Goal: Task Accomplishment & Management: Manage account settings

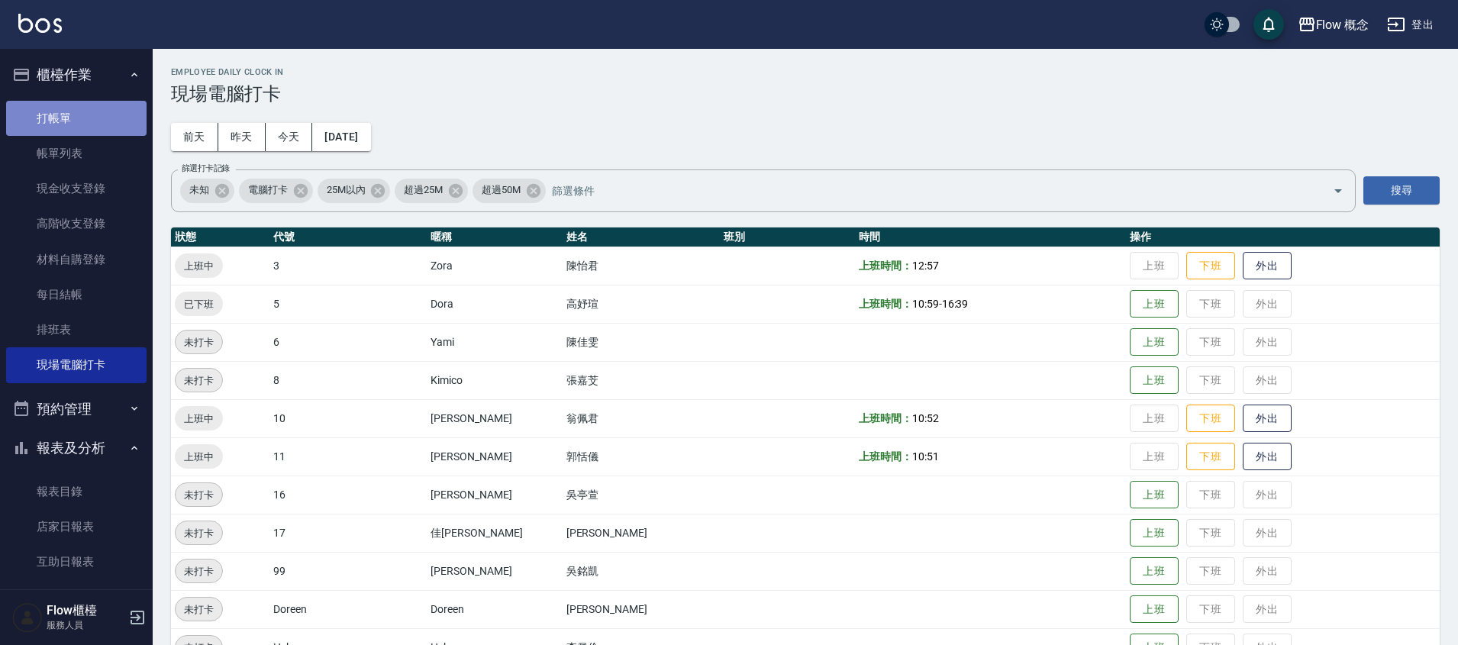
click at [46, 108] on link "打帳單" at bounding box center [76, 118] width 140 height 35
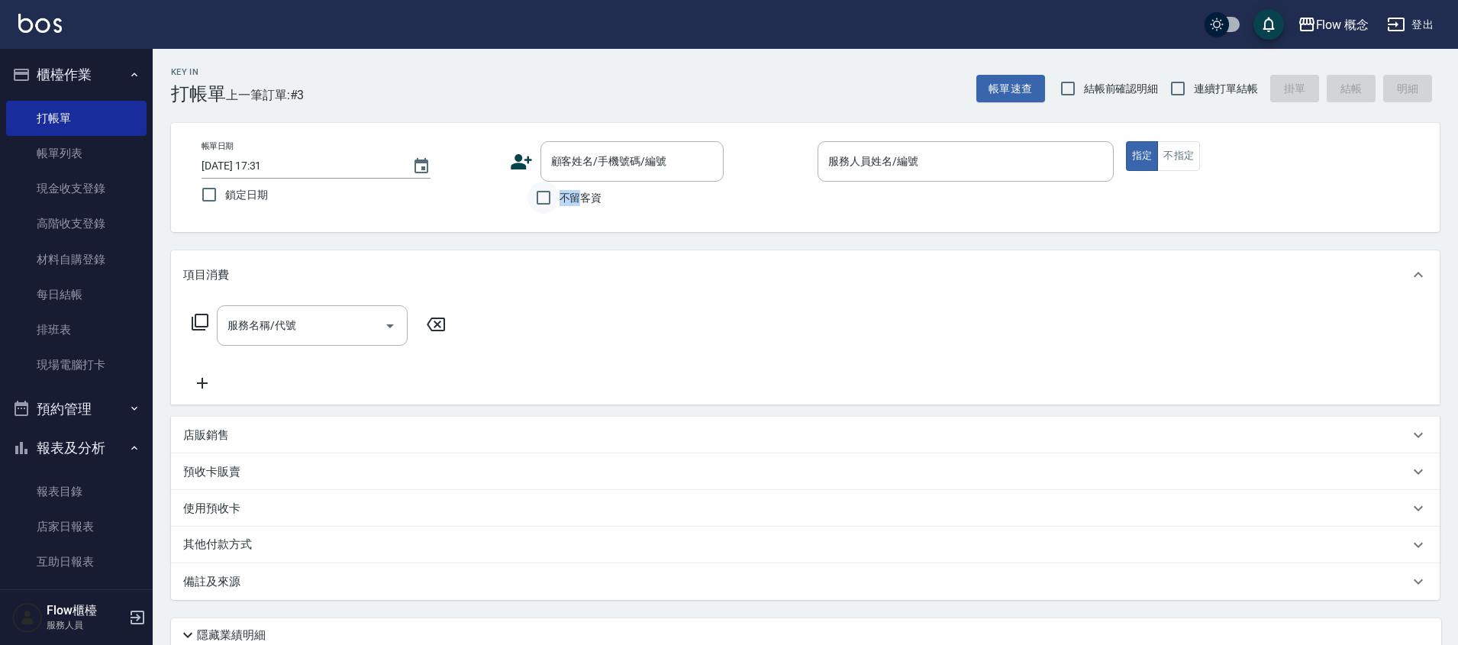
click at [535, 193] on input "不留客資" at bounding box center [544, 198] width 32 height 32
checkbox input "true"
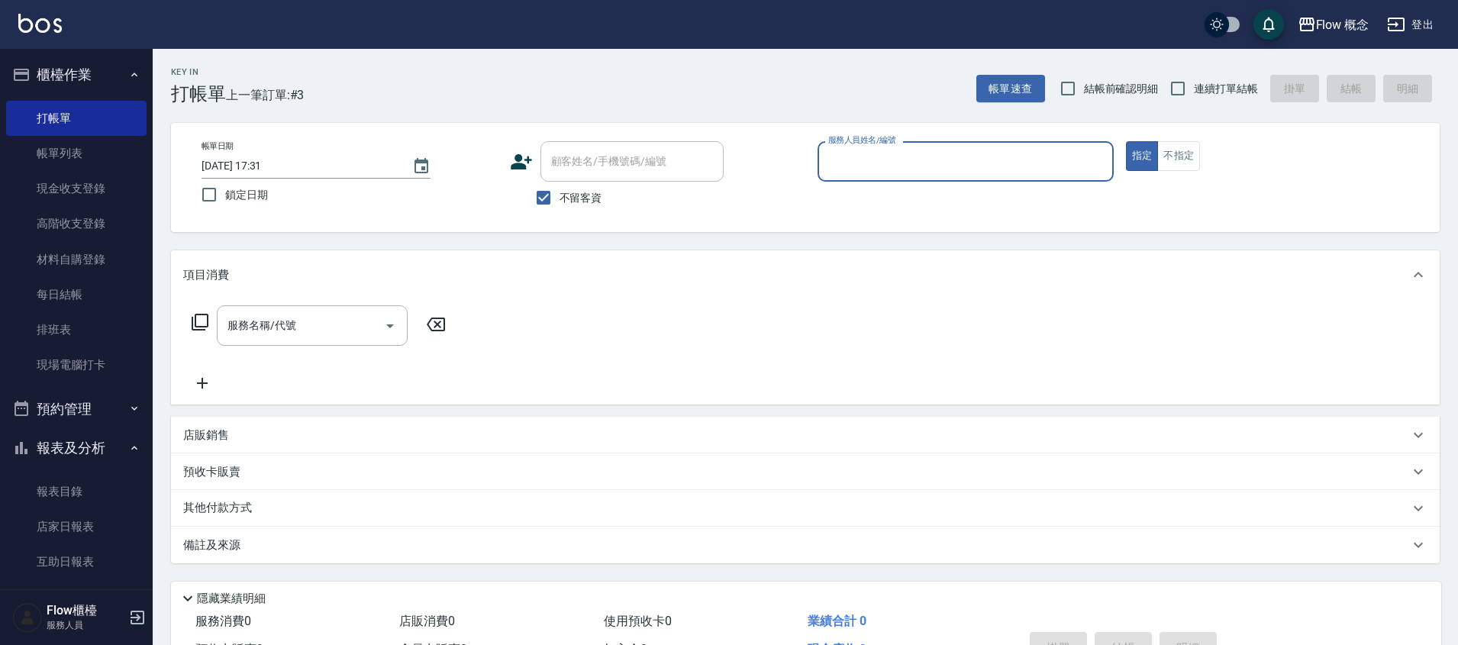
click at [902, 173] on input "服務人員姓名/編號" at bounding box center [966, 161] width 283 height 27
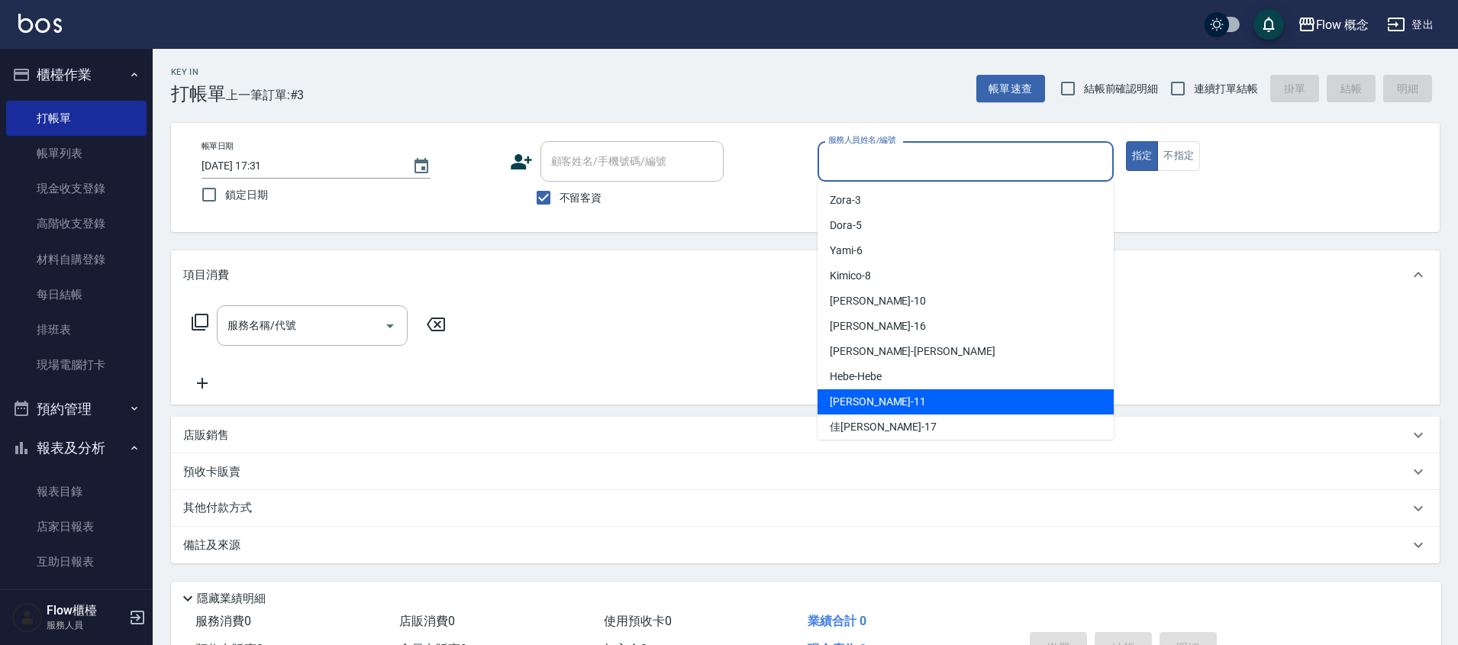
click at [915, 397] on div "[PERSON_NAME] -11" at bounding box center [966, 401] width 296 height 25
type input "[PERSON_NAME]-11"
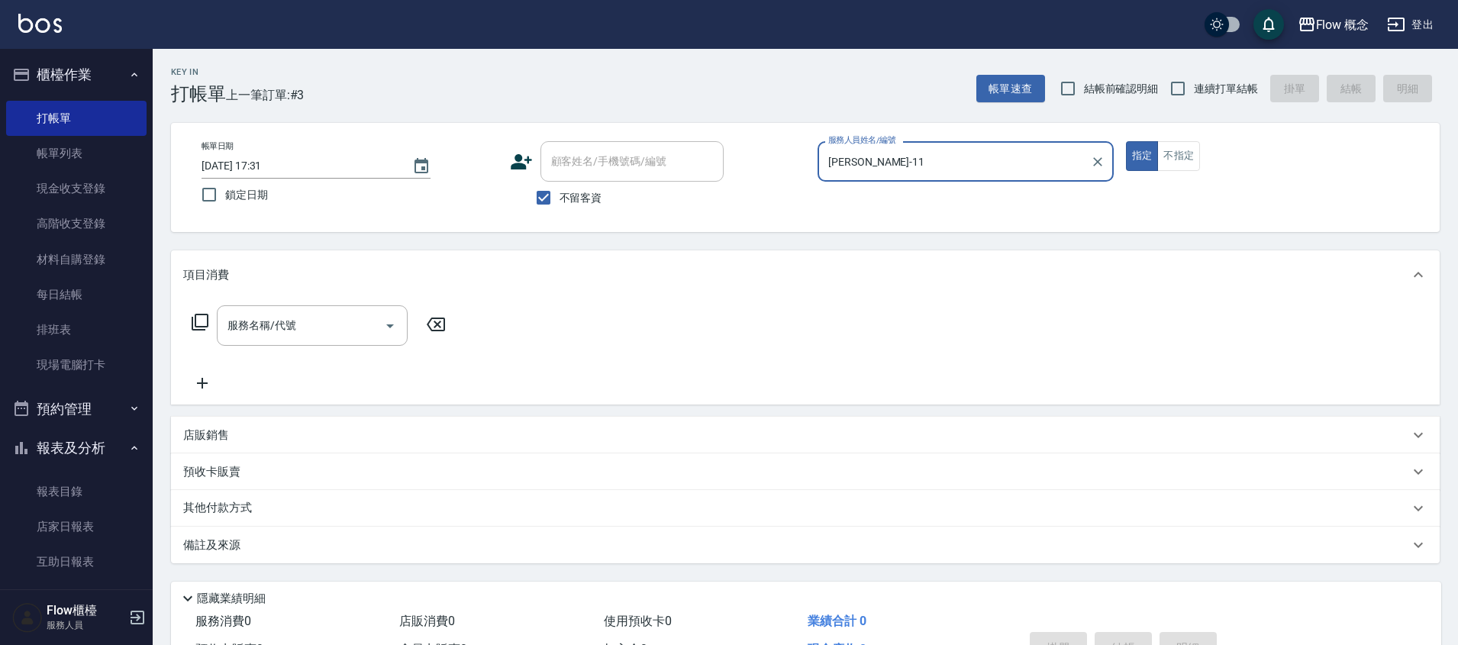
click at [204, 327] on icon at bounding box center [200, 322] width 17 height 17
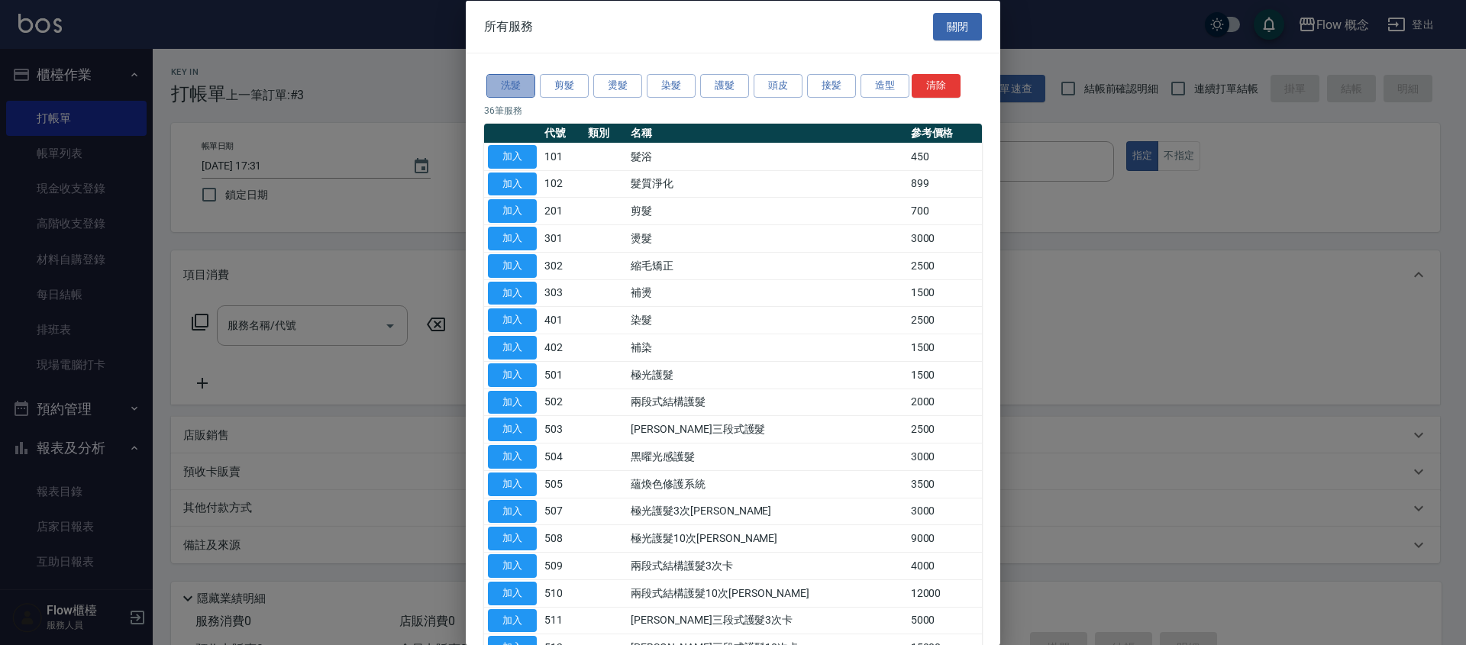
click at [502, 84] on button "洗髮" at bounding box center [510, 86] width 49 height 24
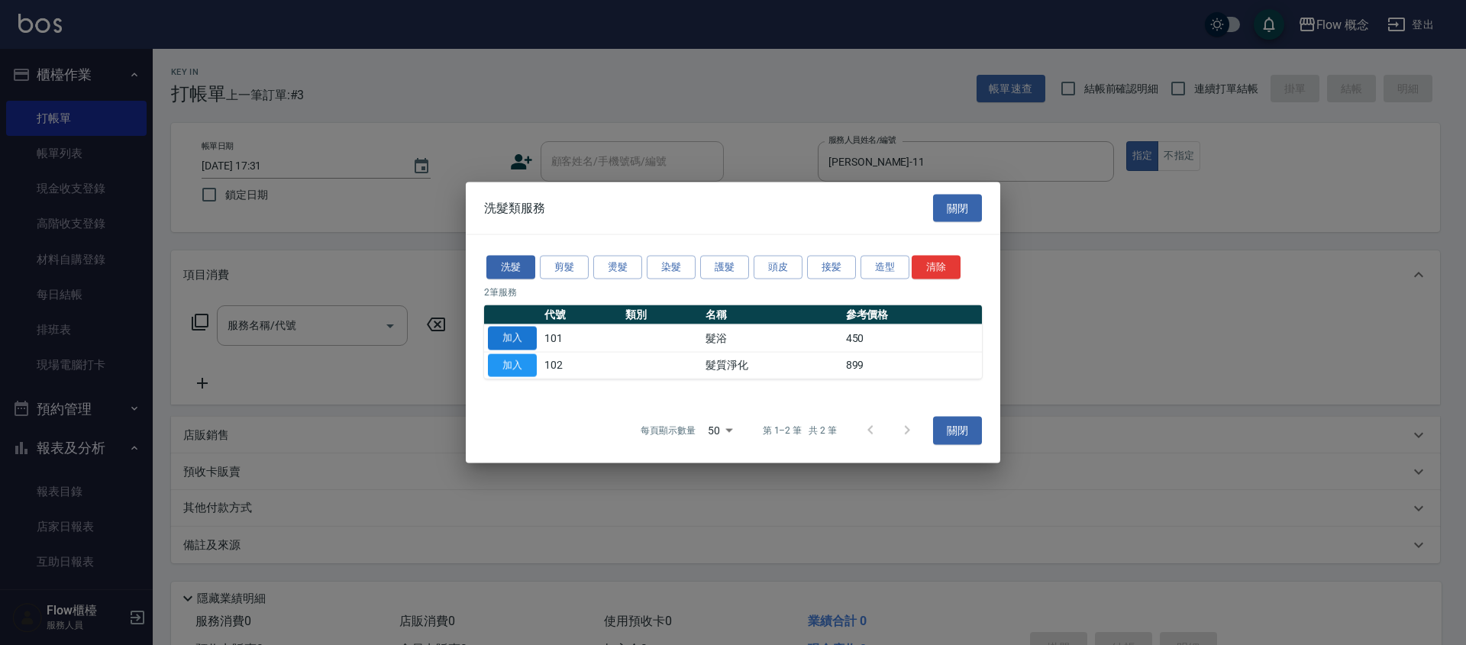
click at [501, 339] on button "加入" at bounding box center [512, 338] width 49 height 24
type input "髮浴 (101)"
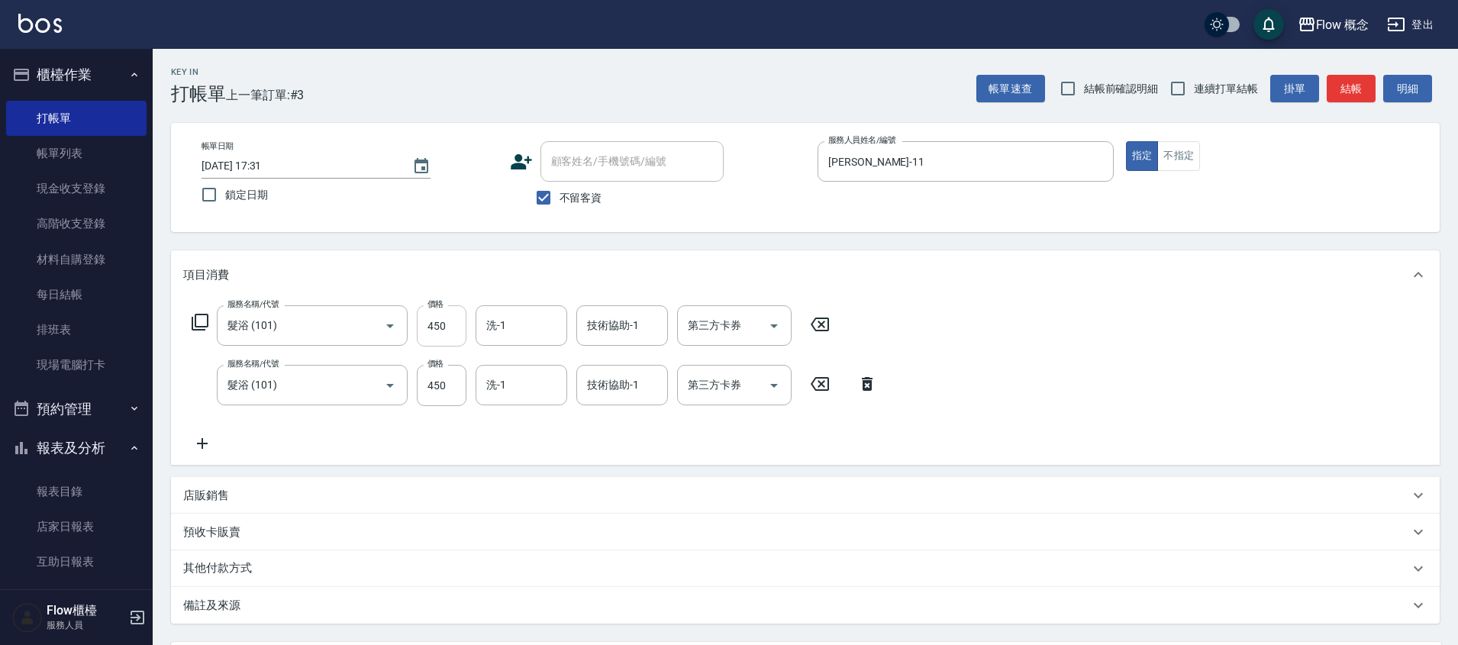
click at [450, 331] on input "450" at bounding box center [442, 325] width 50 height 41
click at [866, 381] on icon at bounding box center [867, 384] width 11 height 14
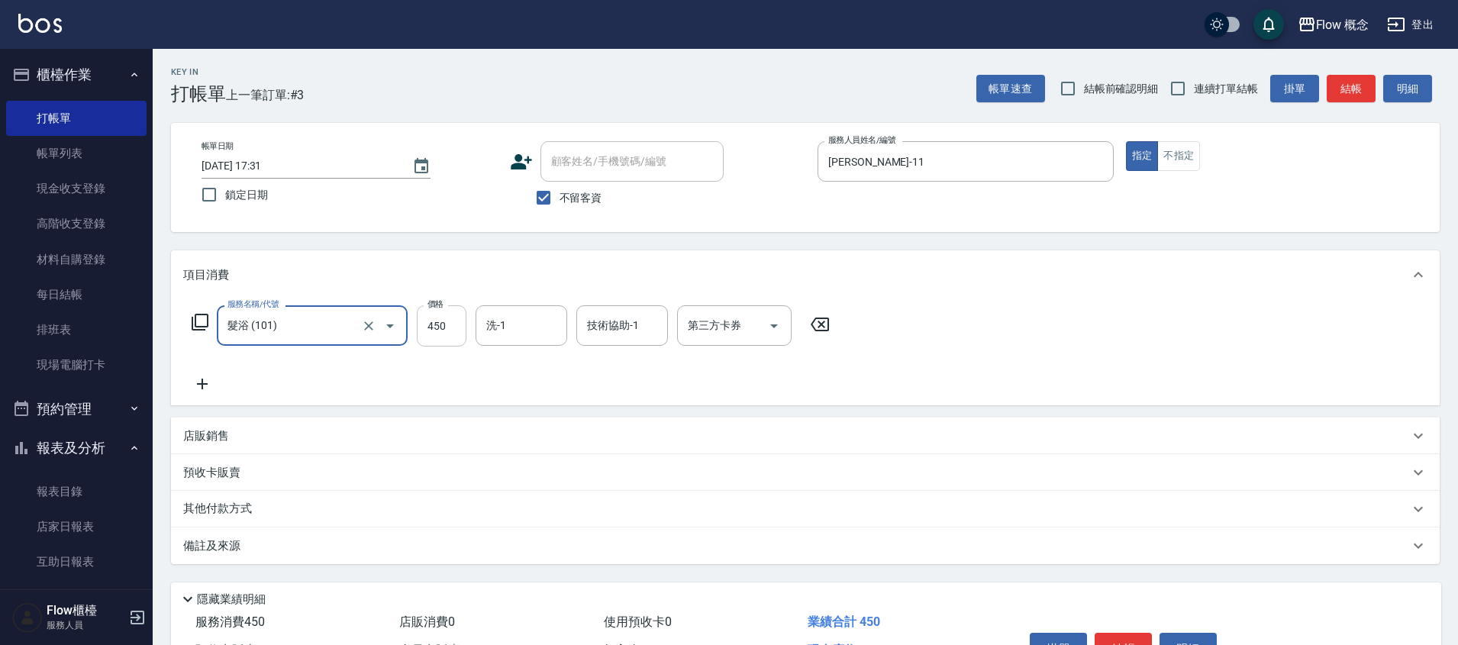
click at [436, 315] on input "450" at bounding box center [442, 325] width 50 height 41
click at [453, 325] on input "450" at bounding box center [442, 325] width 50 height 41
click at [906, 156] on input "[PERSON_NAME]-11" at bounding box center [955, 161] width 260 height 27
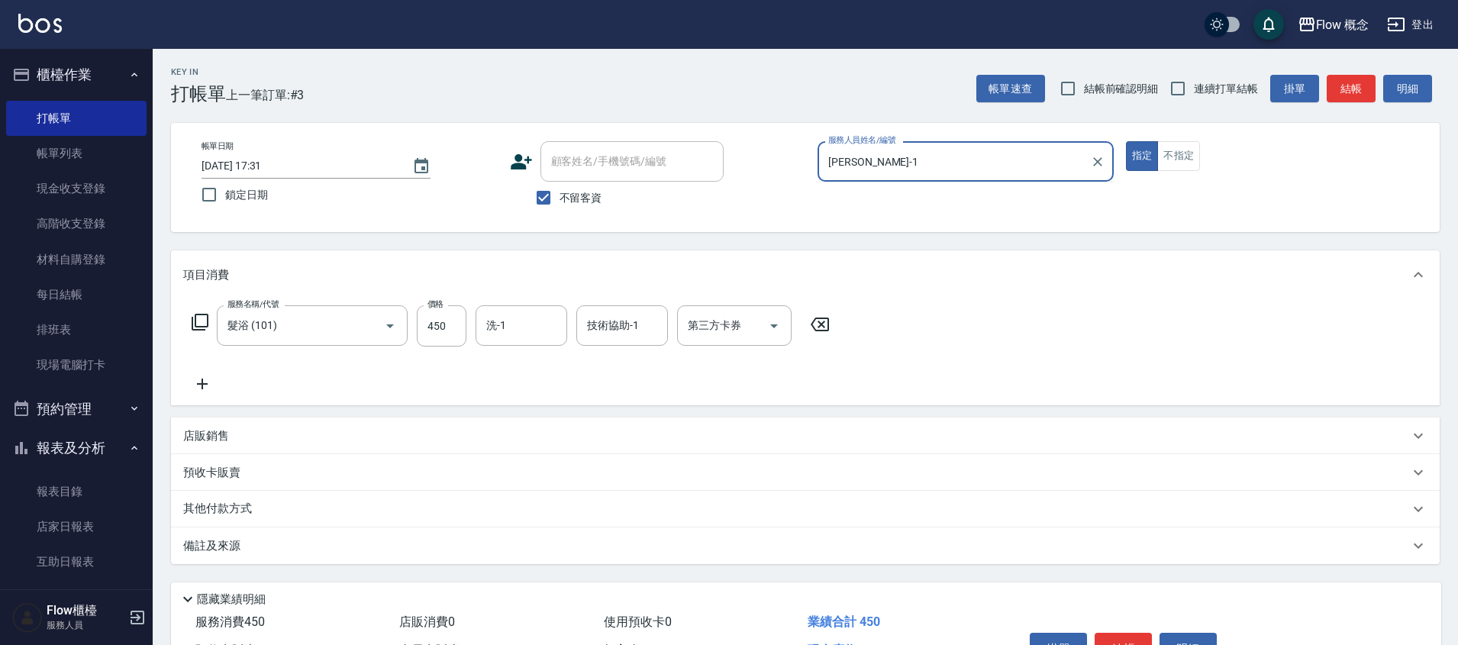
click at [944, 162] on input "[PERSON_NAME]-1" at bounding box center [955, 161] width 260 height 27
type input "[PERSON_NAME]-11"
click at [909, 185] on p at bounding box center [966, 190] width 296 height 16
click at [1104, 165] on icon "Clear" at bounding box center [1097, 161] width 15 height 15
click at [1066, 163] on input "服務人員姓名/編號" at bounding box center [966, 161] width 283 height 27
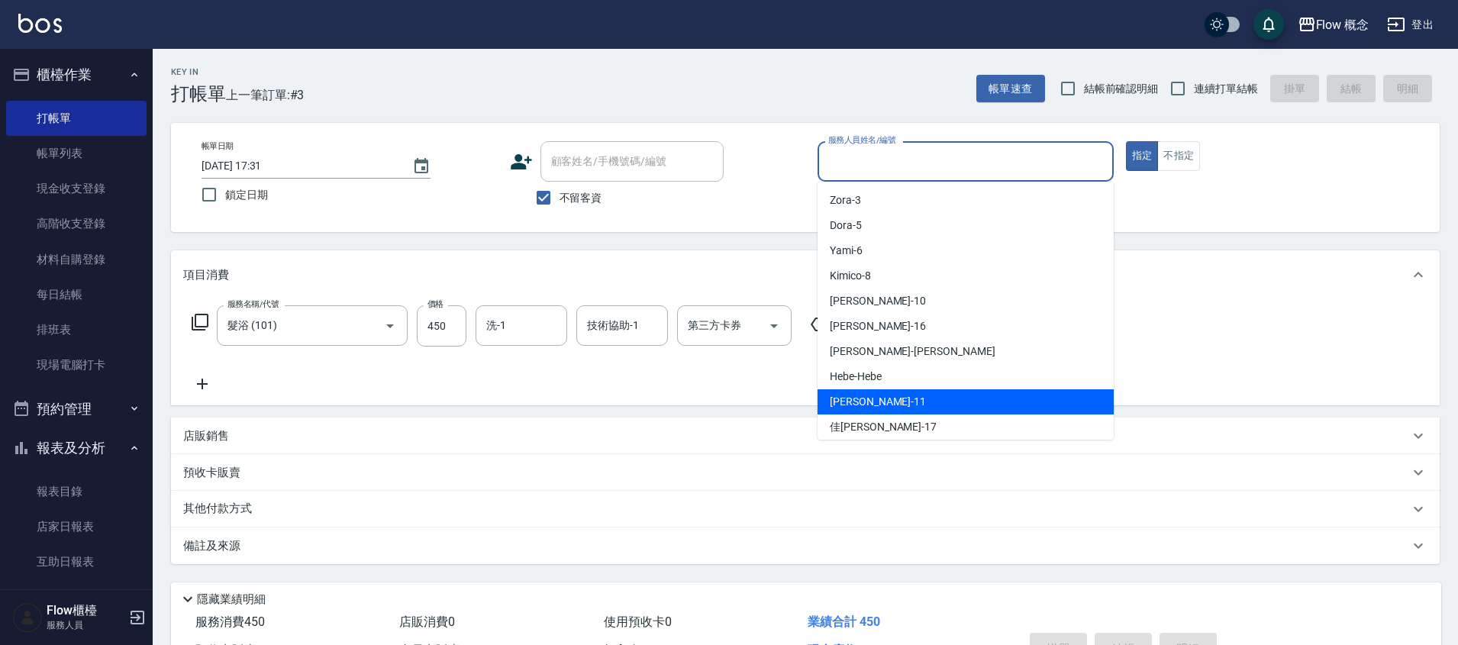
click at [848, 392] on div "[PERSON_NAME] -11" at bounding box center [966, 401] width 296 height 25
type input "[PERSON_NAME]-11"
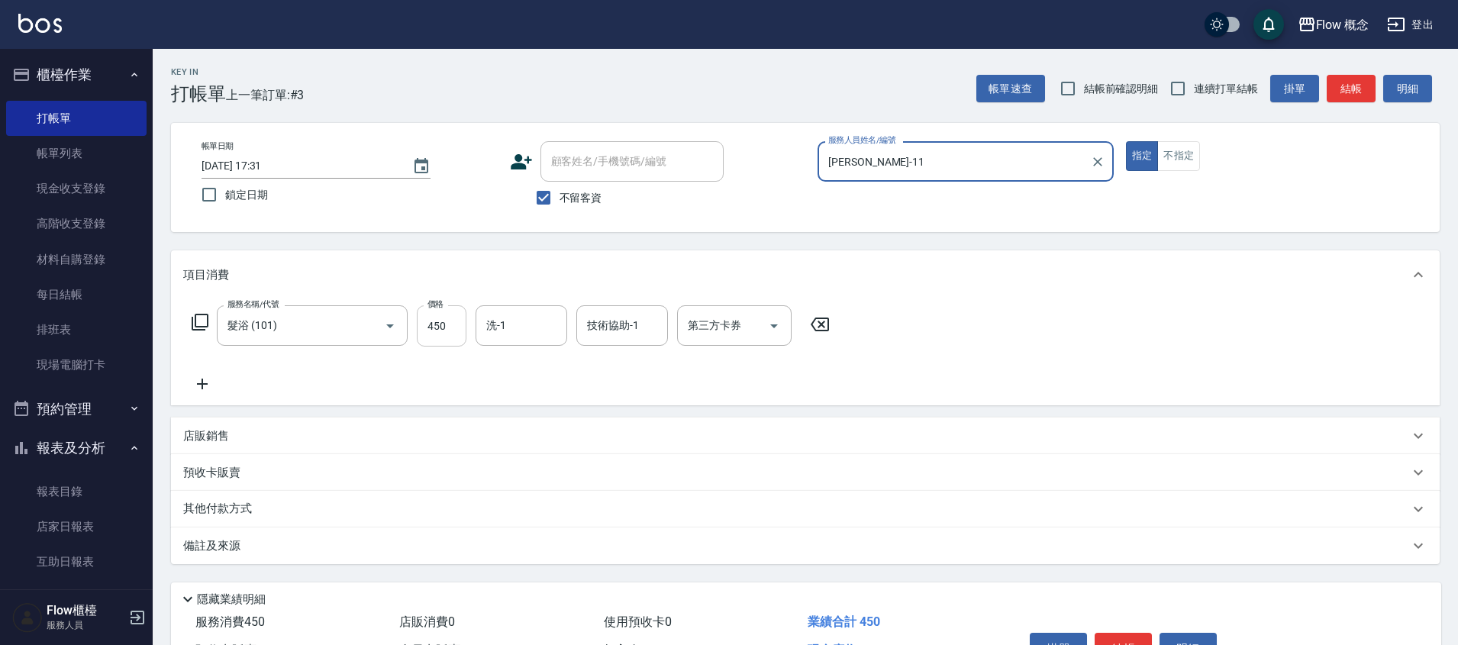
click at [449, 328] on input "450" at bounding box center [442, 325] width 50 height 41
type input "550"
click at [766, 392] on div "服務名稱/代號 髮浴 (101) 服務名稱/代號 價格 550 價格 洗-1 洗-1 技術協助-1 技術協助-1 第三方卡券 第三方卡券" at bounding box center [511, 349] width 656 height 88
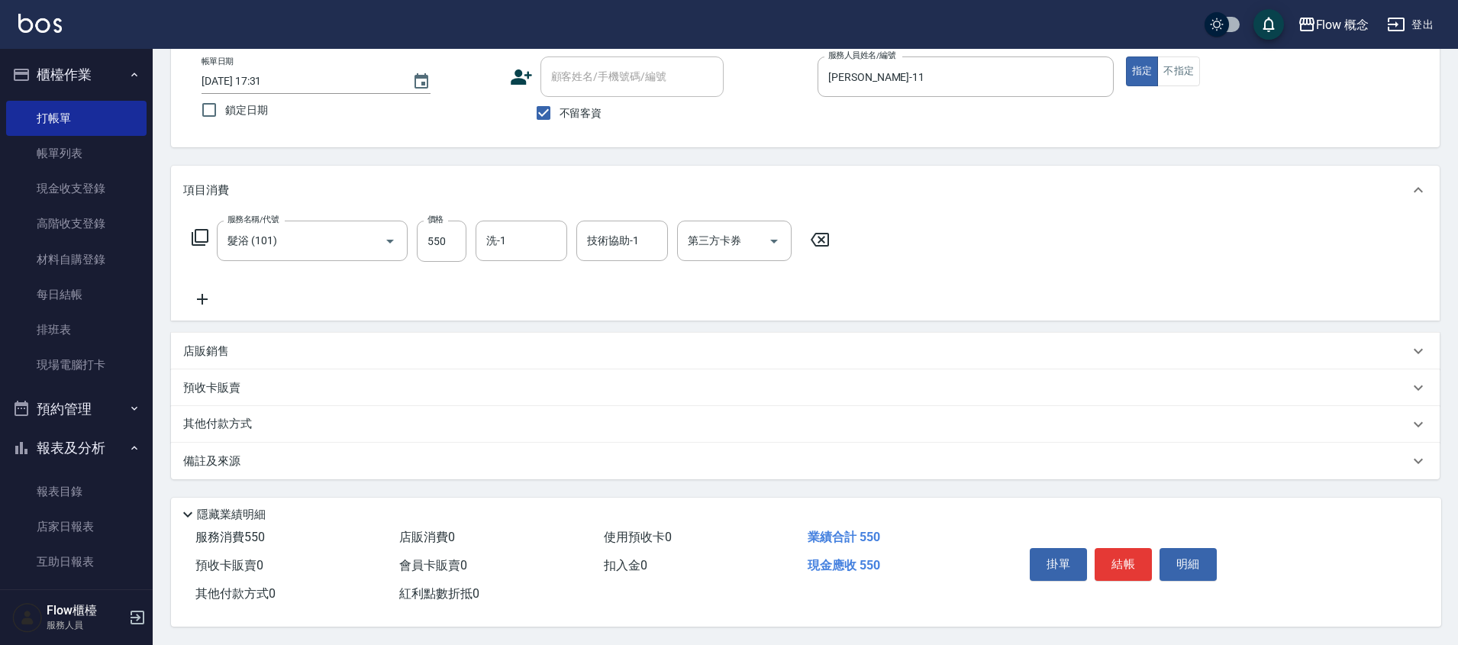
scroll to position [92, 0]
click at [1095, 570] on button "結帳" at bounding box center [1123, 564] width 57 height 32
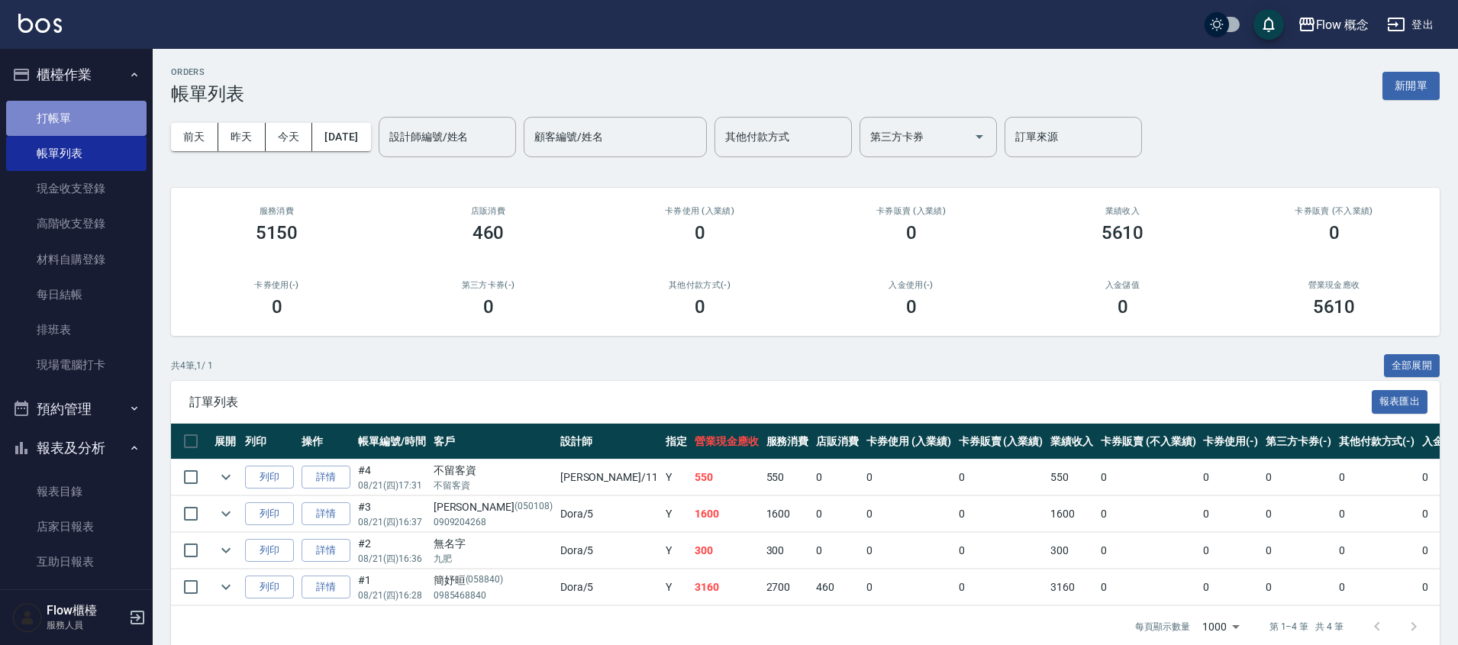
click at [115, 121] on link "打帳單" at bounding box center [76, 118] width 140 height 35
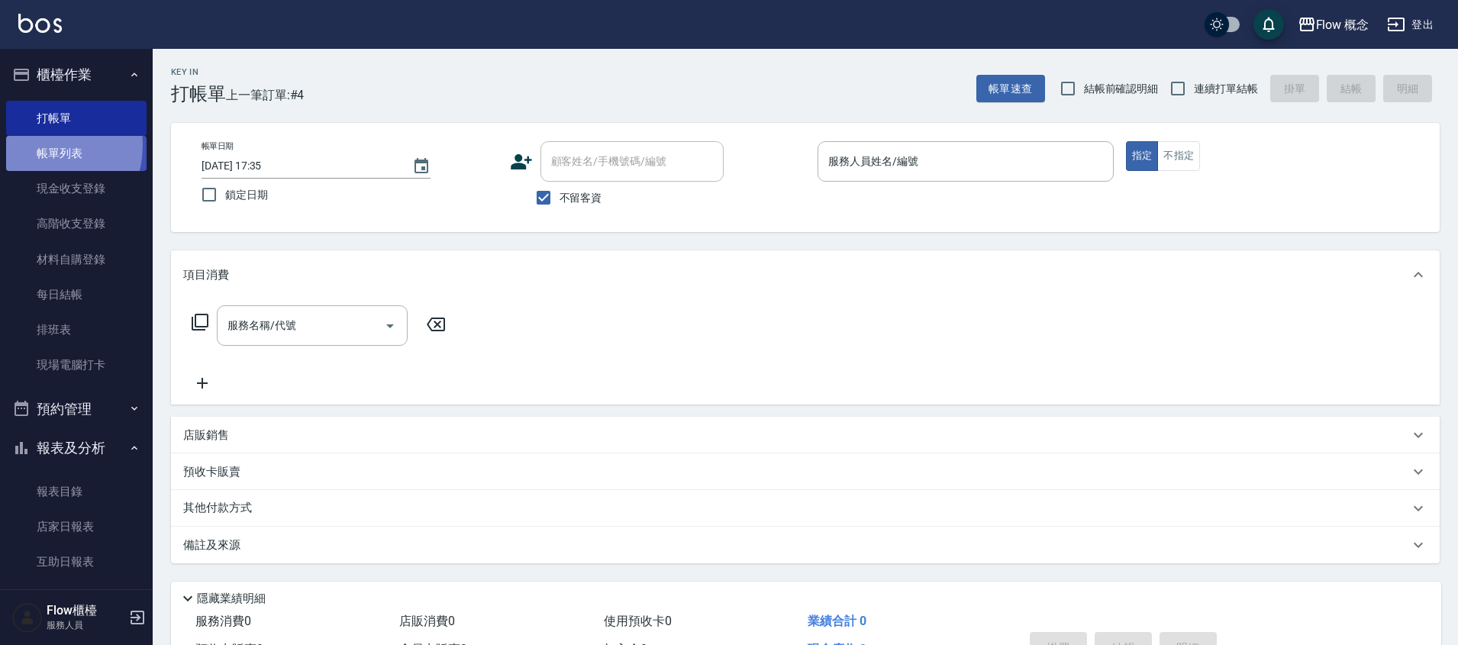
click at [41, 146] on link "帳單列表" at bounding box center [76, 153] width 140 height 35
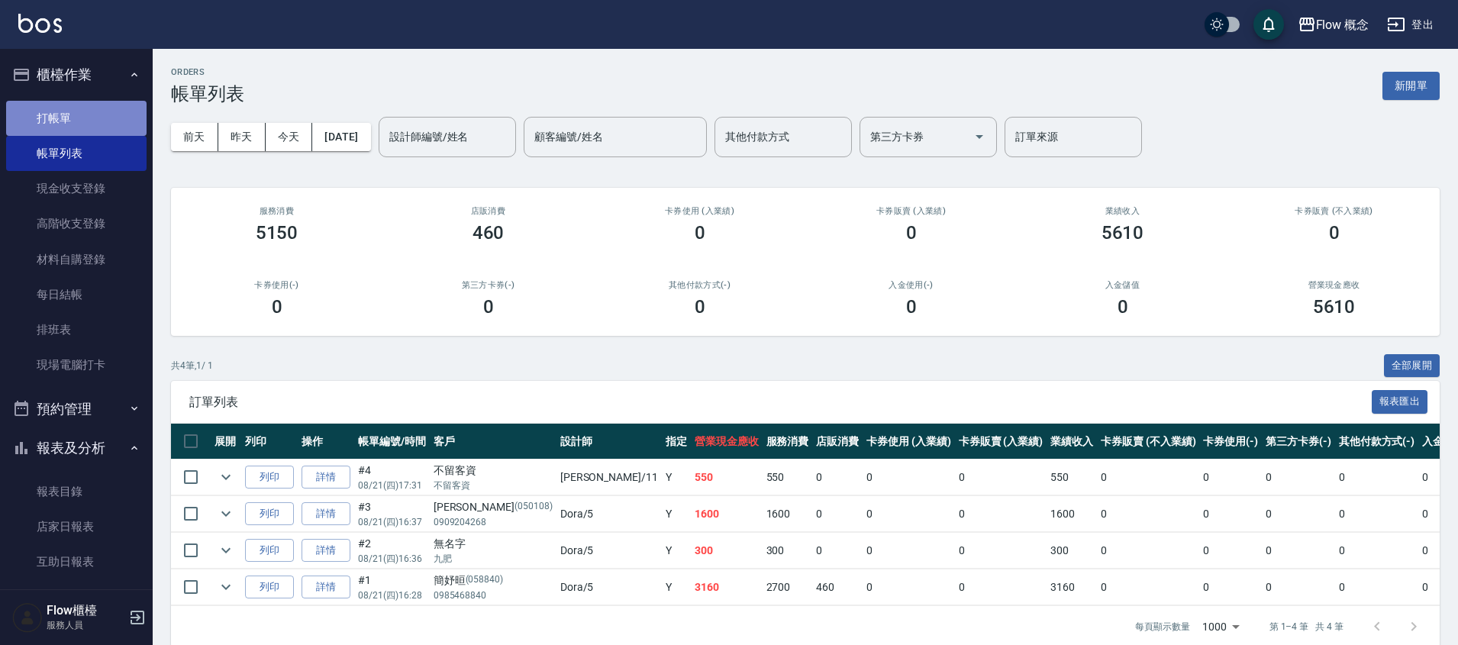
click at [57, 108] on link "打帳單" at bounding box center [76, 118] width 140 height 35
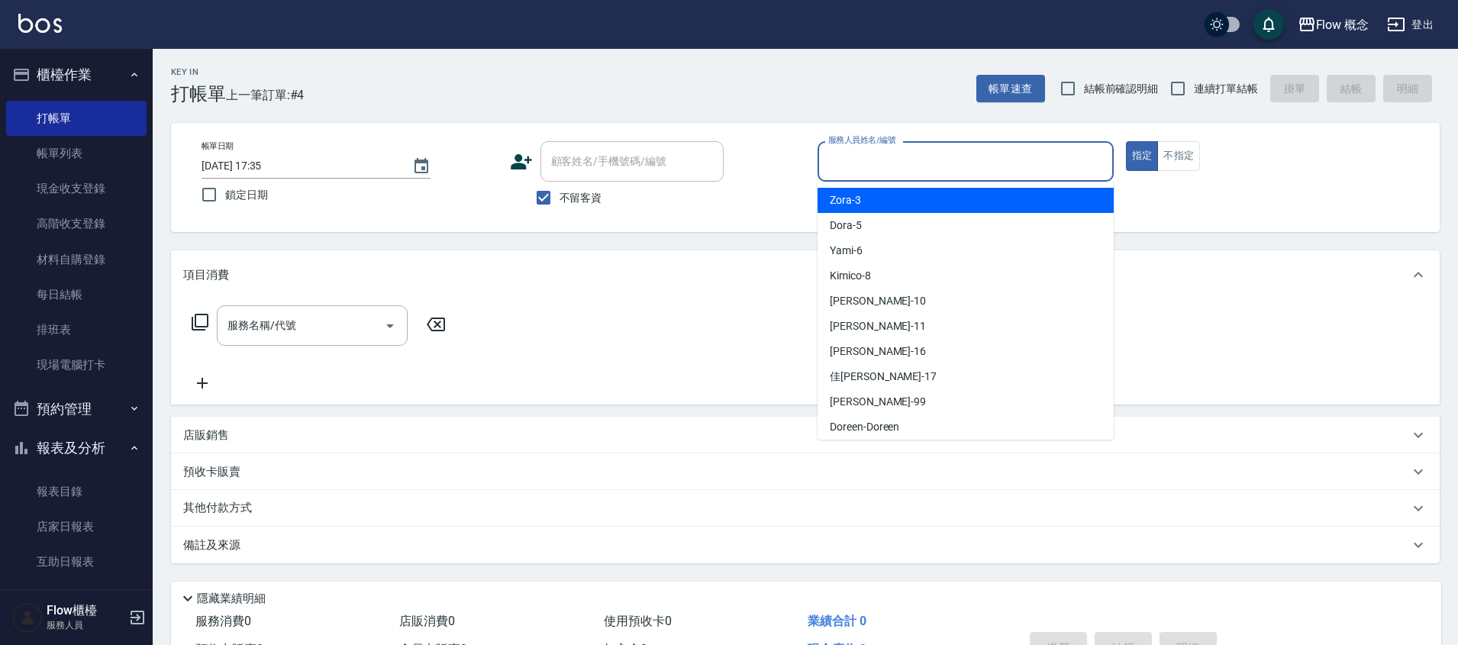
click at [920, 160] on input "服務人員姓名/編號" at bounding box center [966, 161] width 283 height 27
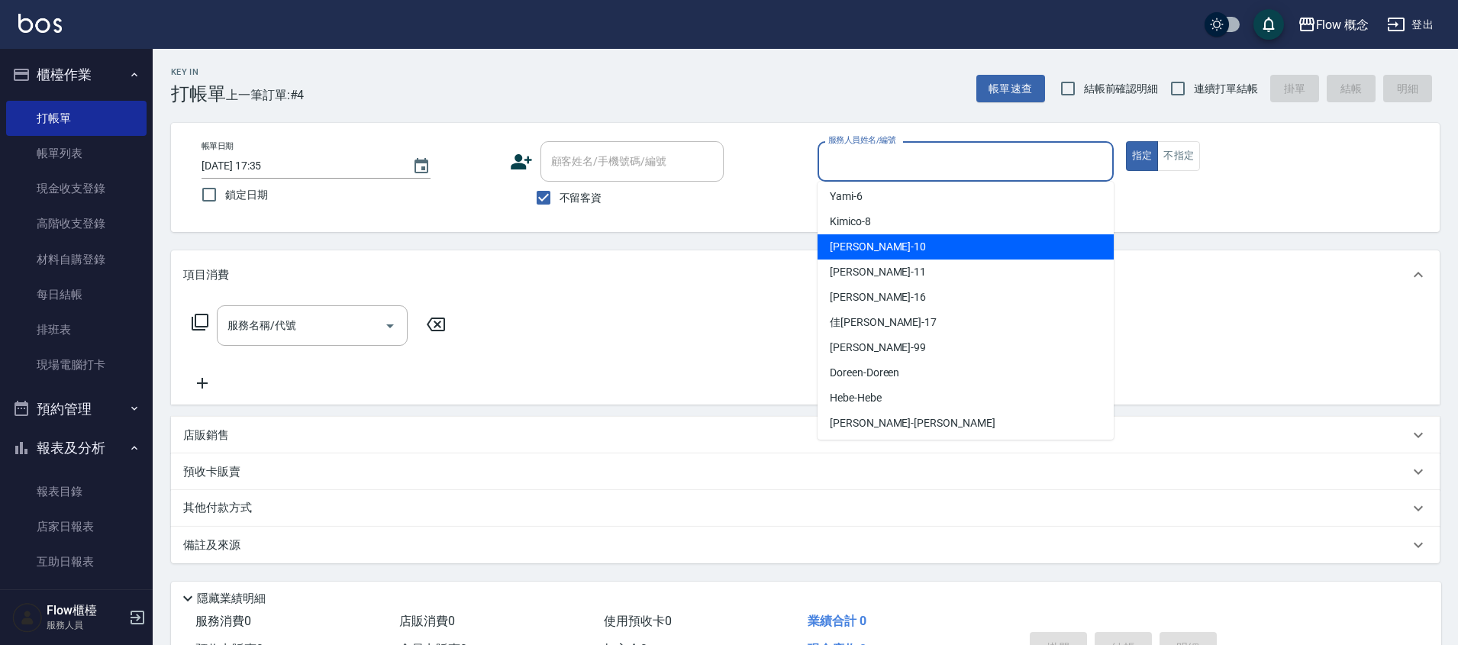
scroll to position [57, 0]
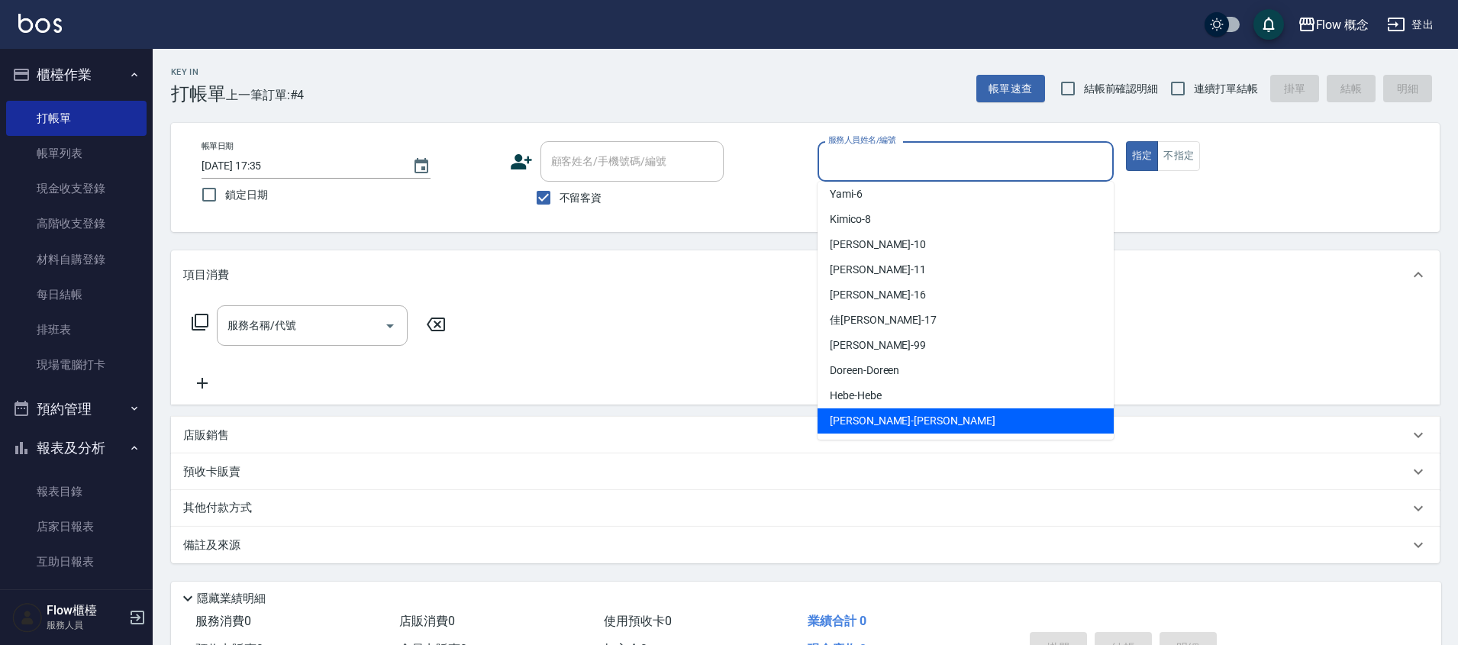
click at [878, 415] on span "[PERSON_NAME] -[PERSON_NAME]" at bounding box center [913, 421] width 166 height 16
type input "[PERSON_NAME]"
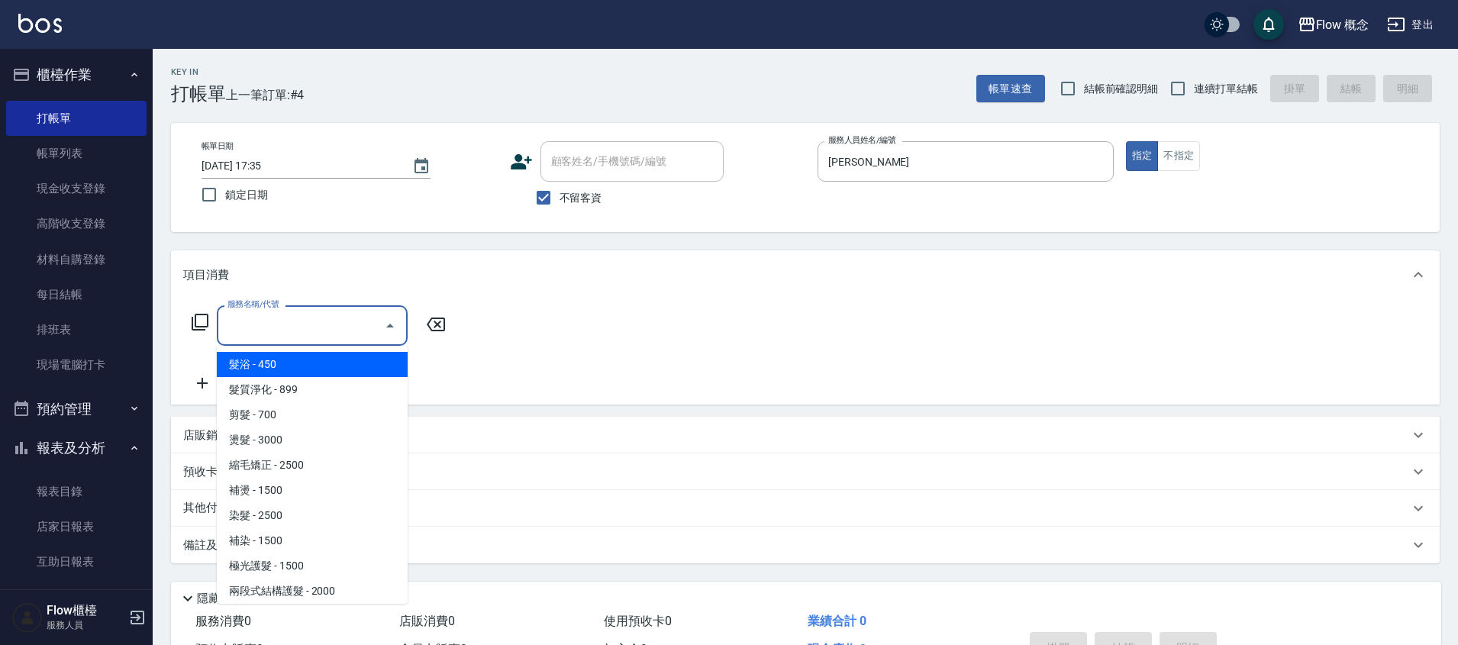
click at [301, 322] on input "服務名稱/代號" at bounding box center [301, 325] width 154 height 27
click at [308, 321] on input "服務名稱/代號" at bounding box center [301, 325] width 154 height 27
type input "b"
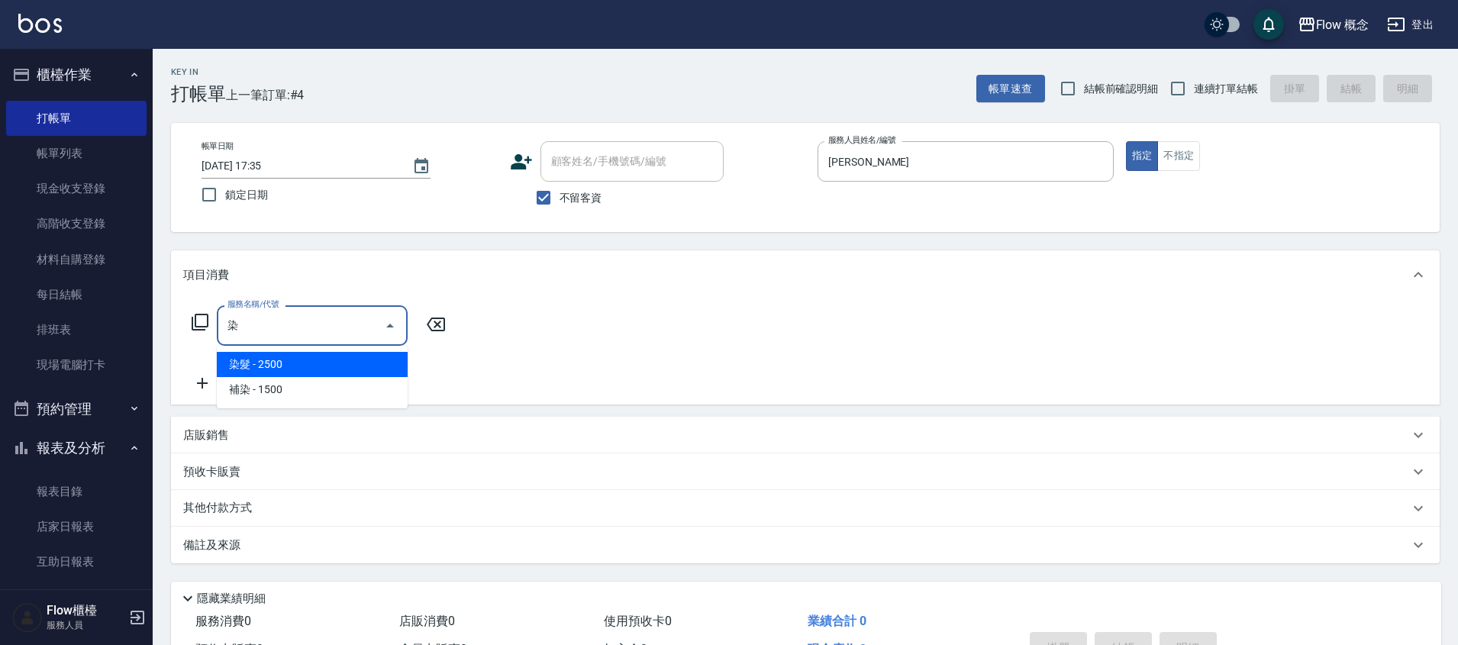
click at [315, 369] on span "染髮 - 2500" at bounding box center [312, 364] width 191 height 25
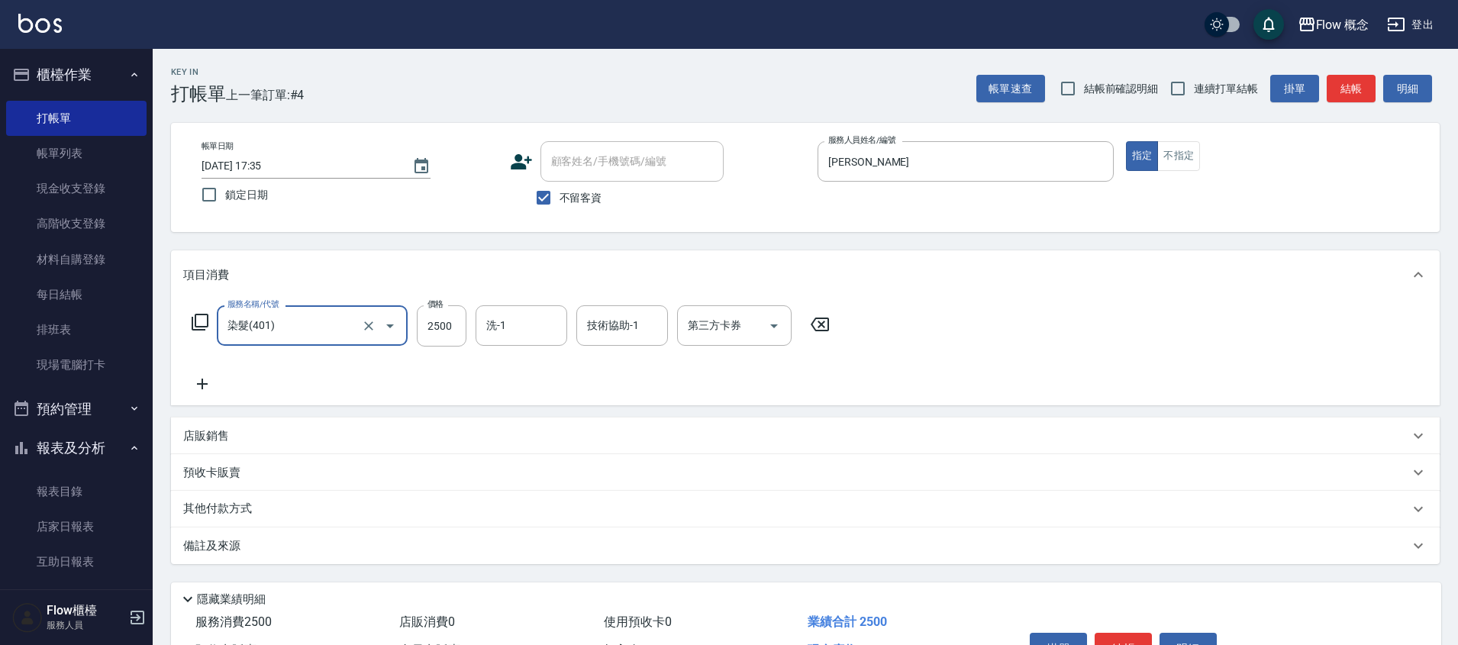
type input "染髮(401)"
type input "2580"
click at [193, 377] on icon at bounding box center [202, 384] width 38 height 18
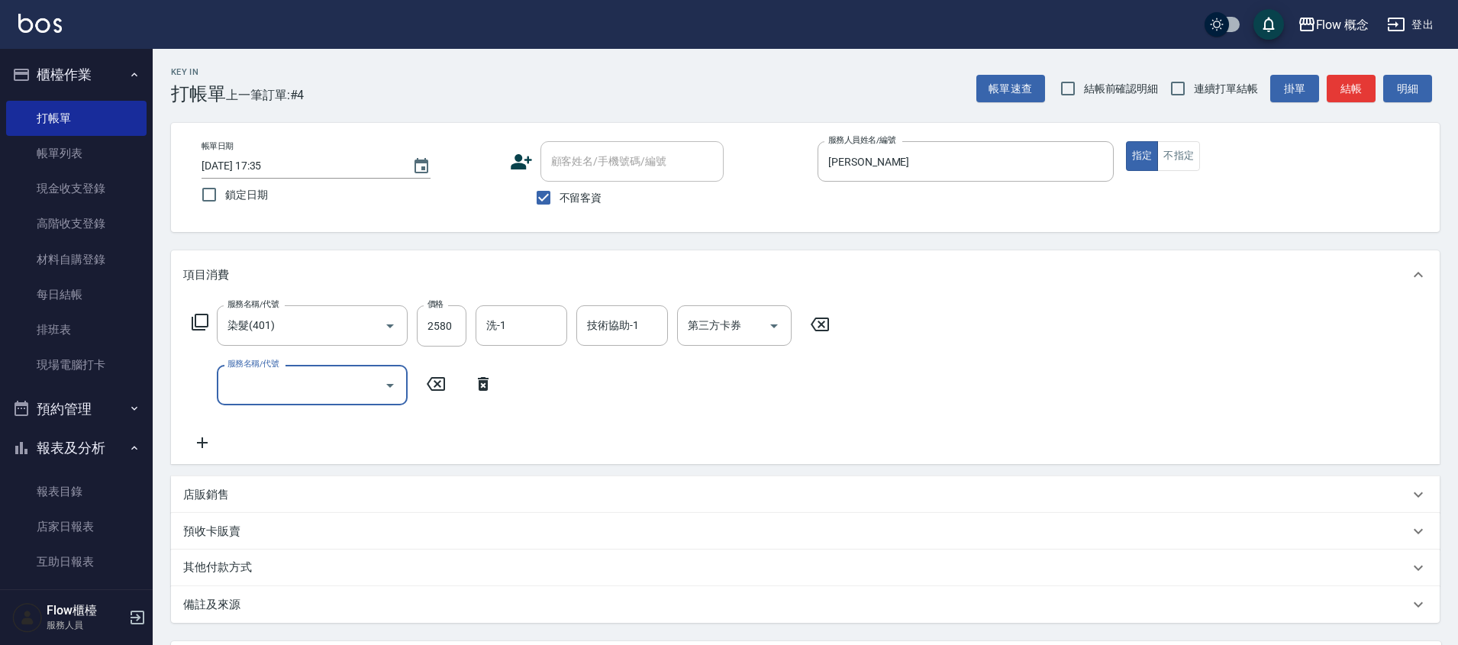
type input "c"
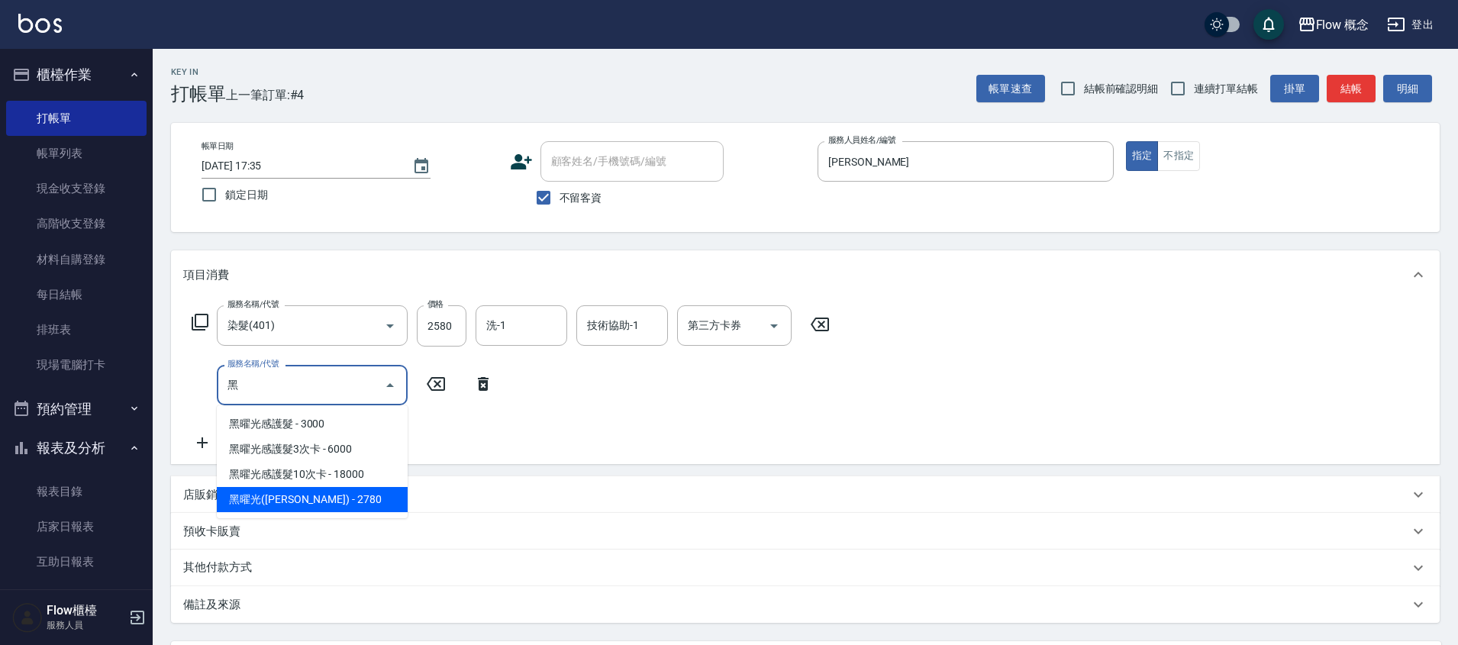
click at [323, 498] on span "黑曜光([PERSON_NAME]) - 2780" at bounding box center [312, 499] width 191 height 25
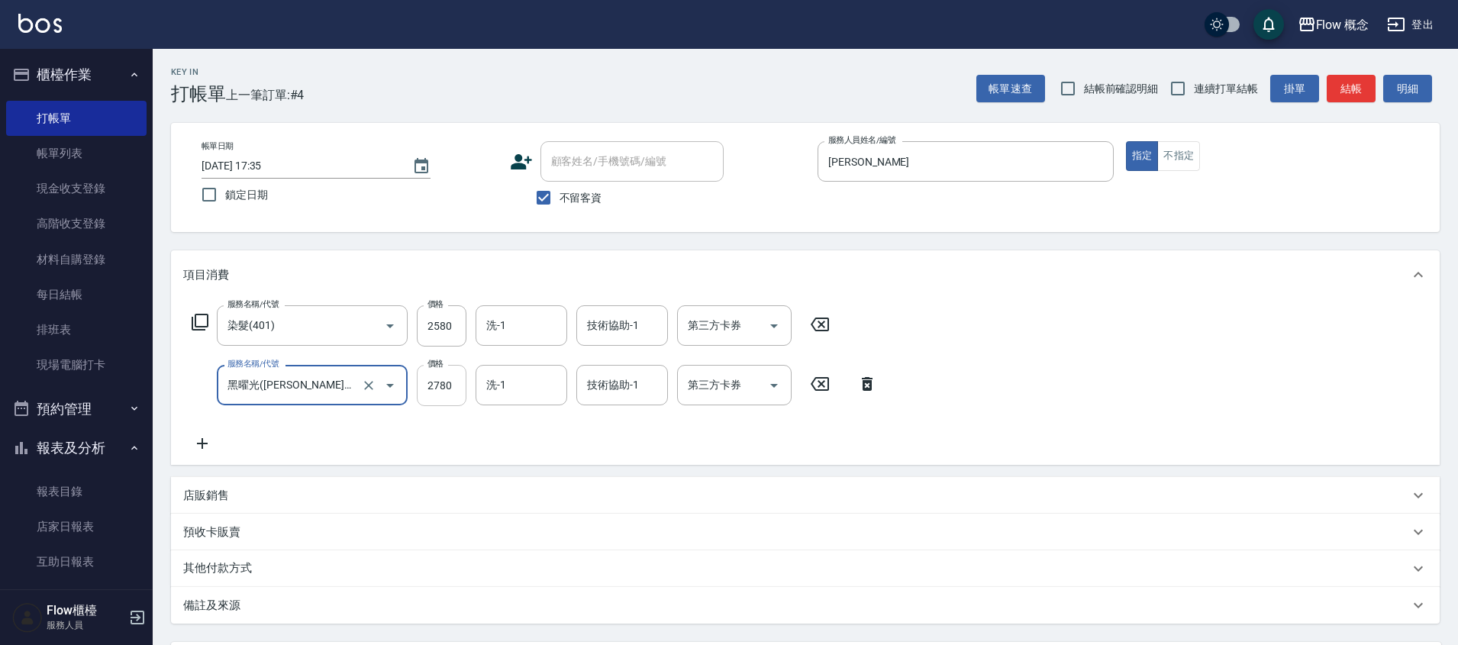
type input "黑曜光([PERSON_NAME])(520)"
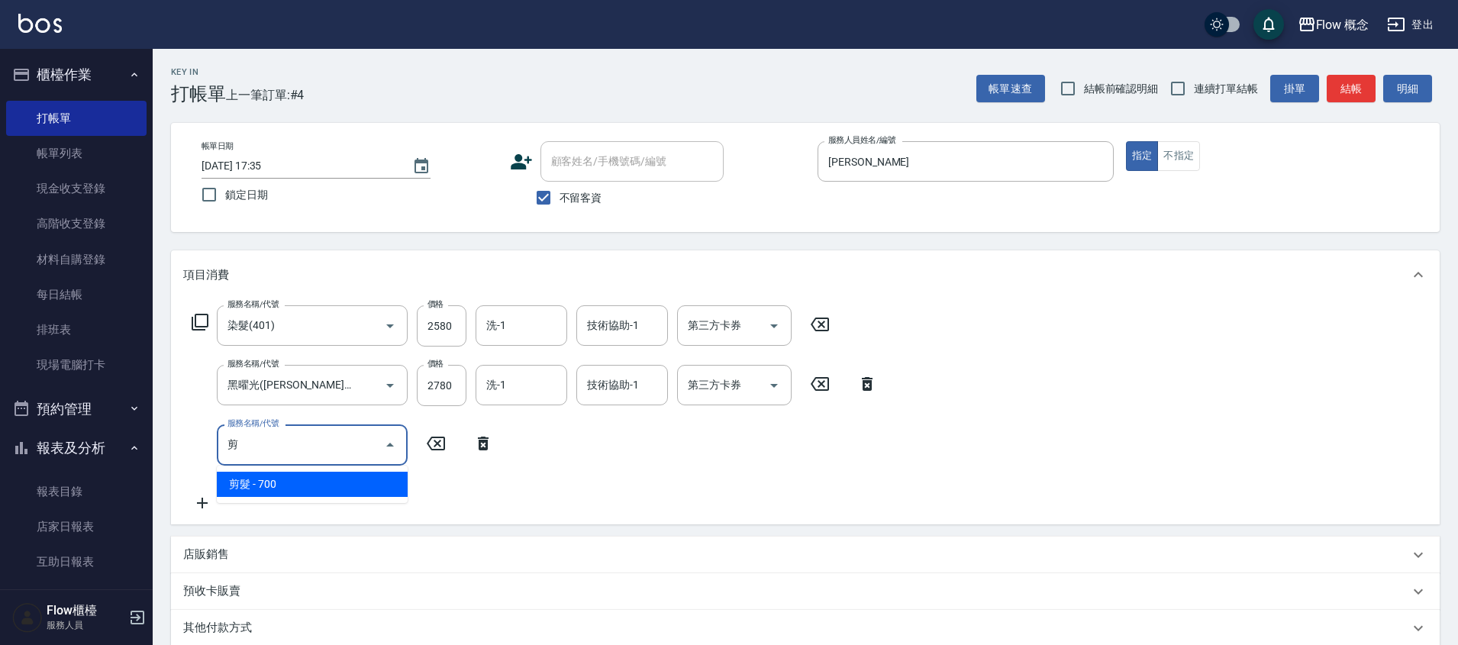
click at [358, 487] on span "剪髮 - 700" at bounding box center [312, 484] width 191 height 25
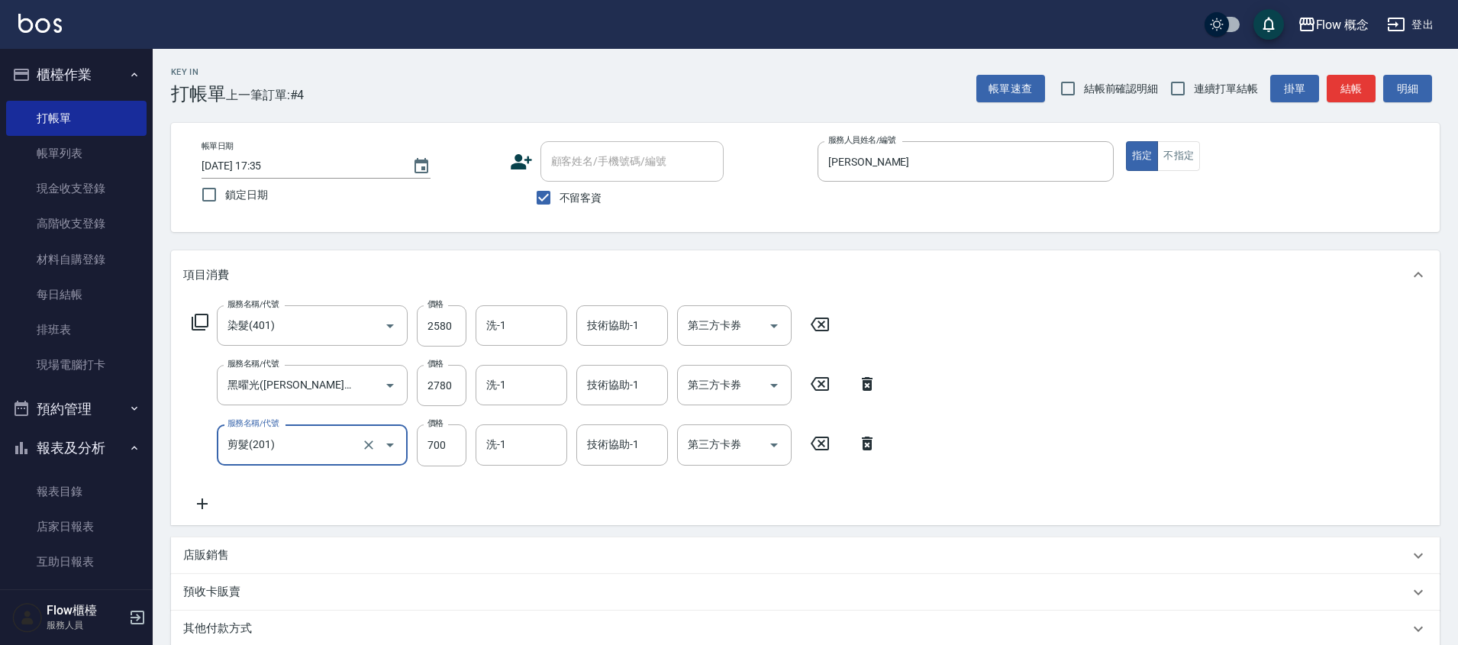
type input "剪髮(201)"
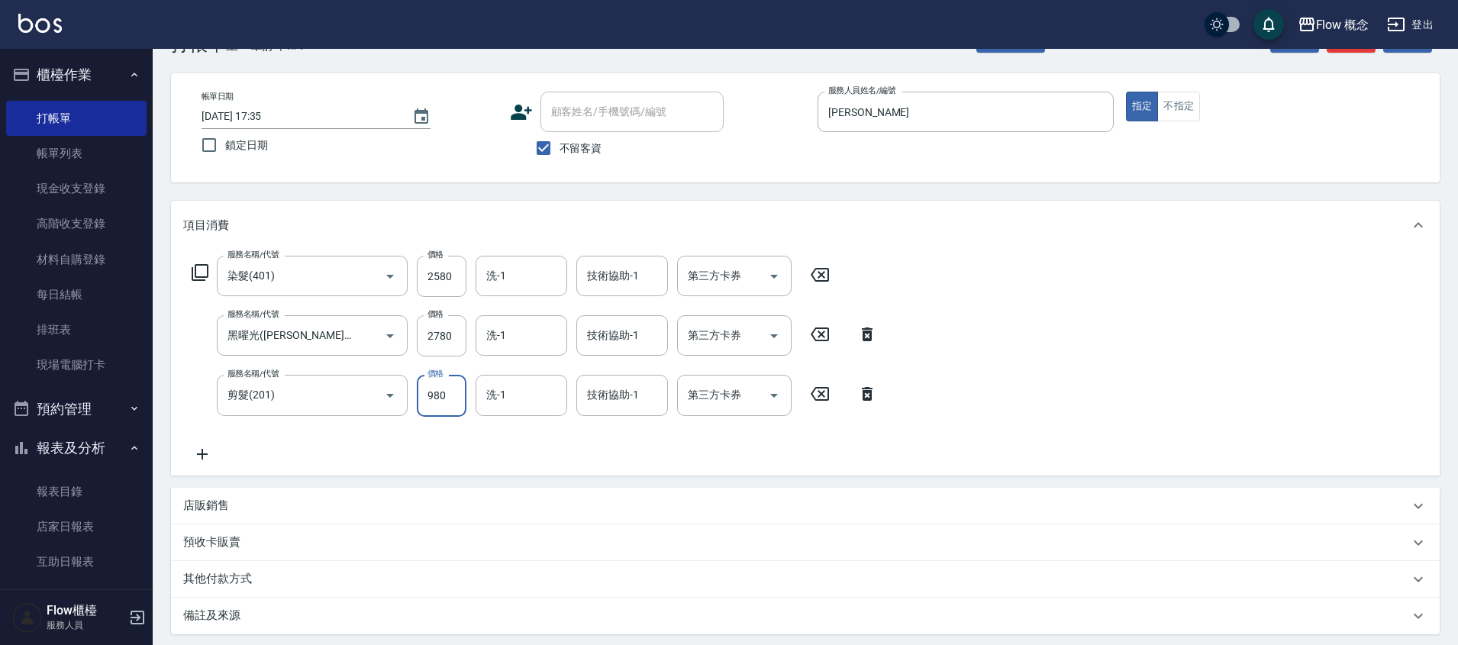
scroll to position [134, 0]
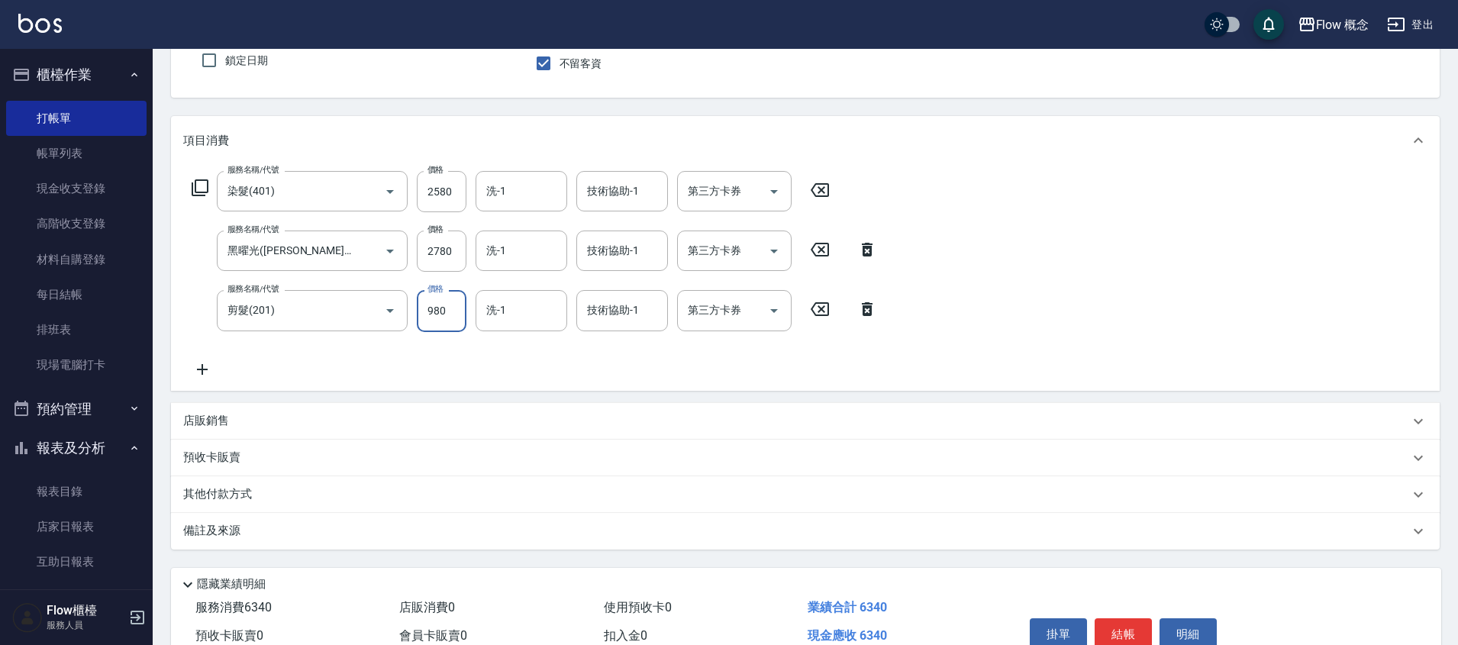
type input "980"
click at [243, 499] on p "其他付款方式" at bounding box center [221, 494] width 76 height 17
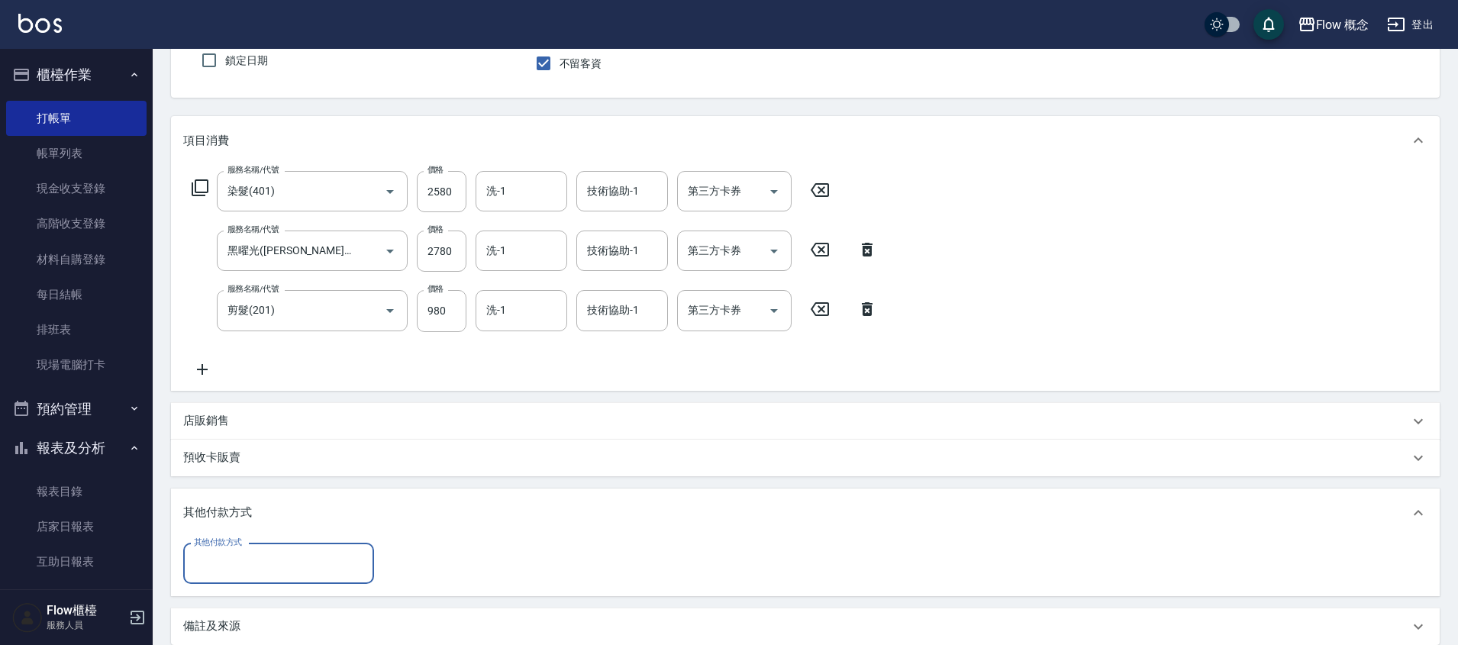
scroll to position [0, 0]
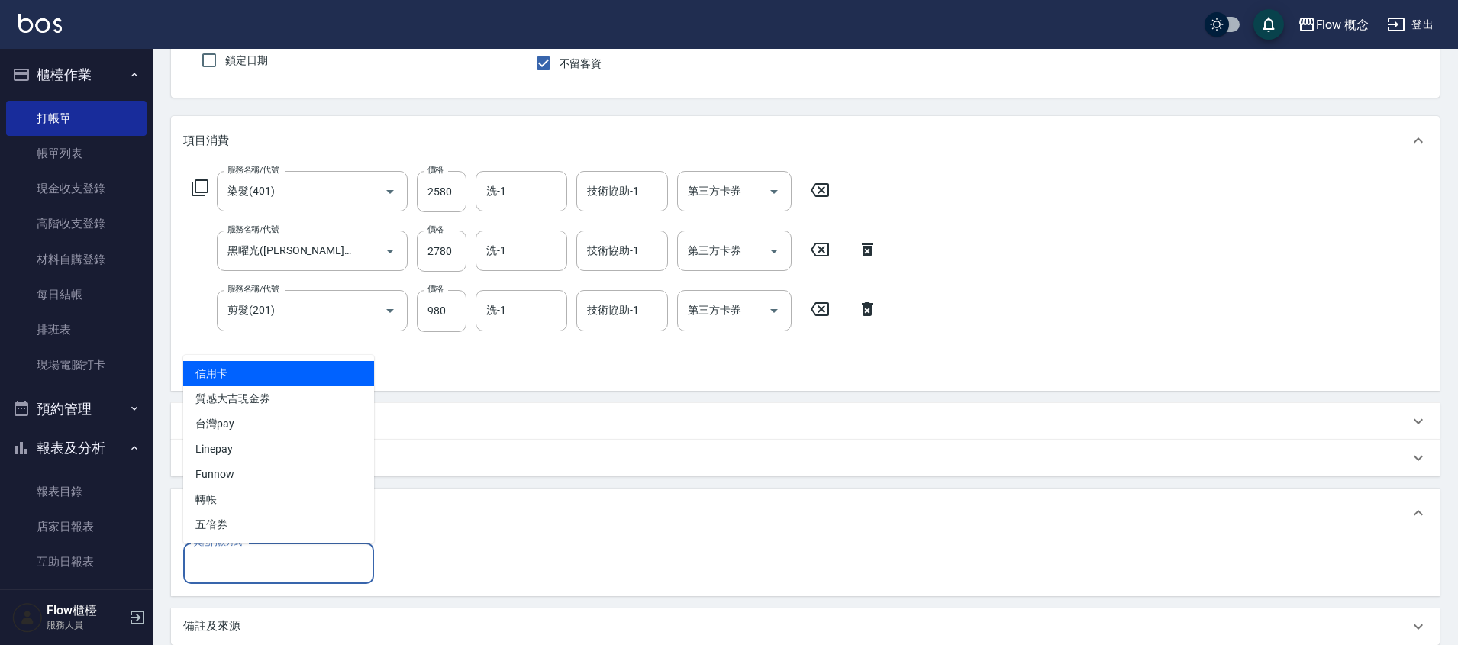
click at [234, 552] on input "其他付款方式" at bounding box center [278, 564] width 177 height 27
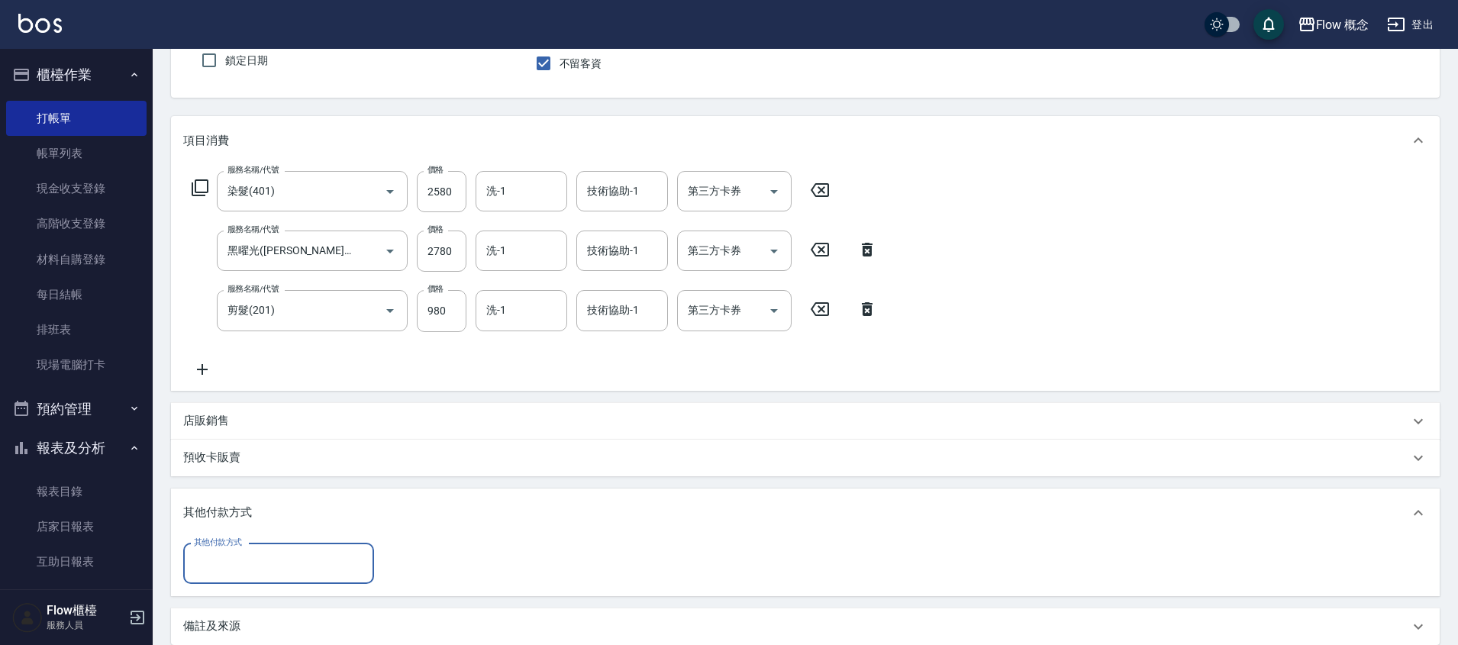
click at [259, 558] on input "其他付款方式" at bounding box center [278, 564] width 177 height 27
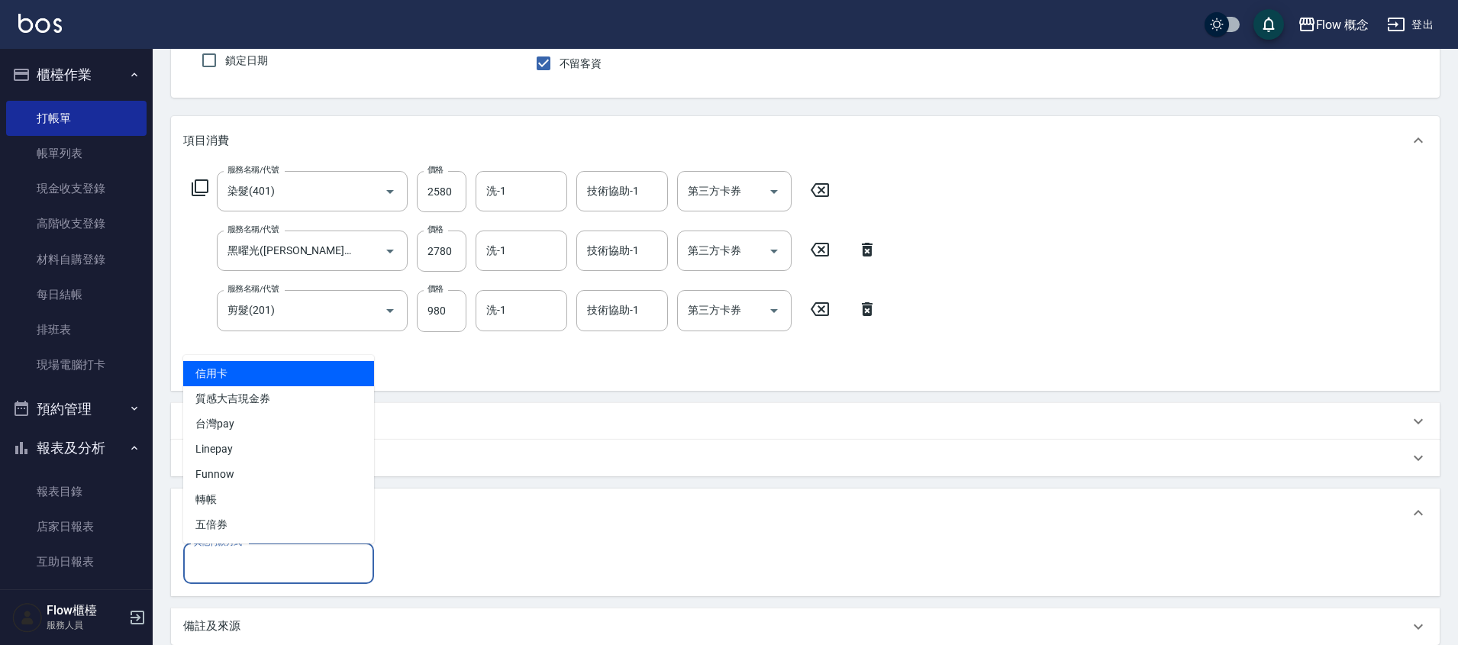
click at [246, 383] on span "信用卡" at bounding box center [278, 373] width 191 height 25
type input "信用卡"
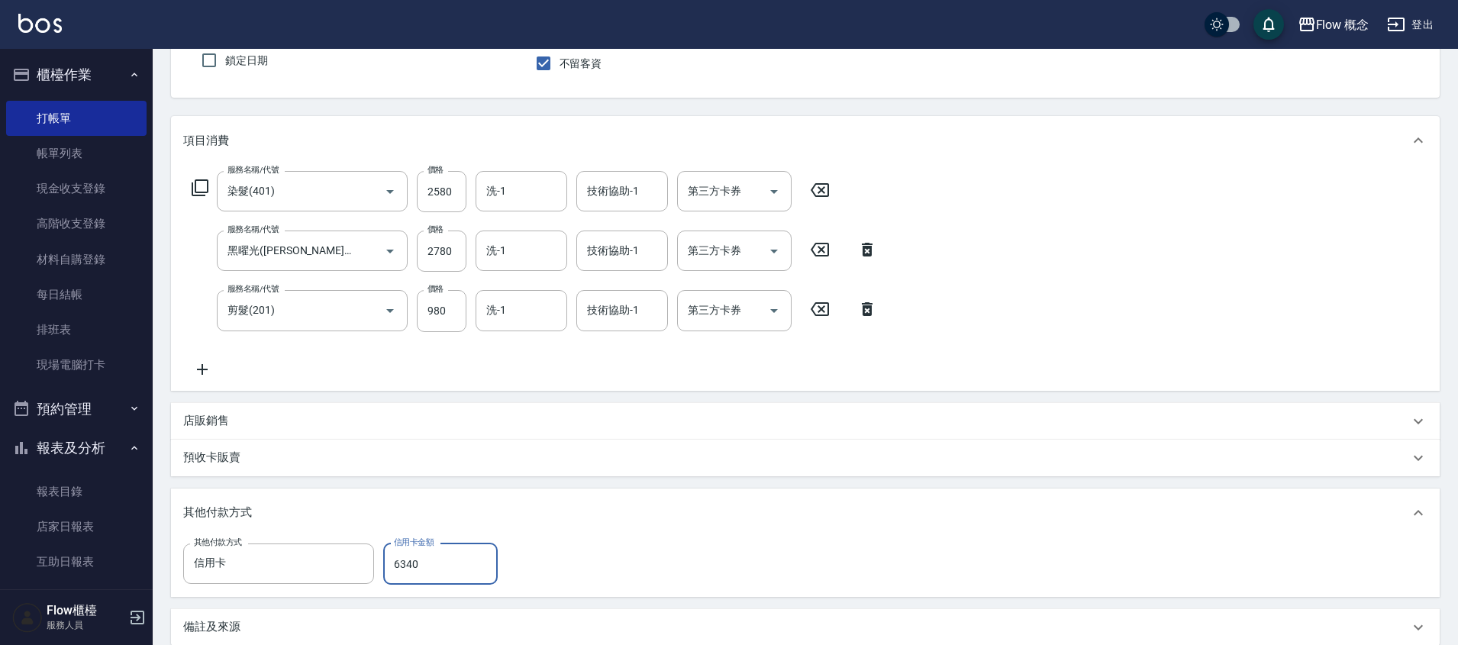
type input "6340"
click at [886, 501] on div "其他付款方式" at bounding box center [805, 513] width 1269 height 49
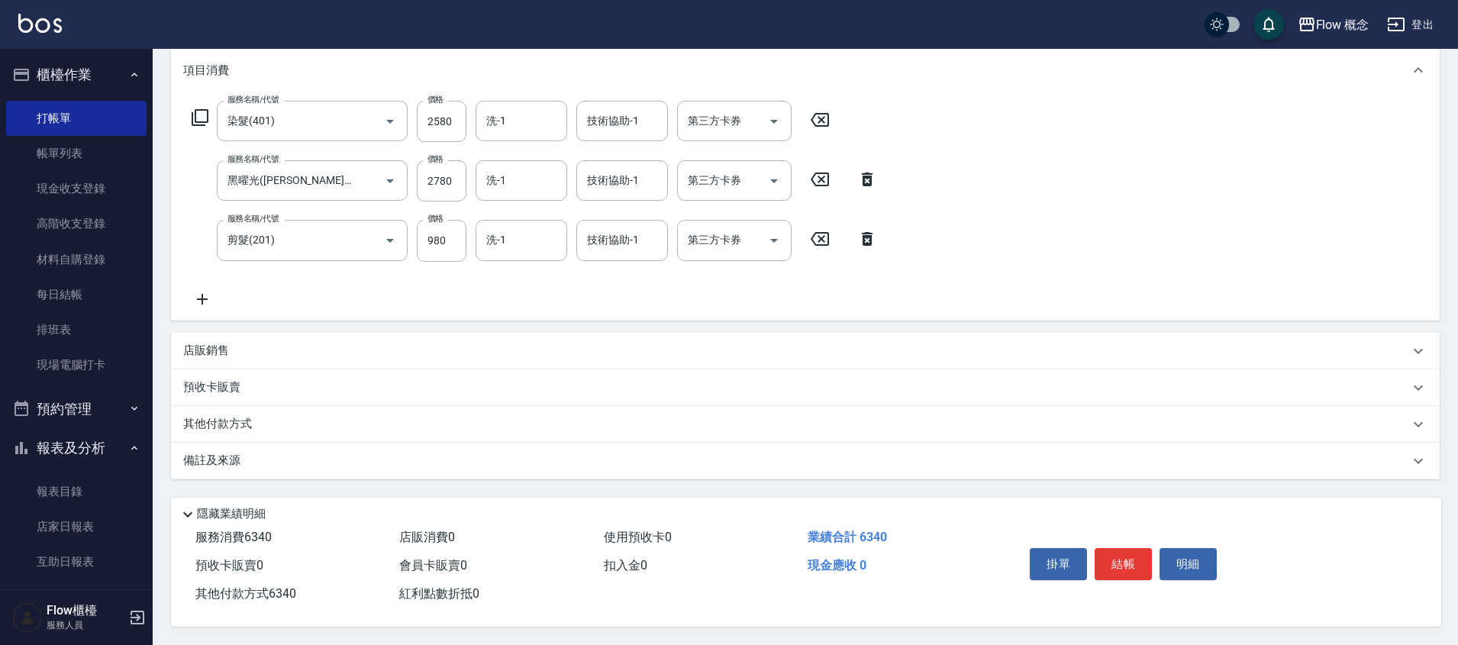
scroll to position [212, 0]
click at [1120, 549] on button "結帳" at bounding box center [1123, 564] width 57 height 32
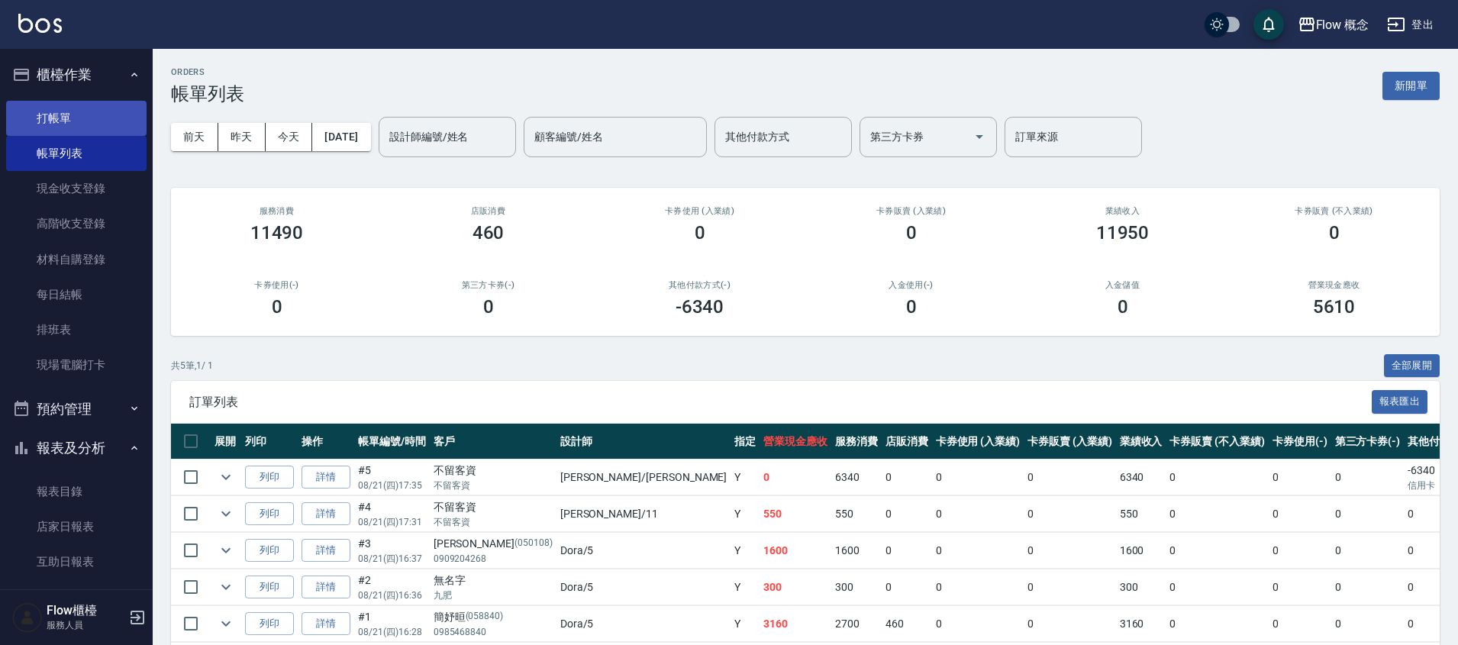
click at [98, 107] on link "打帳單" at bounding box center [76, 118] width 140 height 35
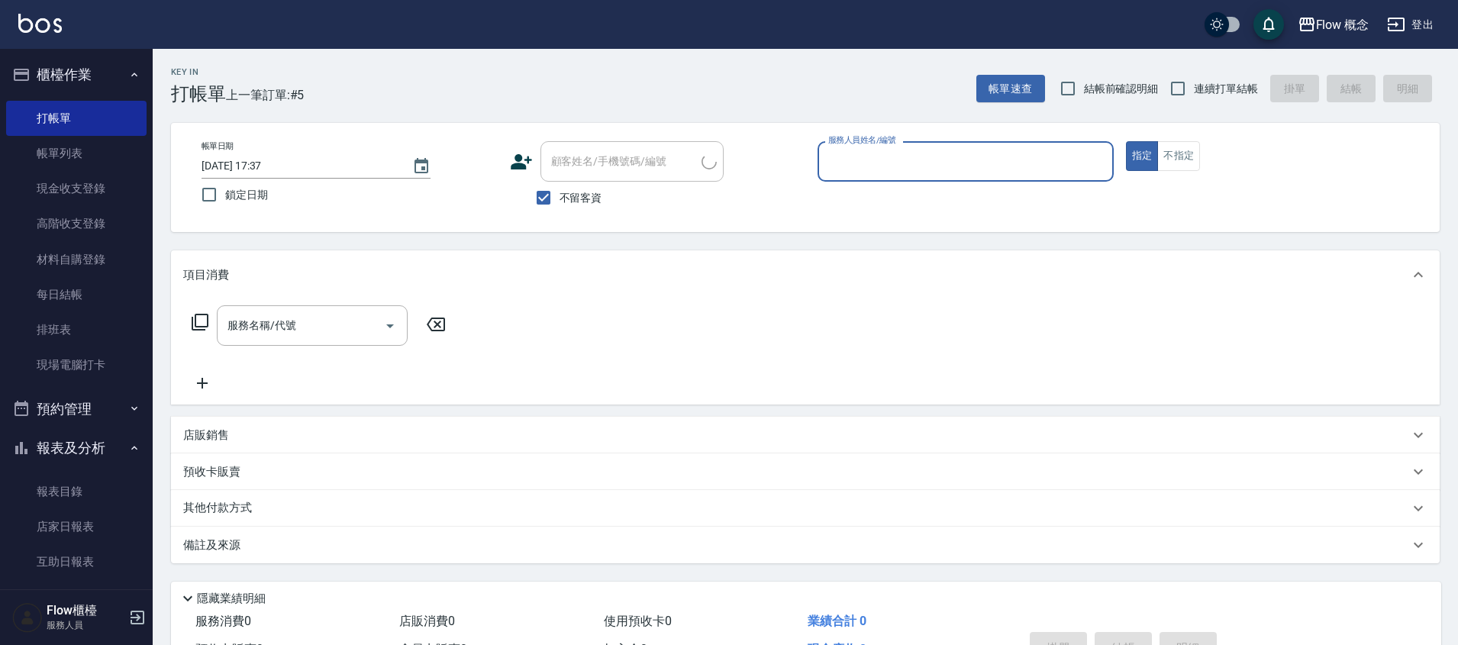
click at [888, 150] on input "服務人員姓名/編號" at bounding box center [966, 161] width 283 height 27
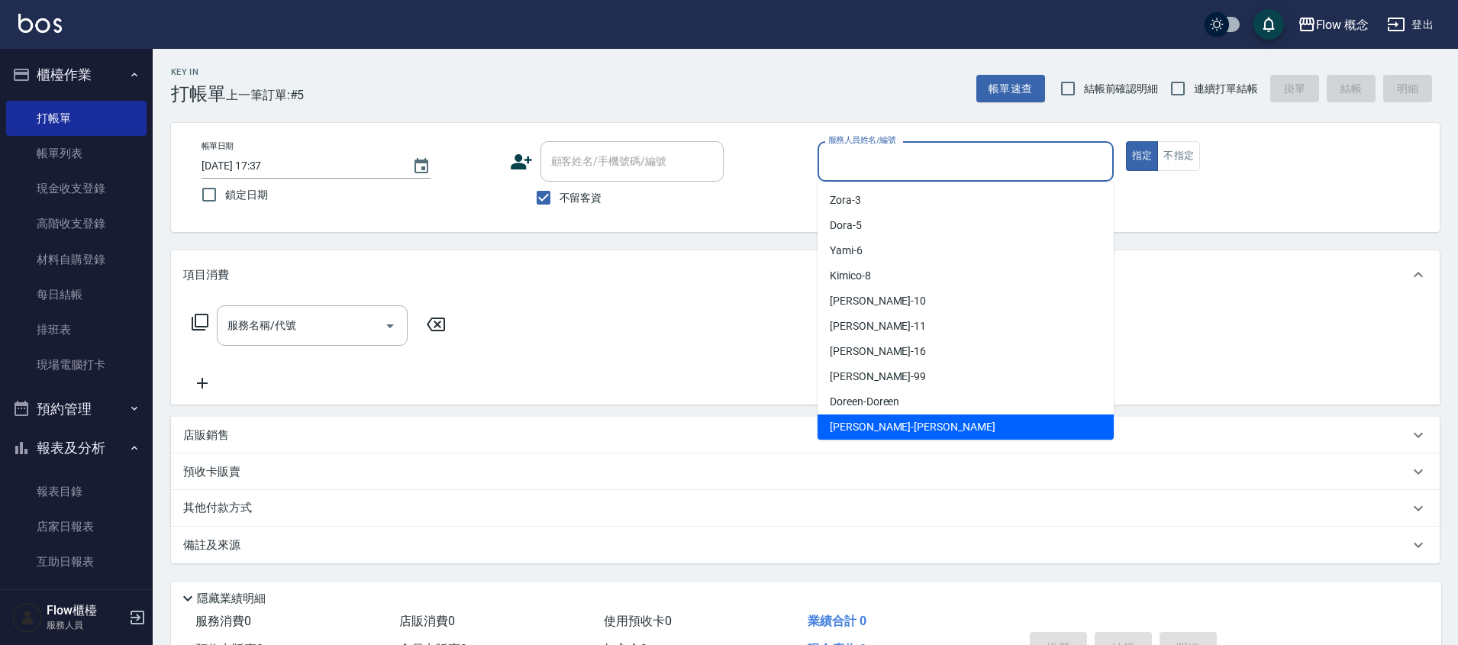
click at [905, 420] on div "[PERSON_NAME] -[PERSON_NAME]" at bounding box center [966, 427] width 296 height 25
type input "[PERSON_NAME]"
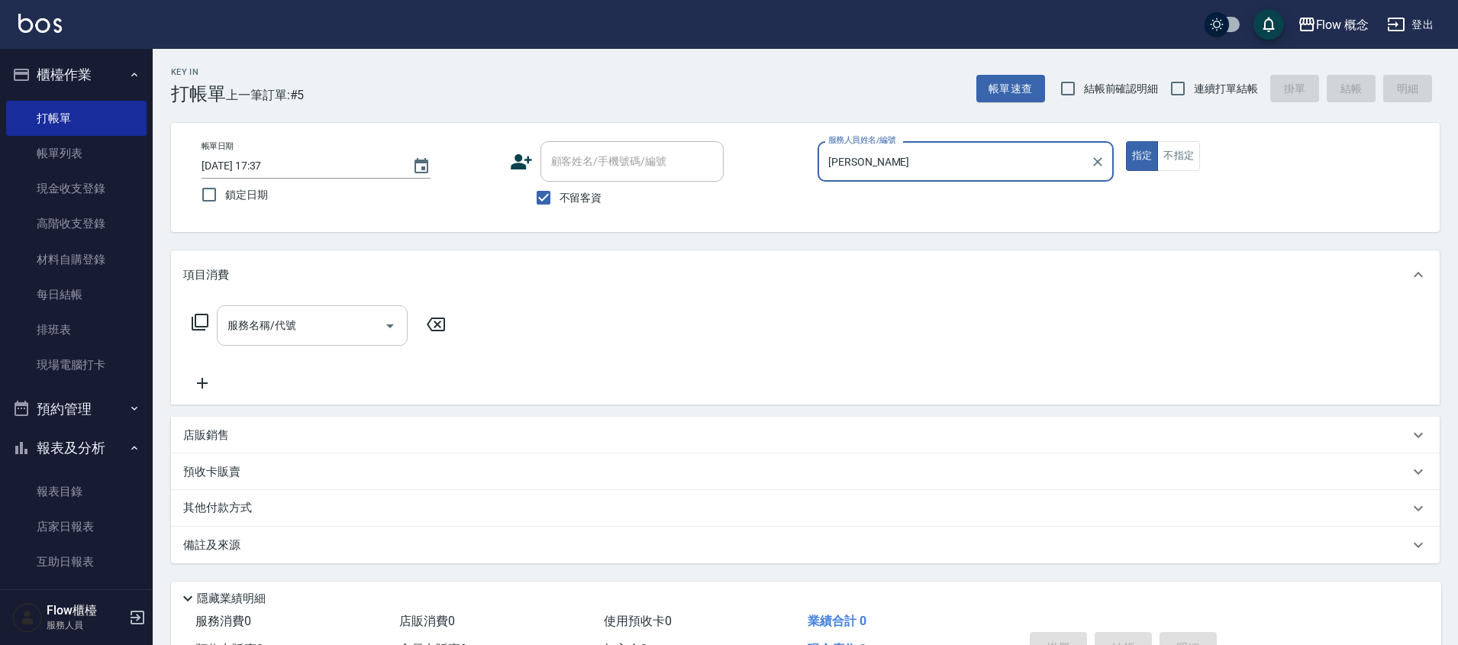
click at [313, 336] on input "服務名稱/代號" at bounding box center [301, 325] width 154 height 27
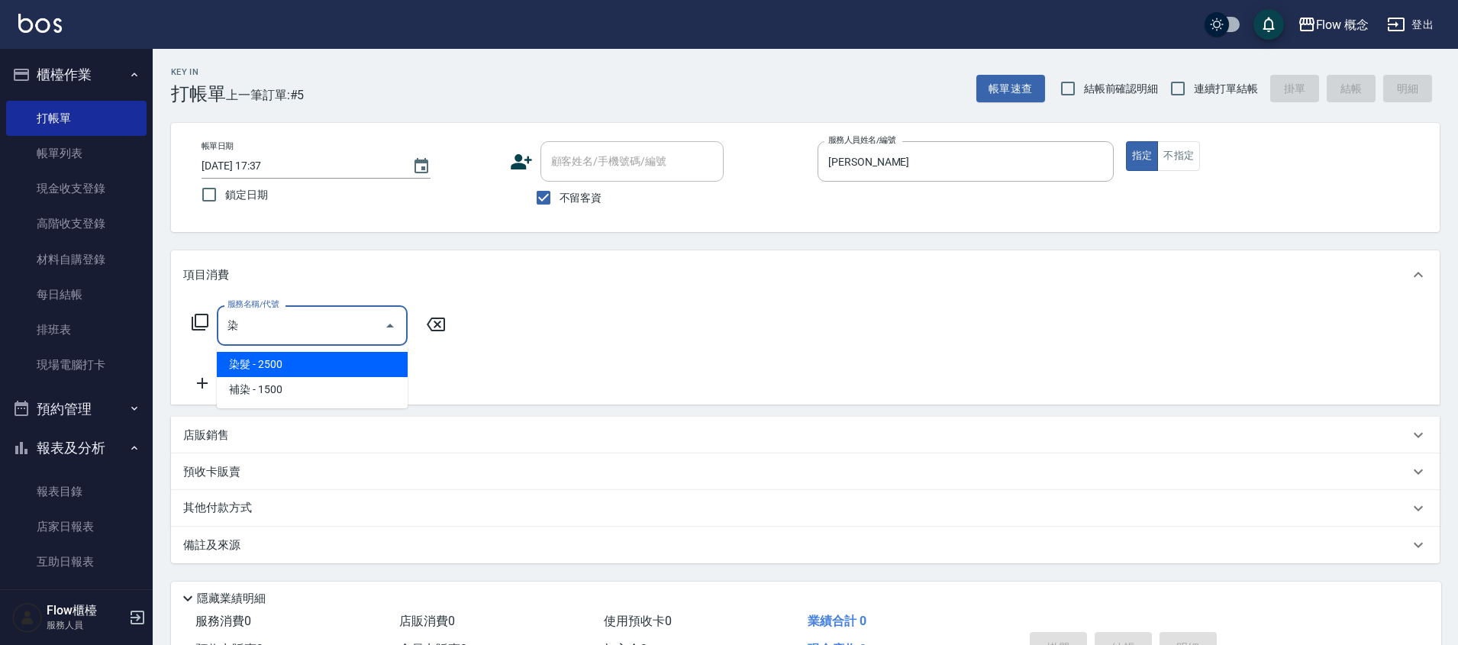
click at [338, 363] on span "染髮 - 2500" at bounding box center [312, 364] width 191 height 25
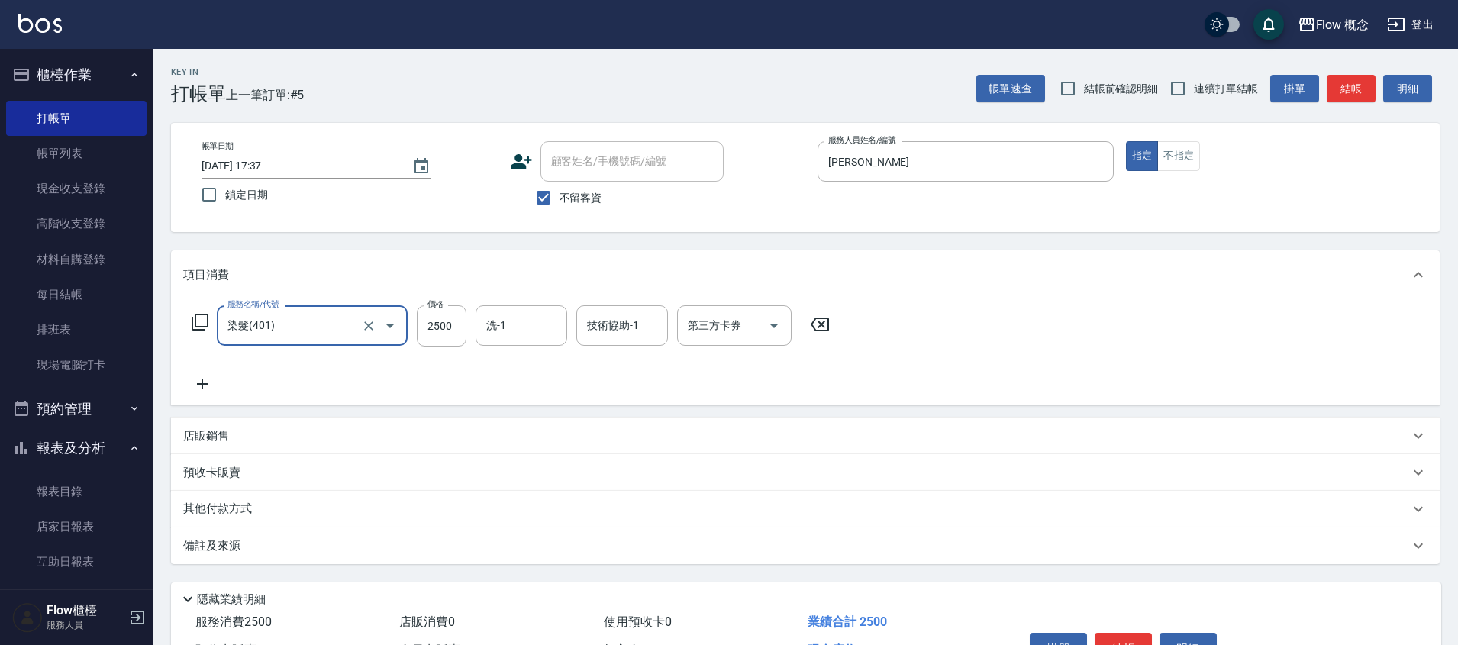
type input "染髮(401)"
type input "2380"
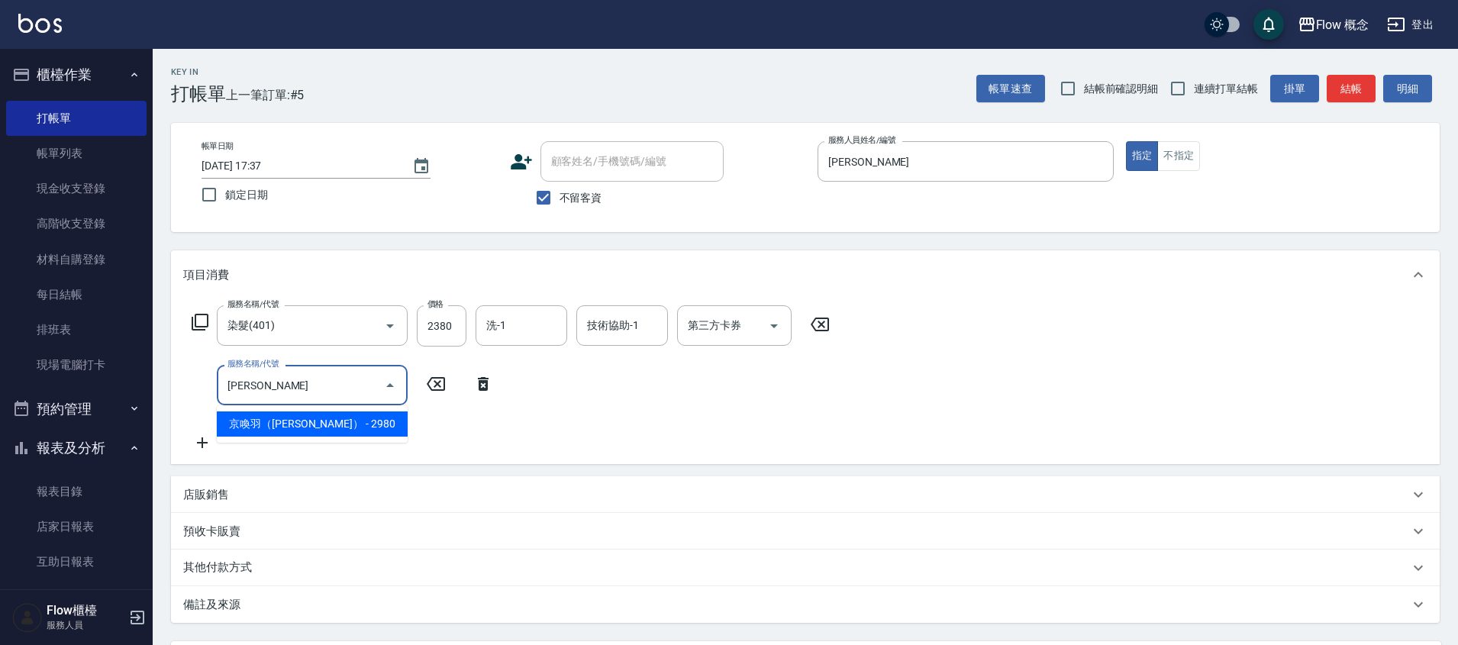
click at [359, 418] on span "京喚羽（[PERSON_NAME]） - 2980" at bounding box center [312, 424] width 191 height 25
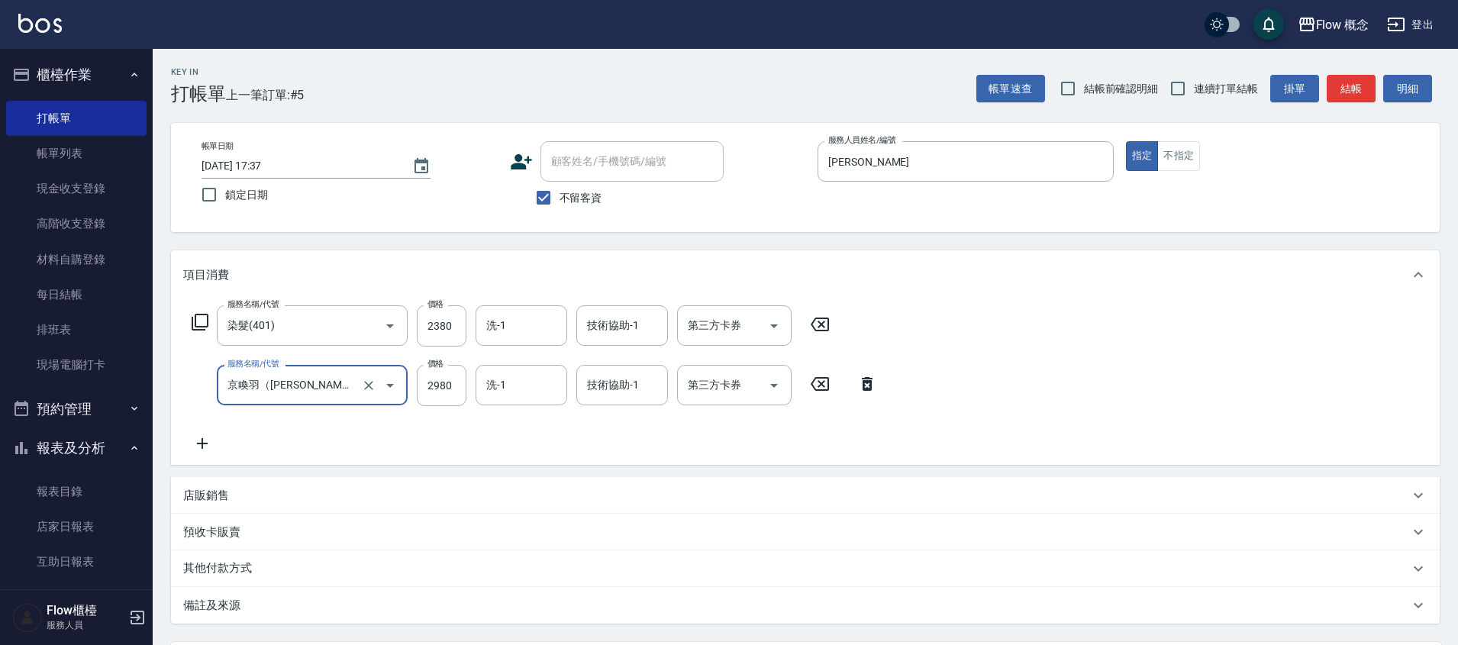
type input "京喚羽（[PERSON_NAME]）(521)"
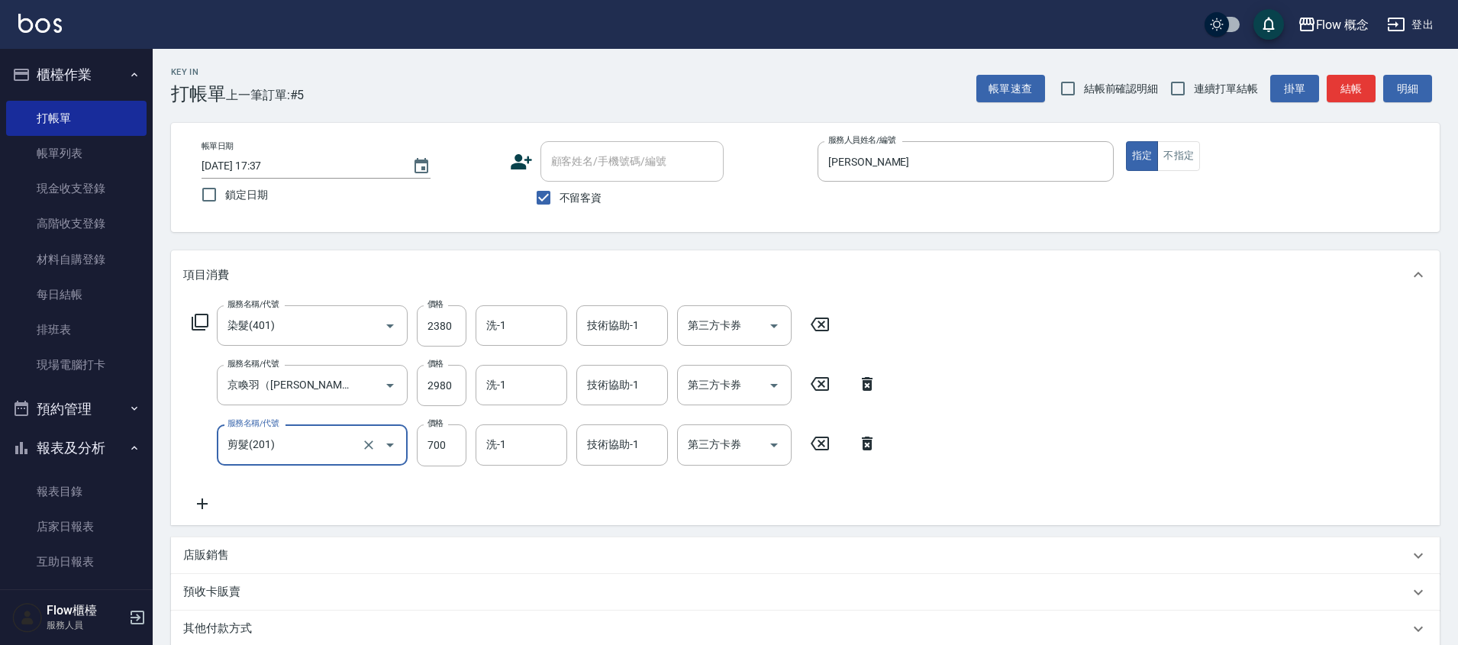
type input "剪髮(201)"
type input "980"
click at [1033, 326] on div "服務名稱/代號 染髮(401) 服務名稱/代號 價格 2380 價格 洗-1 洗-1 技術協助-1 技術協助-1 第三方卡券 第三方卡券 服務名稱/代號 京喚…" at bounding box center [805, 411] width 1269 height 225
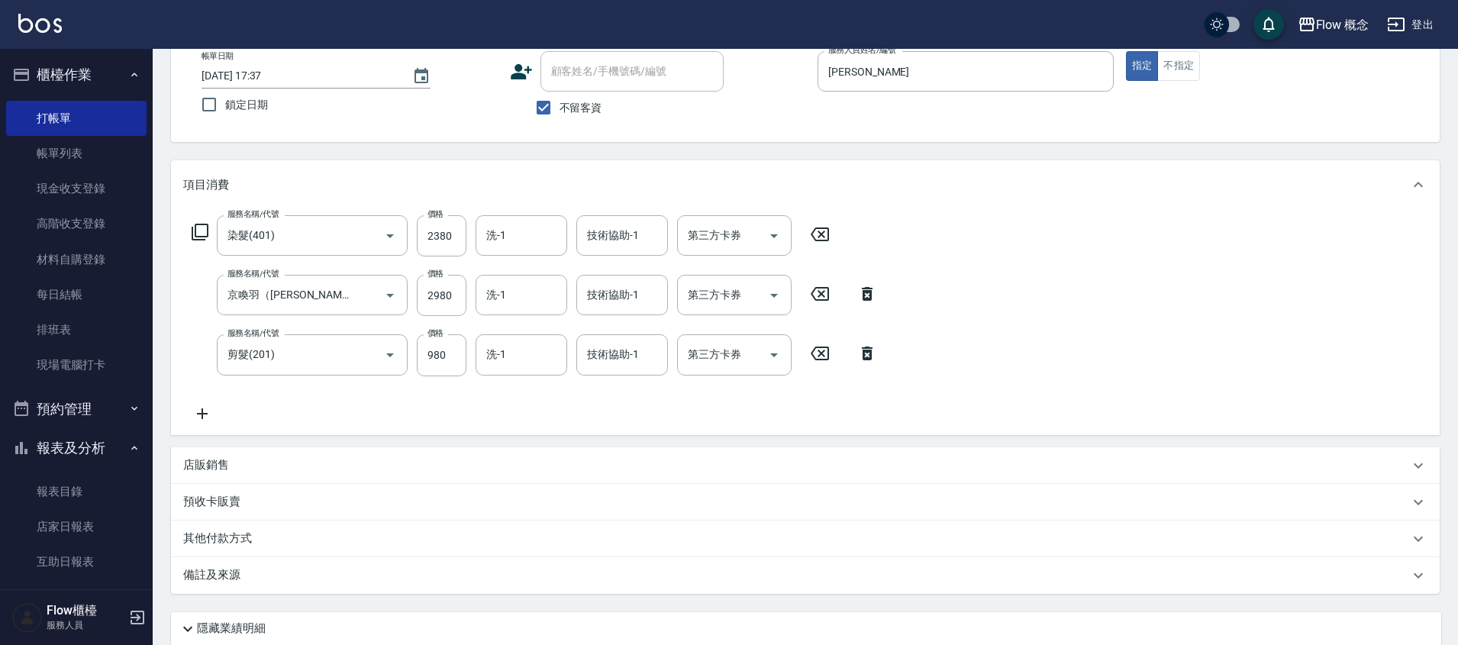
scroll to position [212, 0]
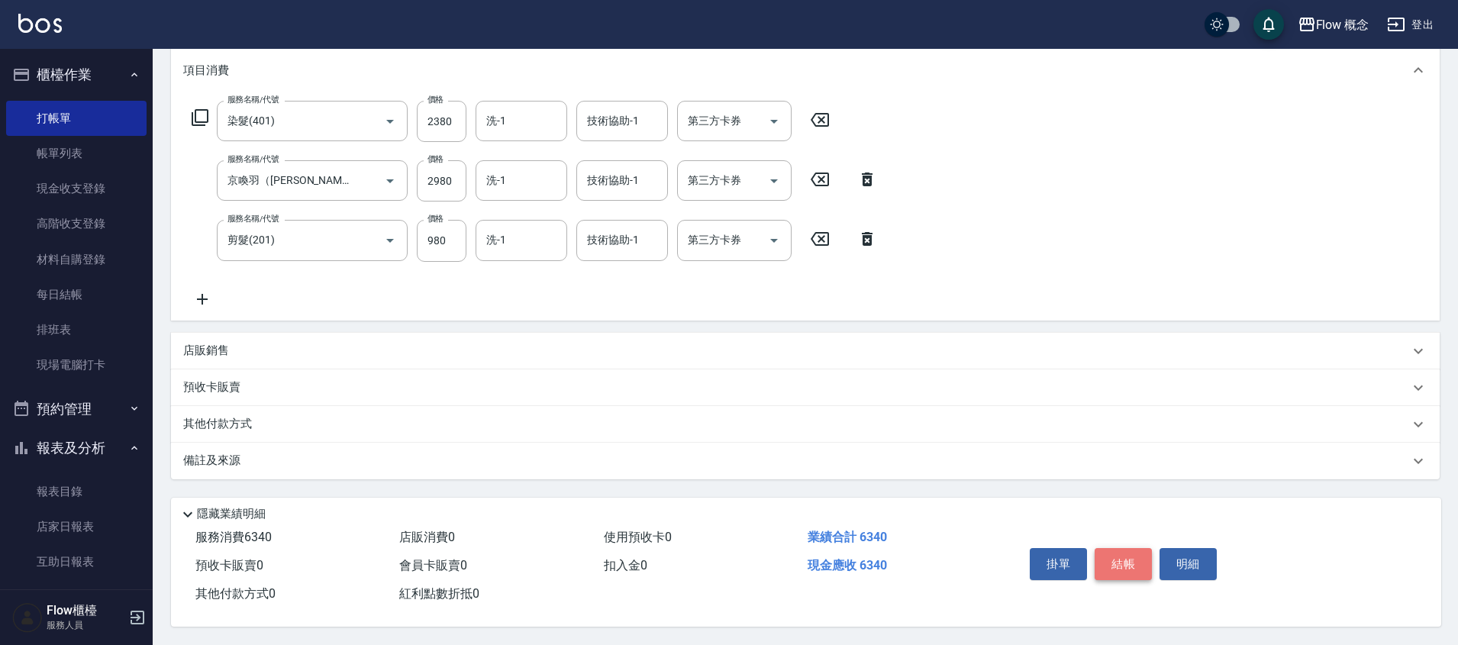
click at [1145, 560] on button "結帳" at bounding box center [1123, 564] width 57 height 32
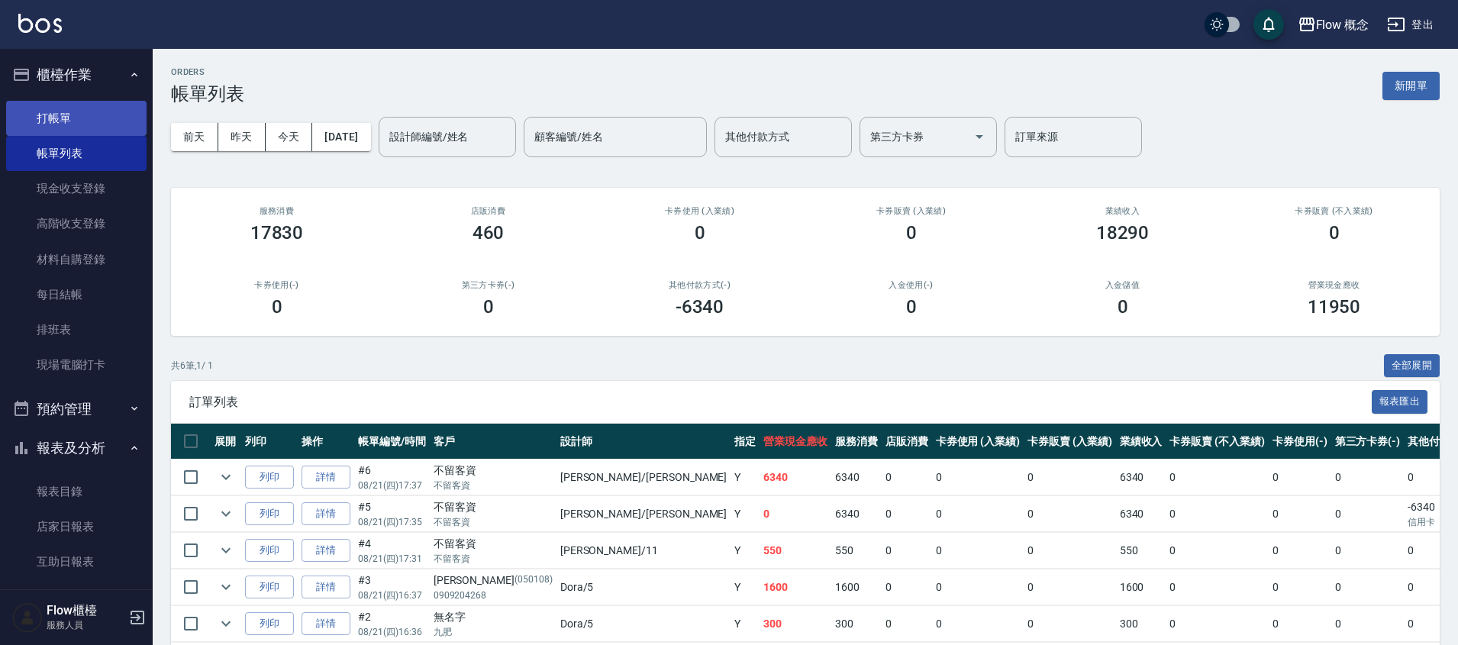
click at [78, 127] on link "打帳單" at bounding box center [76, 118] width 140 height 35
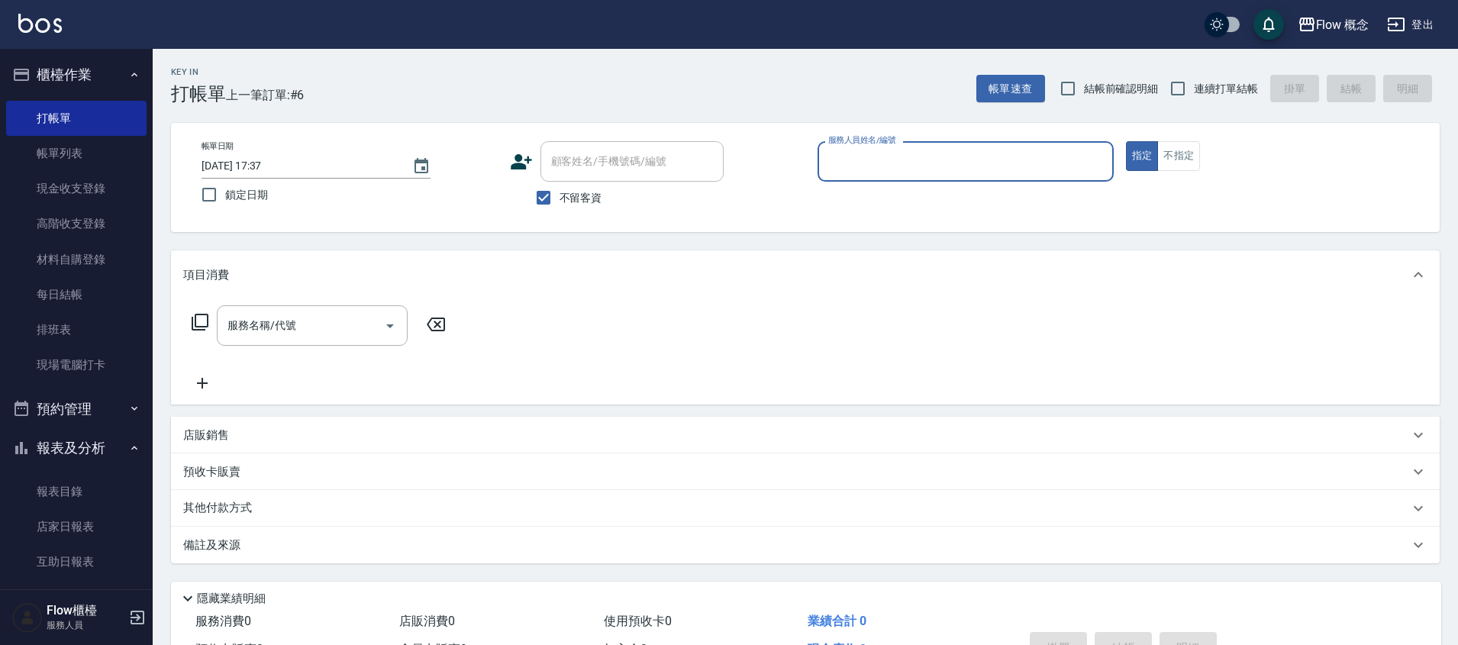
click at [987, 164] on input "服務人員姓名/編號" at bounding box center [966, 161] width 283 height 27
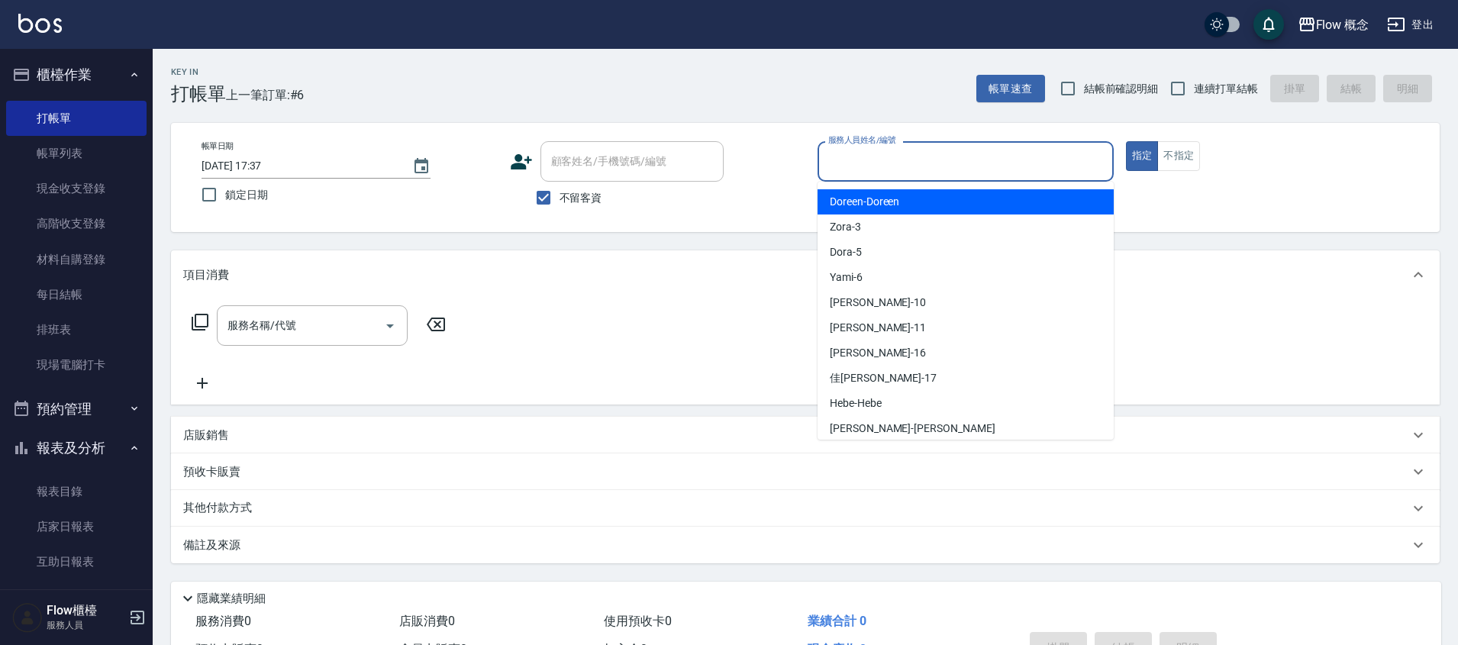
scroll to position [57, 0]
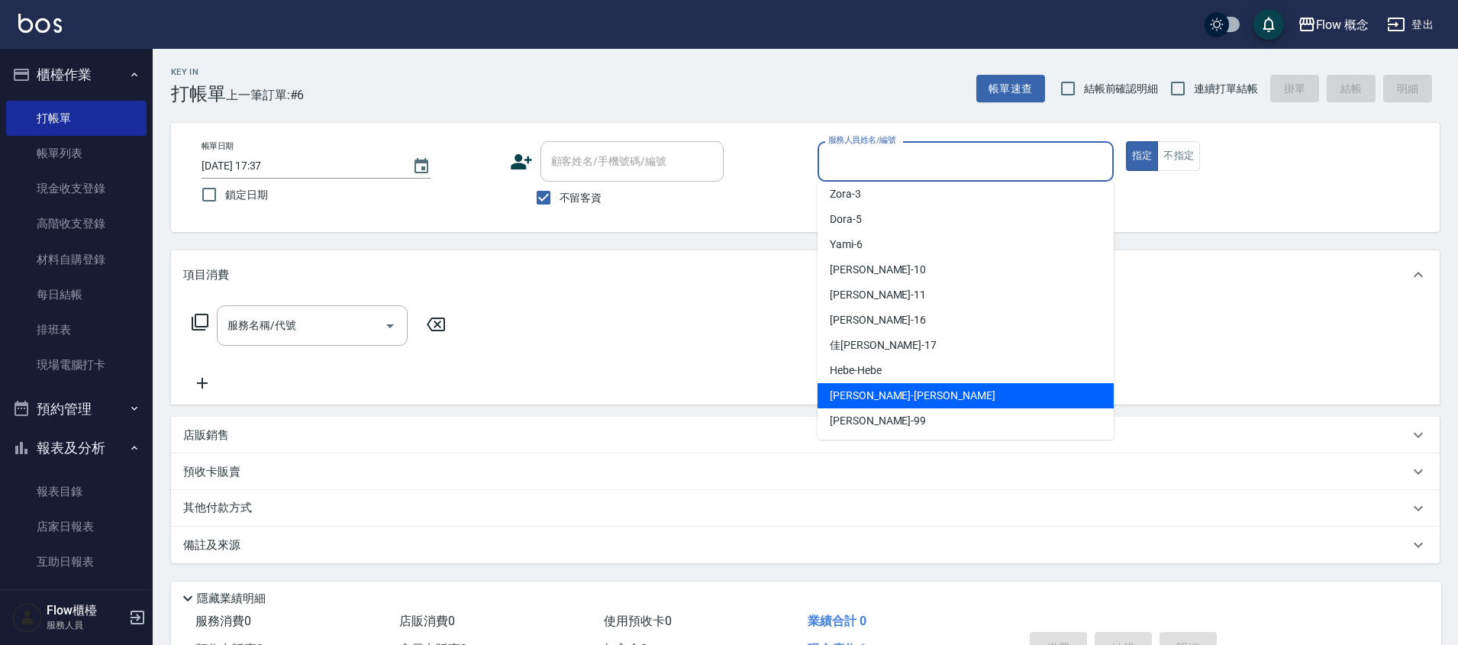
click at [869, 389] on span "[PERSON_NAME] -[PERSON_NAME]" at bounding box center [913, 396] width 166 height 16
type input "[PERSON_NAME]"
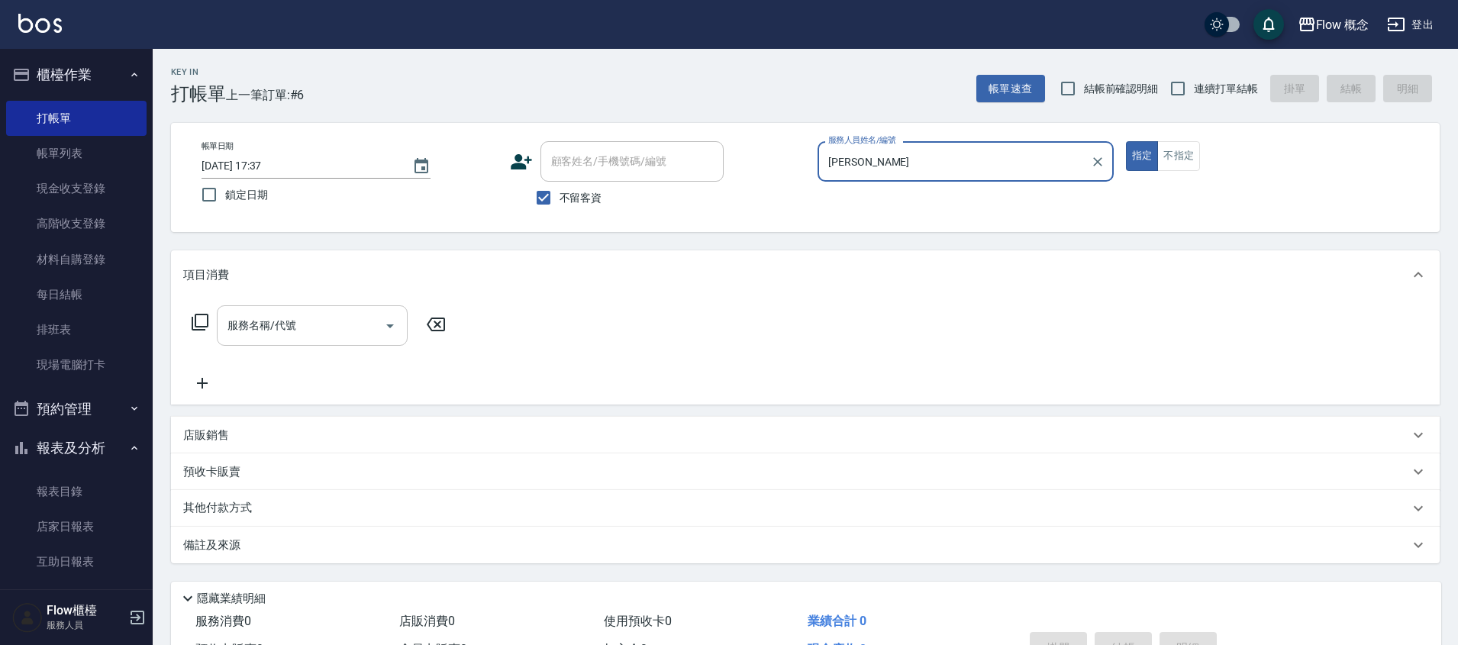
click at [280, 316] on div "服務名稱/代號 服務名稱/代號" at bounding box center [312, 325] width 191 height 40
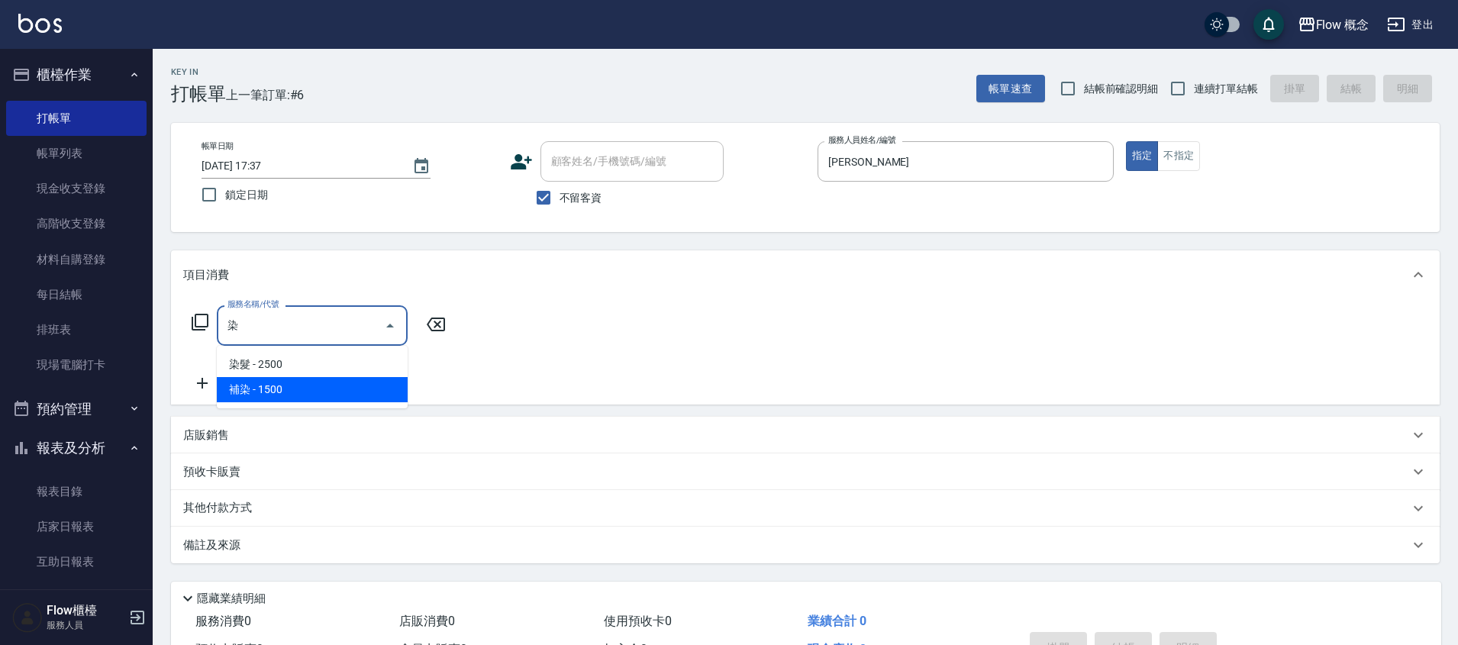
click at [247, 394] on span "補染 - 1500" at bounding box center [312, 389] width 191 height 25
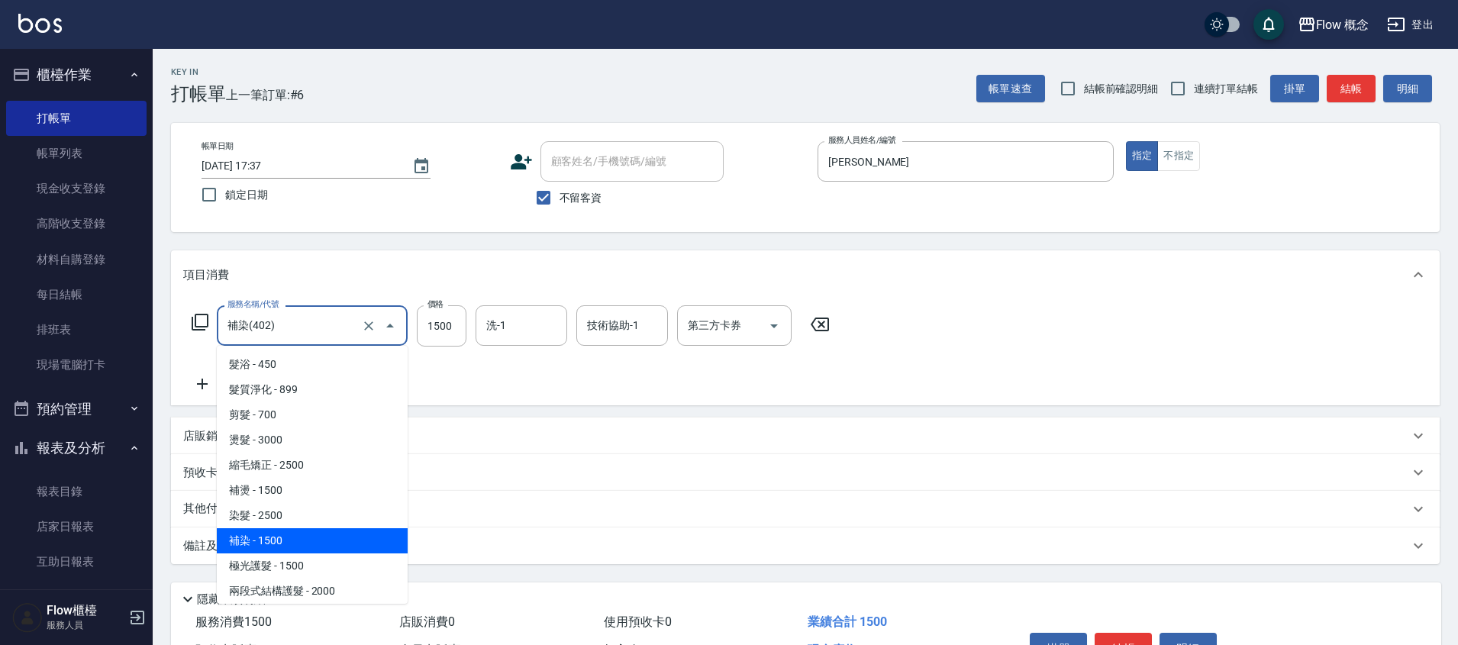
click at [236, 334] on input "補染(402)" at bounding box center [291, 325] width 134 height 27
click at [292, 522] on span "染髮 - 2500" at bounding box center [312, 515] width 191 height 25
type input "染髮(401)"
type input "2500"
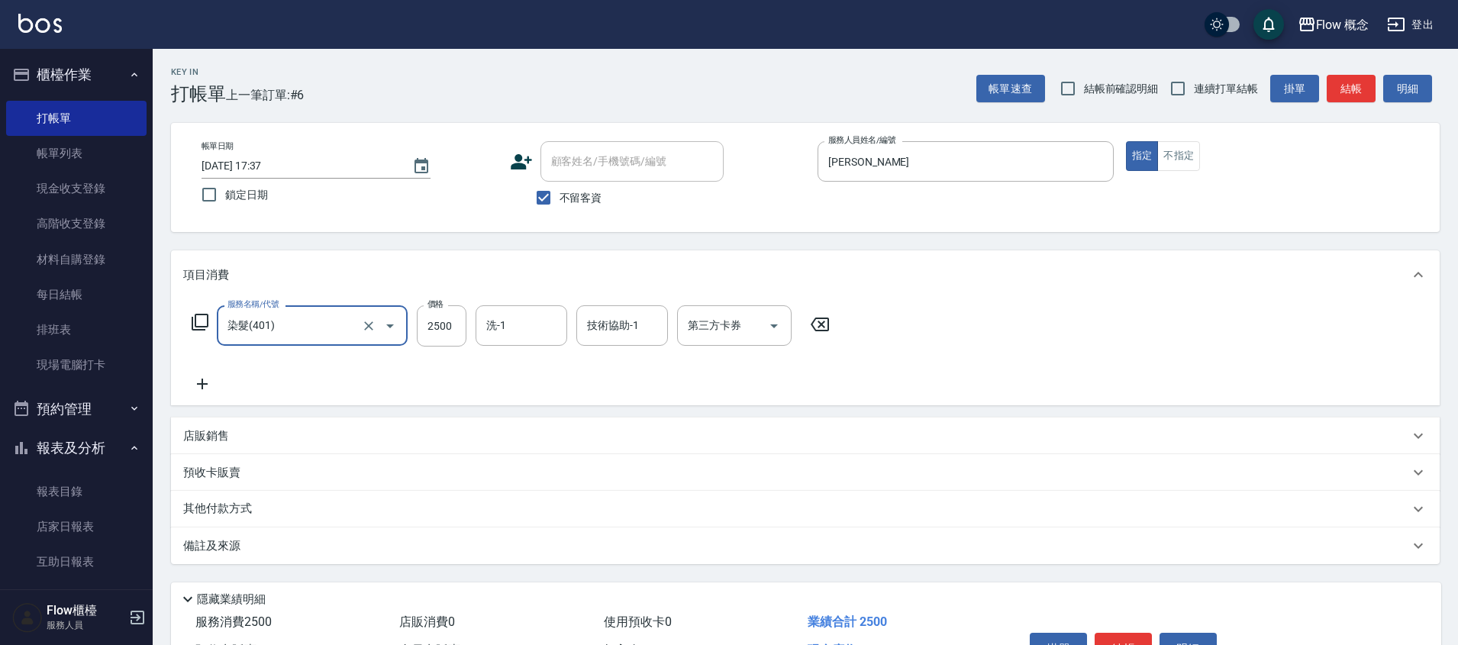
type input "染髮(401)"
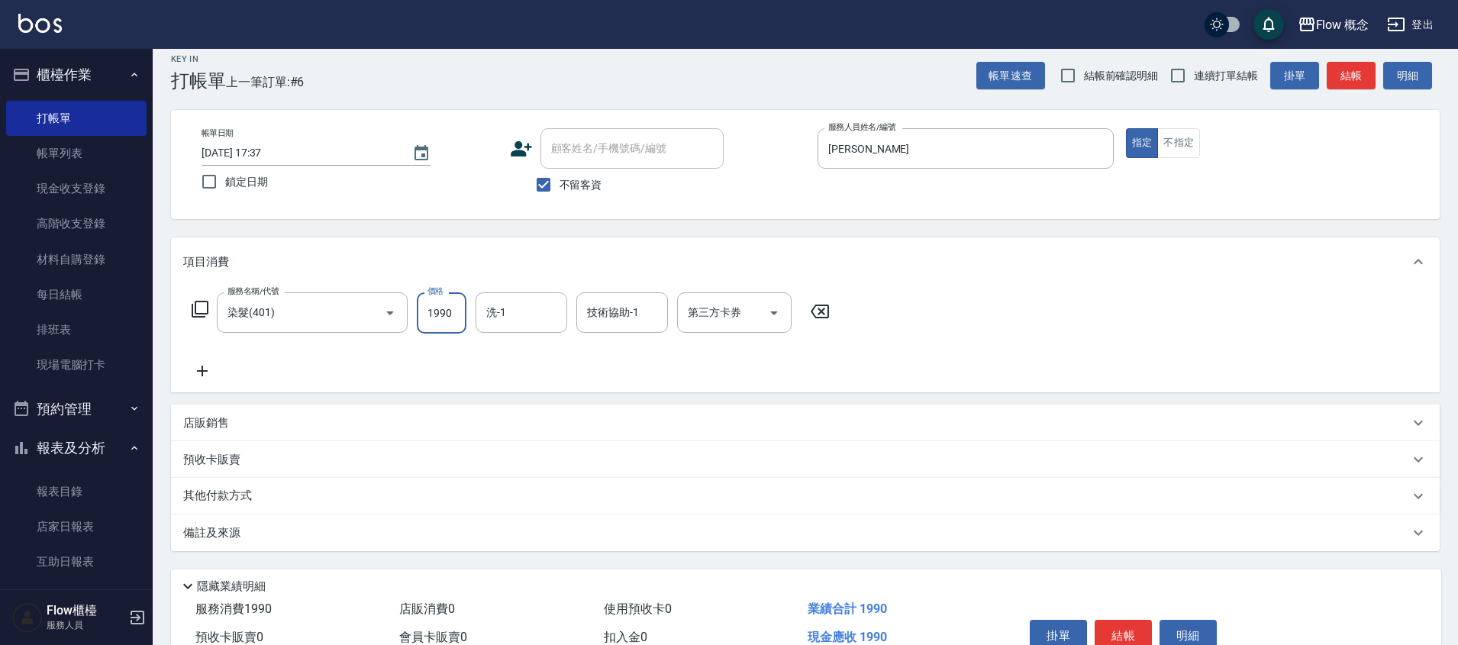
scroll to position [27, 0]
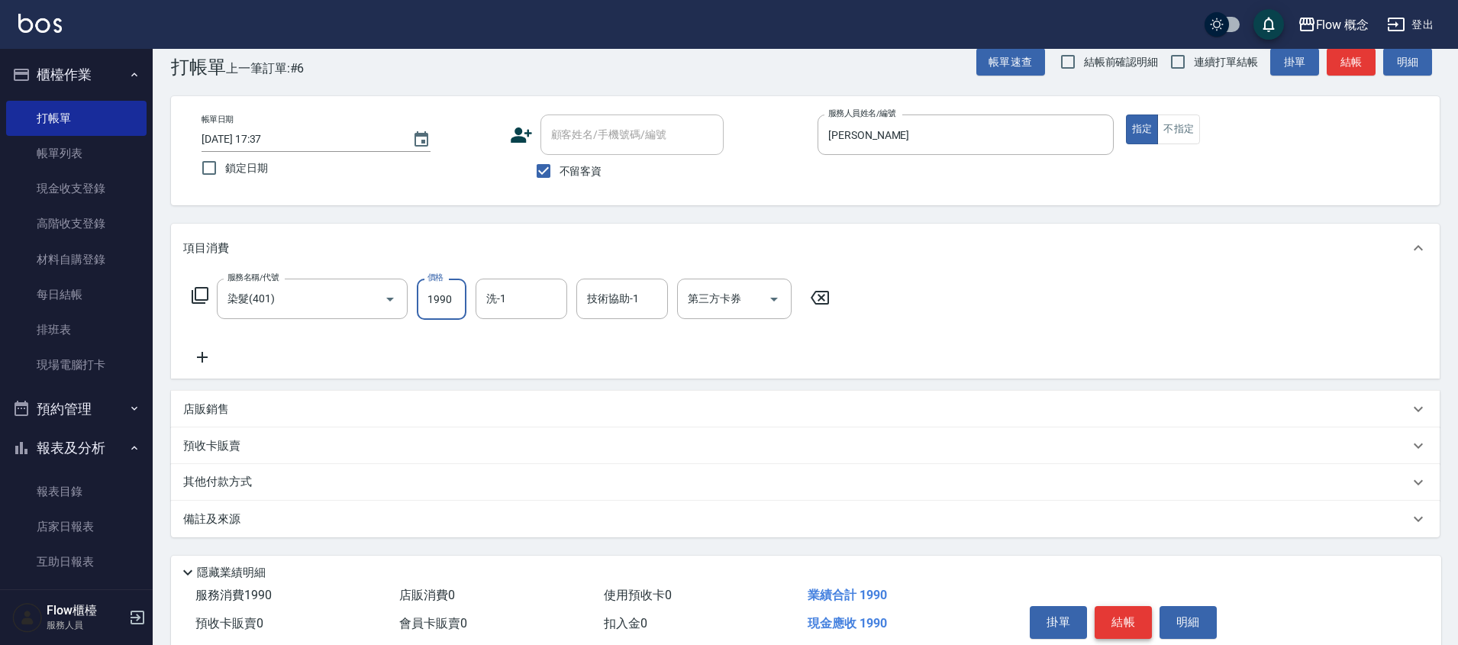
type input "1990"
click at [1144, 627] on button "結帳" at bounding box center [1123, 622] width 57 height 32
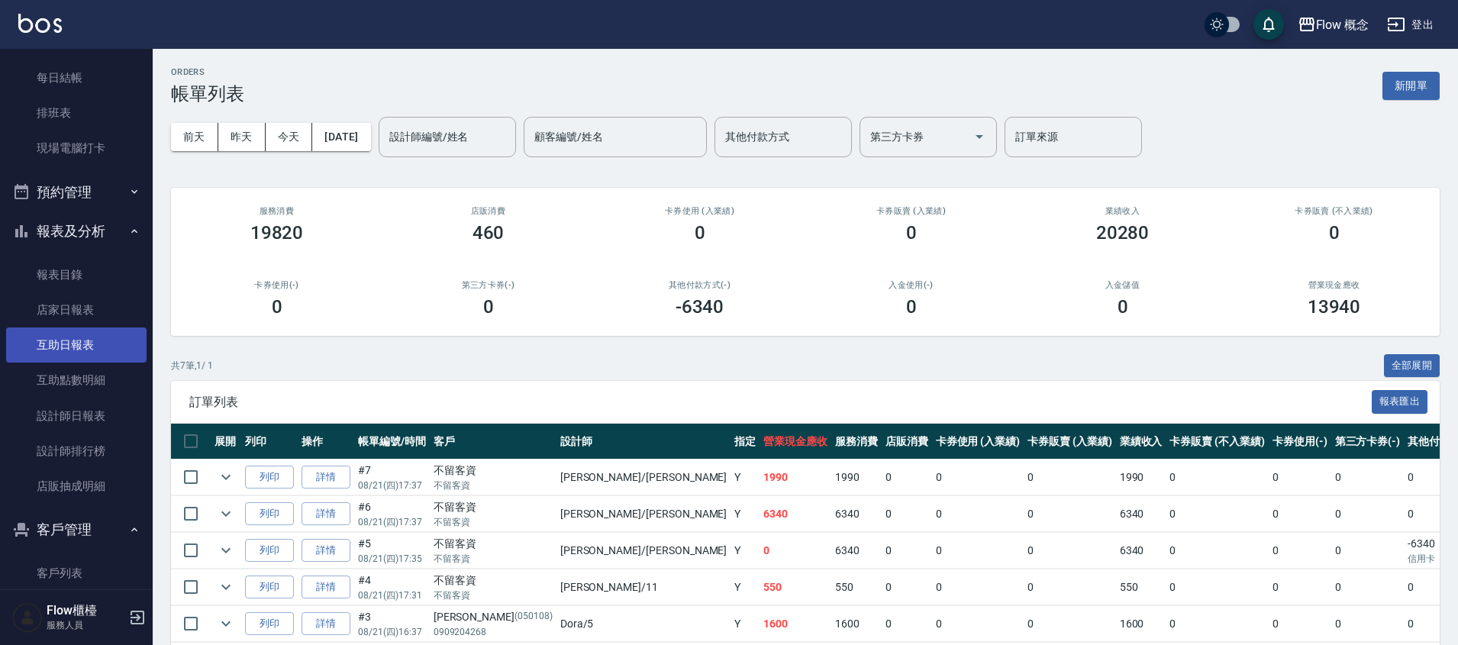
scroll to position [307, 0]
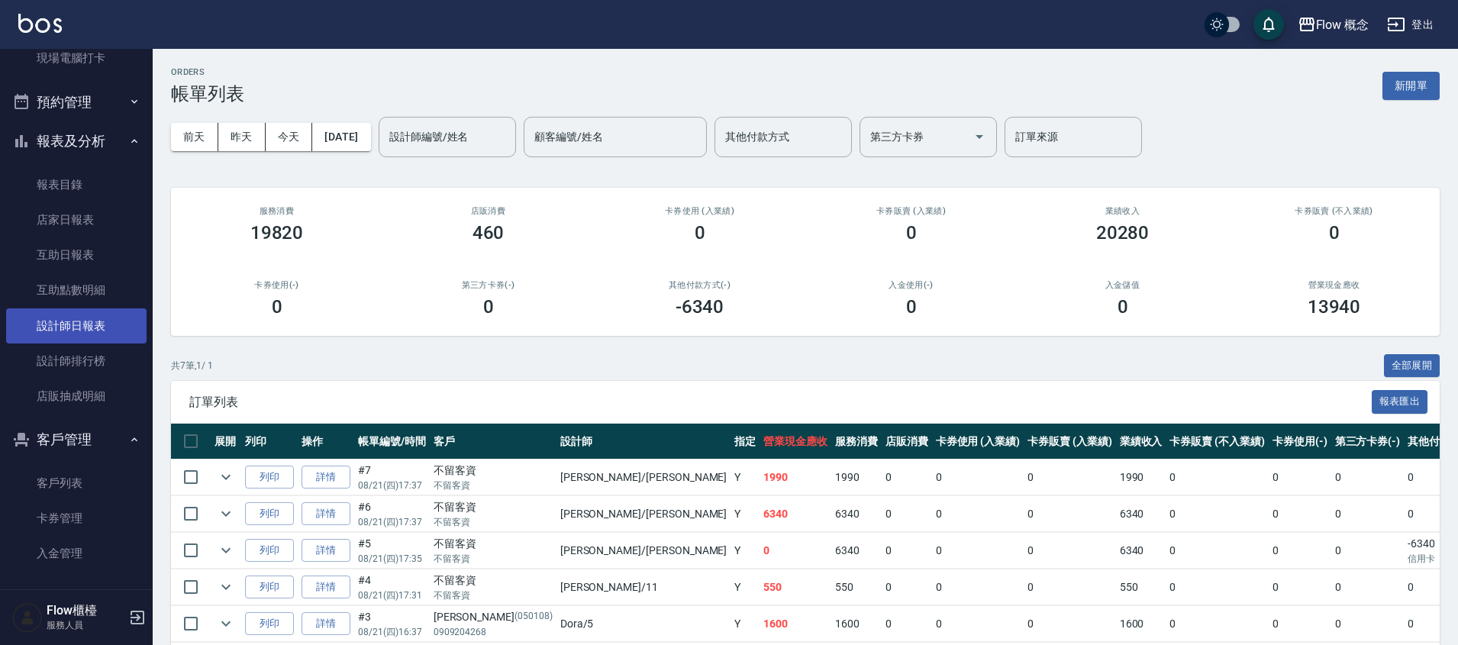
click at [76, 330] on link "設計師日報表" at bounding box center [76, 325] width 140 height 35
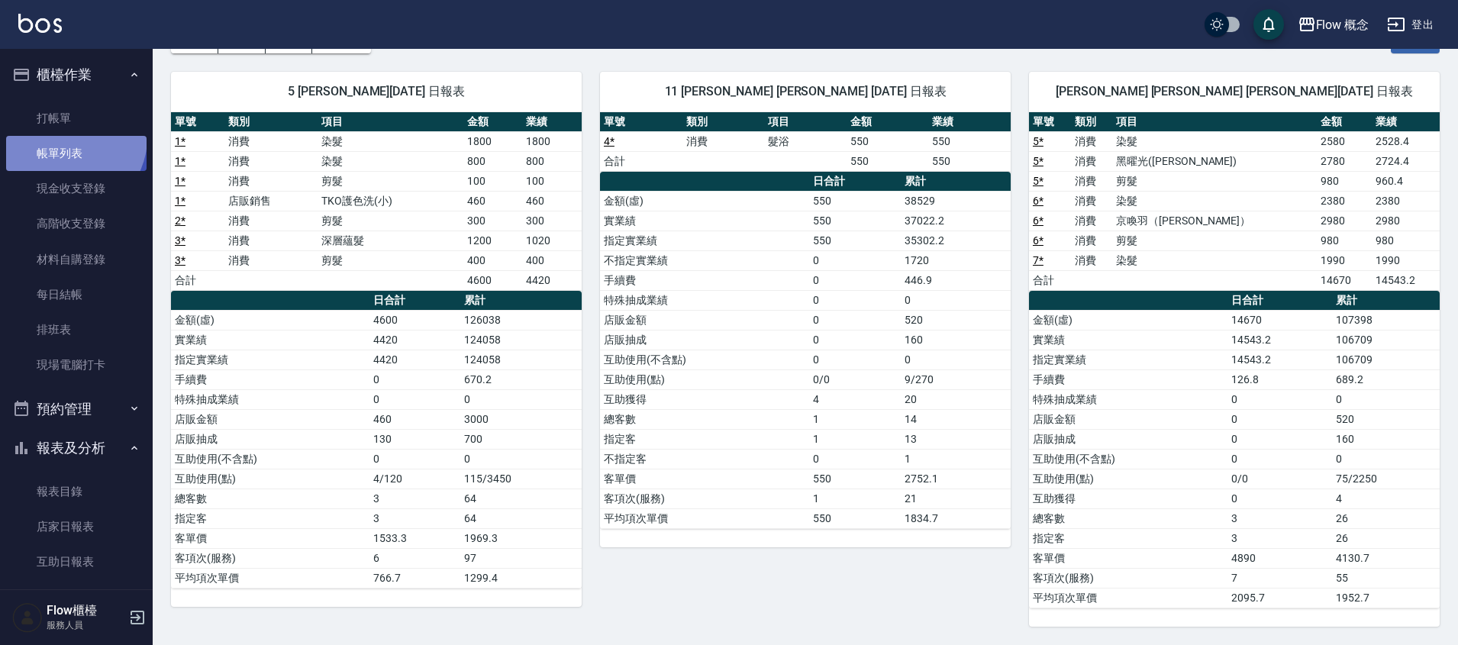
click at [66, 138] on link "帳單列表" at bounding box center [76, 153] width 140 height 35
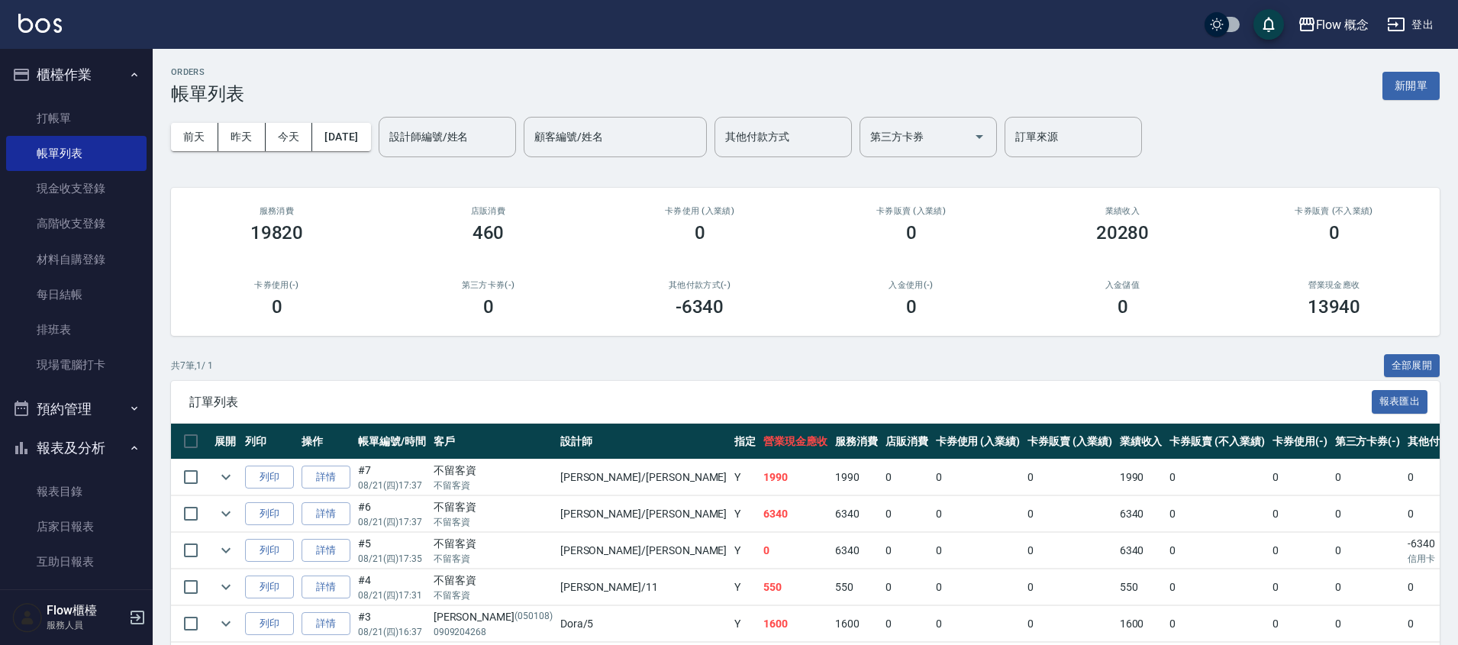
scroll to position [132, 0]
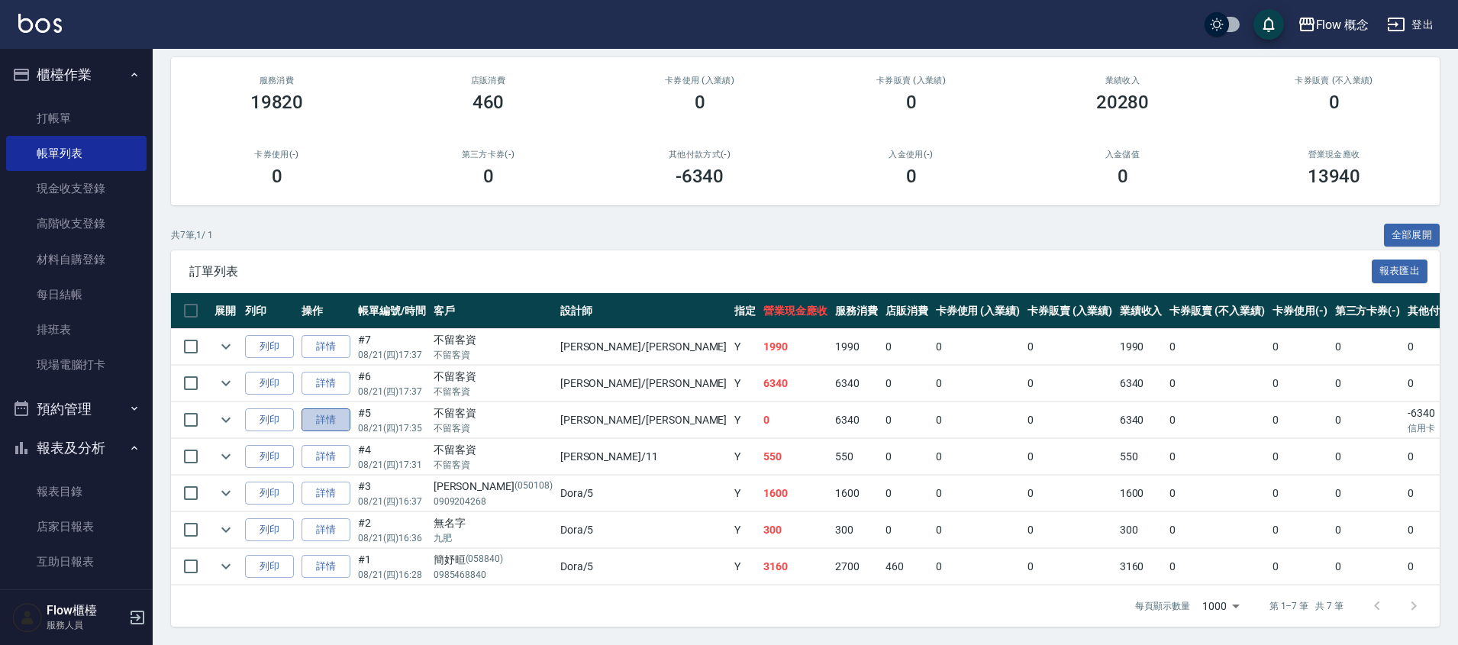
click at [331, 425] on link "詳情" at bounding box center [326, 421] width 49 height 24
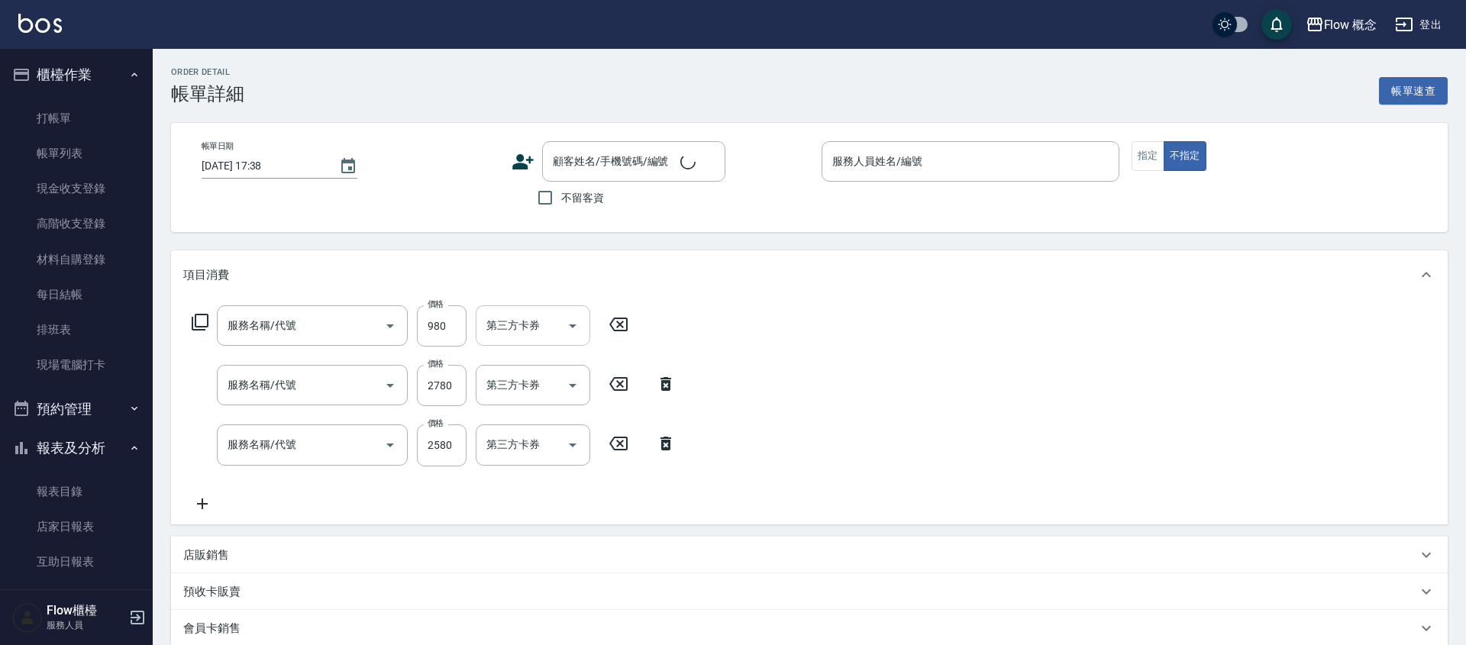
type input "[DATE] 17:35"
checkbox input "true"
type input "[PERSON_NAME]"
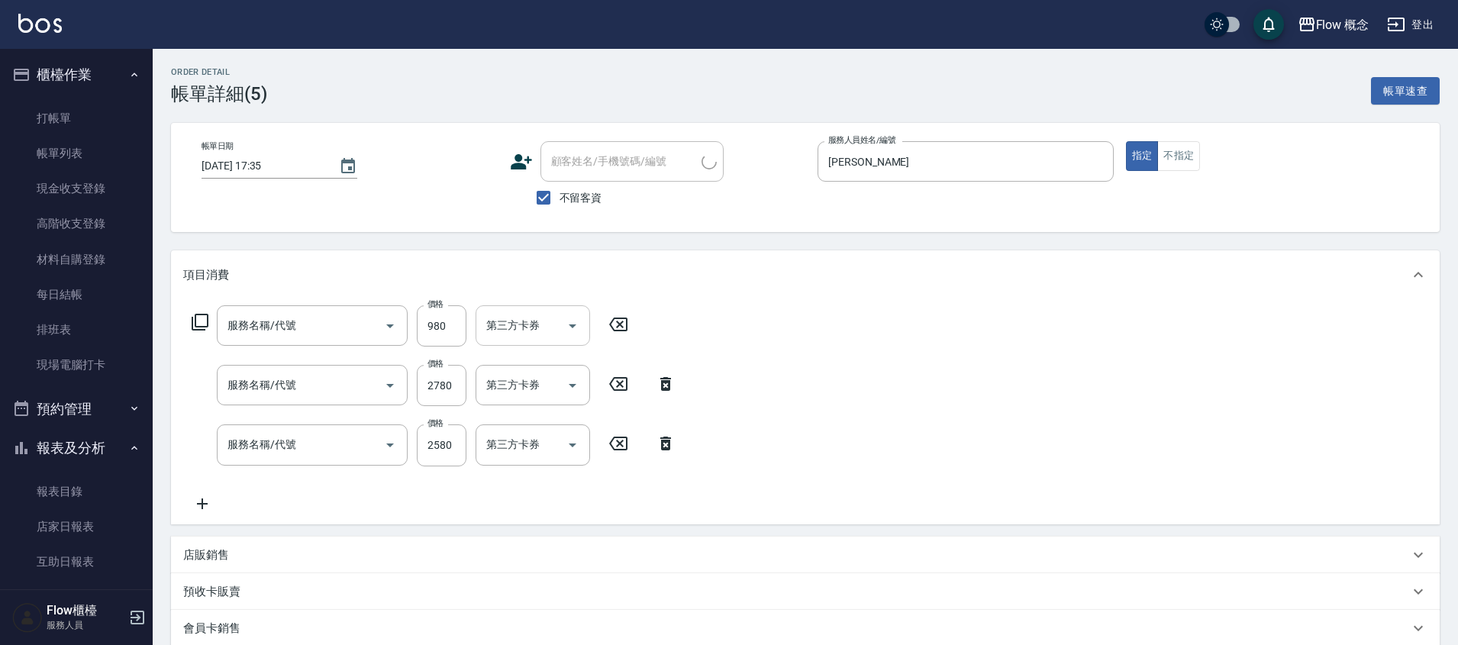
type input "剪髮(201)"
type input "黑曜光([PERSON_NAME])(520)"
type input "染髮(401)"
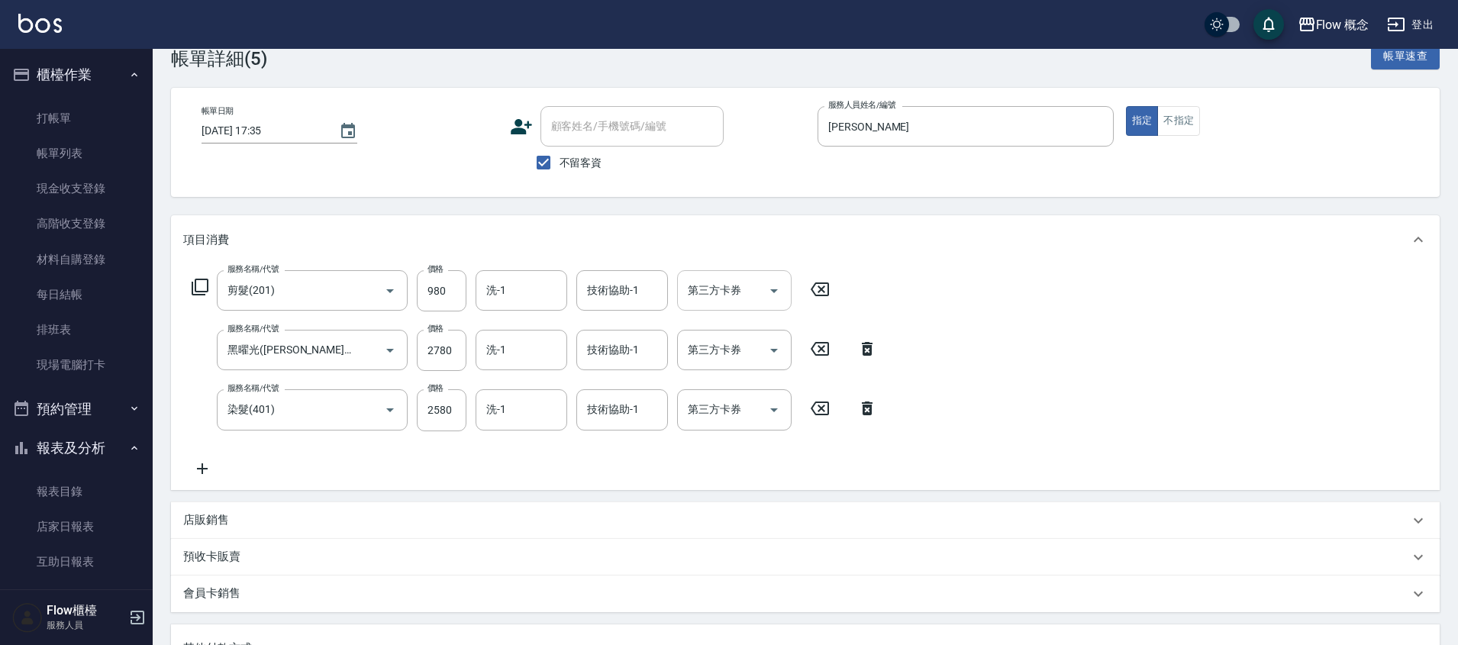
scroll to position [140, 0]
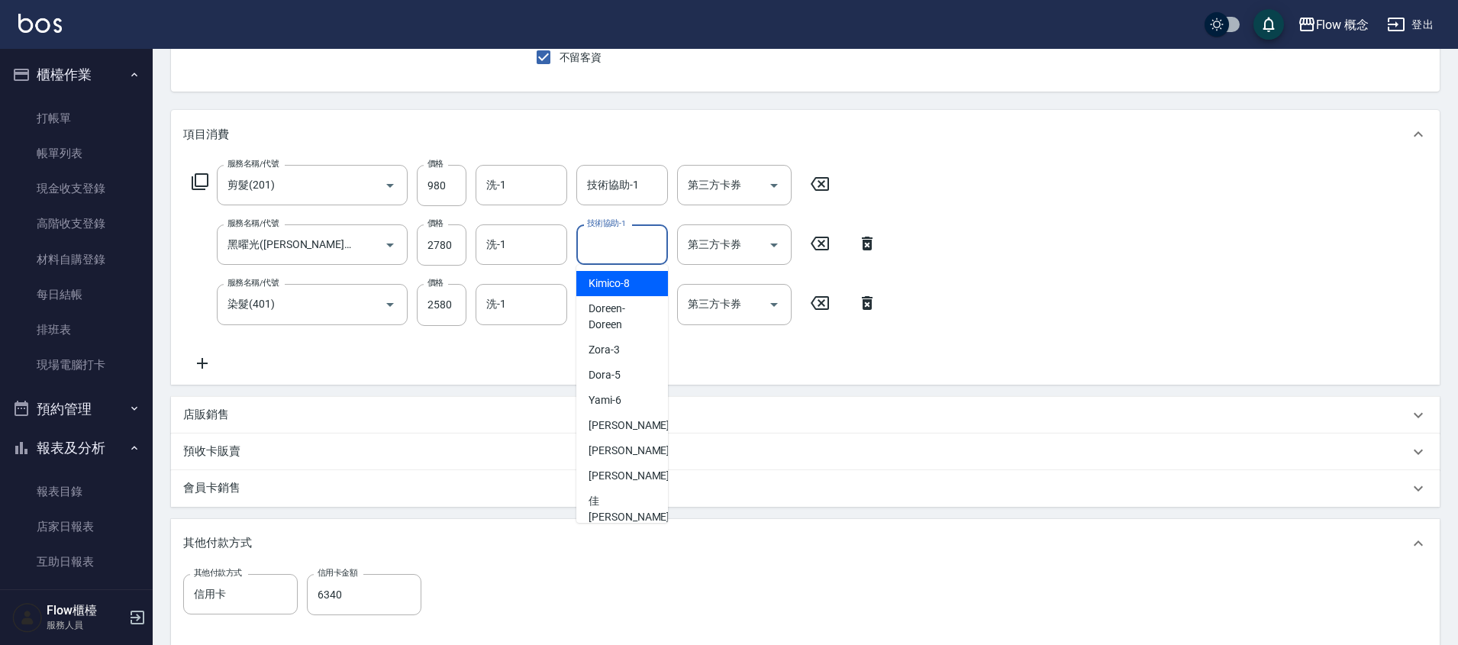
click at [615, 234] on div "技術協助-1 技術協助-1" at bounding box center [622, 244] width 92 height 40
type input "[PERSON_NAME]-10"
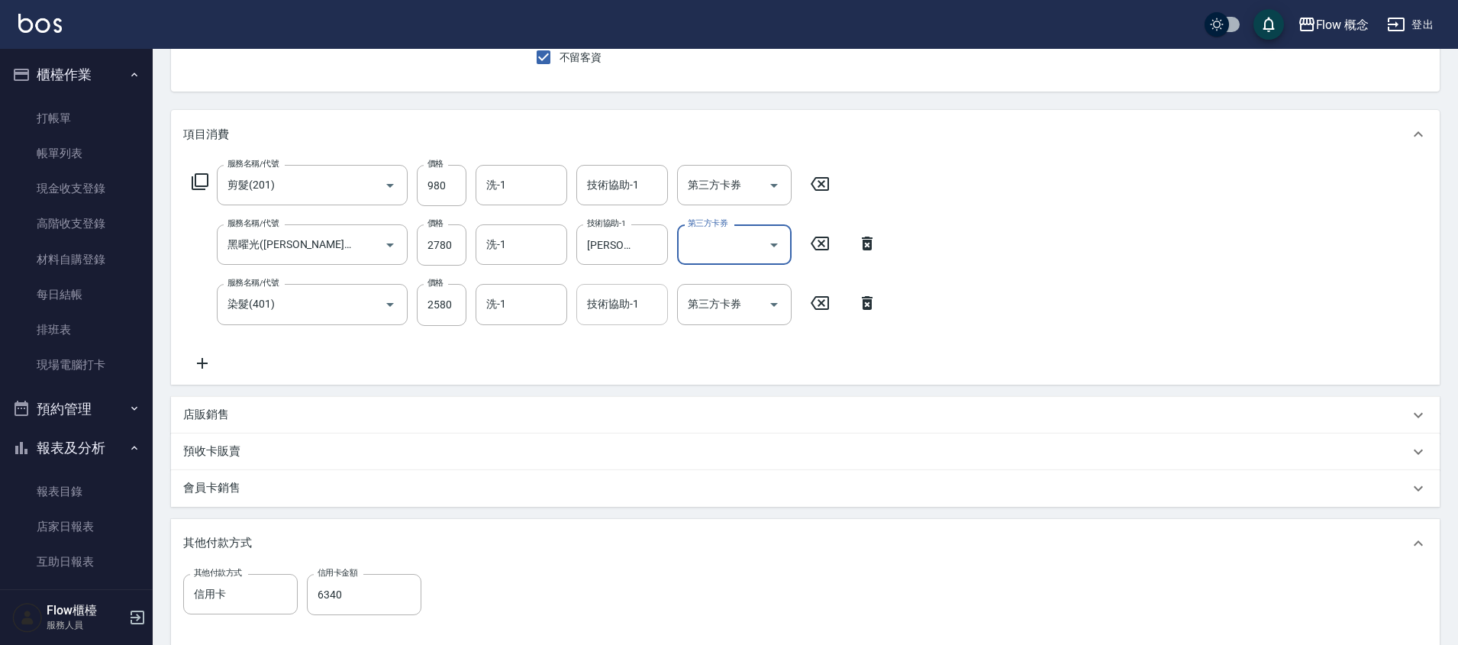
click at [614, 305] on input "技術協助-1" at bounding box center [622, 304] width 78 height 27
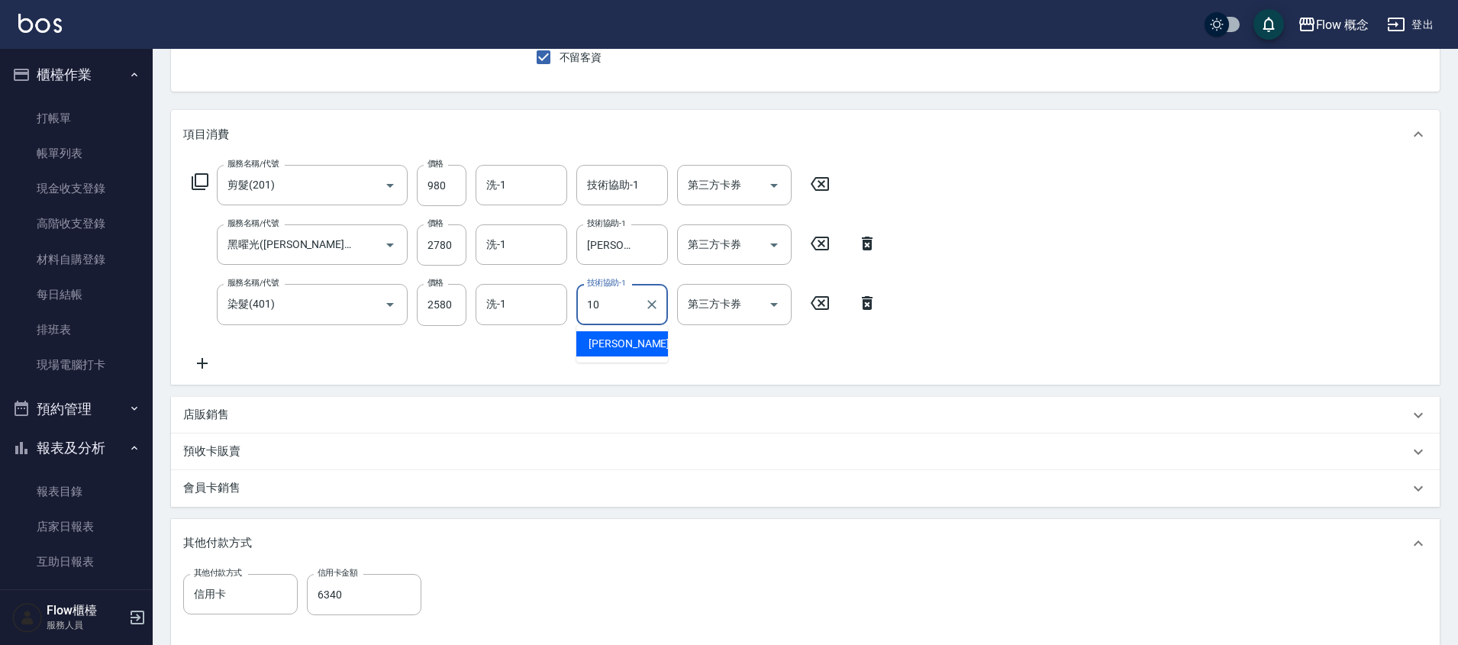
click at [605, 351] on span "[PERSON_NAME] -10" at bounding box center [637, 344] width 96 height 16
type input "[PERSON_NAME]-10"
click at [525, 243] on input "洗-1" at bounding box center [522, 244] width 78 height 27
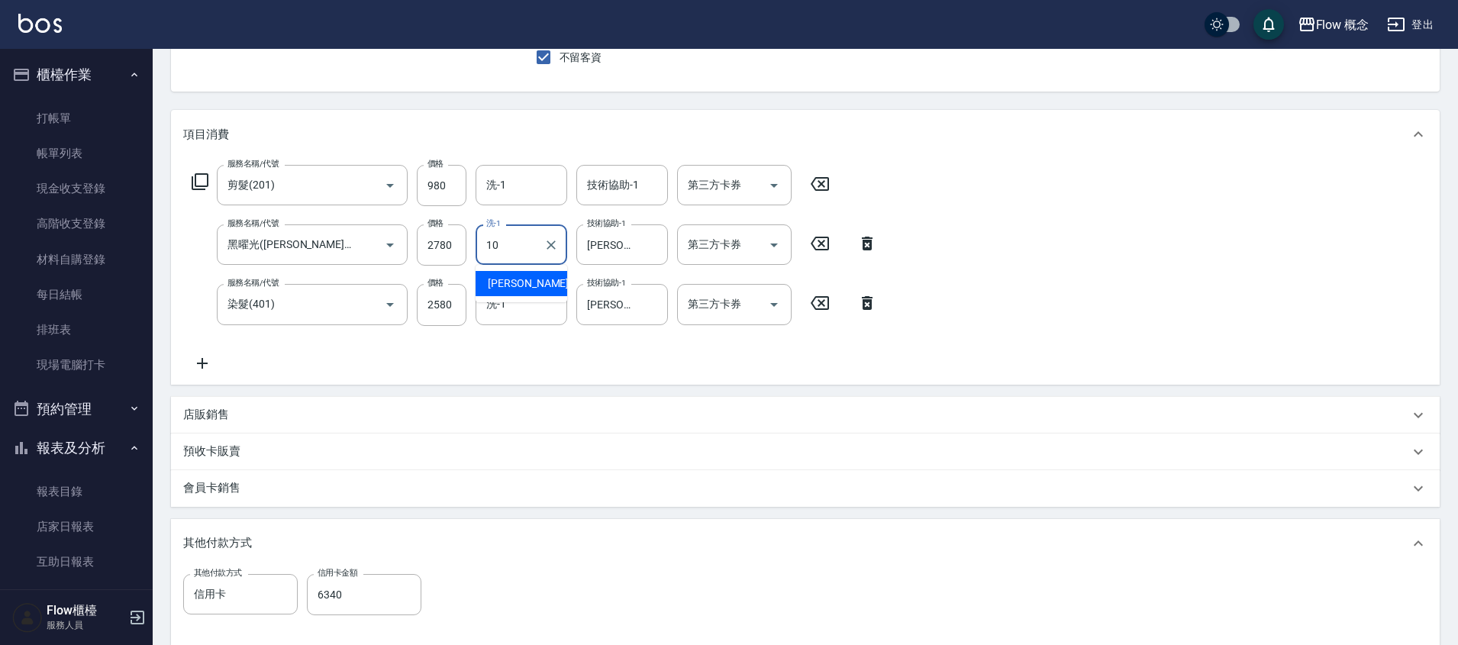
type input "[PERSON_NAME]-10"
click at [944, 189] on div "服務名稱/代號 剪髮(201) 服務名稱/代號 價格 980 價格 洗-1 洗-1 技術協助-1 技術協助-1 第三方卡券 第三方卡券 服務名稱/代號 黑曜光…" at bounding box center [805, 271] width 1269 height 225
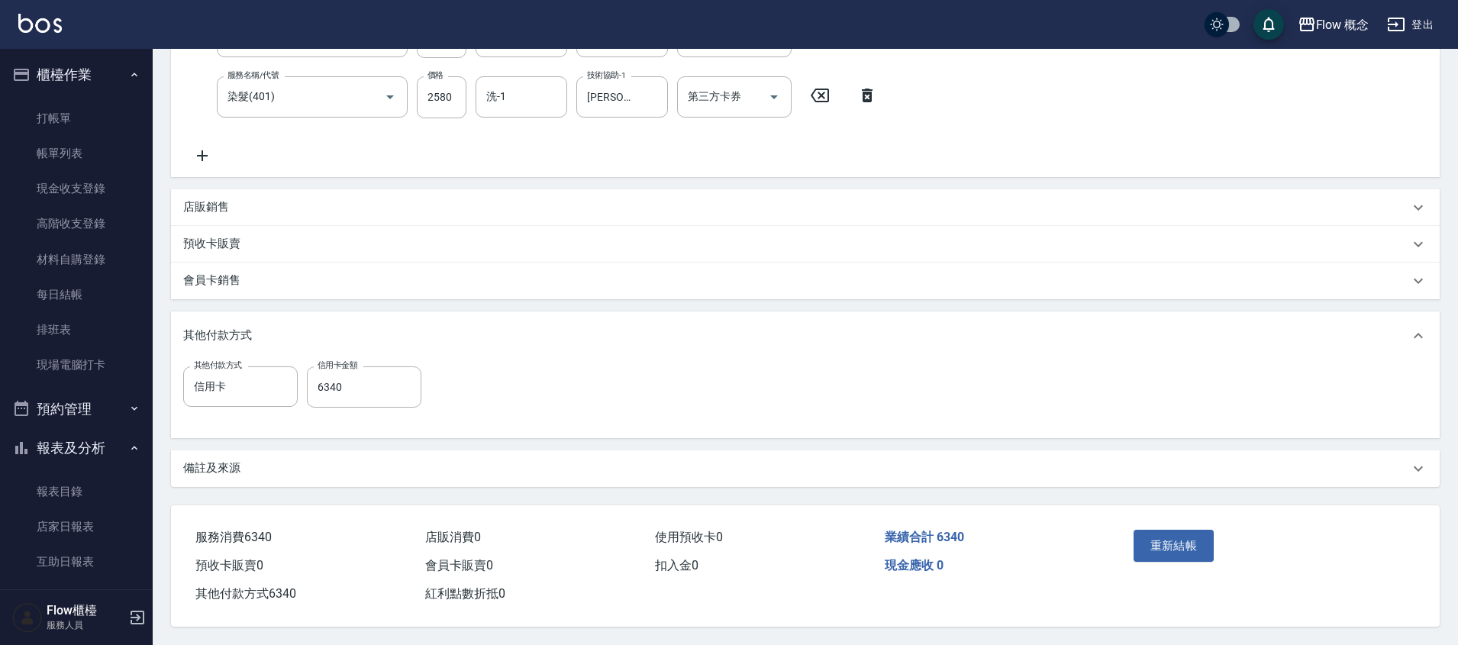
click at [1170, 557] on div "重新結帳" at bounding box center [1197, 557] width 138 height 66
click at [1176, 546] on button "重新結帳" at bounding box center [1174, 546] width 81 height 32
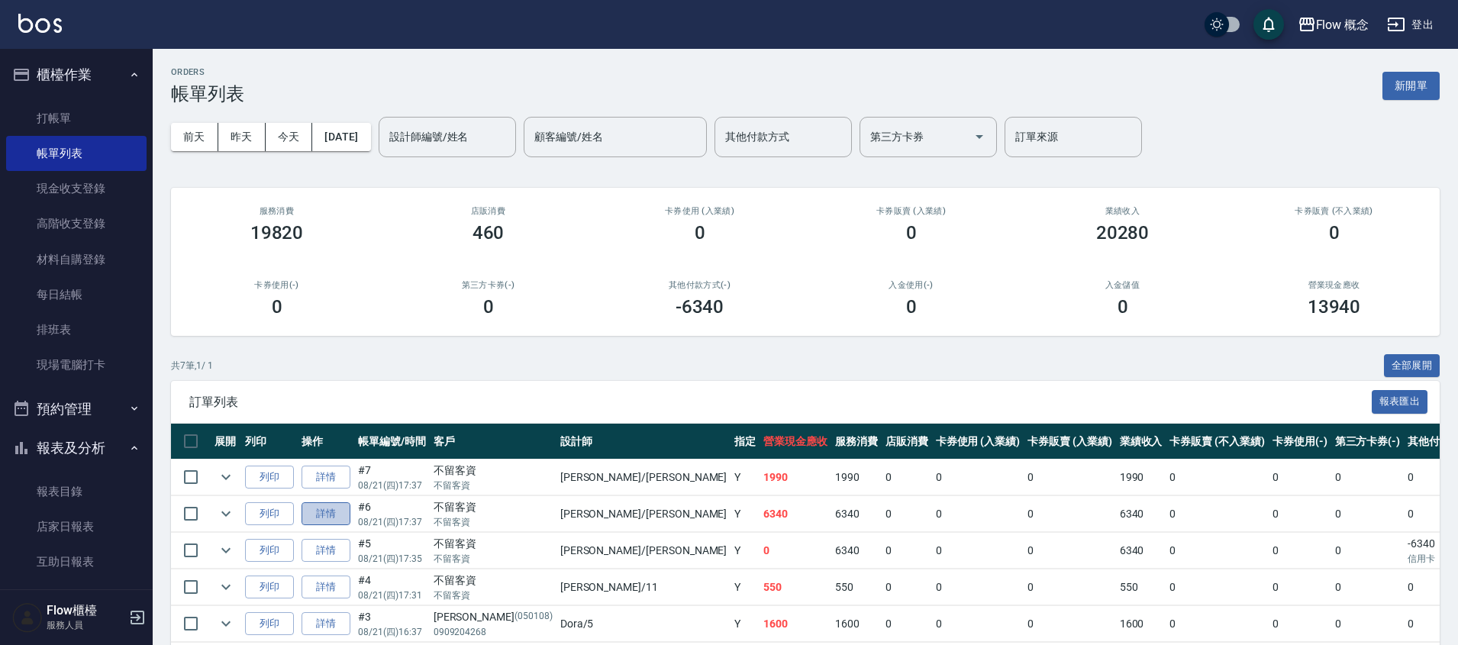
click at [341, 525] on link "詳情" at bounding box center [326, 514] width 49 height 24
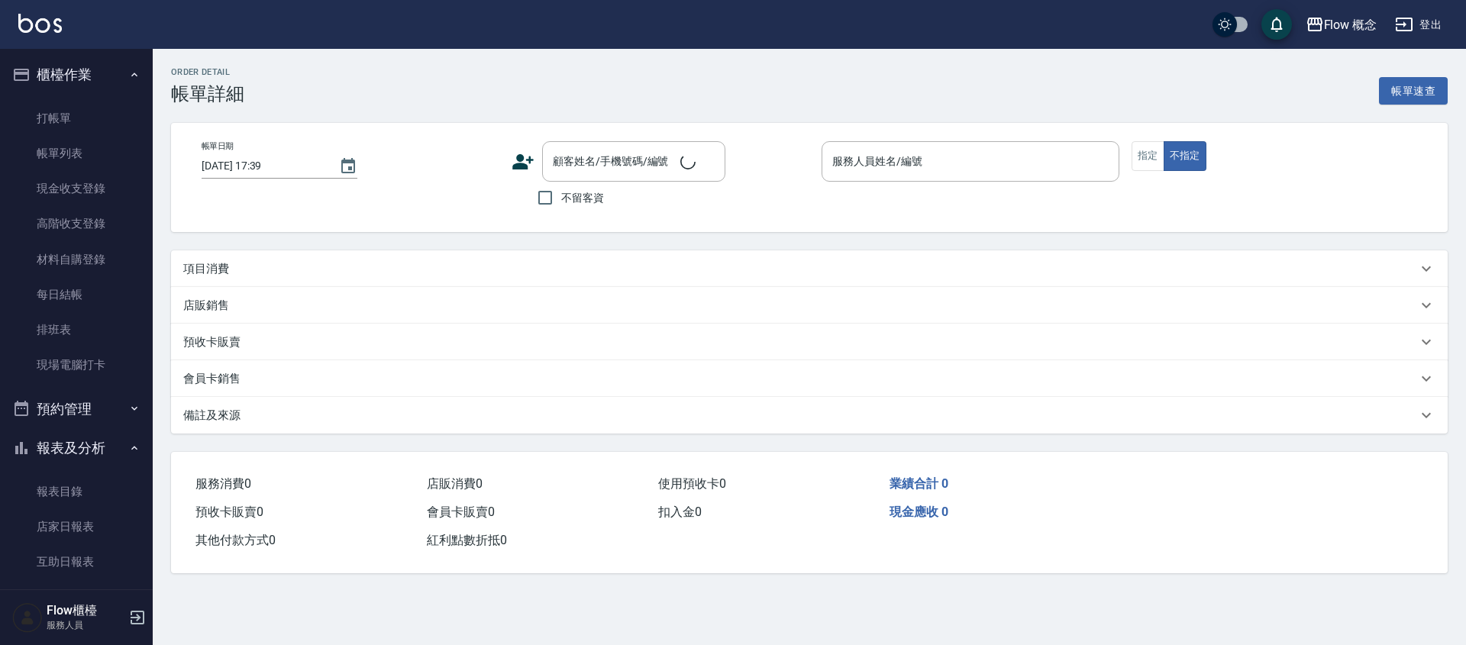
type input "[DATE] 17:37"
checkbox input "true"
type input "[PERSON_NAME]"
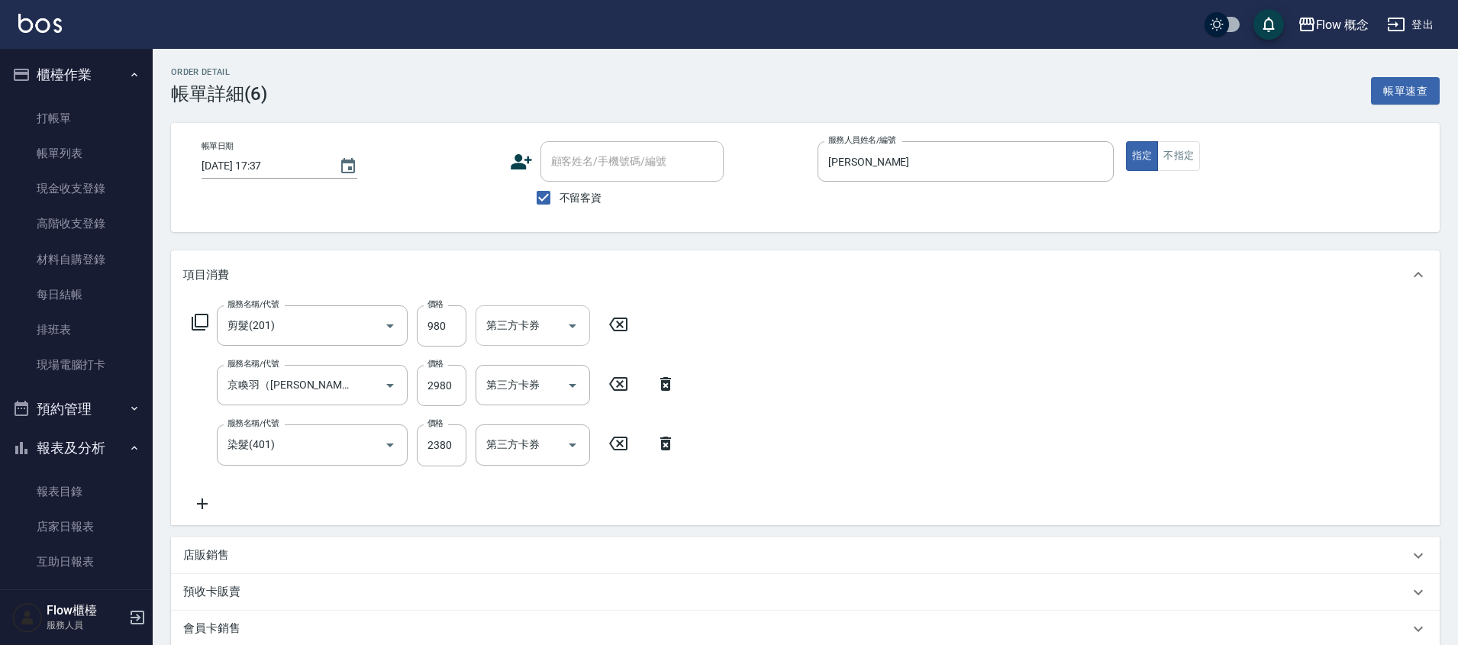
type input "剪髮(201)"
type input "京喚羽（[PERSON_NAME]）(521)"
type input "染髮(401)"
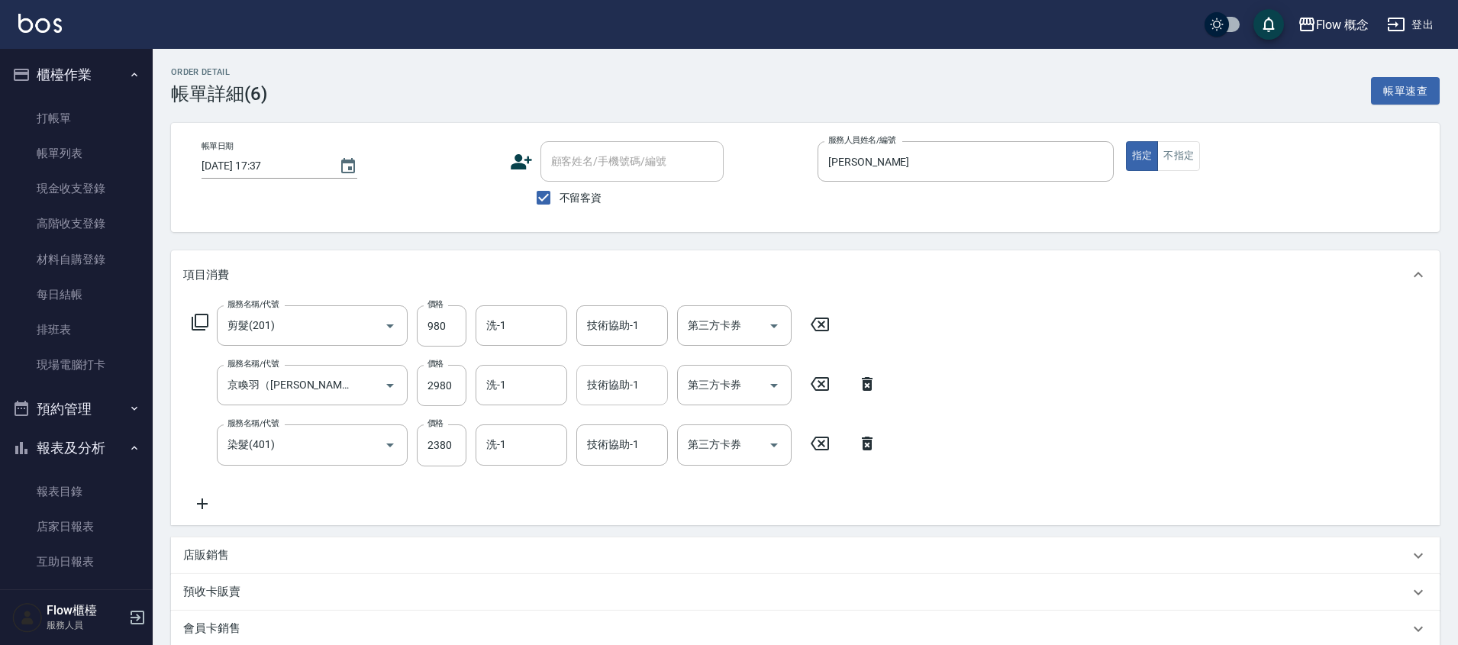
click at [619, 389] on input "技術協助-1" at bounding box center [622, 385] width 78 height 27
type input "[PERSON_NAME]-10"
click at [537, 389] on input "洗-1" at bounding box center [522, 385] width 78 height 27
type input "10"
click at [619, 447] on input "技術協助-1" at bounding box center [622, 444] width 78 height 27
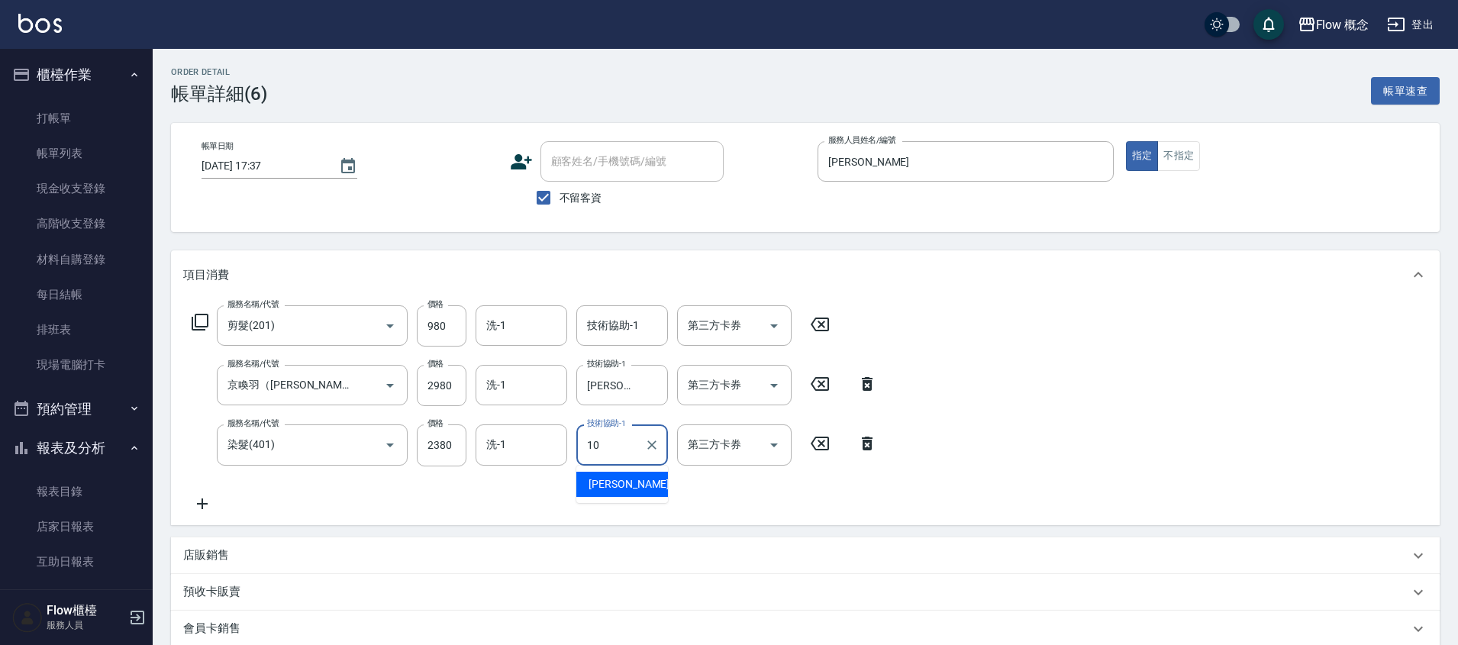
type input "[PERSON_NAME]-10"
click at [515, 377] on input "洗-1" at bounding box center [522, 385] width 78 height 27
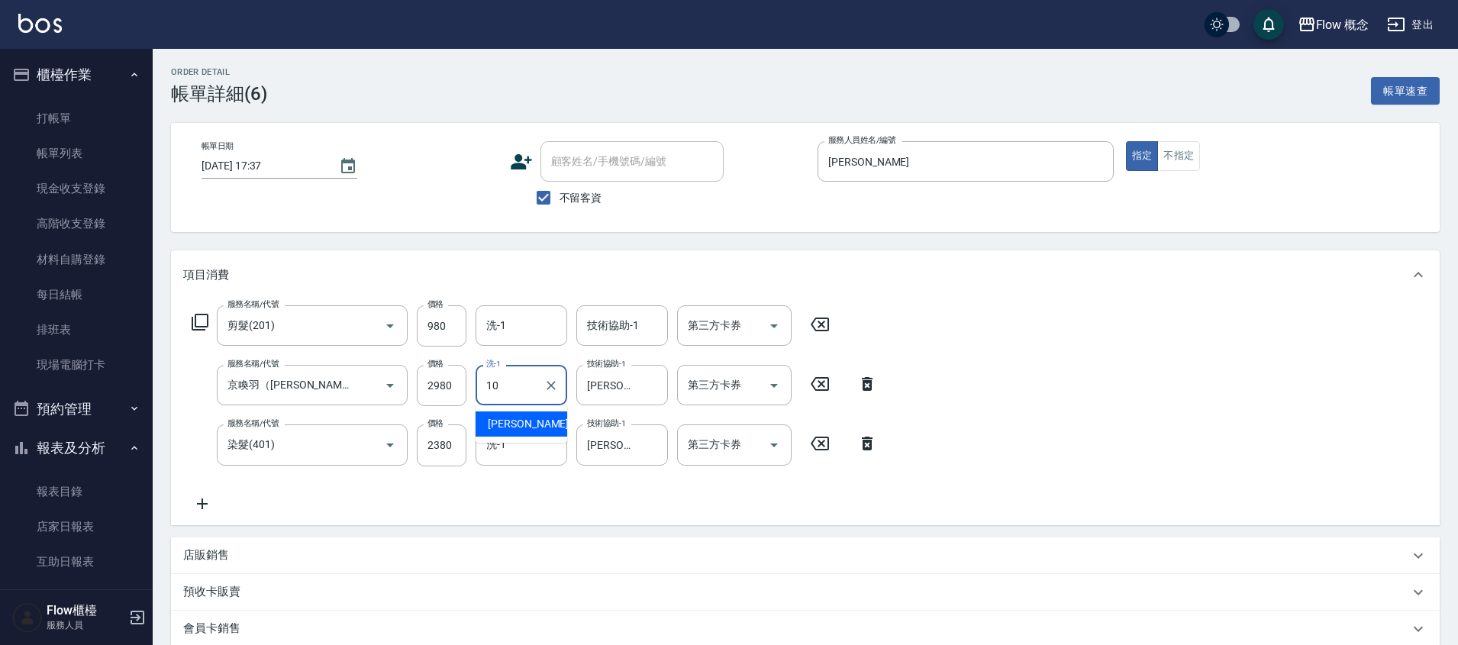
type input "[PERSON_NAME]-10"
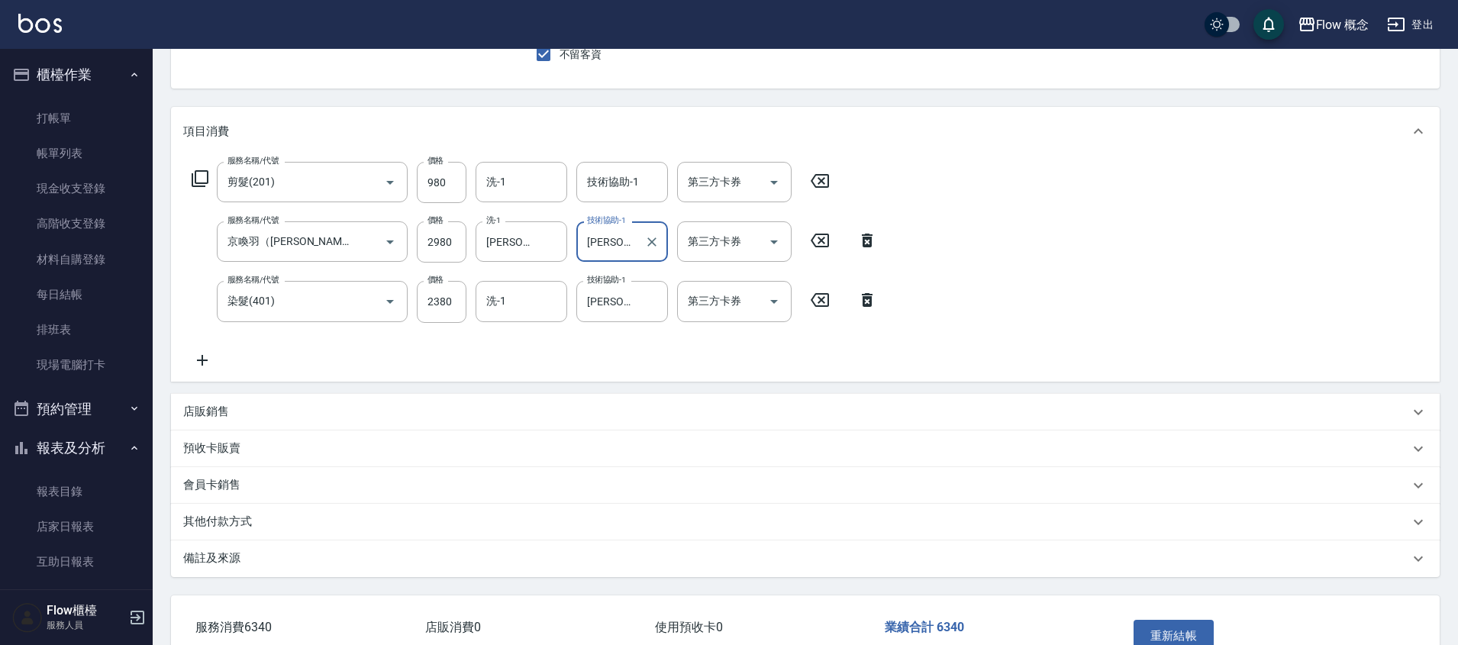
scroll to position [241, 0]
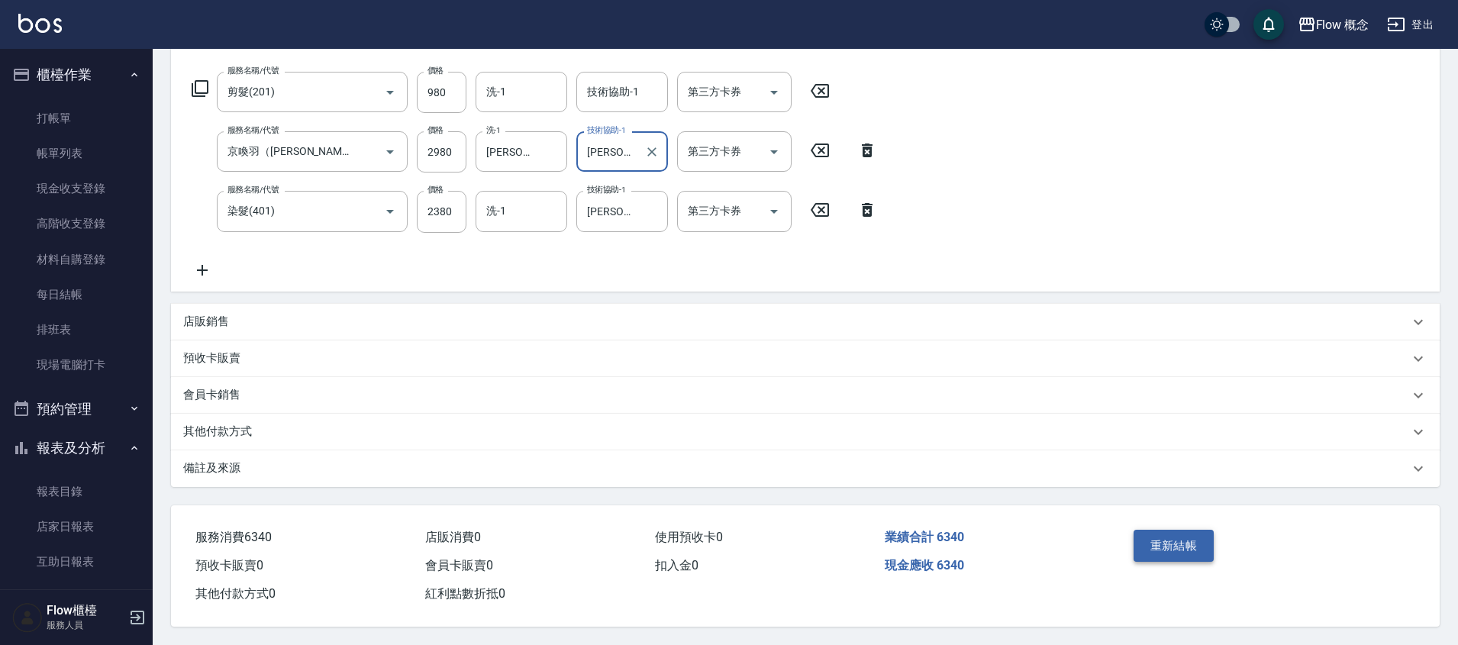
click at [1171, 538] on button "重新結帳" at bounding box center [1174, 546] width 81 height 32
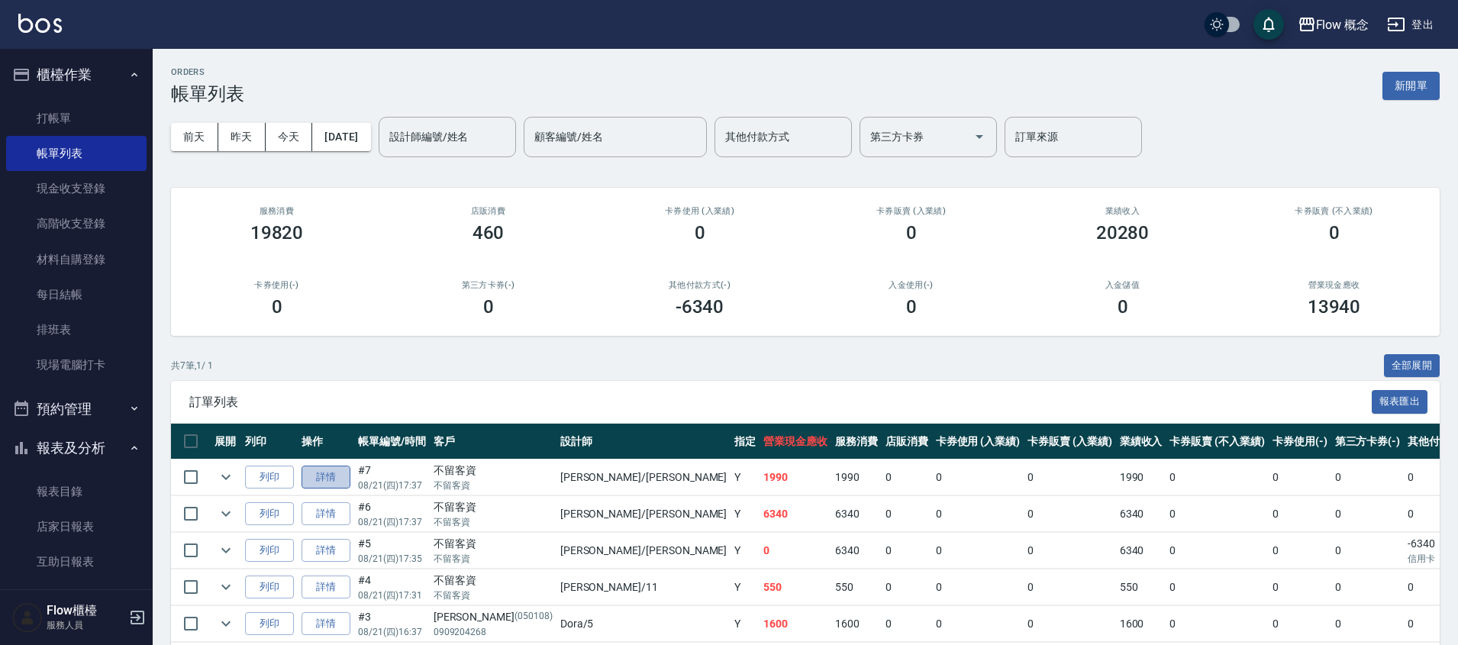
click at [321, 474] on link "詳情" at bounding box center [326, 478] width 49 height 24
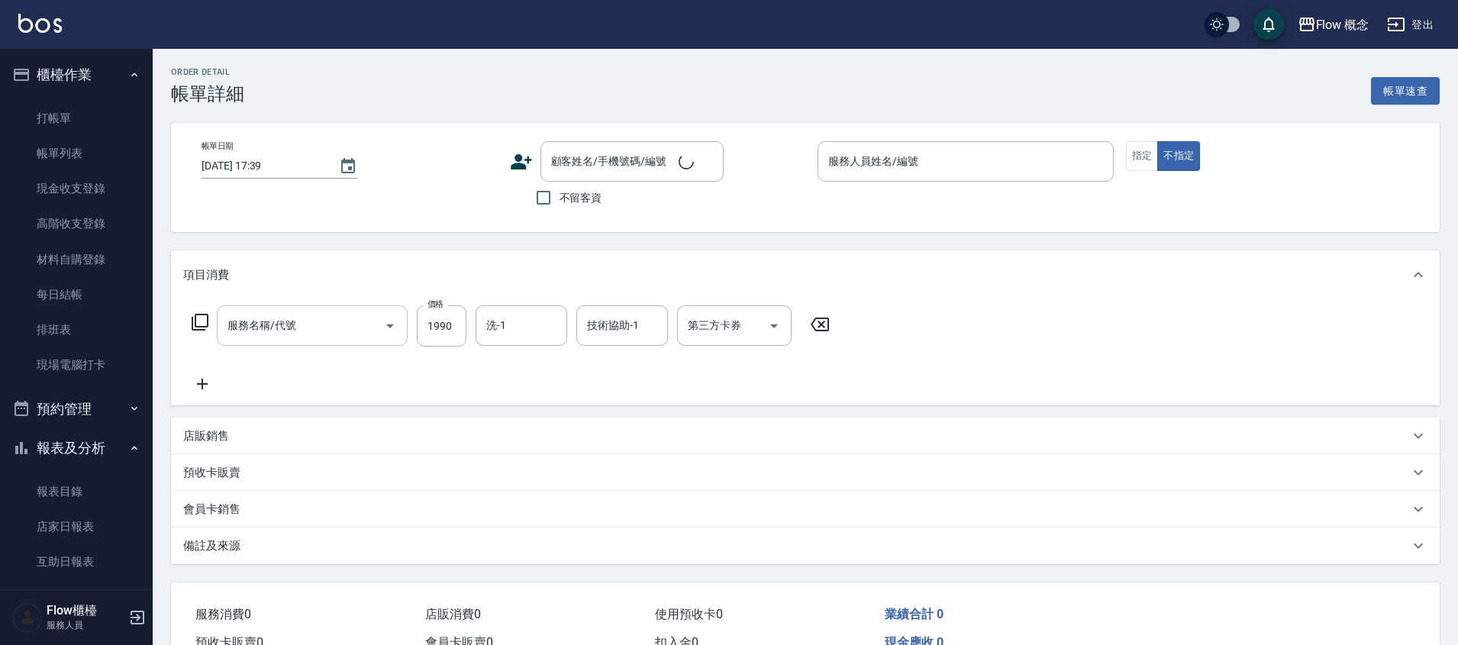
type input "[DATE] 17:37"
checkbox input "true"
type input "[PERSON_NAME]"
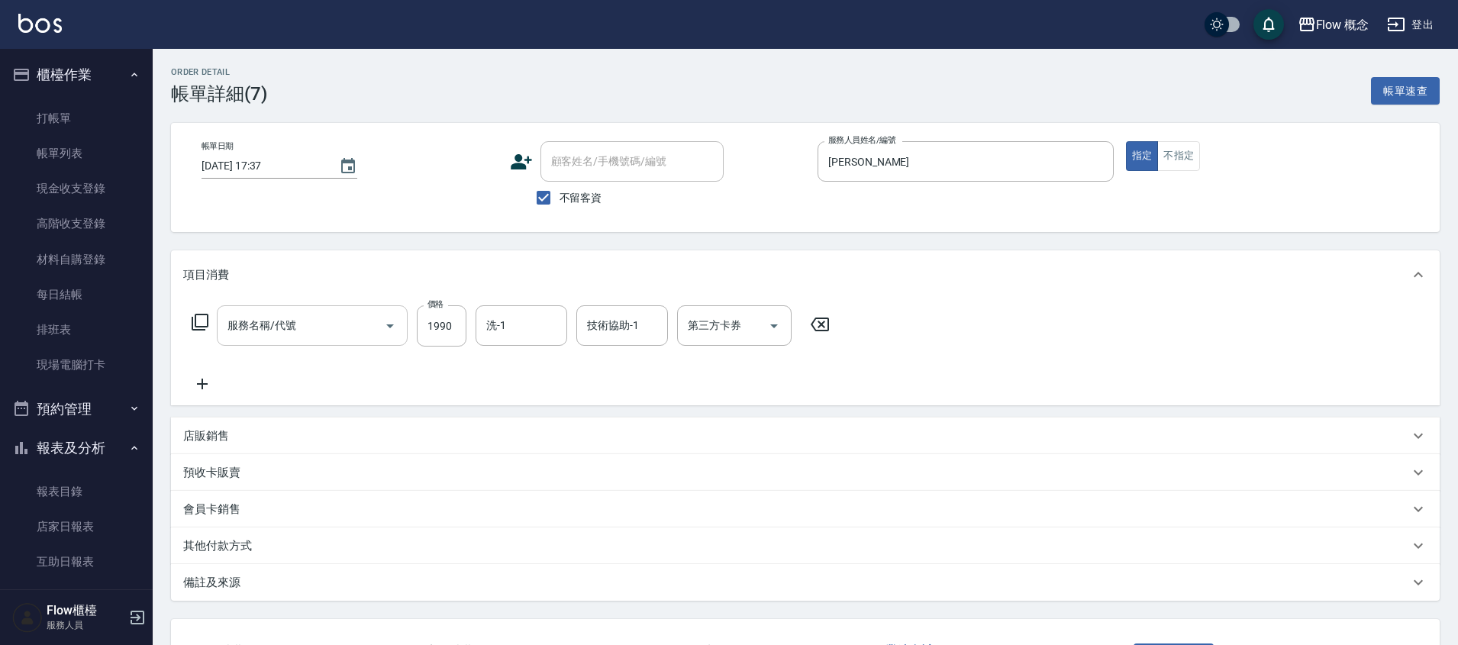
type input "染髮(401)"
click at [517, 327] on input "洗-1" at bounding box center [522, 325] width 78 height 27
type input "[PERSON_NAME]-10"
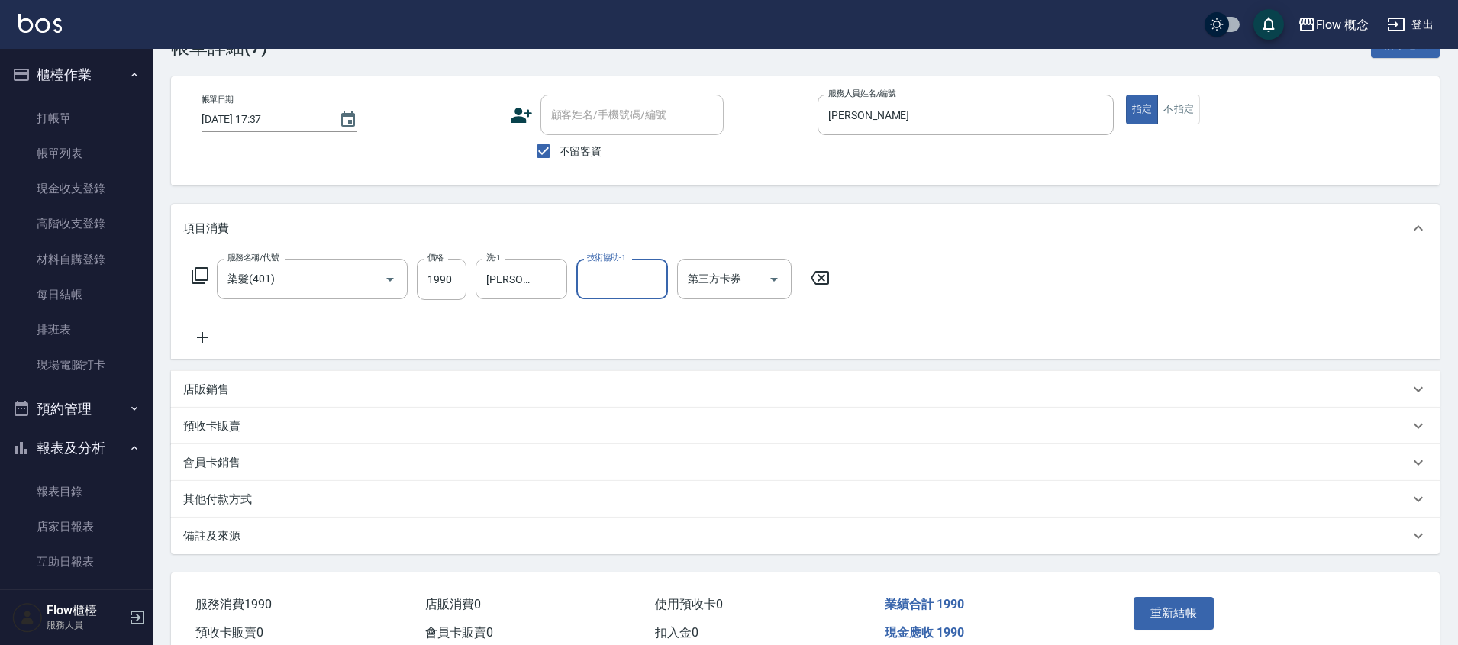
scroll to position [121, 0]
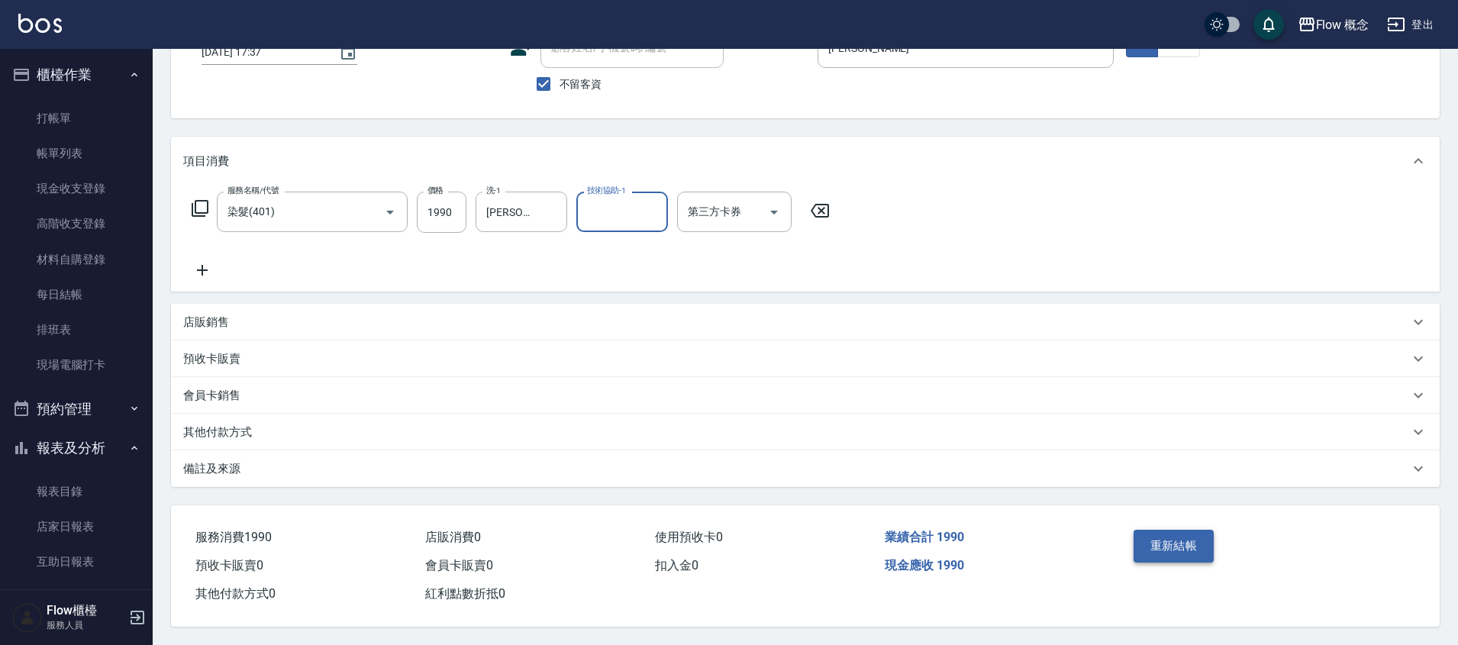
click at [1183, 534] on button "重新結帳" at bounding box center [1174, 546] width 81 height 32
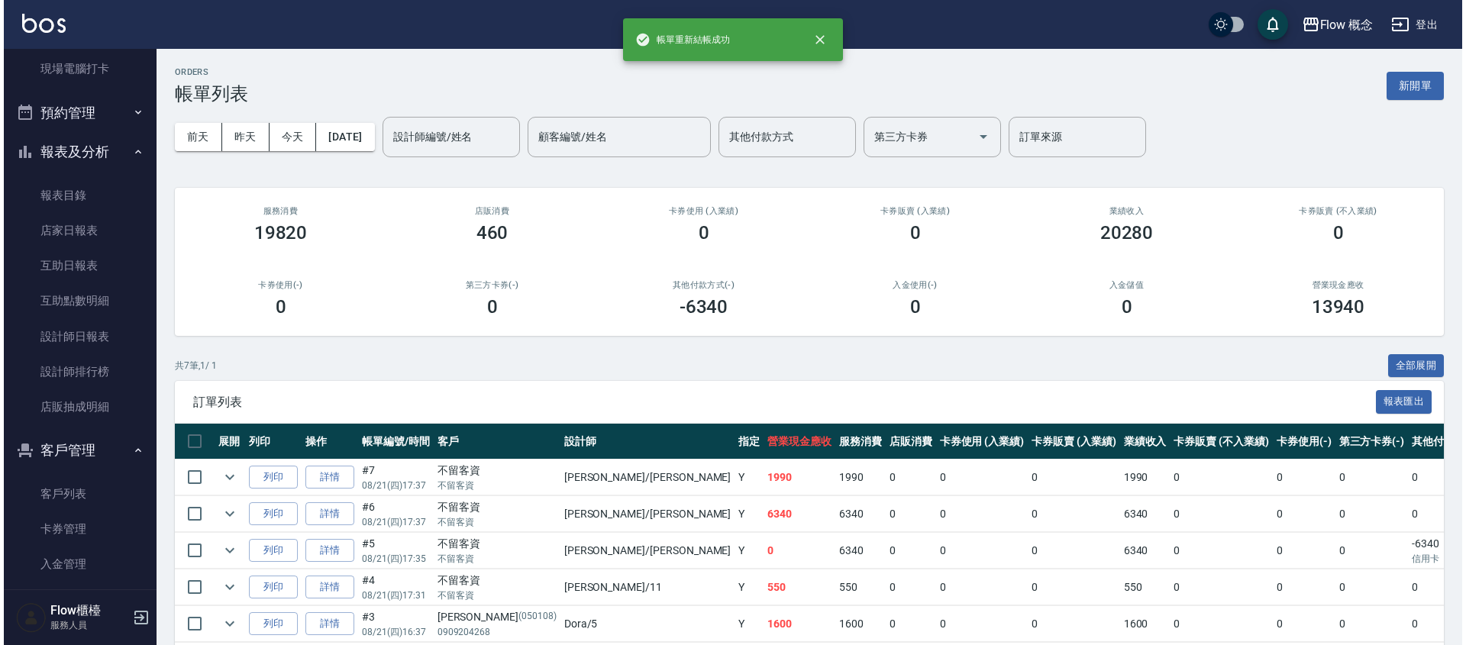
scroll to position [313, 0]
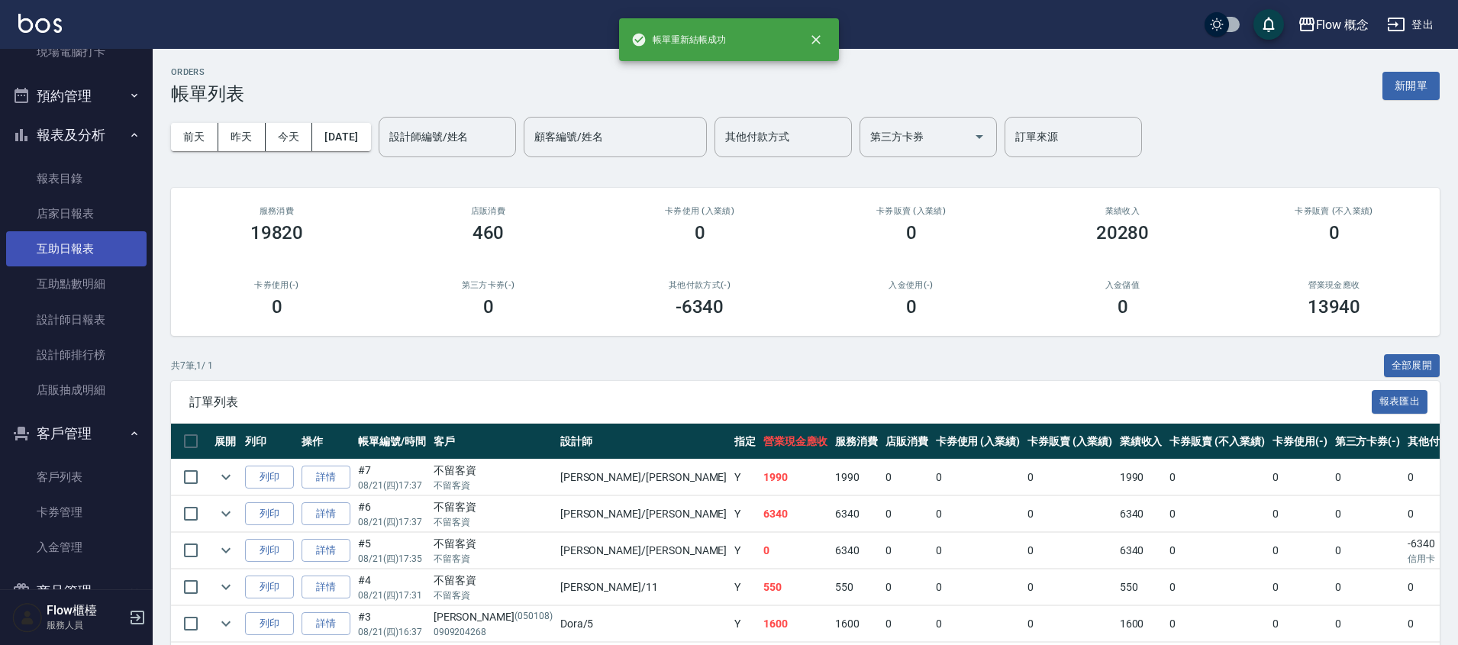
click at [69, 250] on link "互助日報表" at bounding box center [76, 248] width 140 height 35
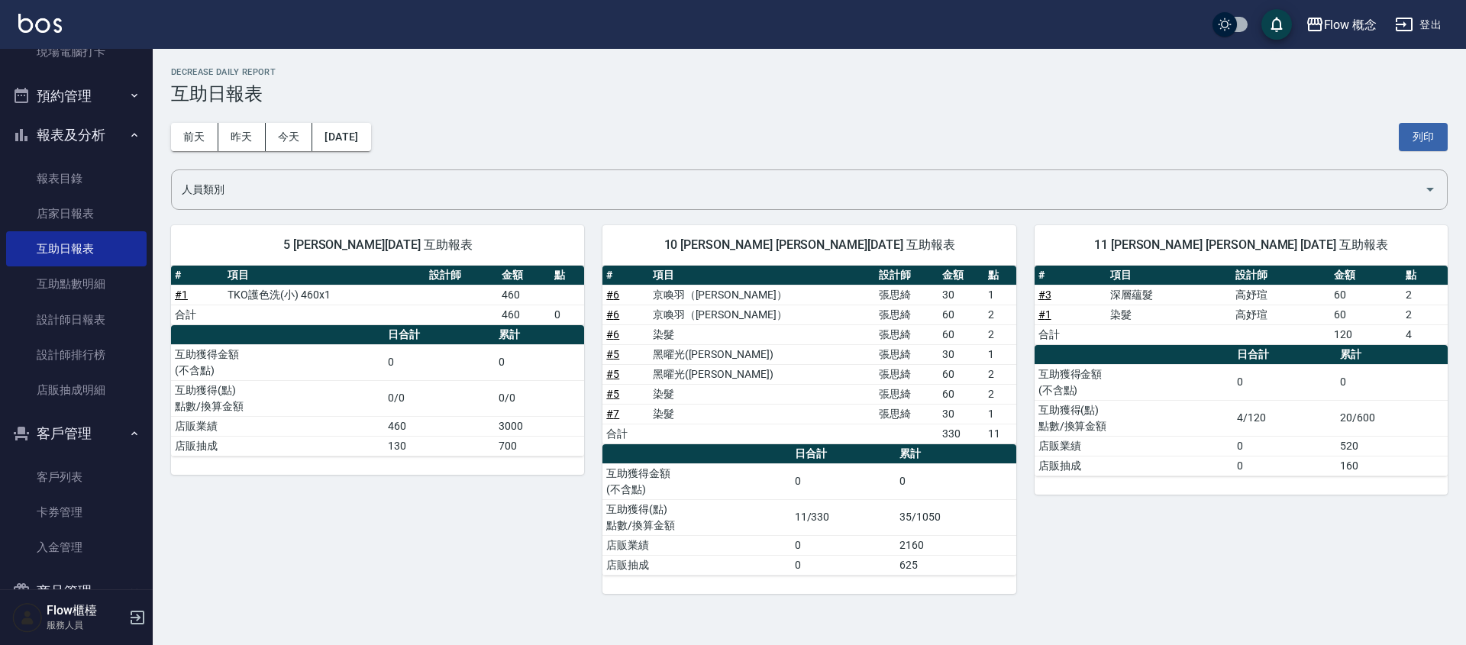
click at [84, 127] on button "報表及分析" at bounding box center [76, 135] width 140 height 40
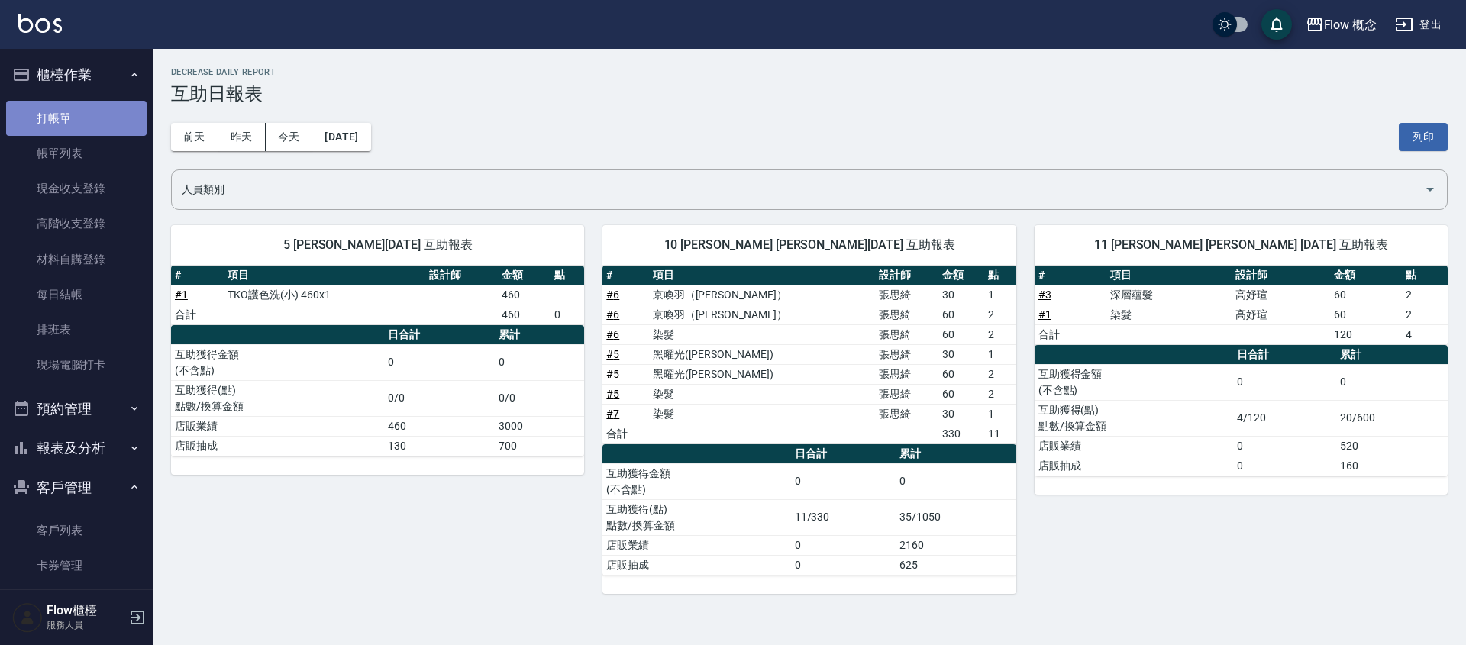
click at [92, 127] on link "打帳單" at bounding box center [76, 118] width 140 height 35
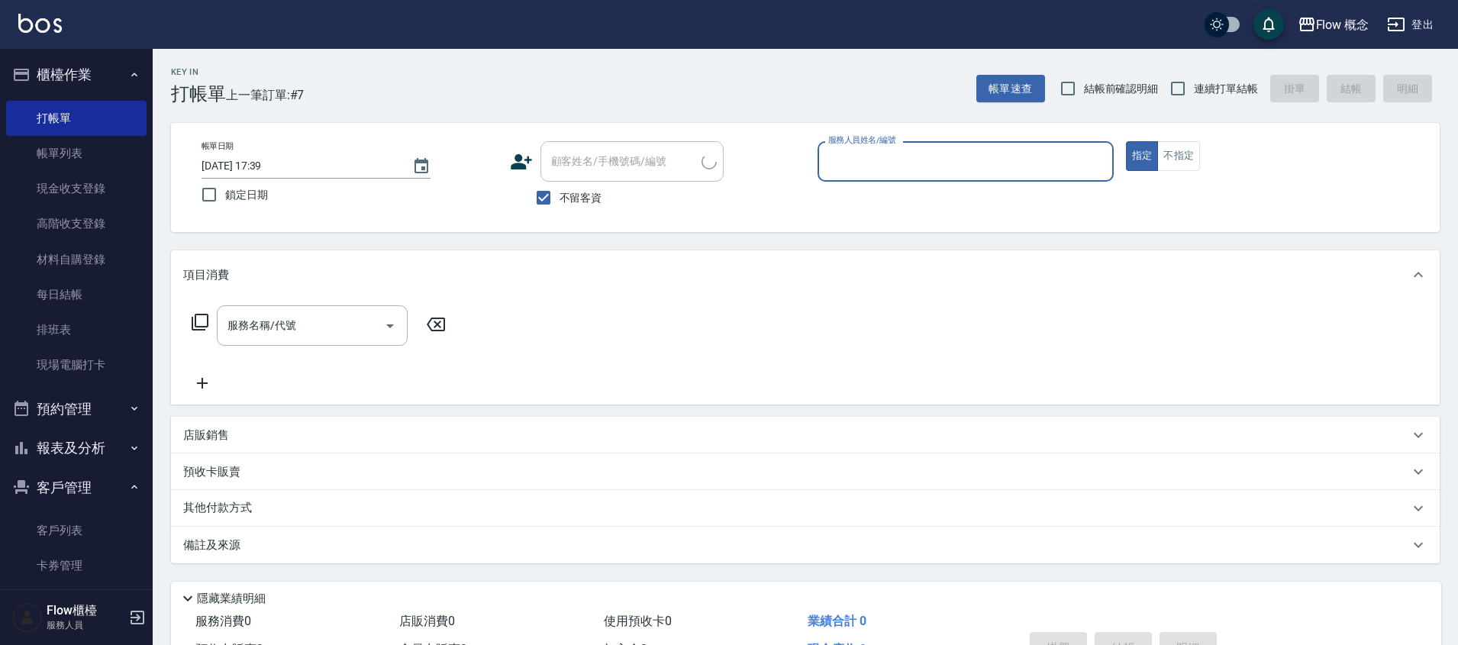
click at [104, 485] on button "客戶管理" at bounding box center [76, 488] width 140 height 40
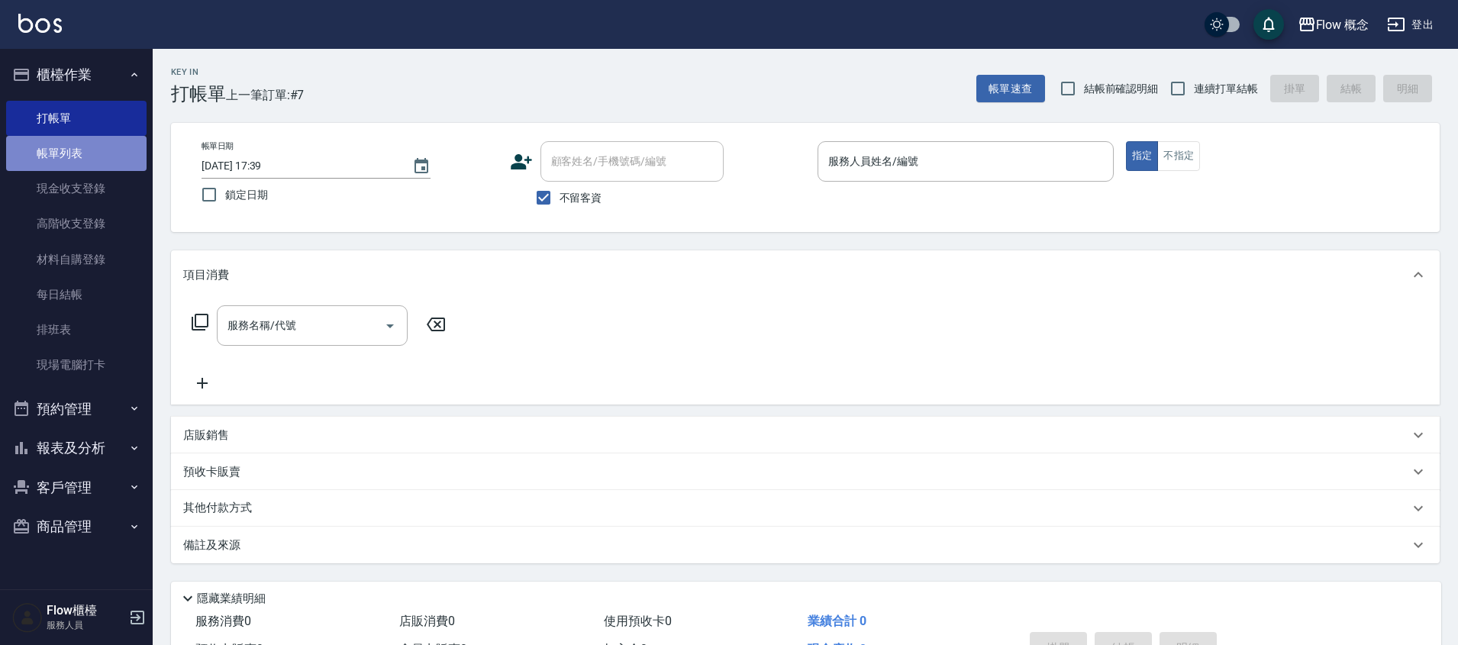
click at [105, 149] on link "帳單列表" at bounding box center [76, 153] width 140 height 35
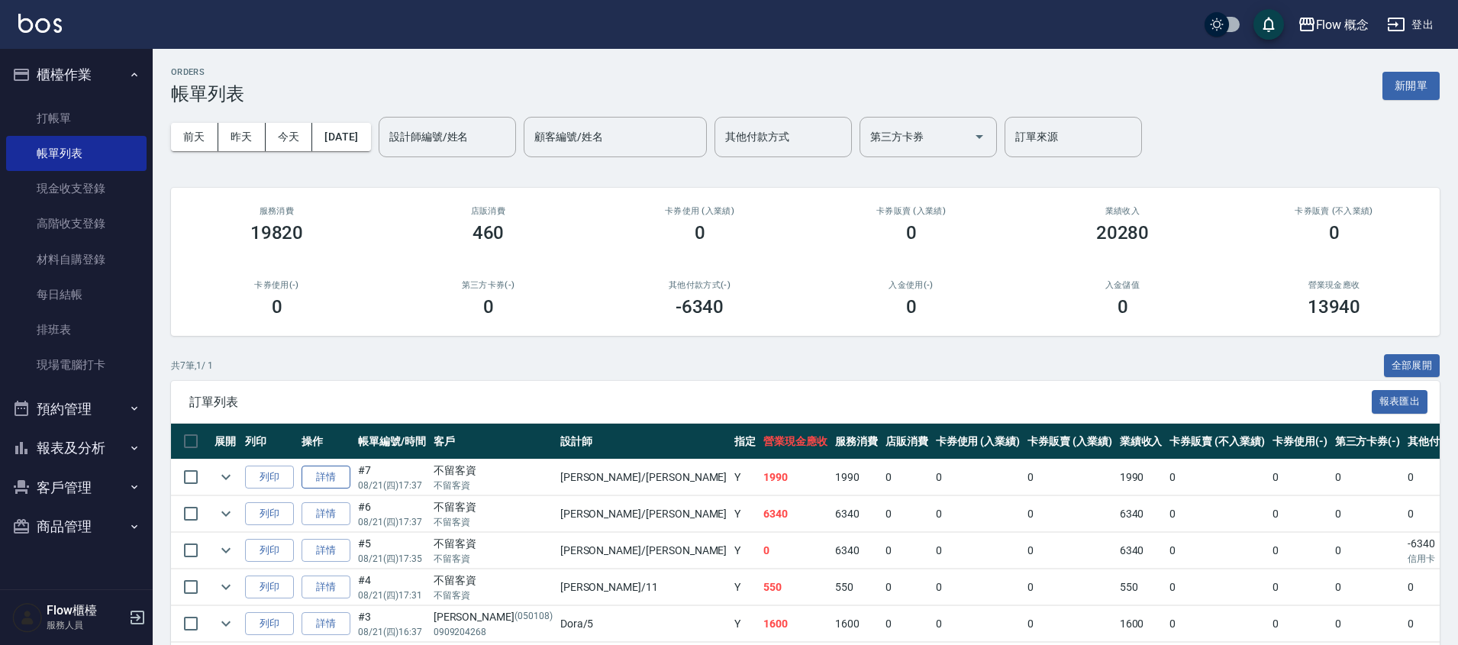
click at [332, 471] on link "詳情" at bounding box center [326, 478] width 49 height 24
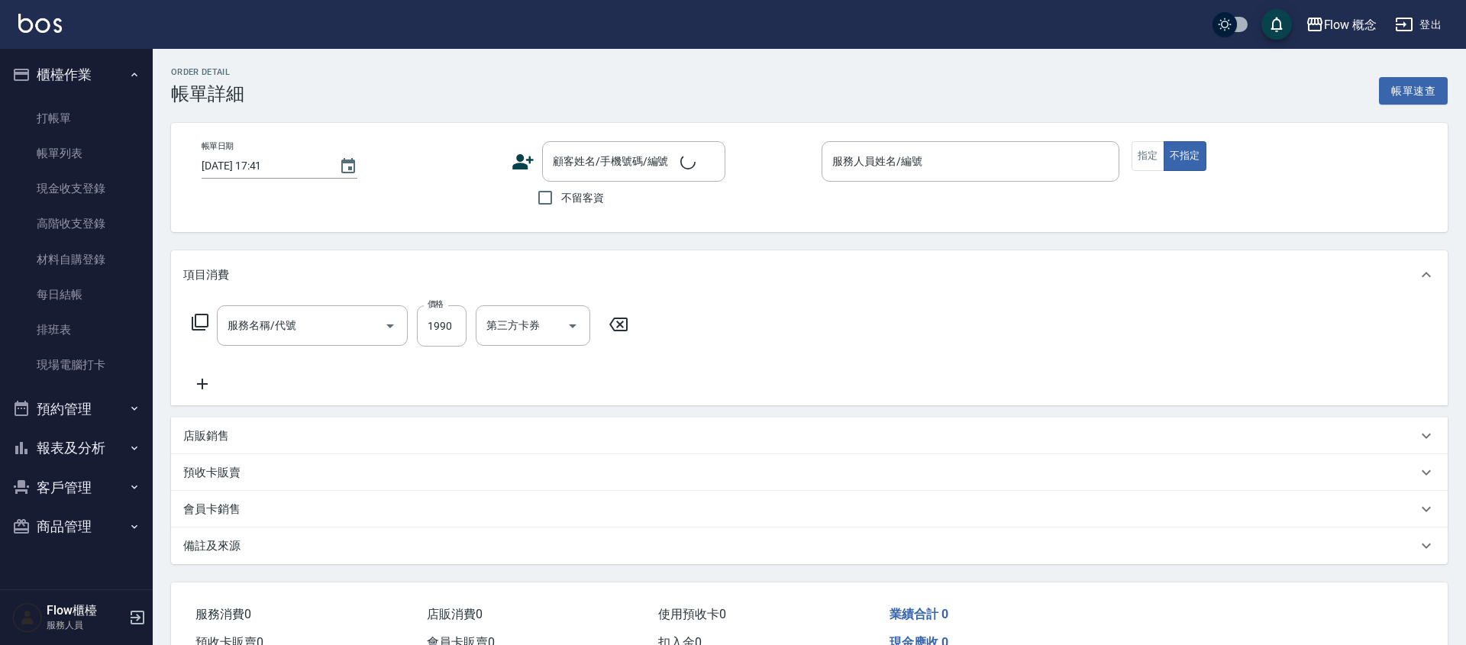
type input "[DATE] 17:37"
checkbox input "true"
type input "[PERSON_NAME]"
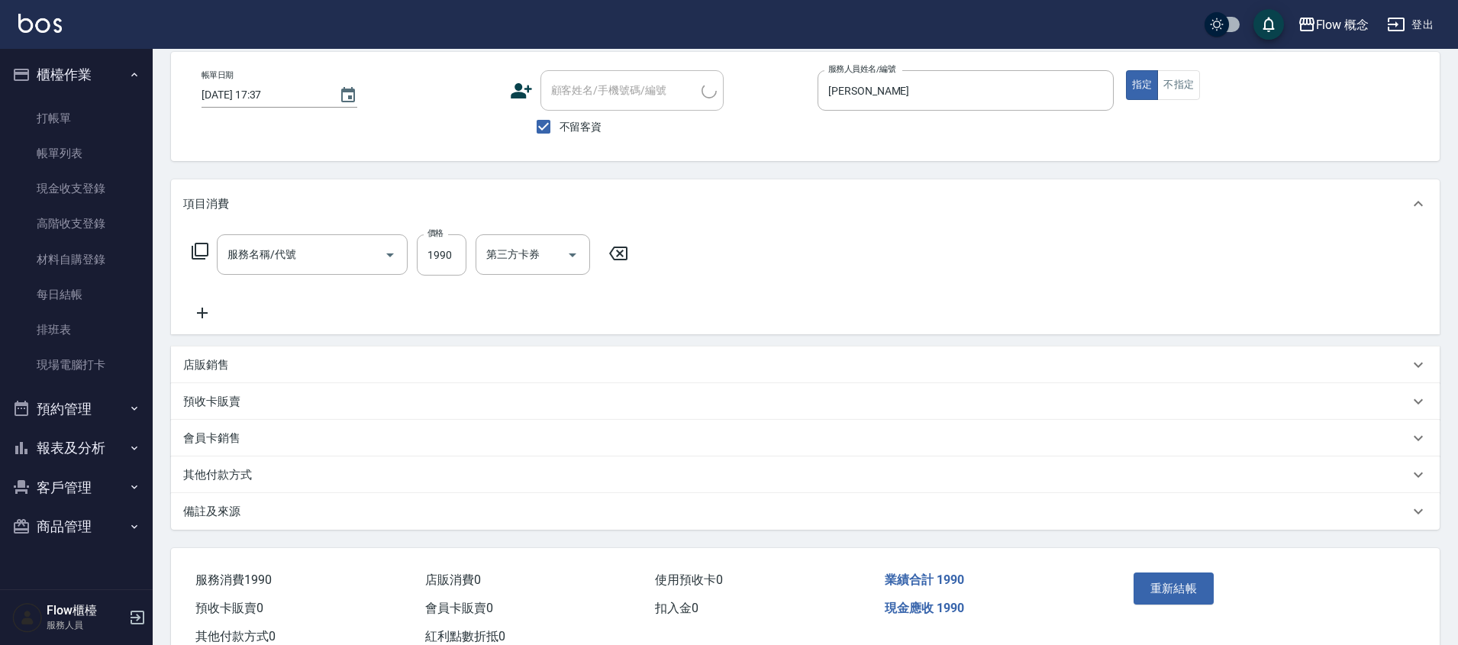
type input "染髮(401)"
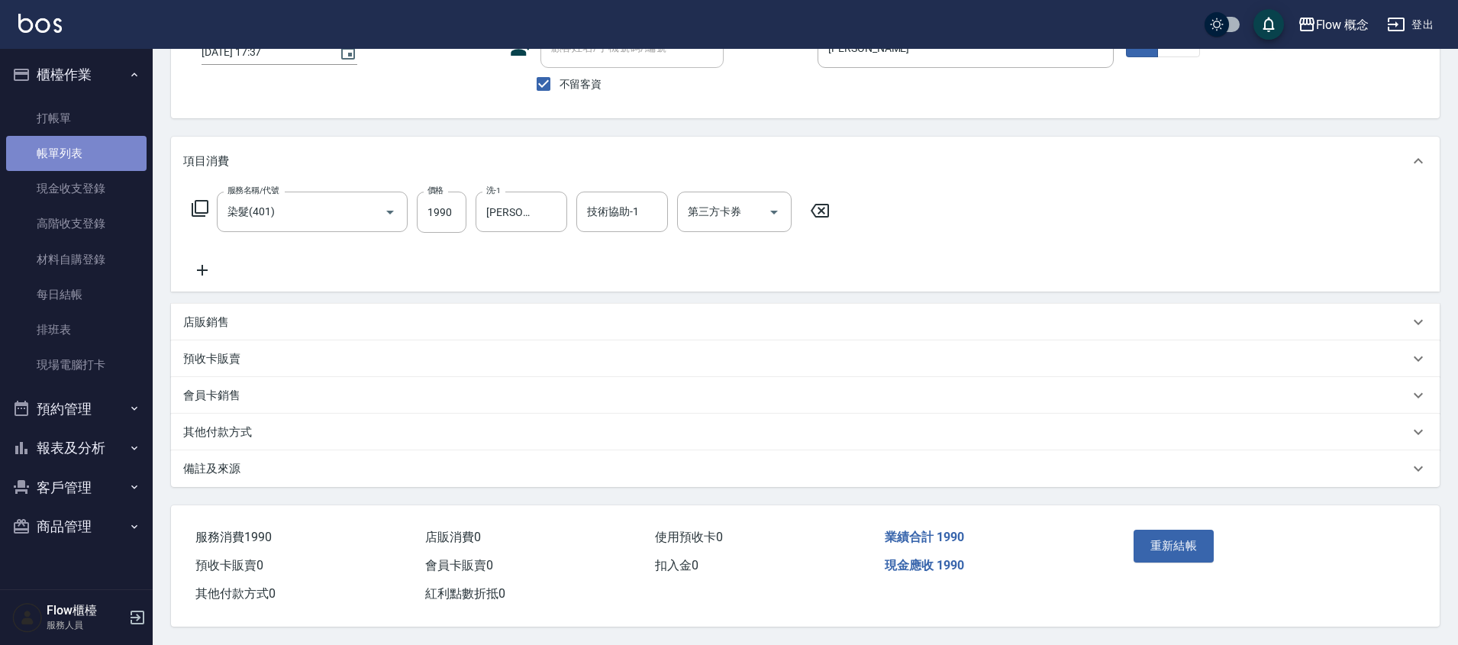
click at [92, 146] on link "帳單列表" at bounding box center [76, 153] width 140 height 35
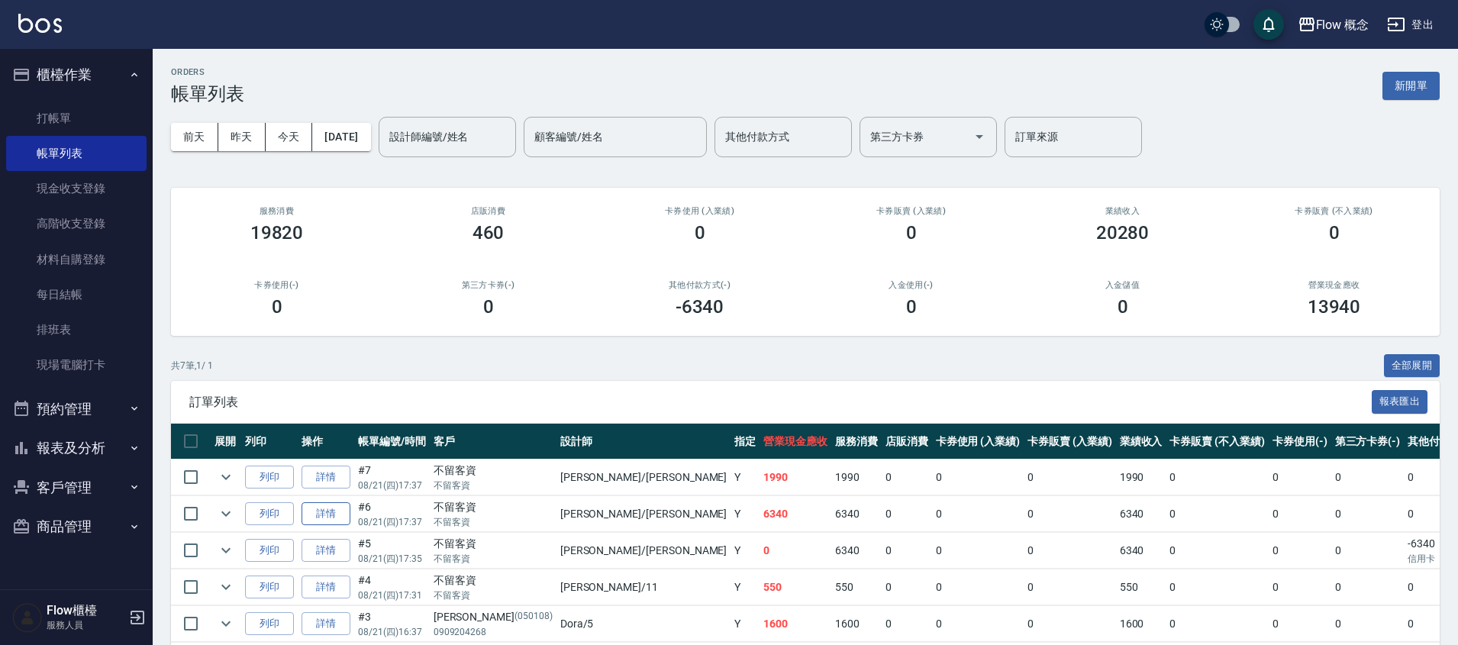
click at [325, 513] on link "詳情" at bounding box center [326, 514] width 49 height 24
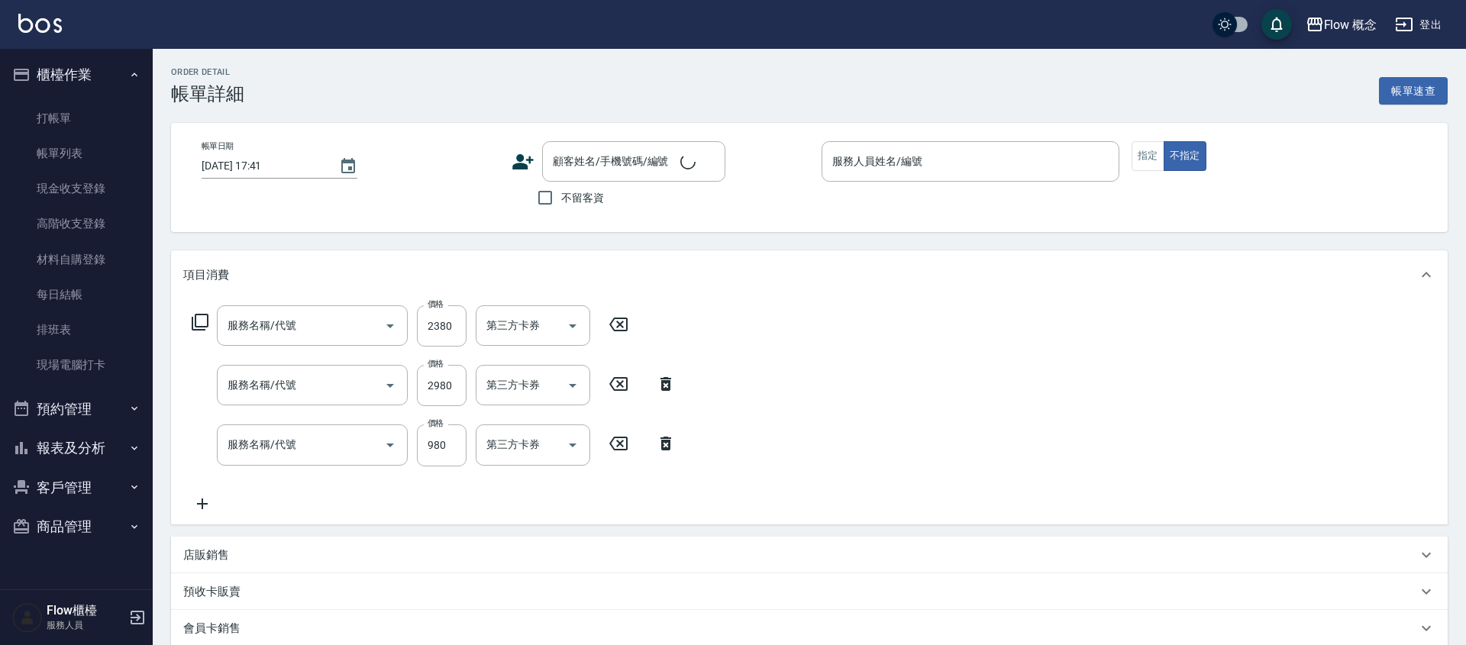
type input "[DATE] 17:37"
checkbox input "true"
type input "[PERSON_NAME]"
type input "染髮(401)"
type input "京喚羽（[PERSON_NAME]）(521)"
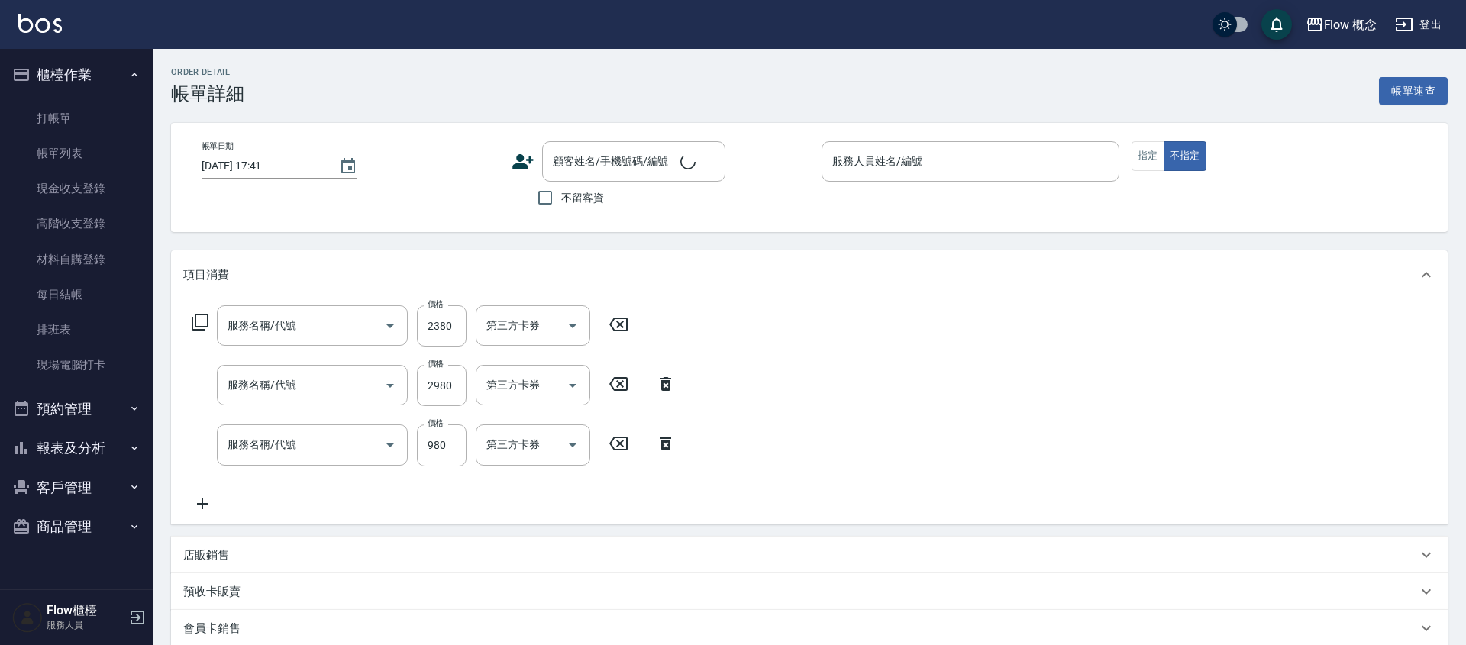
type input "剪髮(201)"
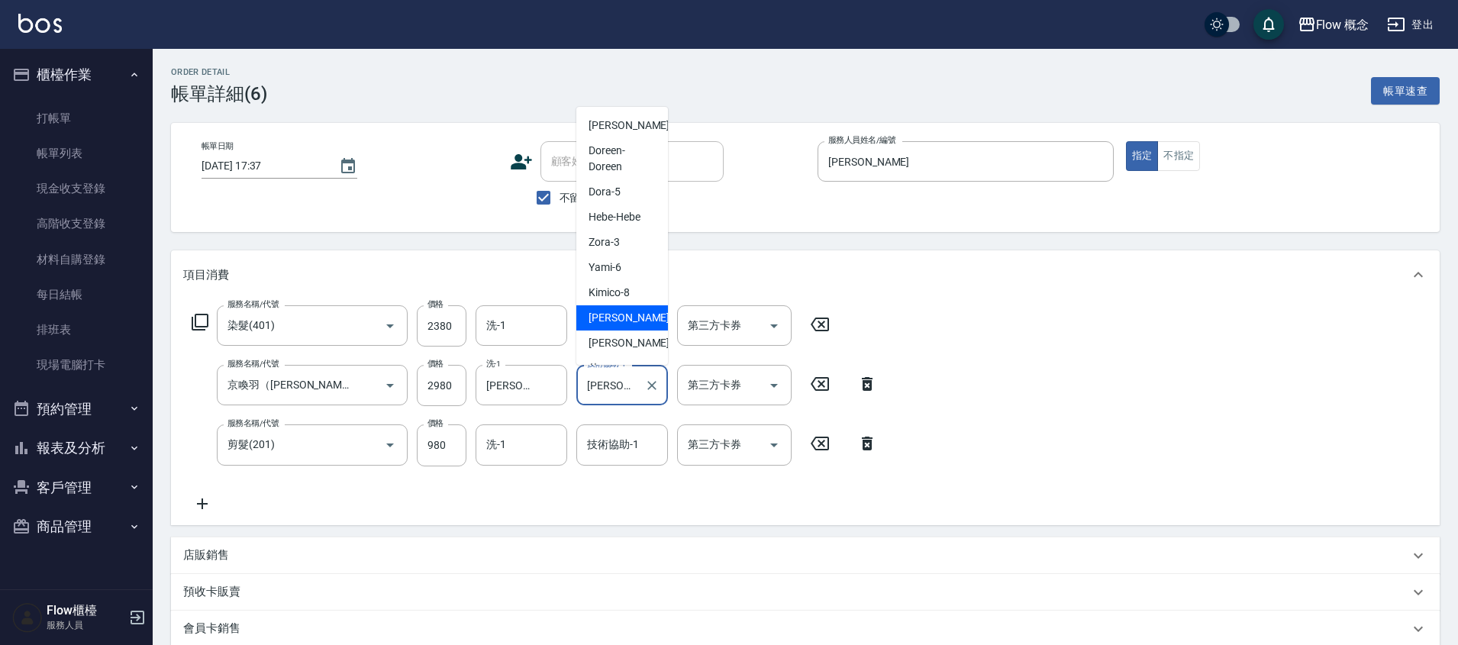
click at [604, 386] on input "[PERSON_NAME]-10" at bounding box center [610, 385] width 55 height 27
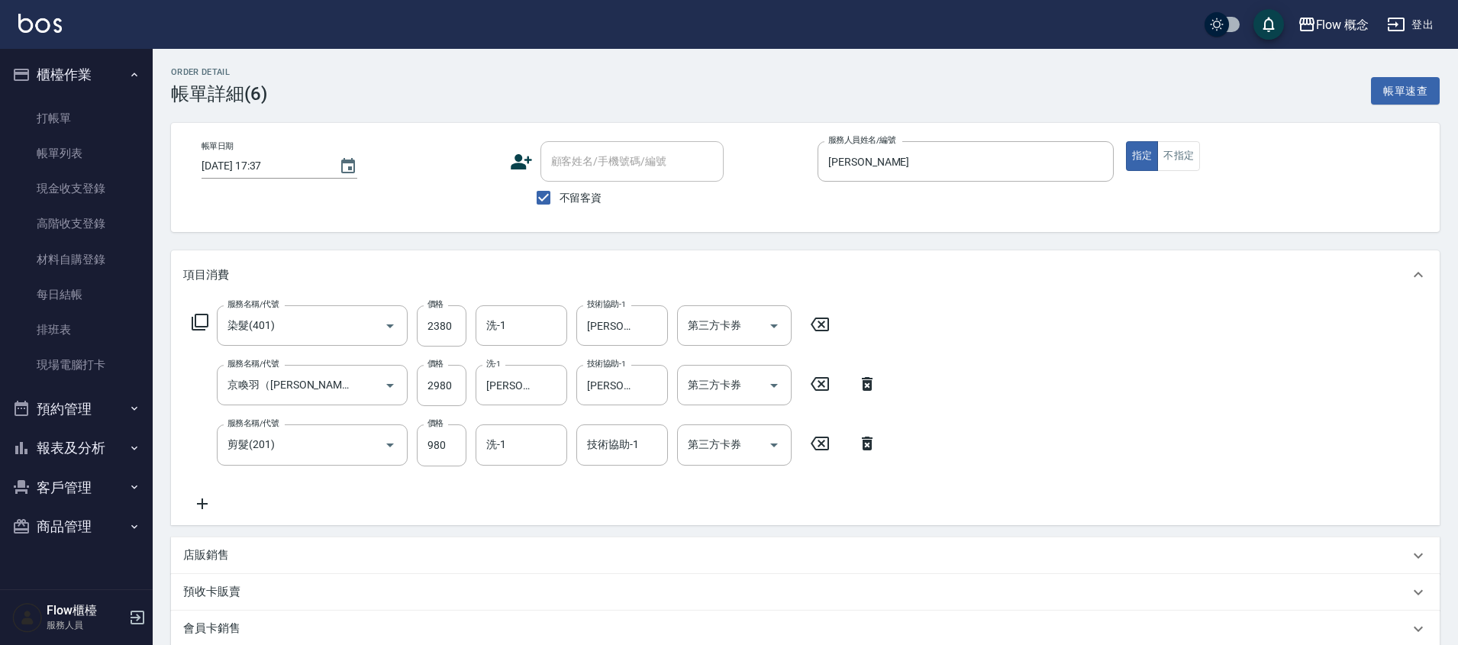
click at [735, 251] on div "項目消費" at bounding box center [805, 274] width 1269 height 49
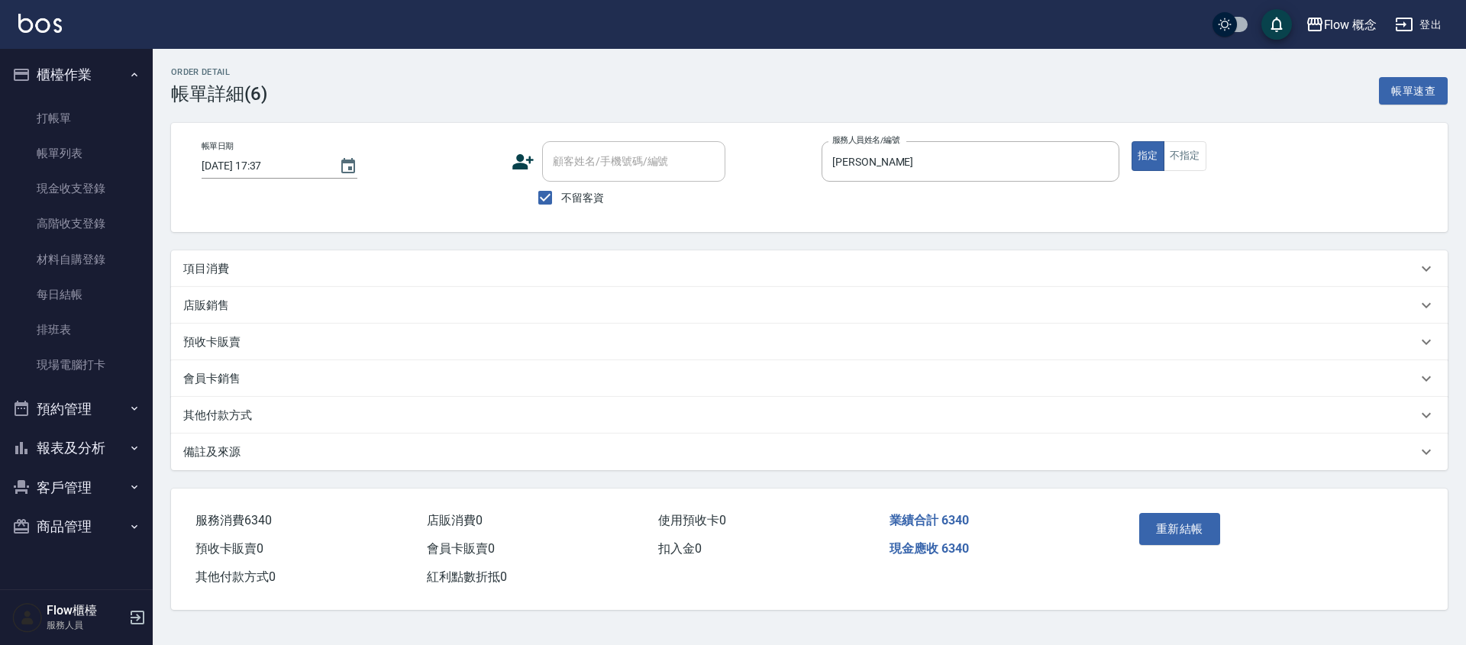
click at [221, 270] on p "項目消費" at bounding box center [206, 269] width 46 height 16
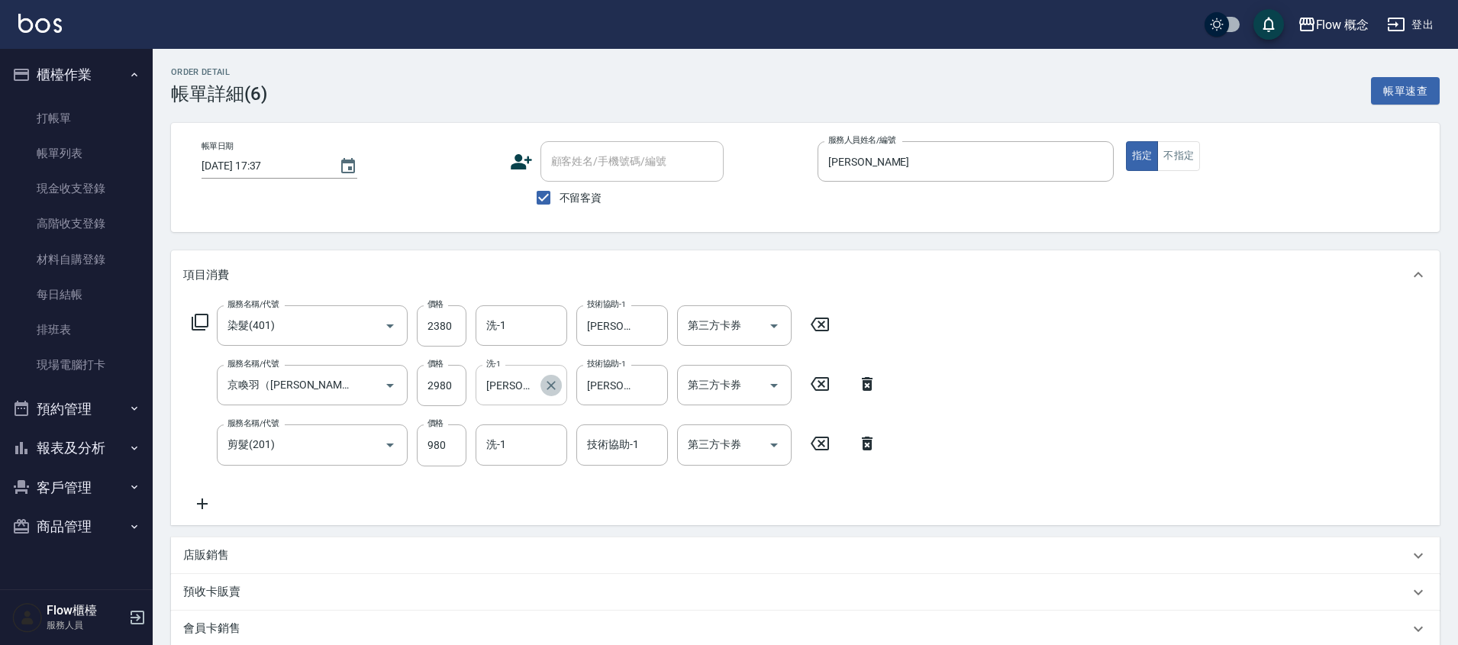
click at [549, 386] on icon "Clear" at bounding box center [551, 385] width 15 height 15
click at [910, 257] on div "項目消費" at bounding box center [805, 274] width 1269 height 49
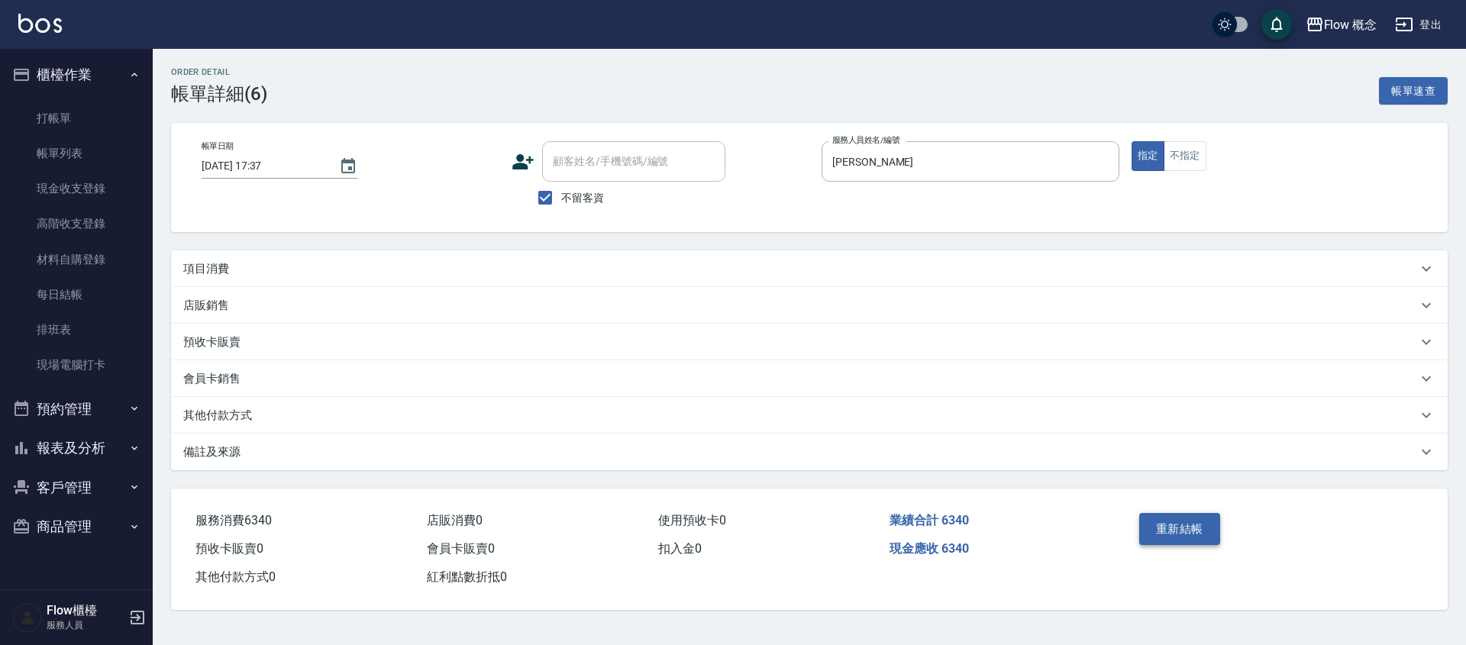
click at [1200, 537] on button "重新結帳" at bounding box center [1179, 529] width 81 height 32
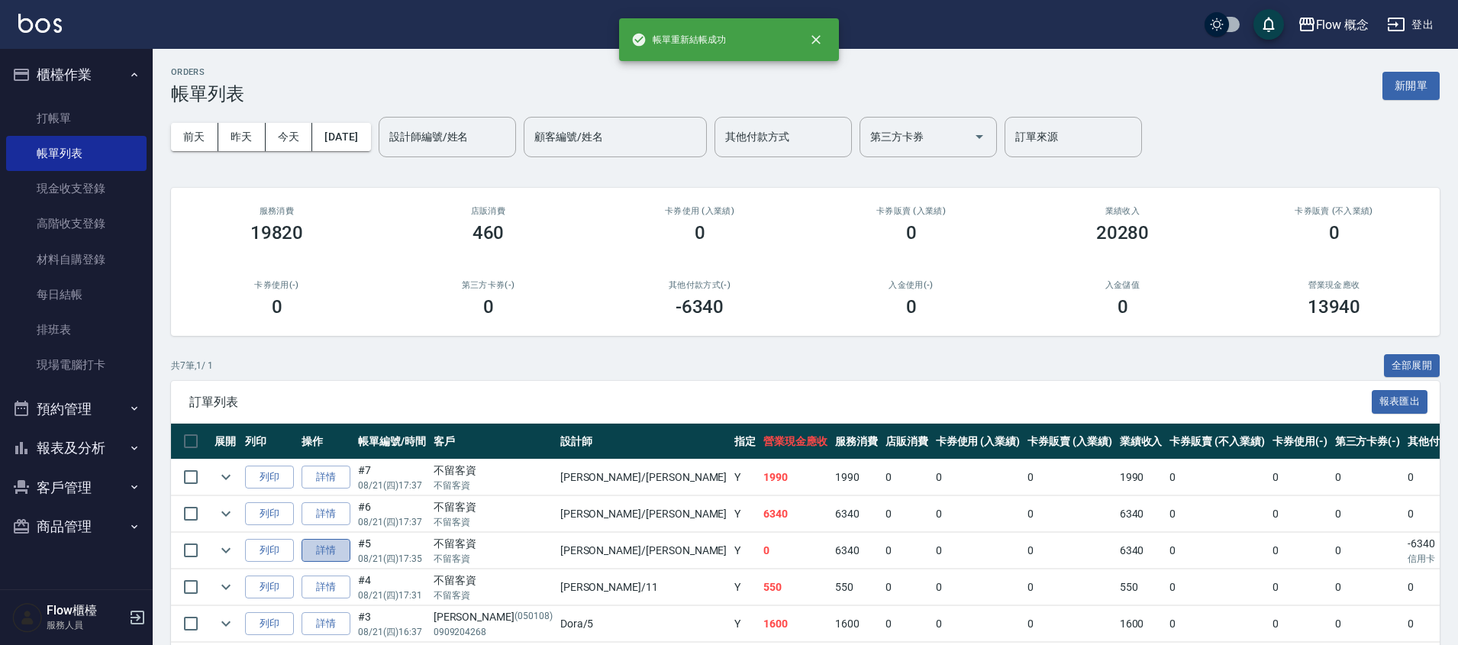
click at [312, 549] on link "詳情" at bounding box center [326, 551] width 49 height 24
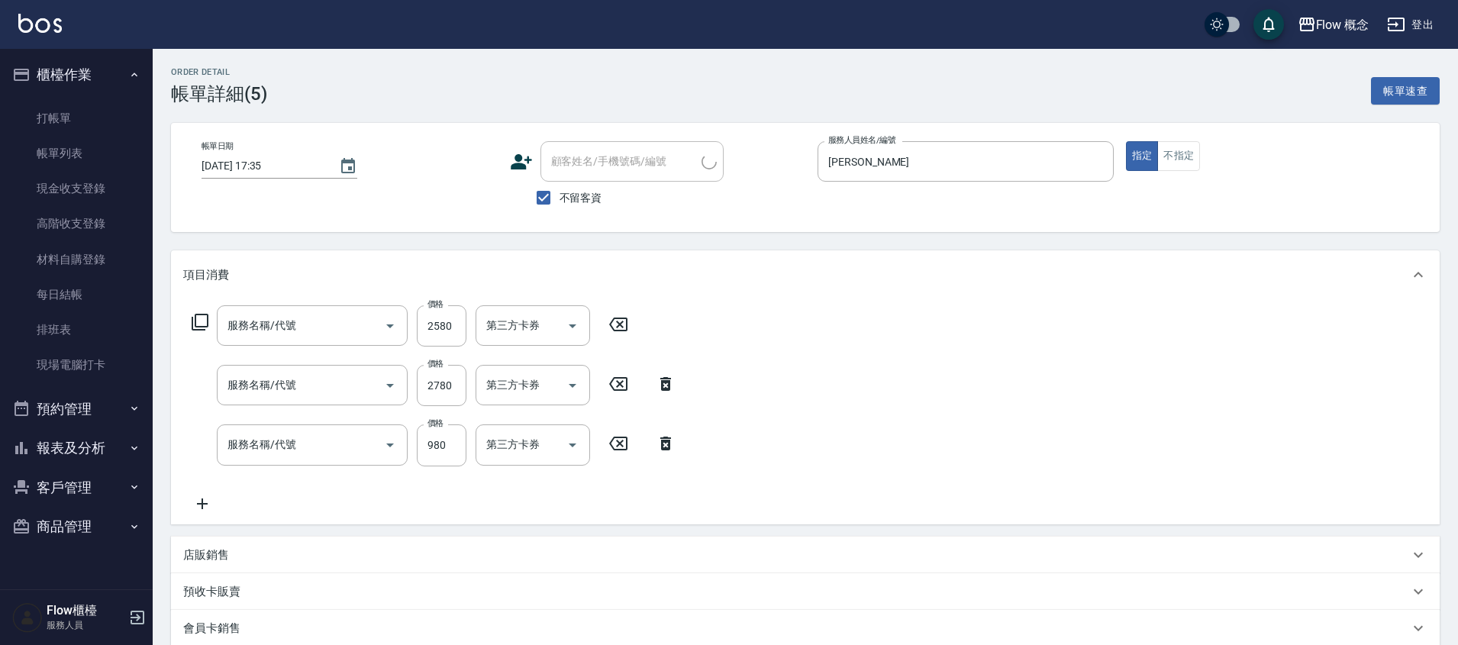
type input "[DATE] 17:35"
checkbox input "true"
type input "[PERSON_NAME]"
type input "染髮(401)"
type input "黑曜光([PERSON_NAME])(520)"
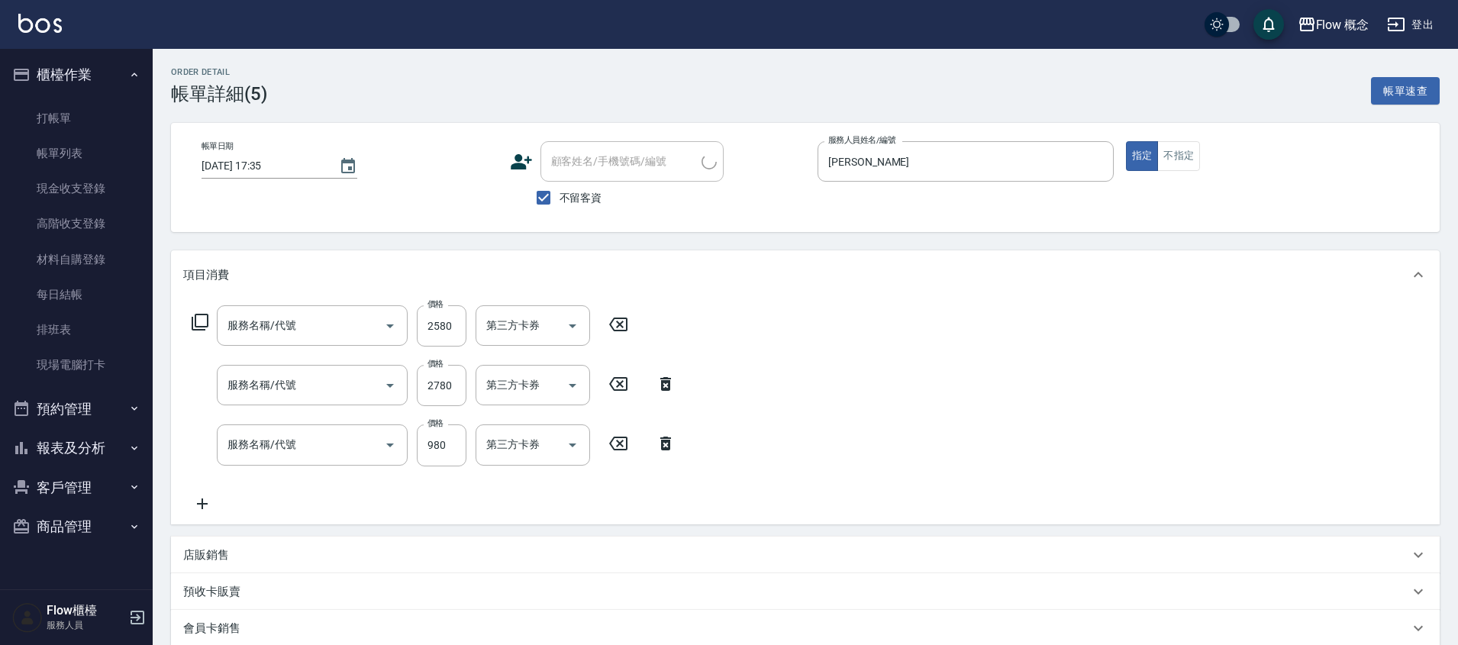
type input "剪髮(201)"
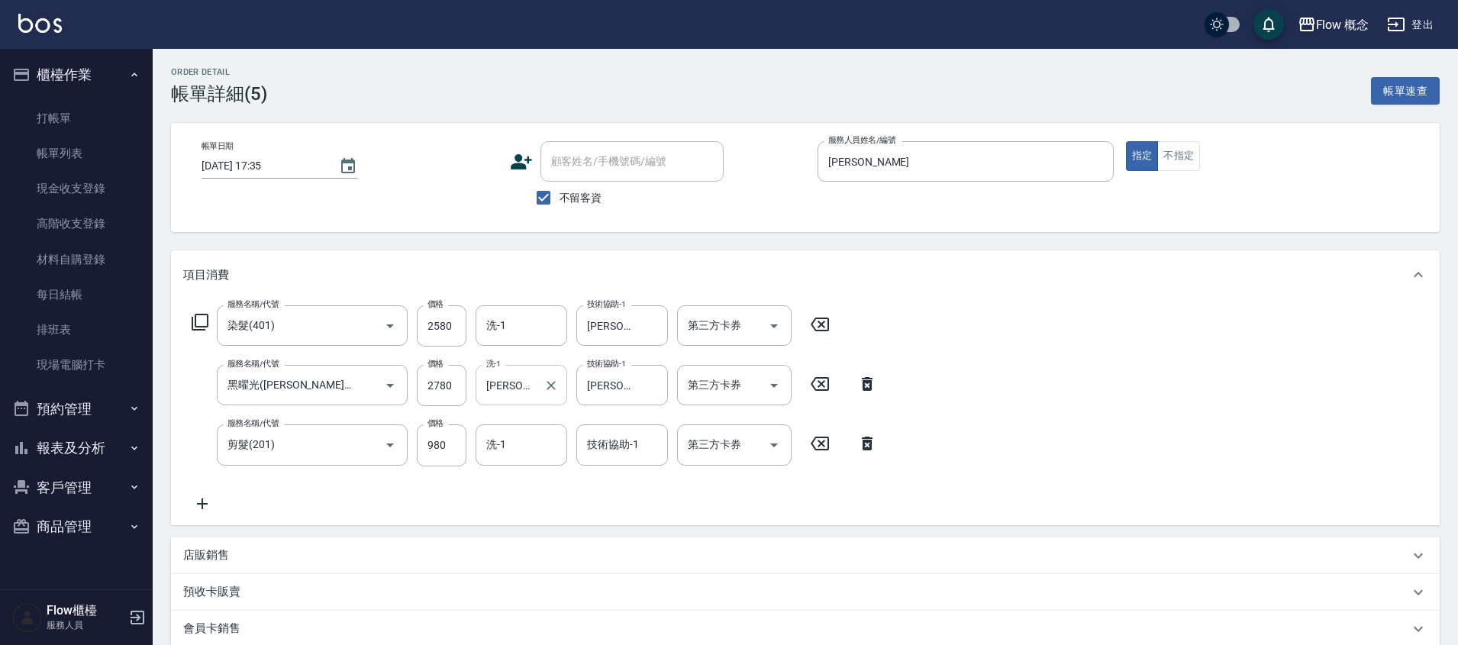
click at [538, 381] on div "[PERSON_NAME]-10 洗-1" at bounding box center [522, 385] width 92 height 40
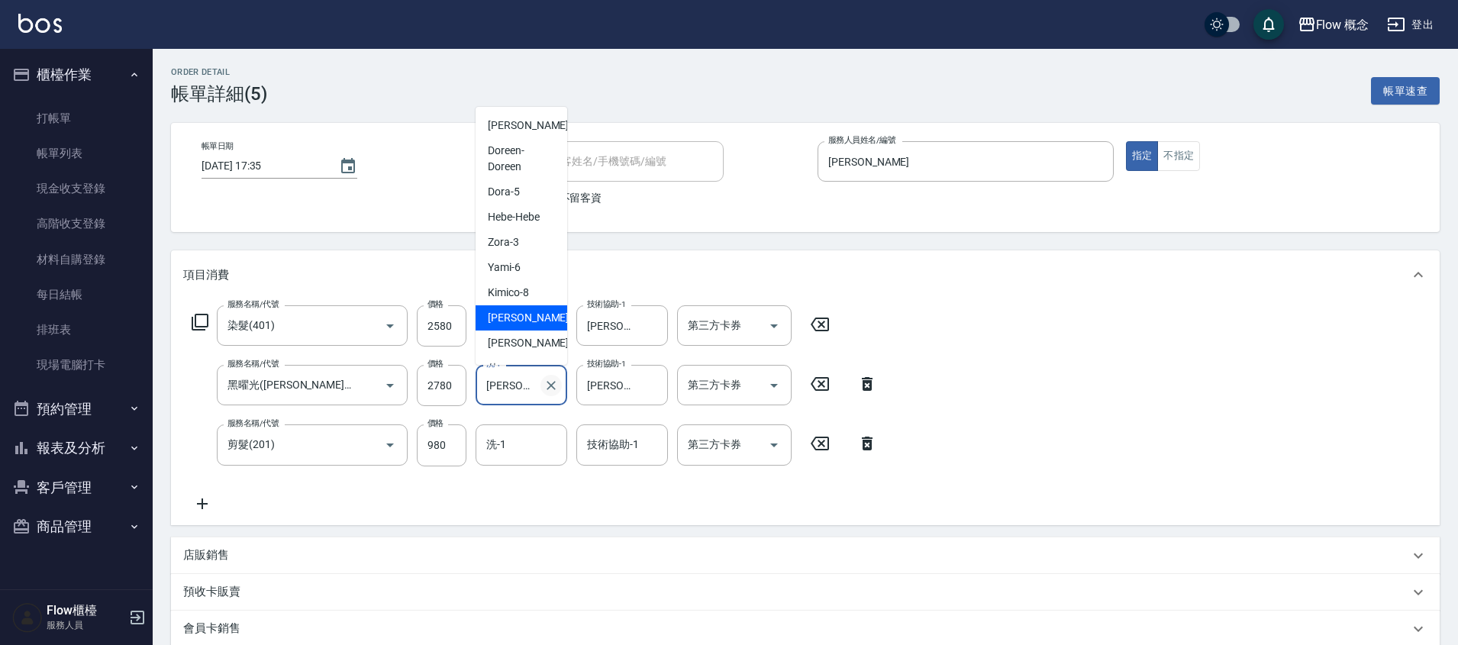
click at [549, 383] on icon "Clear" at bounding box center [551, 385] width 9 height 9
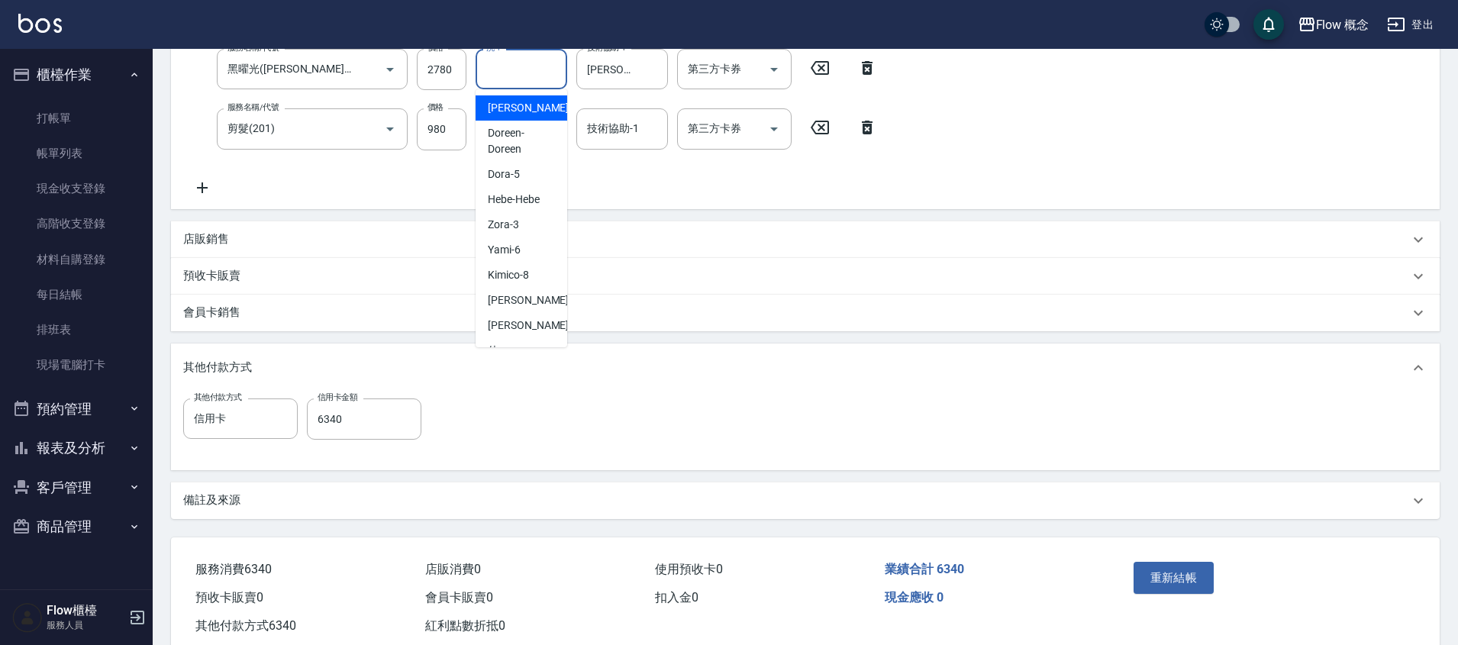
click at [1201, 601] on div "重新結帳" at bounding box center [1197, 589] width 138 height 66
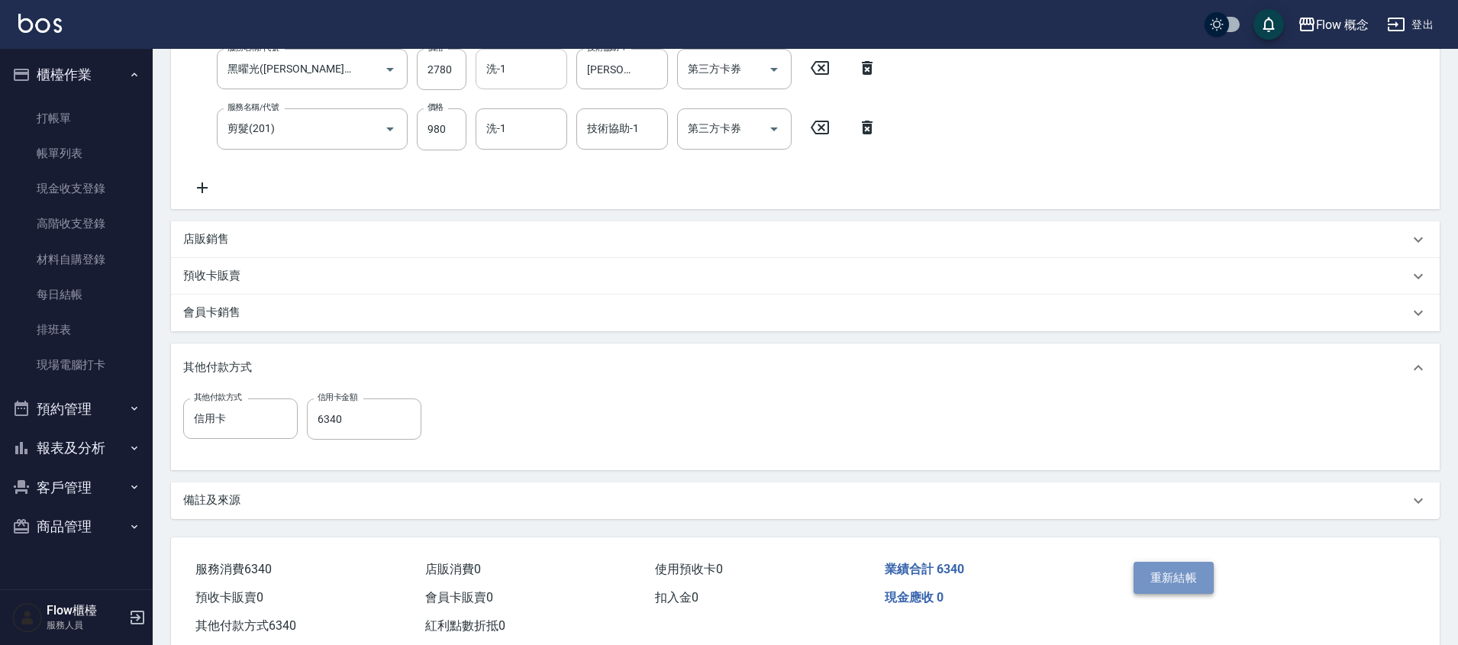
click at [1198, 593] on button "重新結帳" at bounding box center [1174, 578] width 81 height 32
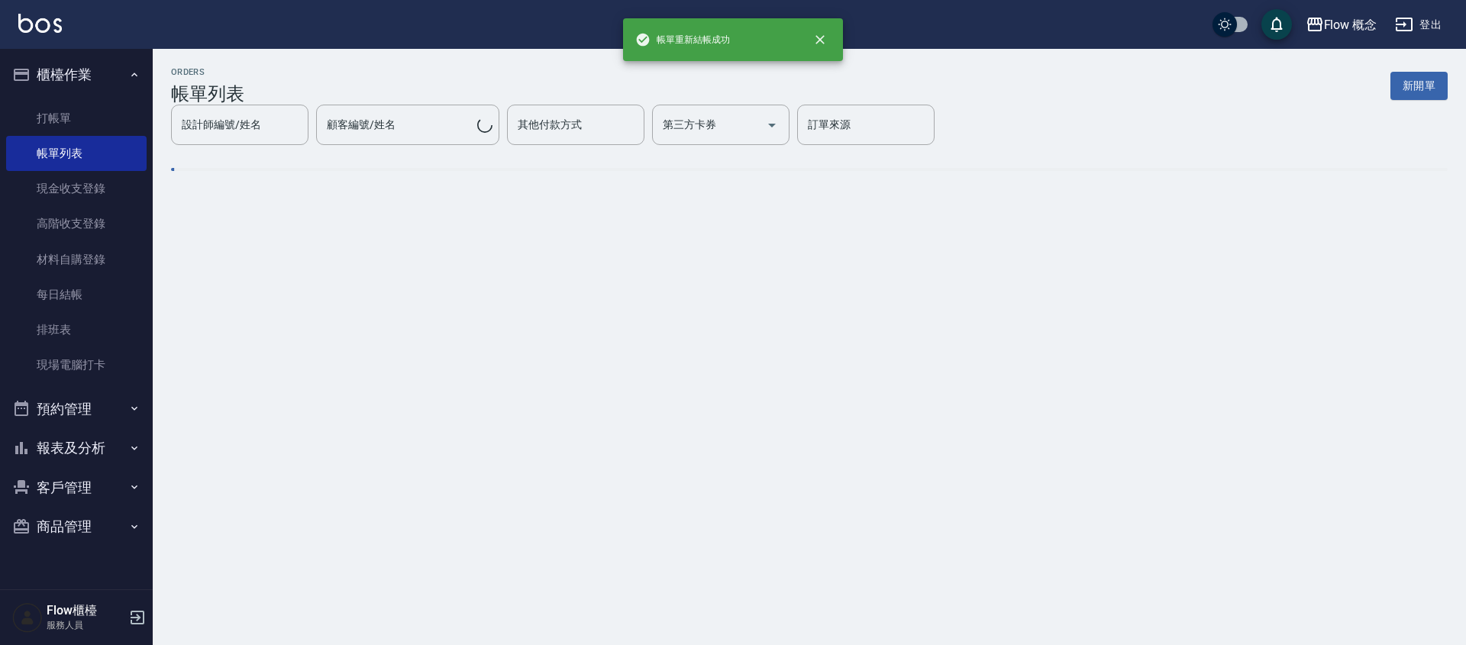
click at [96, 447] on button "報表及分析" at bounding box center [76, 448] width 140 height 40
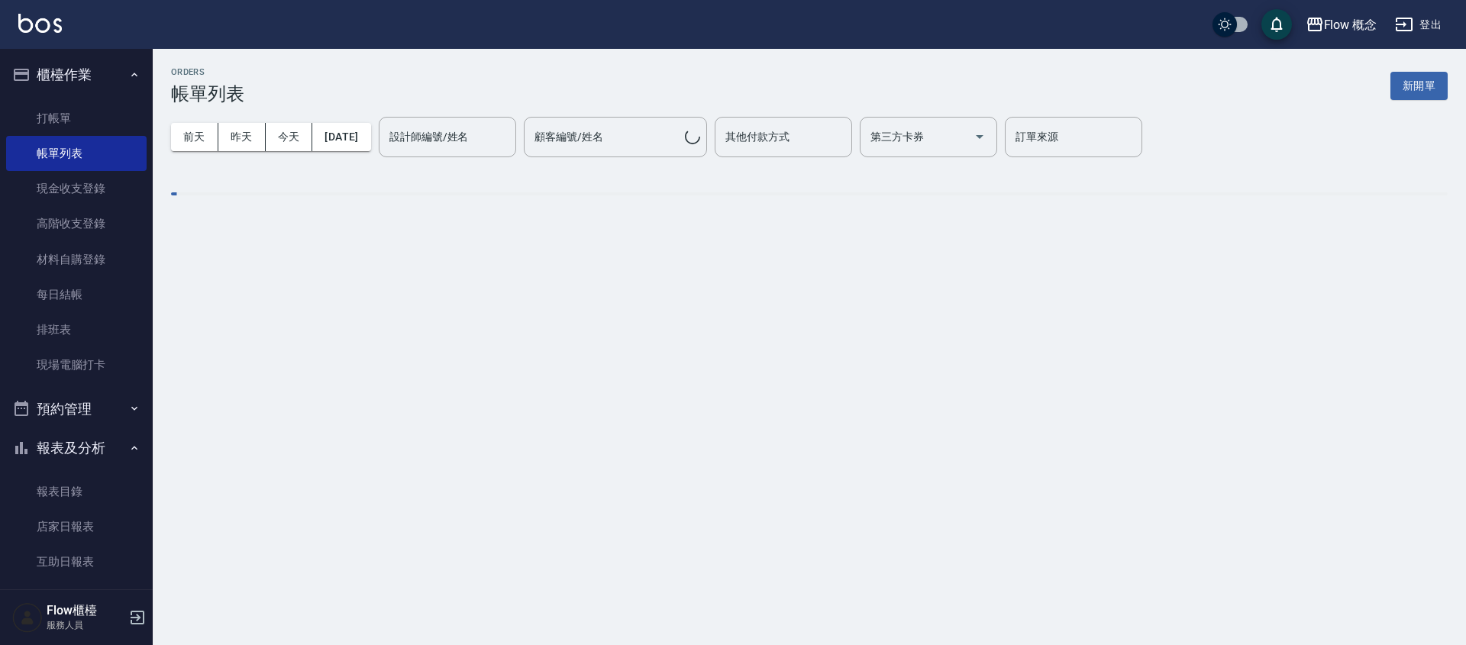
scroll to position [234, 0]
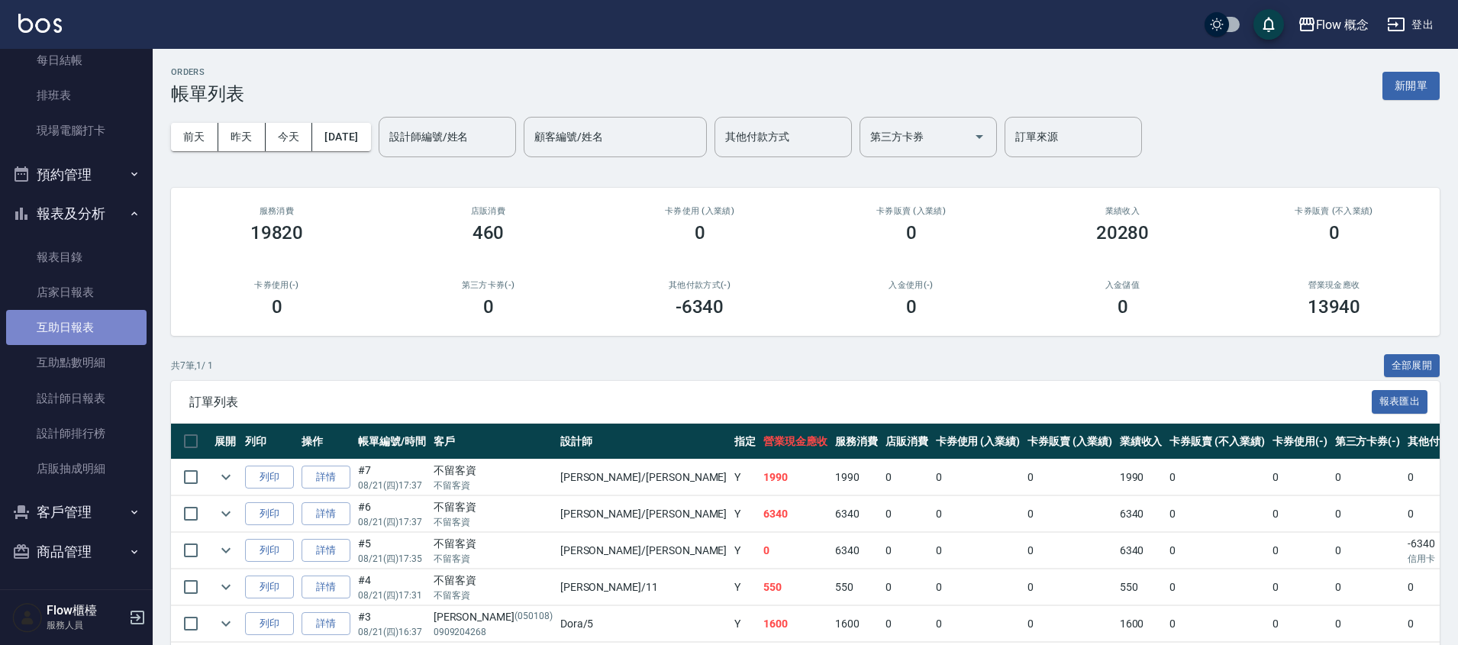
click at [78, 326] on link "互助日報表" at bounding box center [76, 327] width 140 height 35
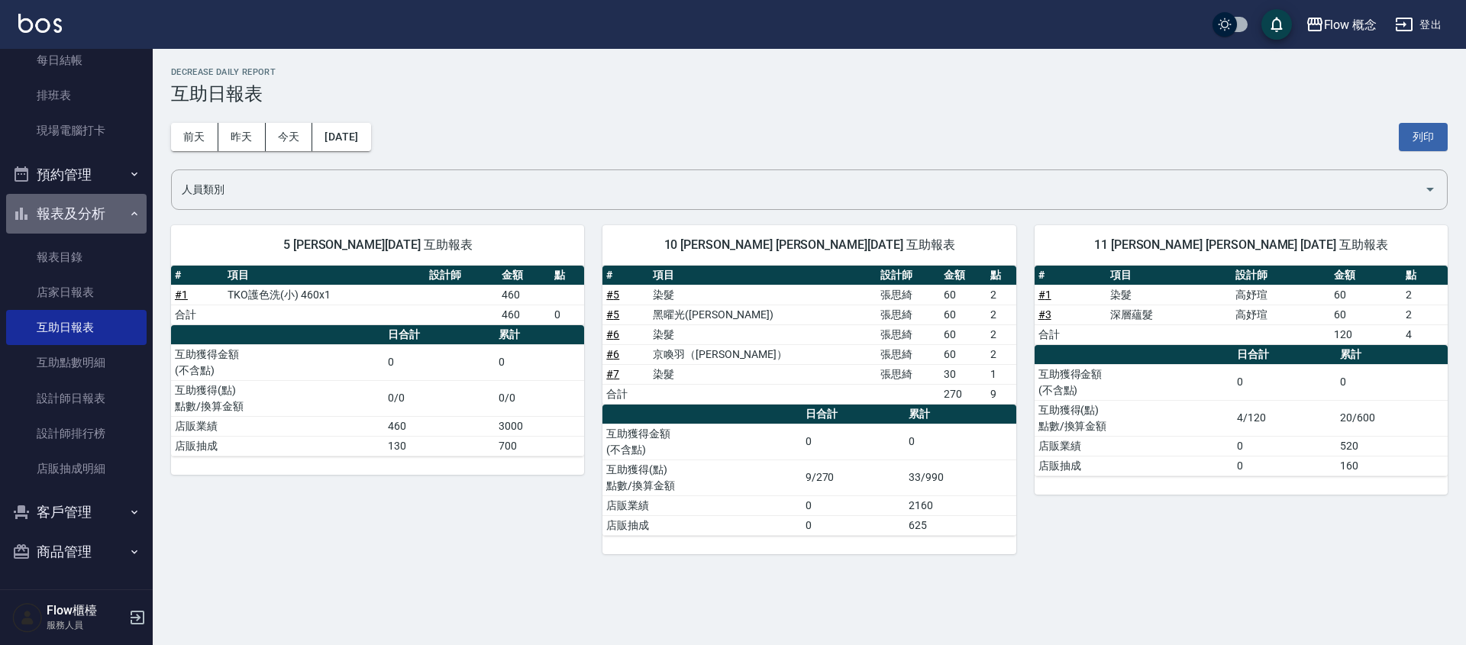
click at [102, 208] on button "報表及分析" at bounding box center [76, 214] width 140 height 40
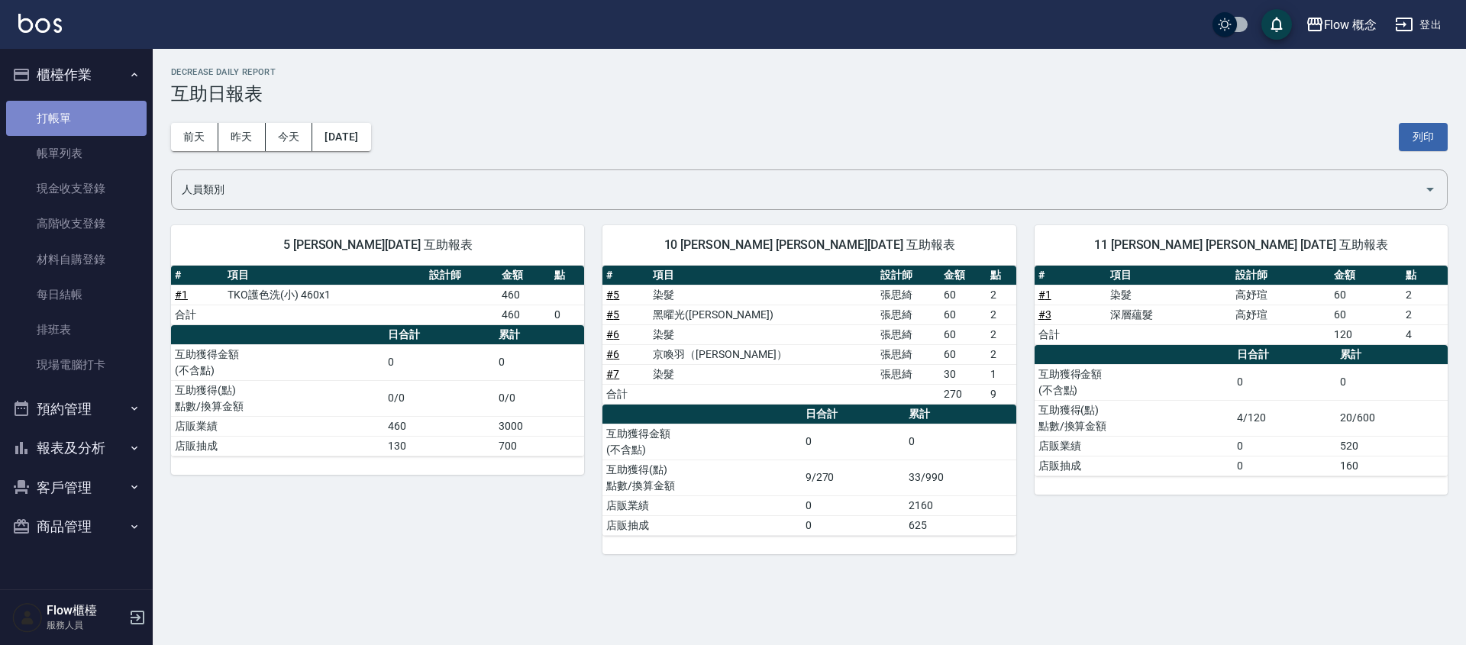
click at [89, 122] on link "打帳單" at bounding box center [76, 118] width 140 height 35
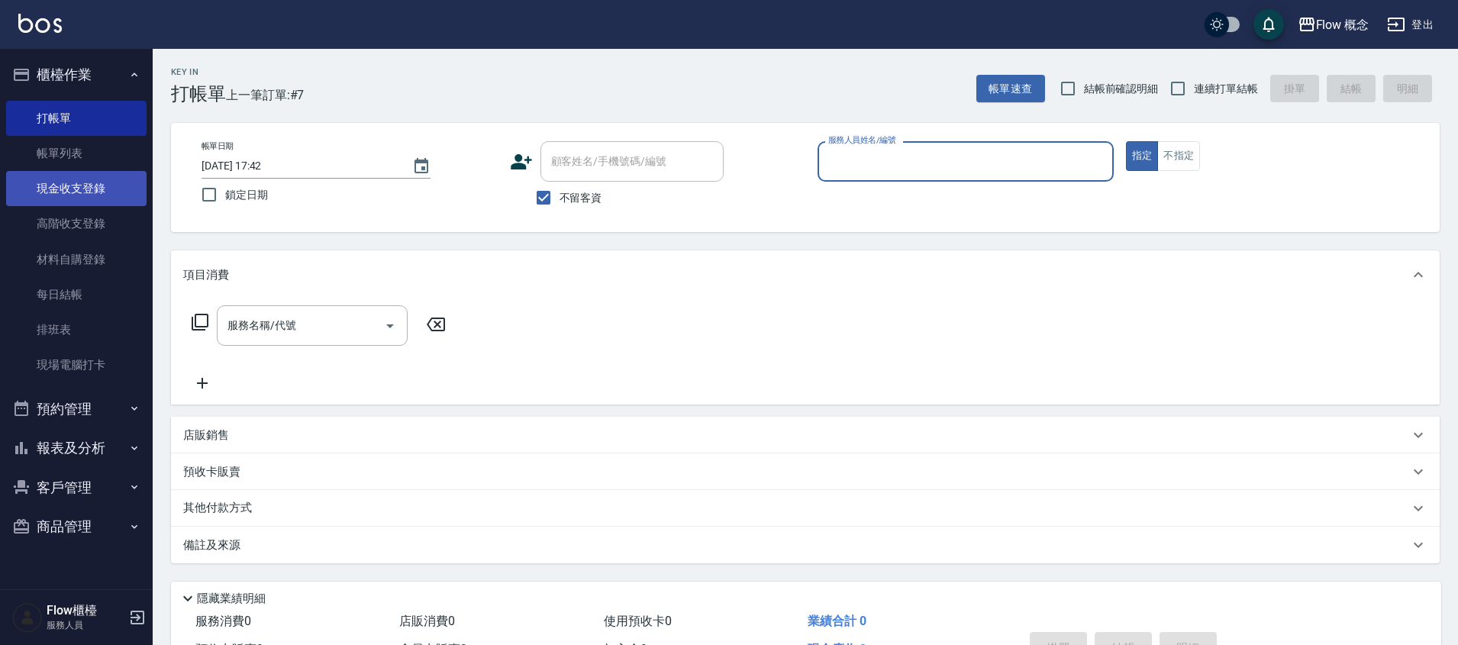
click at [63, 176] on link "現金收支登錄" at bounding box center [76, 188] width 140 height 35
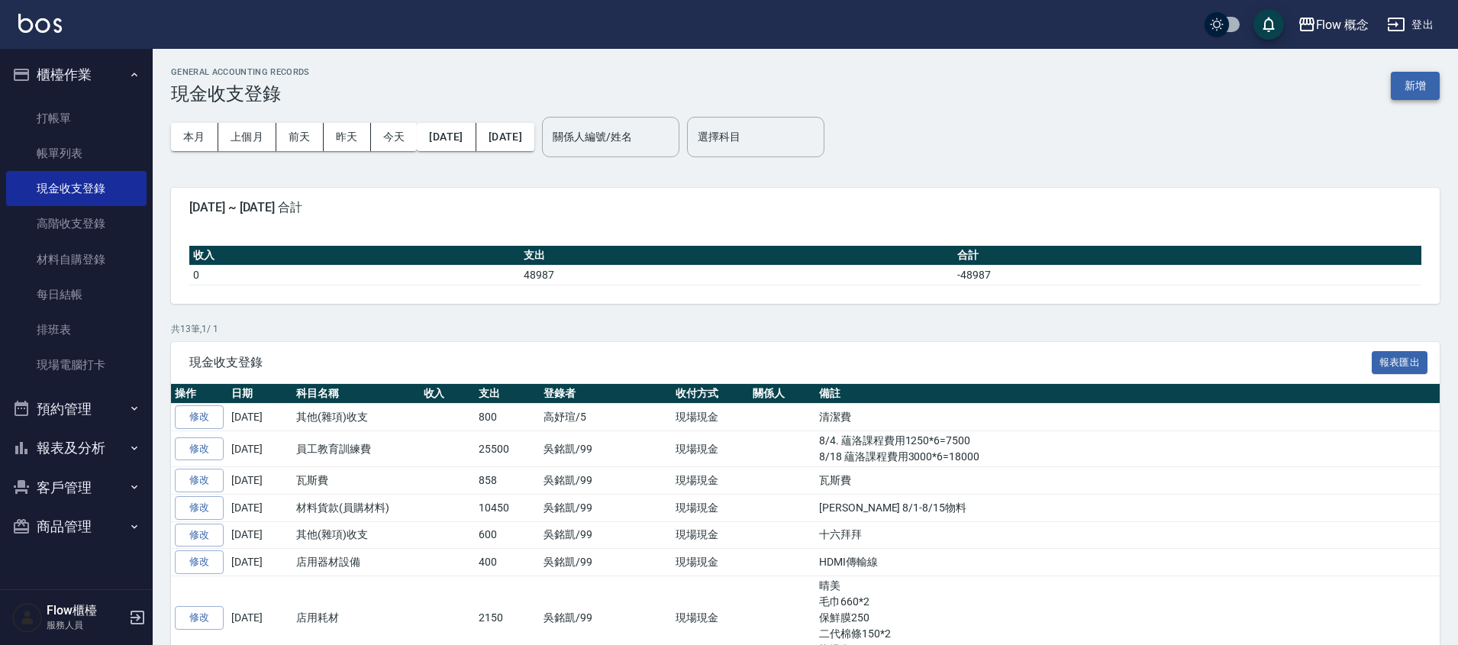
click at [1419, 76] on button "新增" at bounding box center [1415, 86] width 49 height 28
click at [1419, 76] on div "GENERAL ACCOUNTING RECORDS 現金收支登錄 新增 本月 上個月 [DATE] [DATE] [DATE] [DATE] [DATE] …" at bounding box center [729, 470] width 1458 height 941
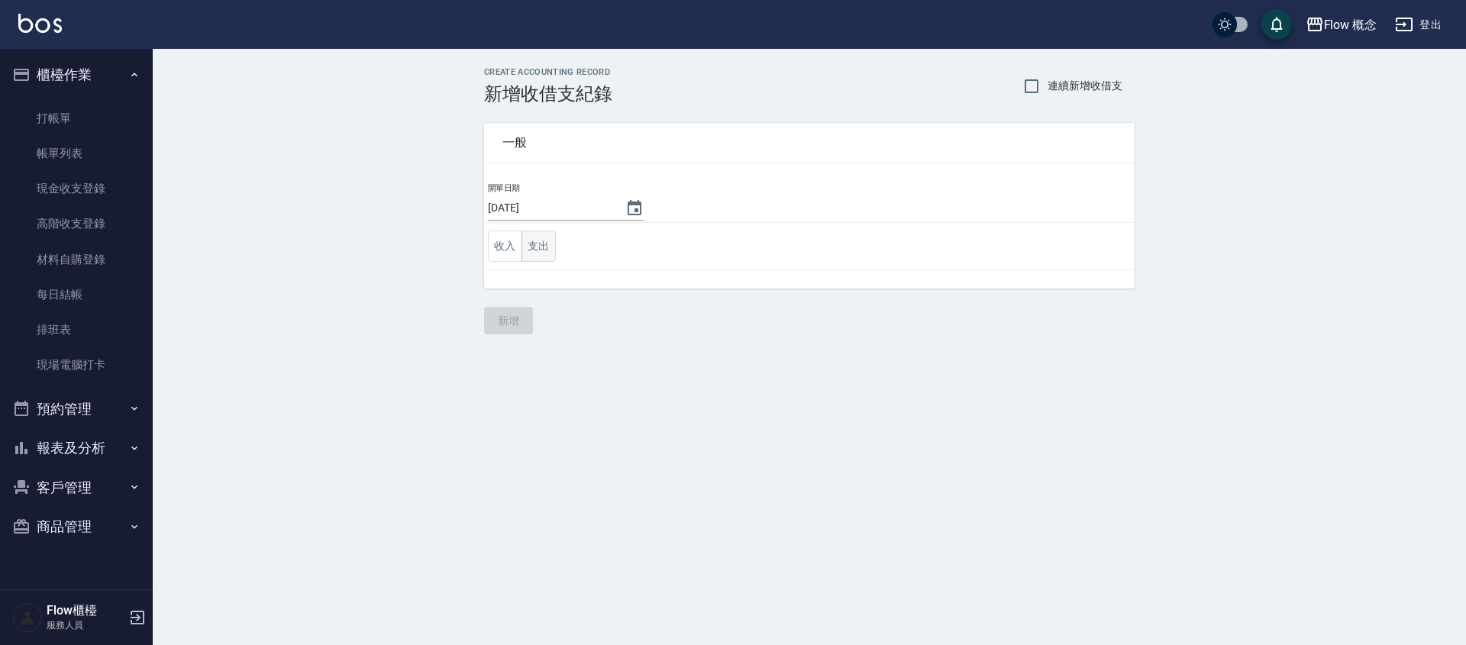
click at [537, 250] on button "支出" at bounding box center [539, 246] width 34 height 31
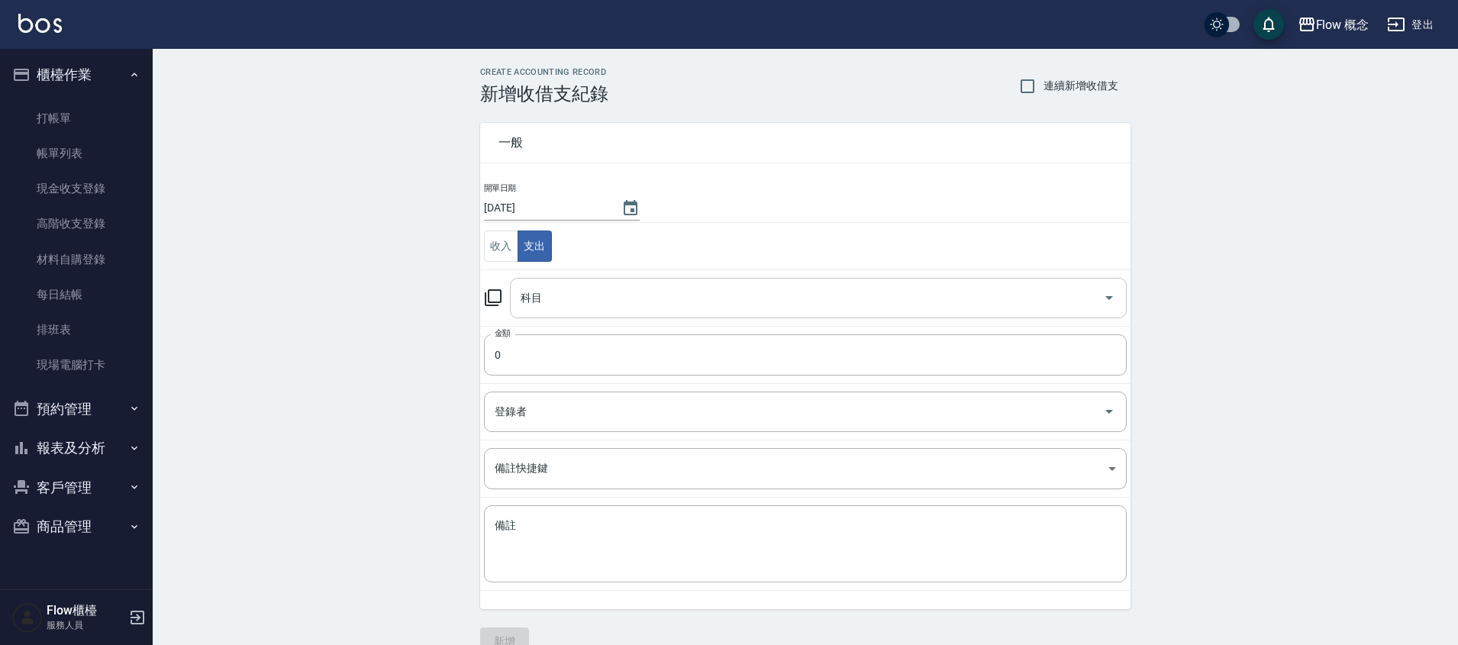
click at [564, 285] on input "科目" at bounding box center [807, 298] width 580 height 27
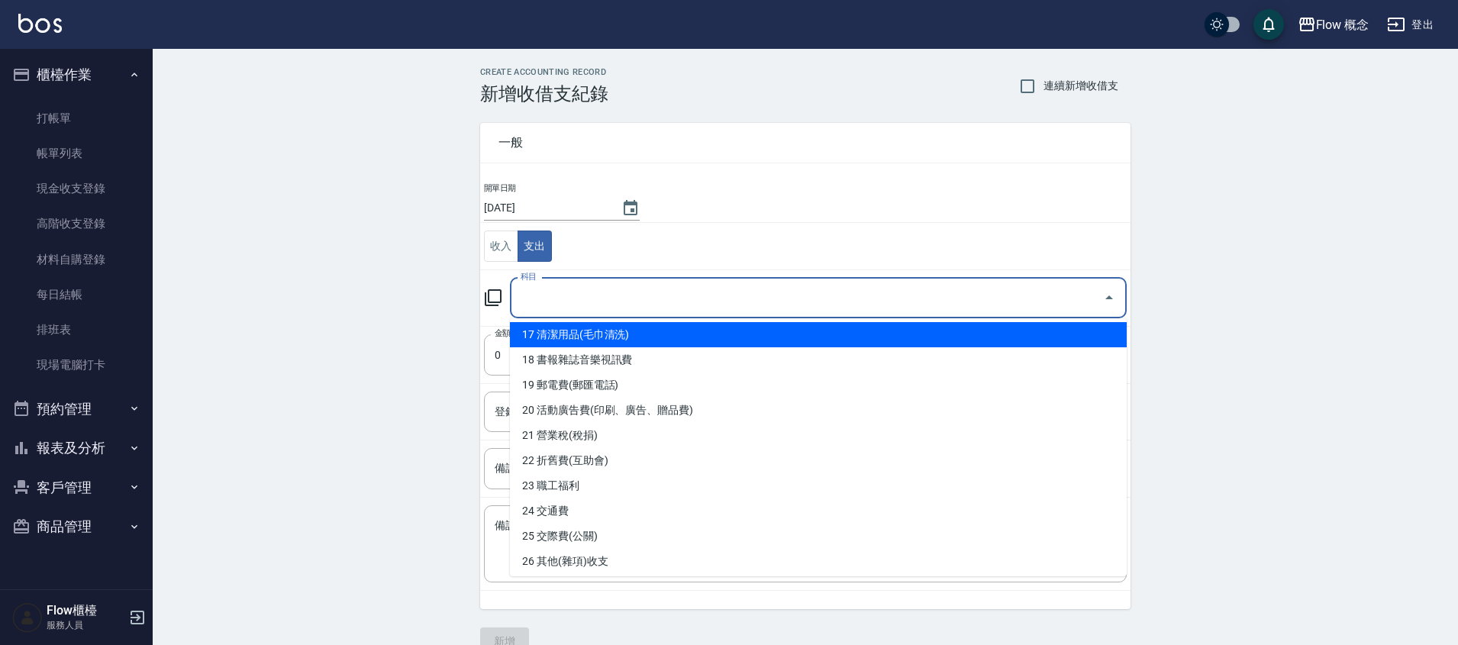
scroll to position [434, 0]
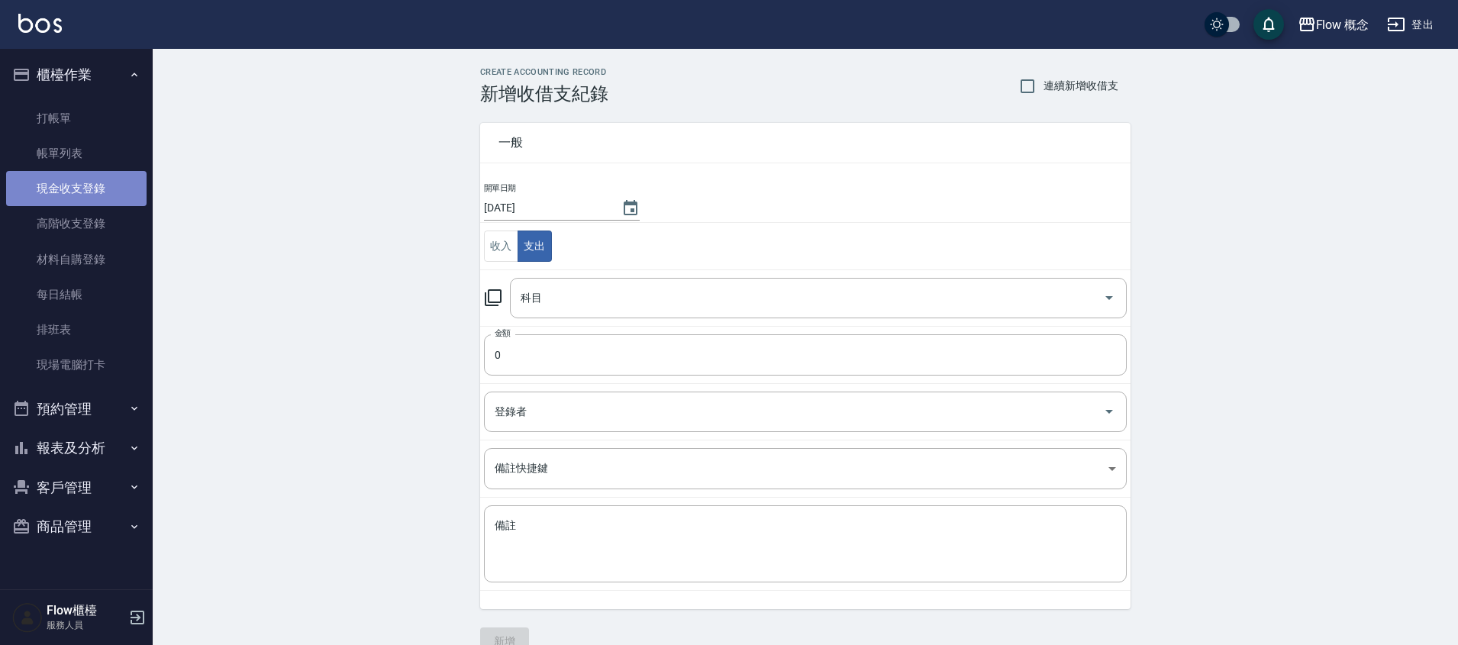
click at [30, 195] on link "現金收支登錄" at bounding box center [76, 188] width 140 height 35
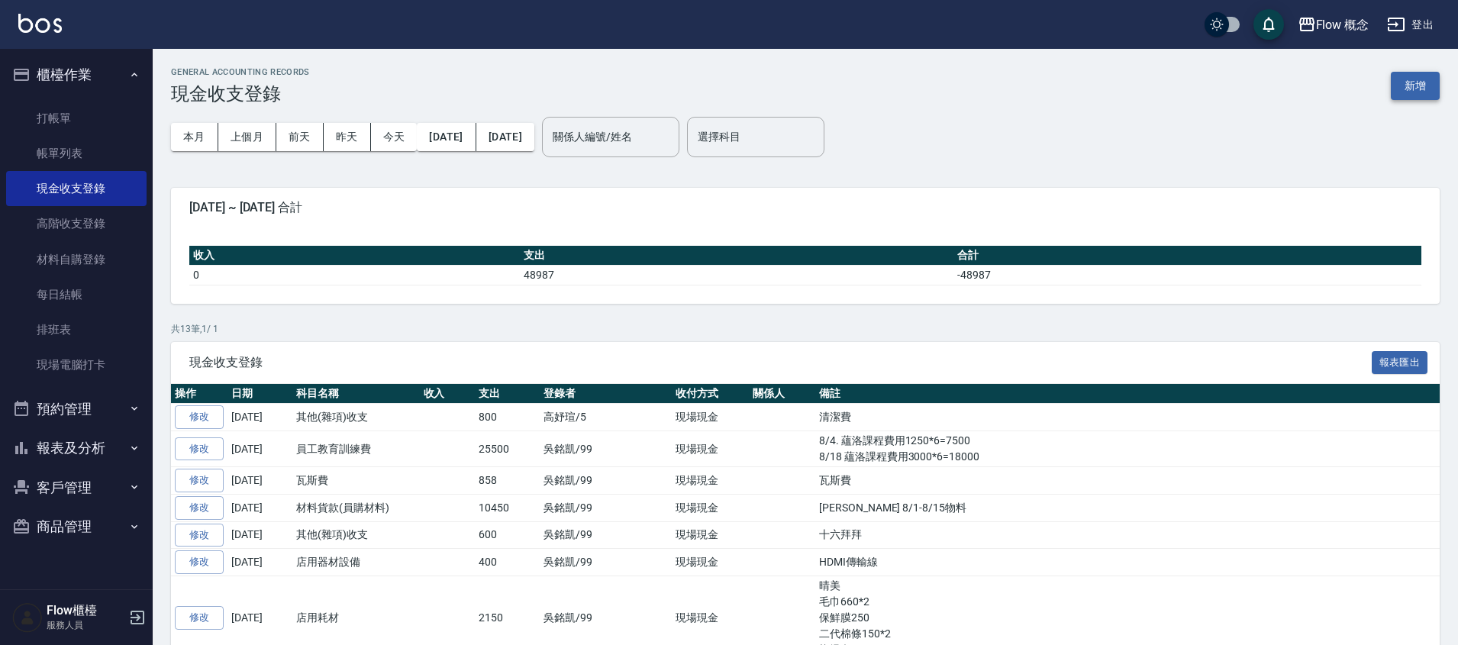
click at [1403, 88] on button "新增" at bounding box center [1415, 86] width 49 height 28
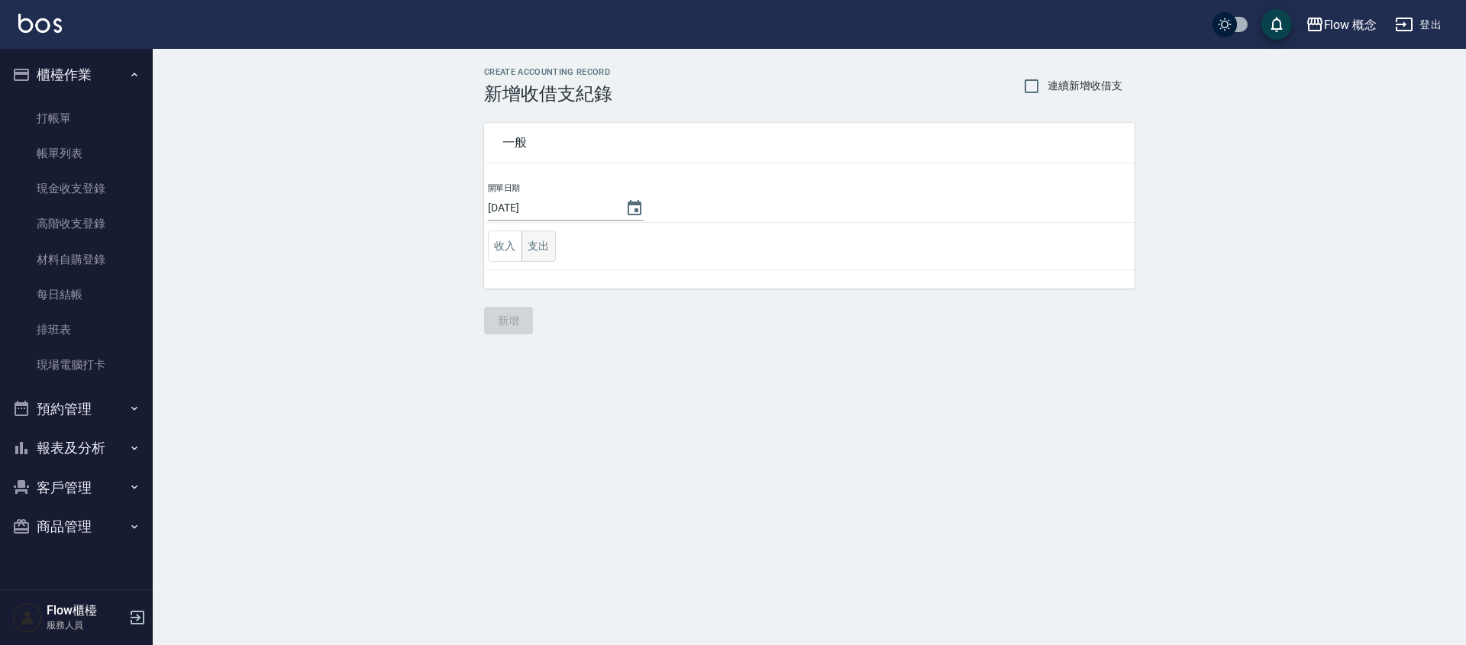
click at [541, 244] on button "支出" at bounding box center [539, 246] width 34 height 31
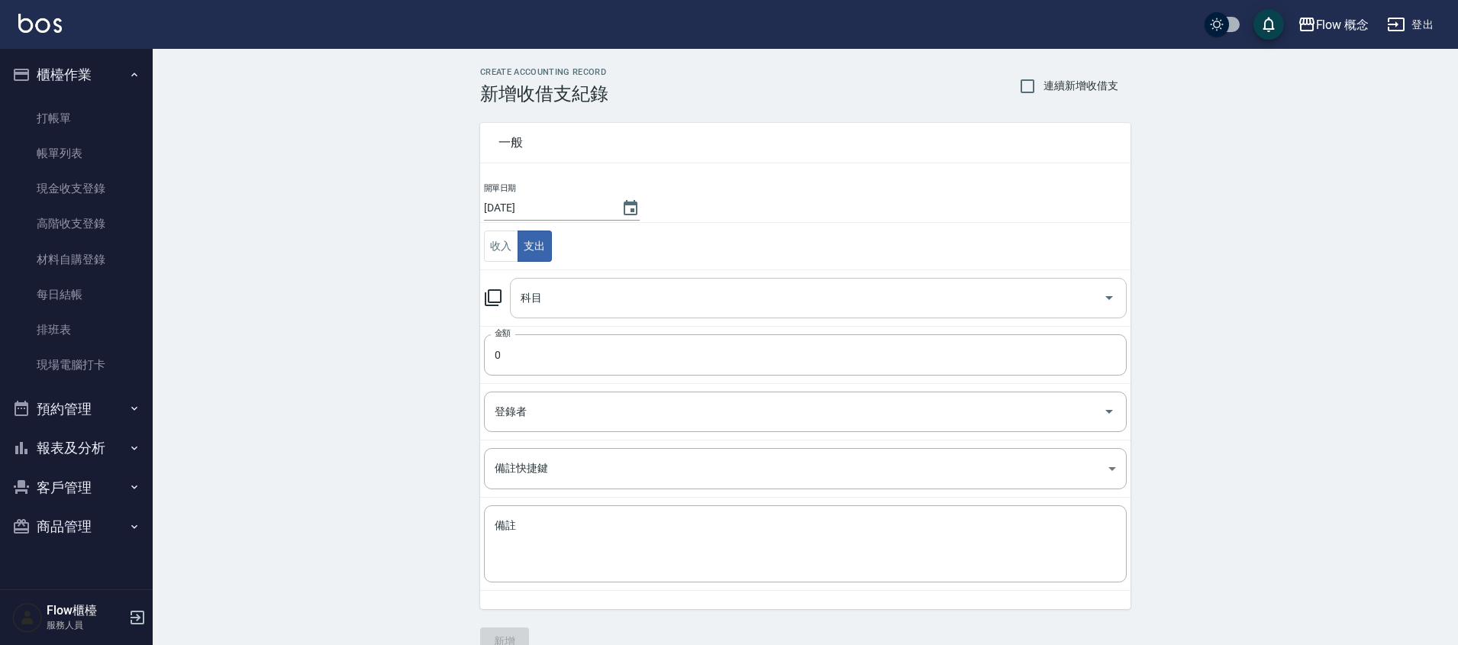
click at [587, 312] on div "科目" at bounding box center [818, 298] width 617 height 40
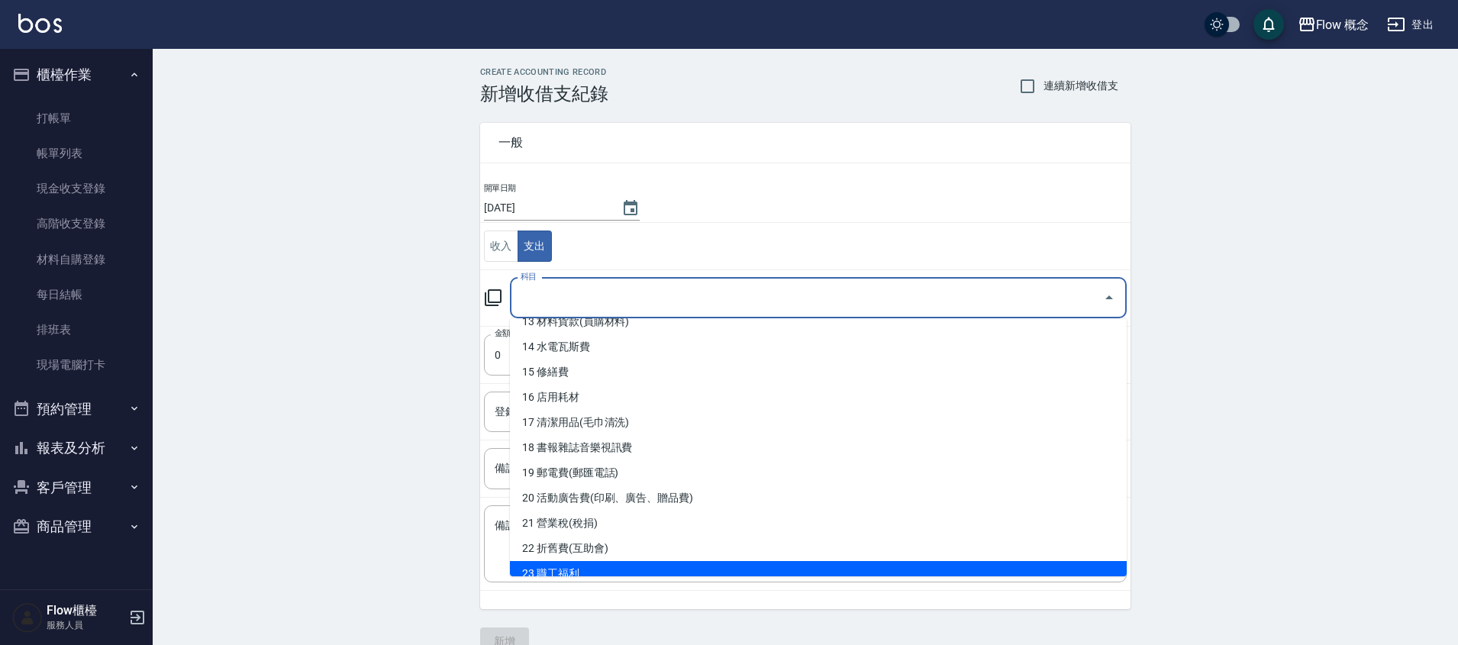
scroll to position [336, 0]
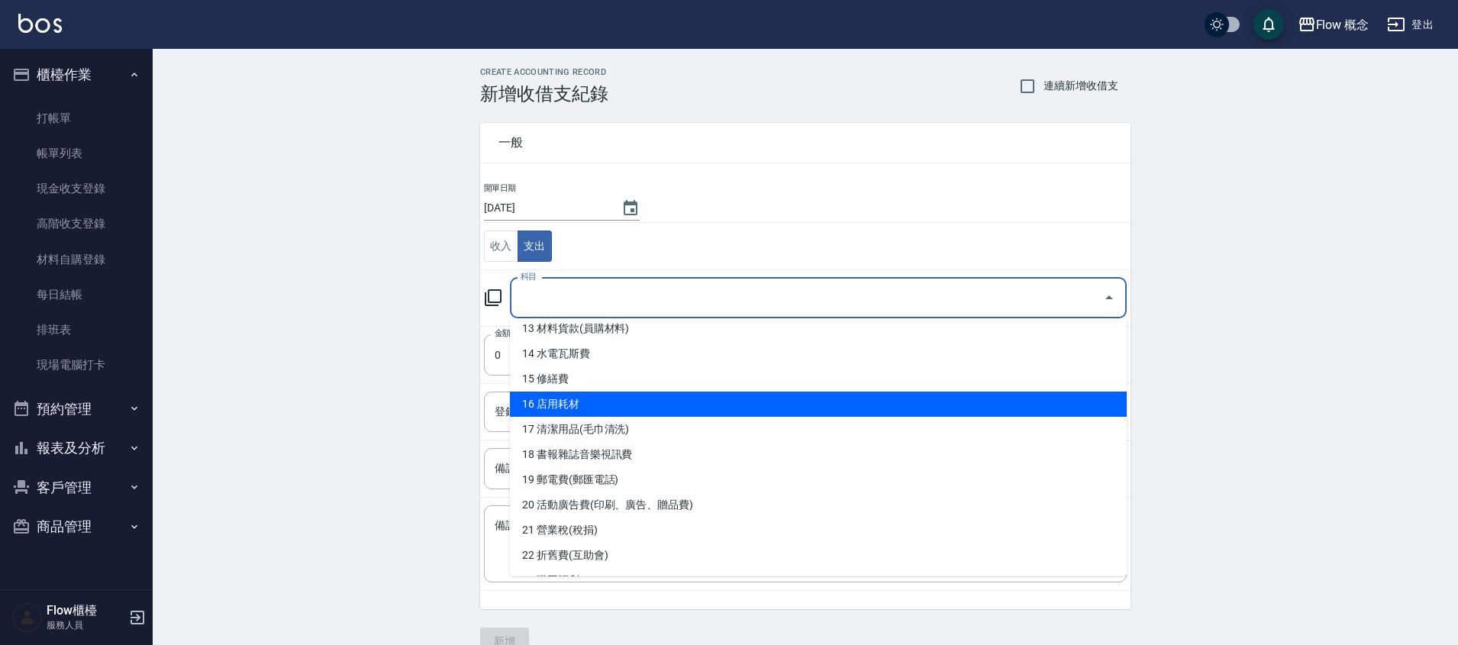
click at [585, 408] on li "16 店用耗材" at bounding box center [818, 404] width 617 height 25
type input "16 店用耗材"
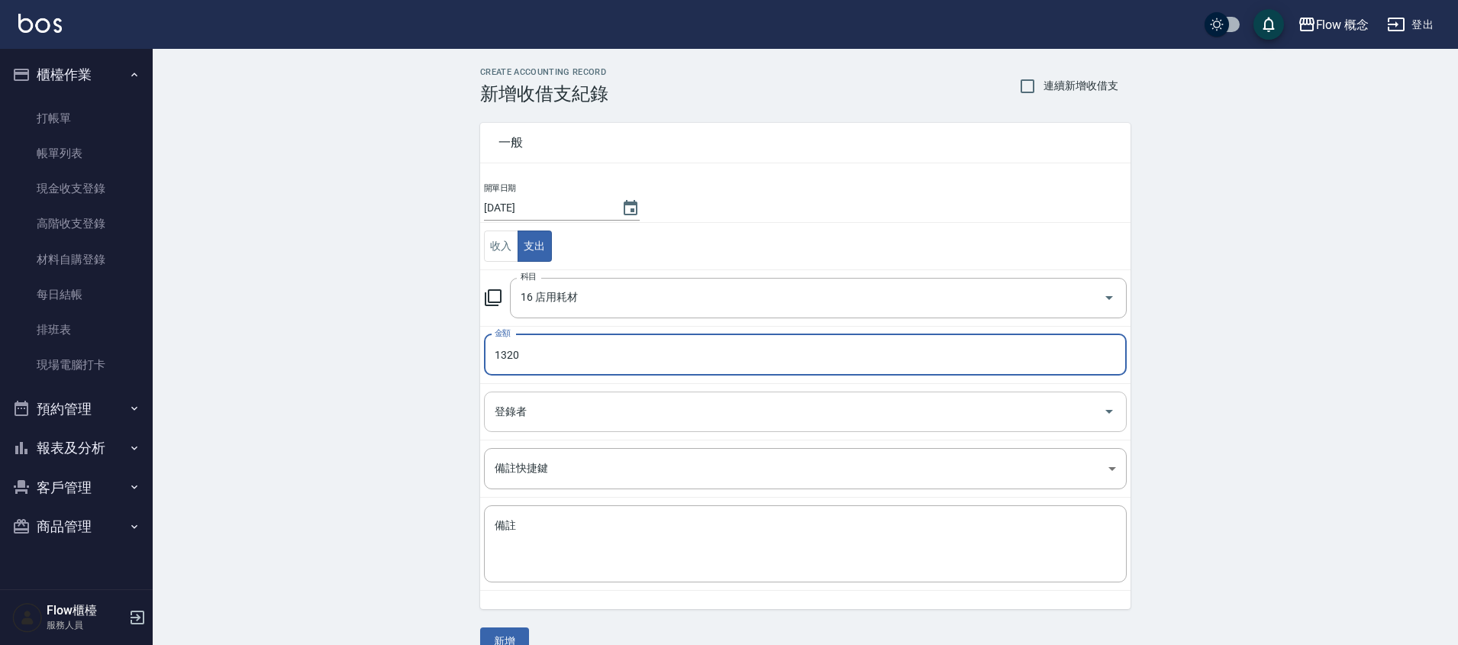
type input "1320"
click at [580, 418] on input "登錄者" at bounding box center [794, 412] width 606 height 27
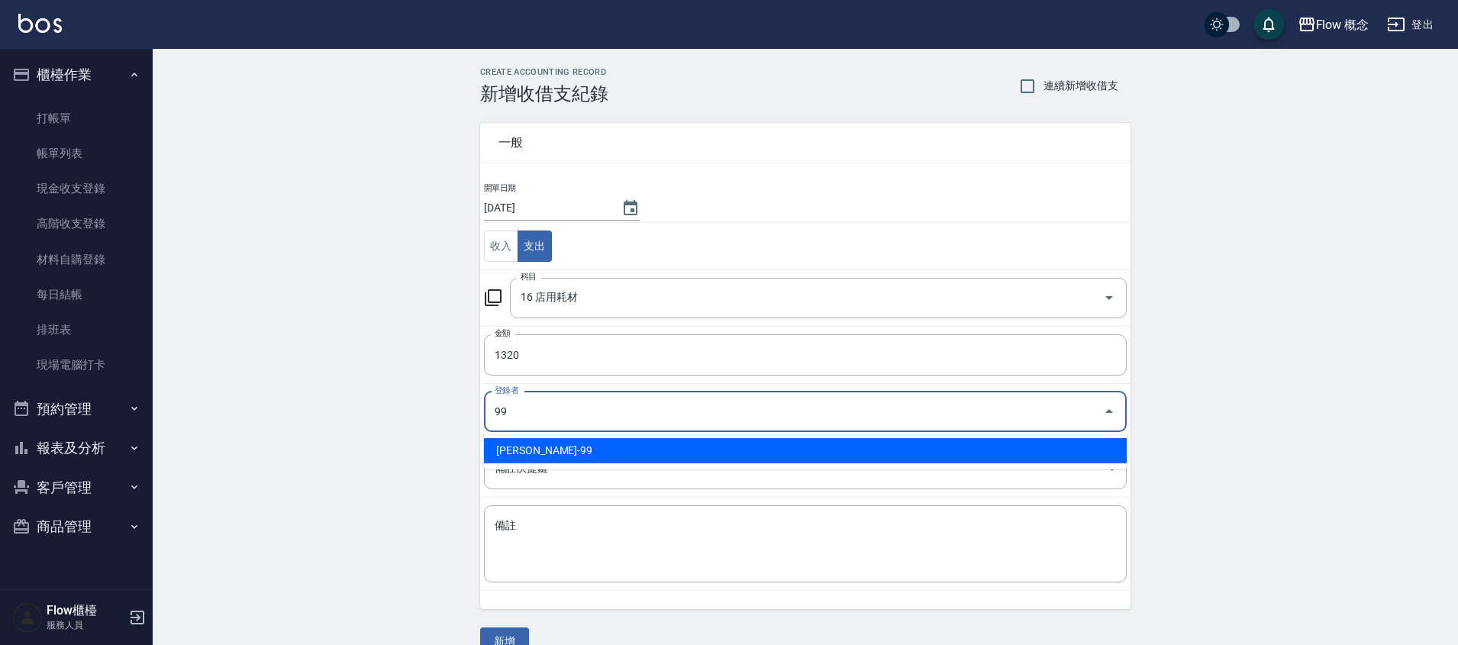
type input "[PERSON_NAME]-99"
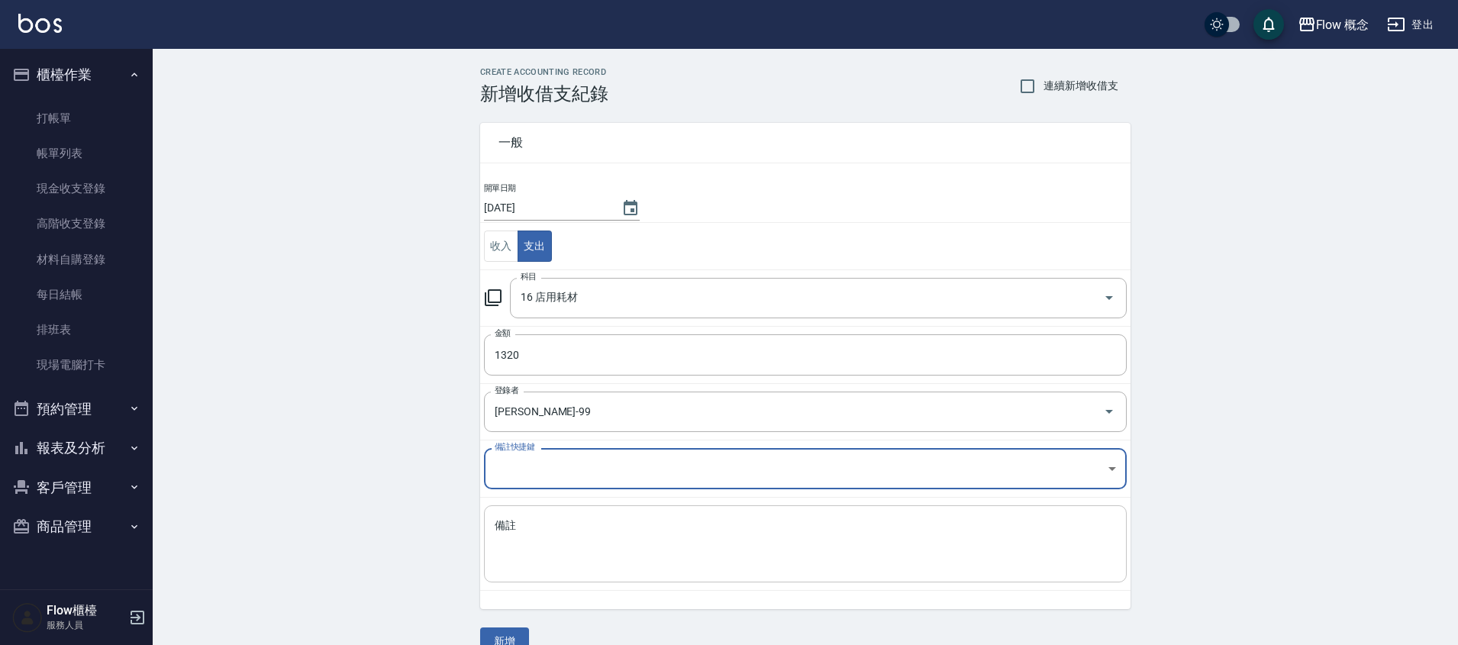
click at [544, 557] on textarea "備註" at bounding box center [806, 544] width 622 height 52
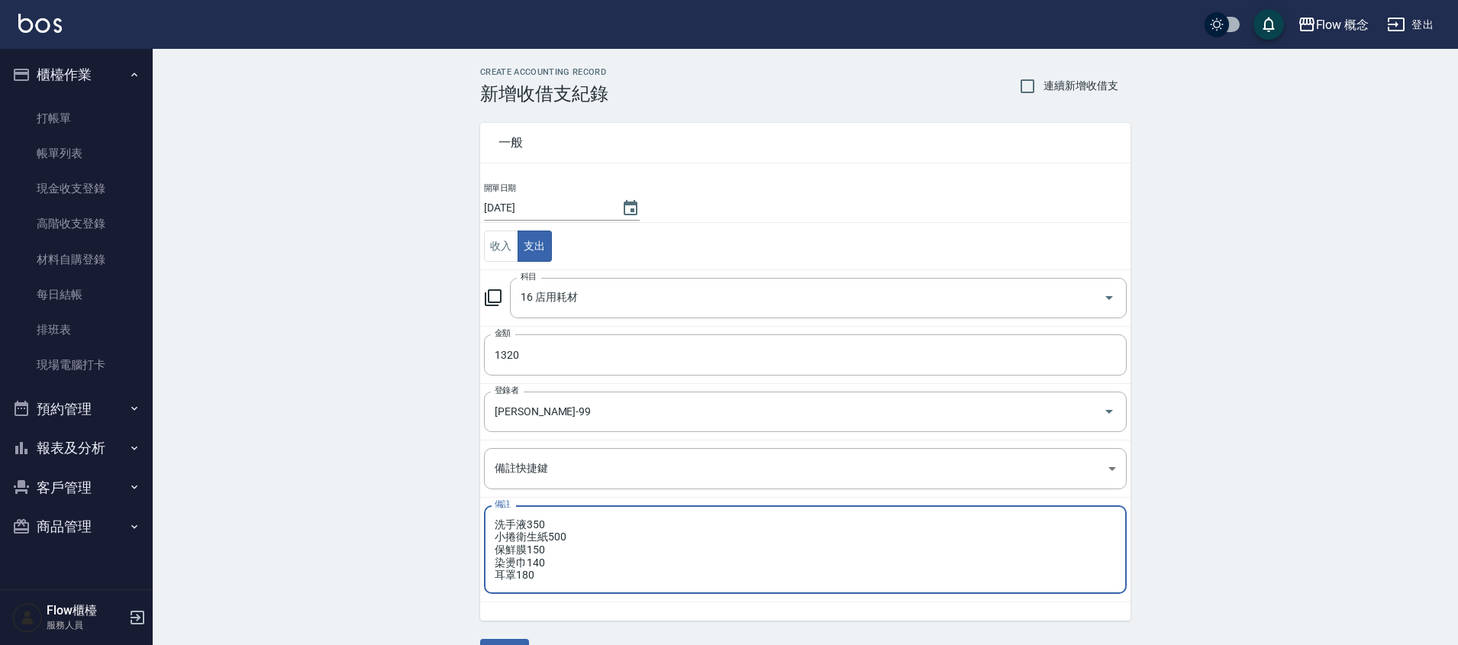
type textarea "洗手液350 小捲衛生紙500 保鮮膜150 染燙巾140 耳罩180"
click at [389, 484] on div "CREATE ACCOUNTING RECORD 新增收借支紀錄 連續新增收借支 一般 開單日期 [DATE] 收入 支出 科目 16 店用耗材 科目 金額 …" at bounding box center [806, 367] width 1306 height 637
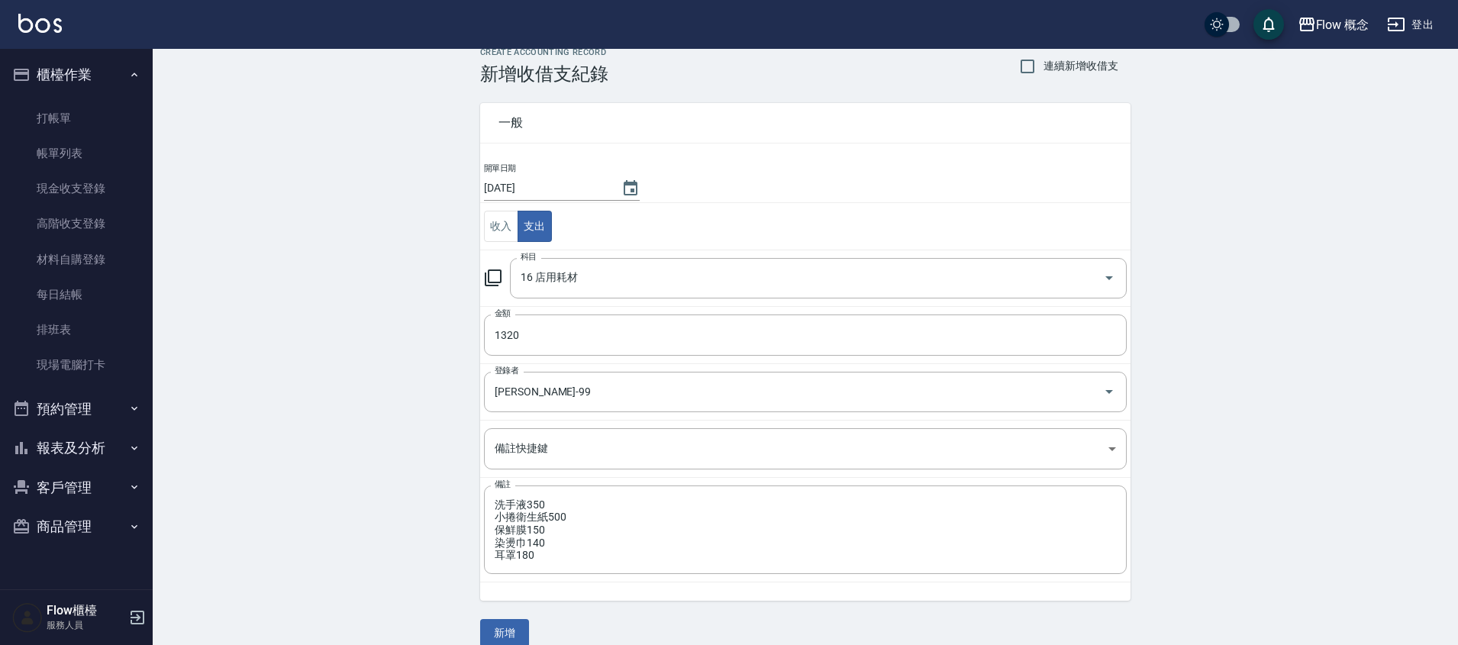
scroll to position [40, 0]
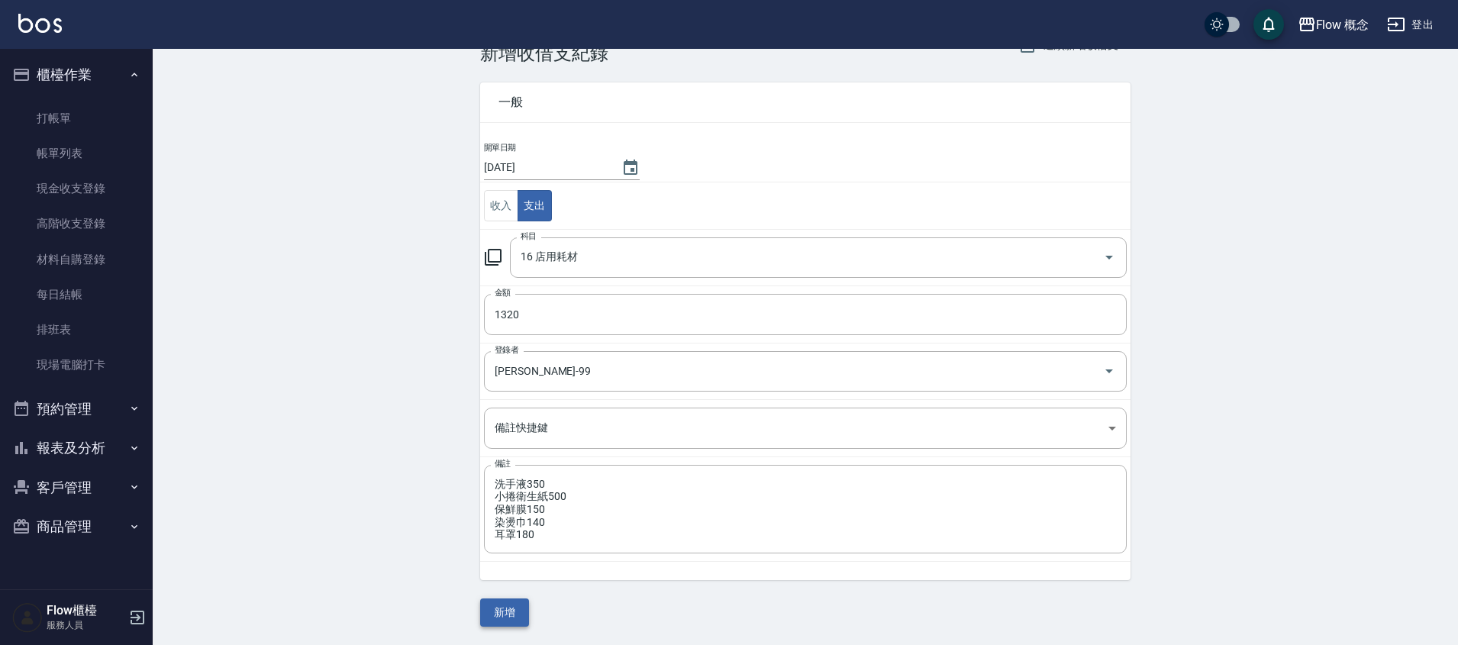
click at [518, 621] on button "新增" at bounding box center [504, 613] width 49 height 28
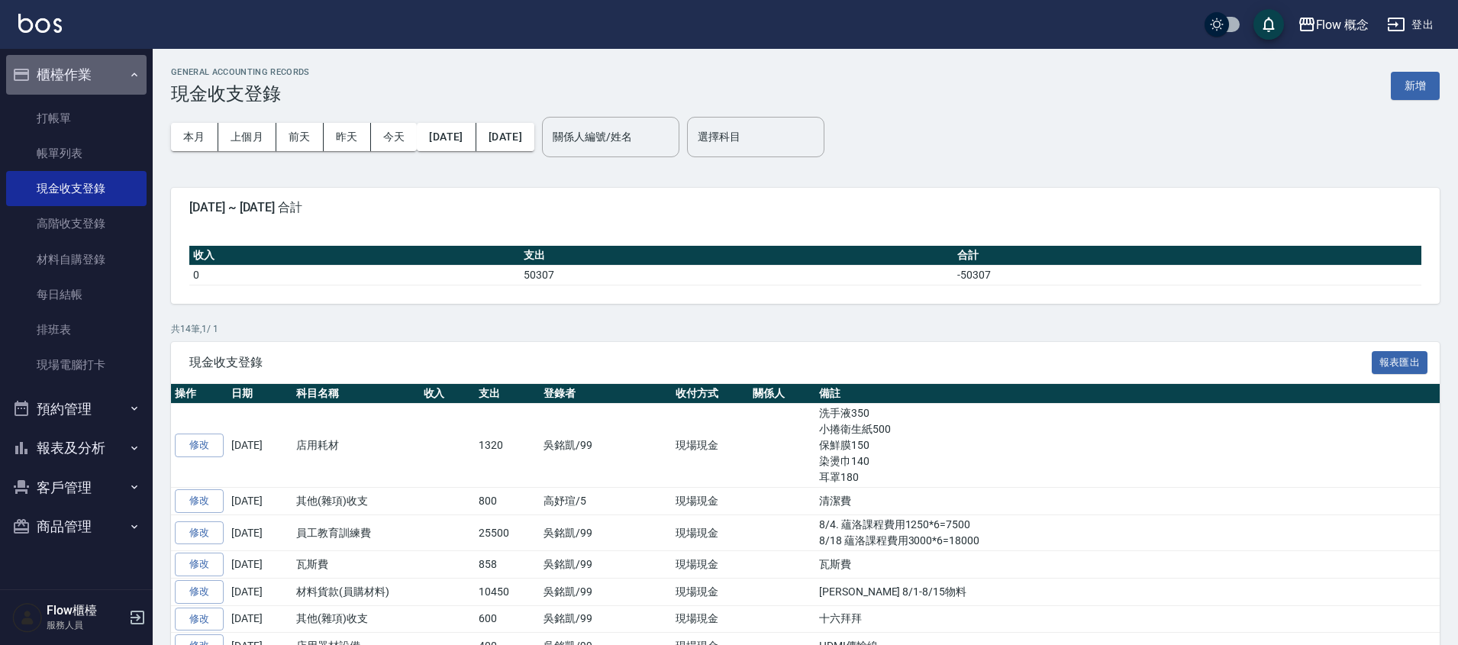
click at [90, 70] on button "櫃檯作業" at bounding box center [76, 75] width 140 height 40
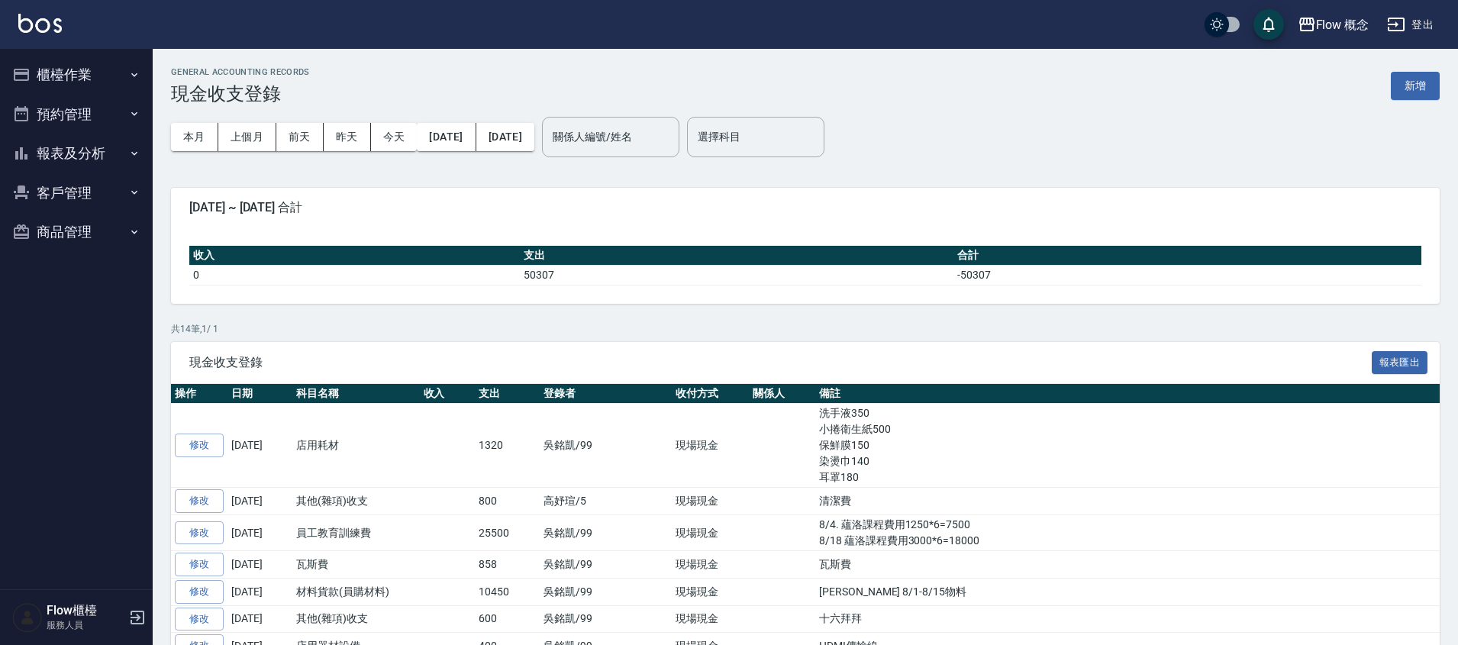
click at [94, 68] on button "櫃檯作業" at bounding box center [76, 75] width 140 height 40
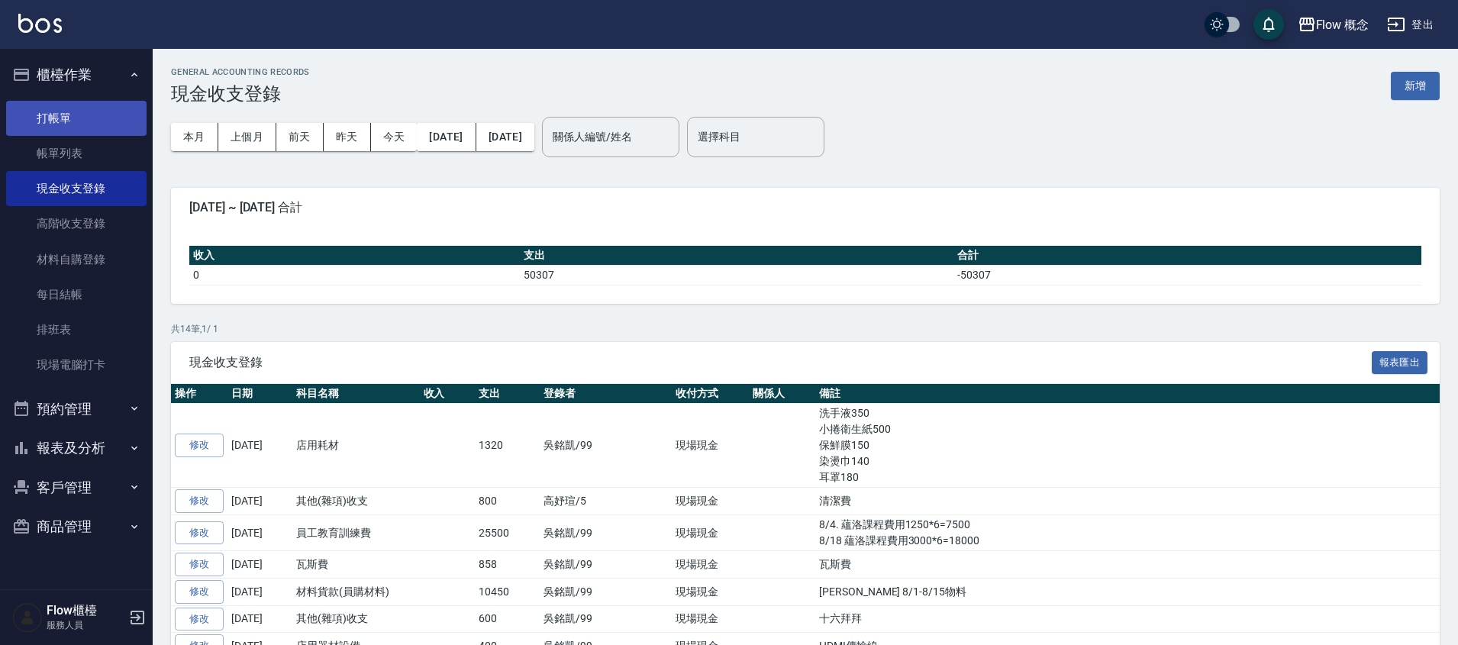
click at [81, 119] on link "打帳單" at bounding box center [76, 118] width 140 height 35
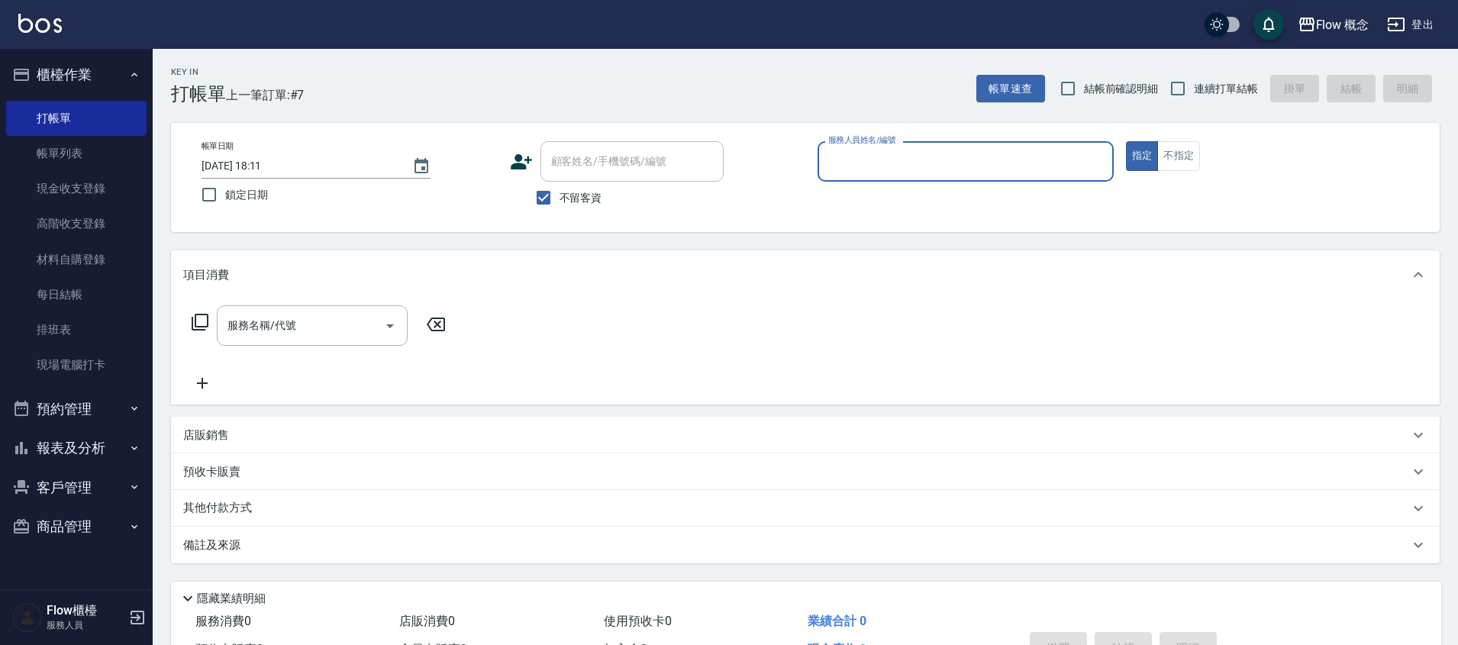
click at [572, 206] on label "不留客資" at bounding box center [565, 198] width 75 height 32
click at [560, 206] on input "不留客資" at bounding box center [544, 198] width 32 height 32
checkbox input "false"
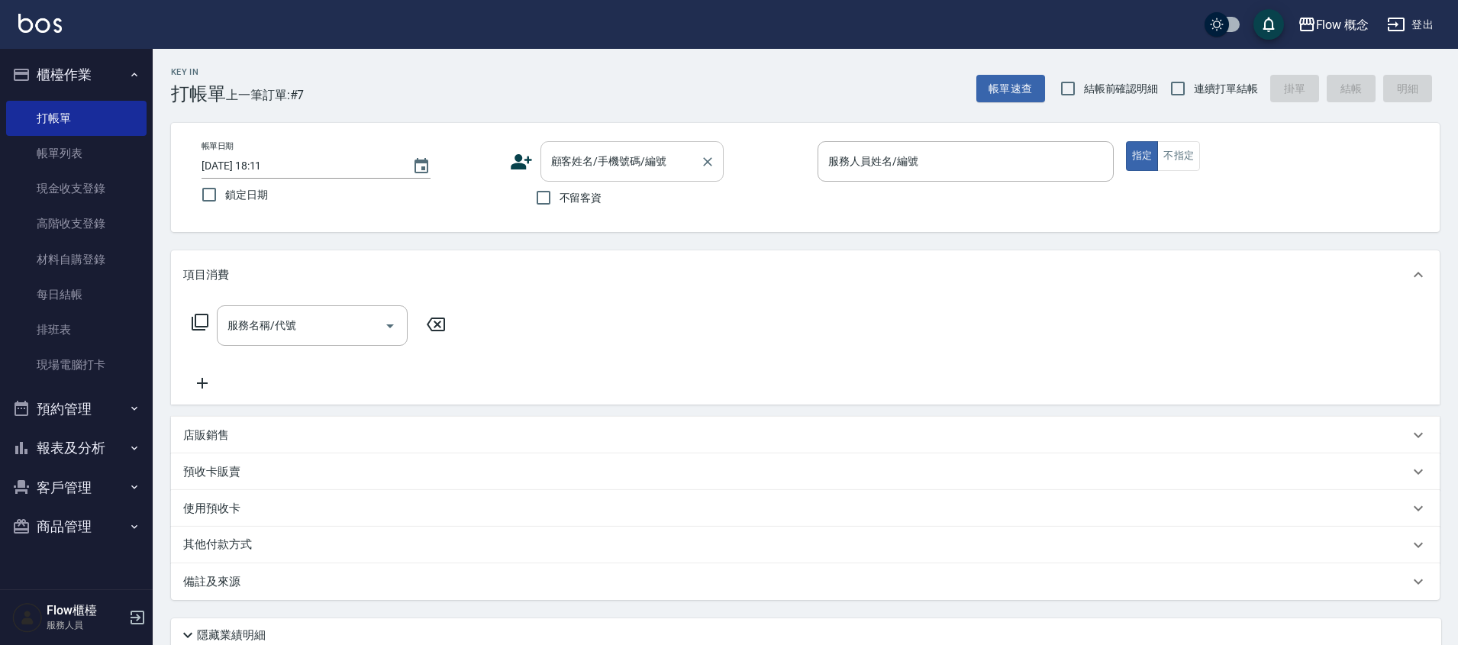
click at [622, 169] on input "顧客姓名/手機號碼/編號" at bounding box center [620, 161] width 147 height 27
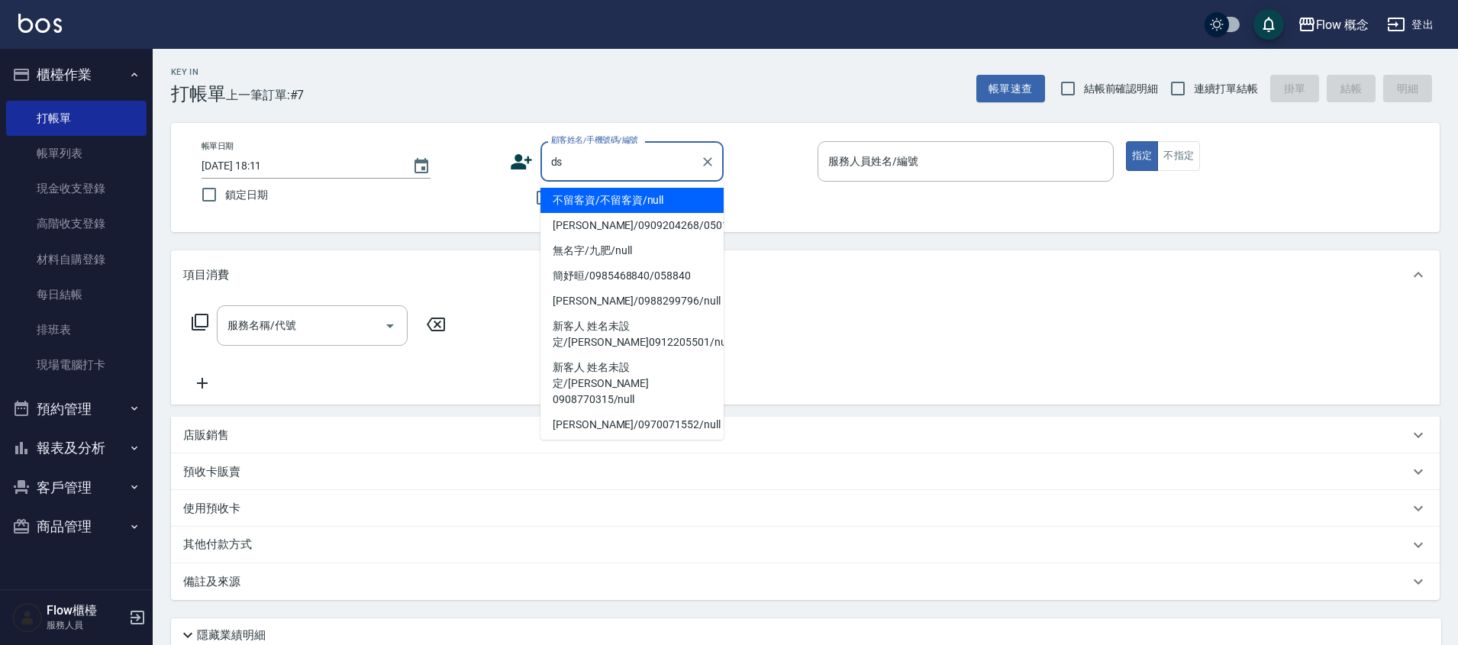
type input "d"
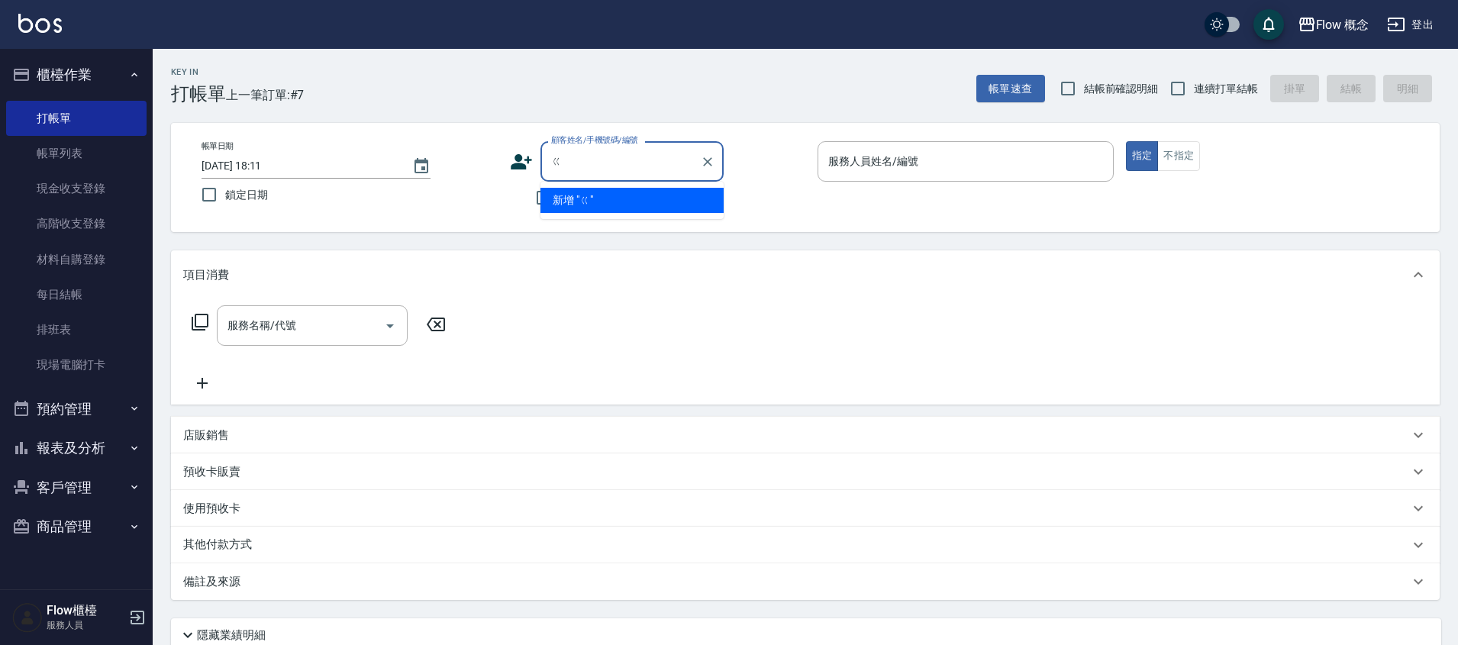
type input "ㄍ"
type input "剛"
click at [607, 208] on li "高向微/0971655191/0351913" at bounding box center [632, 200] width 183 height 25
type input "高向微/0971655191/0351913"
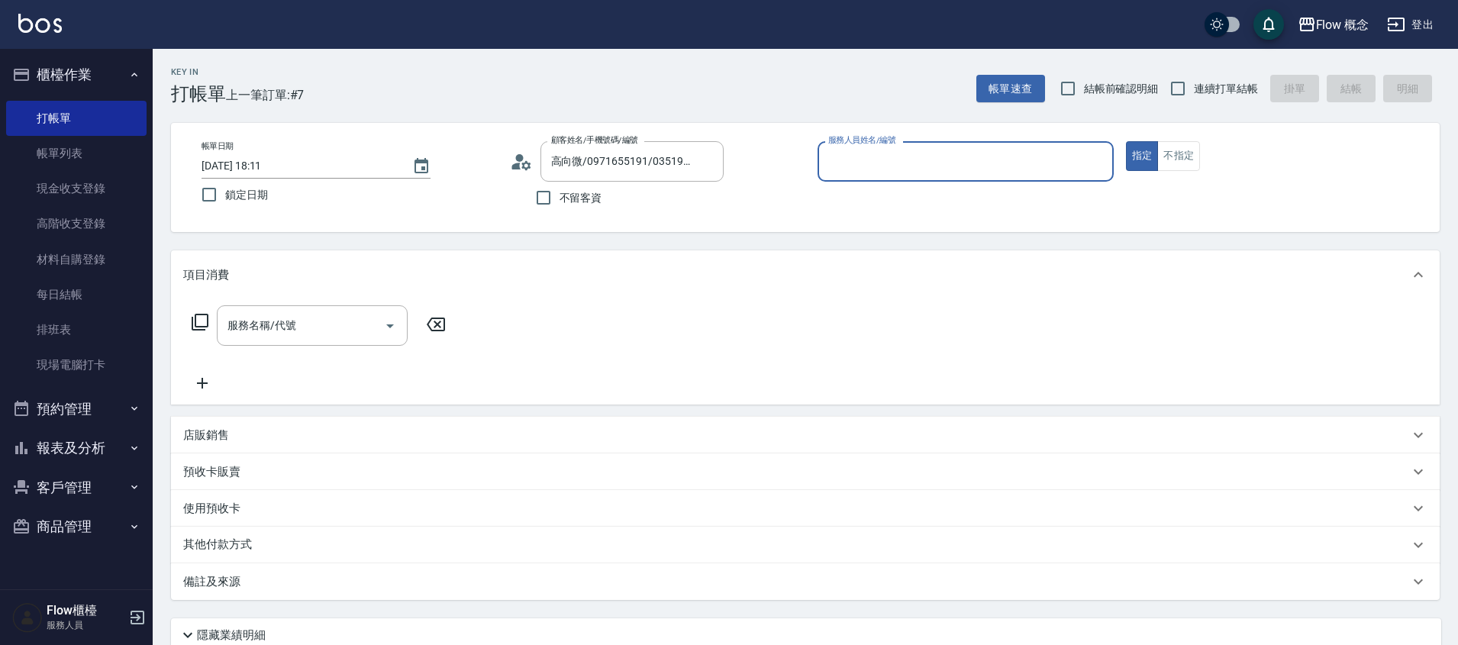
type input "Zora-3"
click at [1126, 141] on button "指定" at bounding box center [1142, 156] width 33 height 30
type button "true"
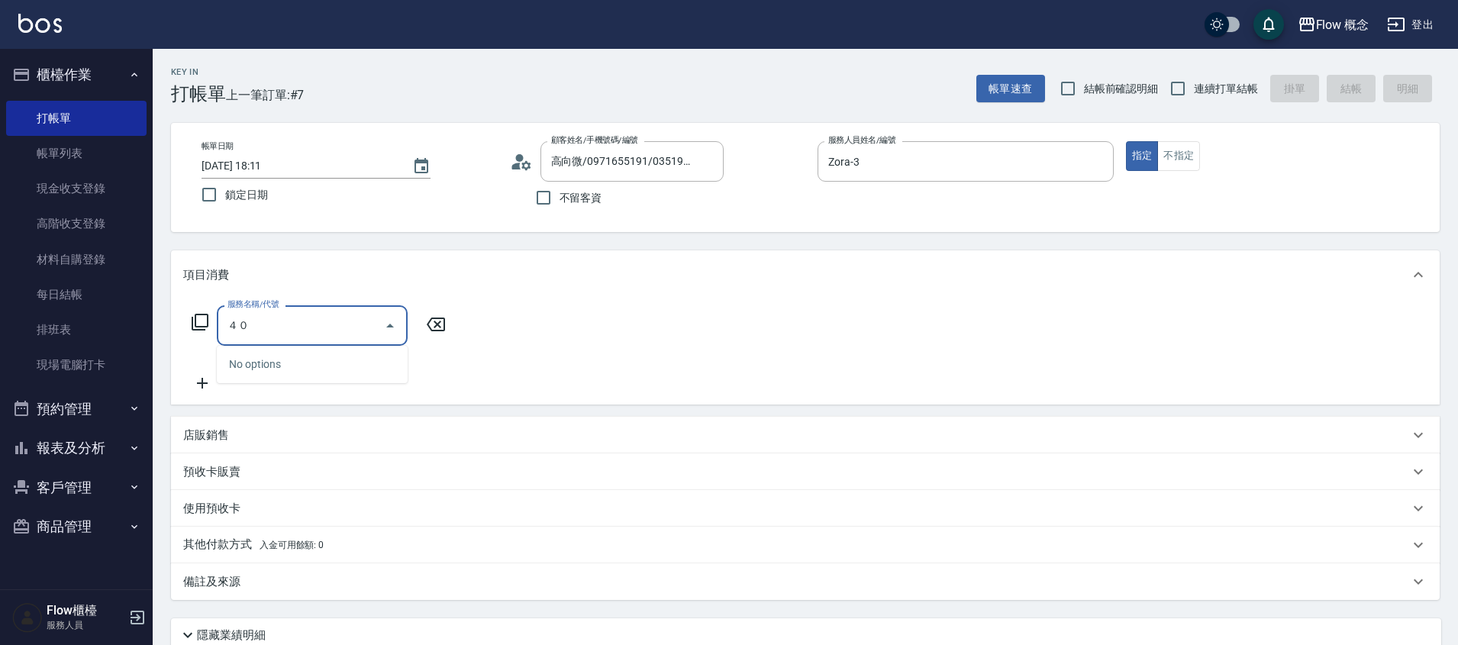
type input "４"
type input "染髮(401)"
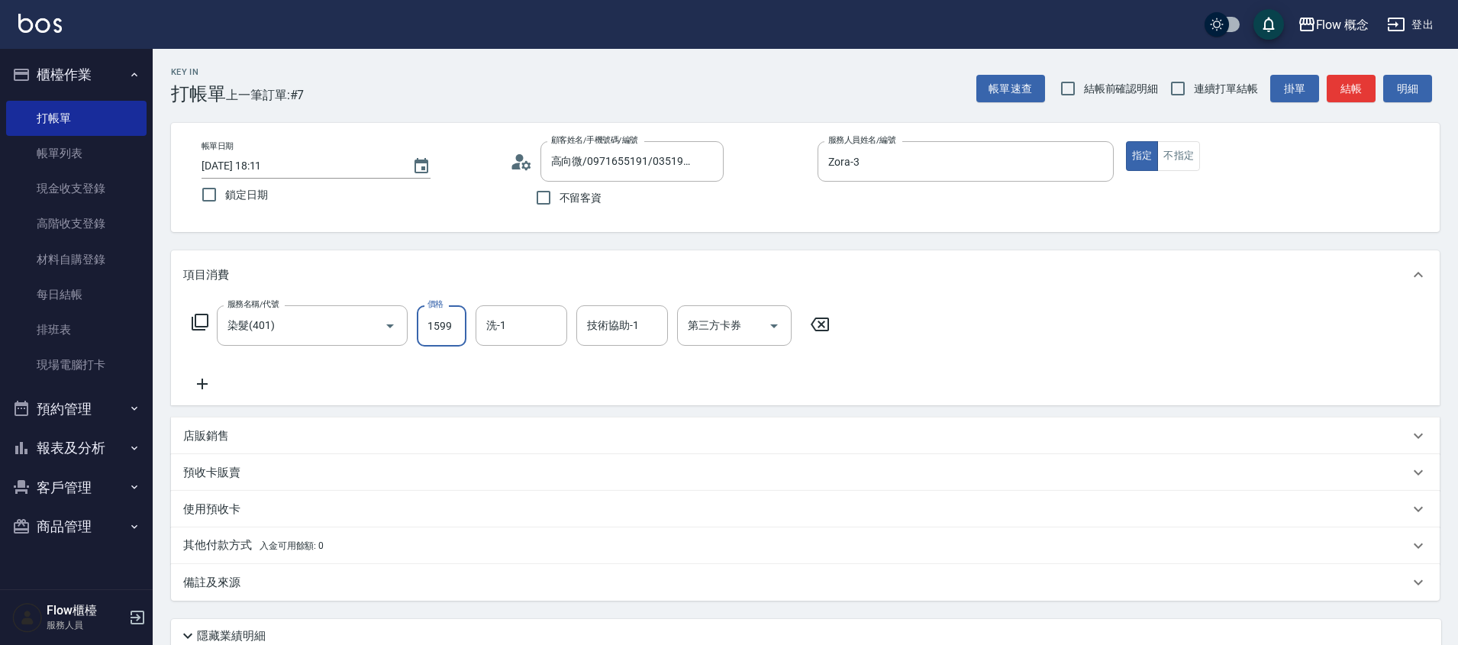
type input "1599"
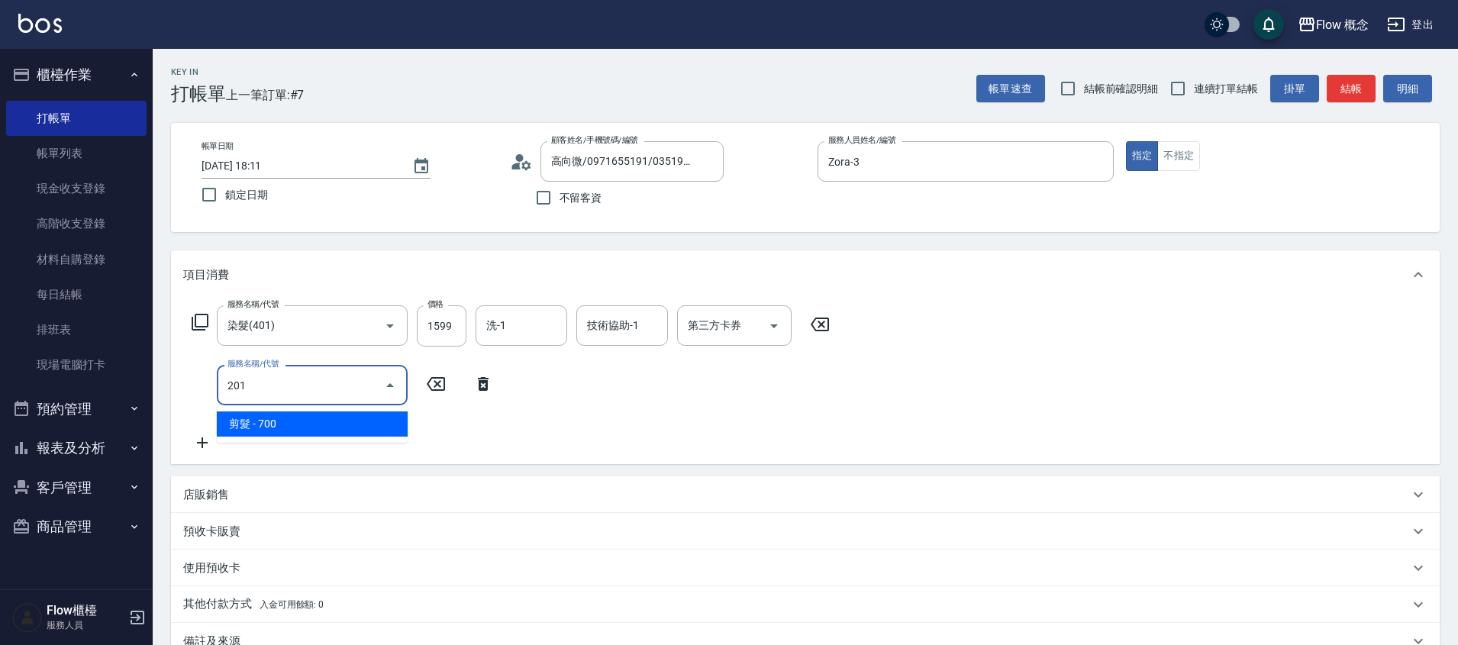
type input "剪髮(201)"
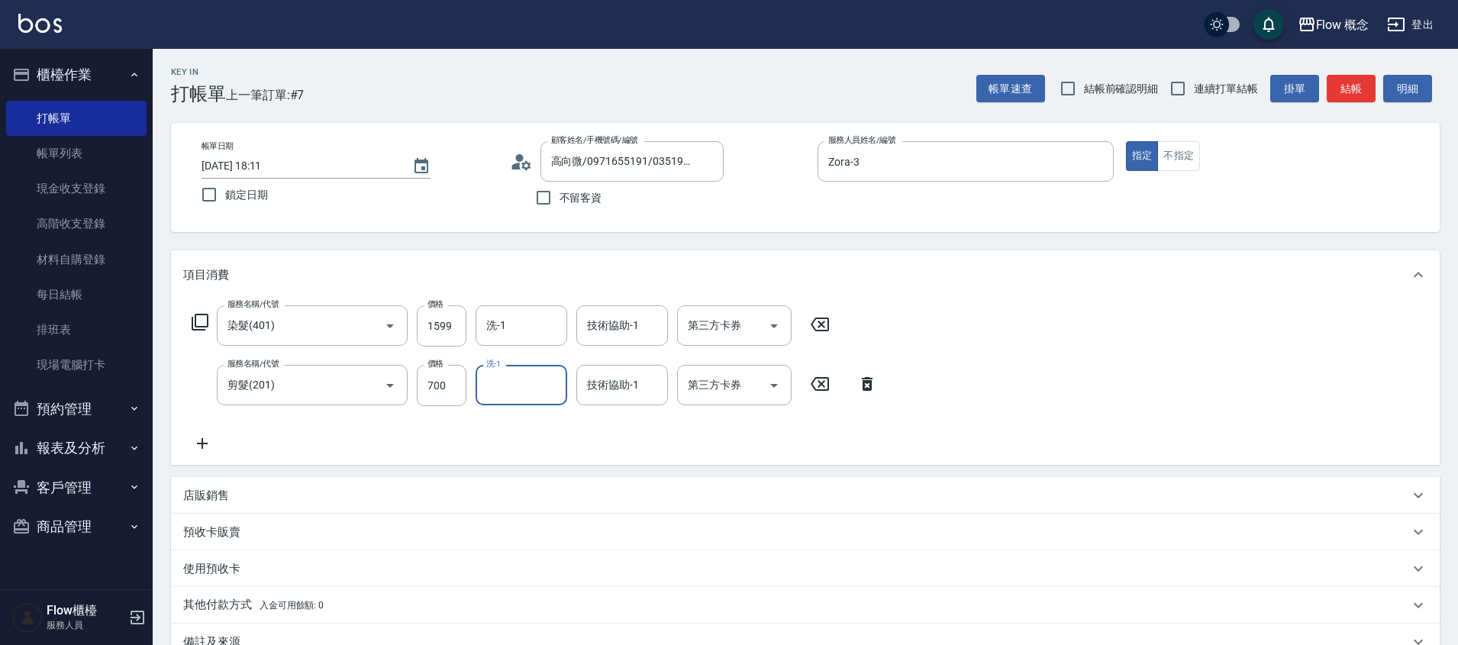
type input "4"
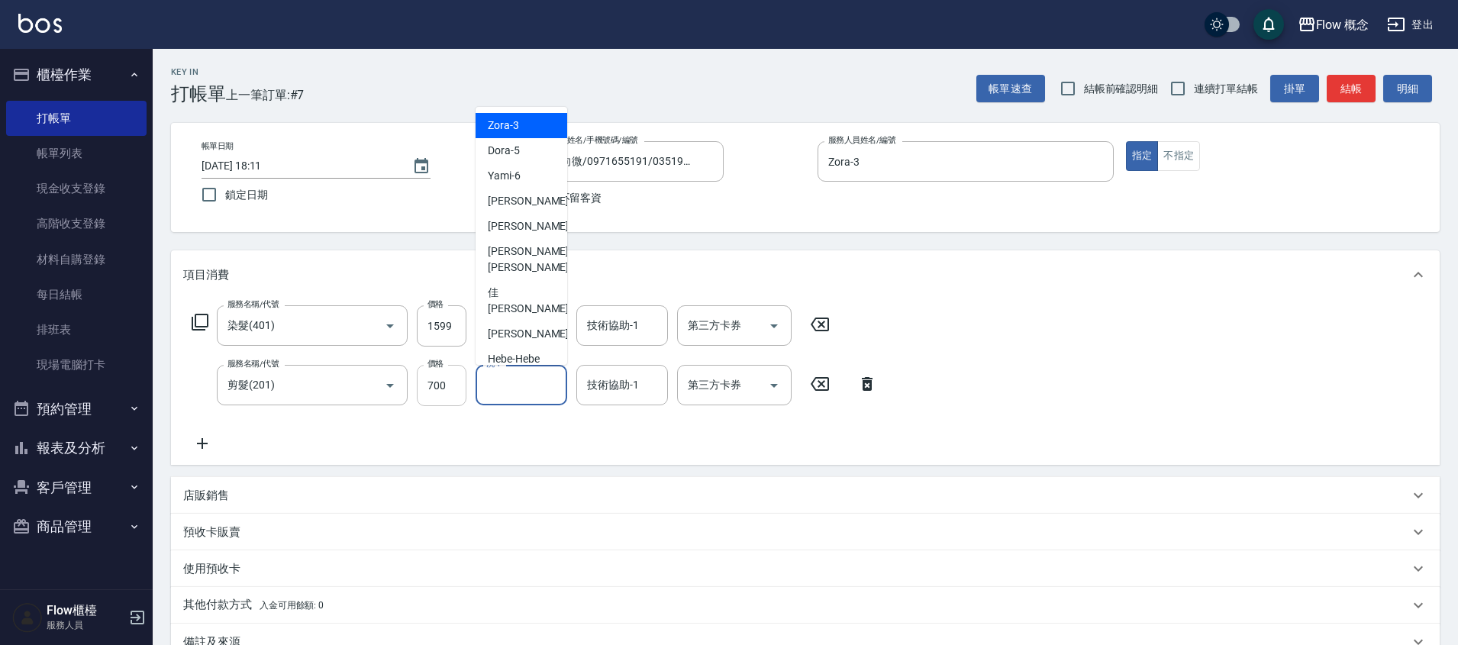
click at [445, 399] on input "700" at bounding box center [442, 385] width 50 height 41
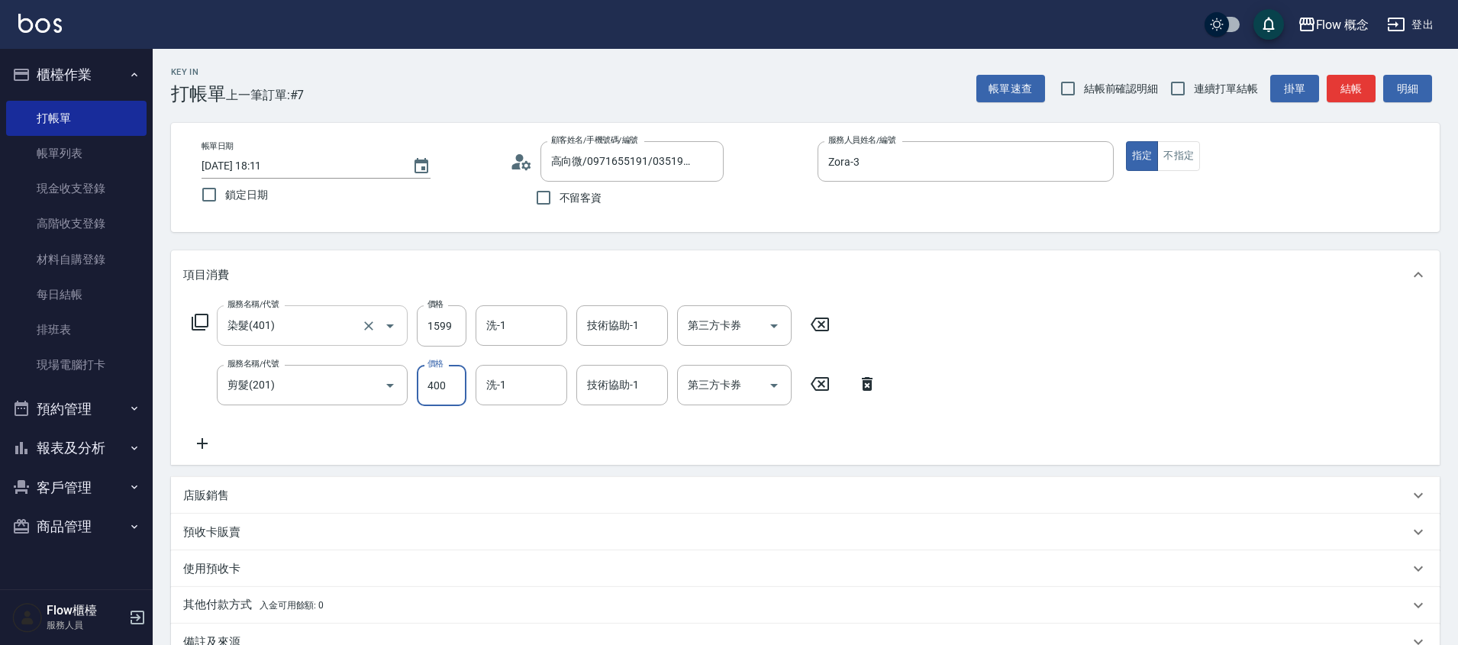
type input "400"
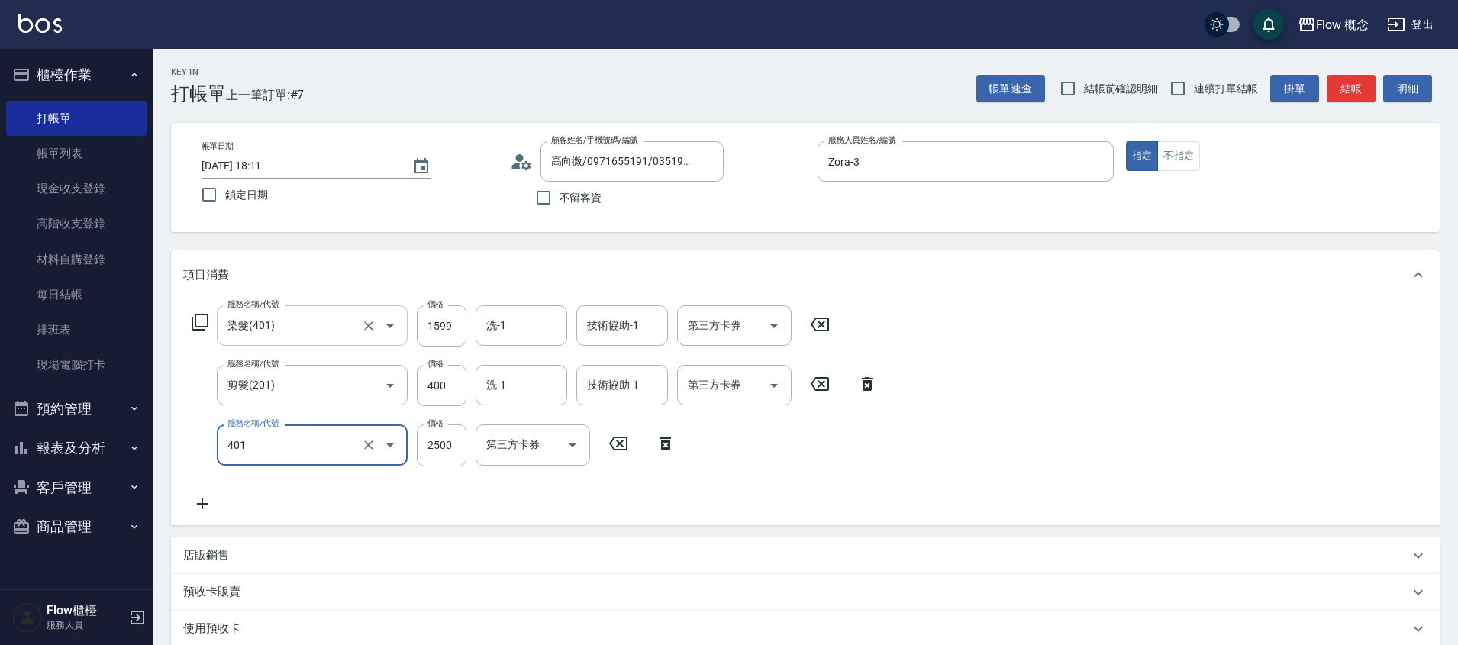
type input "染髮(401)"
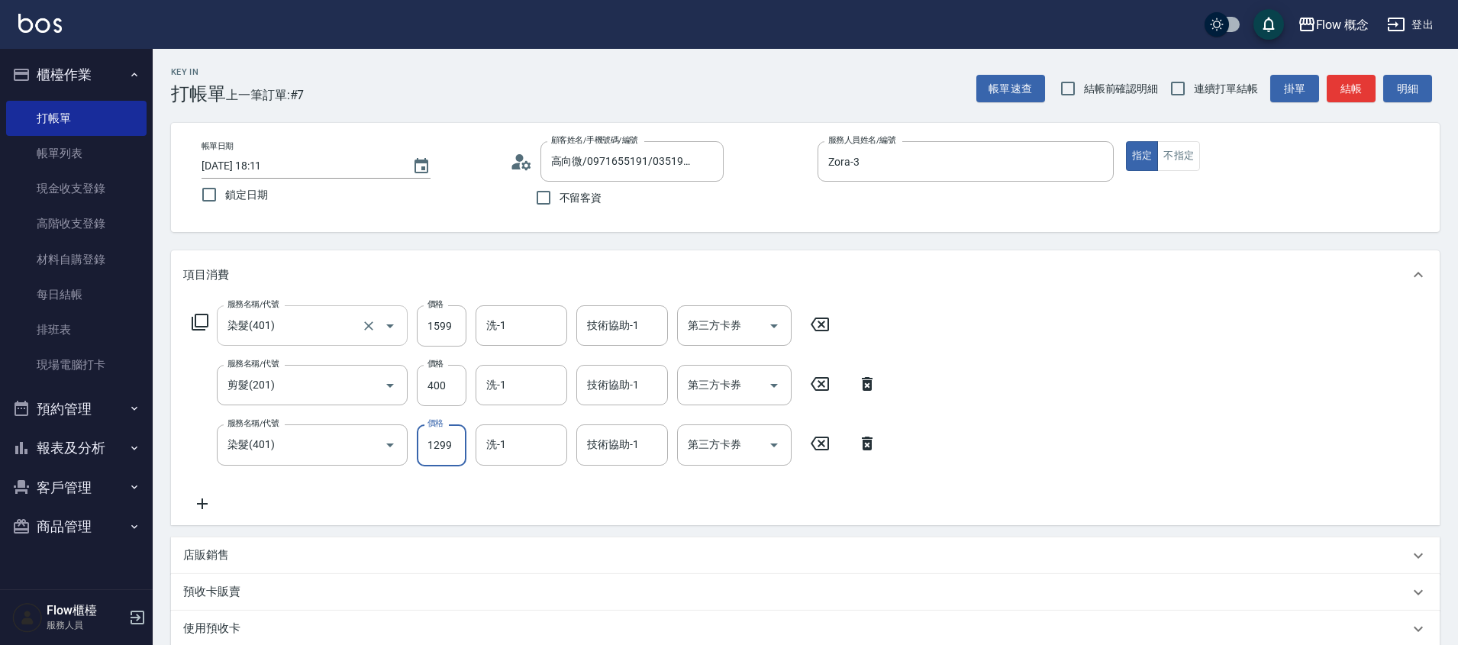
type input "1299"
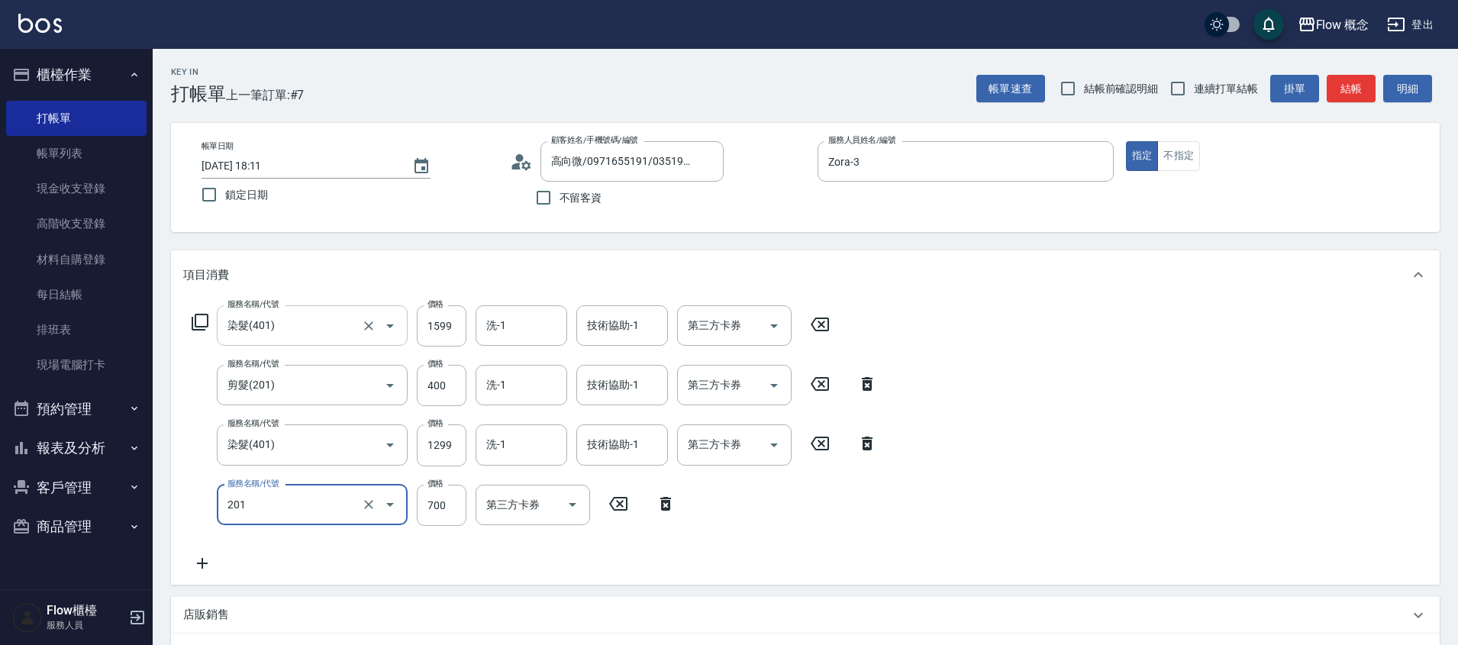
type input "剪髮(201)"
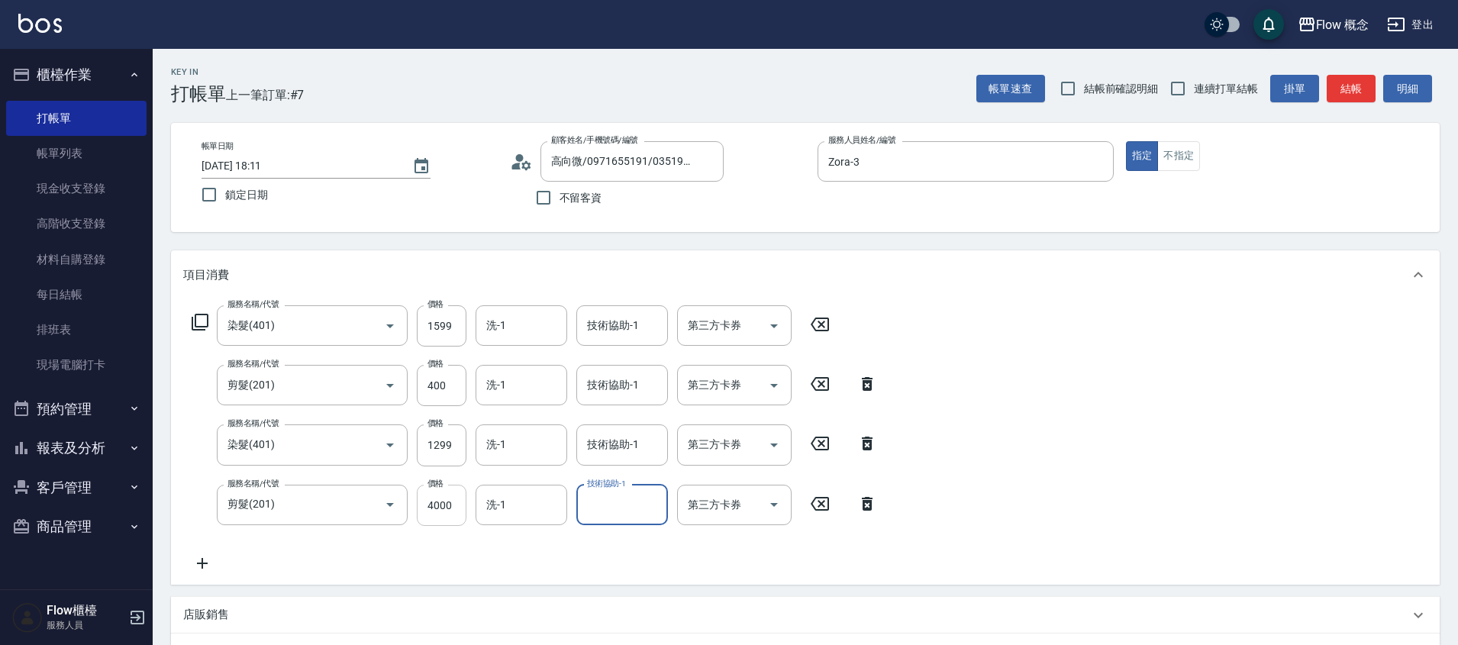
click at [421, 508] on input "4000" at bounding box center [442, 505] width 50 height 41
type input "400"
click at [638, 330] on input "技術協助-1" at bounding box center [622, 325] width 78 height 27
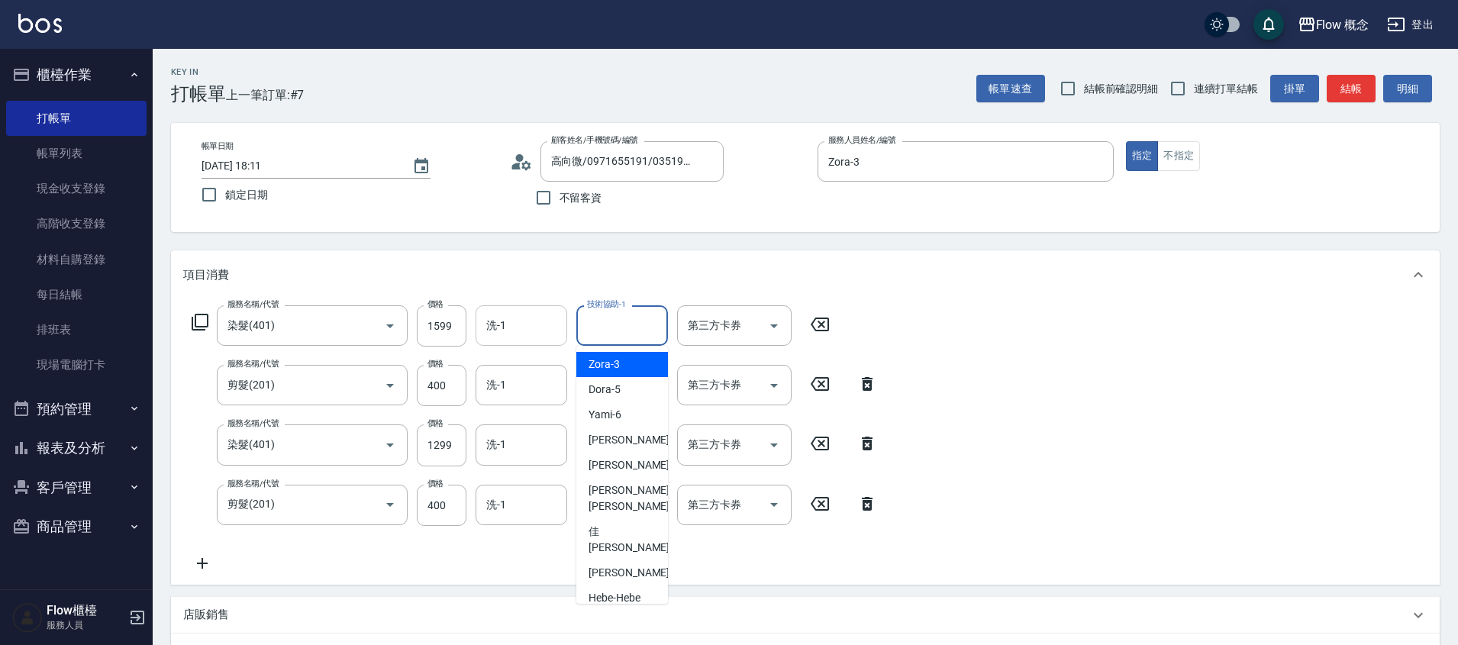
click at [537, 343] on div "洗-1" at bounding box center [522, 325] width 92 height 40
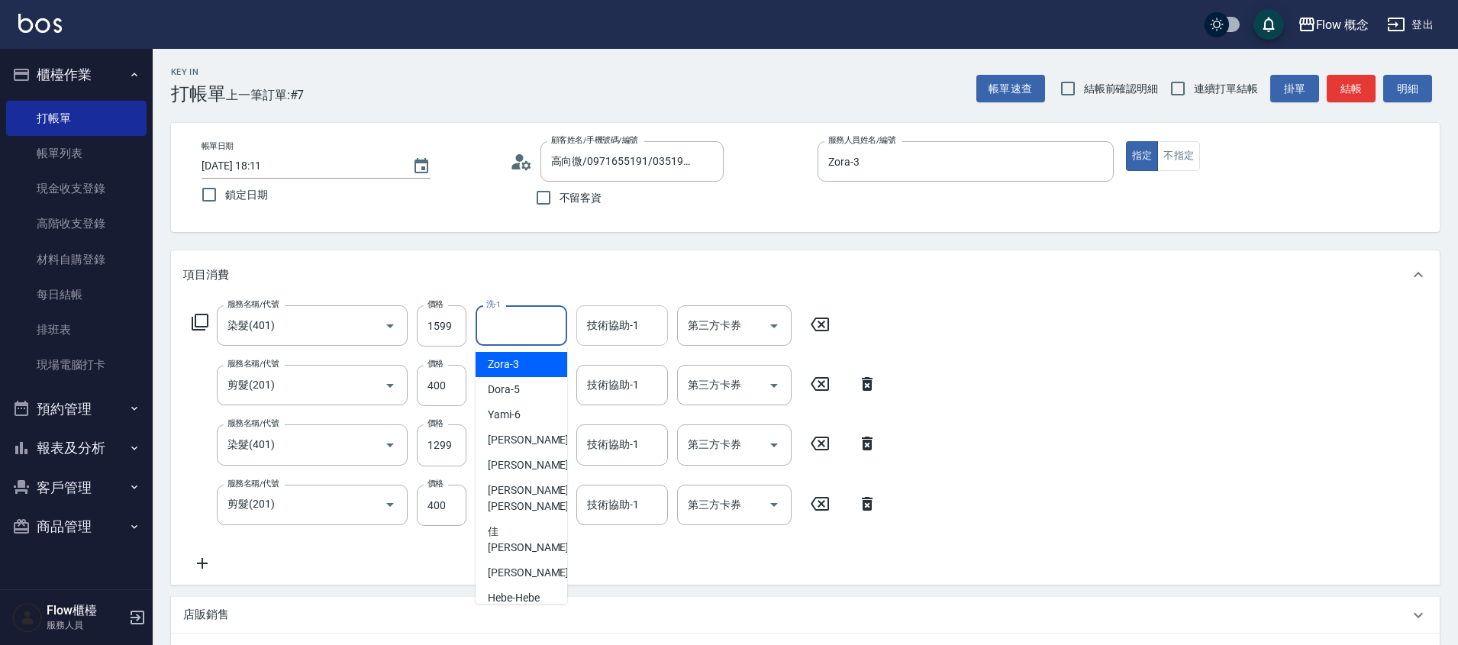
click at [612, 335] on input "技術協助-1" at bounding box center [622, 325] width 78 height 27
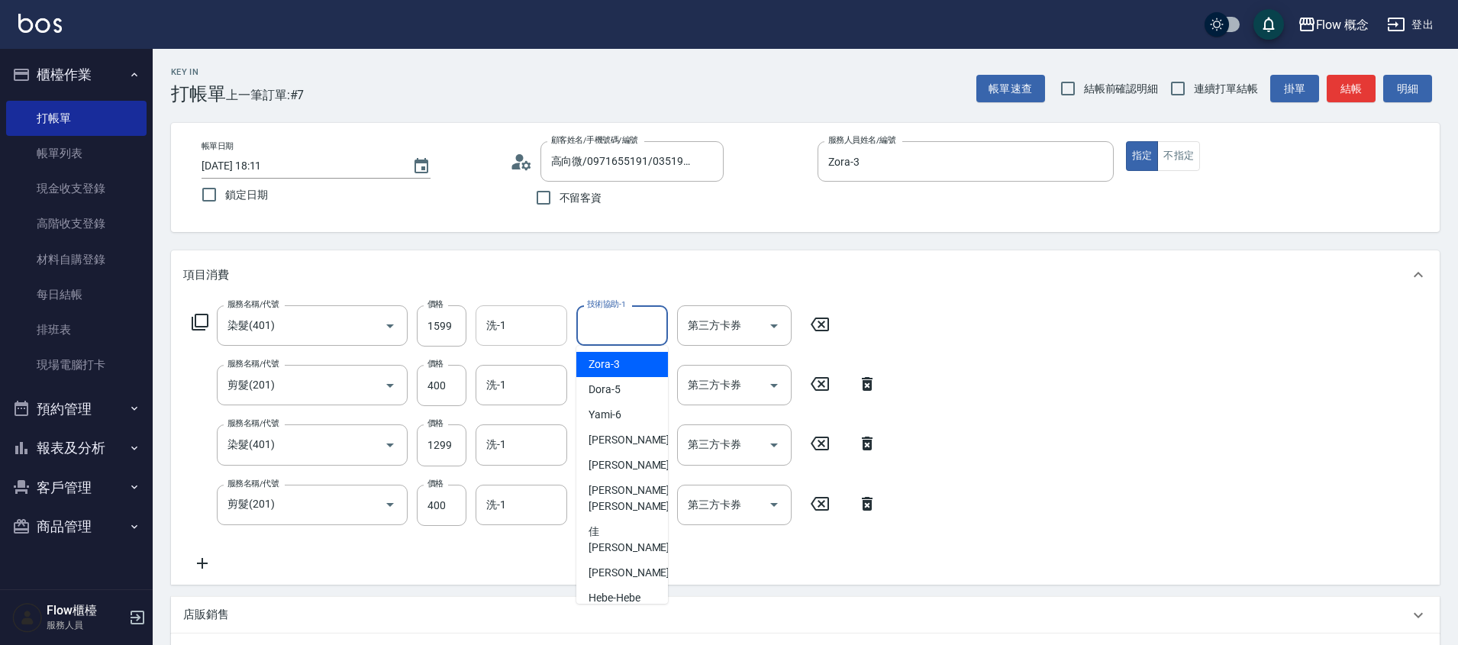
click at [560, 335] on input "洗-1" at bounding box center [522, 325] width 78 height 27
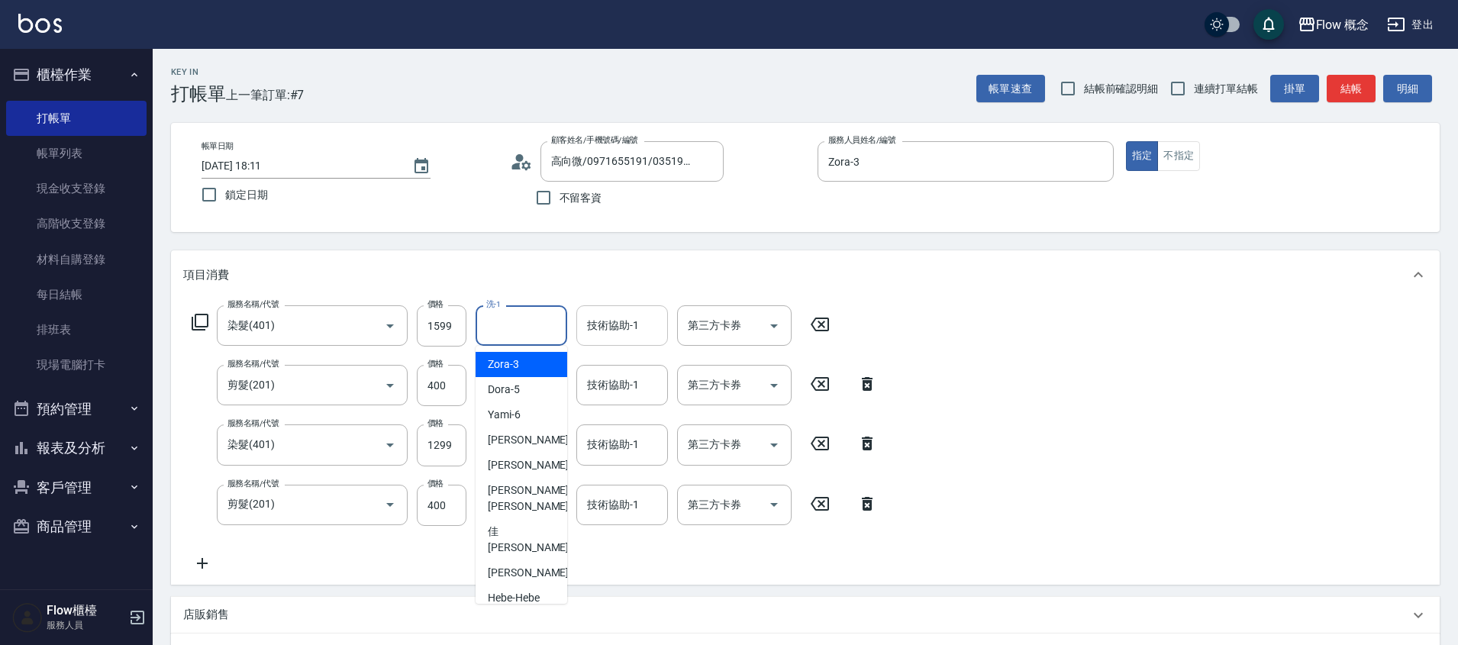
click at [605, 321] on input "技術協助-1" at bounding box center [622, 325] width 78 height 27
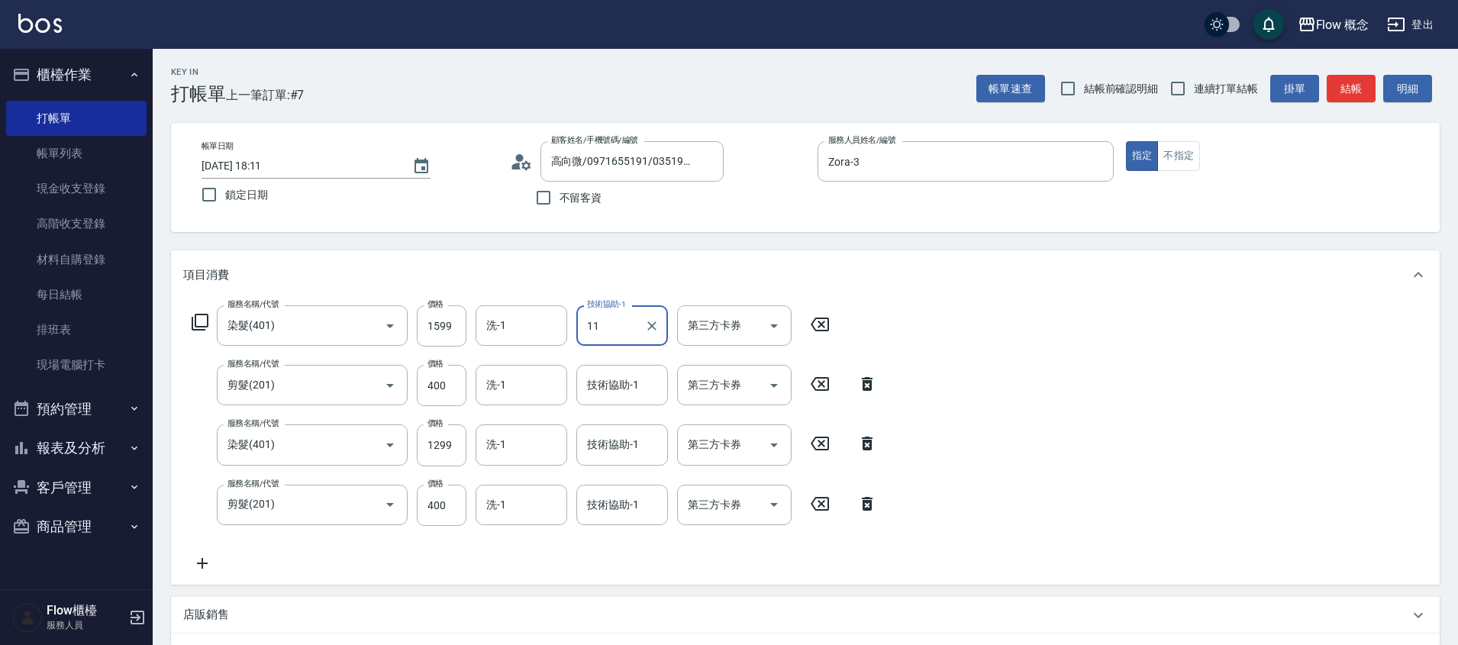
type input "[PERSON_NAME]-11"
click at [647, 451] on input "技術協助-1" at bounding box center [622, 444] width 78 height 27
type input "[PERSON_NAME]-11"
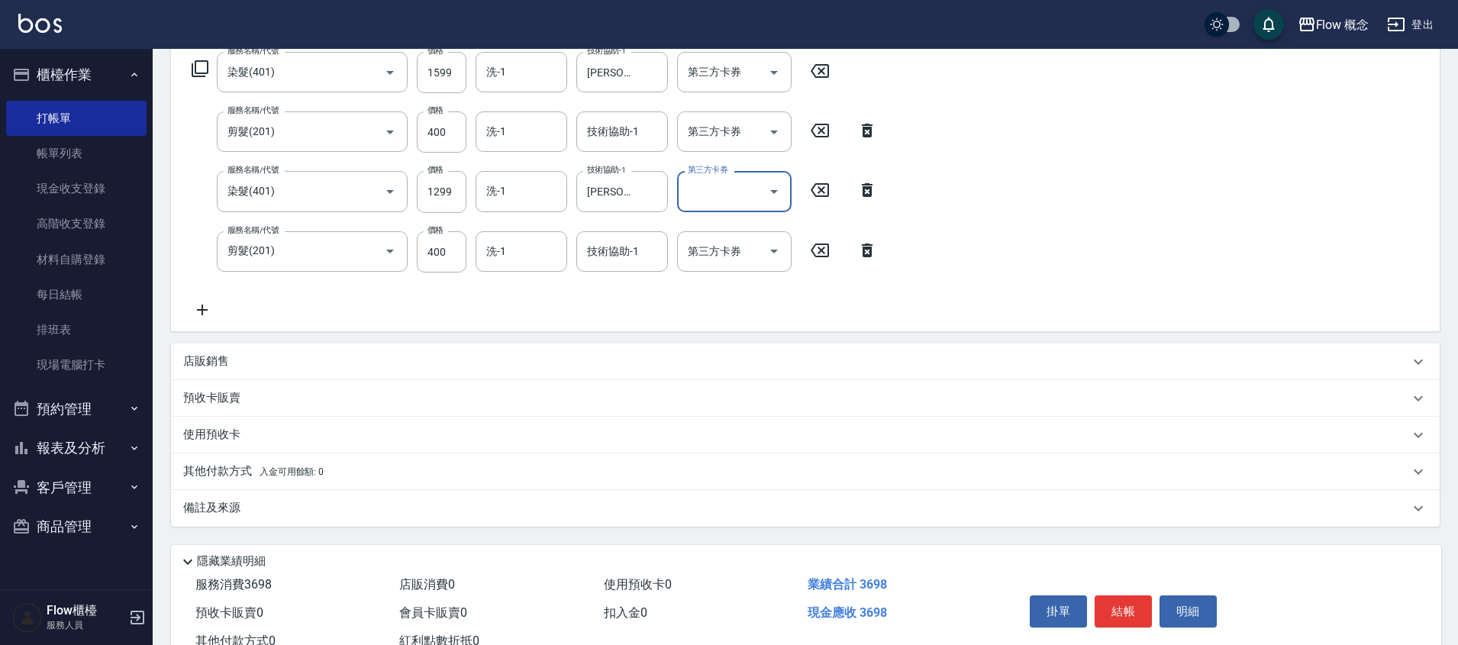
scroll to position [308, 0]
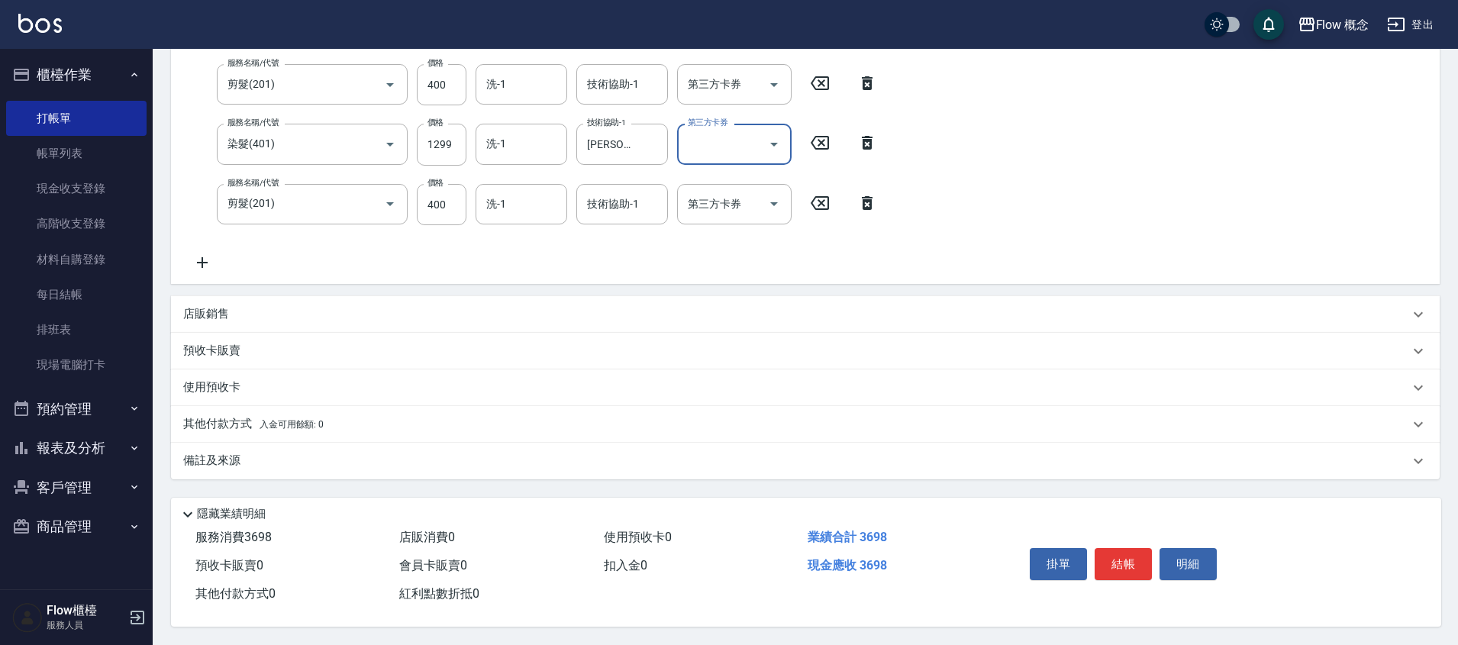
click at [234, 306] on div "店販銷售" at bounding box center [796, 314] width 1226 height 16
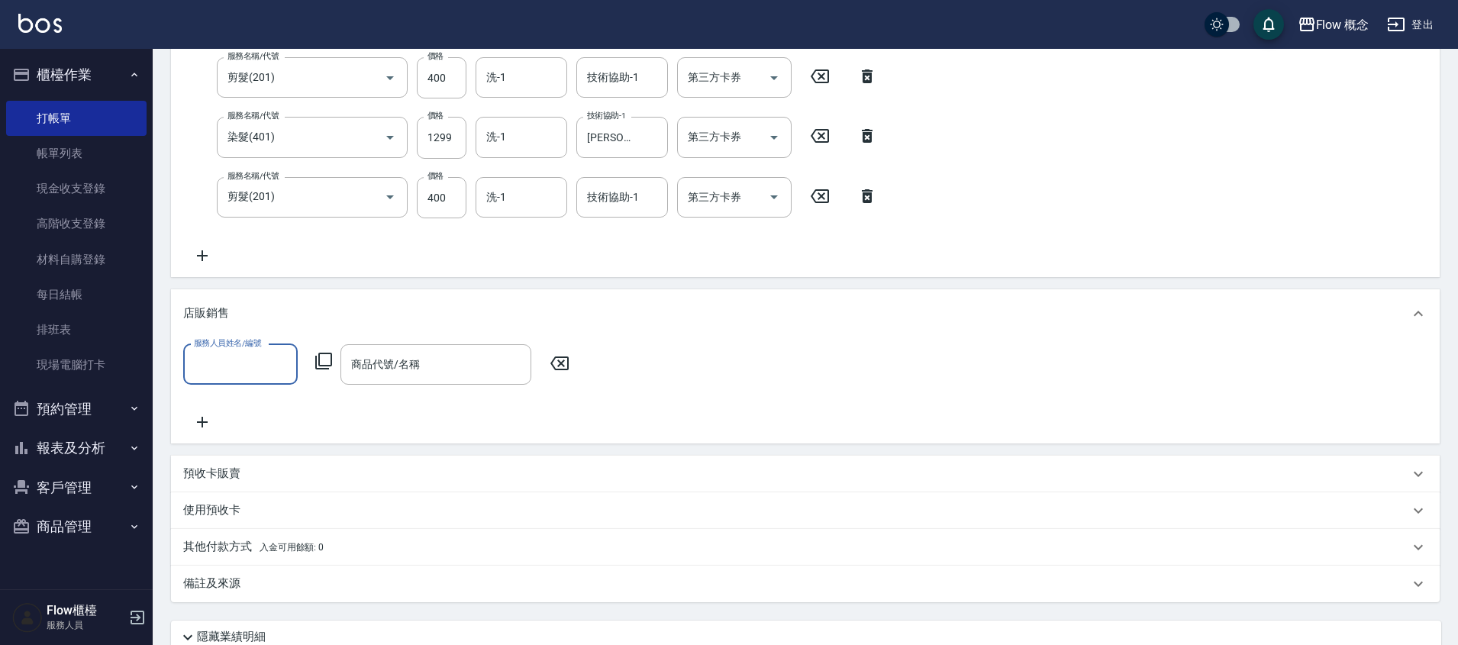
scroll to position [0, 0]
click at [250, 297] on div "店販銷售" at bounding box center [805, 313] width 1269 height 49
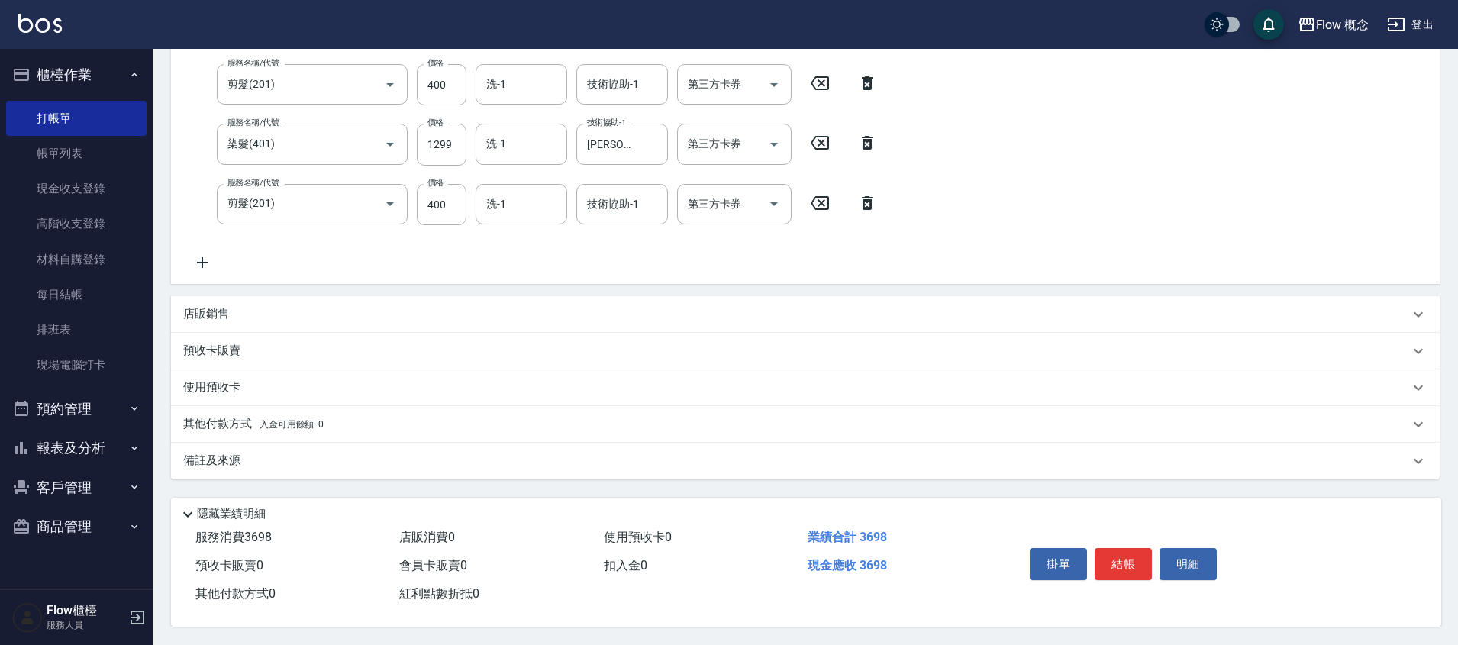
click at [278, 379] on div "使用預收卡" at bounding box center [796, 387] width 1226 height 16
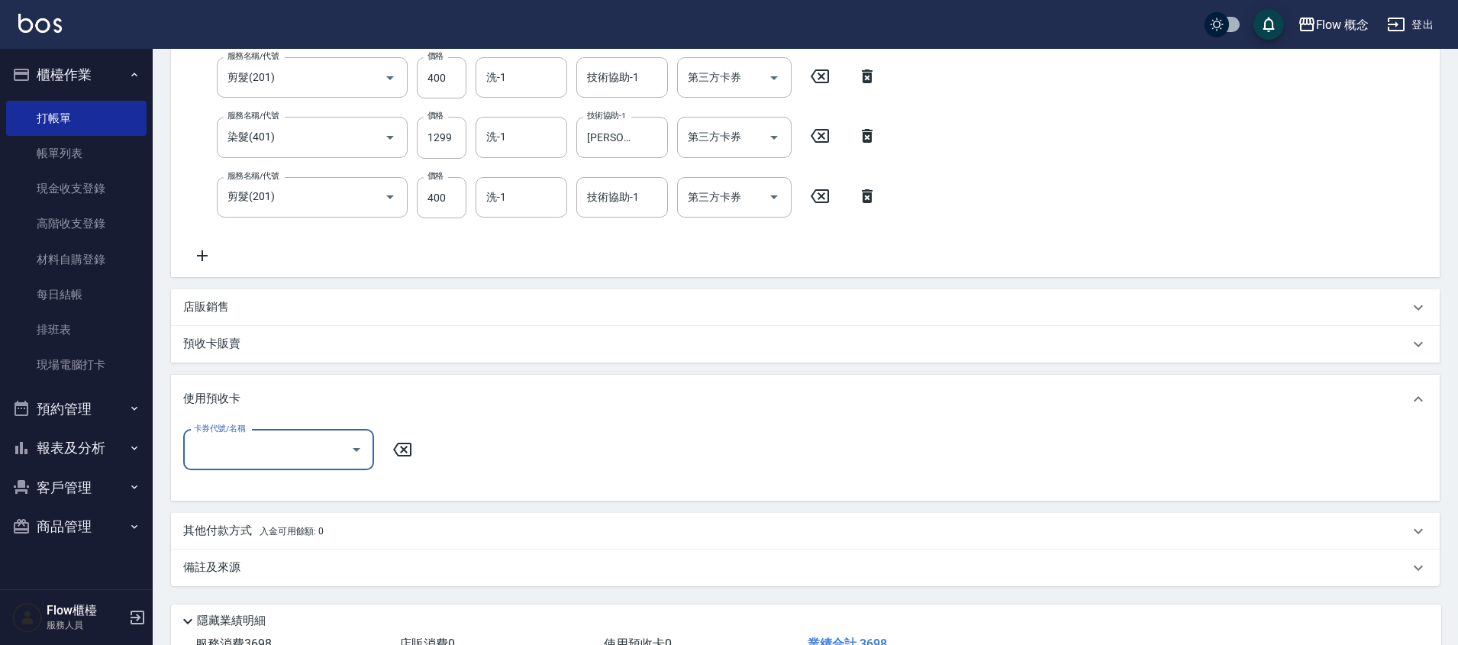
click at [278, 379] on div "使用預收卡" at bounding box center [805, 399] width 1269 height 49
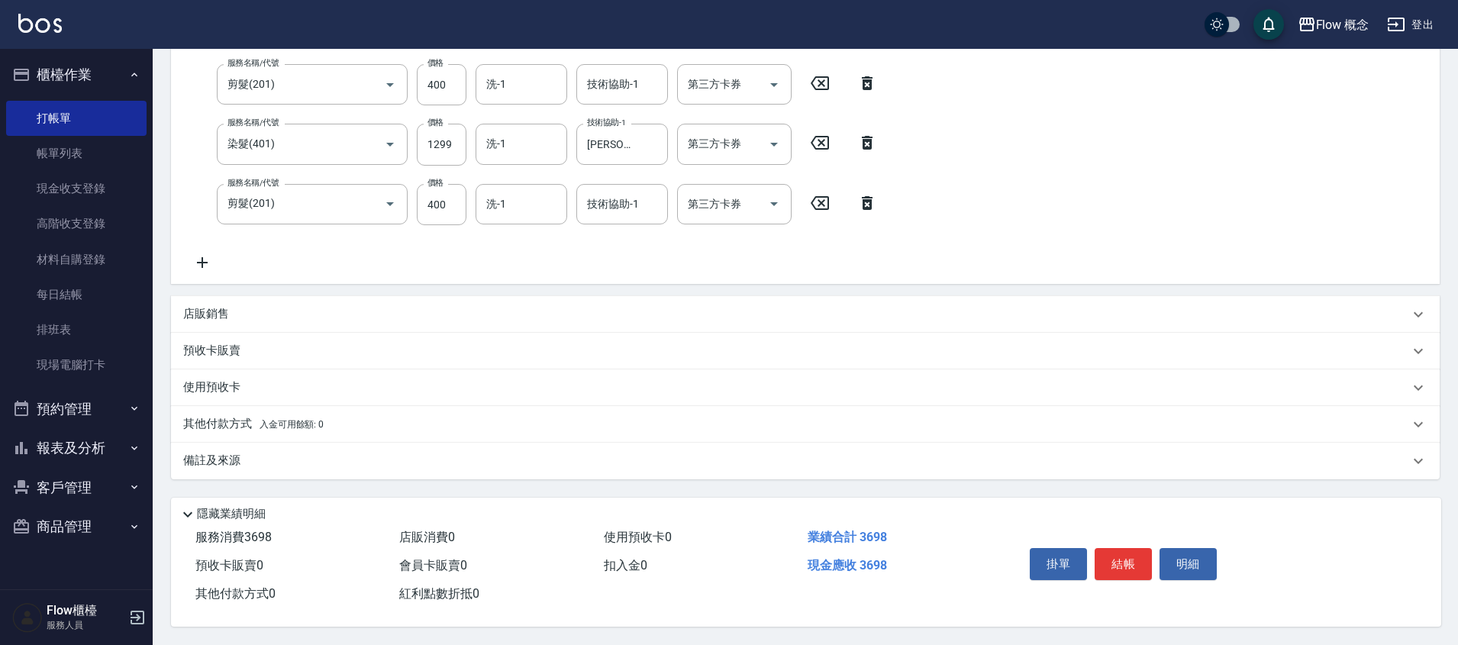
click at [265, 443] on div "備註及來源" at bounding box center [805, 461] width 1269 height 37
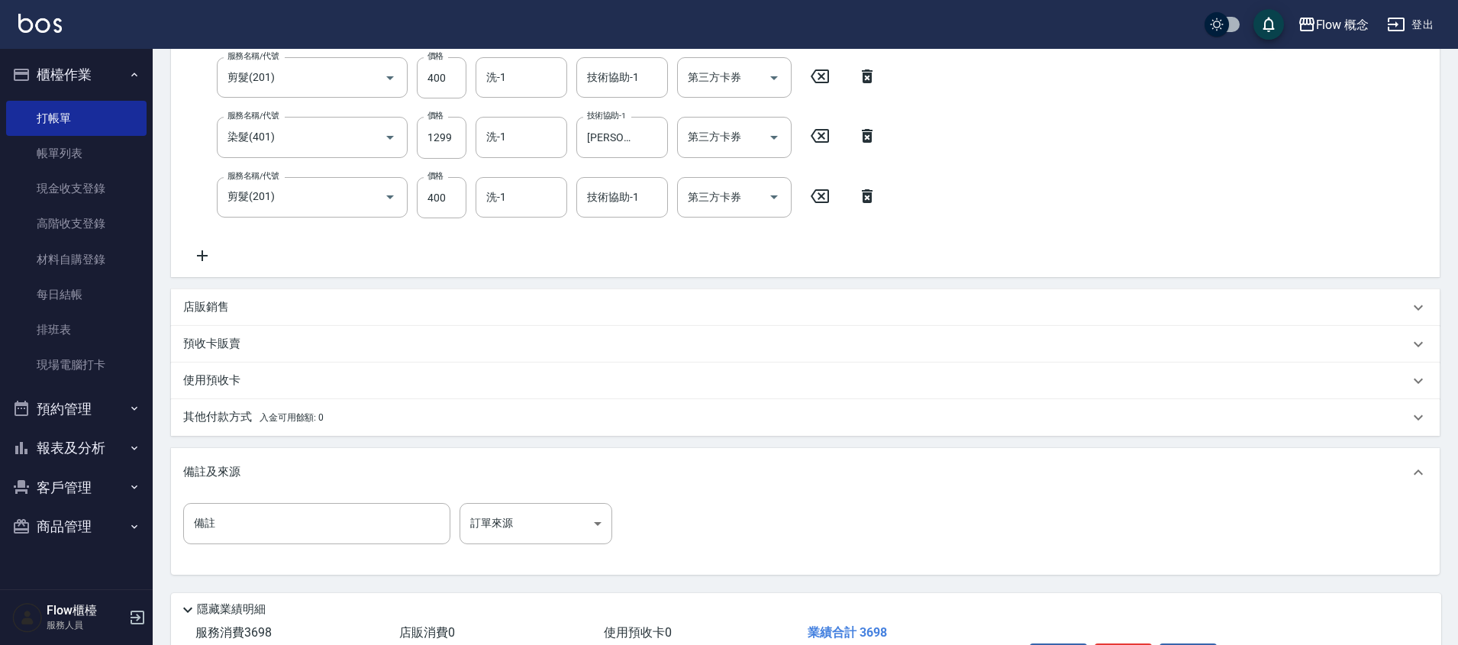
click at [283, 411] on p "其他付款方式 入金可用餘額: 0" at bounding box center [253, 417] width 140 height 17
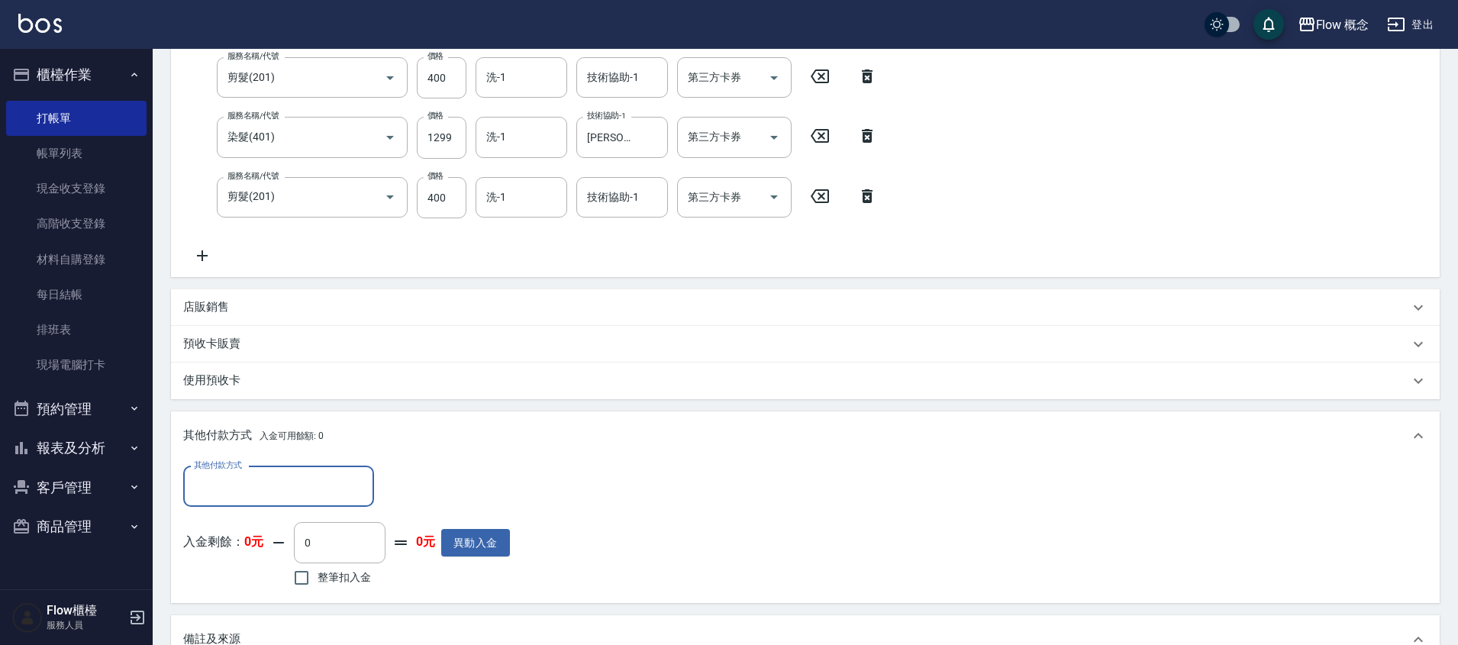
click at [264, 489] on input "其他付款方式" at bounding box center [278, 486] width 177 height 27
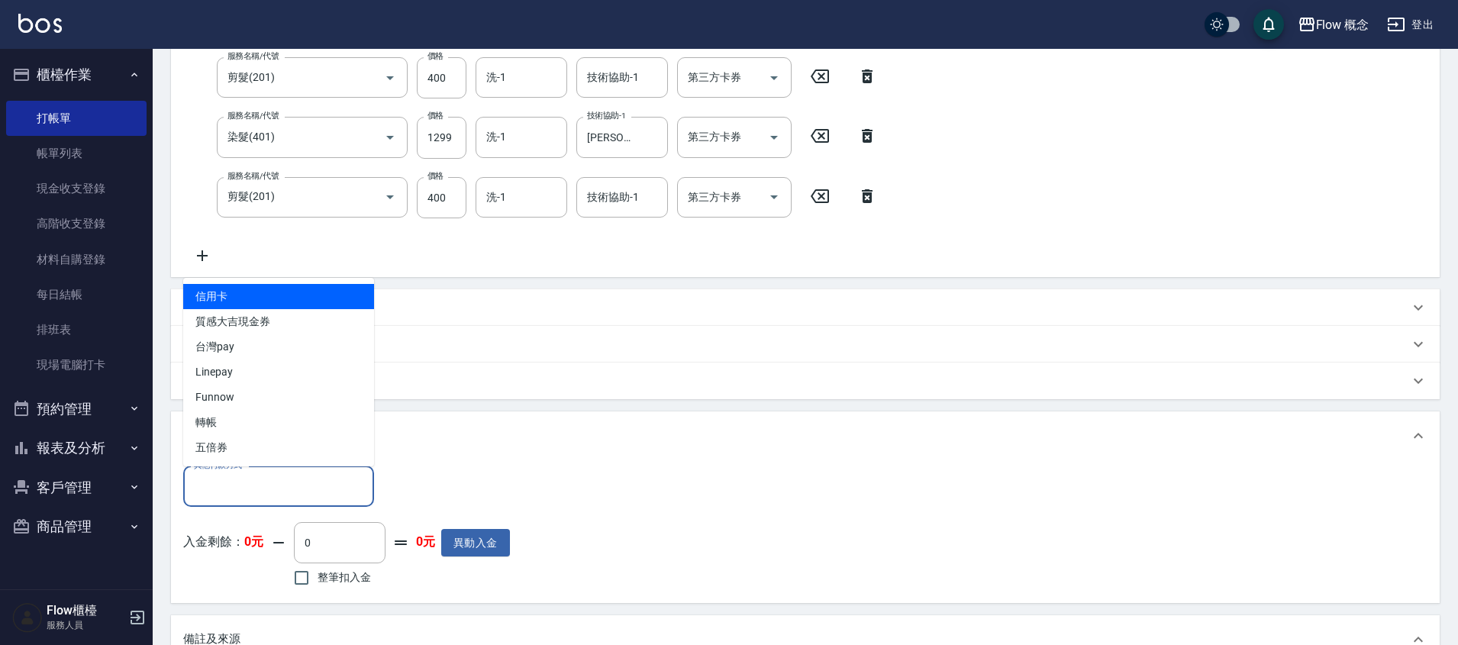
click at [274, 302] on span "信用卡" at bounding box center [278, 296] width 191 height 25
type input "信用卡"
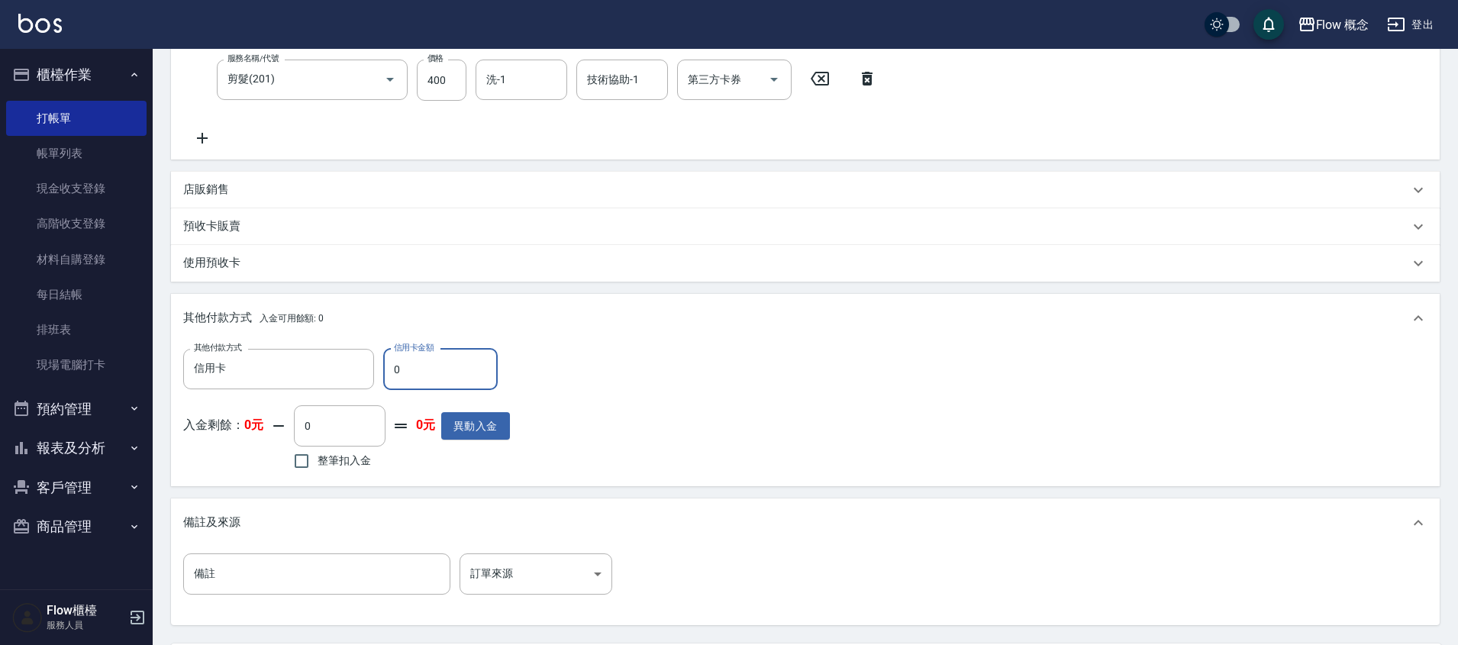
scroll to position [578, 0]
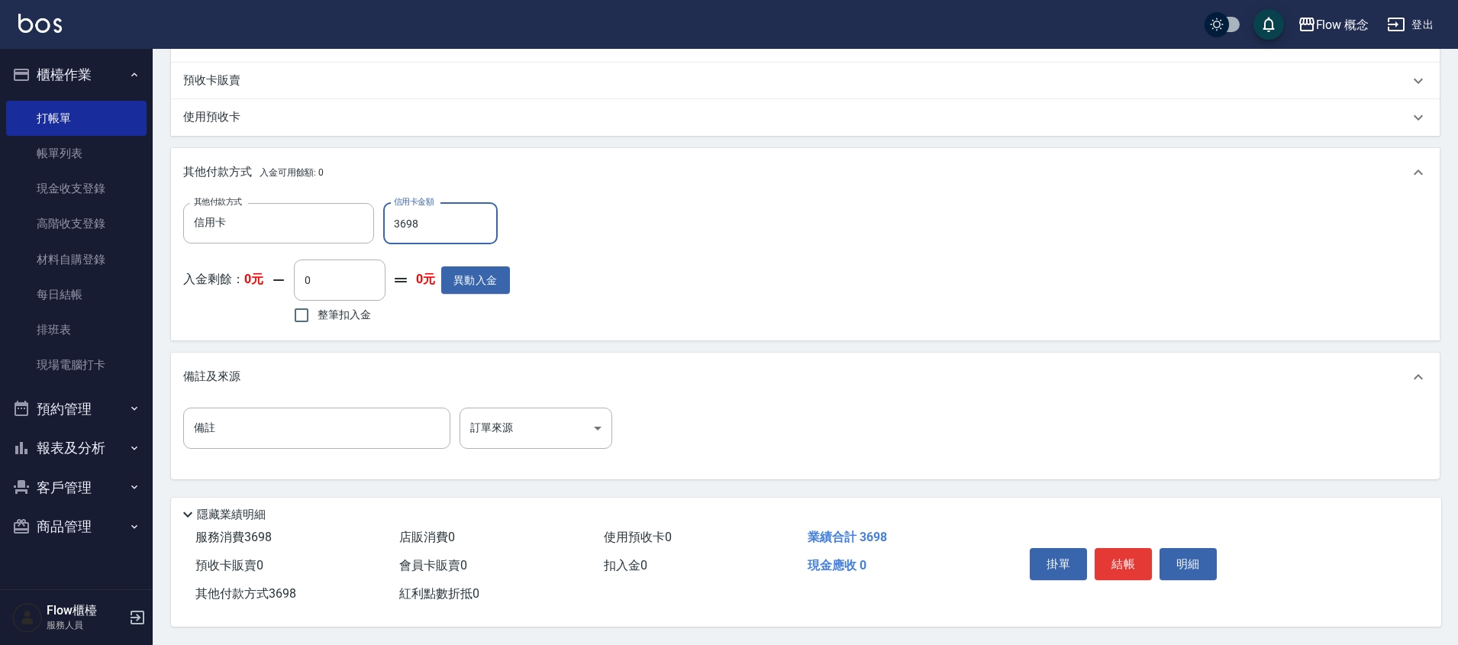
type input "3698"
click at [1132, 557] on button "結帳" at bounding box center [1123, 564] width 57 height 32
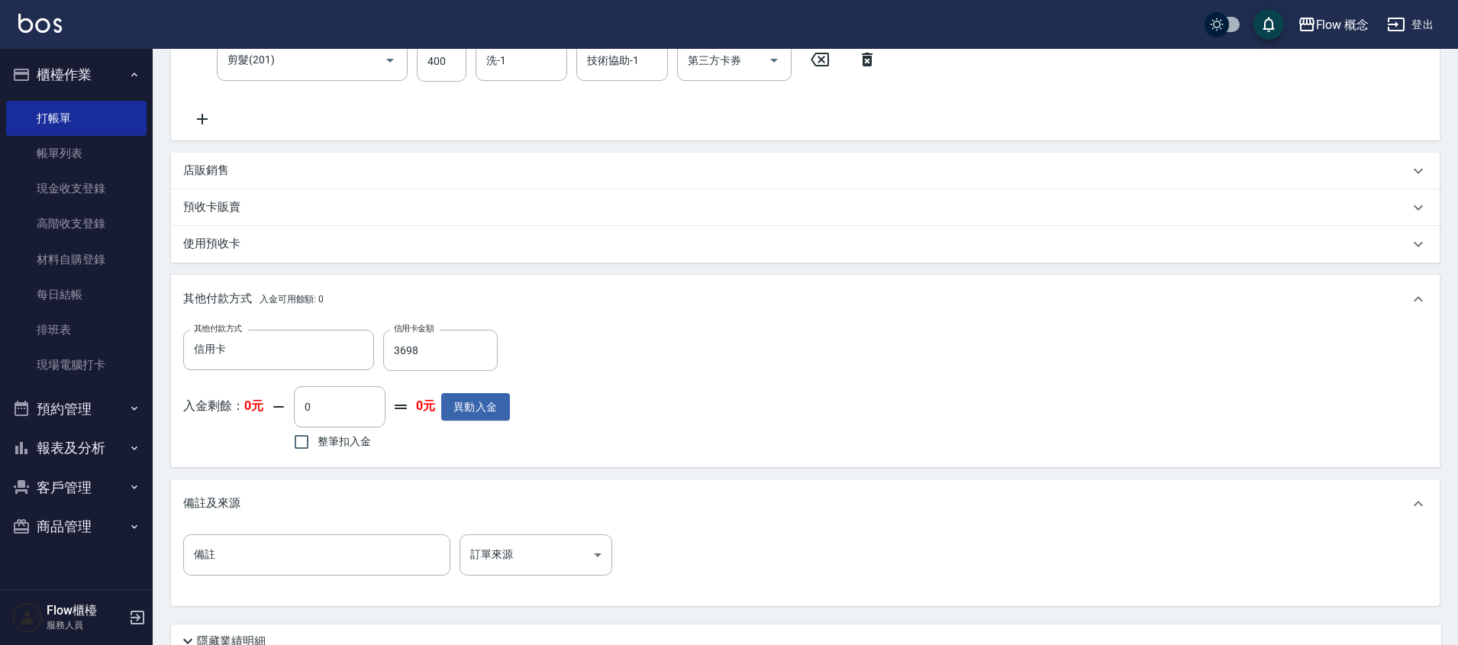
scroll to position [438, 0]
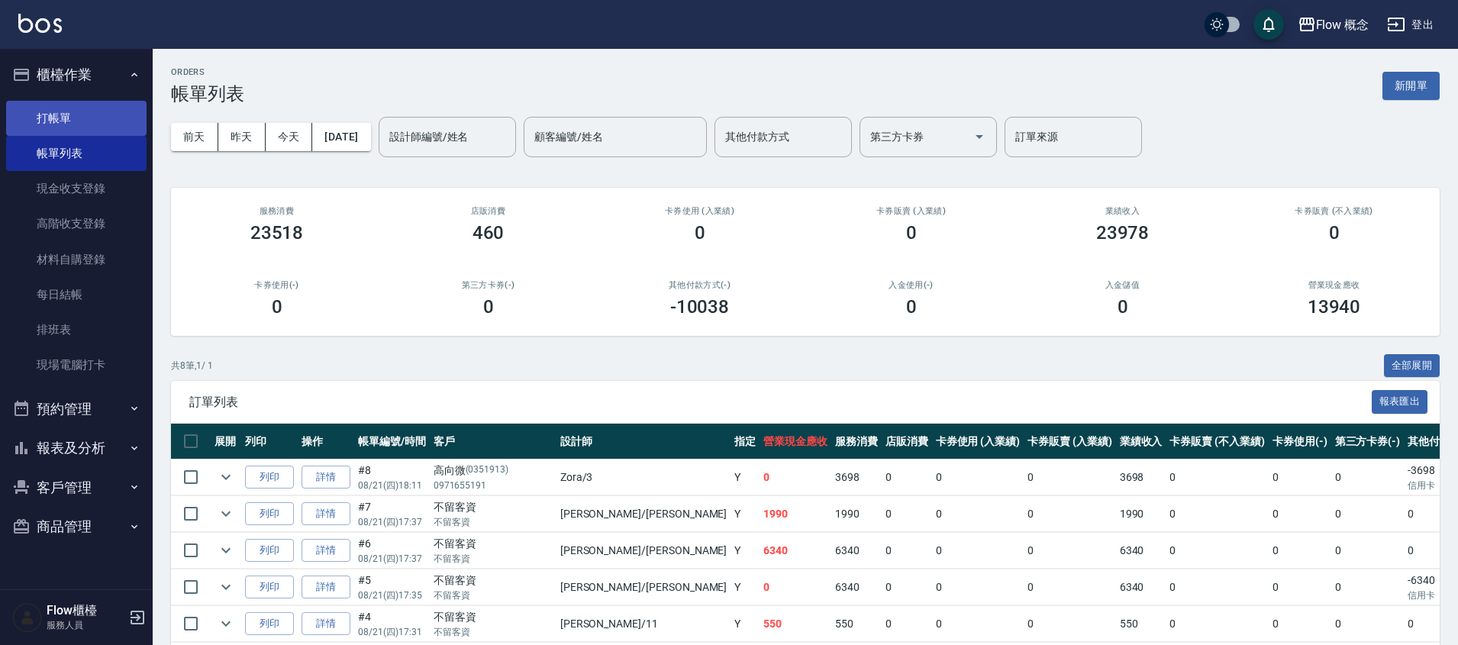
click at [102, 121] on link "打帳單" at bounding box center [76, 118] width 140 height 35
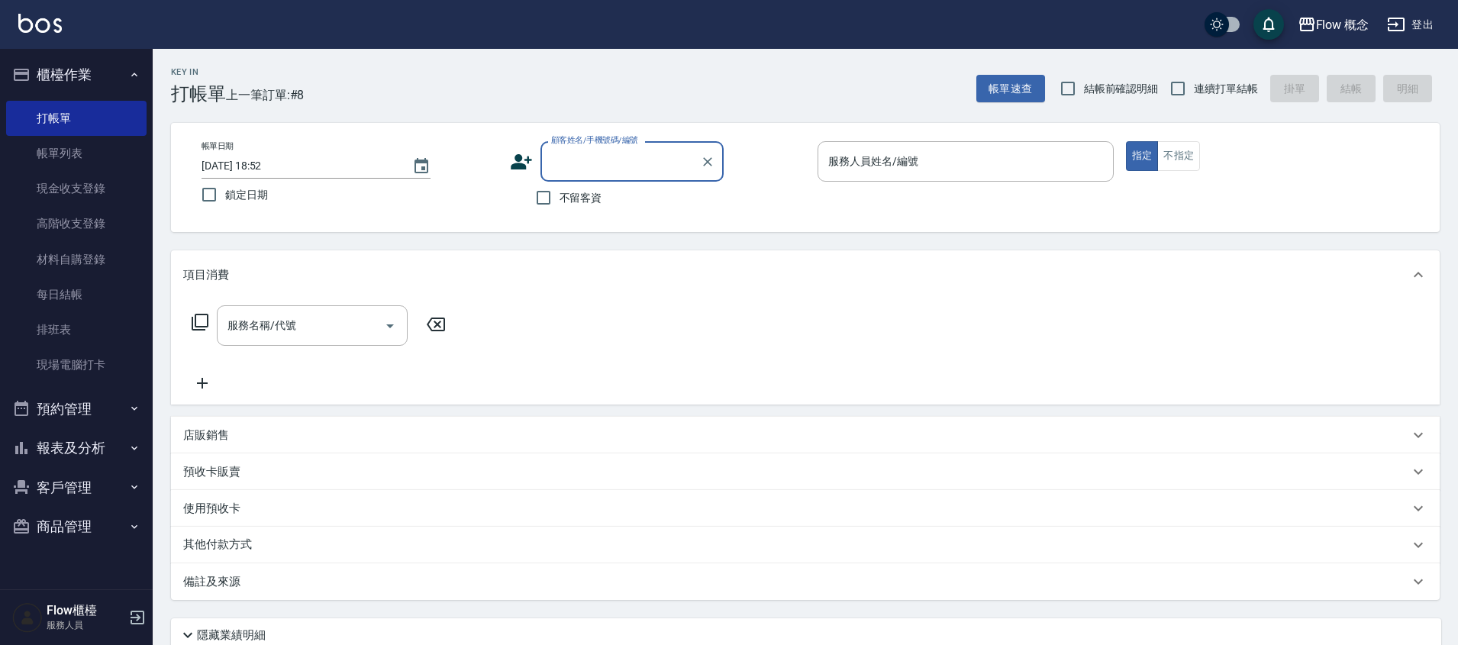
click at [600, 198] on span "不留客資" at bounding box center [581, 198] width 43 height 16
click at [560, 198] on input "不留客資" at bounding box center [544, 198] width 32 height 32
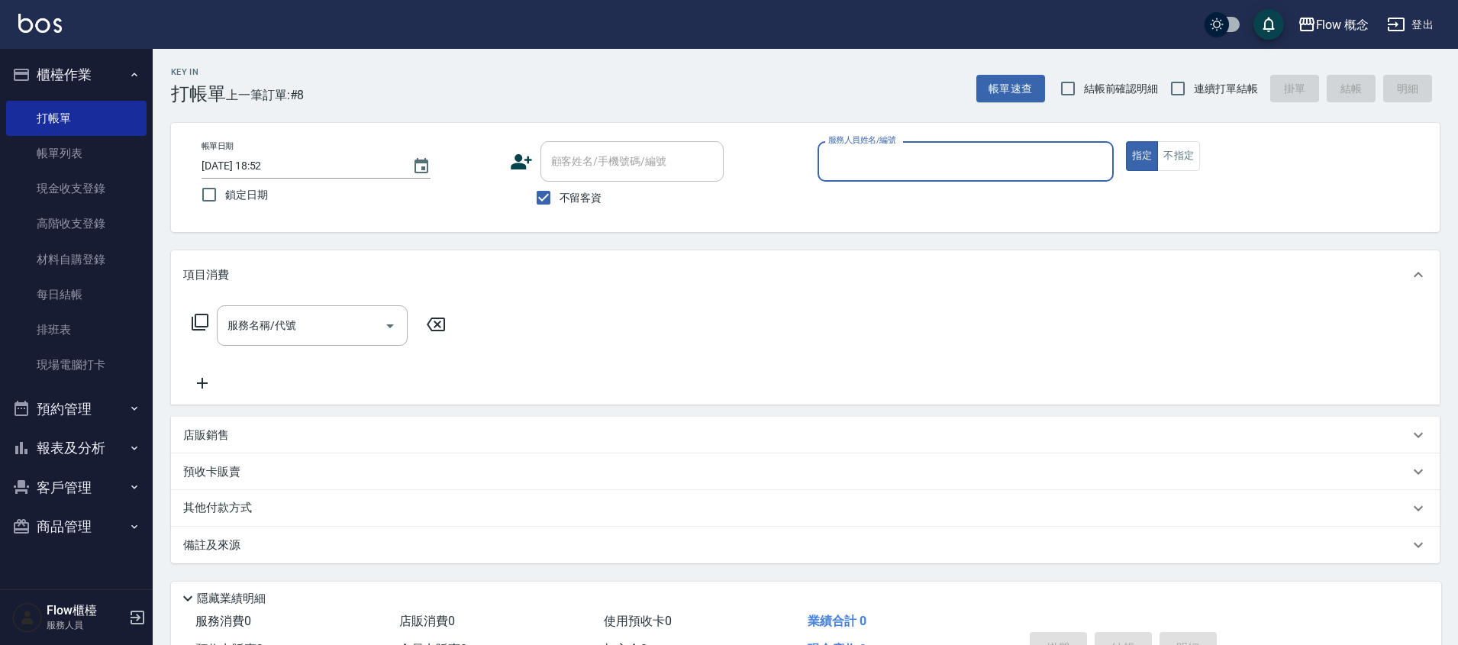
click at [600, 198] on span "不留客資" at bounding box center [581, 198] width 43 height 16
click at [560, 198] on input "不留客資" at bounding box center [544, 198] width 32 height 32
checkbox input "false"
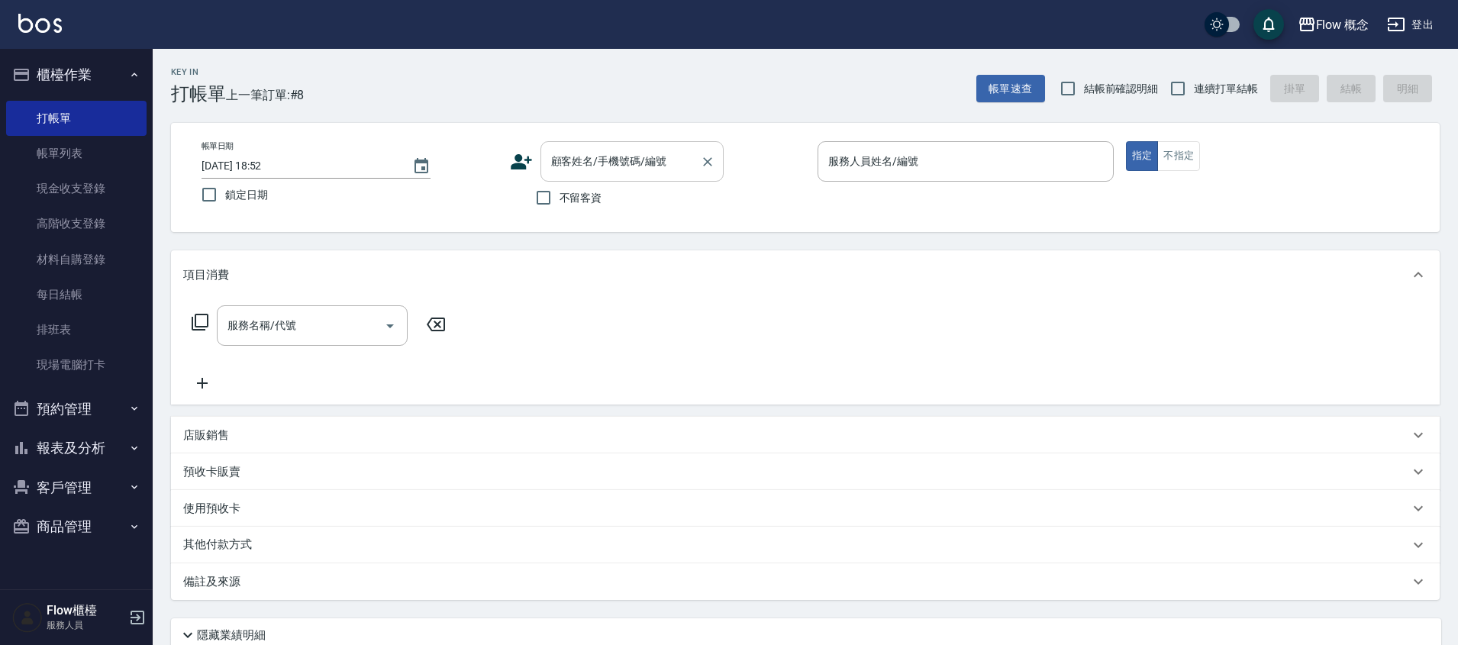
click at [640, 160] on input "顧客姓名/手機號碼/編號" at bounding box center [620, 161] width 147 height 27
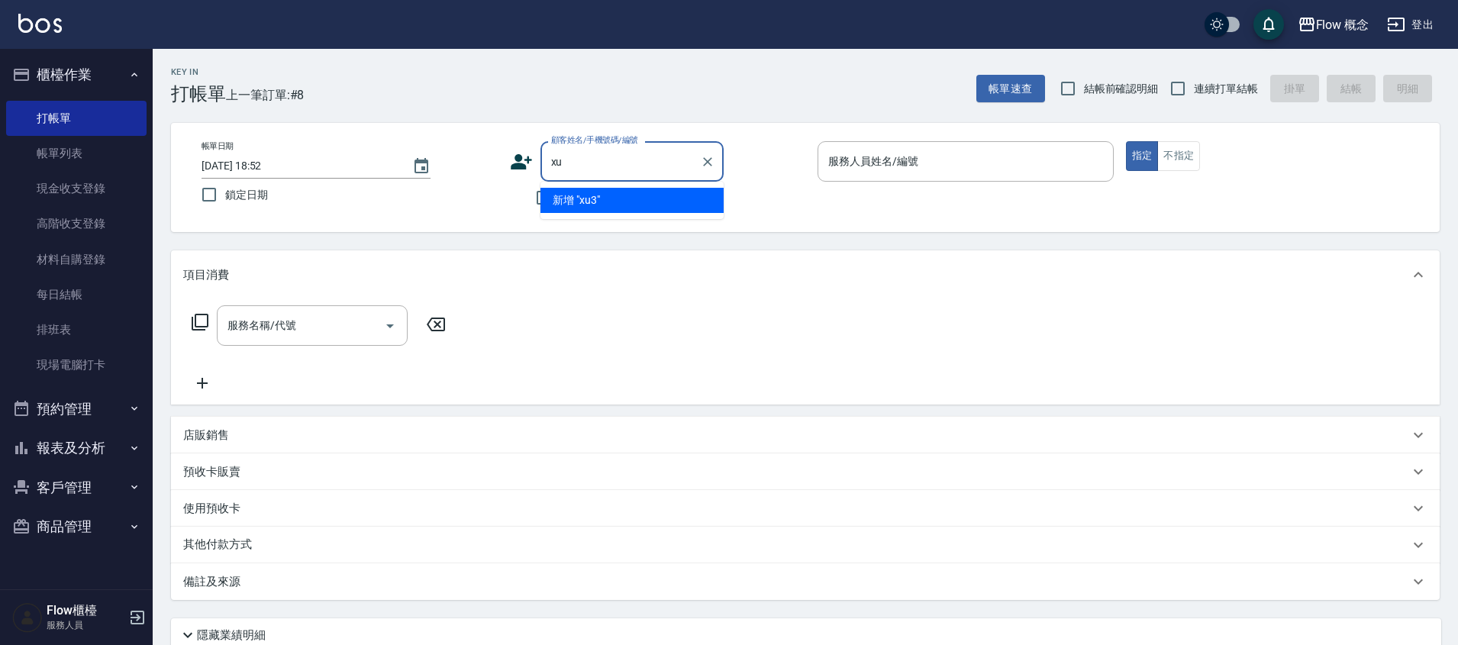
type input "x"
type input "[PERSON_NAME]"
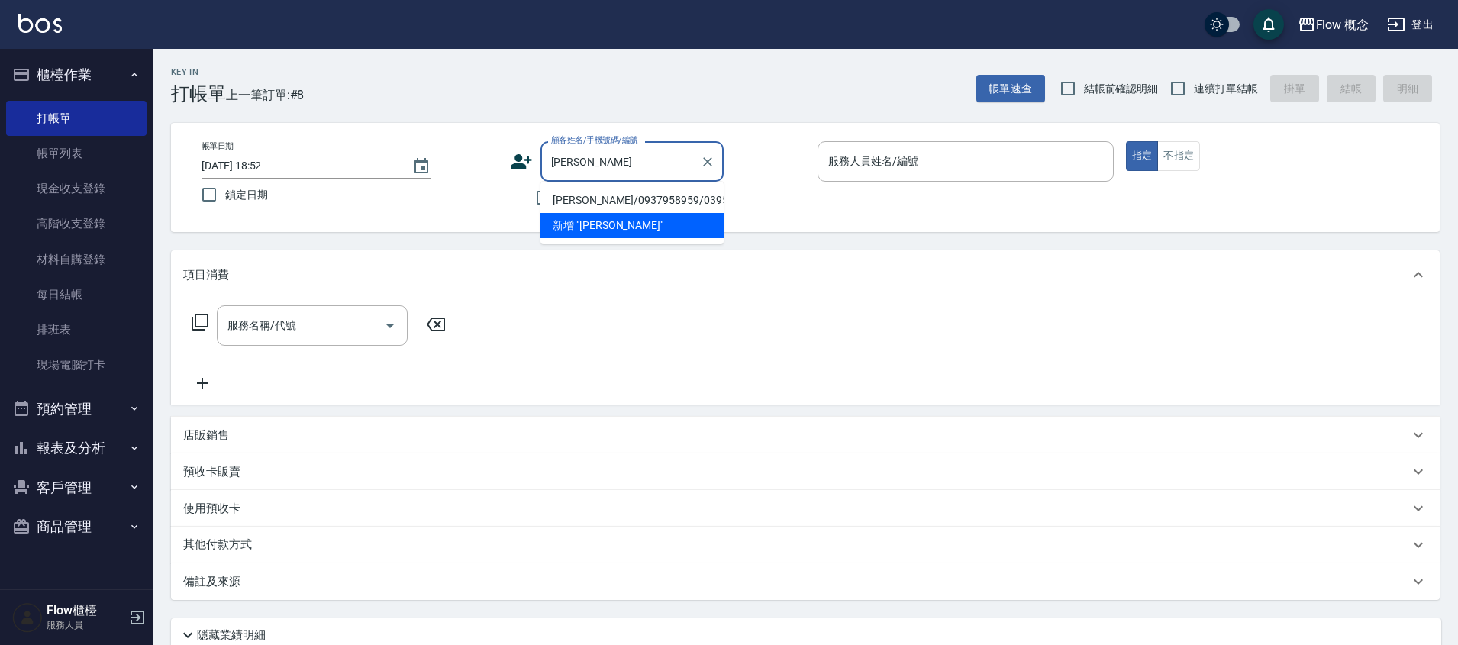
click at [618, 207] on li "[PERSON_NAME]/0937958959/03959" at bounding box center [632, 200] width 183 height 25
type input "[PERSON_NAME]/0937958959/03959"
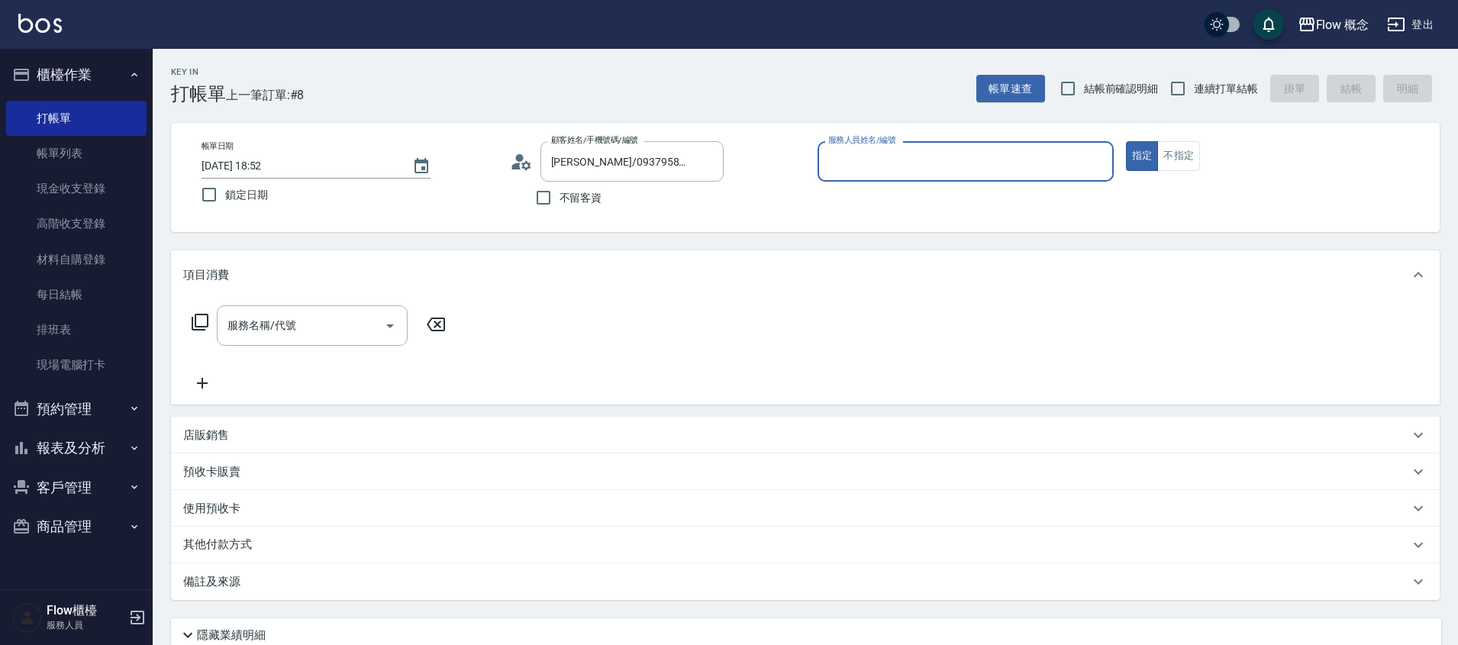
type input "Zora-3"
click at [1126, 141] on button "指定" at bounding box center [1142, 156] width 33 height 30
type button "true"
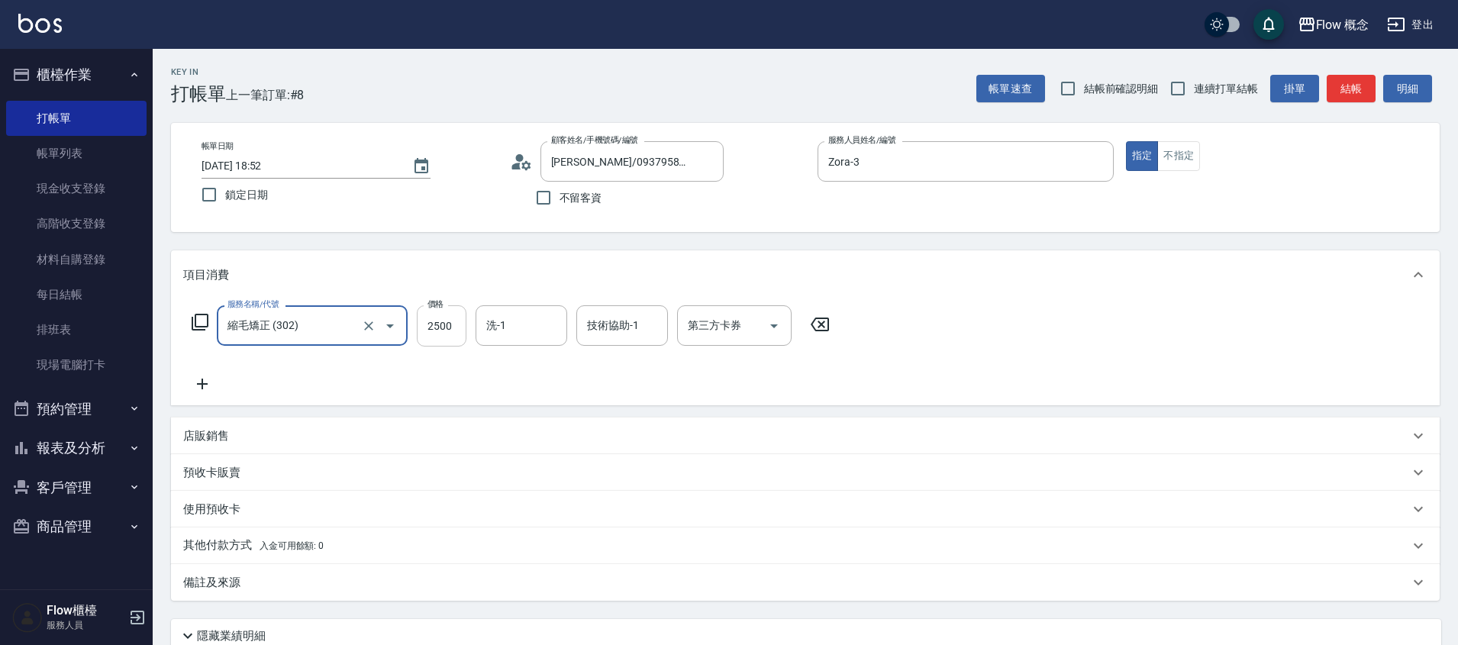
type input "縮毛矯正 (302)"
click at [449, 331] on input "2500" at bounding box center [442, 325] width 50 height 41
type input "1380"
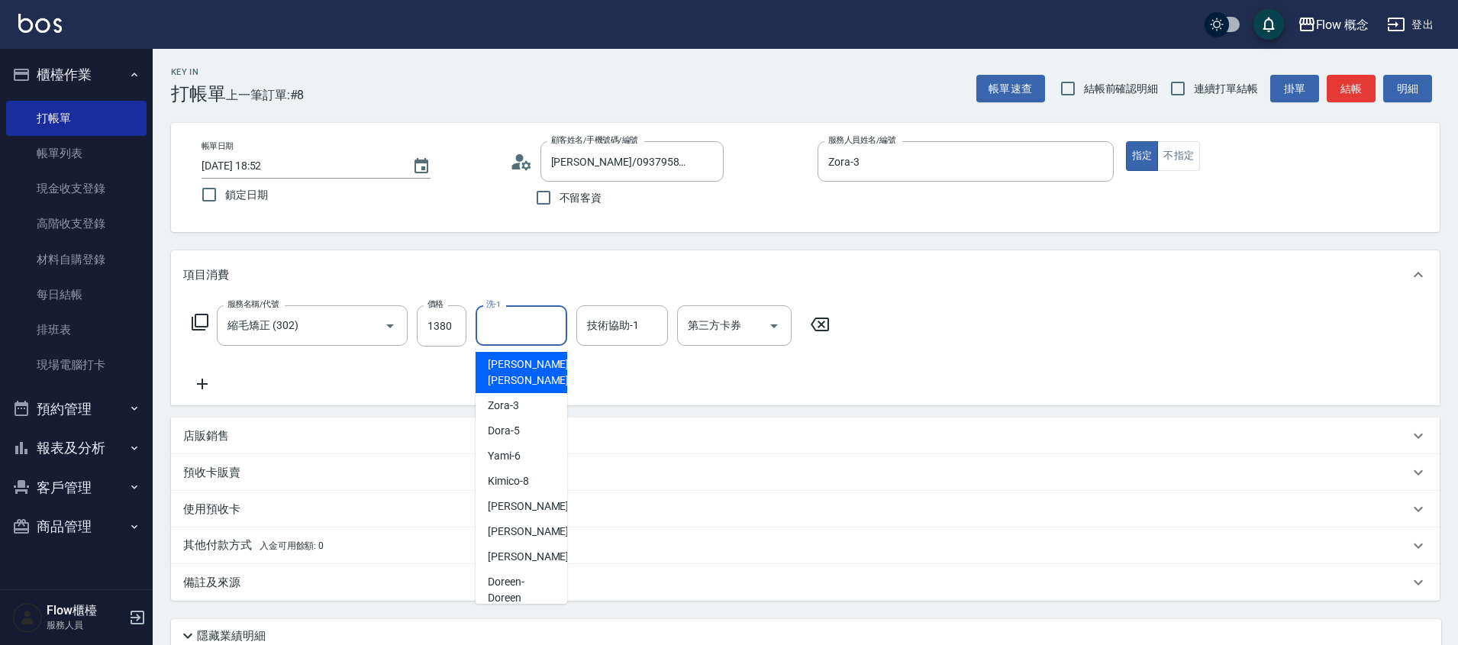
click at [555, 325] on input "洗-1" at bounding box center [522, 325] width 78 height 27
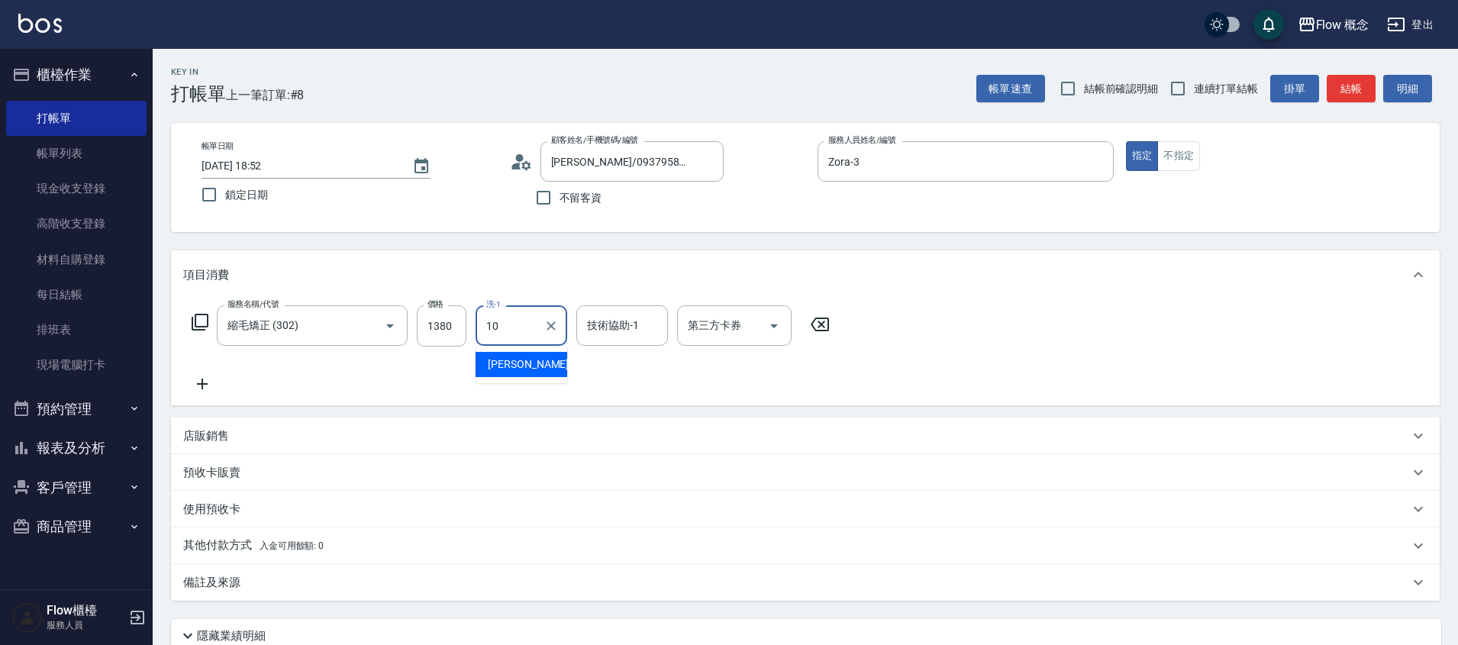
type input "[PERSON_NAME]-10"
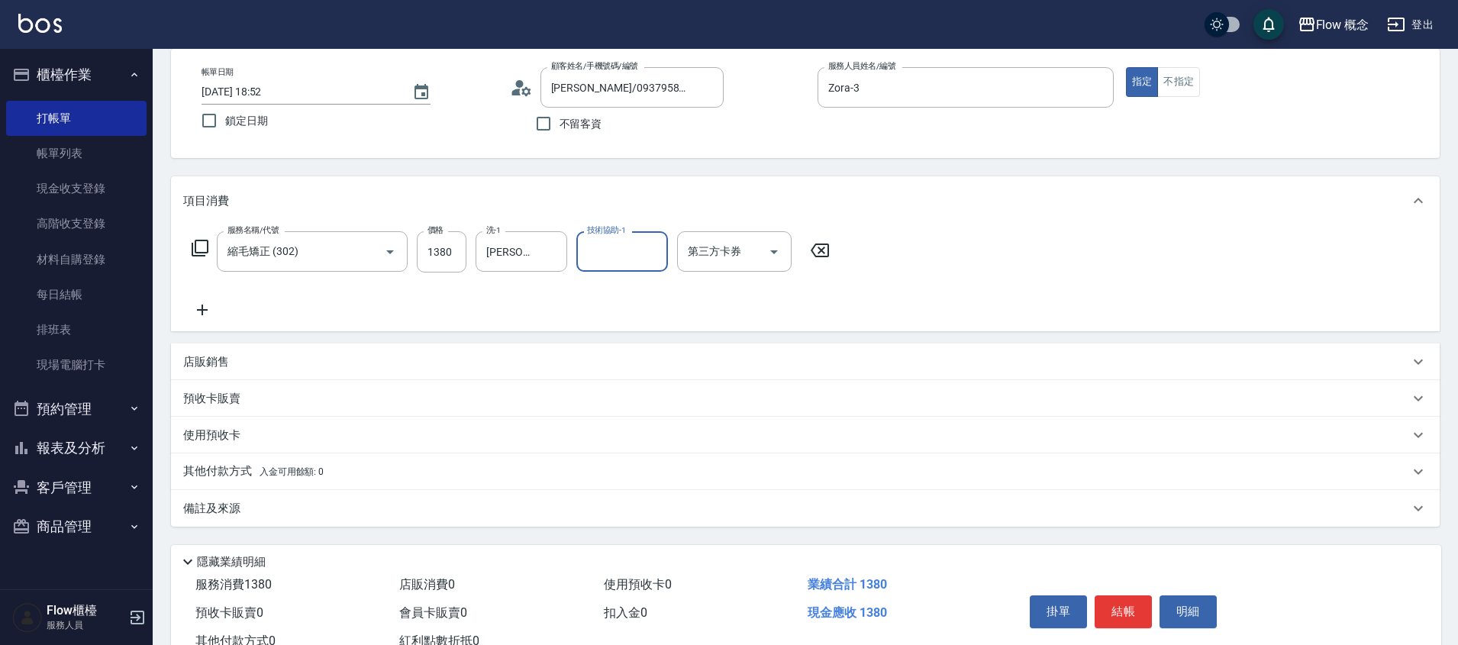
scroll to position [128, 0]
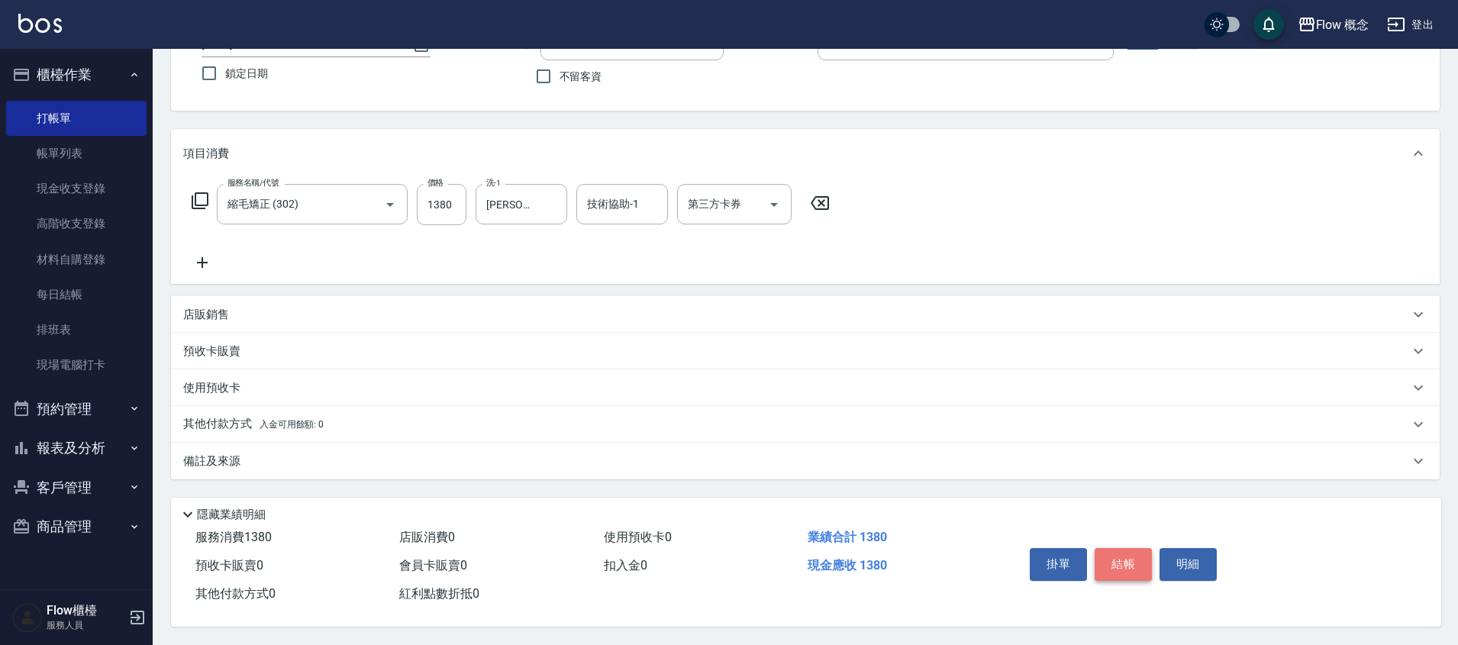
click at [1109, 567] on button "結帳" at bounding box center [1123, 564] width 57 height 32
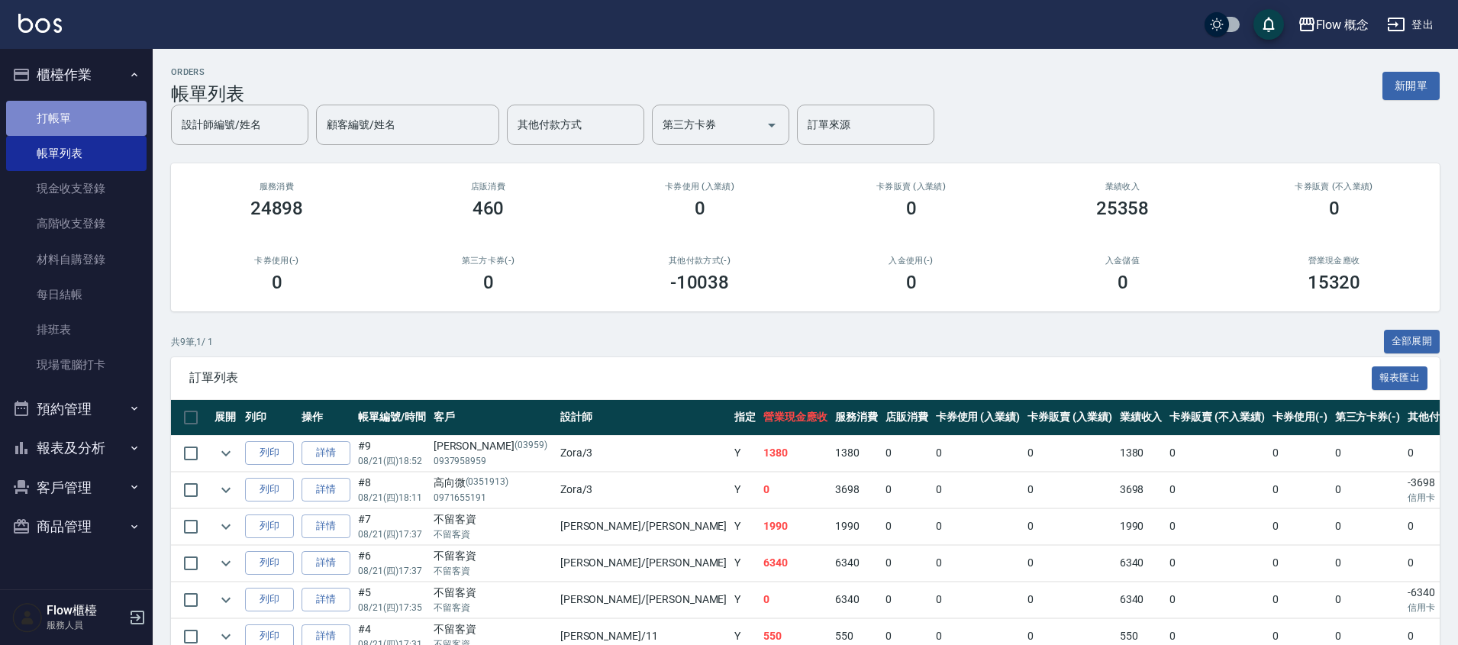
click at [131, 114] on link "打帳單" at bounding box center [76, 118] width 140 height 35
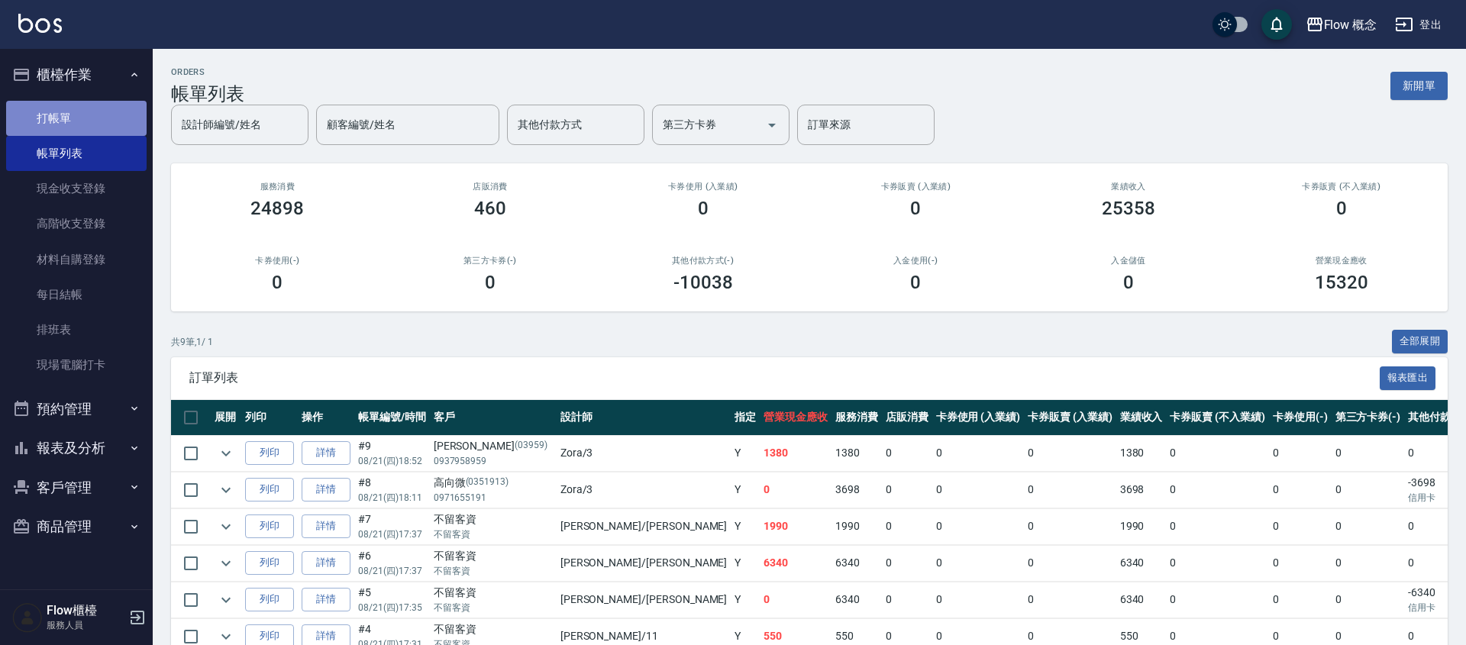
click at [131, 114] on link "打帳單" at bounding box center [76, 118] width 140 height 35
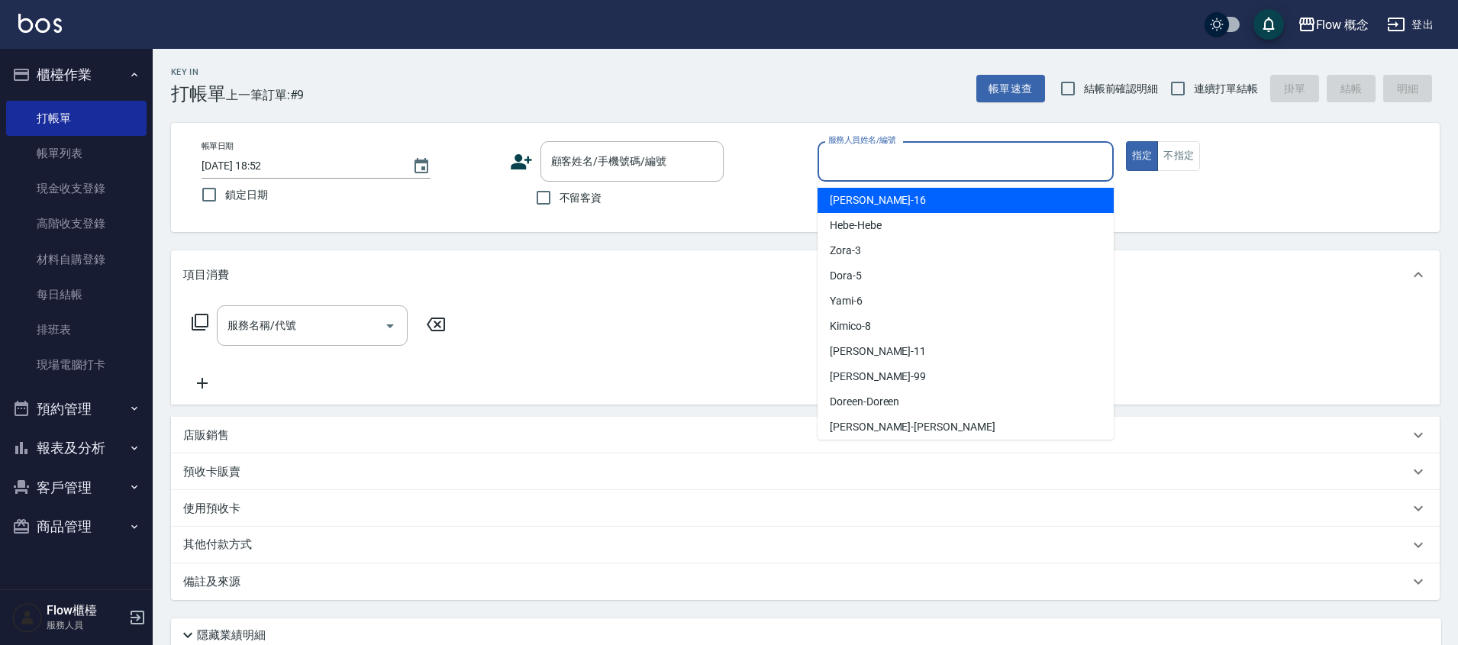
click at [877, 168] on input "服務人員姓名/編號" at bounding box center [966, 161] width 283 height 27
type input "3"
type button "true"
type input "Zora-3"
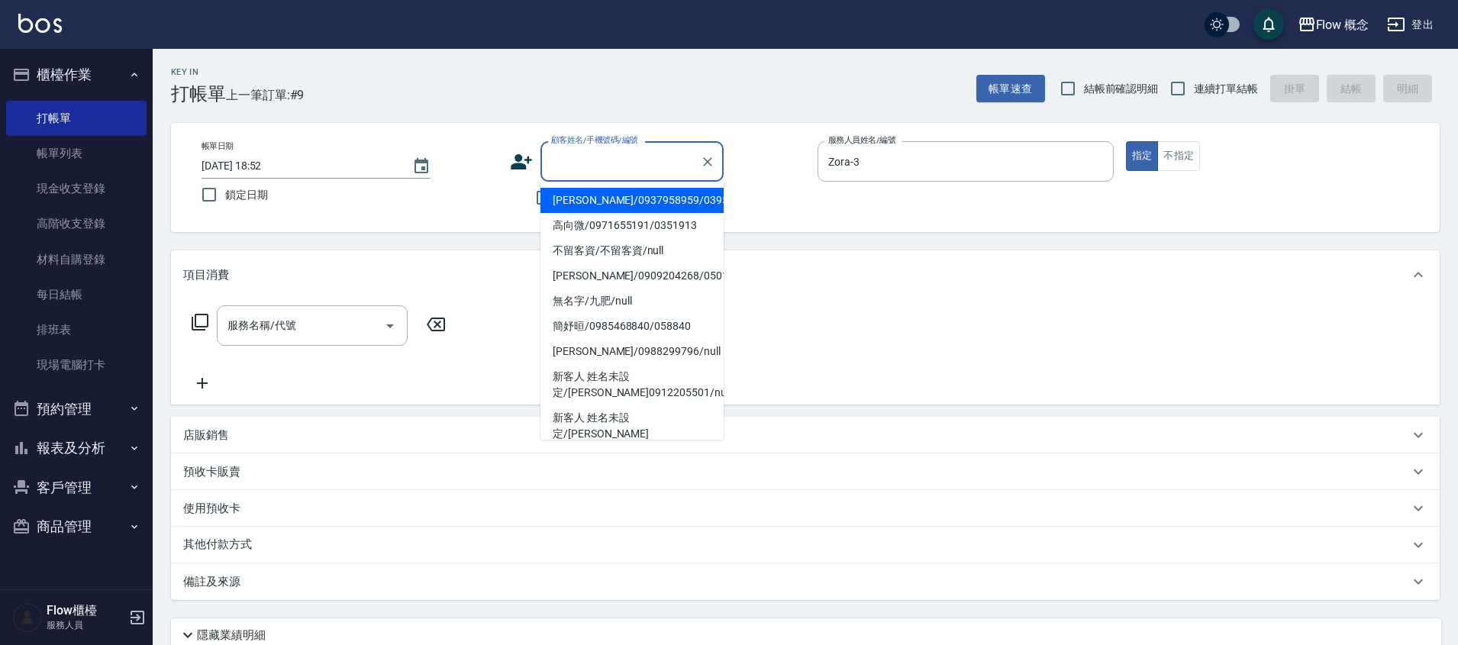
click at [628, 161] on input "顧客姓名/手機號碼/編號" at bounding box center [620, 161] width 147 height 27
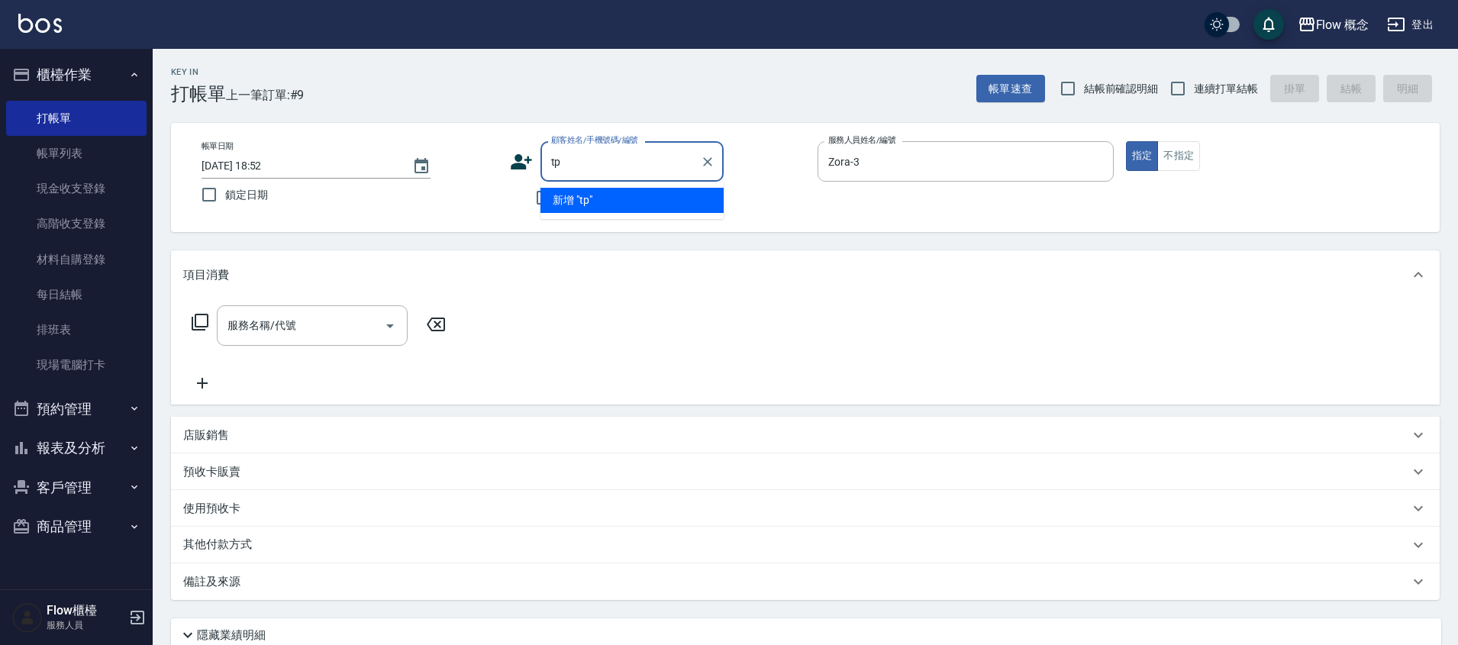
type input "t"
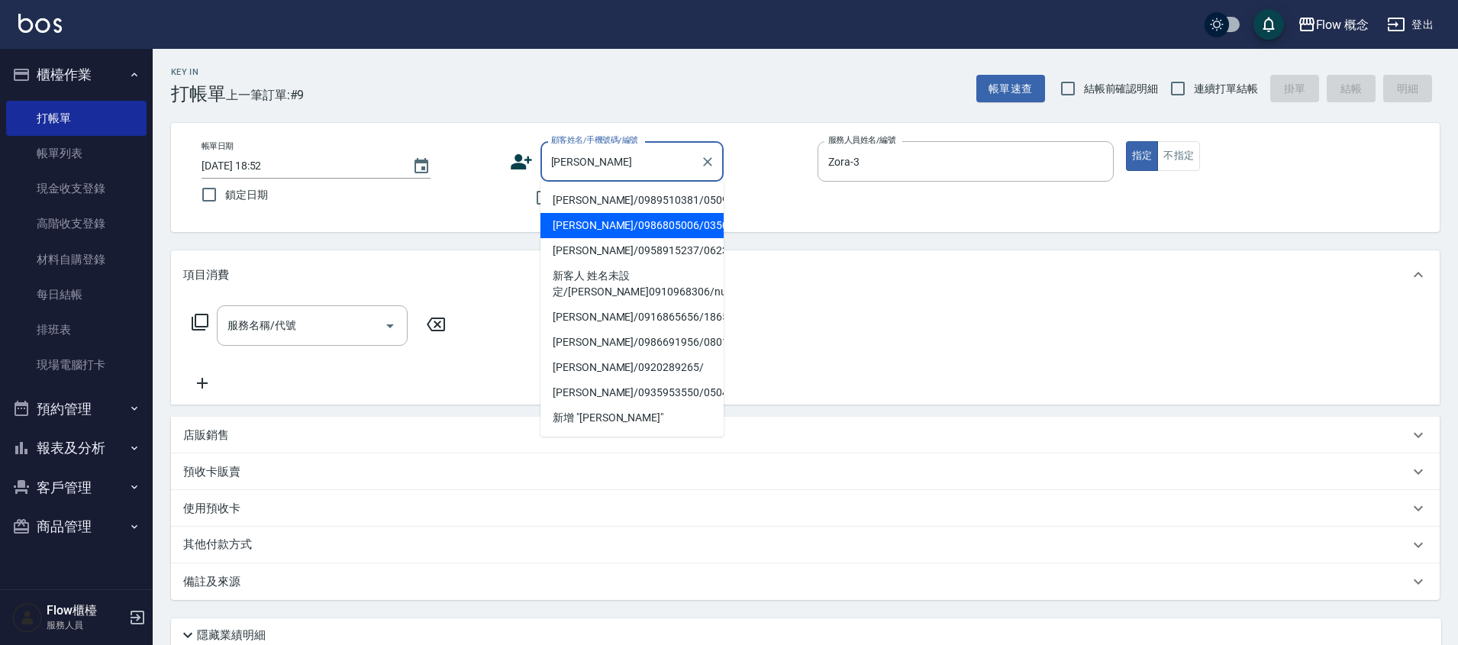
click at [618, 215] on li "[PERSON_NAME]/0986805006/035006" at bounding box center [632, 225] width 183 height 25
type input "[PERSON_NAME]/0986805006/035006"
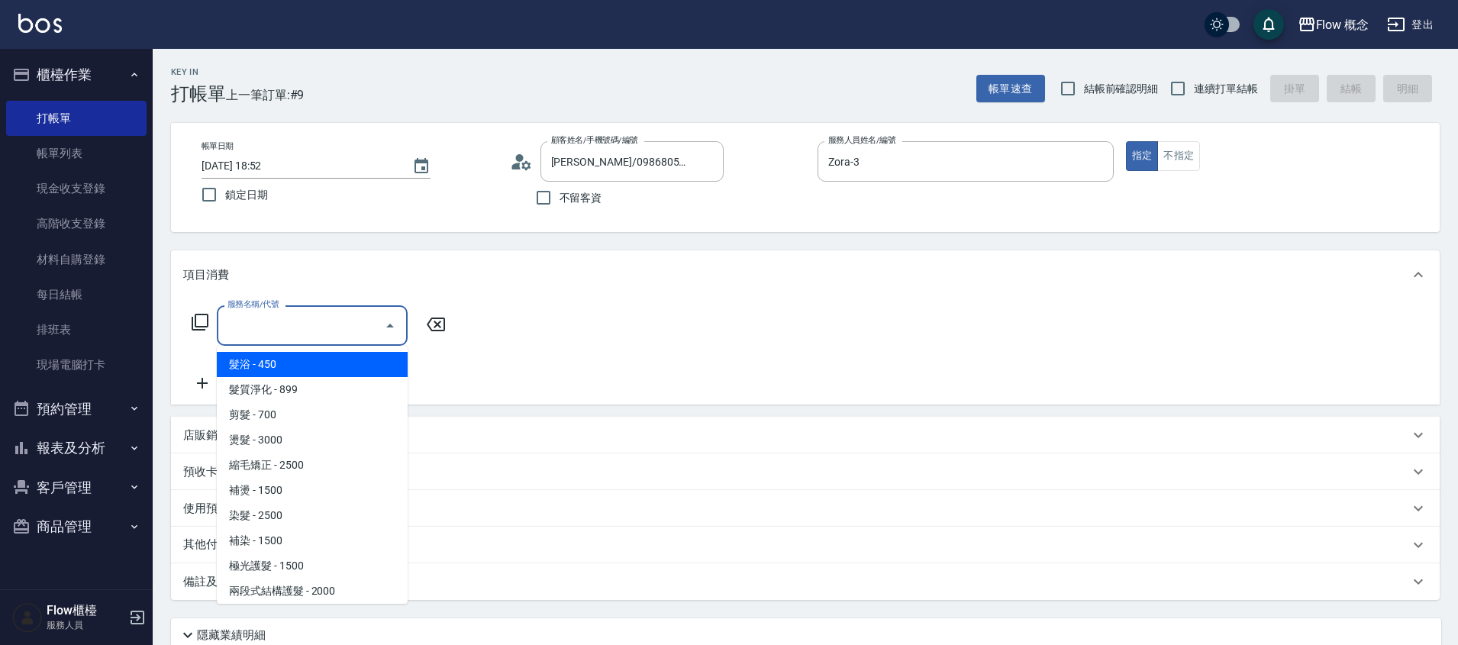
click at [347, 335] on input "服務名稱/代號" at bounding box center [301, 325] width 154 height 27
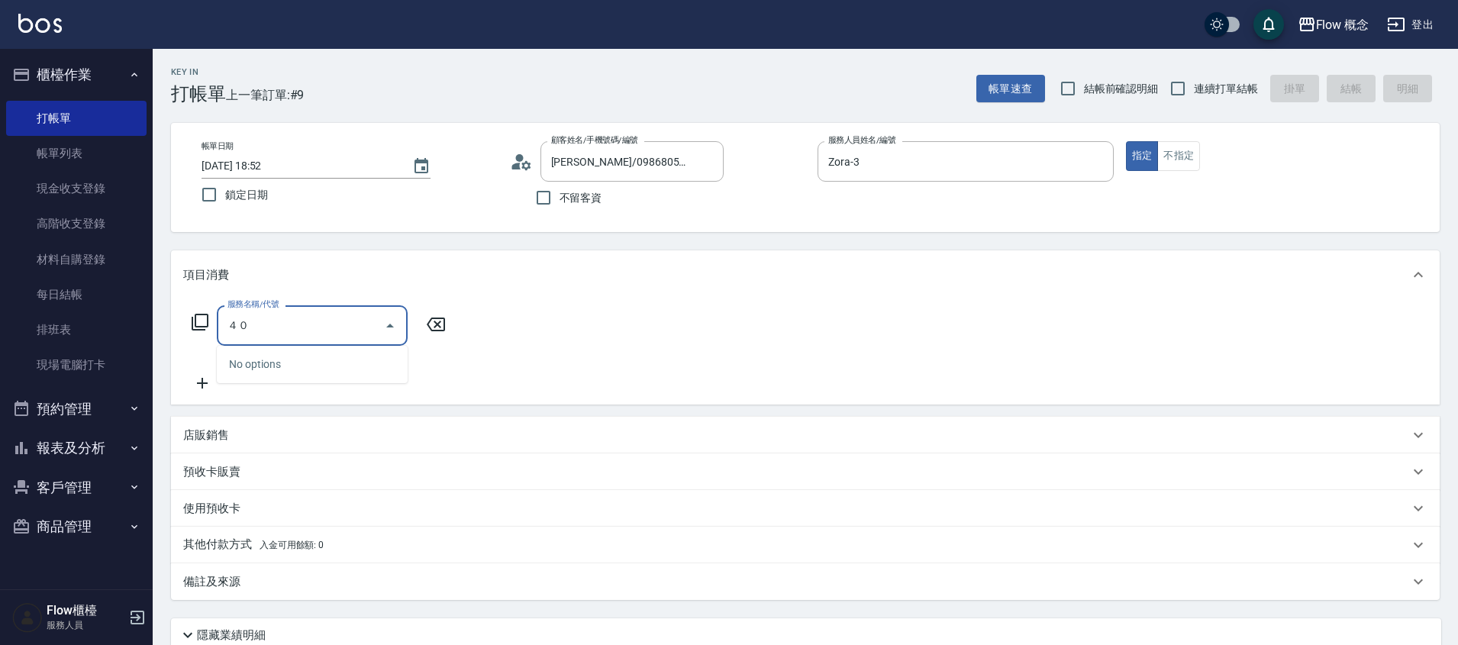
type input "４"
type input "染髮(401)"
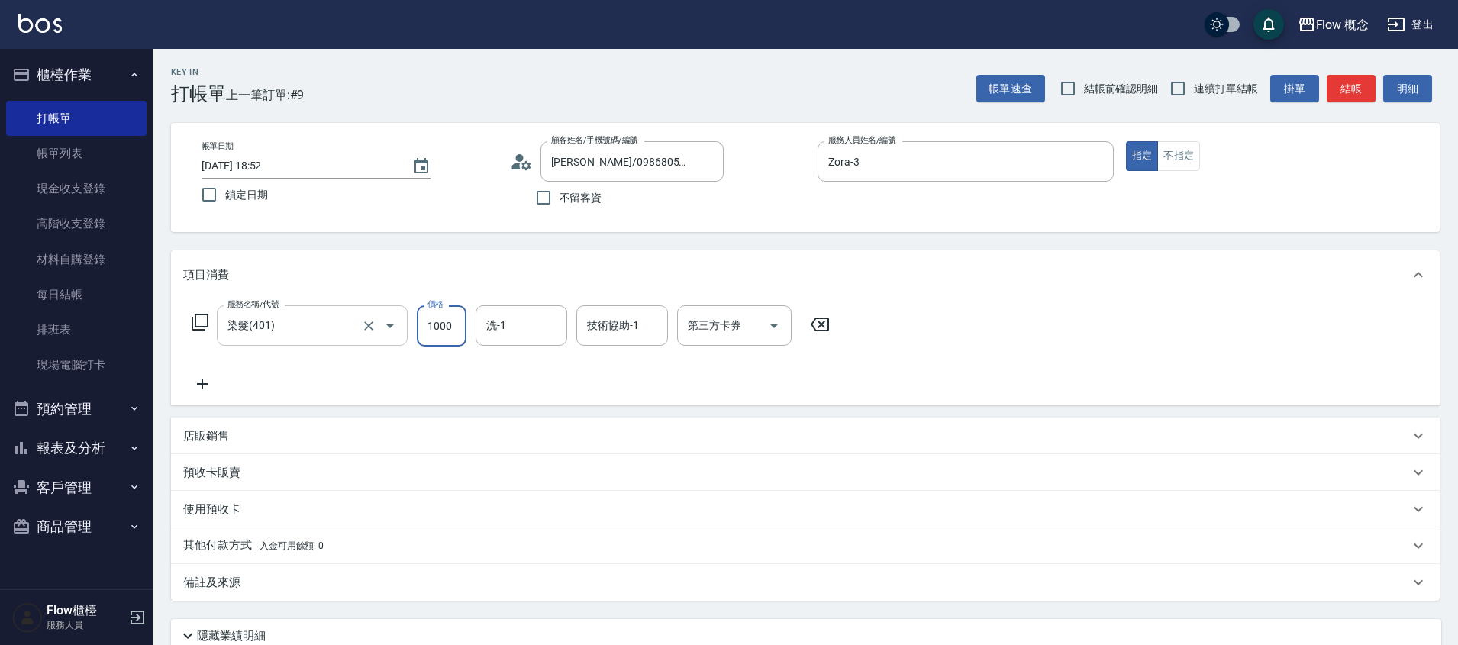
type input "1000"
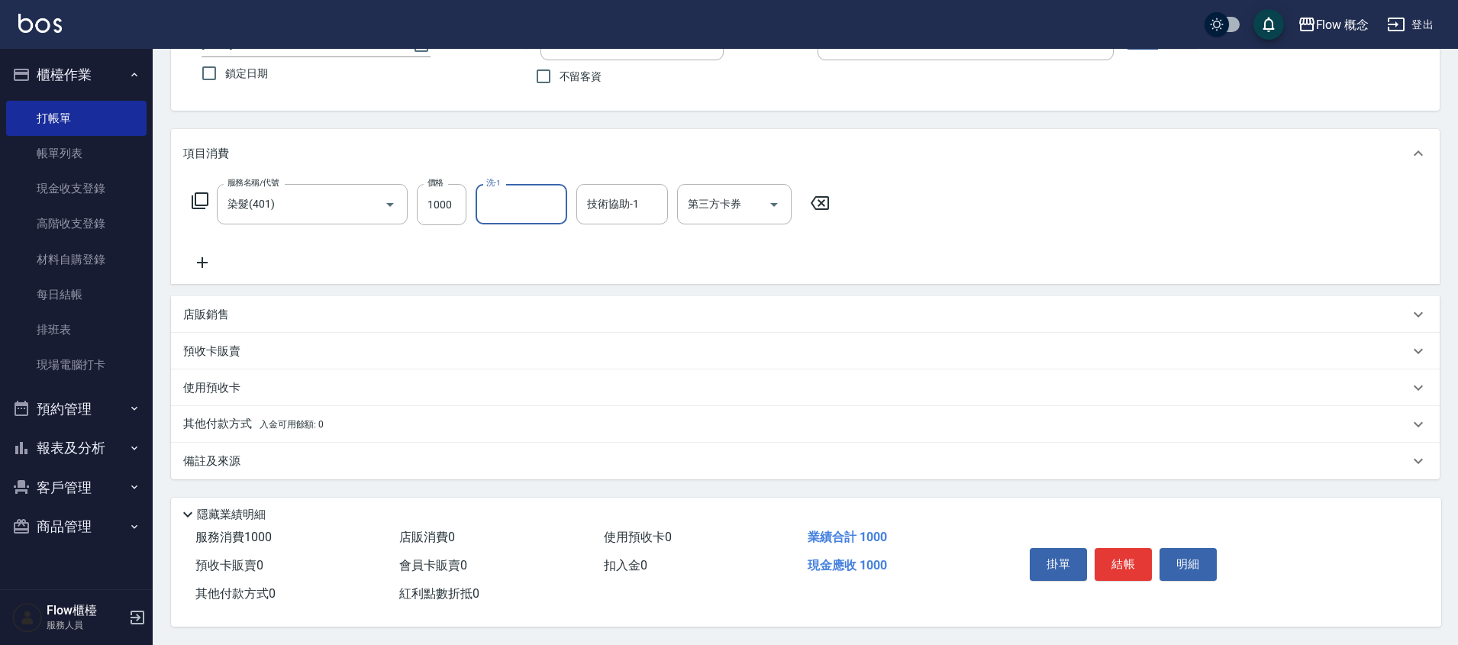
scroll to position [128, 0]
type input "[PERSON_NAME]-11"
click at [1124, 557] on button "結帳" at bounding box center [1123, 564] width 57 height 32
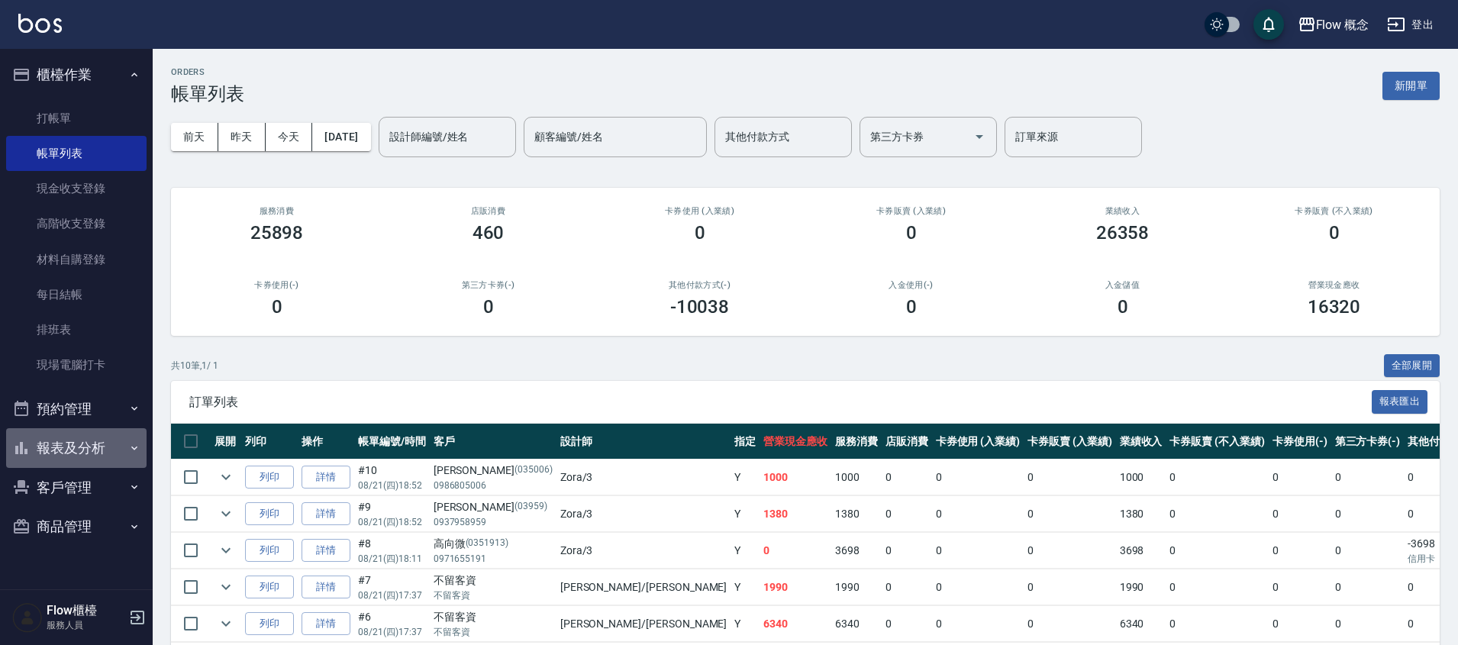
click at [114, 460] on button "報表及分析" at bounding box center [76, 448] width 140 height 40
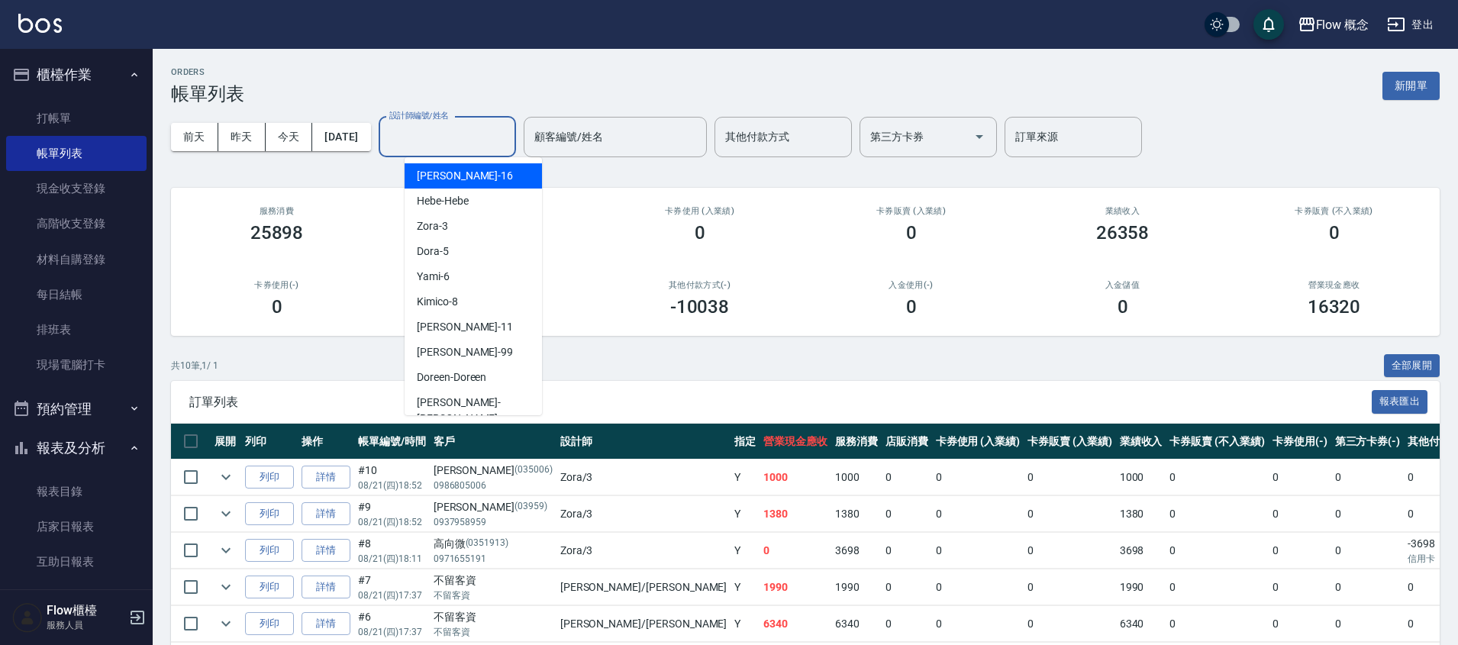
click at [414, 135] on input "設計師編號/姓名" at bounding box center [448, 137] width 124 height 27
click at [485, 226] on div "Zora -3" at bounding box center [473, 226] width 137 height 25
type input "Zora-3"
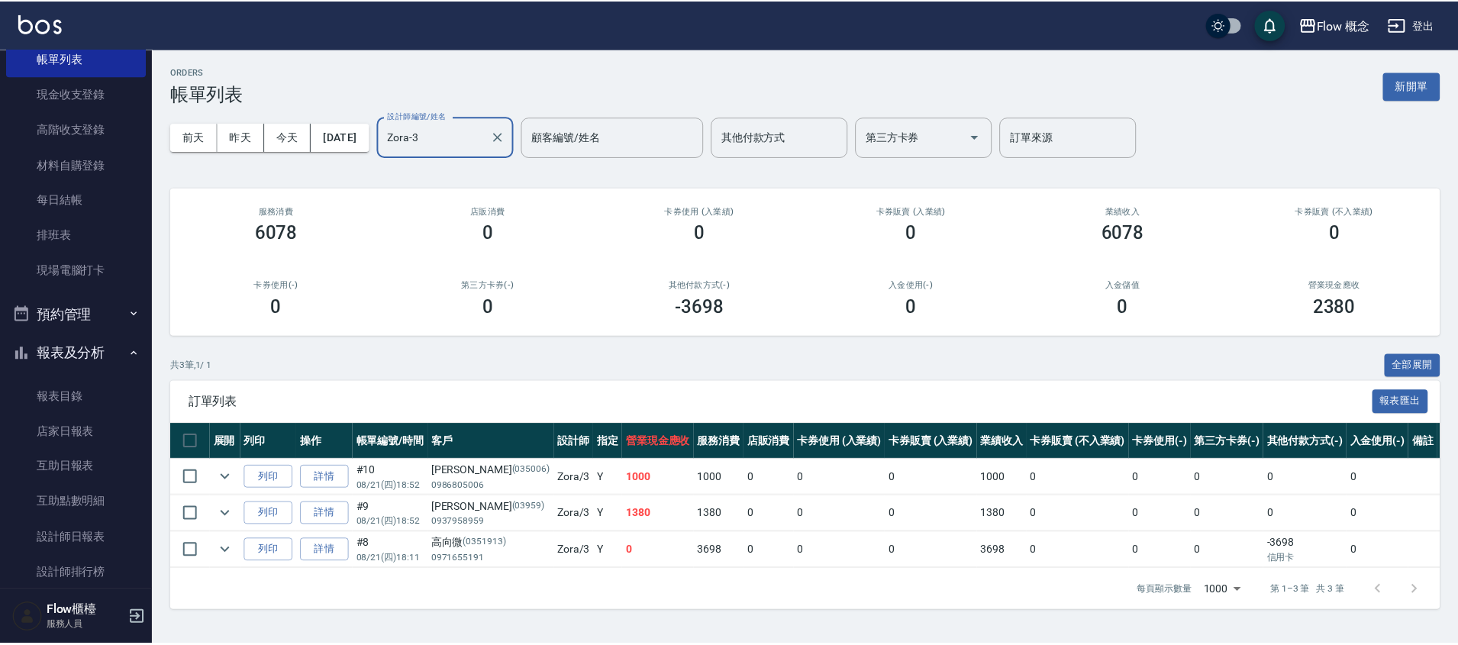
scroll to position [234, 0]
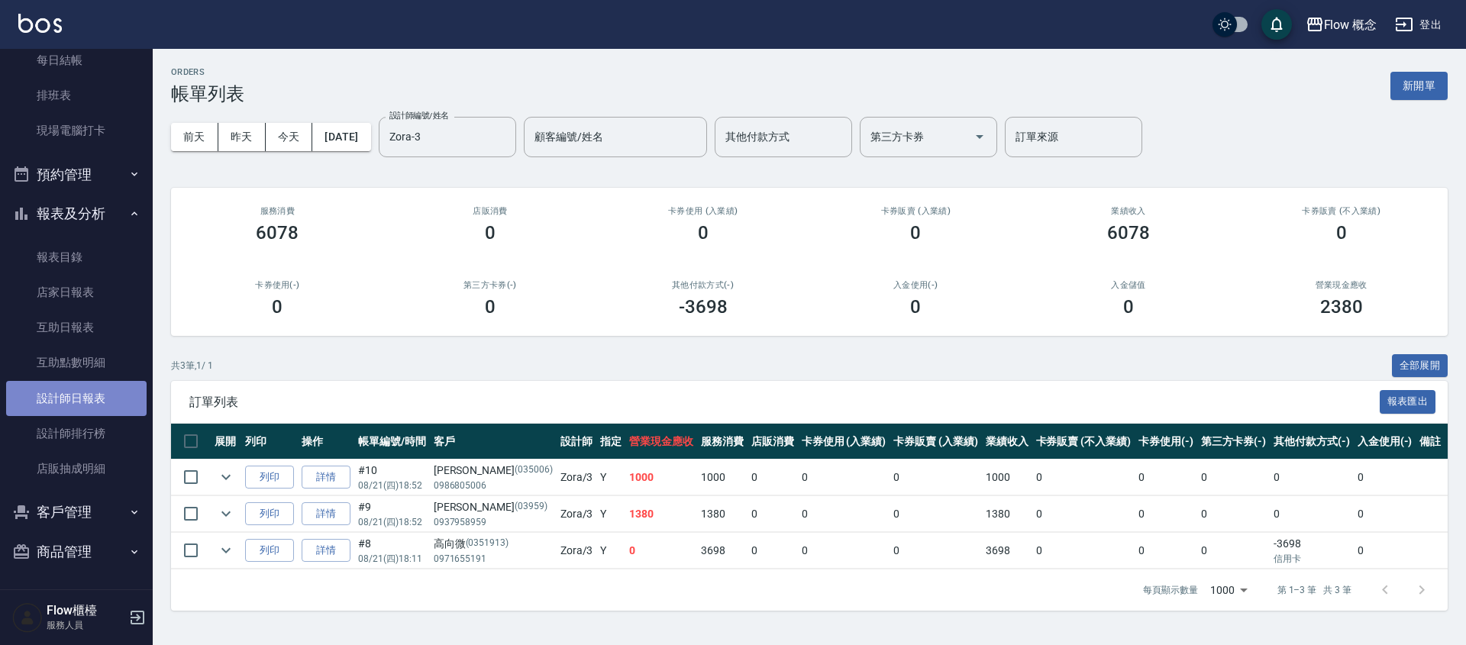
click at [112, 383] on link "設計師日報表" at bounding box center [76, 398] width 140 height 35
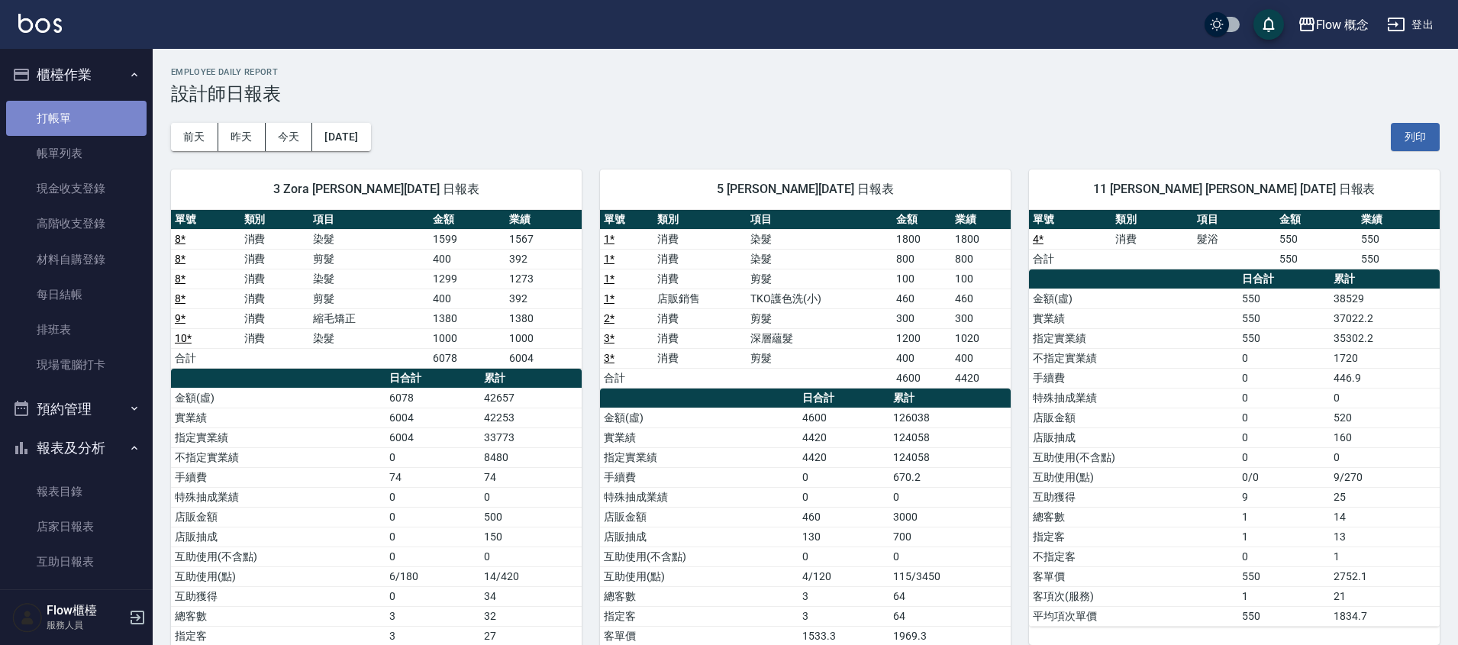
click at [105, 118] on link "打帳單" at bounding box center [76, 118] width 140 height 35
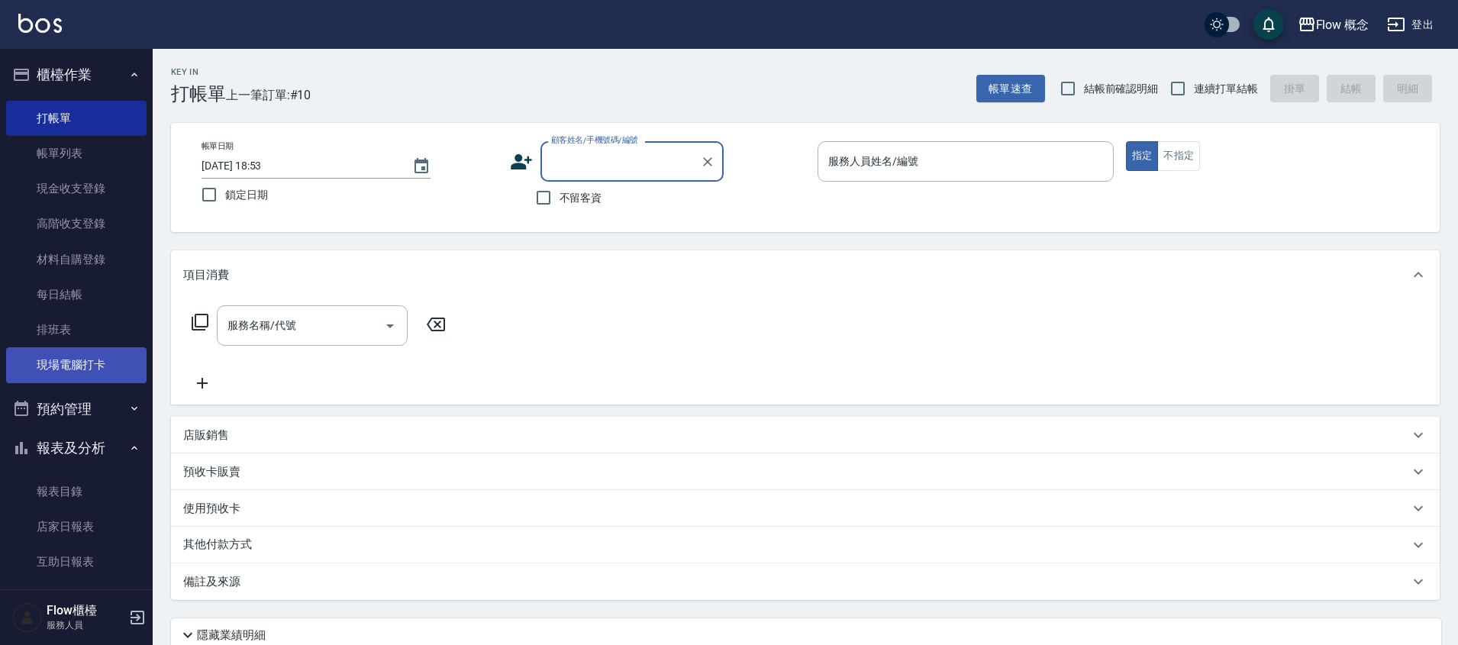
click at [71, 370] on link "現場電腦打卡" at bounding box center [76, 364] width 140 height 35
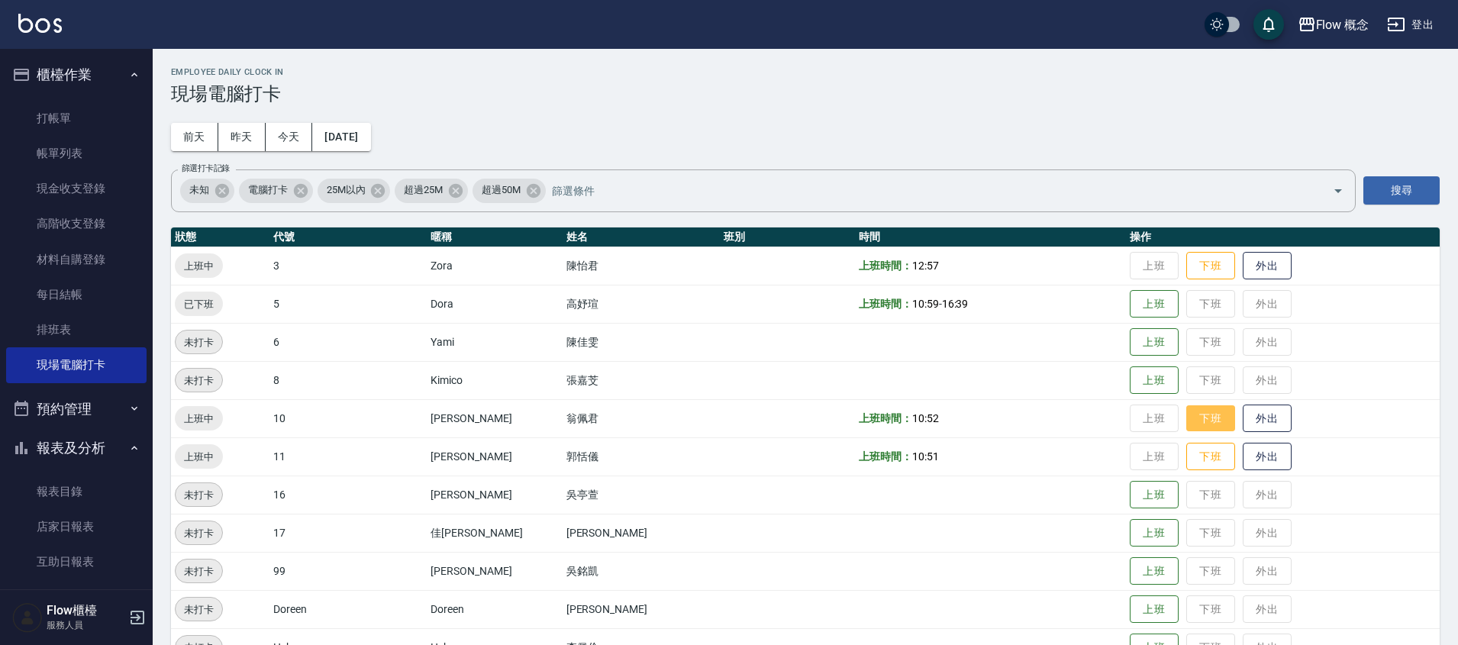
click at [1187, 419] on button "下班" at bounding box center [1211, 418] width 49 height 27
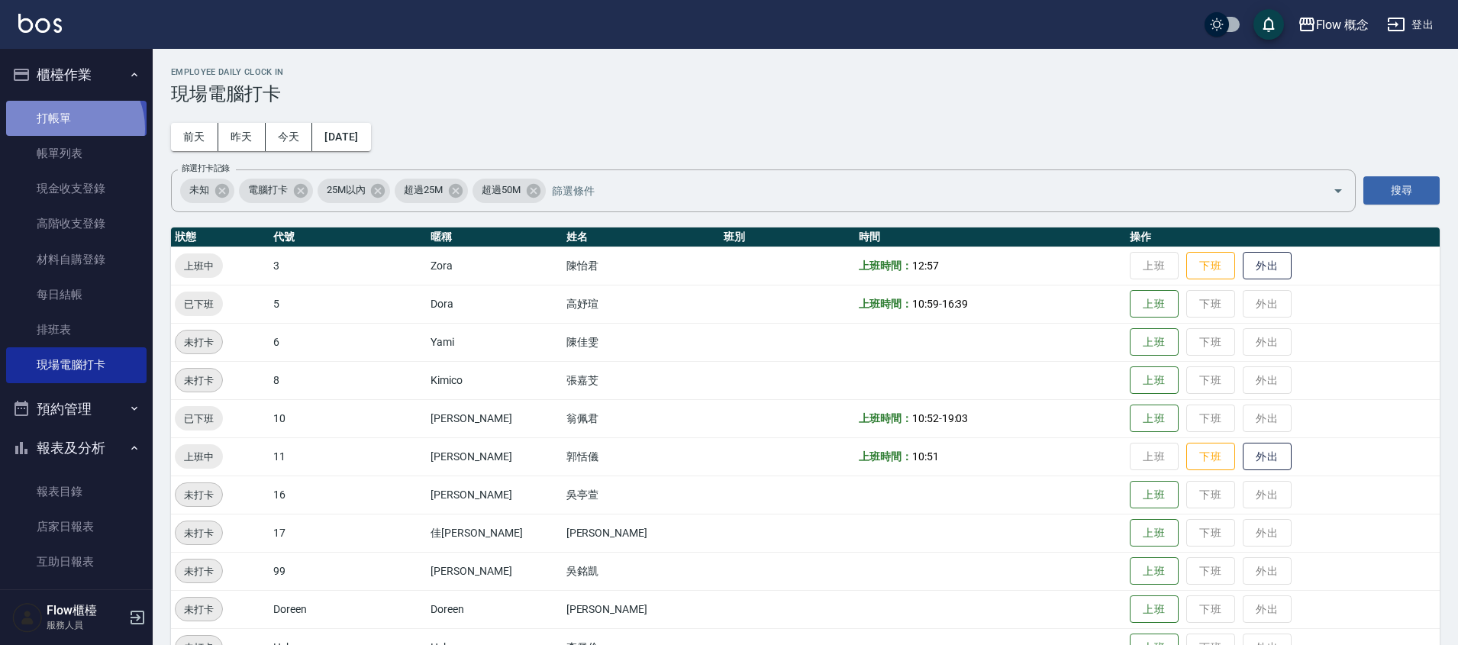
click at [67, 128] on link "打帳單" at bounding box center [76, 118] width 140 height 35
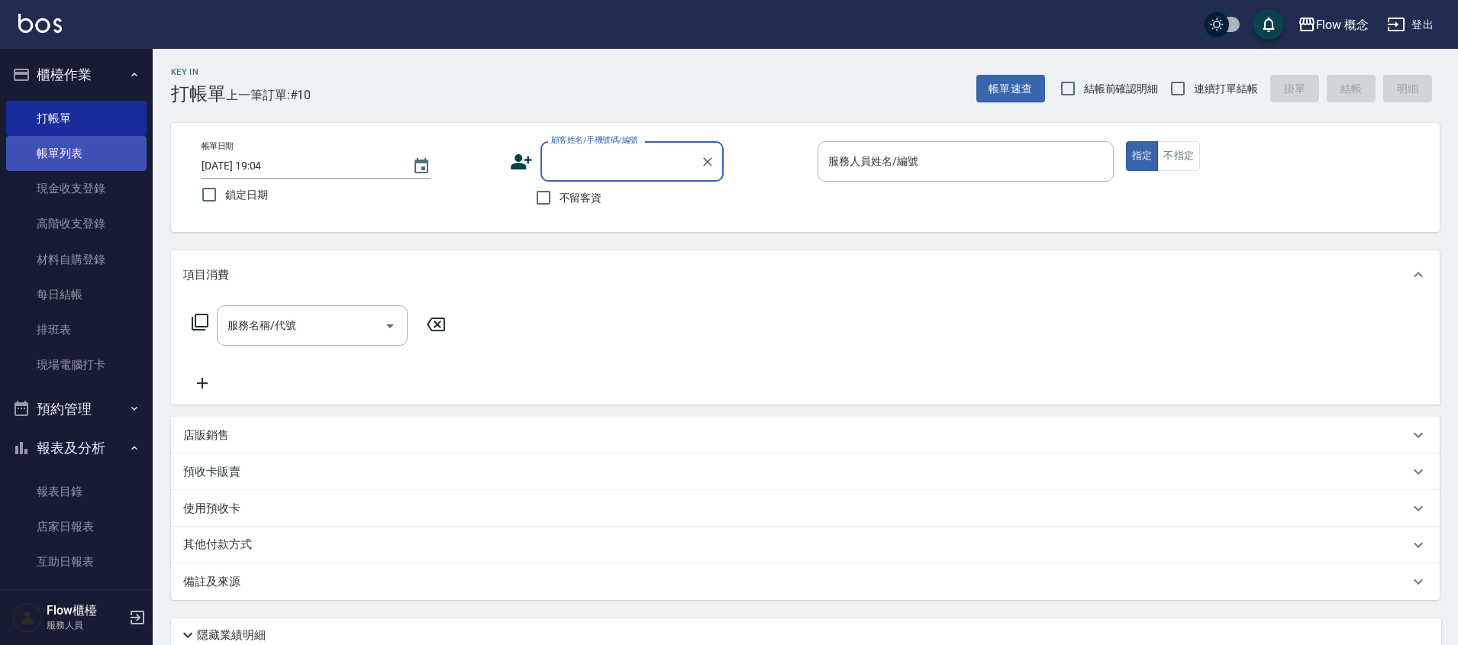
click at [56, 146] on link "帳單列表" at bounding box center [76, 153] width 140 height 35
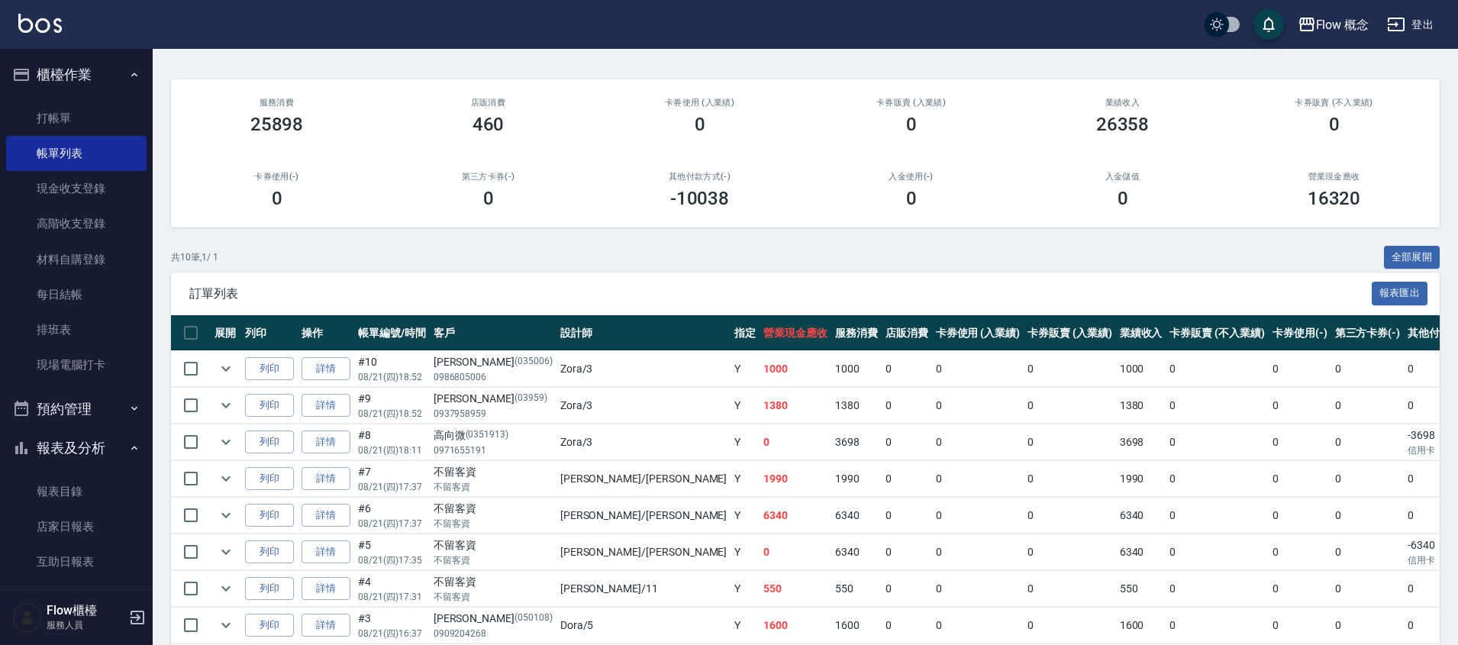
scroll to position [109, 0]
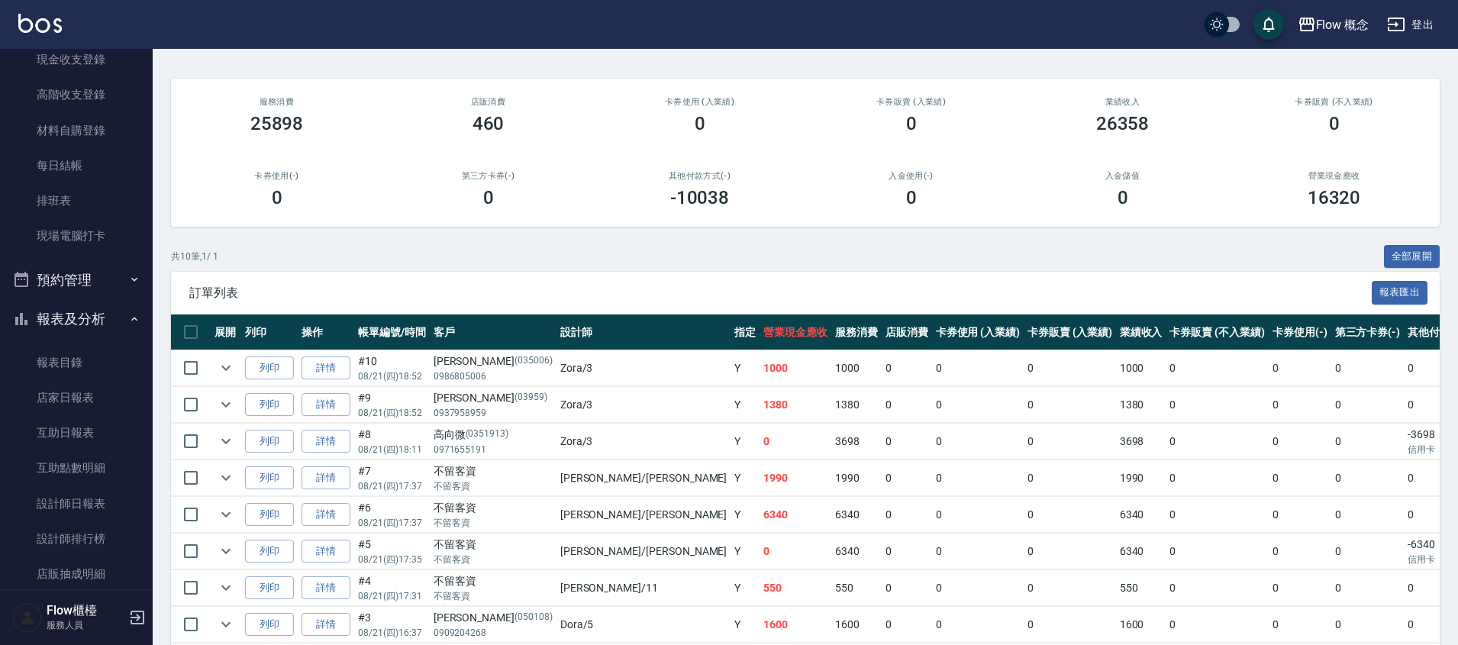
click at [159, 496] on div "ORDERS 帳單列表 新開單 [DATE] [DATE] [DATE] [DATE] 設計師編號/姓名 設計師編號/姓名 顧客編號/姓名 顧客編號/姓名 其…" at bounding box center [806, 358] width 1306 height 837
click at [89, 505] on link "設計師日報表" at bounding box center [76, 502] width 140 height 35
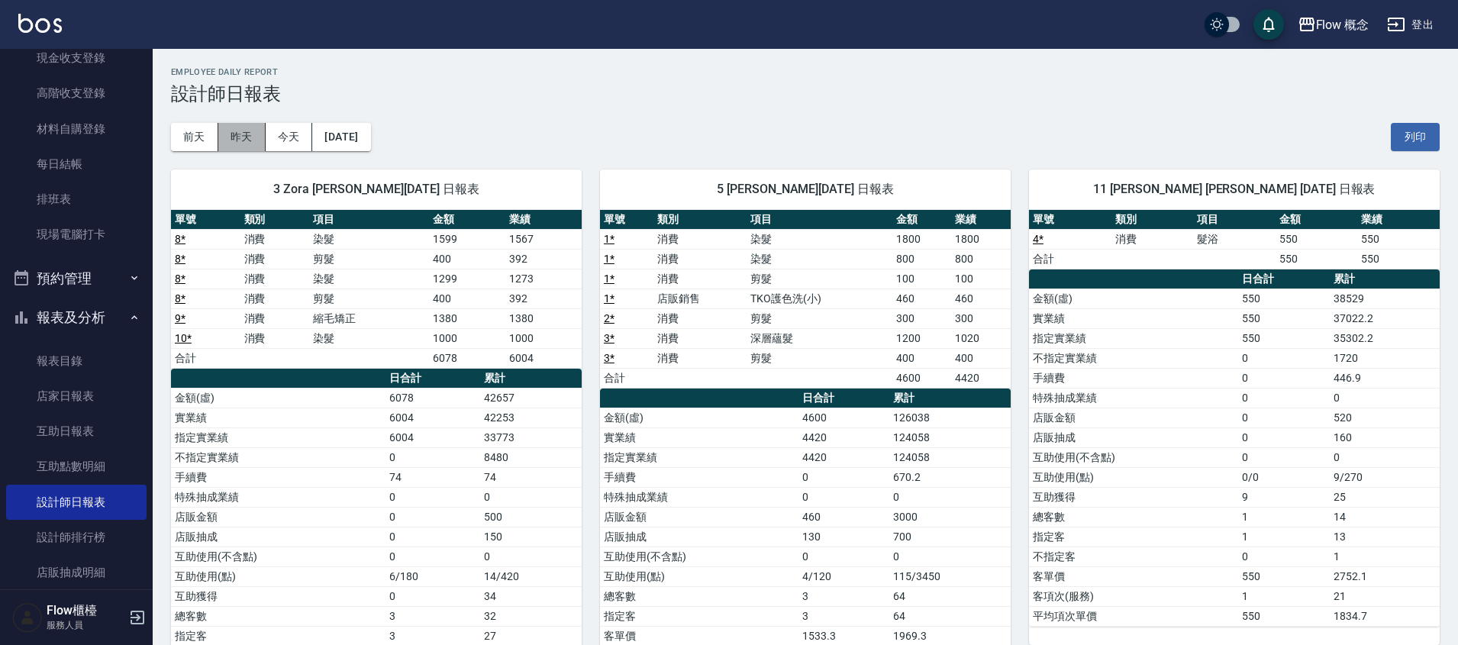
click at [234, 144] on button "昨天" at bounding box center [241, 137] width 47 height 28
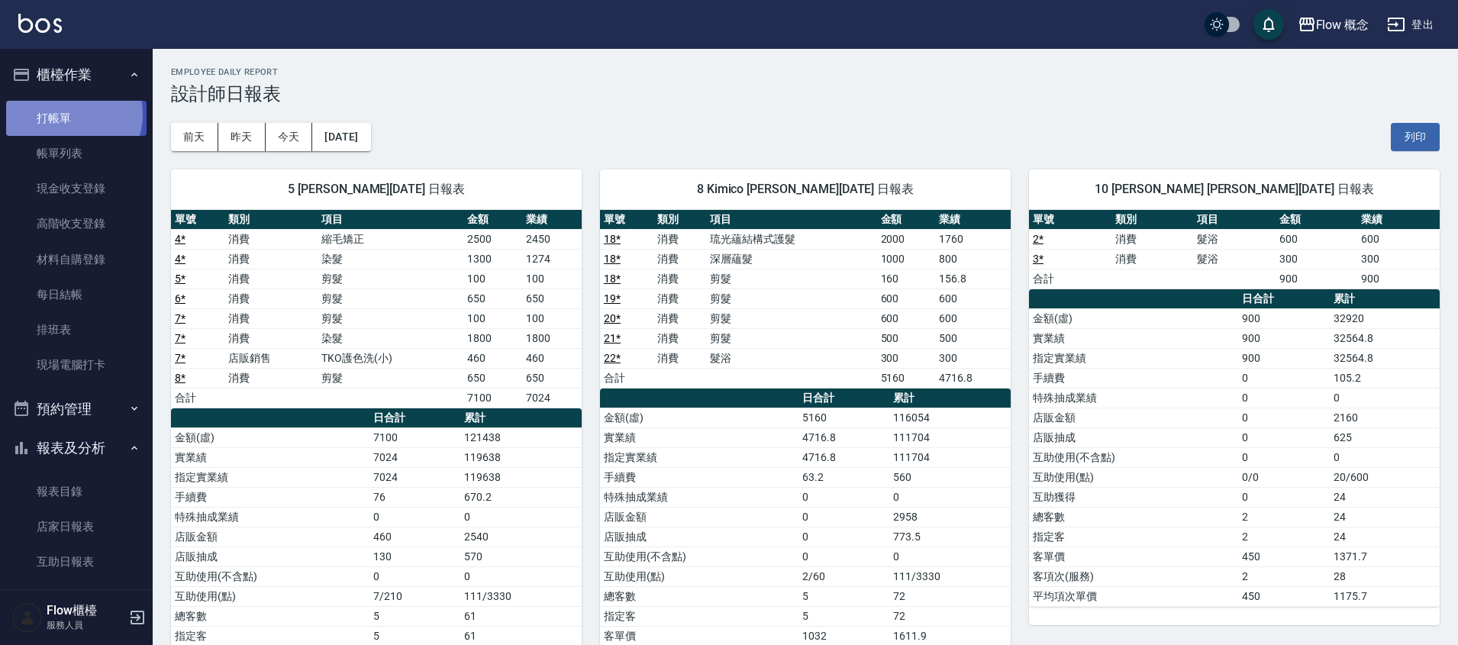
click at [68, 114] on link "打帳單" at bounding box center [76, 118] width 140 height 35
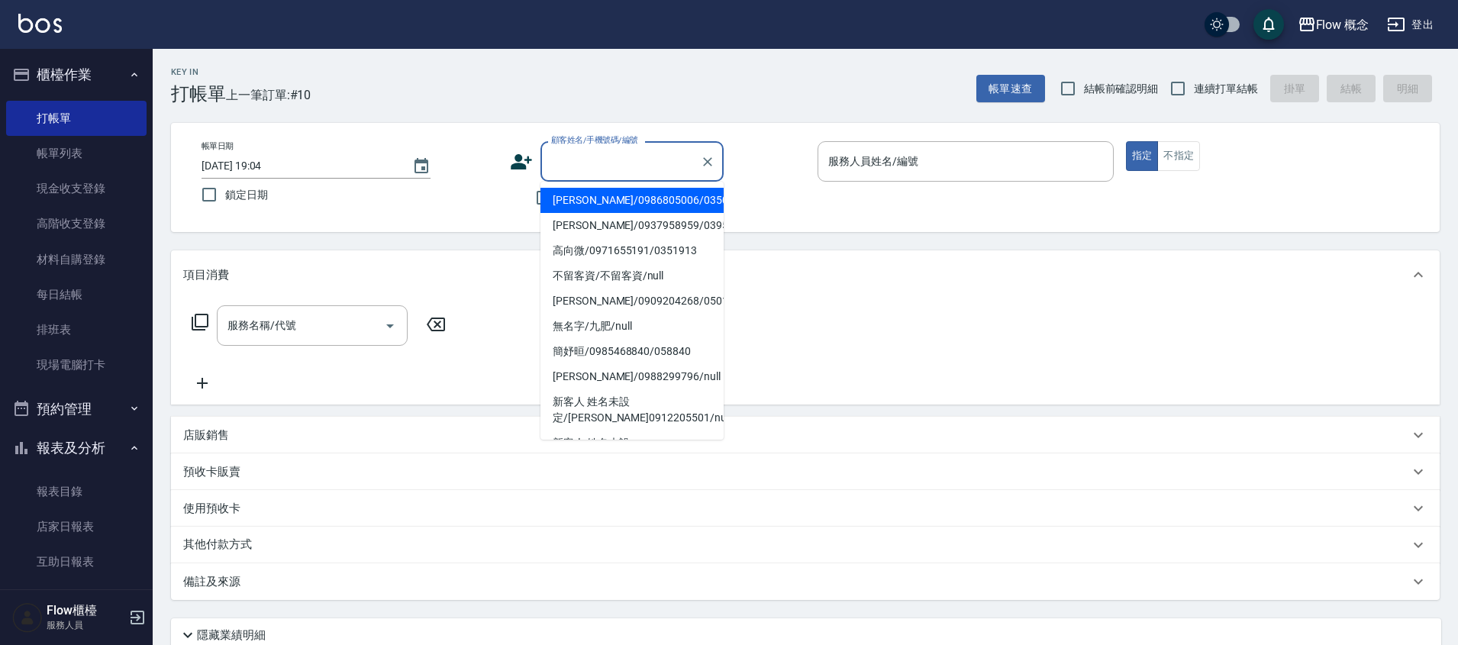
click at [631, 165] on input "顧客姓名/手機號碼/編號" at bounding box center [620, 161] width 147 height 27
click at [641, 164] on input "顧客姓名/手機號碼/編號" at bounding box center [620, 161] width 147 height 27
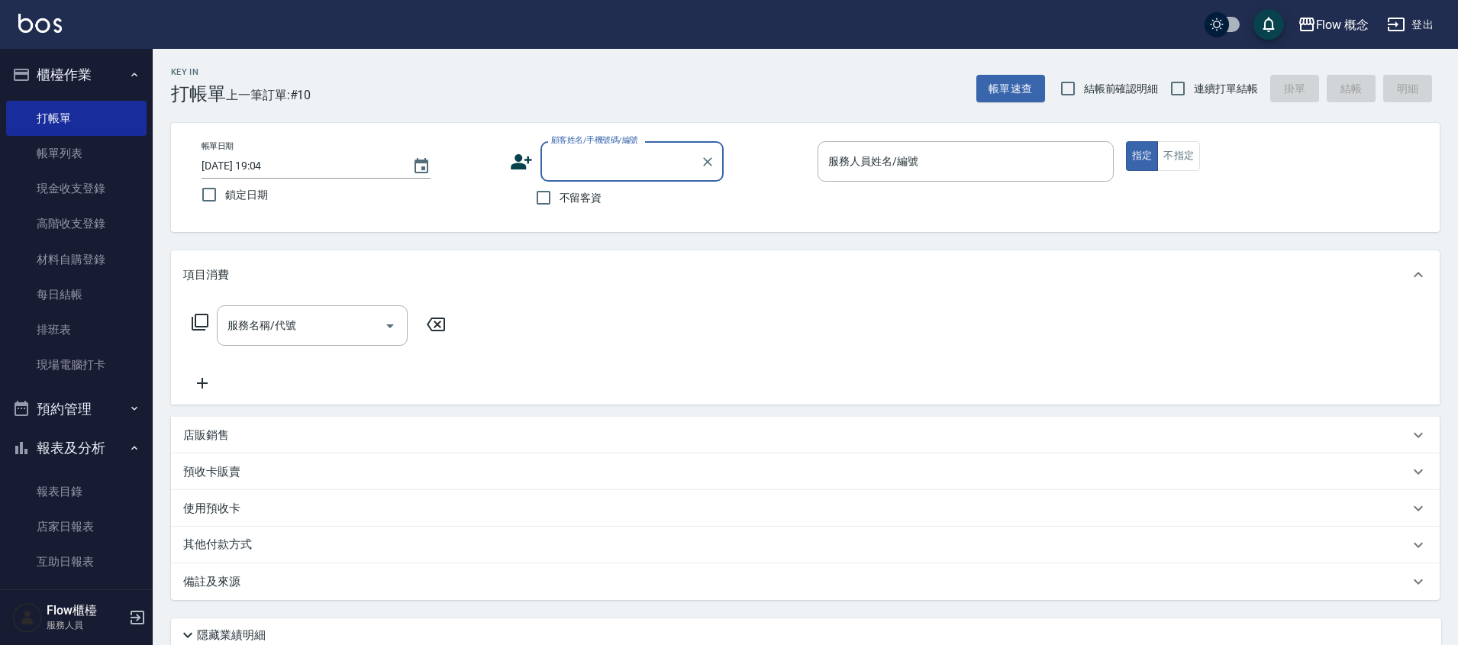
click at [541, 160] on div "顧客姓名/手機號碼/編號" at bounding box center [632, 161] width 183 height 40
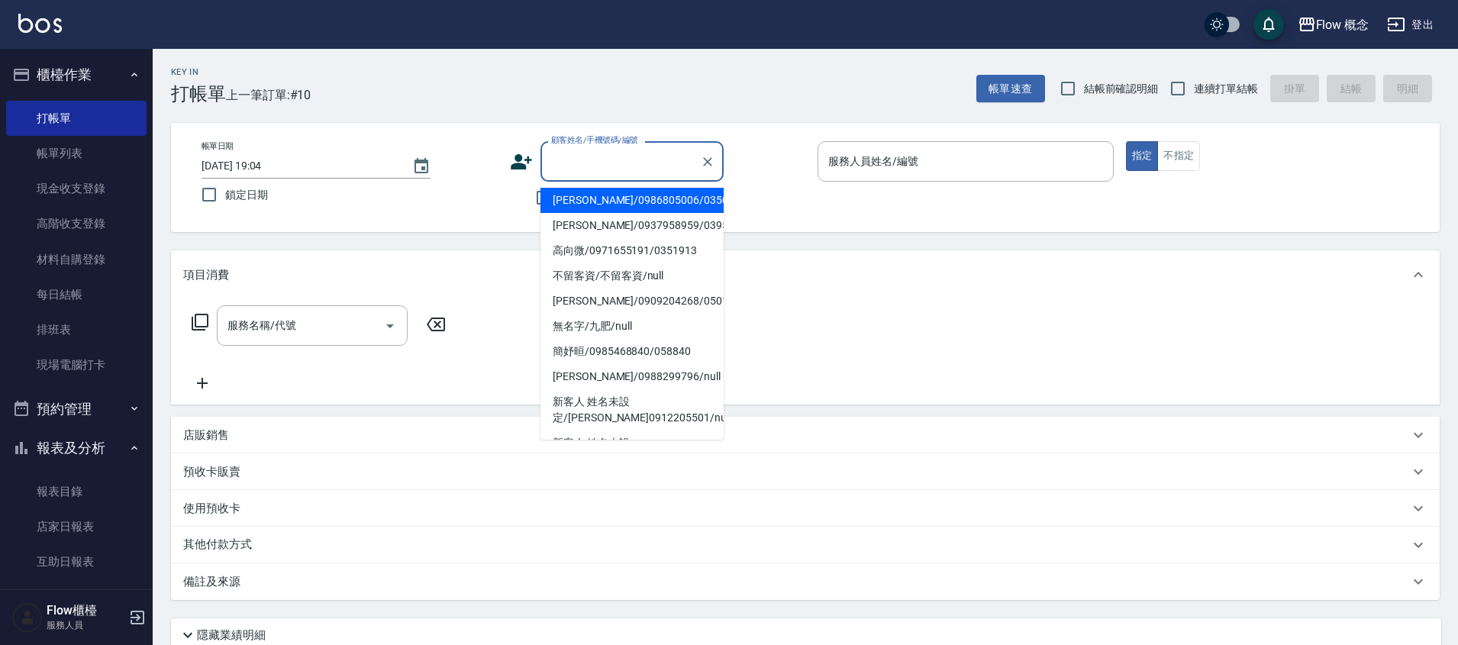
click at [642, 170] on input "顧客姓名/手機號碼/編號" at bounding box center [620, 161] width 147 height 27
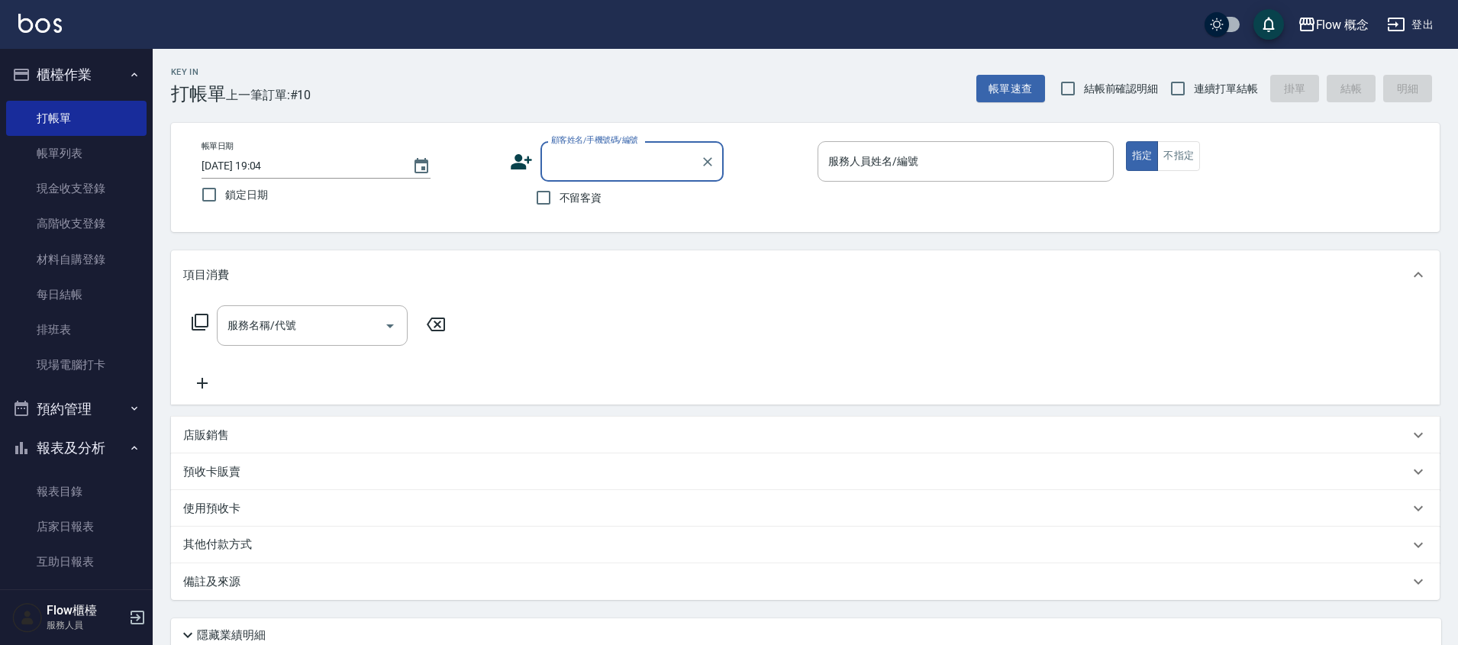
click at [610, 168] on input "顧客姓名/手機號碼/編號" at bounding box center [620, 161] width 147 height 27
type input "2"
click at [636, 208] on li "新客人 姓名未設定/[PERSON_NAME]/0989168809/null" at bounding box center [632, 208] width 183 height 41
type input "新客人 姓名未設定/[PERSON_NAME]/0989168809/null"
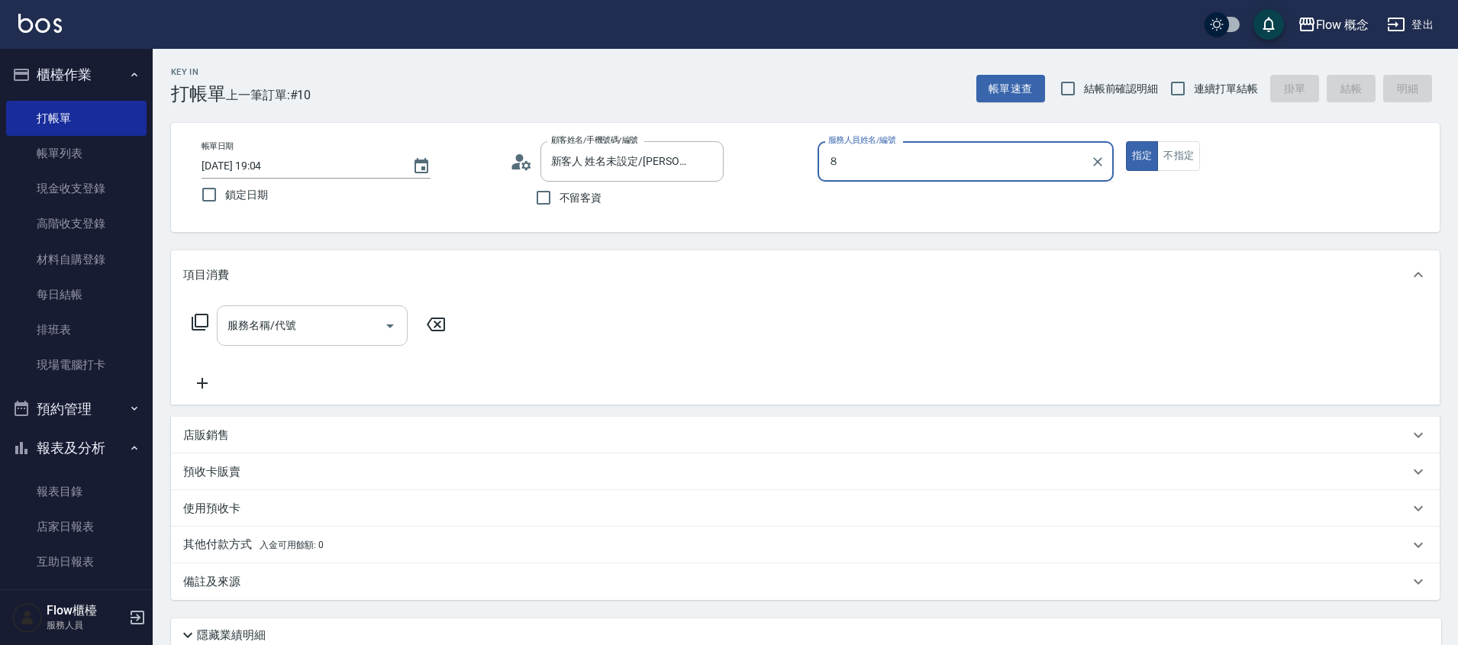
type input "８"
click at [1126, 141] on button "指定" at bounding box center [1142, 156] width 33 height 30
type button "true"
click at [895, 179] on div "服務人員姓名/編號" at bounding box center [966, 161] width 296 height 40
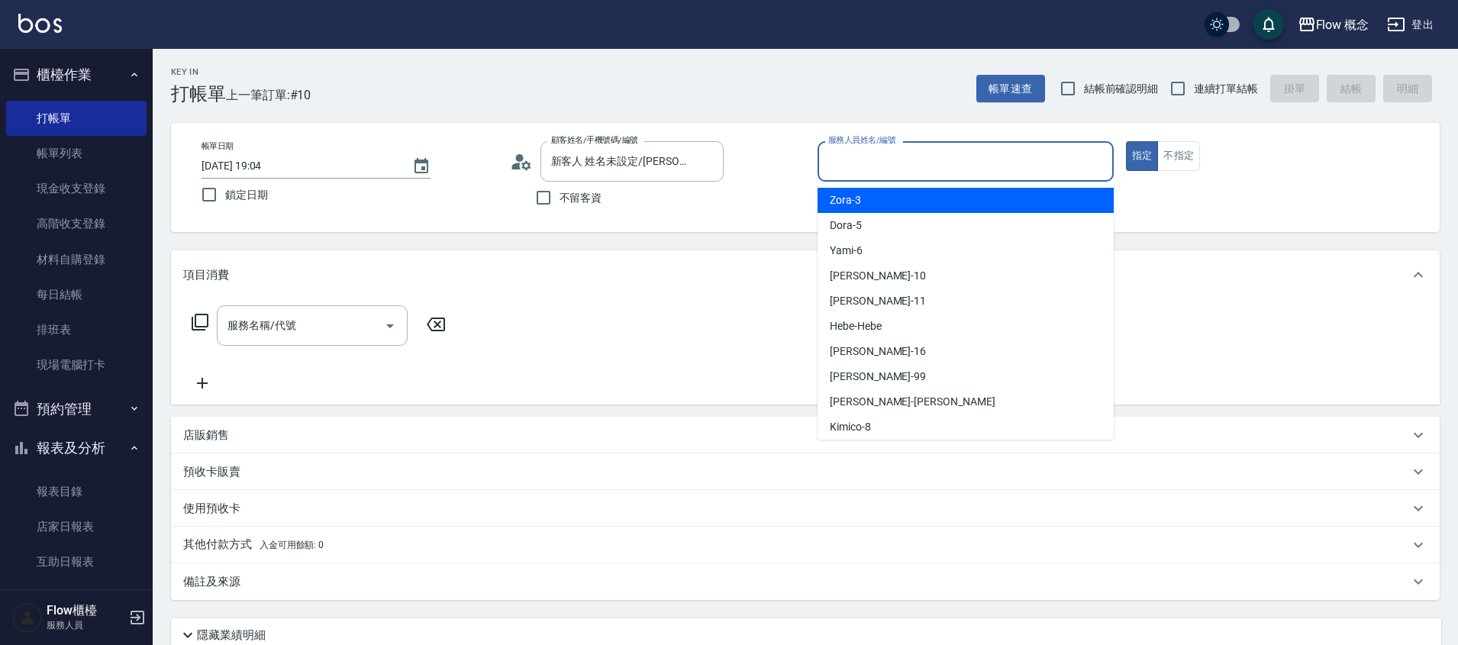
click at [895, 179] on div "服務人員姓名/編號" at bounding box center [966, 161] width 296 height 40
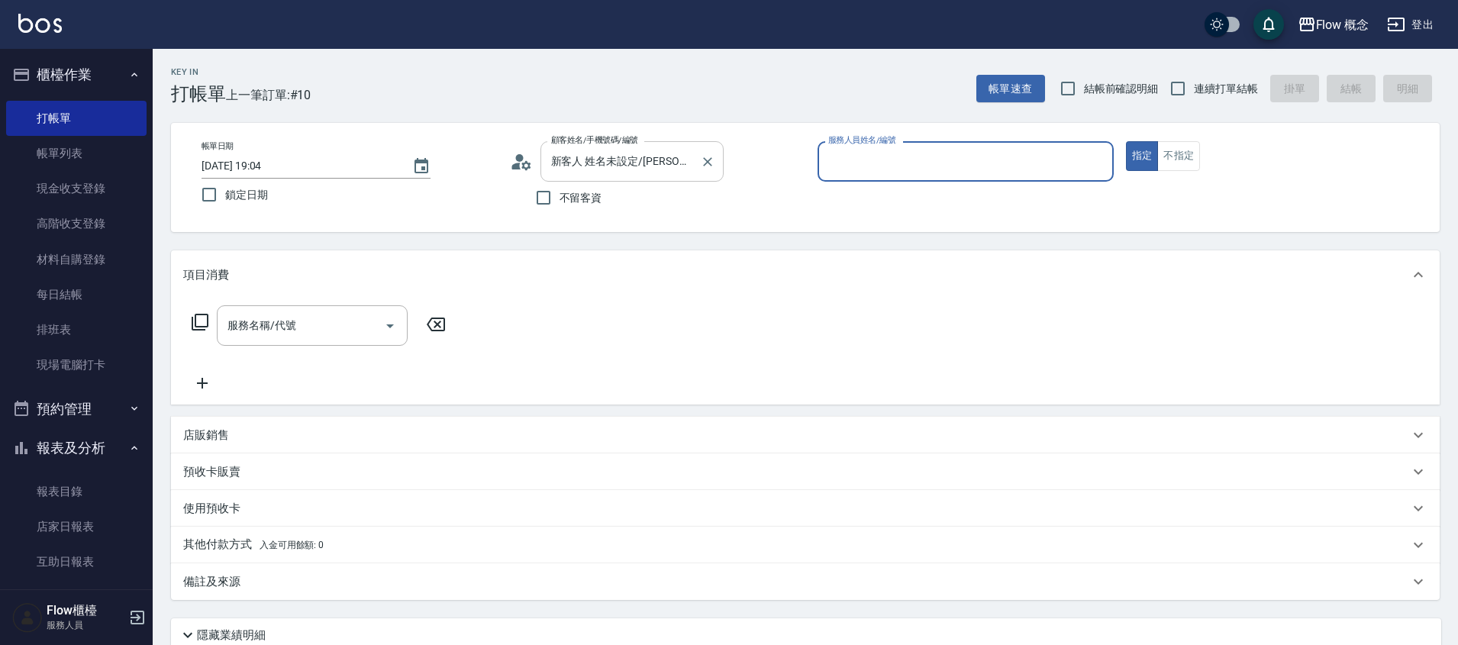
click at [625, 169] on input "新客人 姓名未設定/[PERSON_NAME]/0989168809/null" at bounding box center [620, 161] width 147 height 27
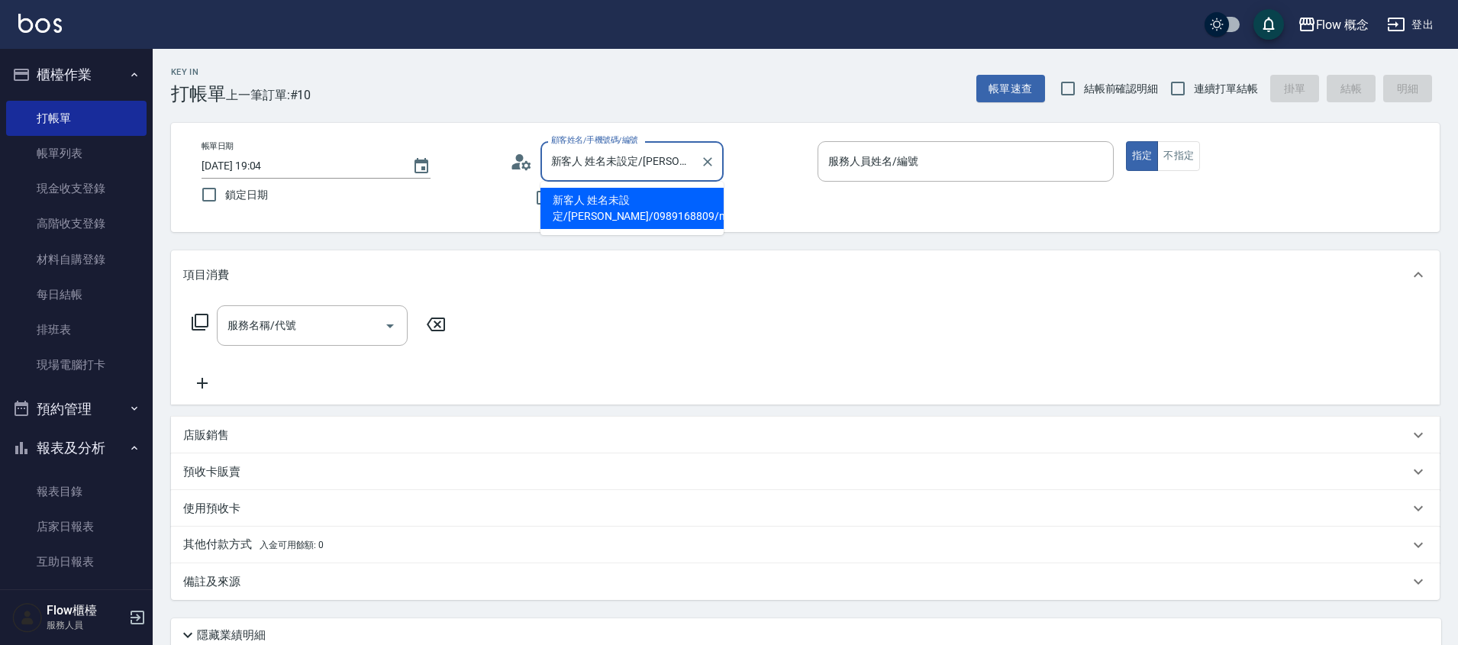
click at [625, 169] on input "新客人 姓名未設定/[PERSON_NAME]/0989168809/null" at bounding box center [620, 161] width 147 height 27
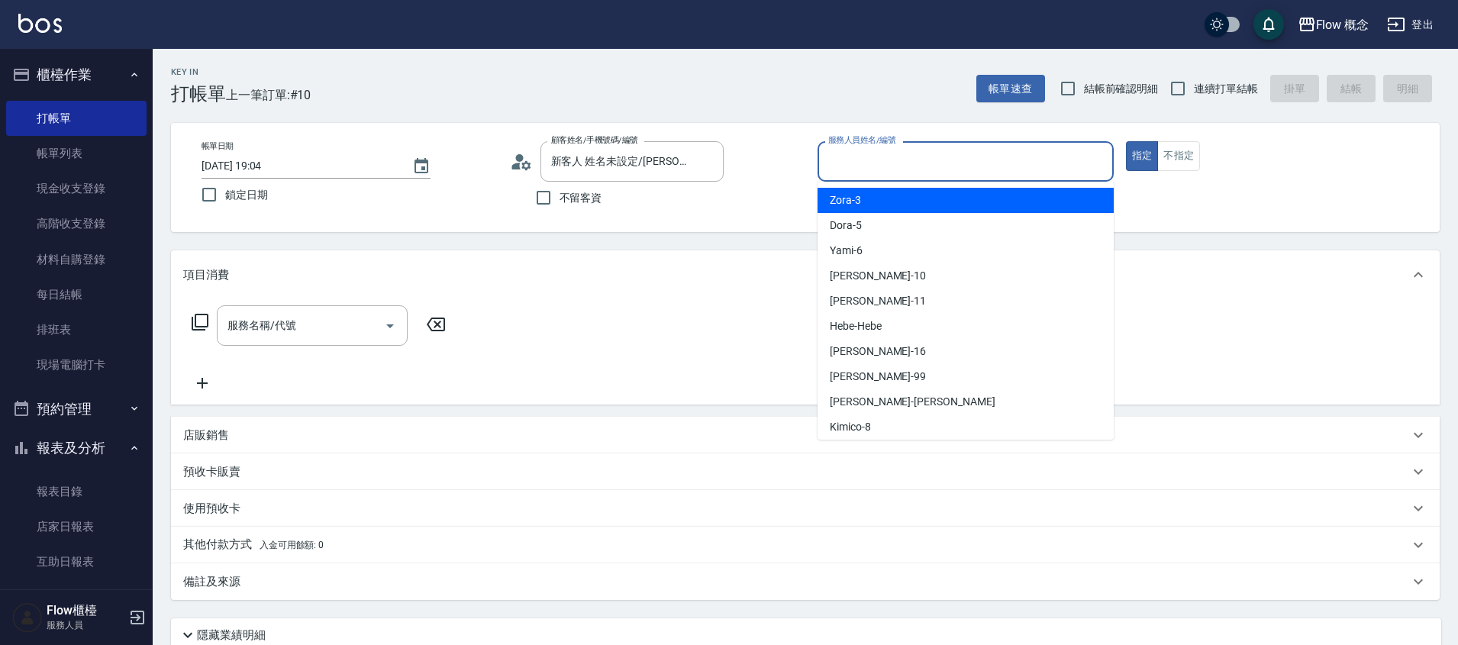
click at [895, 157] on input "服務人員姓名/編號" at bounding box center [966, 161] width 283 height 27
type input "８"
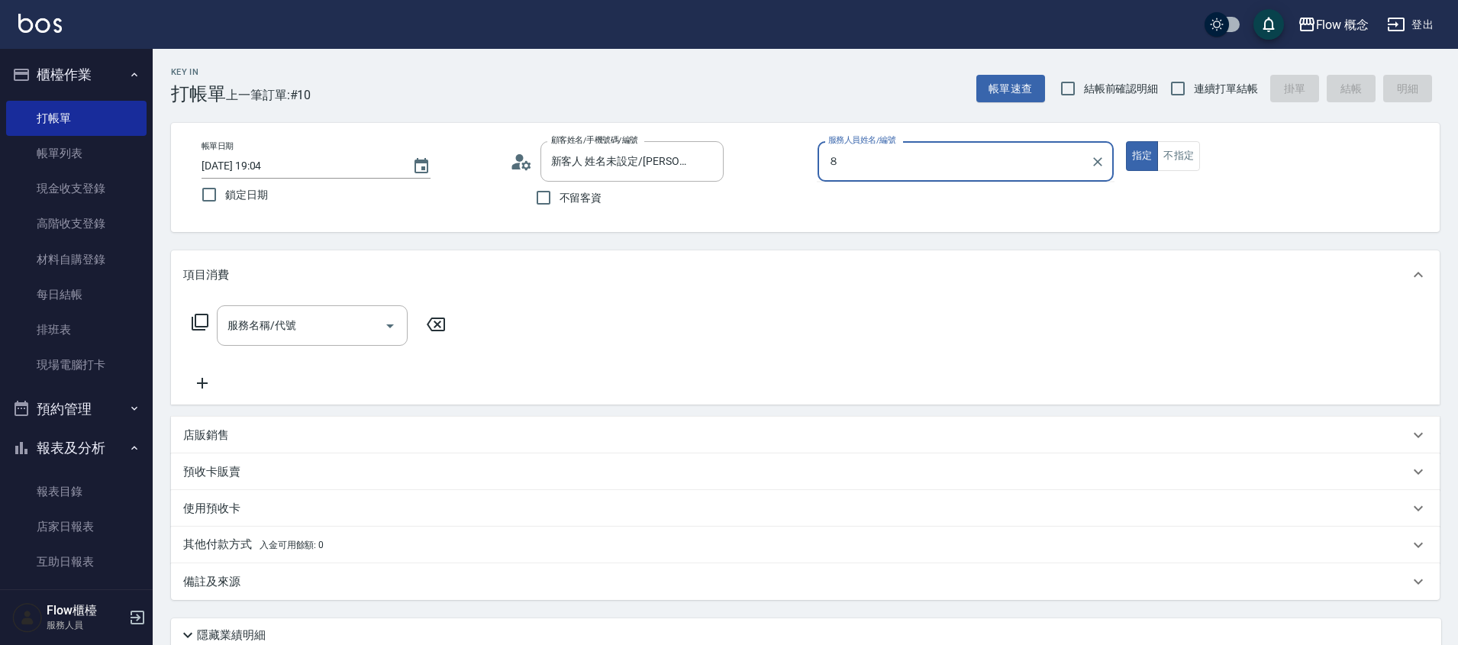
type input "８"
click at [1126, 141] on button "指定" at bounding box center [1142, 156] width 33 height 30
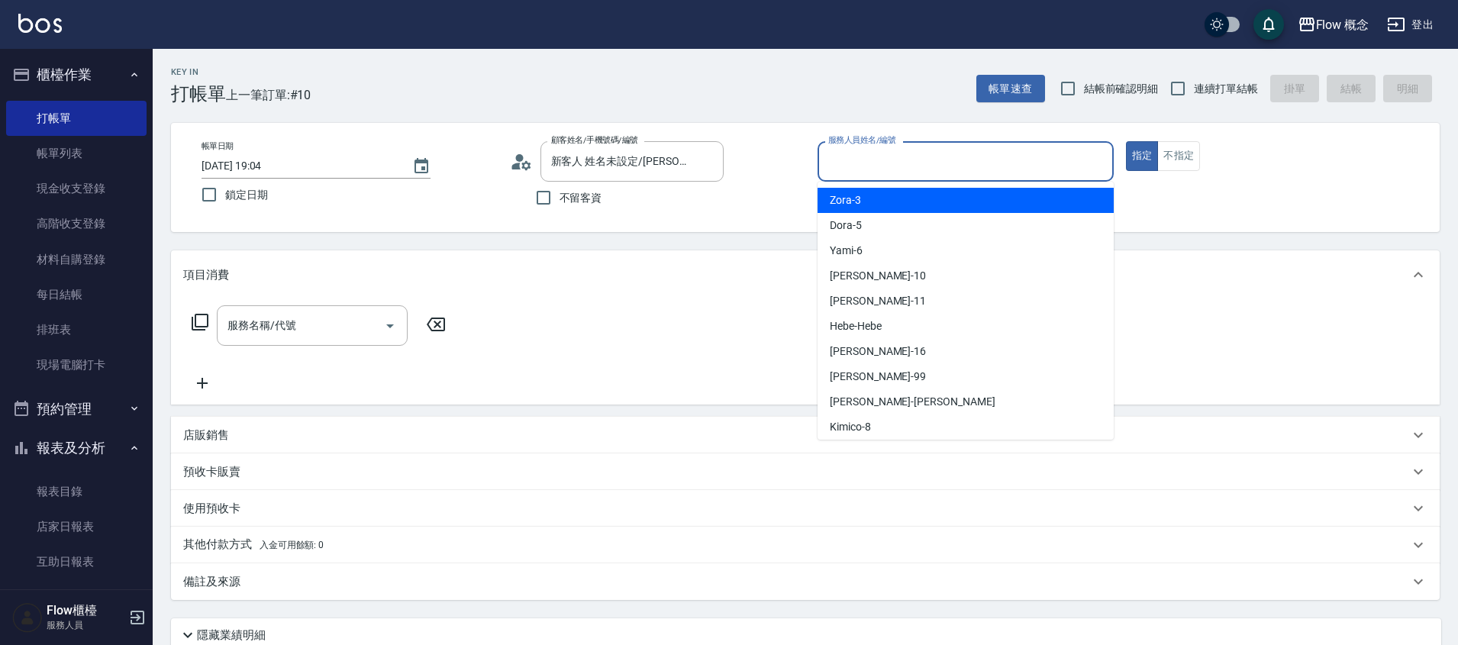
click at [967, 155] on input "服務人員姓名/編號" at bounding box center [966, 161] width 283 height 27
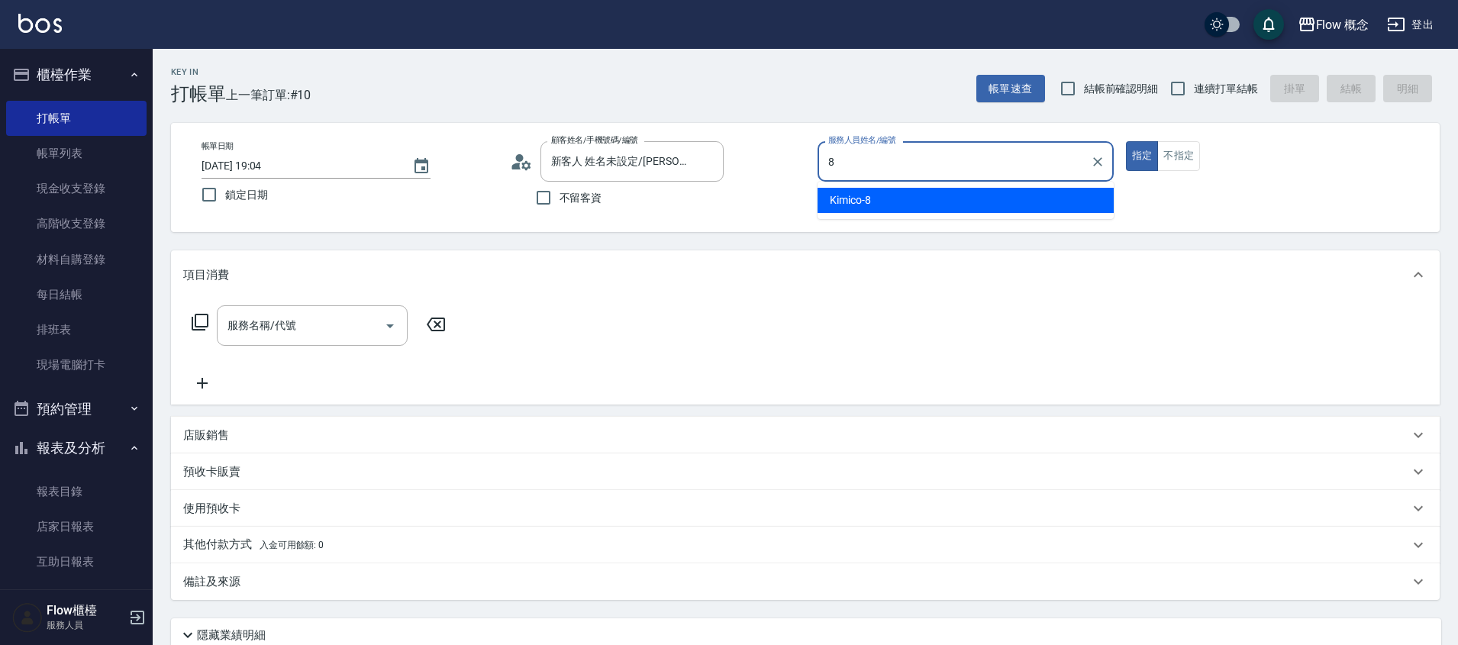
type input "Kimico-8"
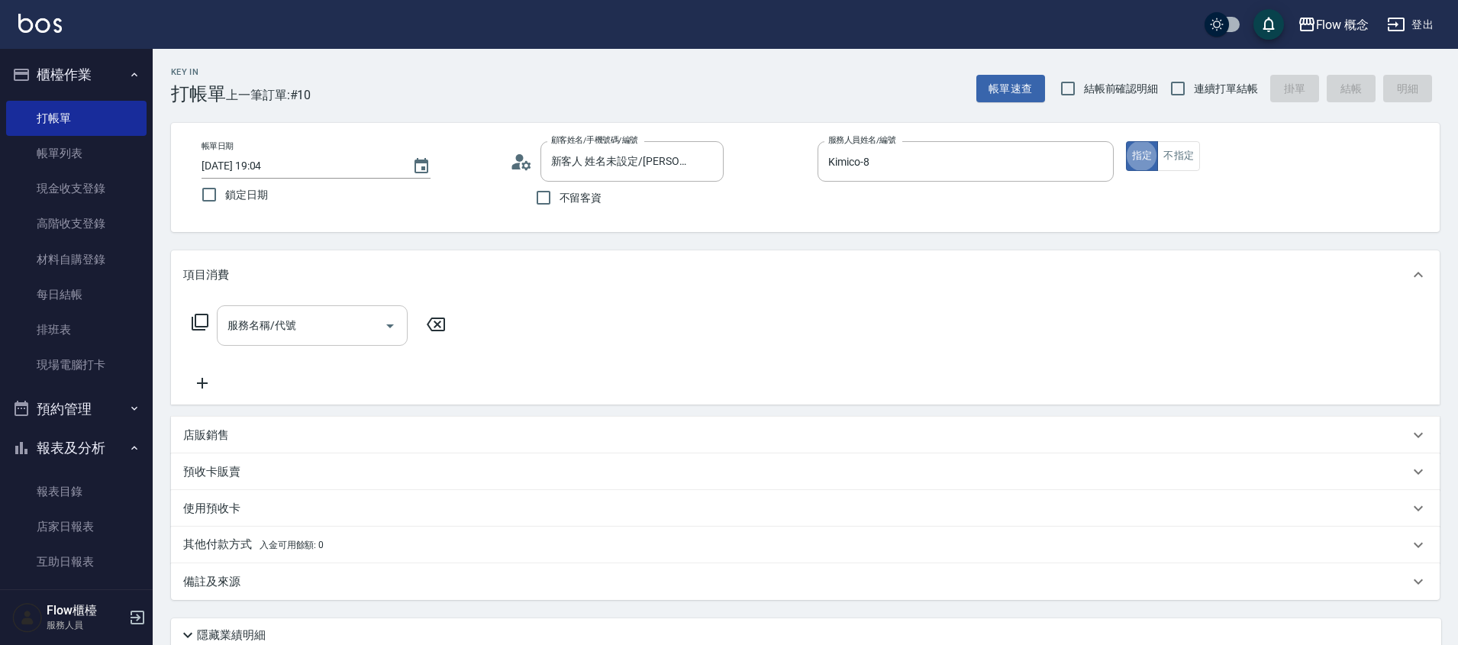
click at [294, 326] on input "服務名稱/代號" at bounding box center [301, 325] width 154 height 27
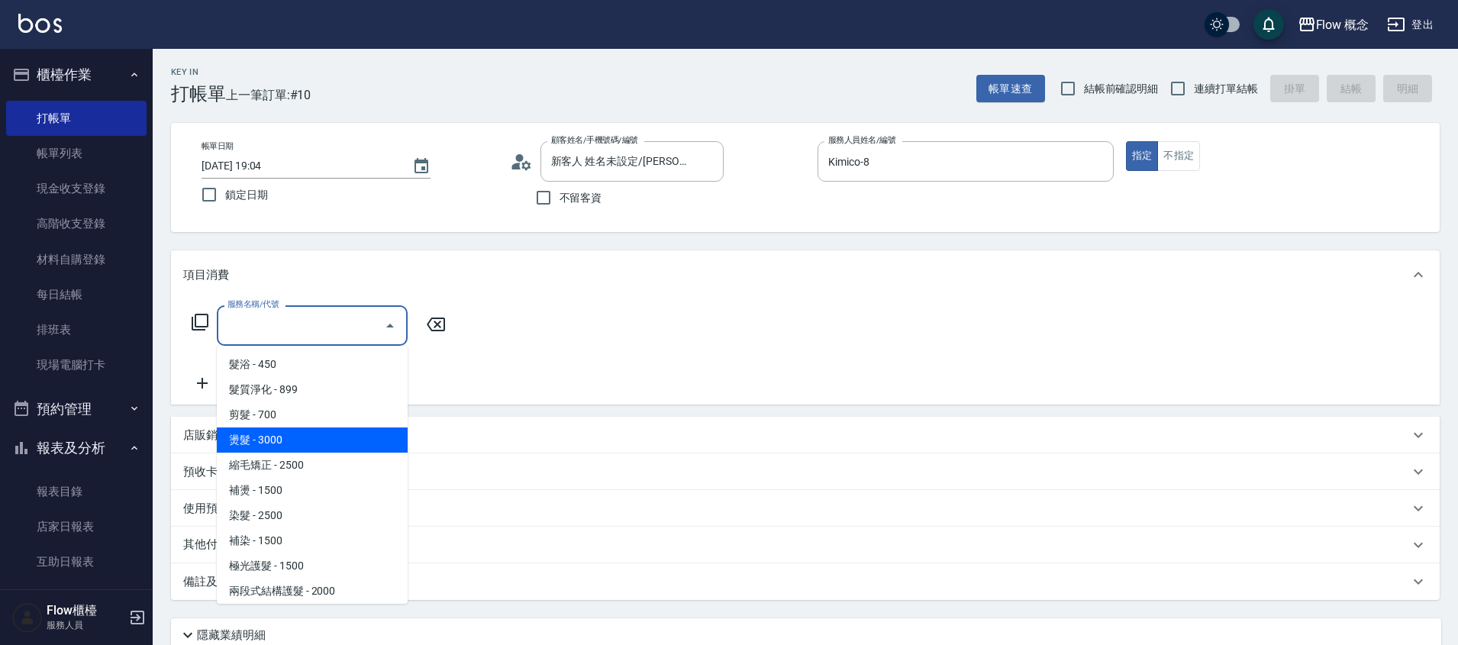
click at [283, 449] on span "燙髮 - 3000" at bounding box center [312, 440] width 191 height 25
type input "燙髮(301)"
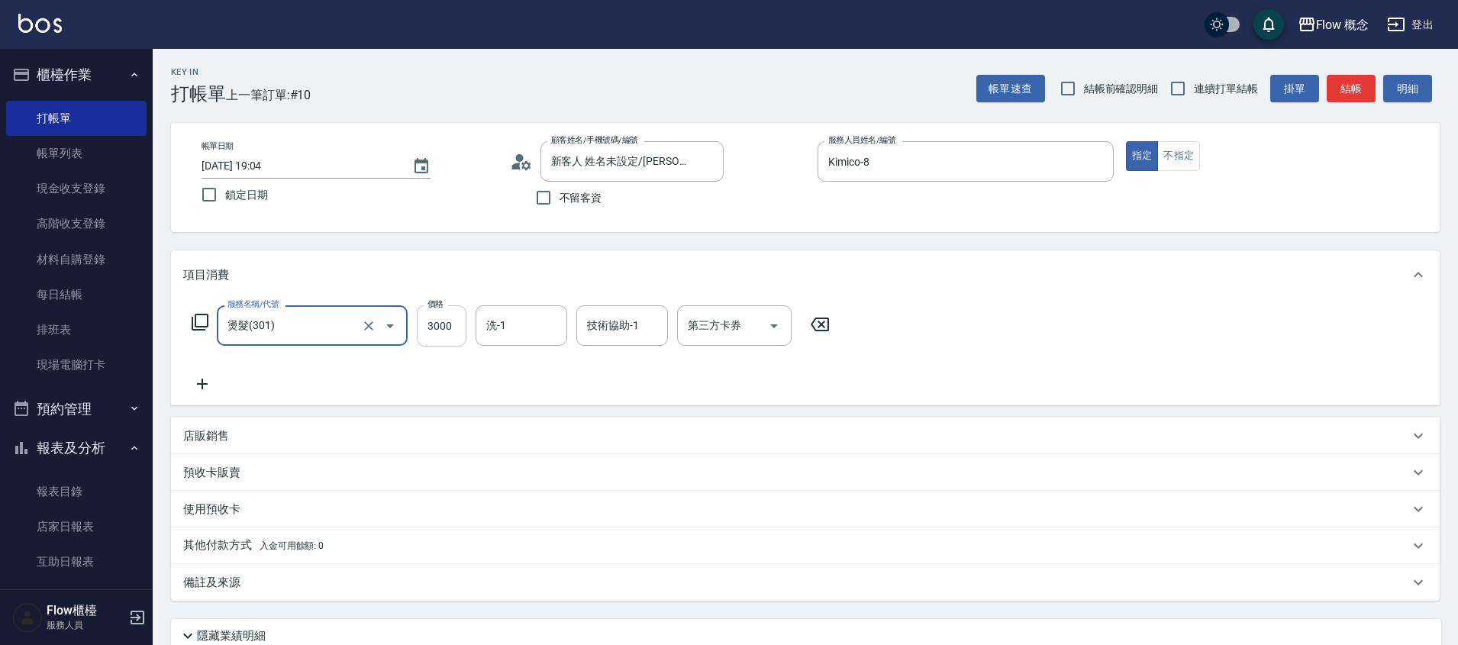
click at [449, 321] on input "3000" at bounding box center [442, 325] width 50 height 41
type input "3700"
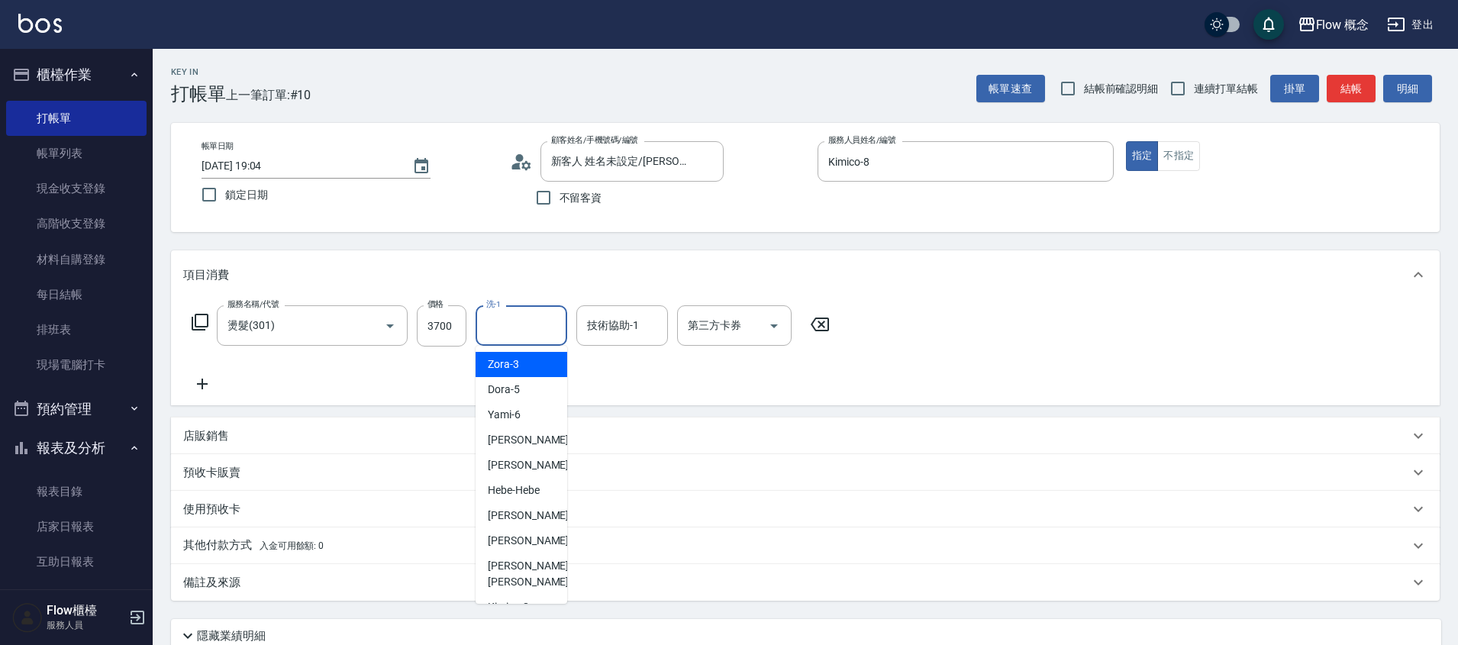
click at [543, 334] on input "洗-1" at bounding box center [522, 325] width 78 height 27
click at [524, 438] on div "[PERSON_NAME] -10" at bounding box center [522, 440] width 92 height 25
type input "[PERSON_NAME]-10"
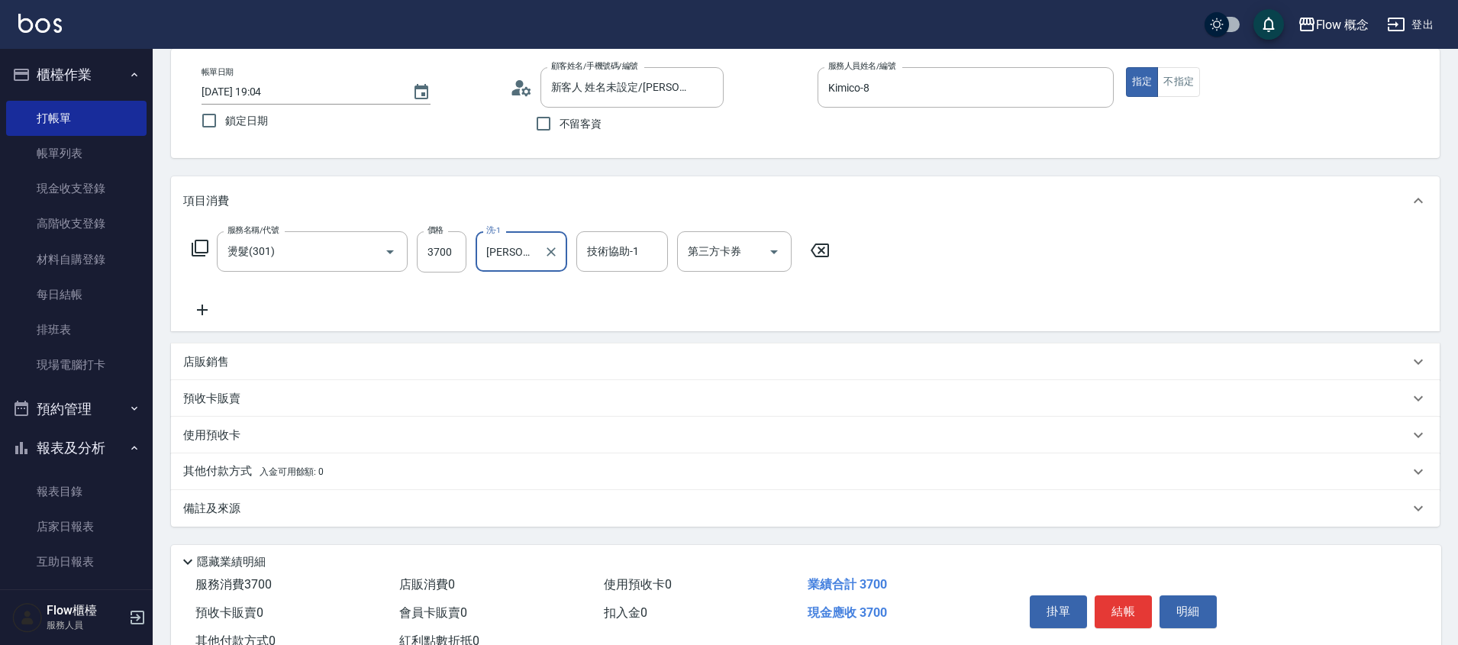
scroll to position [75, 0]
click at [343, 478] on div "其他付款方式 入金可用餘額: 0" at bounding box center [796, 471] width 1226 height 17
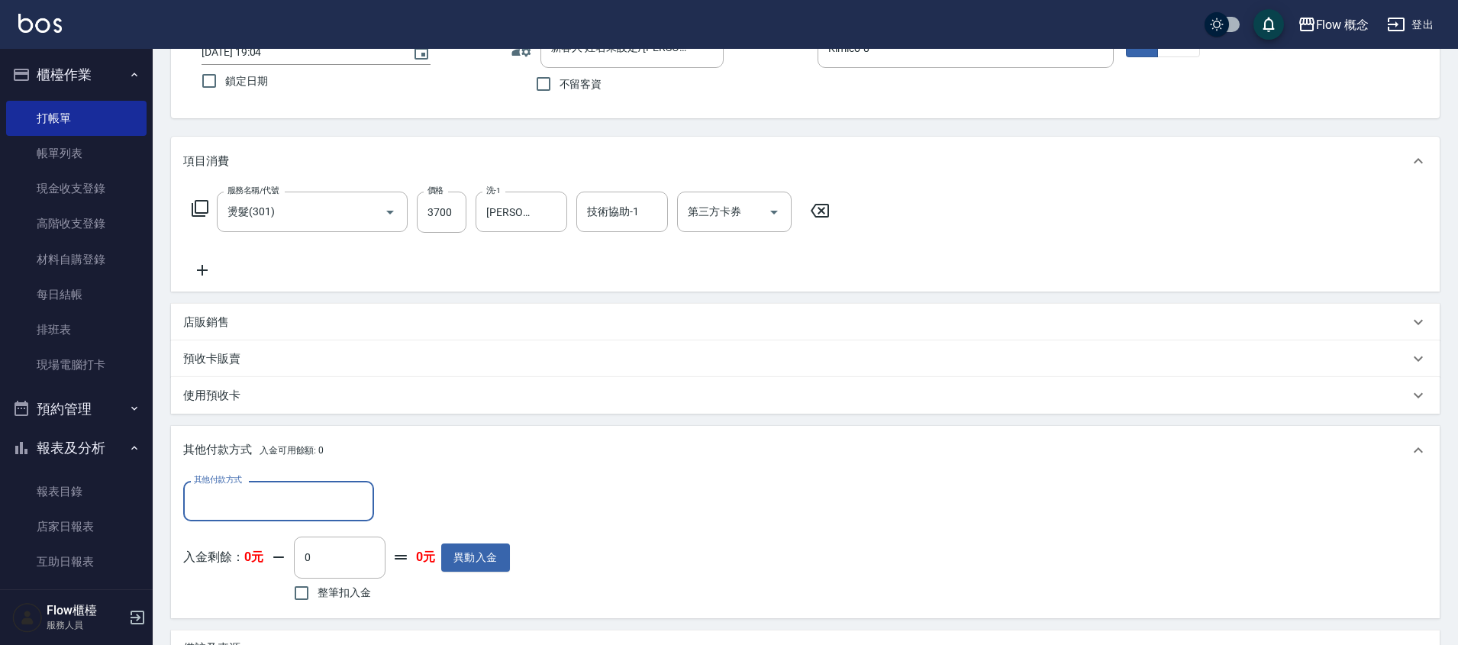
scroll to position [276, 0]
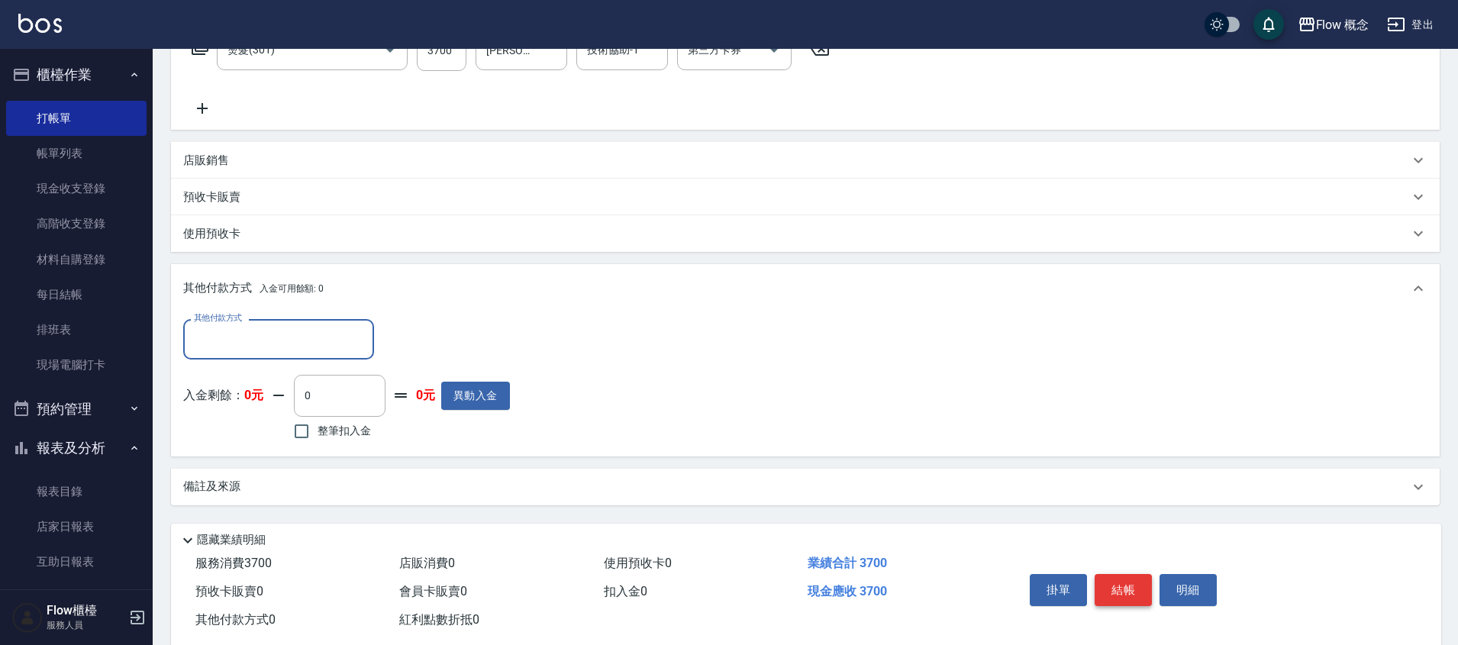
click at [1135, 577] on button "結帳" at bounding box center [1123, 590] width 57 height 32
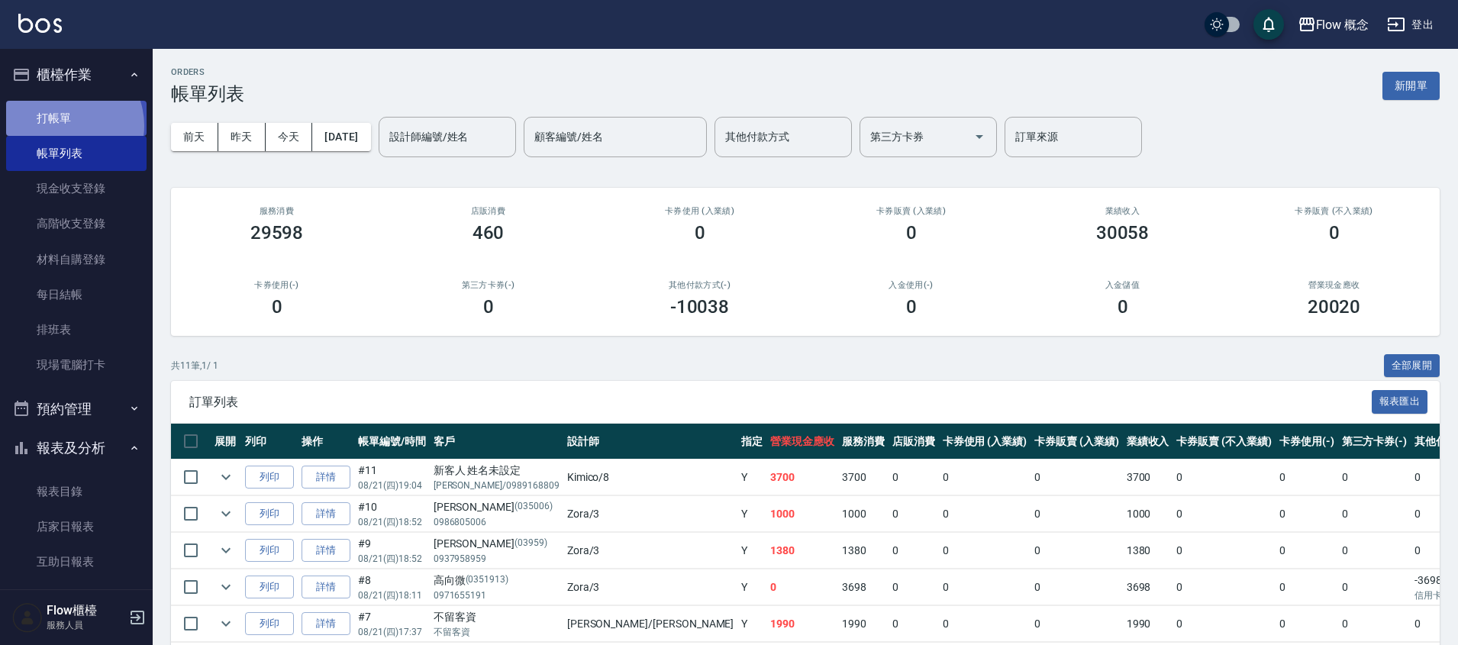
click at [63, 125] on link "打帳單" at bounding box center [76, 118] width 140 height 35
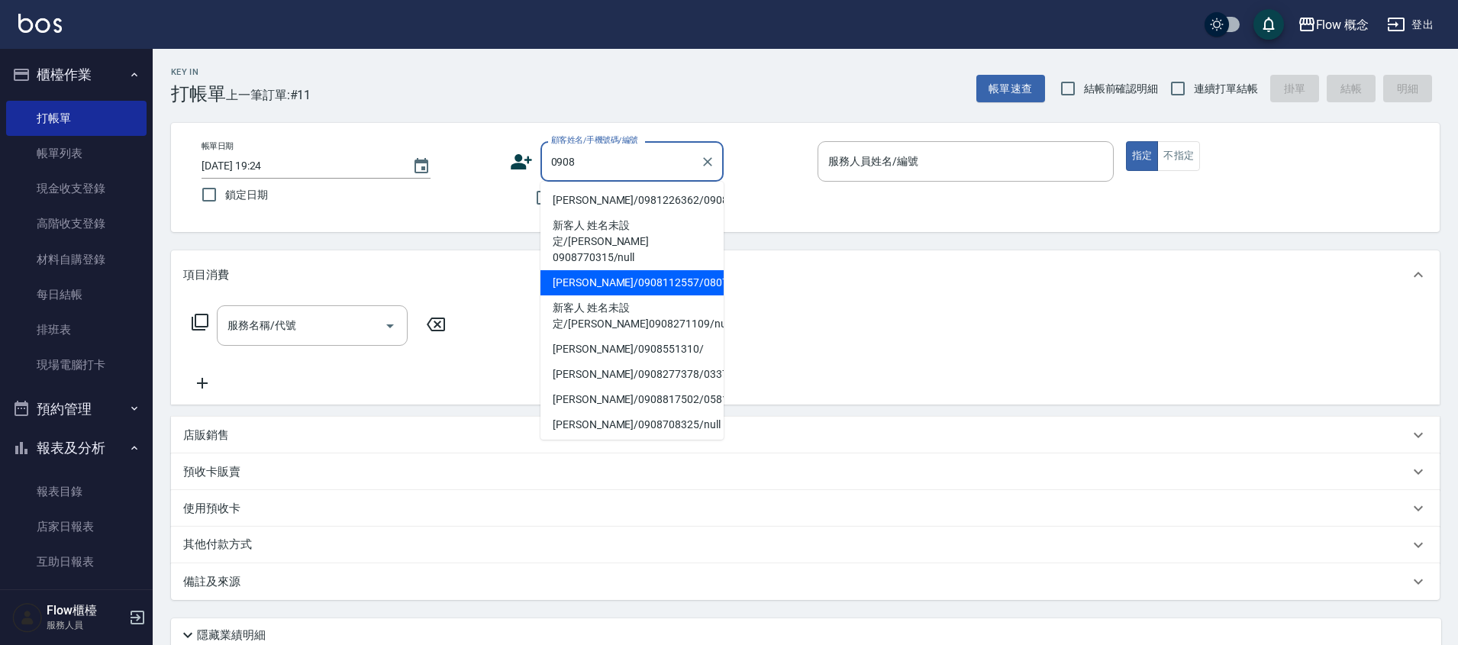
click at [625, 270] on li "[PERSON_NAME]/0908112557/0807101" at bounding box center [632, 282] width 183 height 25
type input "[PERSON_NAME]/0908112557/0807101"
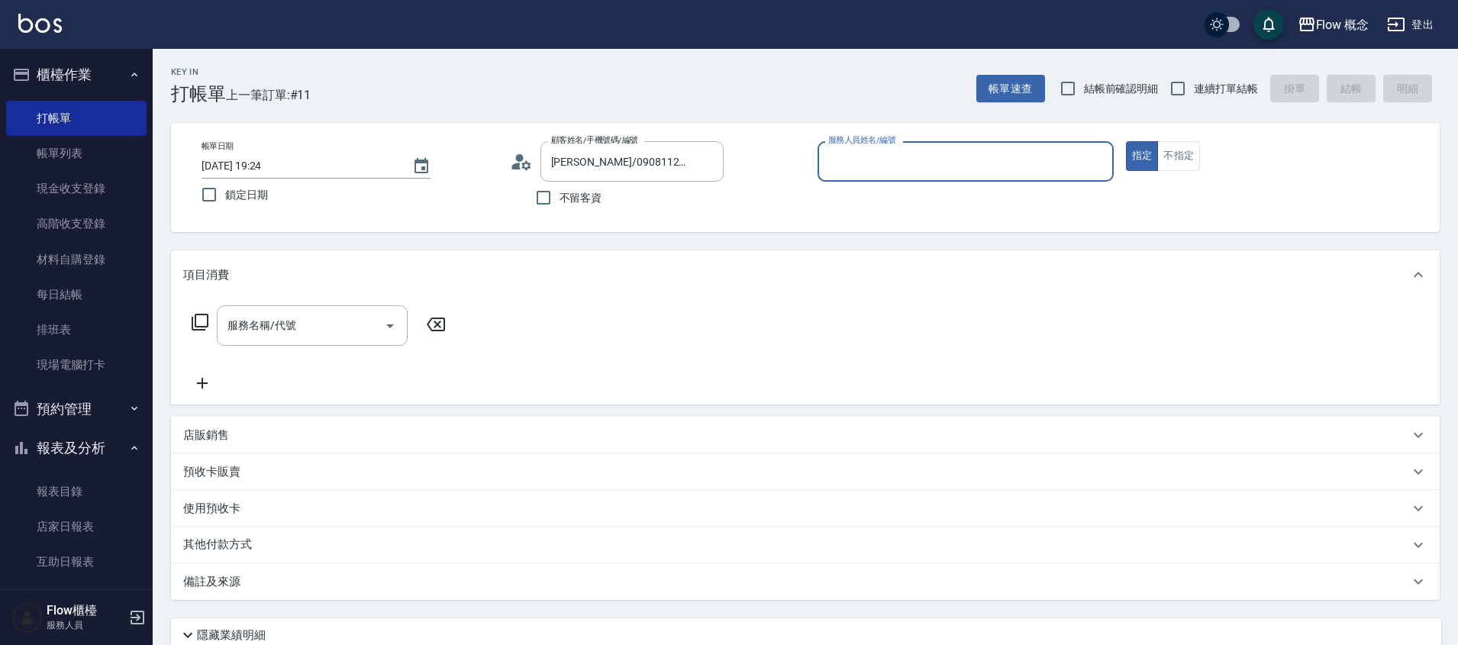
type input "Kimico-8"
click at [370, 320] on input "服務名稱/代號" at bounding box center [301, 325] width 154 height 27
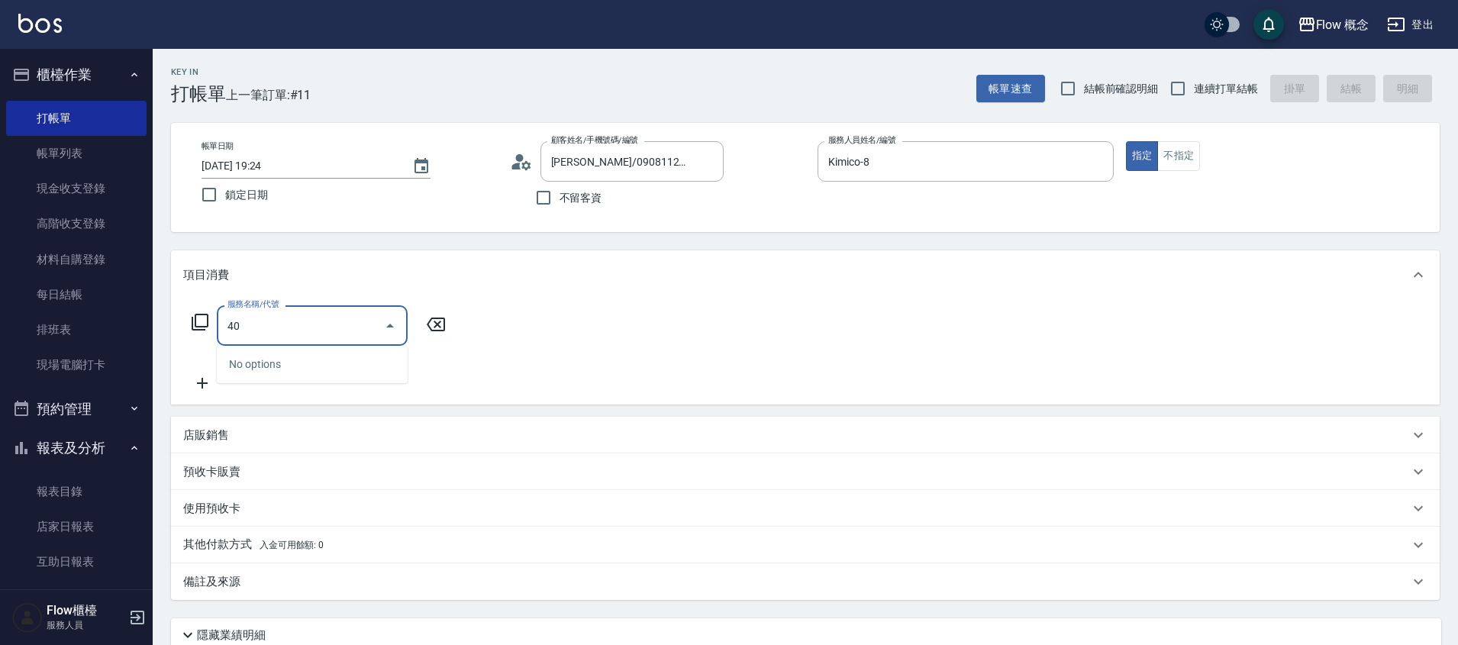
type input "4"
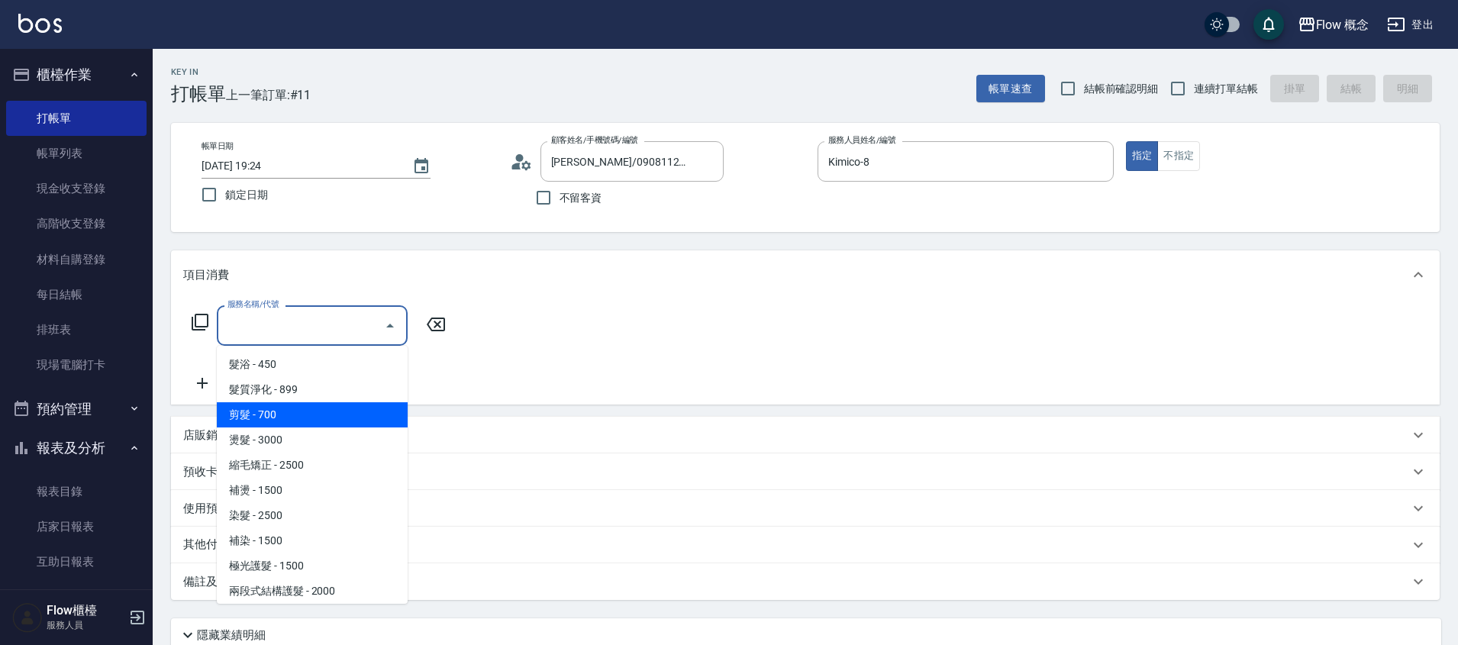
click at [309, 413] on span "剪髮 - 700" at bounding box center [312, 414] width 191 height 25
type input "剪髮(201)"
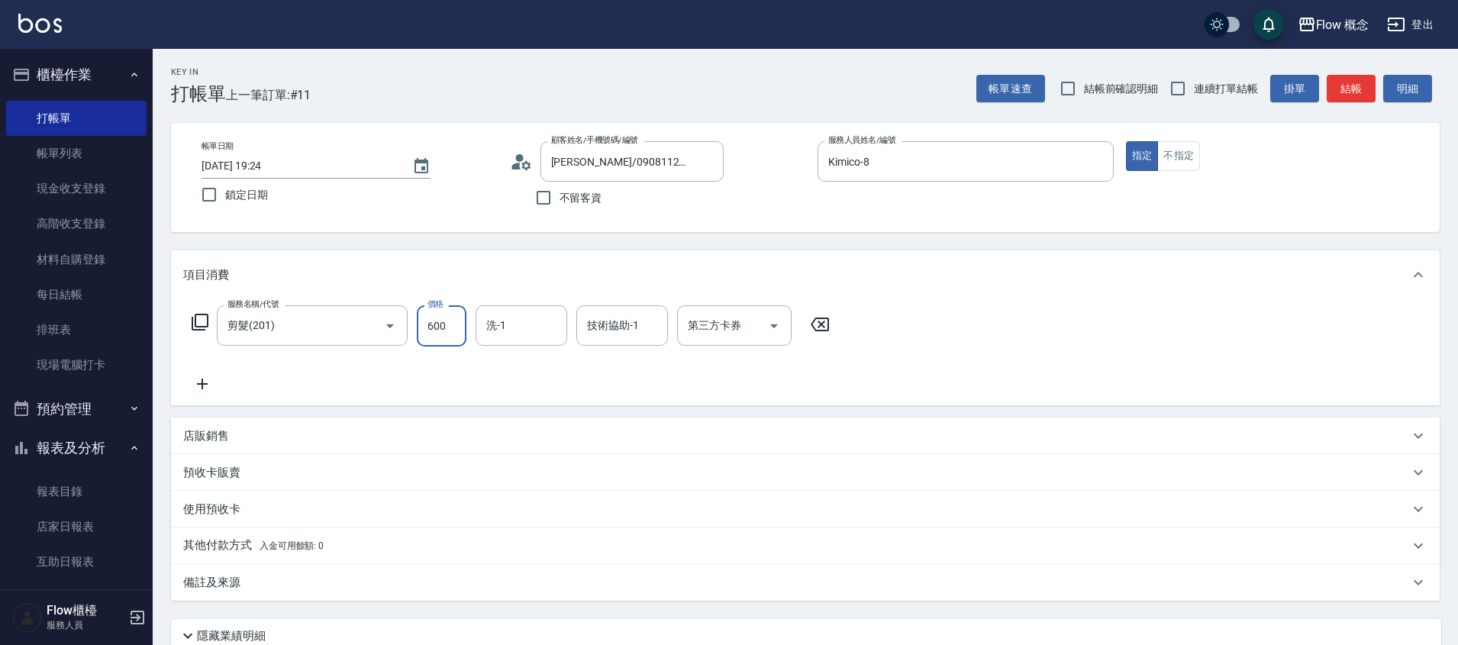
type input "600"
click at [202, 386] on icon at bounding box center [202, 384] width 11 height 11
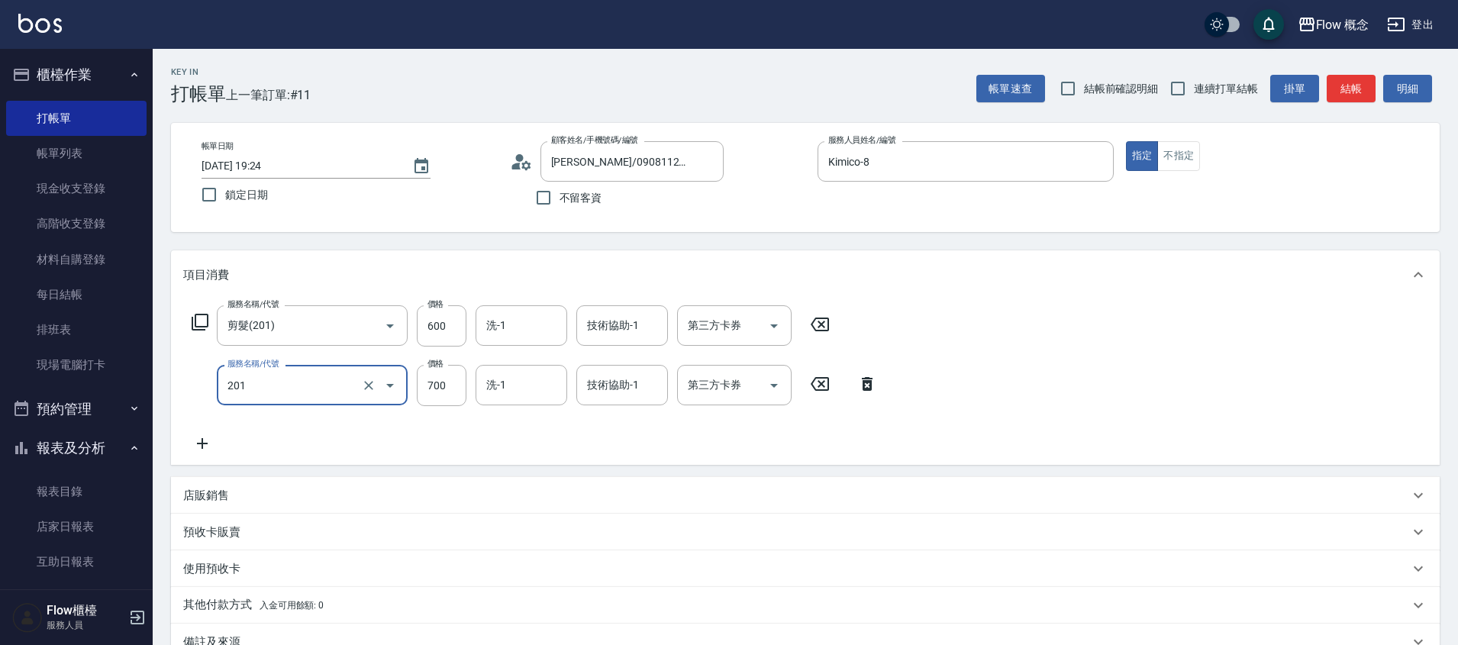
type input "剪髮(201)"
type input "600"
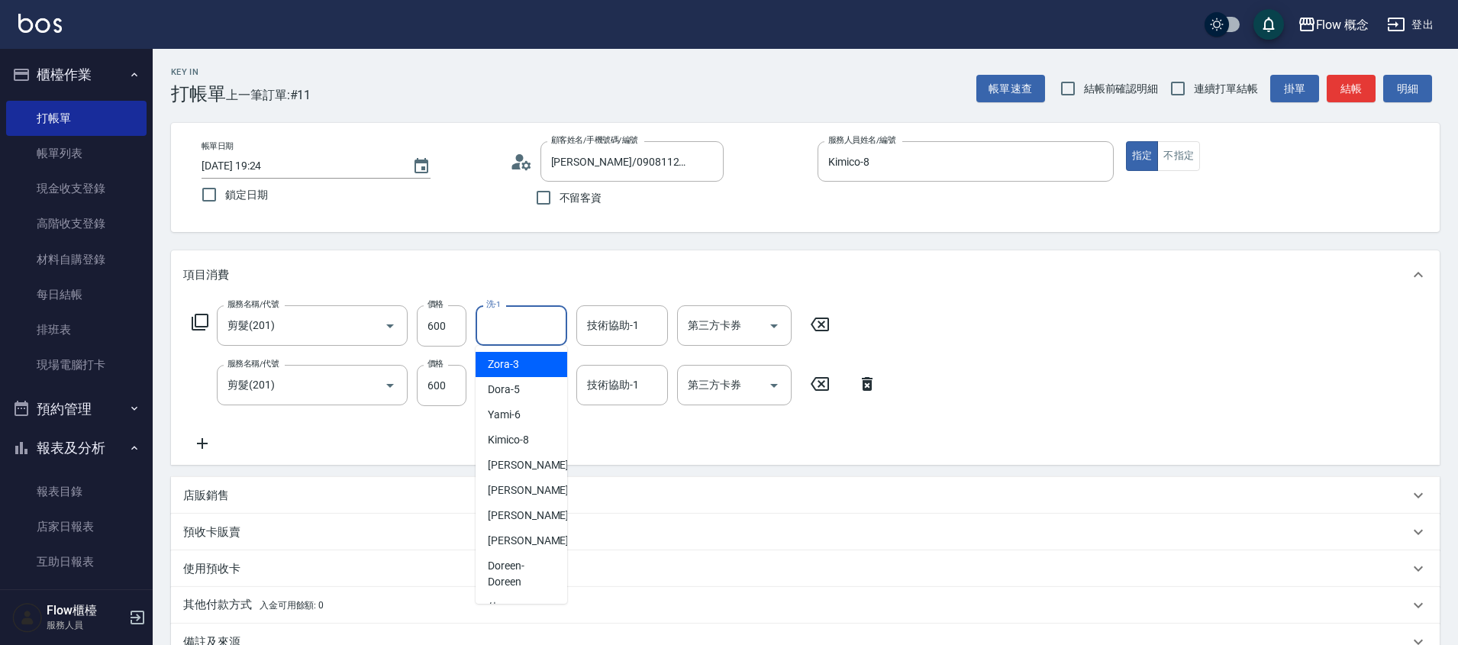
click at [523, 327] on input "洗-1" at bounding box center [522, 325] width 78 height 27
click at [517, 464] on span "[PERSON_NAME] -10" at bounding box center [536, 462] width 96 height 16
type input "[PERSON_NAME]-10"
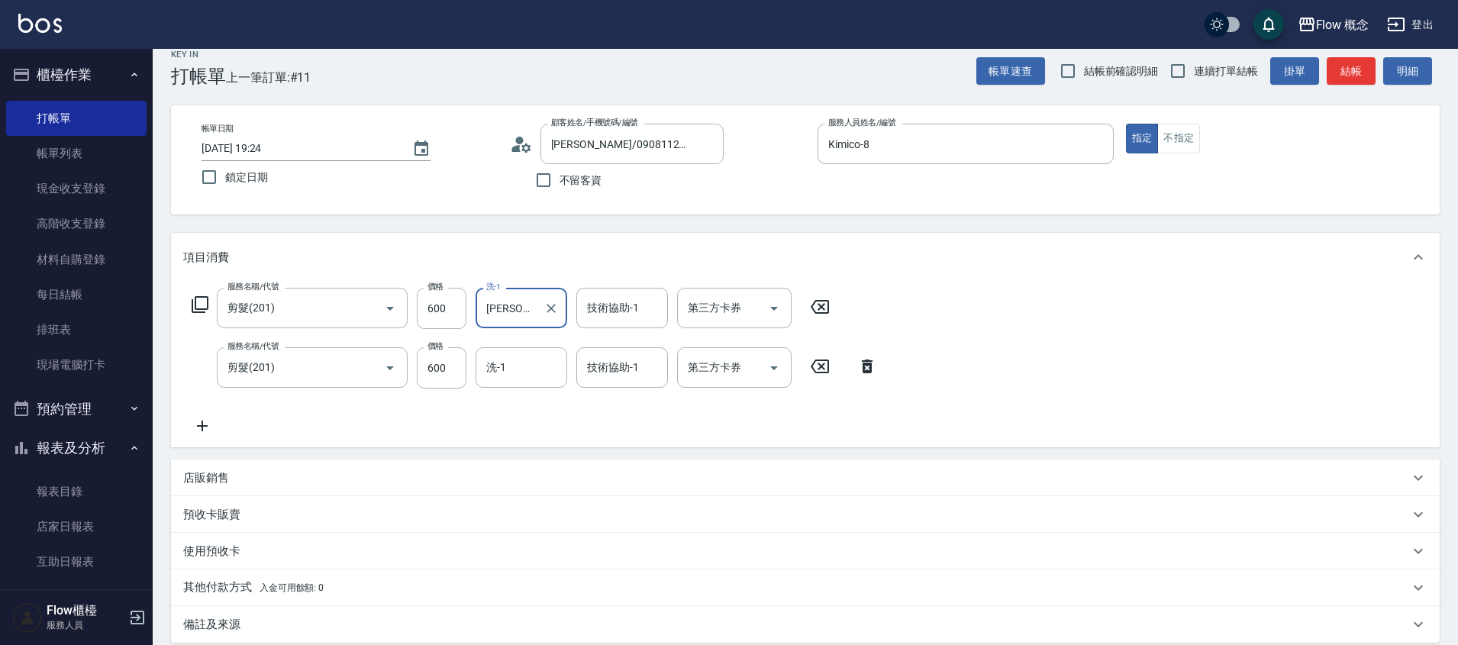
scroll to position [188, 0]
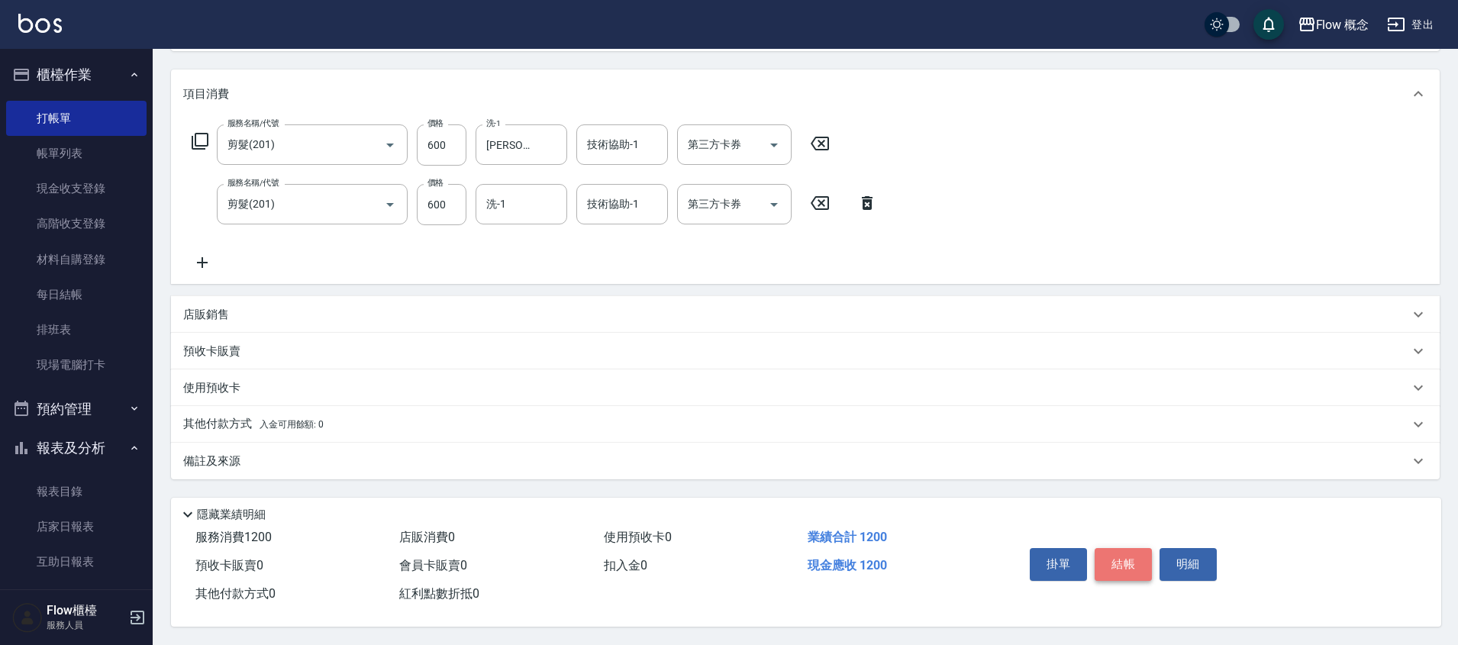
click at [1119, 559] on button "結帳" at bounding box center [1123, 564] width 57 height 32
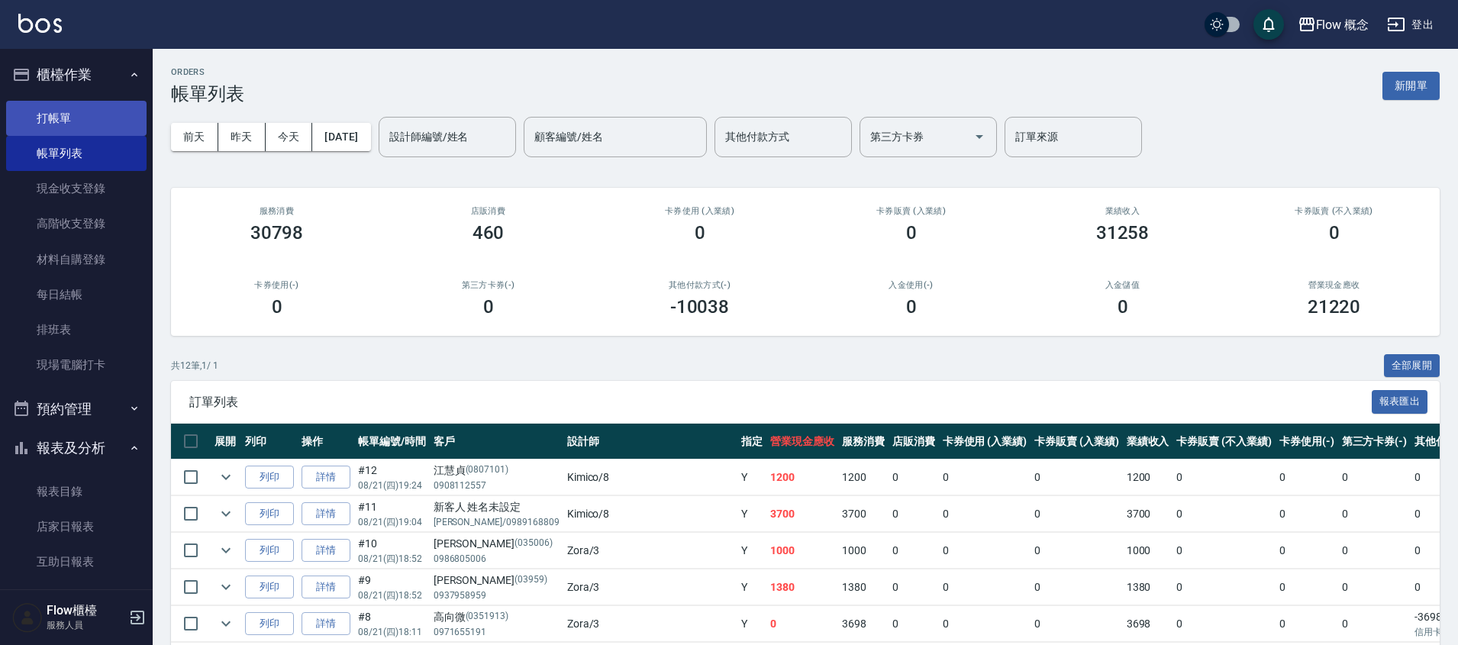
click at [91, 125] on link "打帳單" at bounding box center [76, 118] width 140 height 35
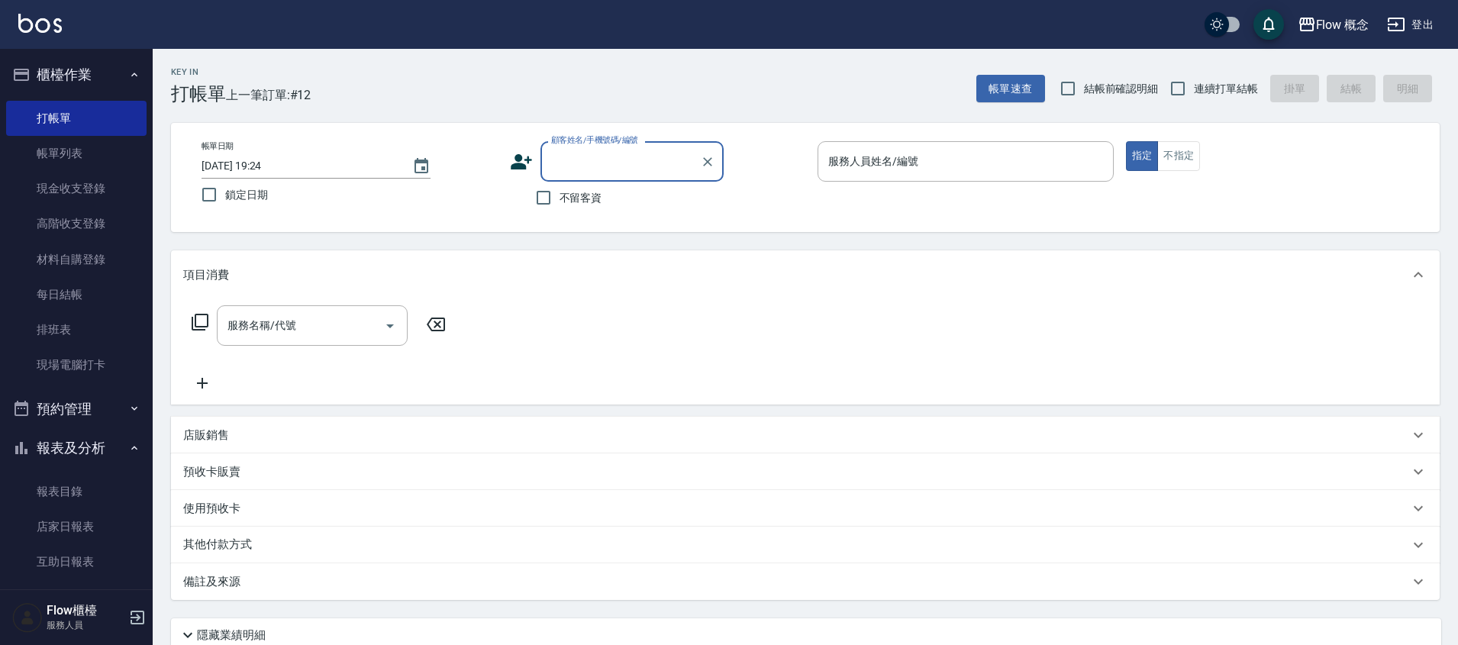
click at [625, 155] on input "顧客姓名/手機號碼/編號" at bounding box center [620, 161] width 147 height 27
type input "r"
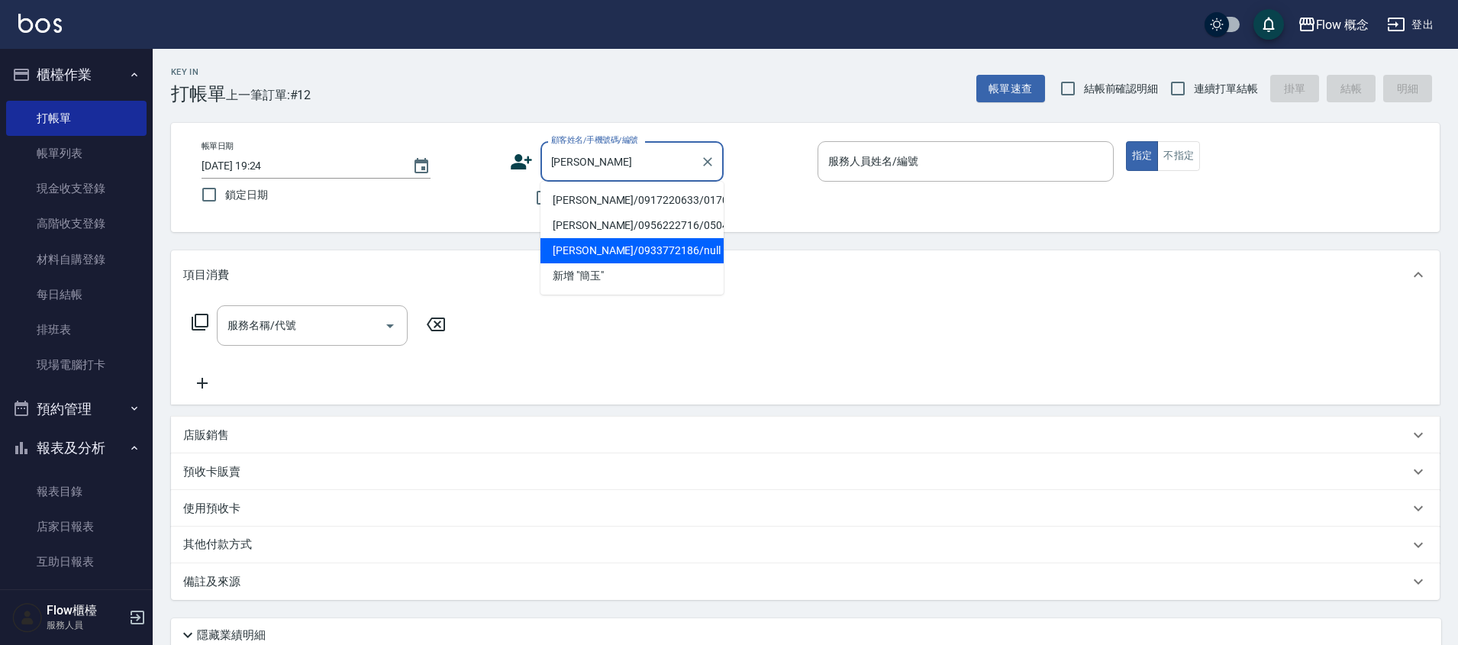
click at [634, 251] on li "[PERSON_NAME]/0933772186/null" at bounding box center [632, 250] width 183 height 25
type input "[PERSON_NAME]/0933772186/null"
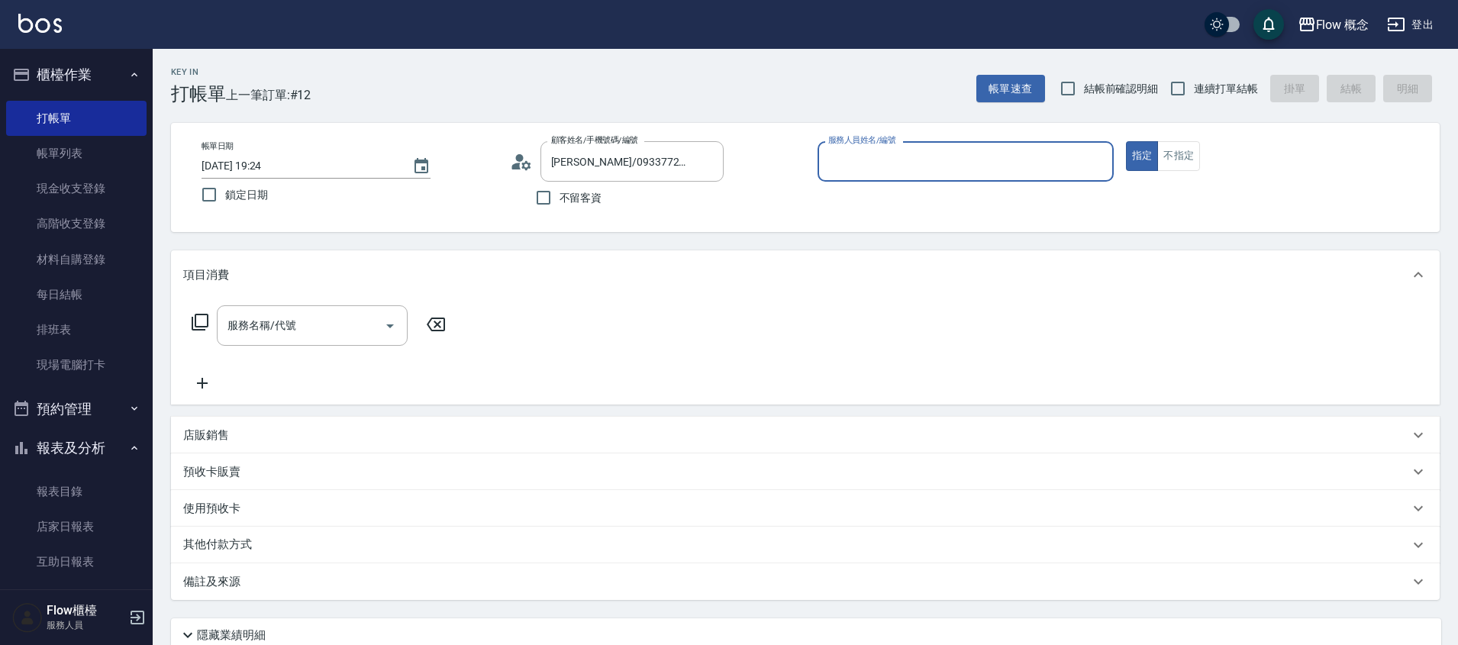
type input "Kimico-8"
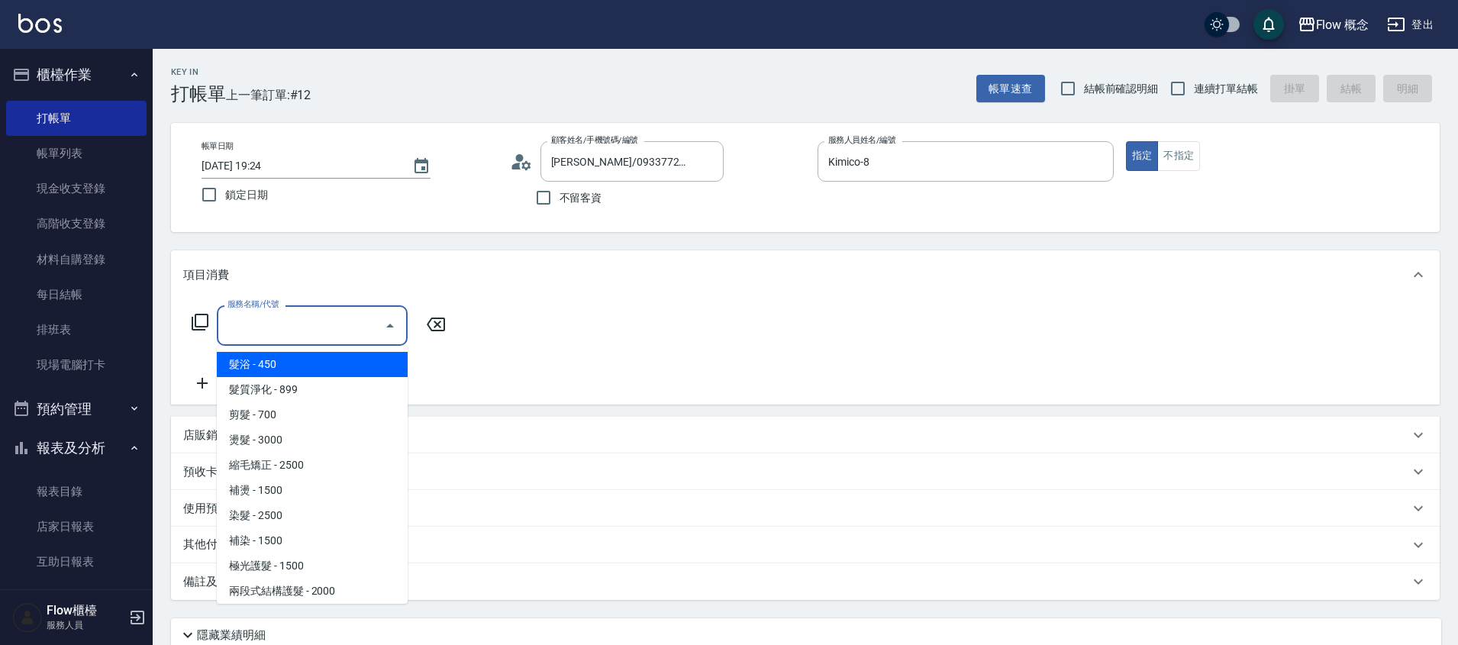
click at [351, 320] on input "服務名稱/代號" at bounding box center [301, 325] width 154 height 27
type input "４"
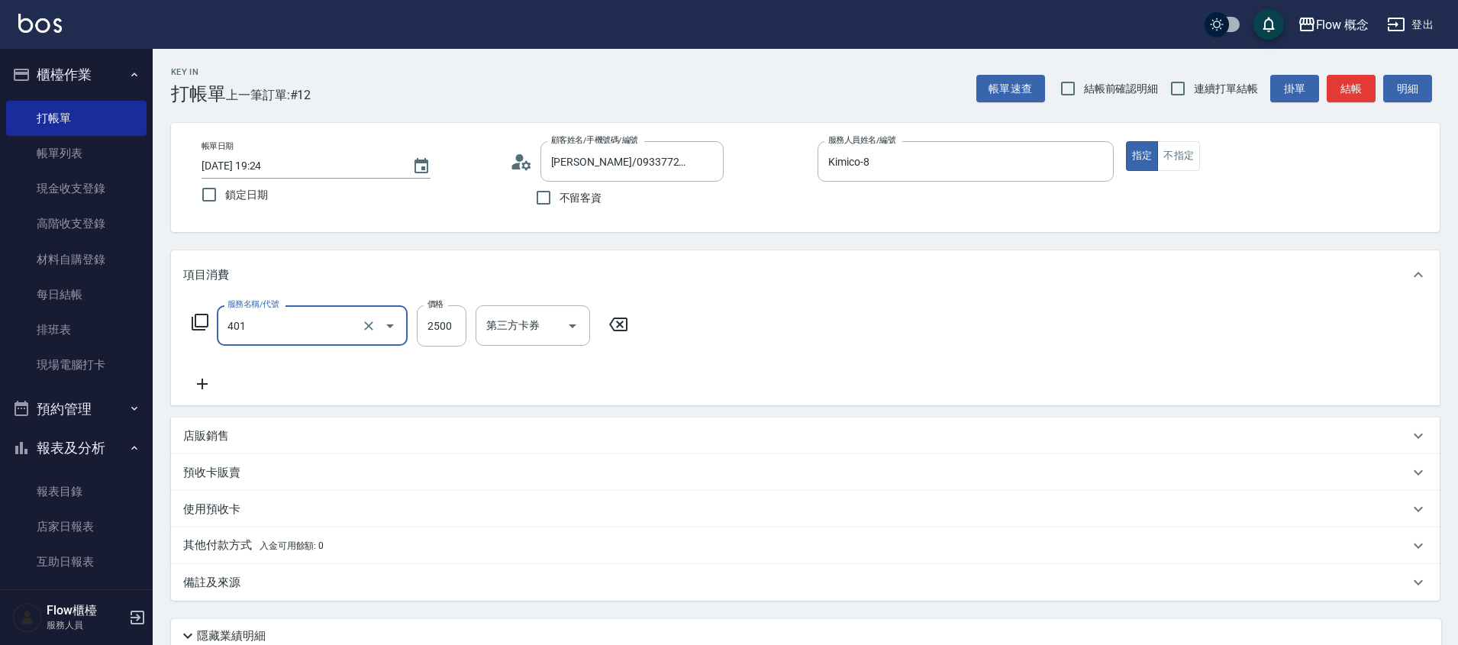
type input "染髮(401)"
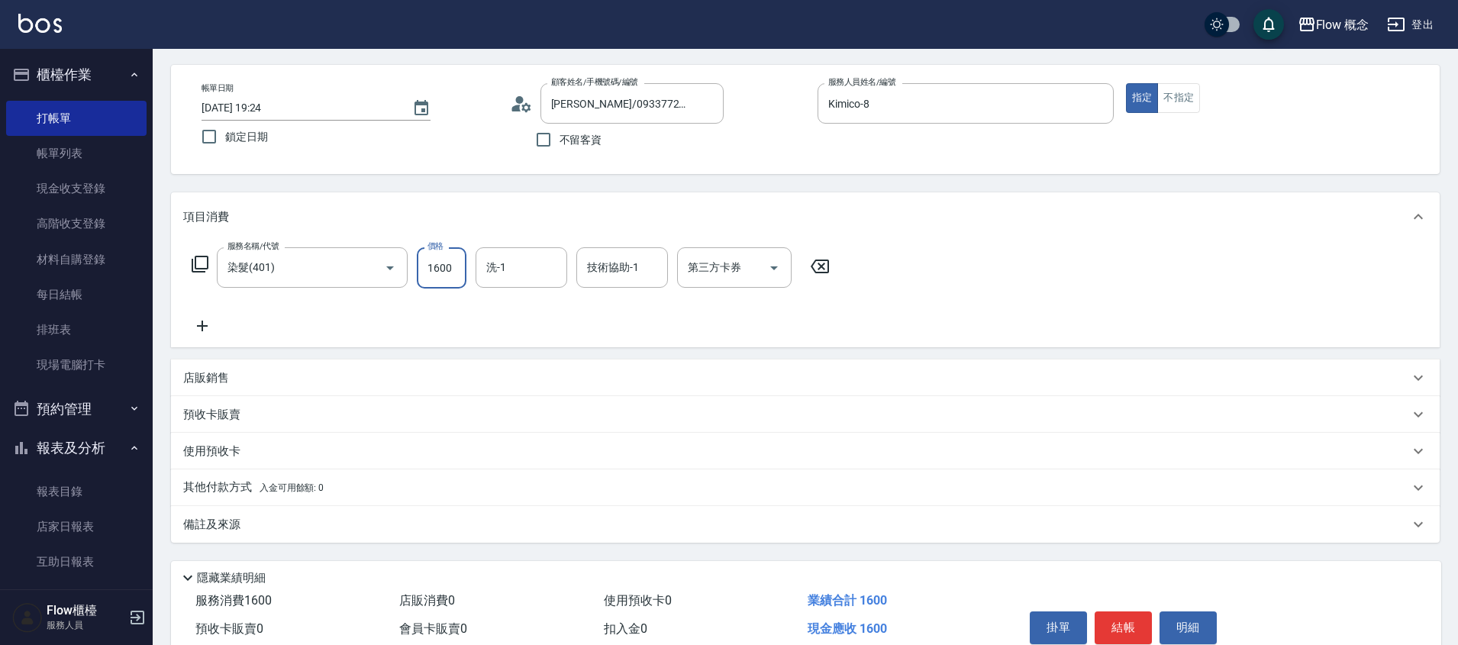
scroll to position [128, 0]
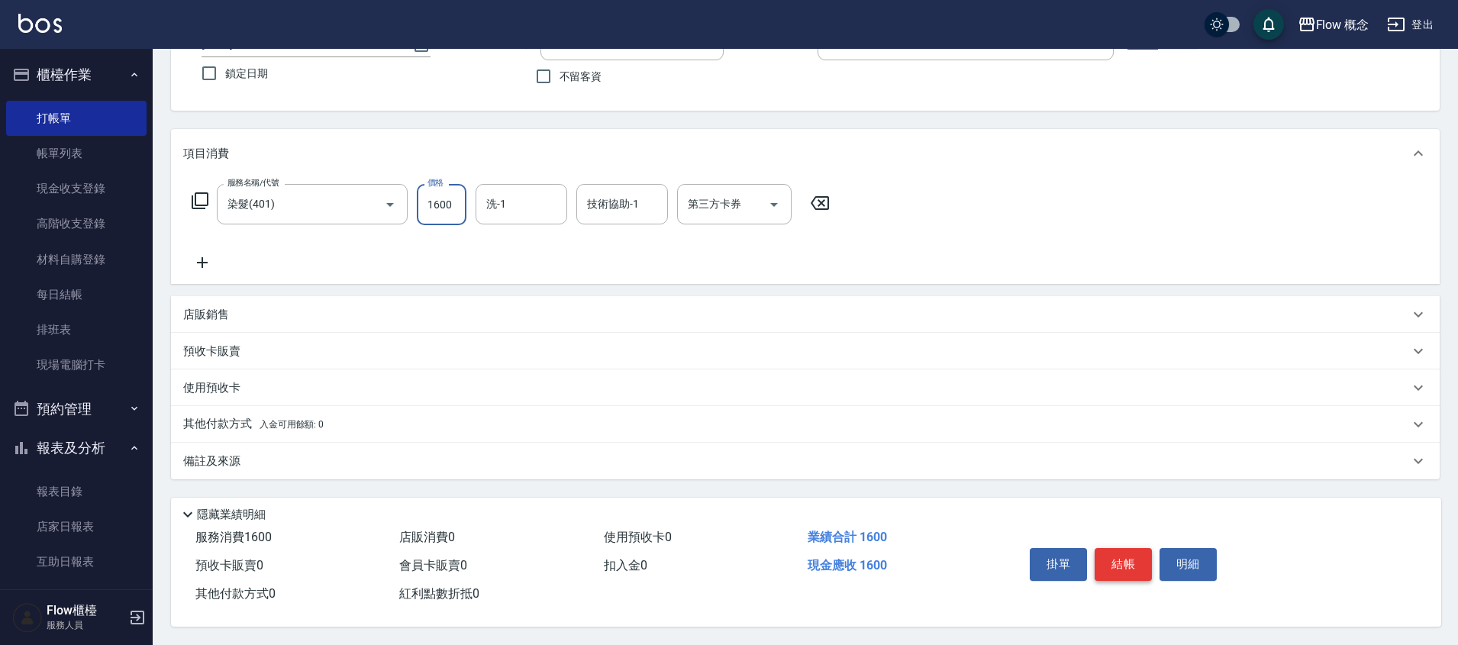
type input "1600"
click at [1125, 551] on button "結帳" at bounding box center [1123, 564] width 57 height 32
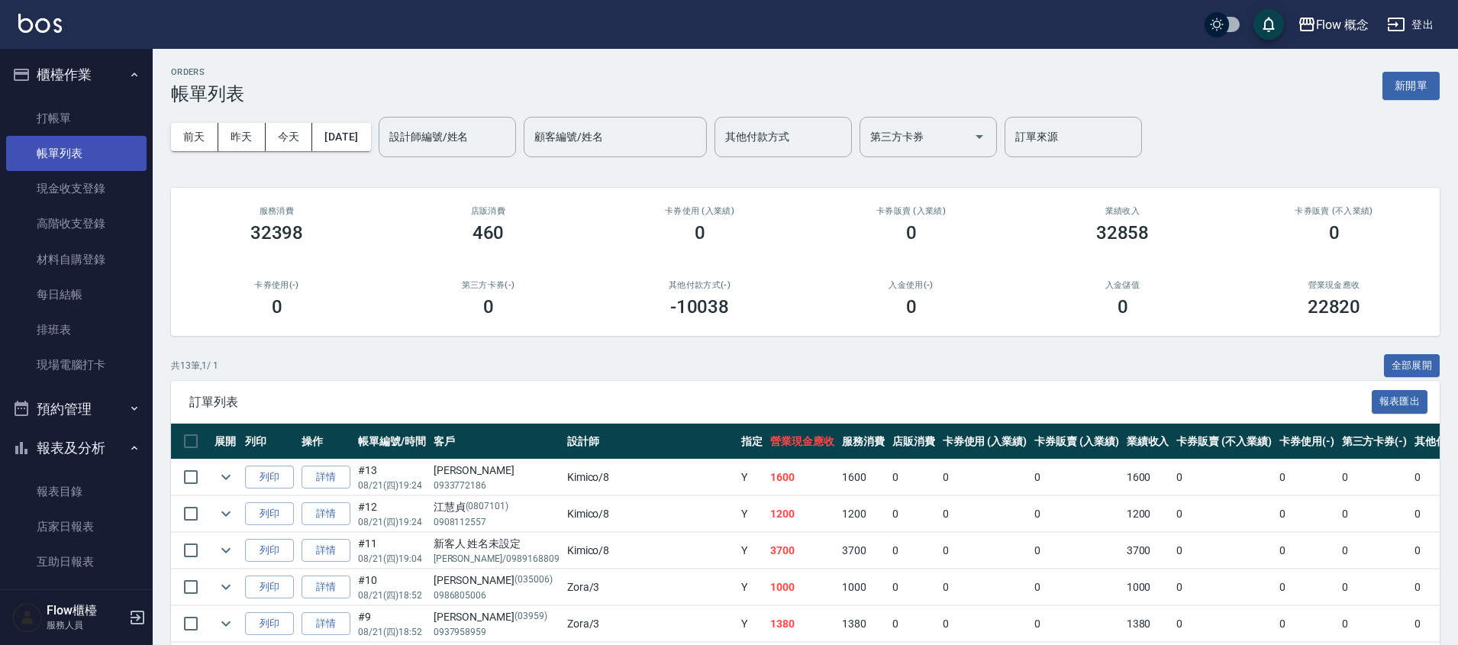
click at [82, 158] on link "帳單列表" at bounding box center [76, 153] width 140 height 35
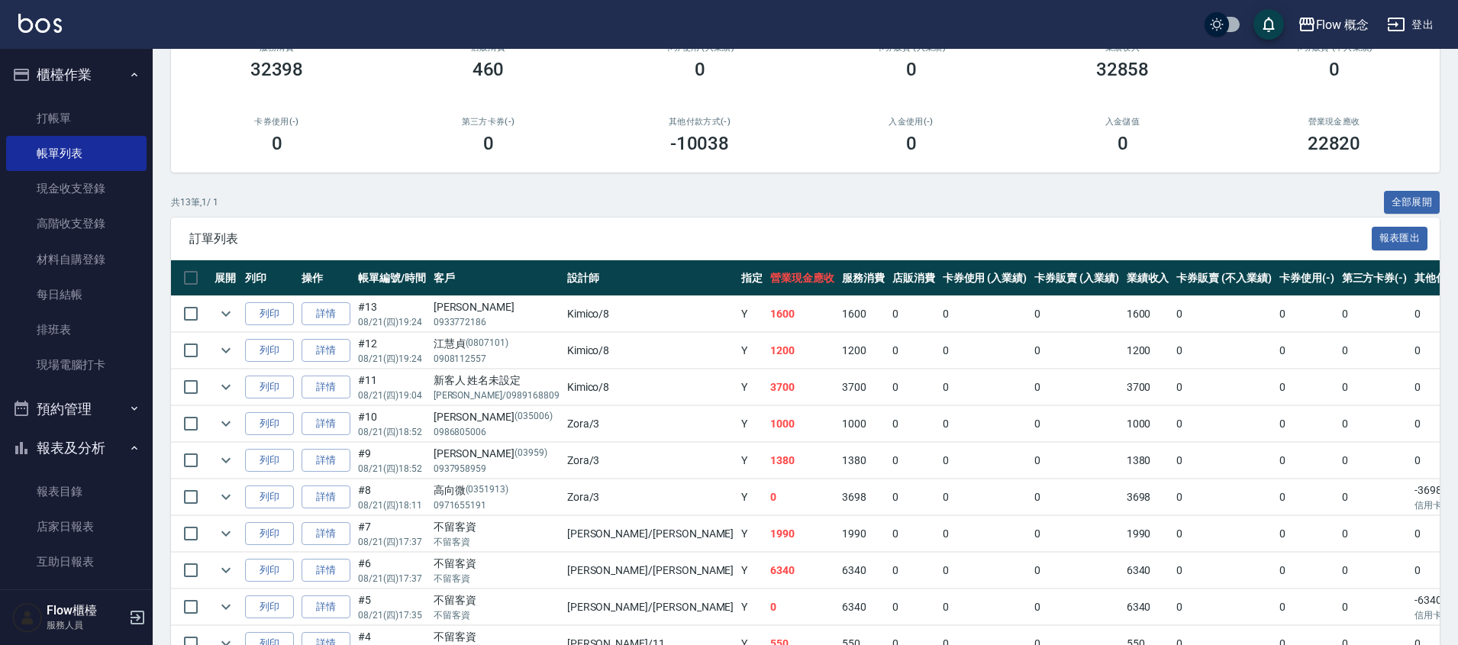
scroll to position [362, 0]
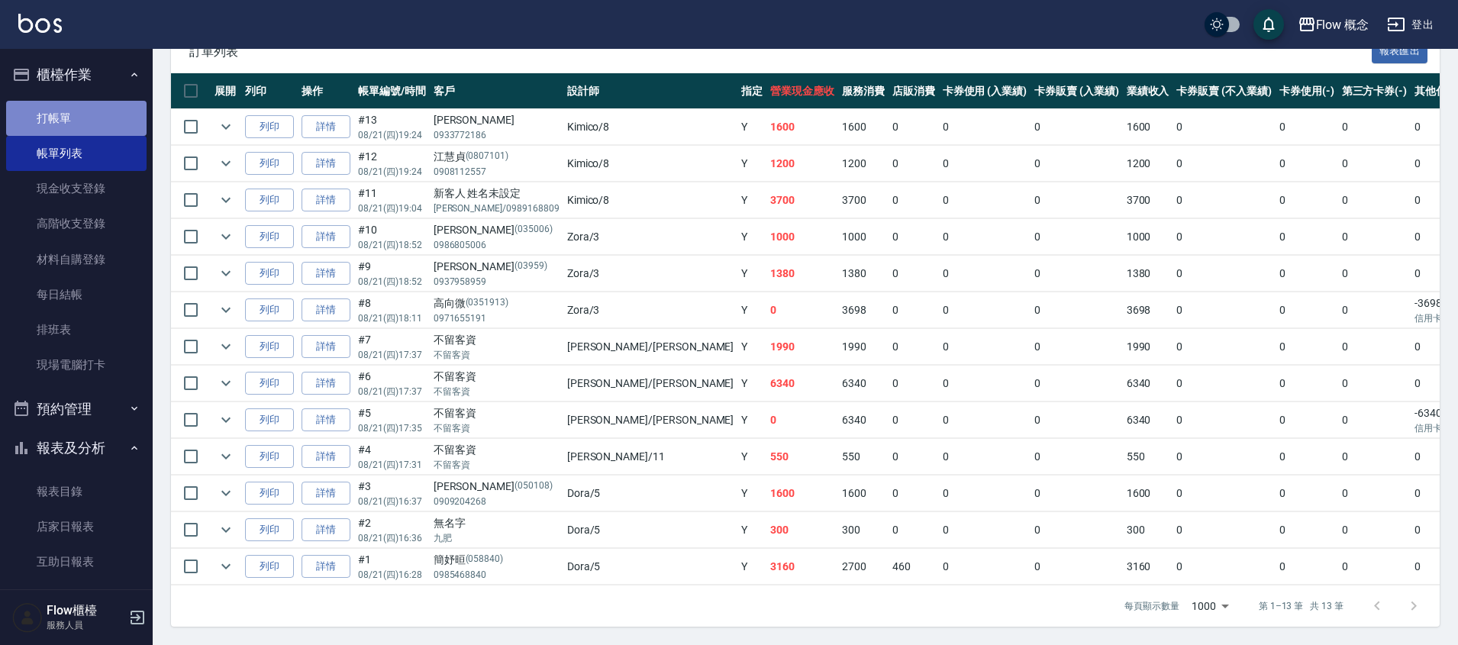
click at [98, 121] on link "打帳單" at bounding box center [76, 118] width 140 height 35
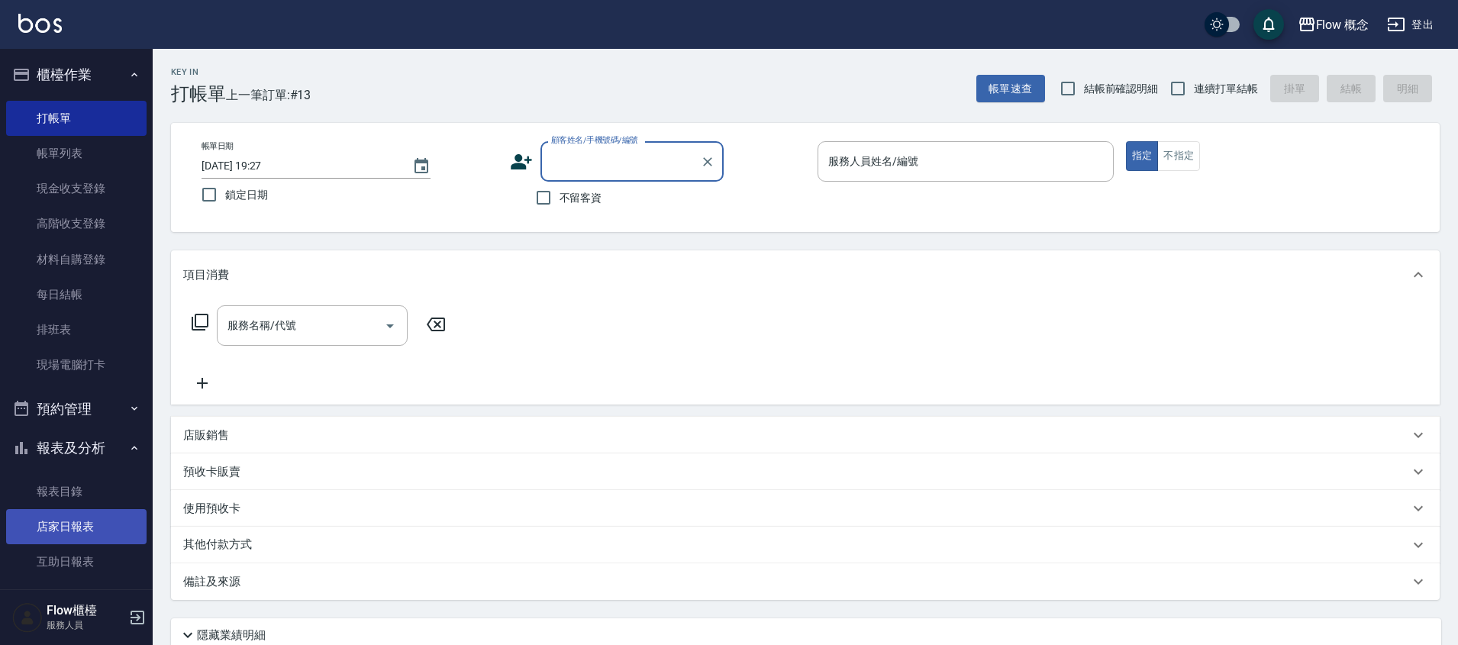
click at [64, 531] on link "店家日報表" at bounding box center [76, 526] width 140 height 35
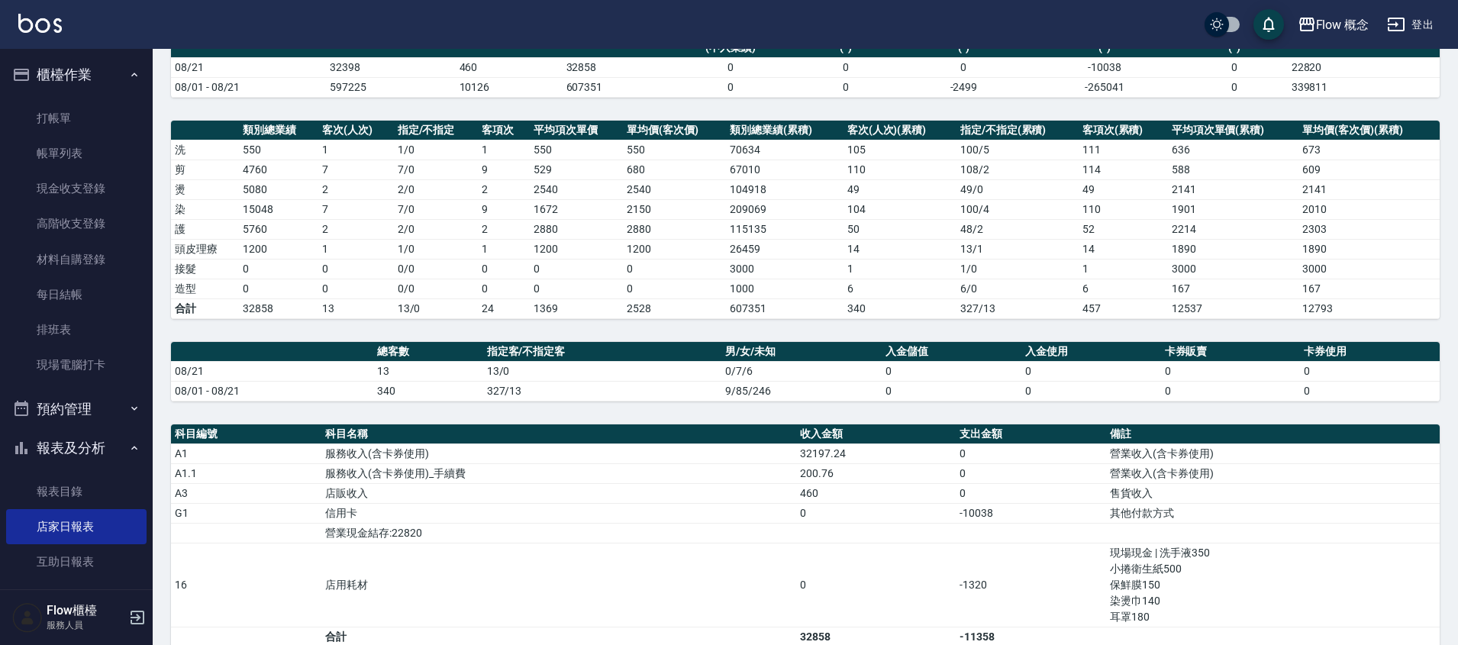
scroll to position [448, 0]
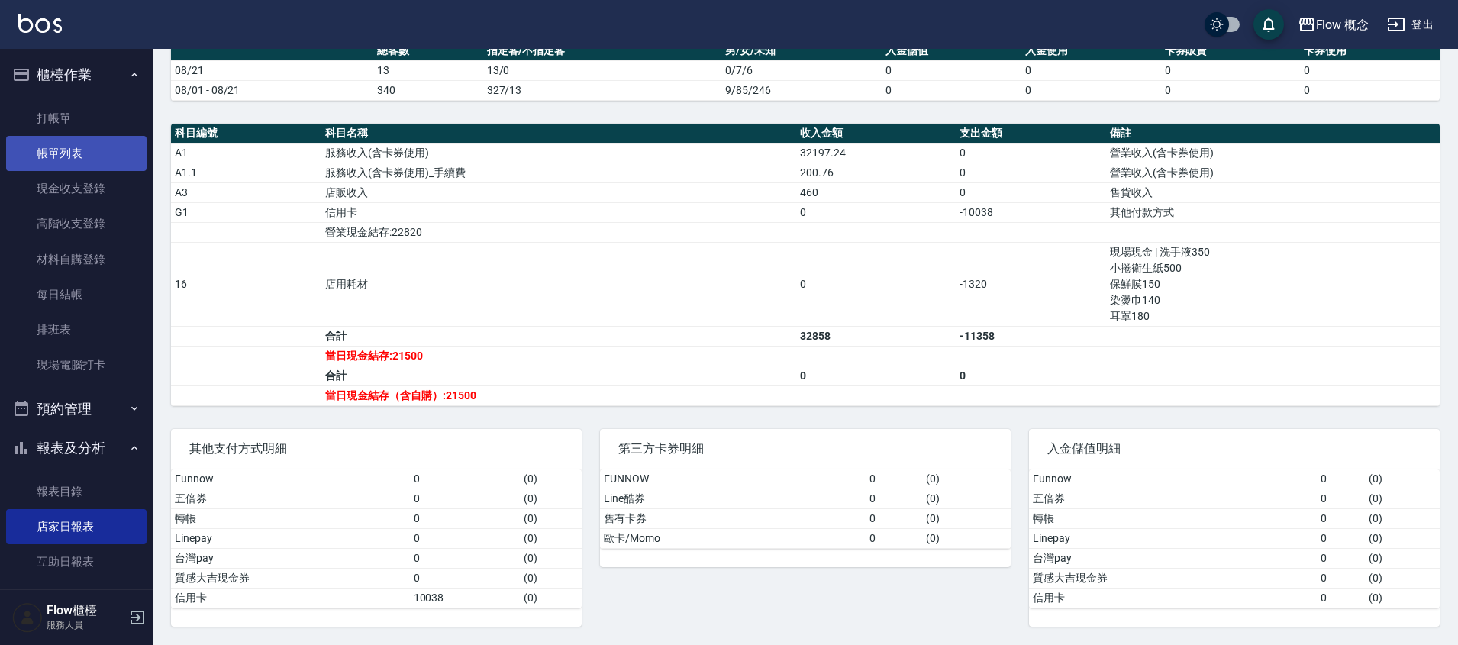
click at [107, 150] on link "帳單列表" at bounding box center [76, 153] width 140 height 35
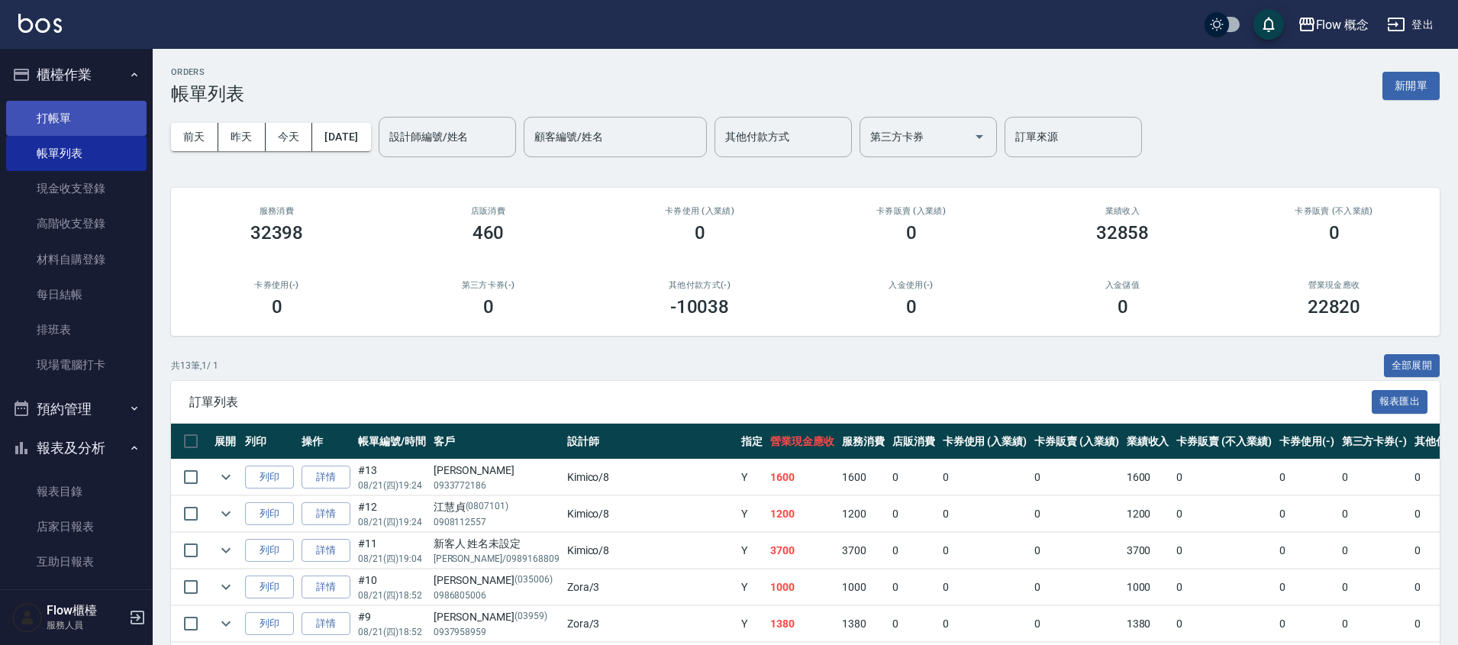
click at [34, 112] on link "打帳單" at bounding box center [76, 118] width 140 height 35
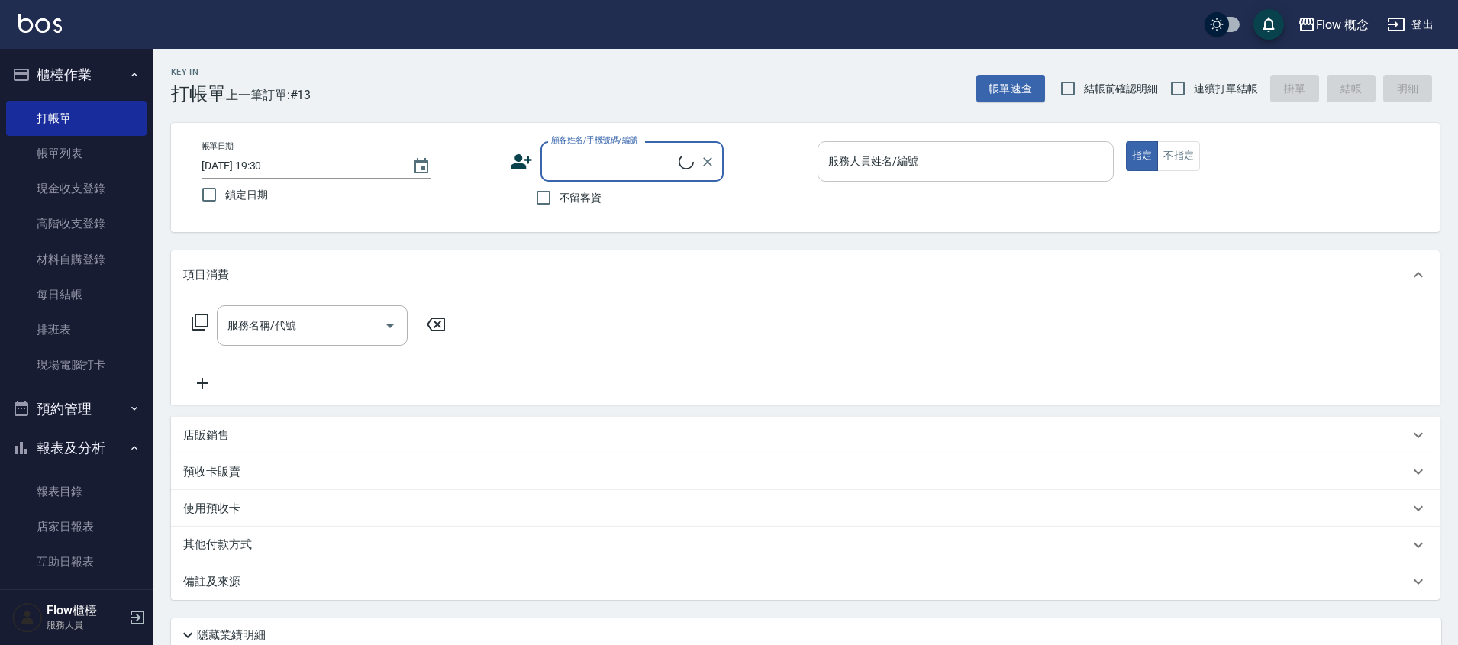
click at [973, 160] on input "服務人員姓名/編號" at bounding box center [966, 161] width 283 height 27
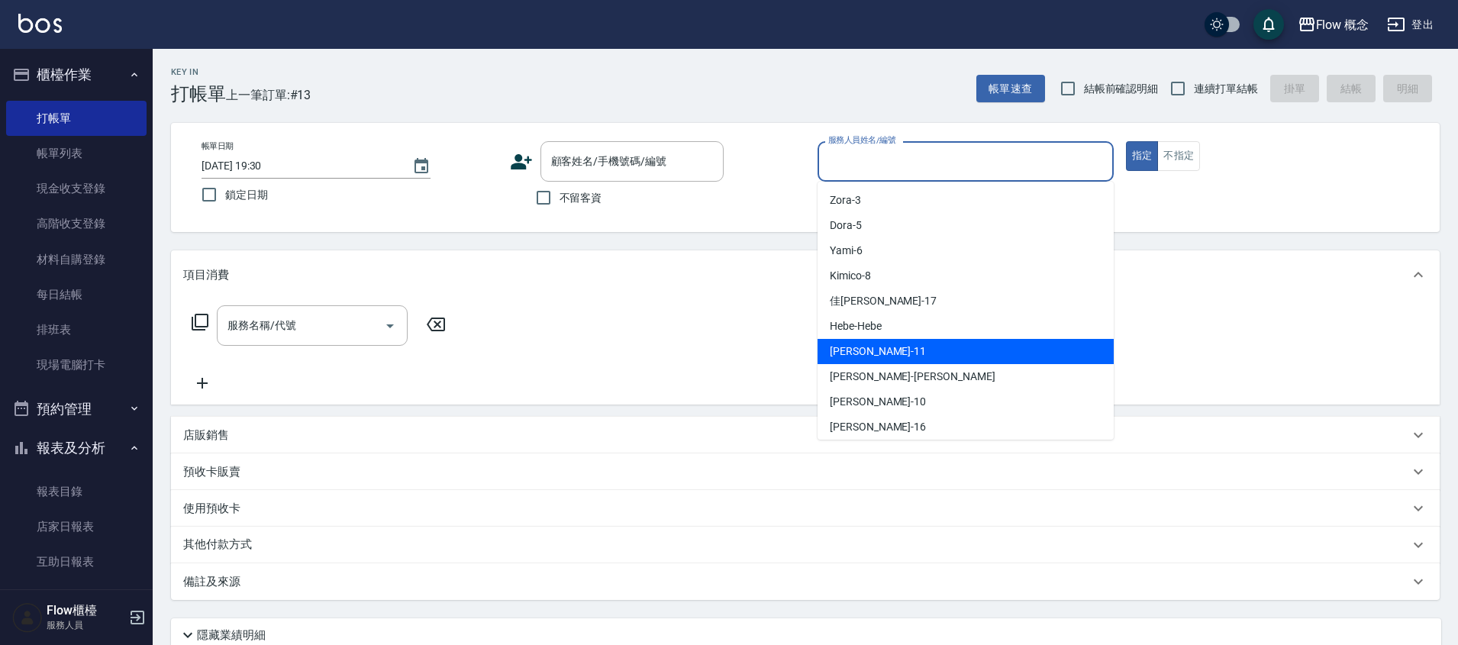
scroll to position [57, 0]
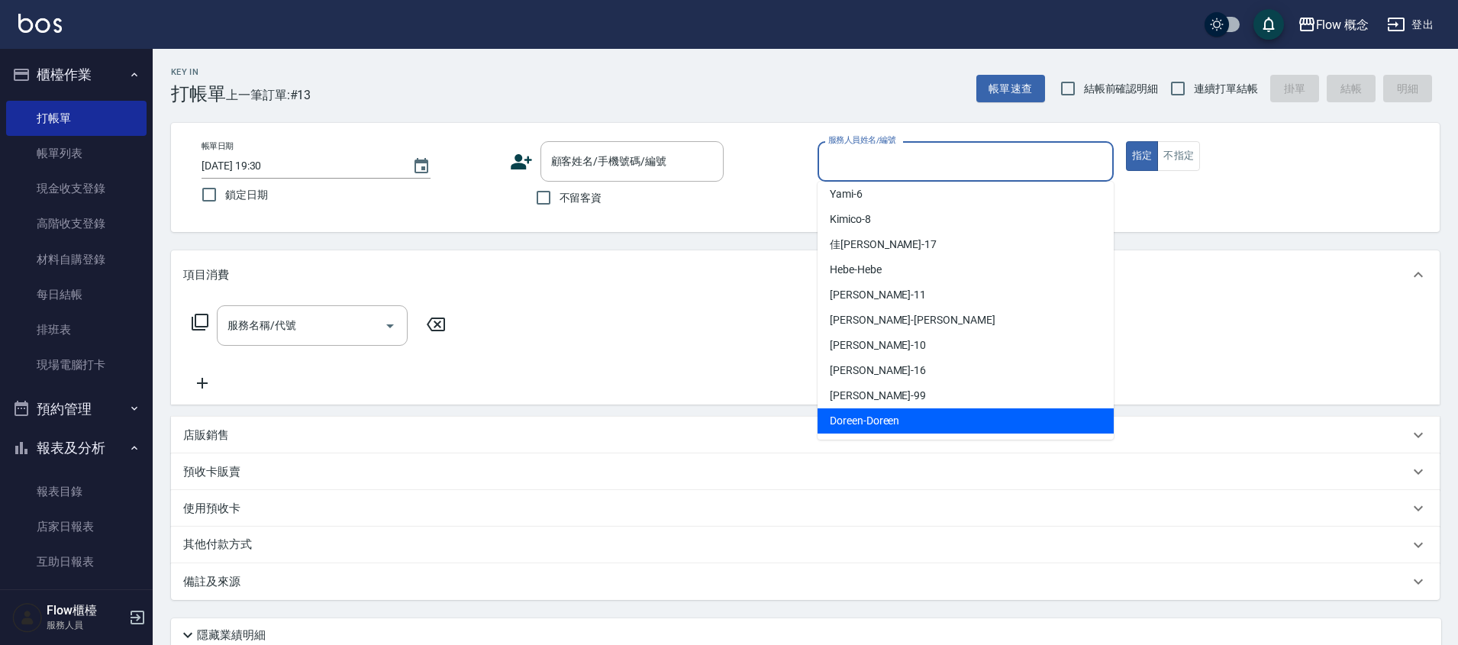
click at [876, 413] on span "Doreen -Doreen" at bounding box center [864, 421] width 69 height 16
type input "Doreen-Doreen"
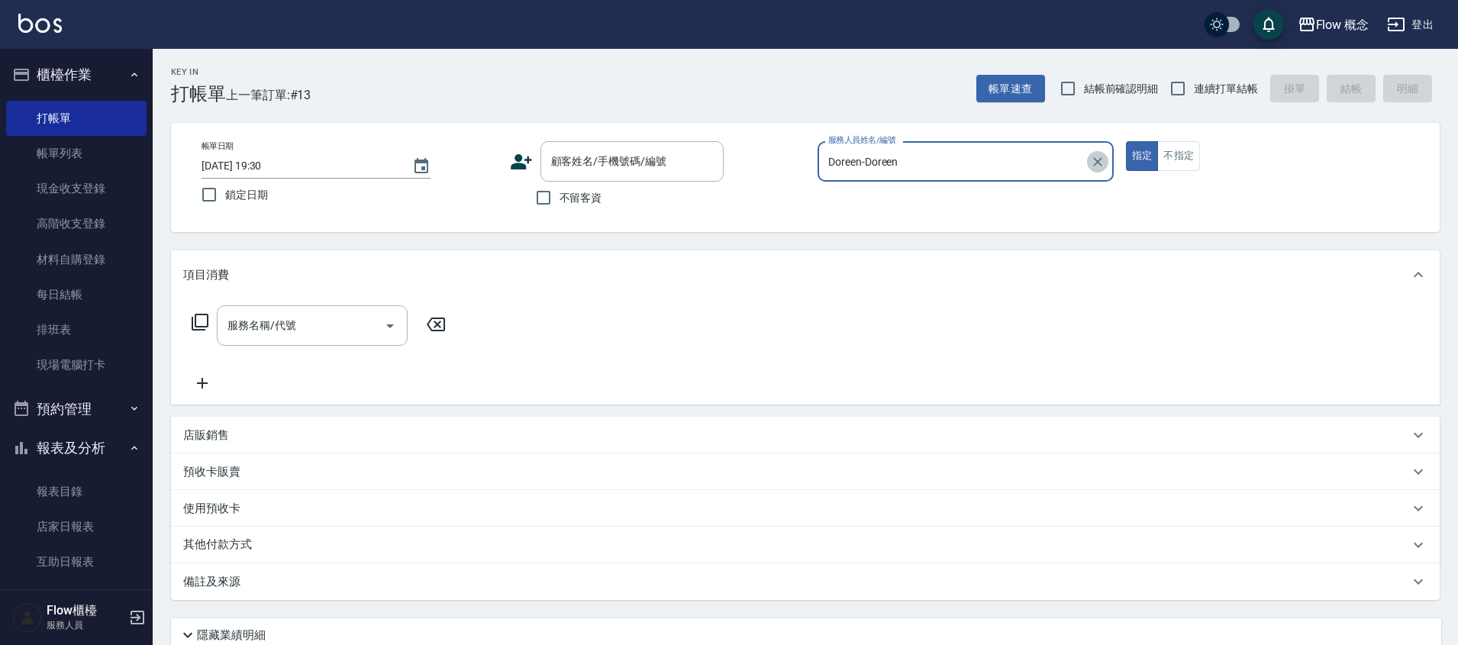
click at [1104, 164] on icon "Clear" at bounding box center [1097, 161] width 15 height 15
click at [870, 169] on input "服務人員姓名/編號" at bounding box center [966, 161] width 283 height 27
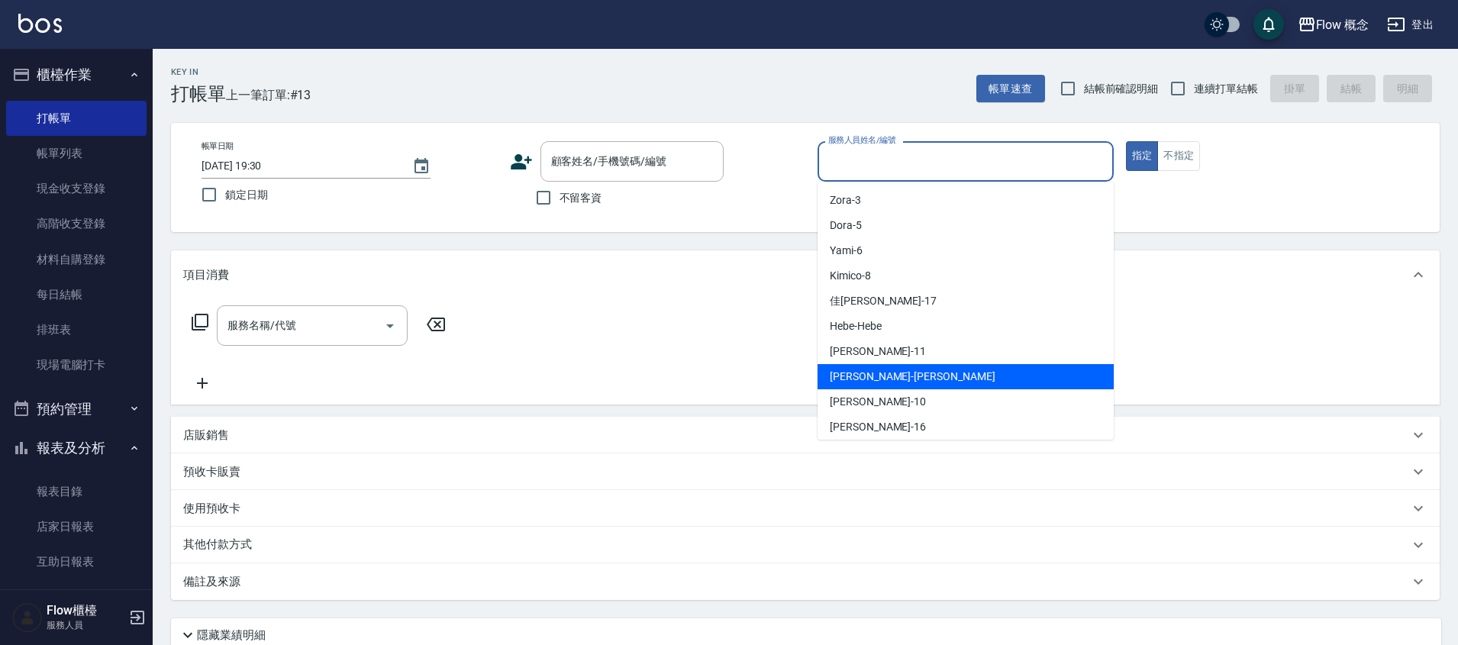
click at [887, 373] on div "[PERSON_NAME] -[PERSON_NAME]" at bounding box center [966, 376] width 296 height 25
type input "[PERSON_NAME]"
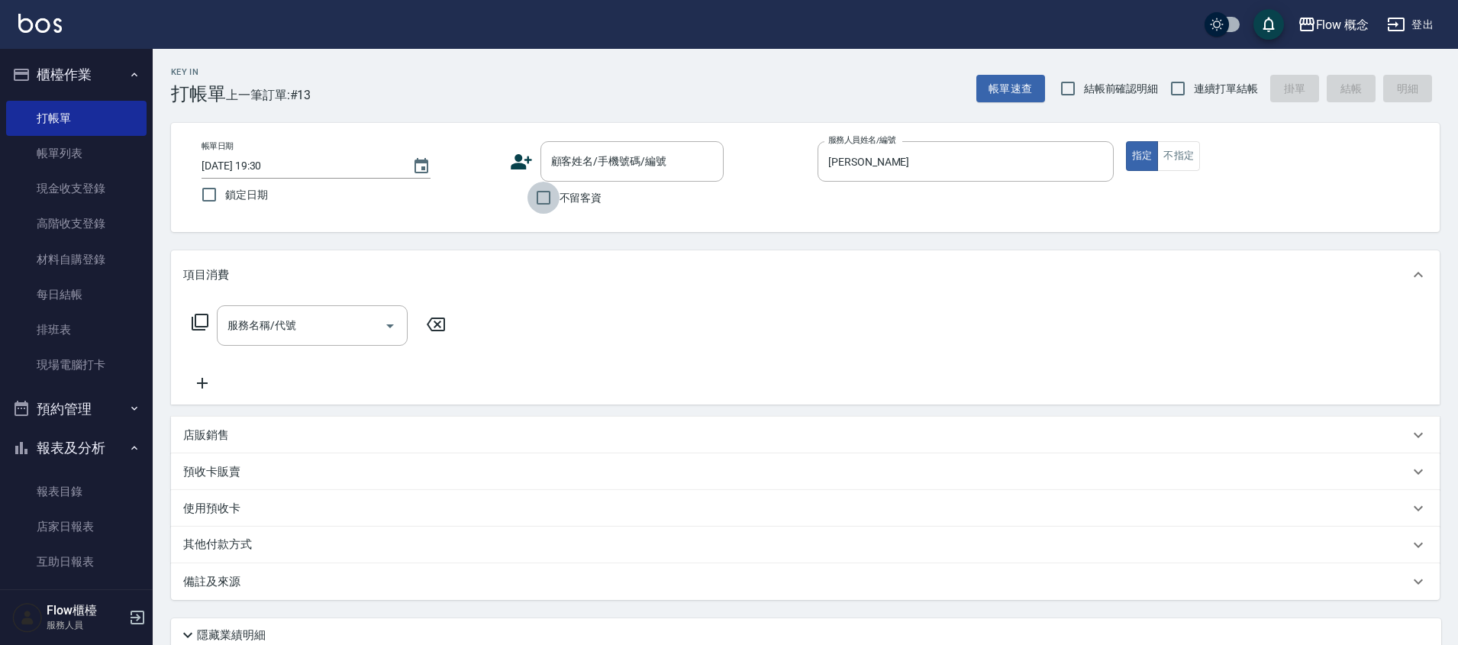
click at [553, 192] on input "不留客資" at bounding box center [544, 198] width 32 height 32
checkbox input "true"
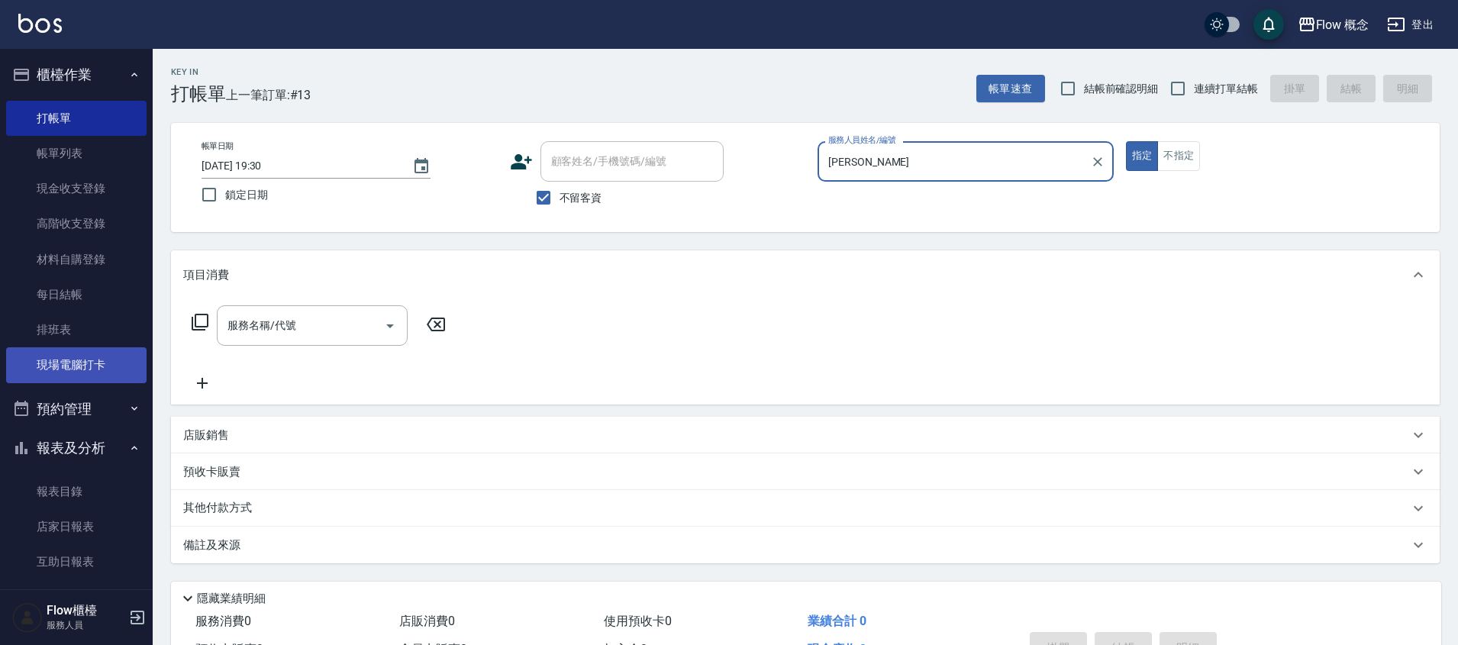
click at [106, 366] on link "現場電腦打卡" at bounding box center [76, 364] width 140 height 35
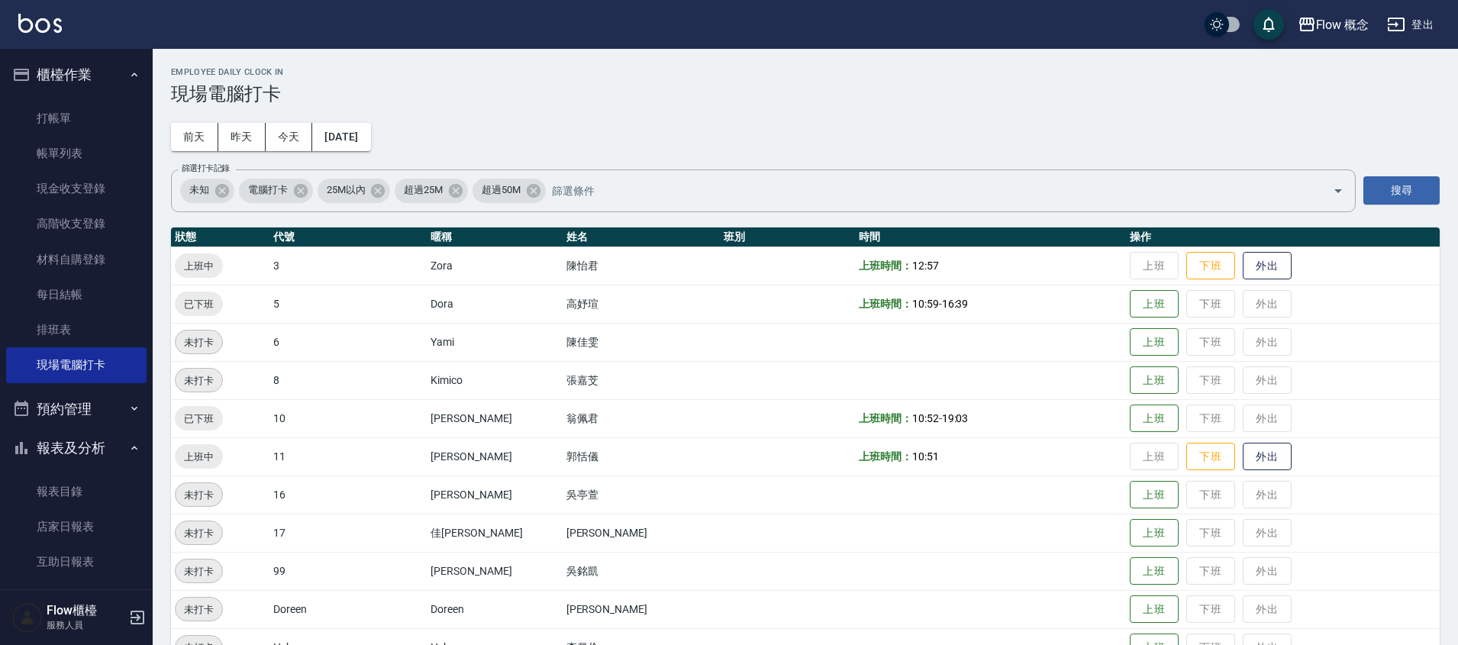
click at [72, 101] on li "打帳單" at bounding box center [76, 118] width 140 height 35
click at [58, 124] on link "打帳單" at bounding box center [76, 118] width 140 height 35
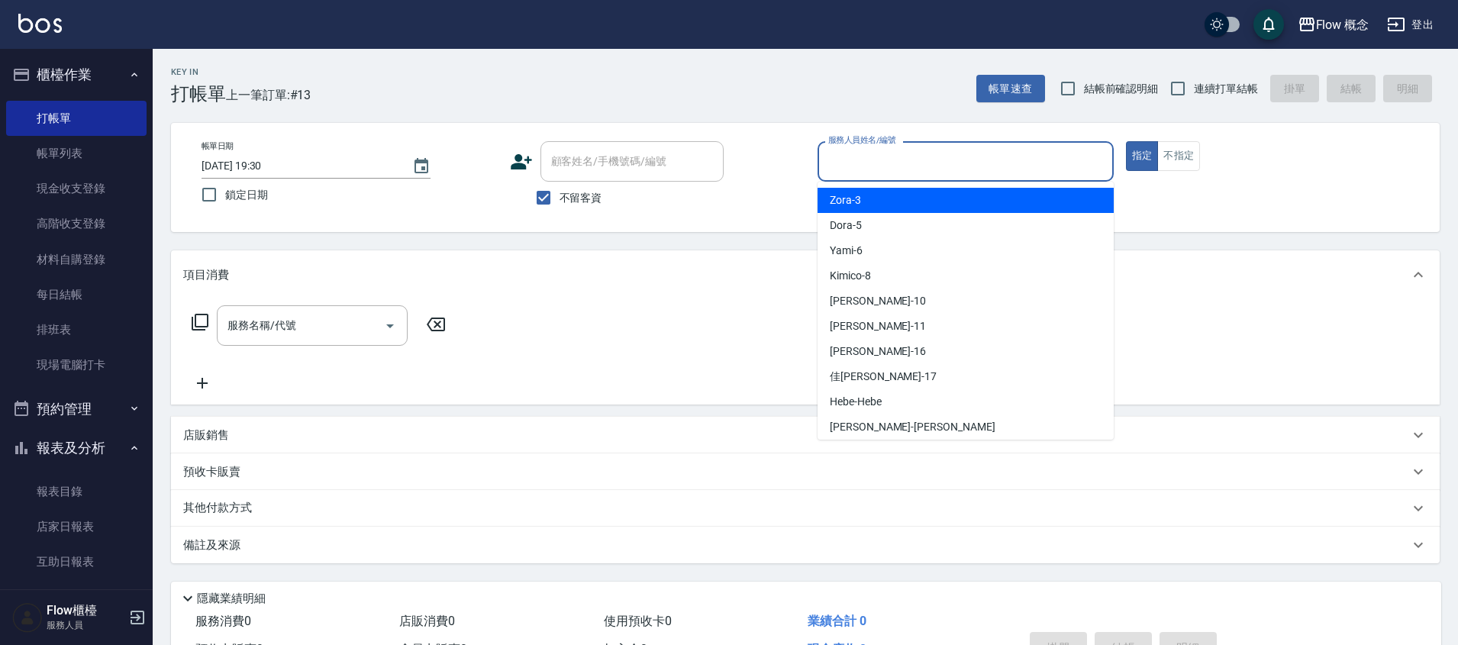
click at [866, 165] on input "服務人員姓名/編號" at bounding box center [966, 161] width 283 height 27
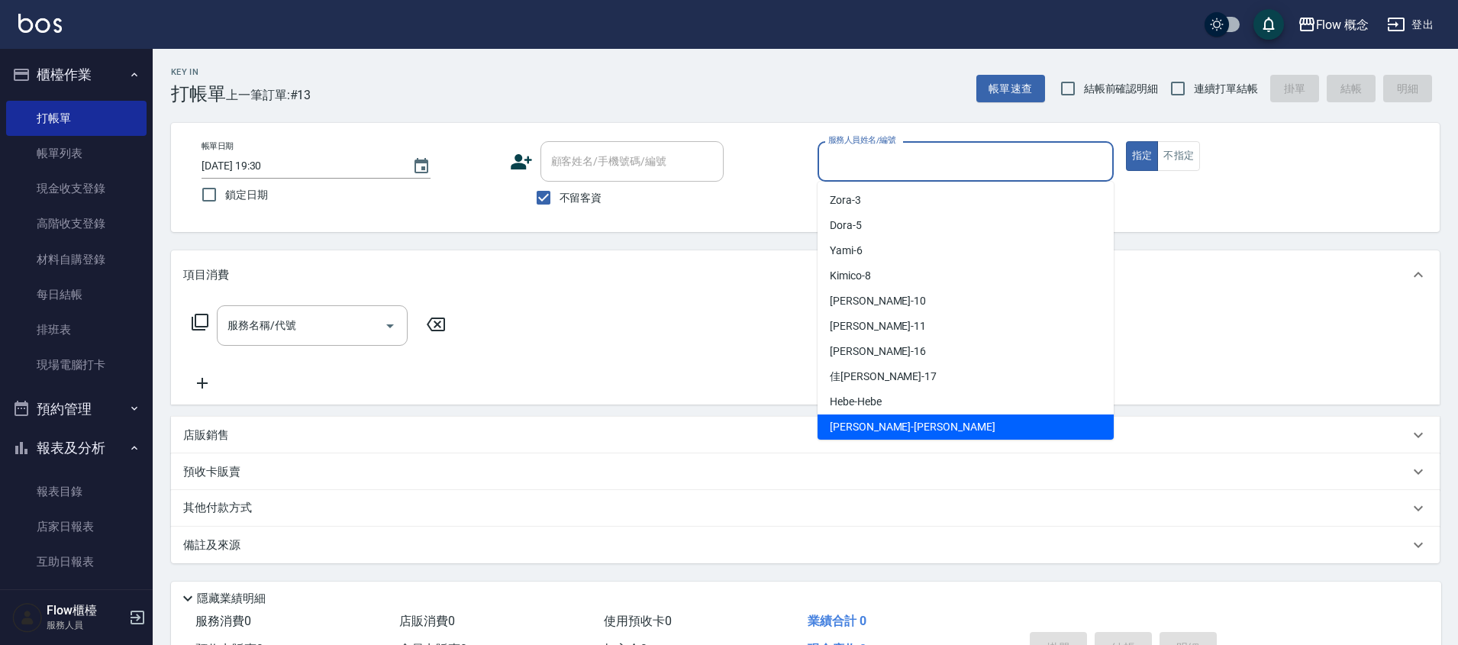
click at [882, 424] on div "[PERSON_NAME] -[PERSON_NAME]" at bounding box center [966, 427] width 296 height 25
type input "[PERSON_NAME]"
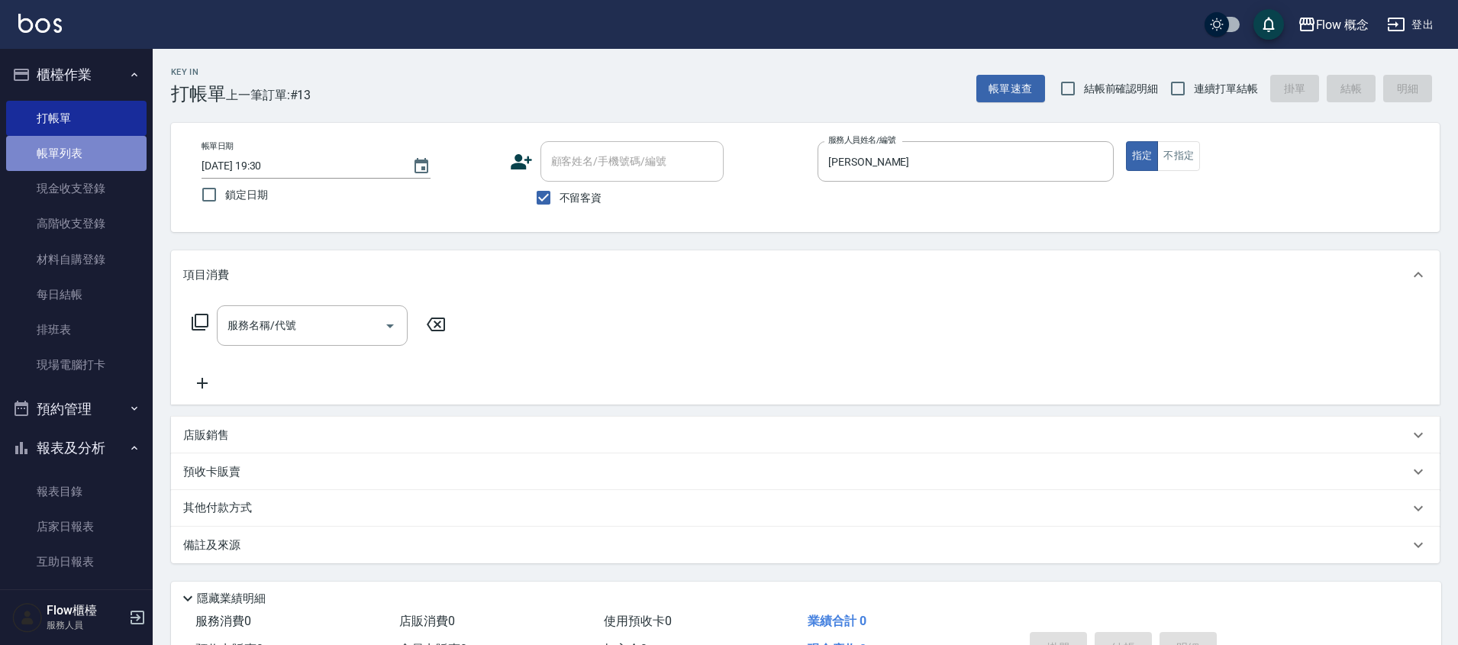
click at [88, 160] on link "帳單列表" at bounding box center [76, 153] width 140 height 35
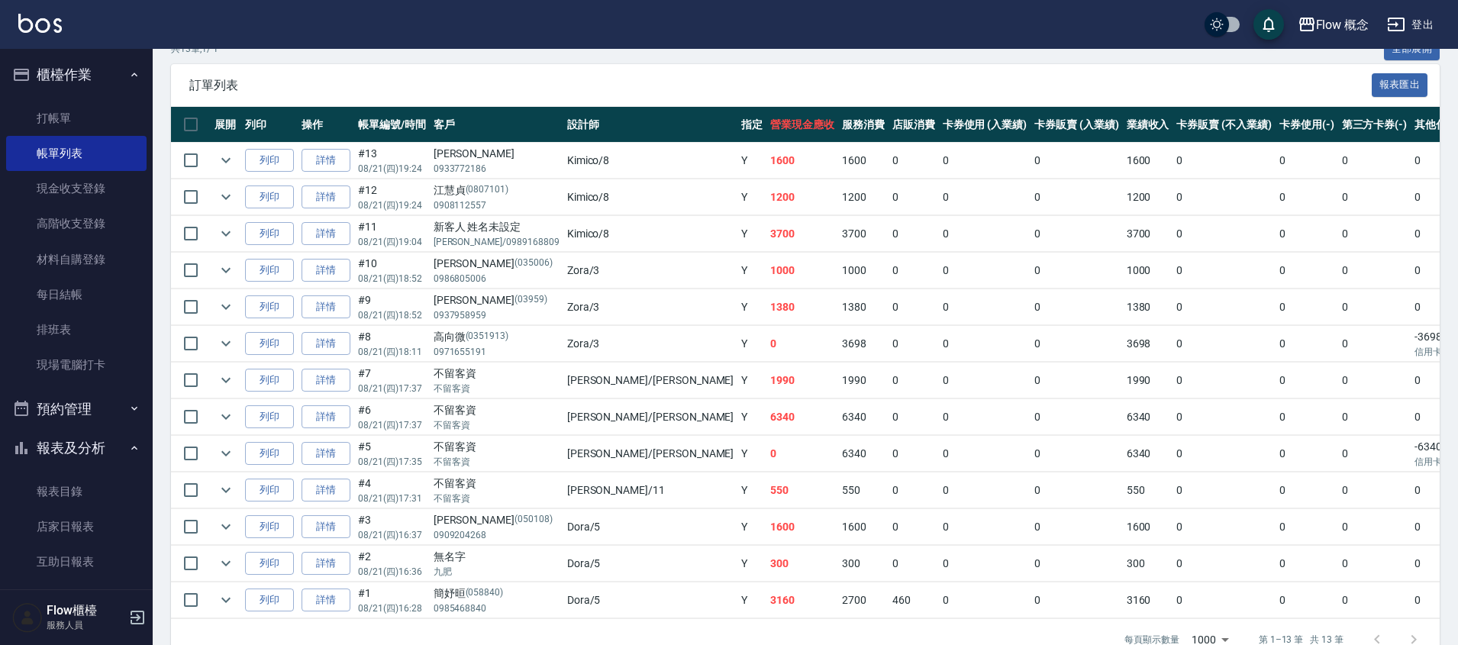
scroll to position [362, 0]
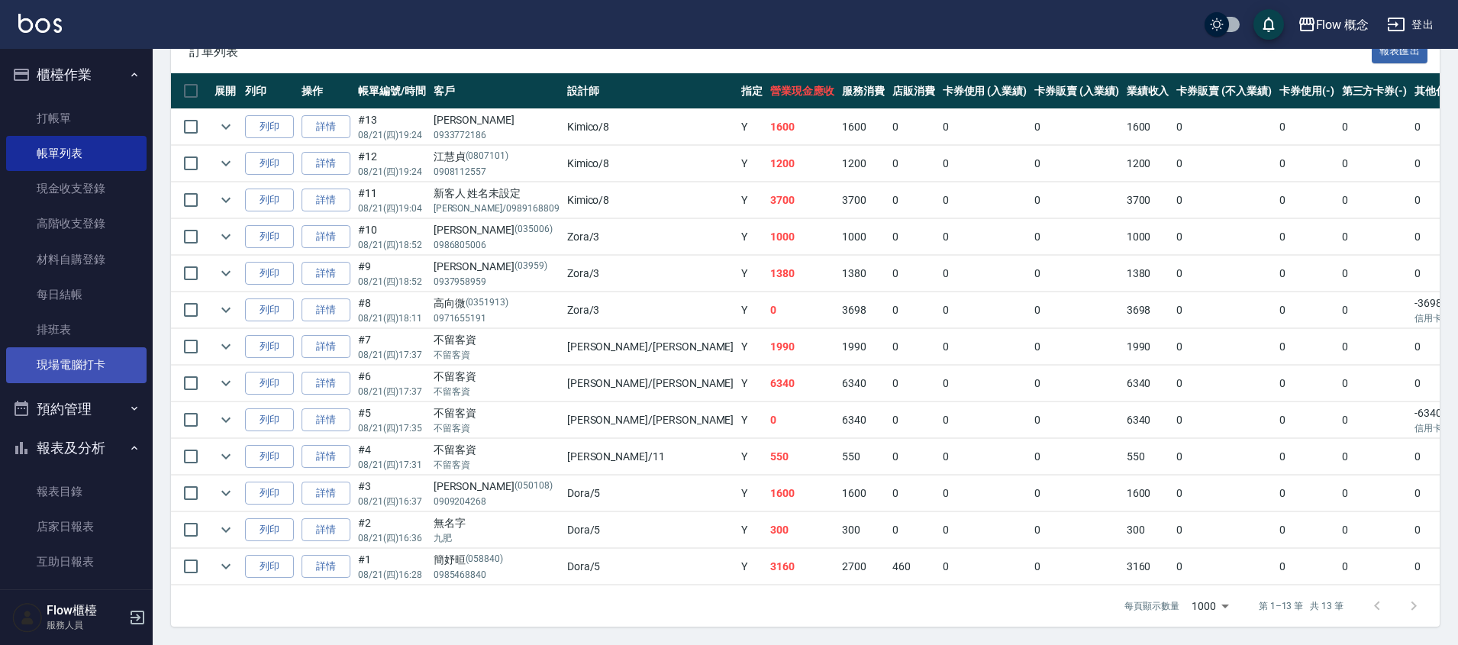
click at [77, 360] on link "現場電腦打卡" at bounding box center [76, 364] width 140 height 35
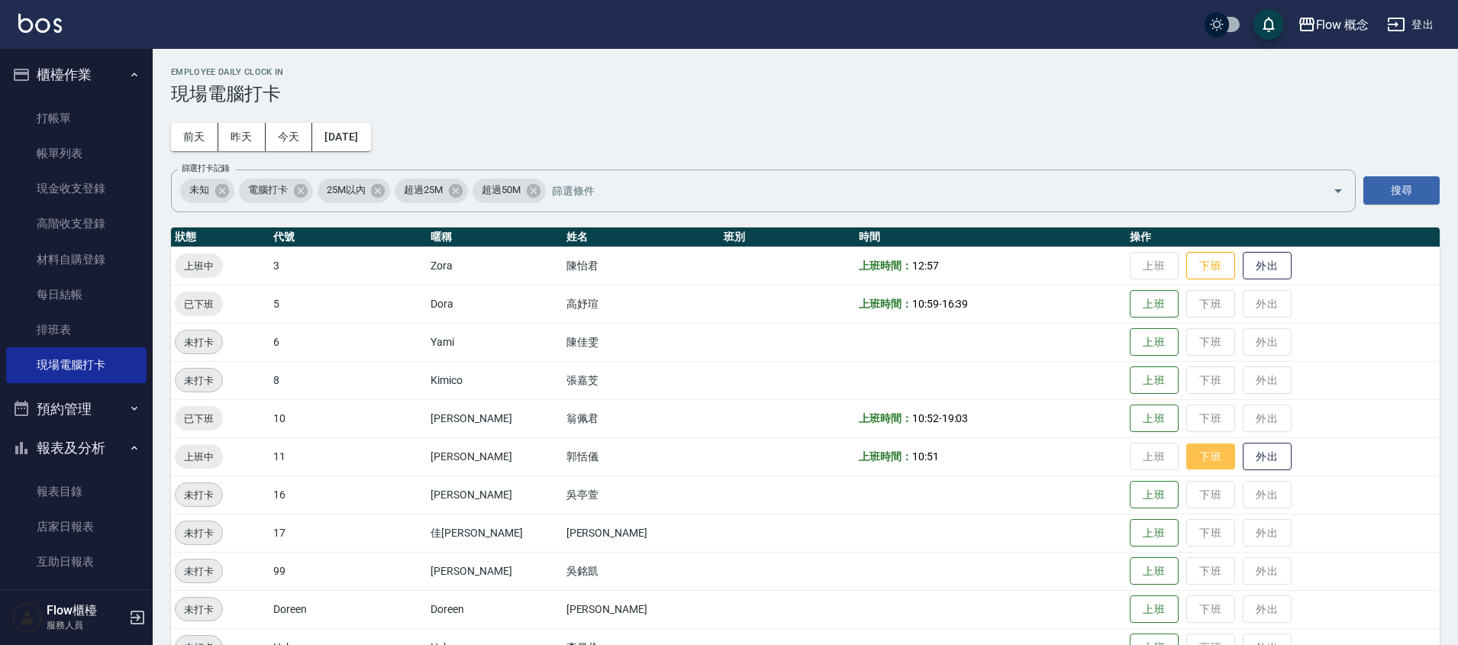
click at [1187, 448] on button "下班" at bounding box center [1211, 457] width 49 height 27
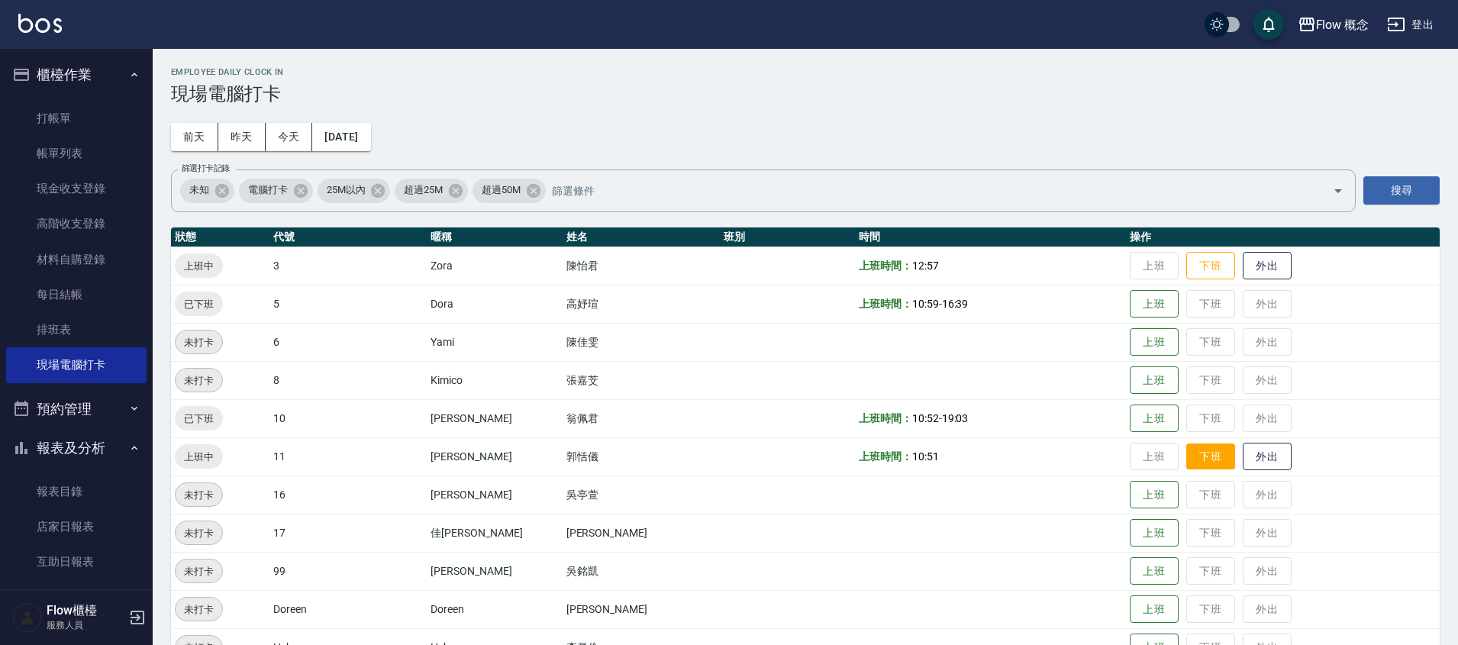
click at [1187, 448] on button "下班" at bounding box center [1211, 457] width 49 height 27
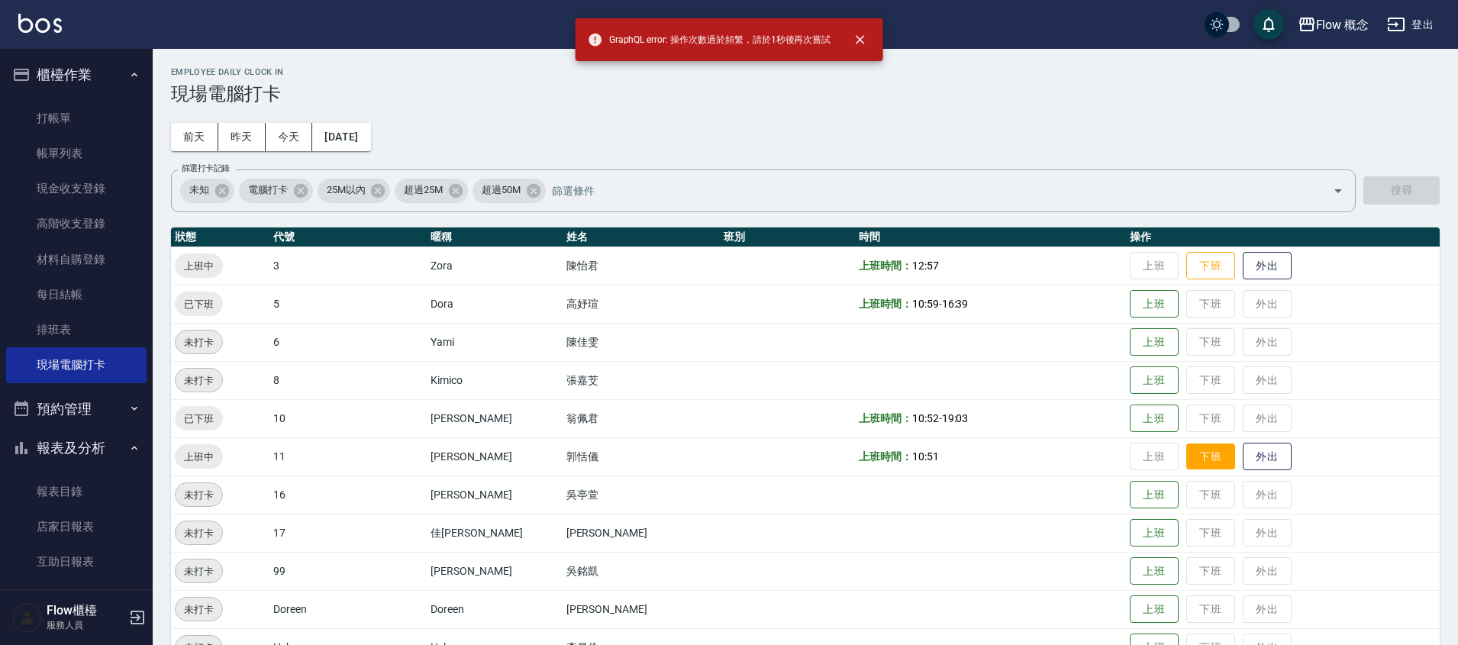
click at [1187, 448] on button "下班" at bounding box center [1211, 457] width 49 height 27
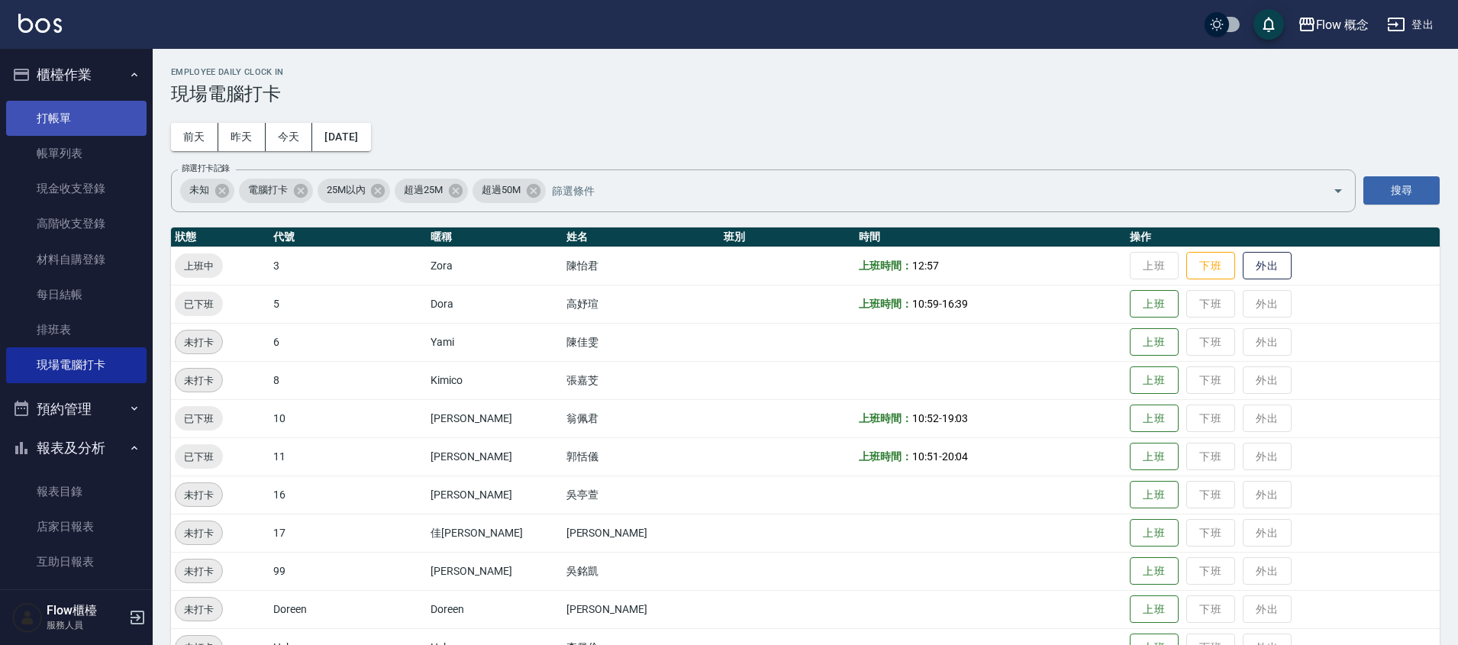
click at [96, 106] on link "打帳單" at bounding box center [76, 118] width 140 height 35
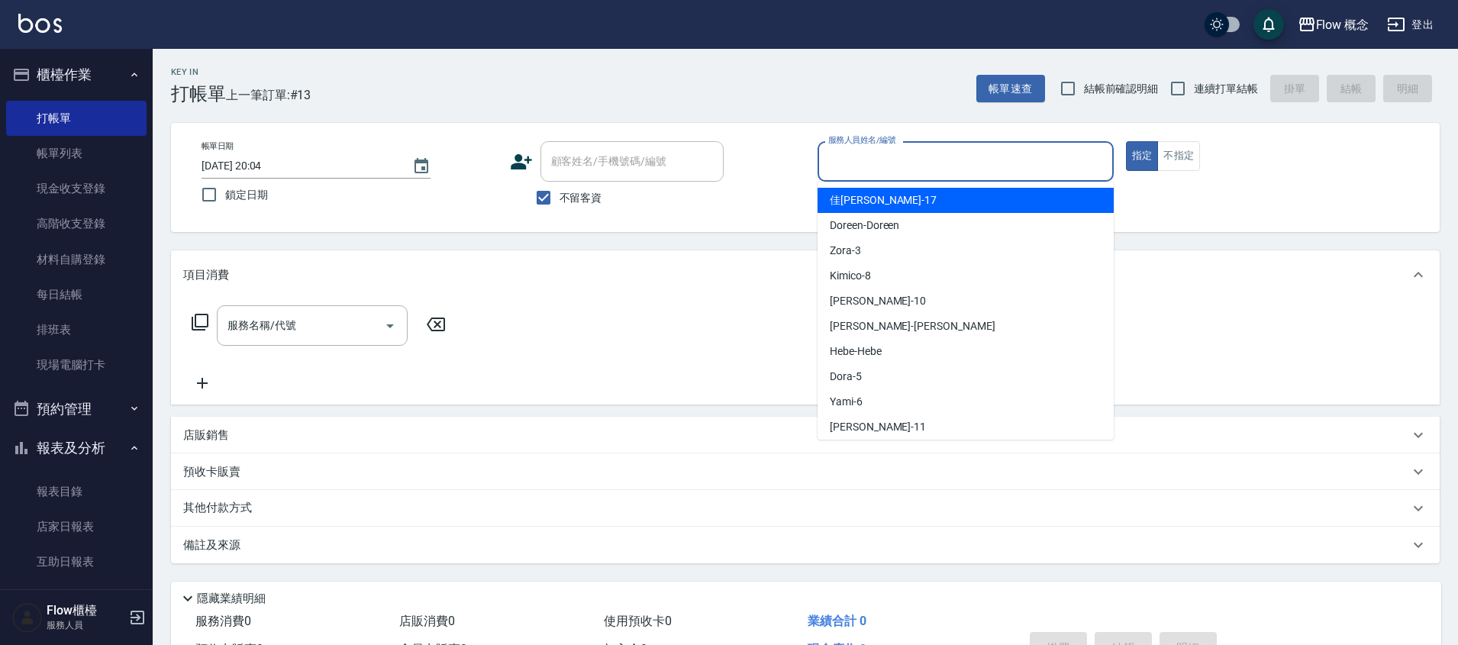
click at [932, 156] on input "服務人員姓名/編號" at bounding box center [966, 161] width 283 height 27
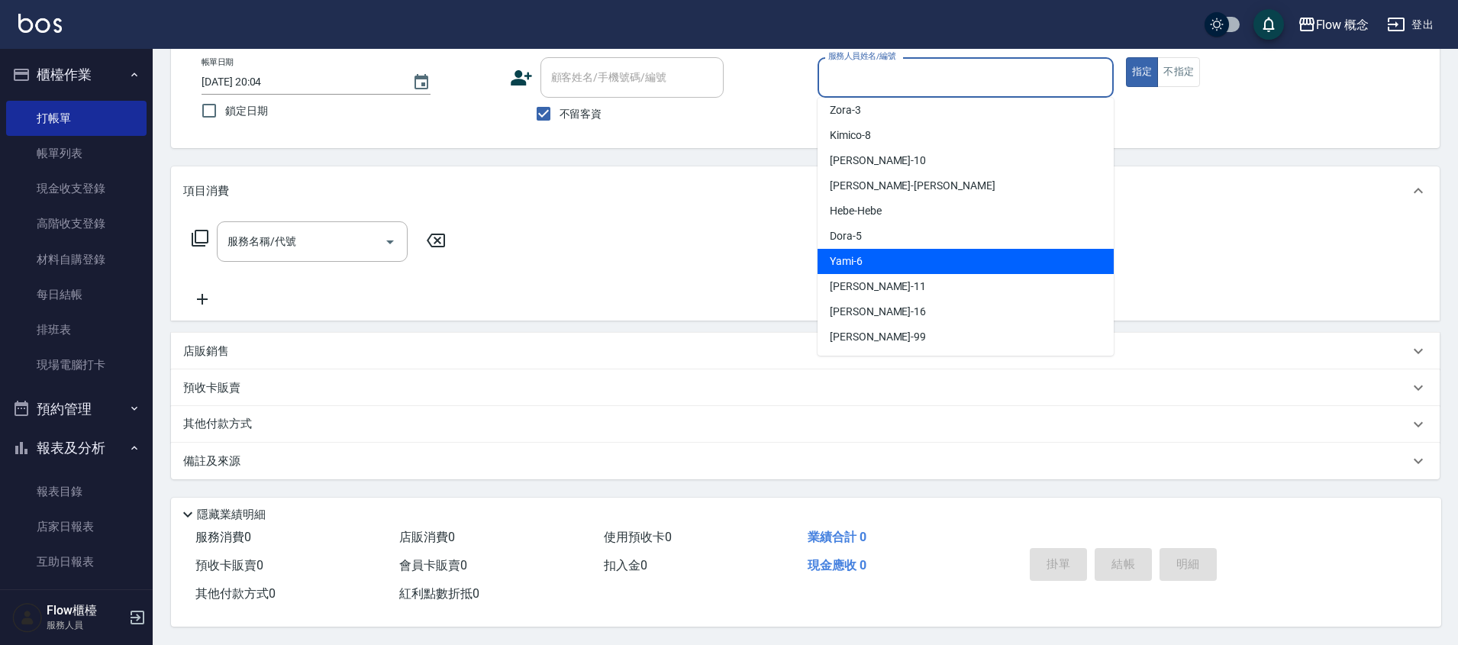
scroll to position [30, 0]
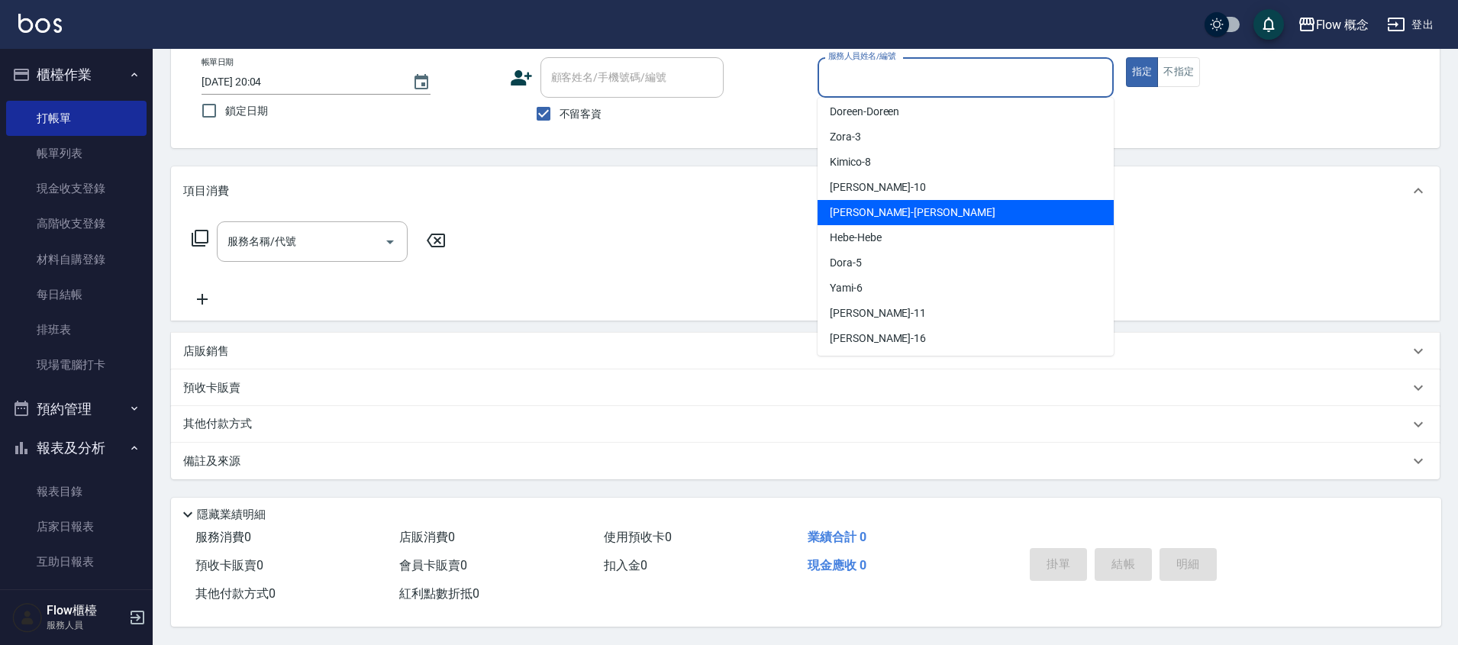
click at [876, 200] on div "[PERSON_NAME] -[PERSON_NAME]" at bounding box center [966, 212] width 296 height 25
type input "[PERSON_NAME]"
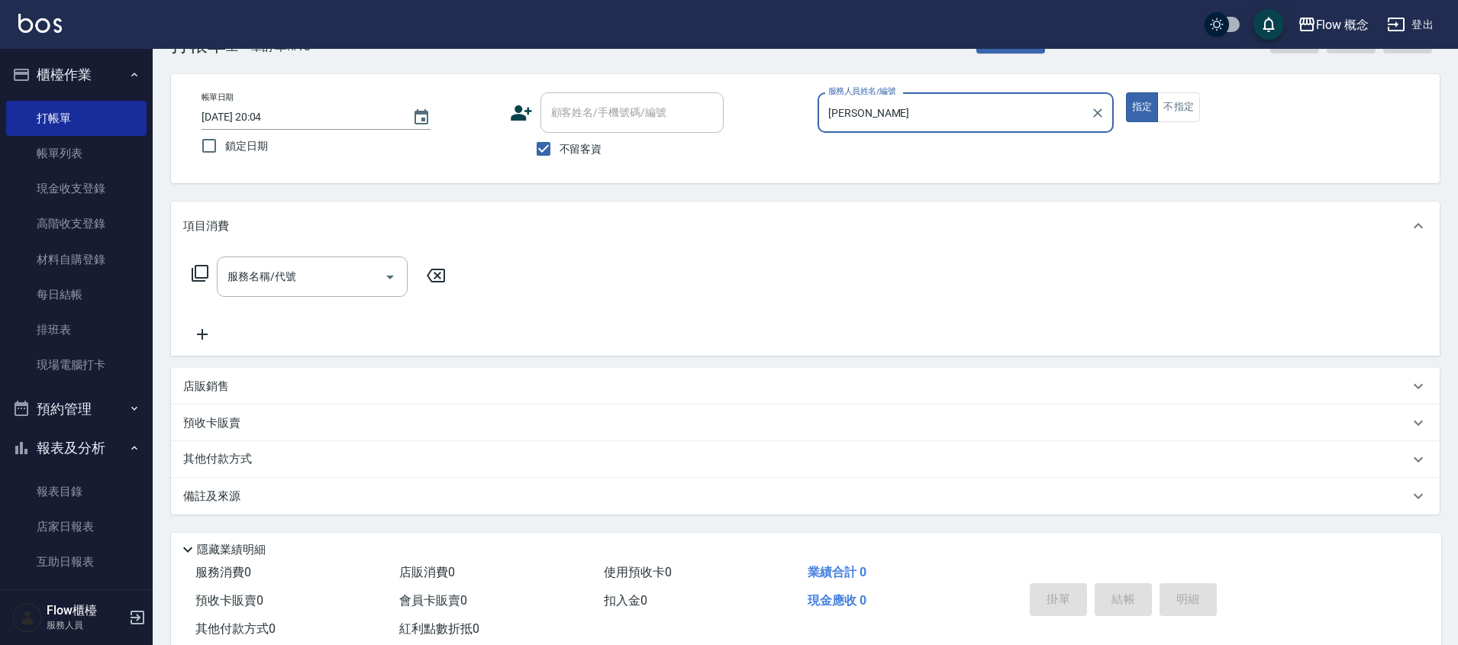
scroll to position [0, 0]
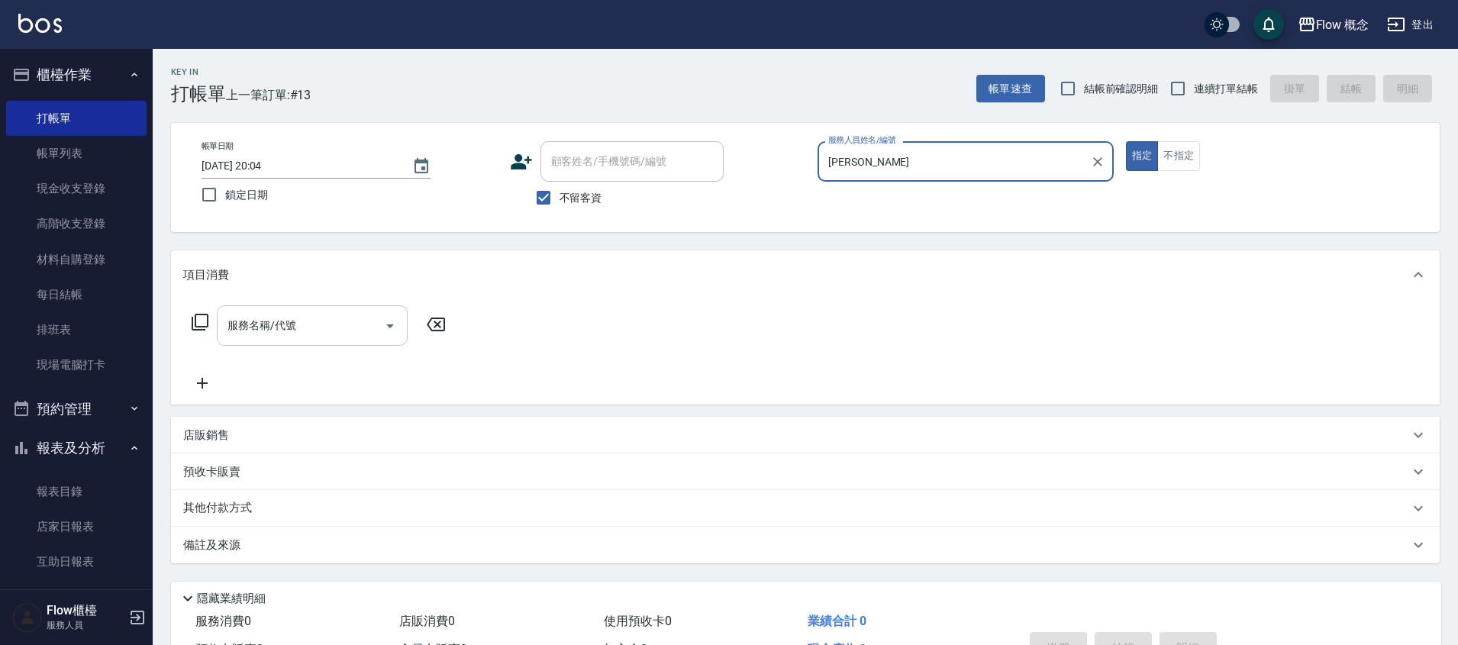
click at [259, 330] on input "服務名稱/代號" at bounding box center [301, 325] width 154 height 27
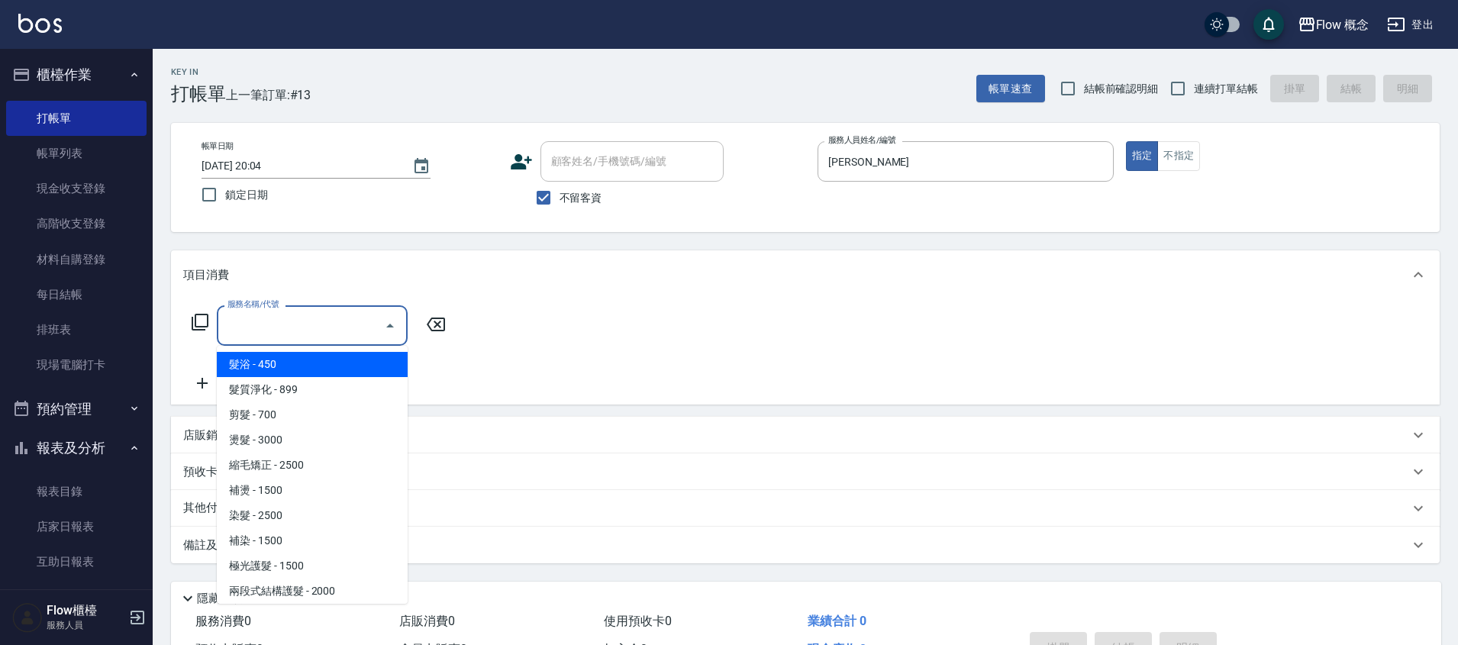
type input "b"
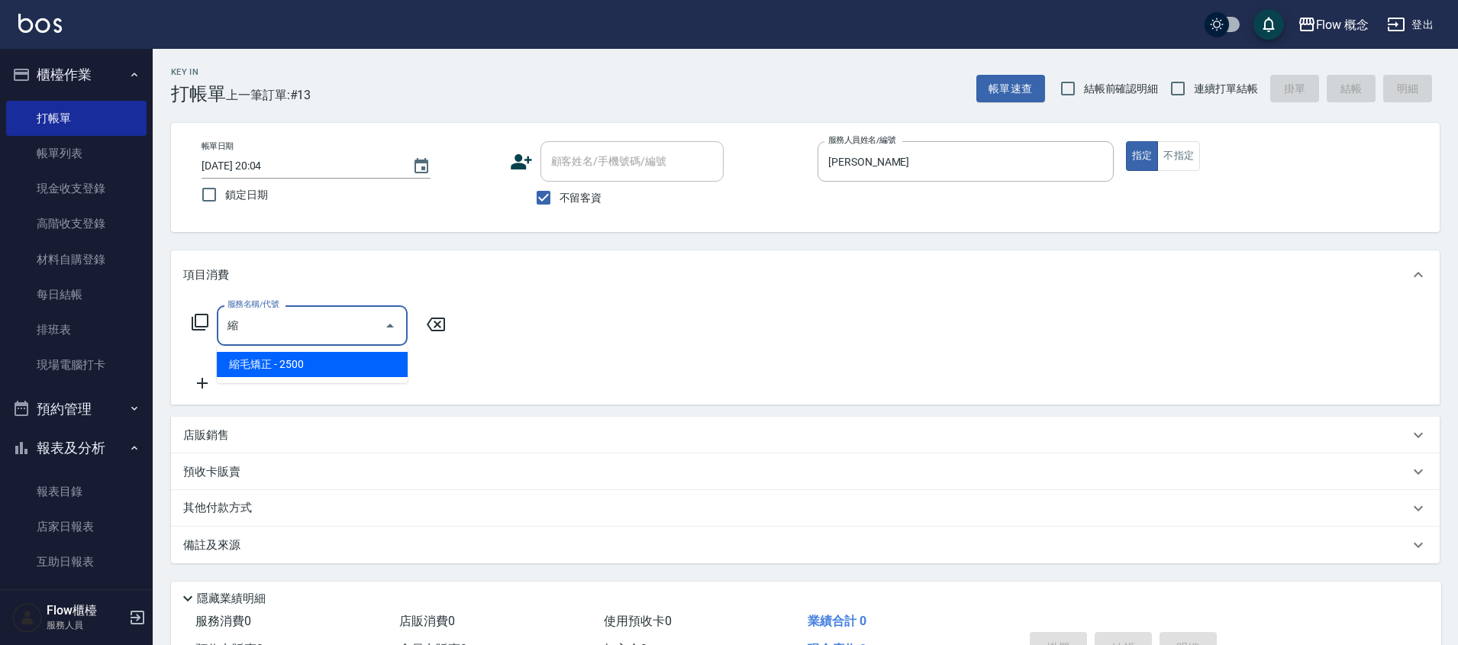
click at [336, 372] on span "縮毛矯正 - 2500" at bounding box center [312, 364] width 191 height 25
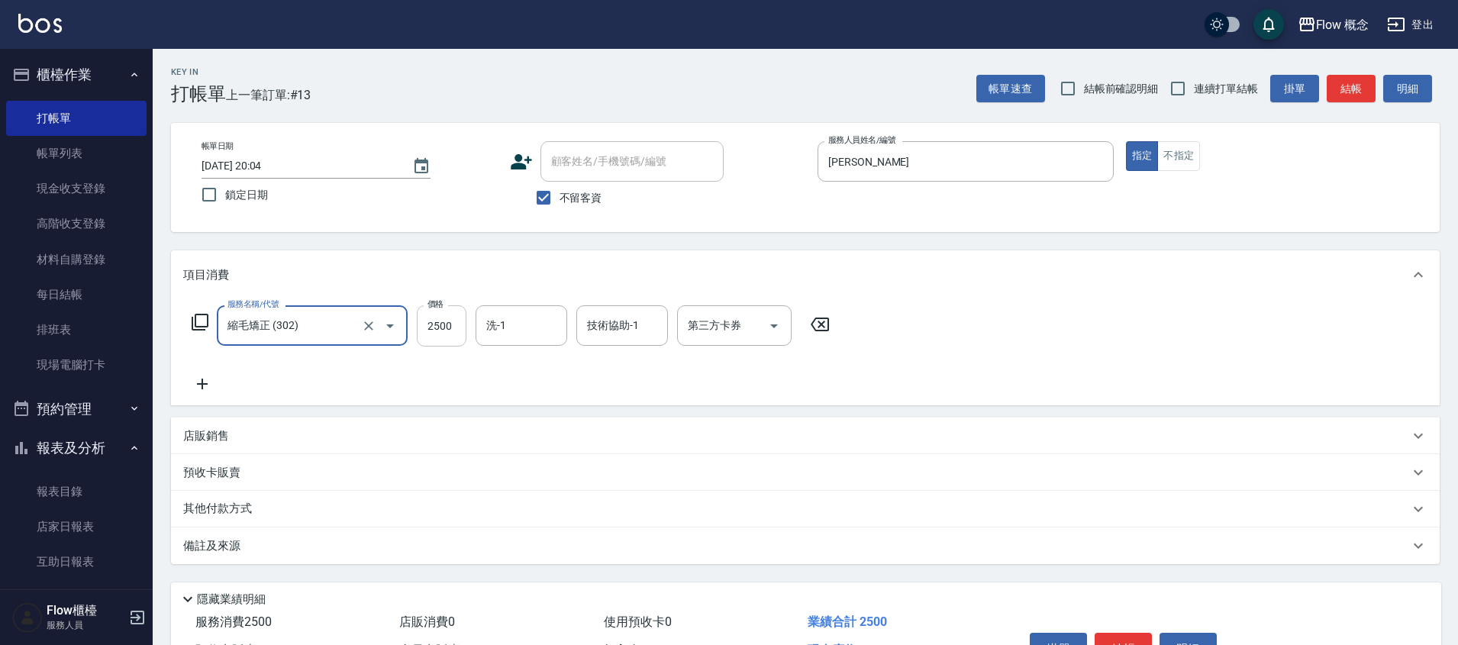
type input "縮毛矯正 (302)"
click at [451, 324] on input "2500" at bounding box center [442, 325] width 50 height 41
type input "3680"
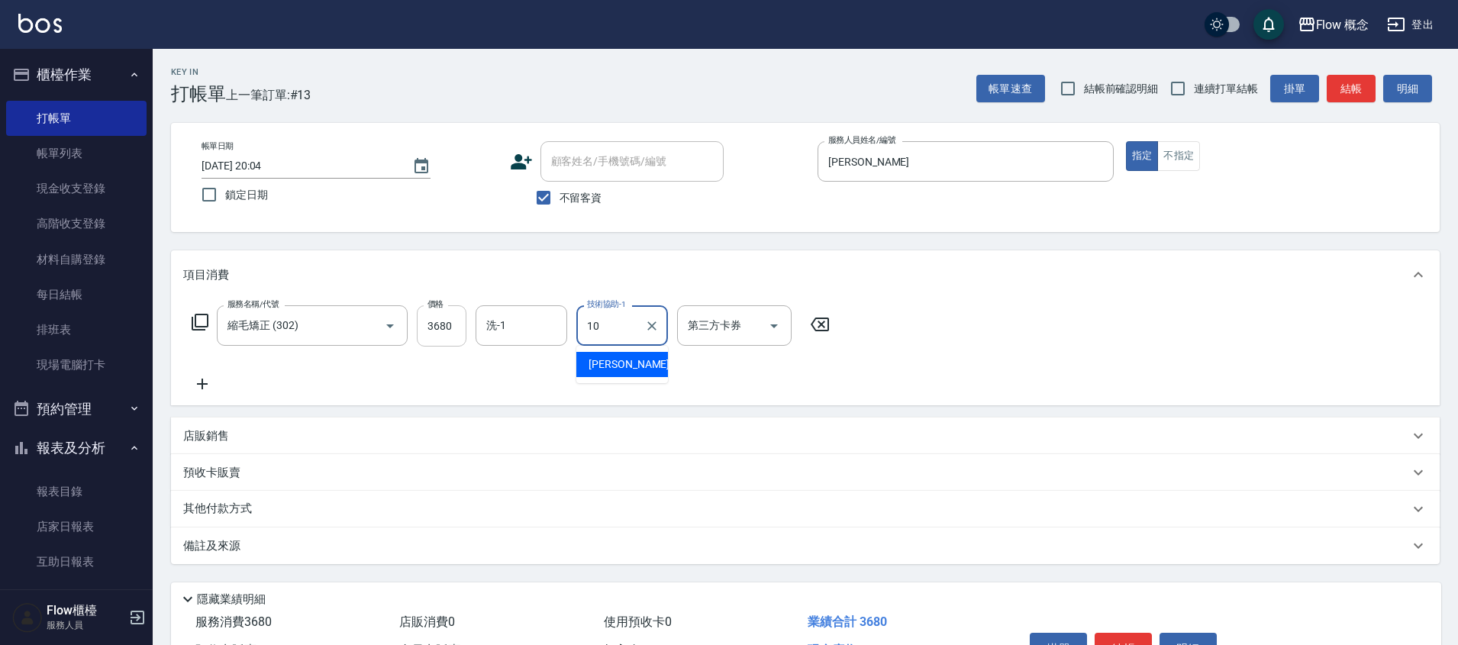
type input "[PERSON_NAME]-10"
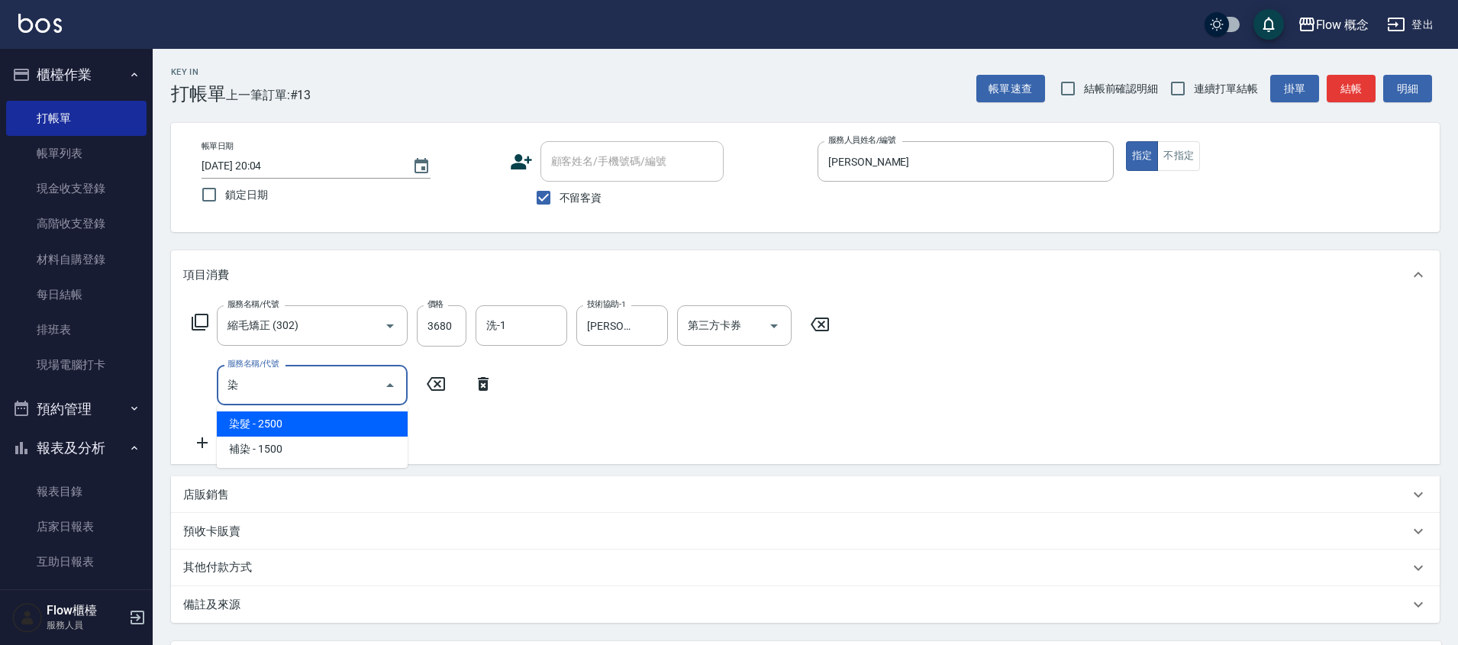
click at [399, 433] on span "染髮 - 2500" at bounding box center [312, 424] width 191 height 25
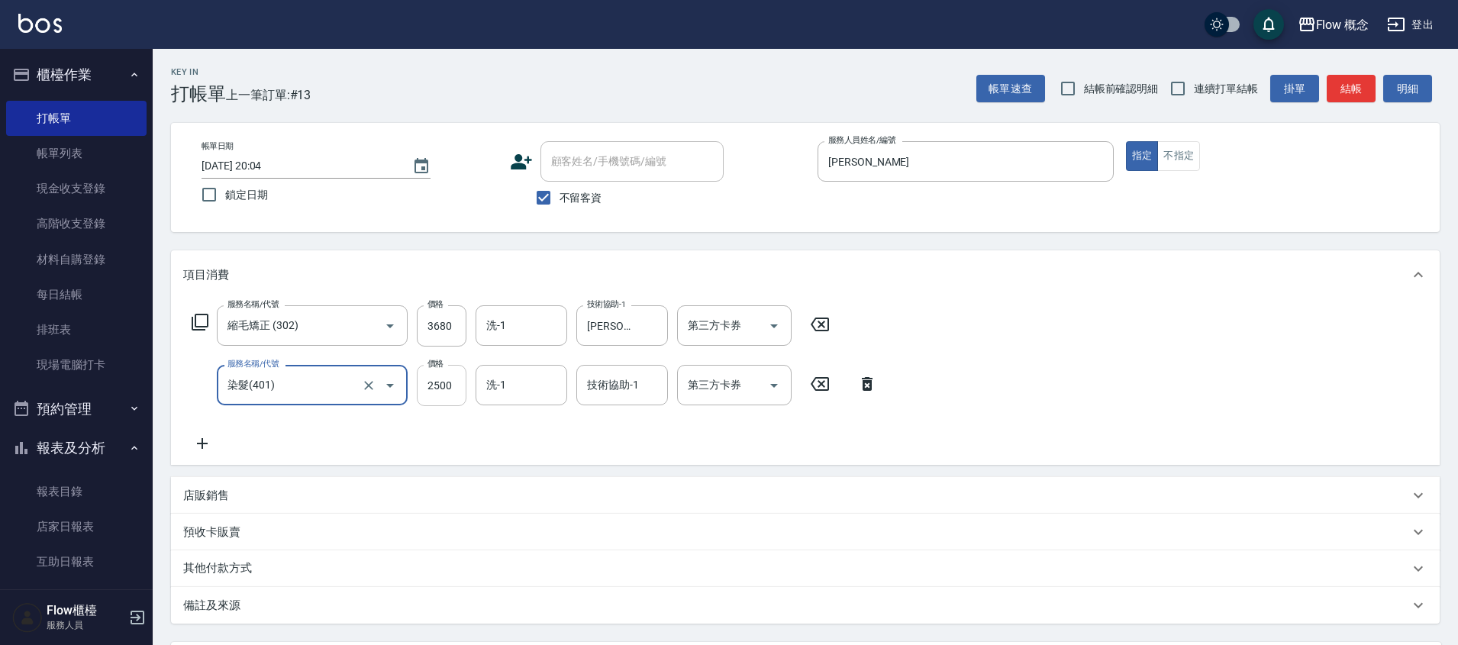
type input "染髮(401)"
click at [447, 392] on input "2500" at bounding box center [442, 385] width 50 height 41
type input "1390"
click at [204, 444] on icon at bounding box center [202, 443] width 11 height 11
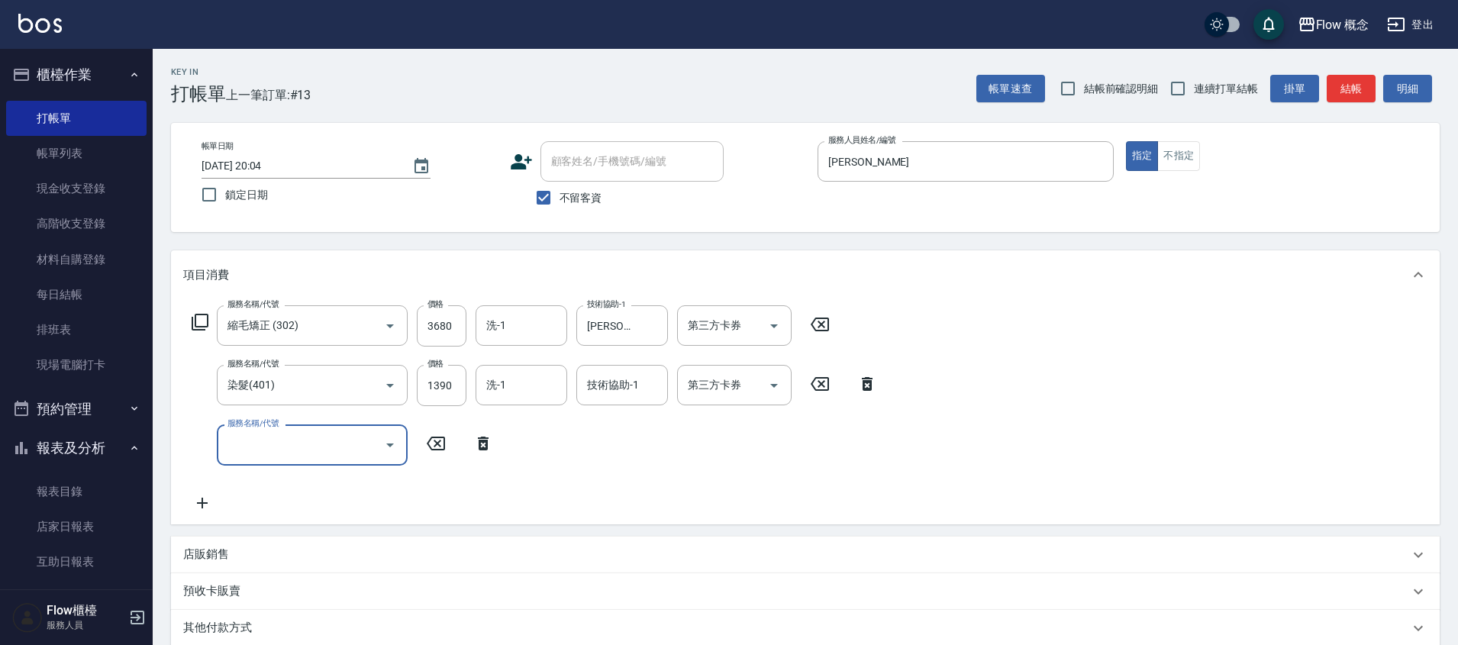
type input "c"
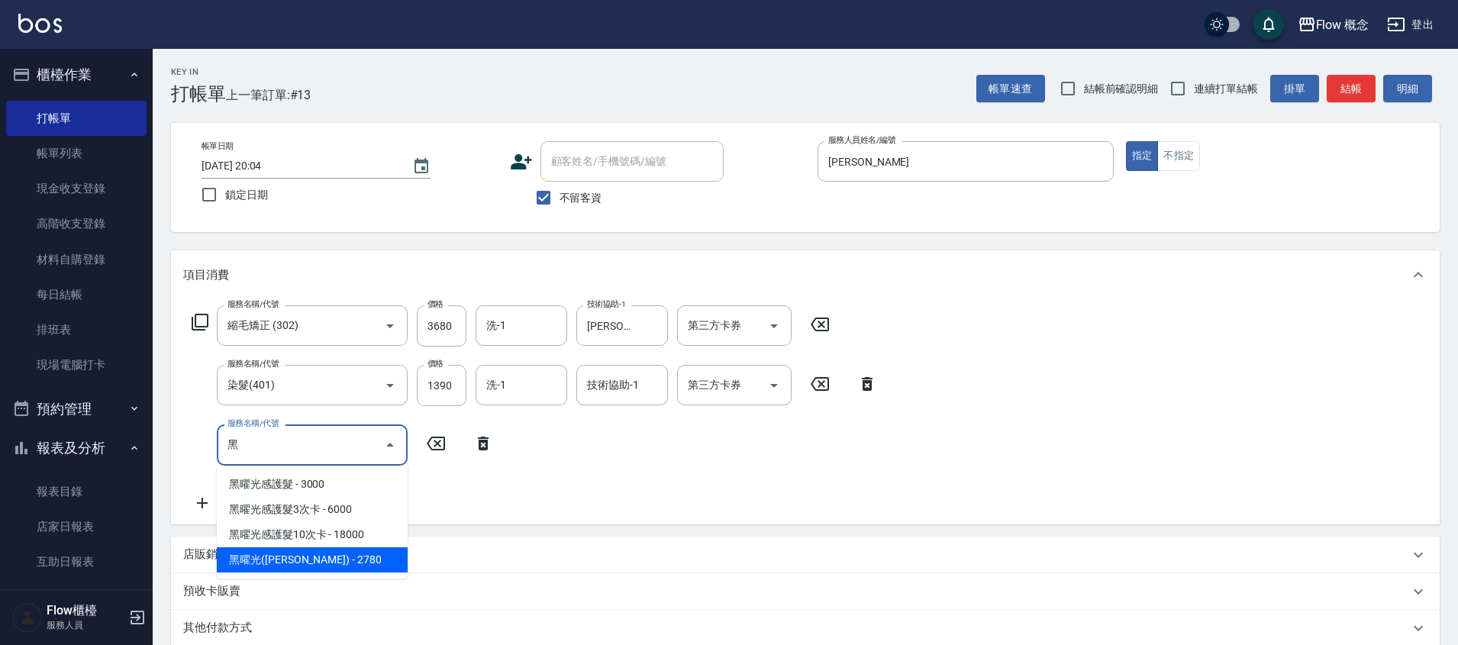
click at [319, 553] on span "黑曜光([PERSON_NAME]) - 2780" at bounding box center [312, 559] width 191 height 25
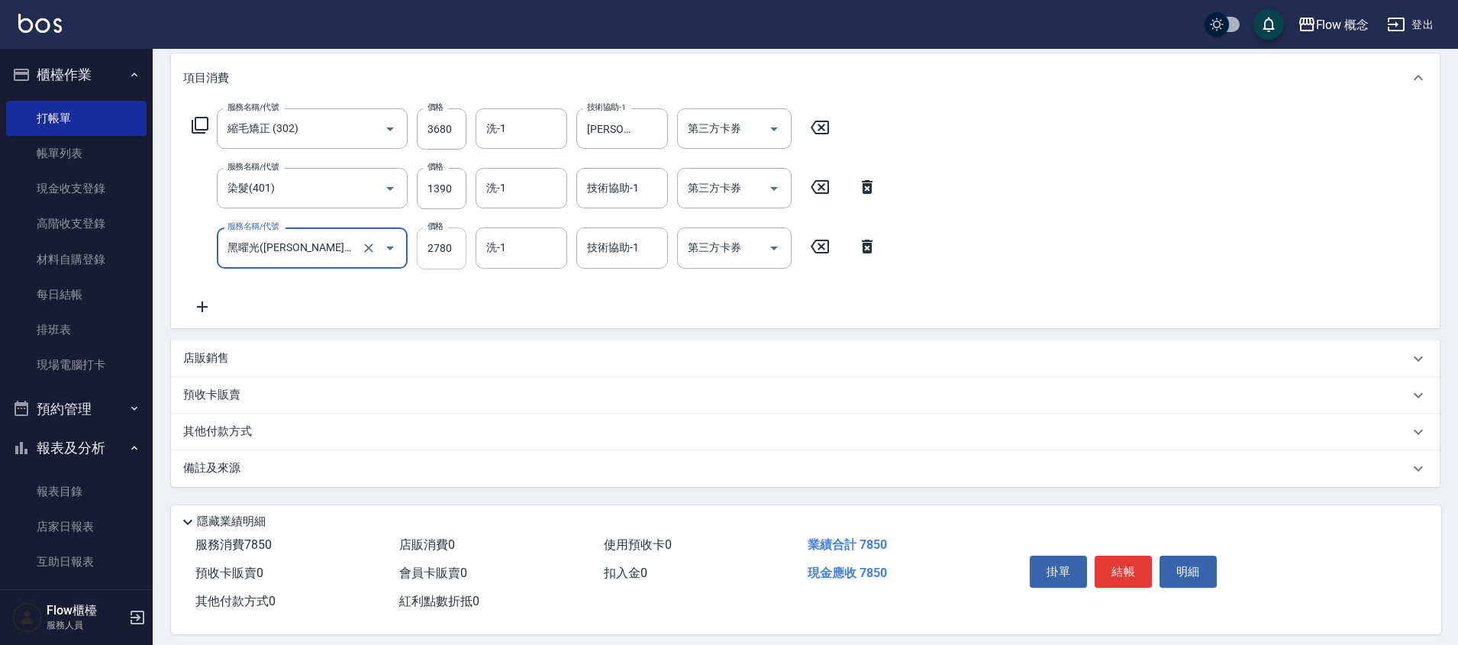
scroll to position [212, 0]
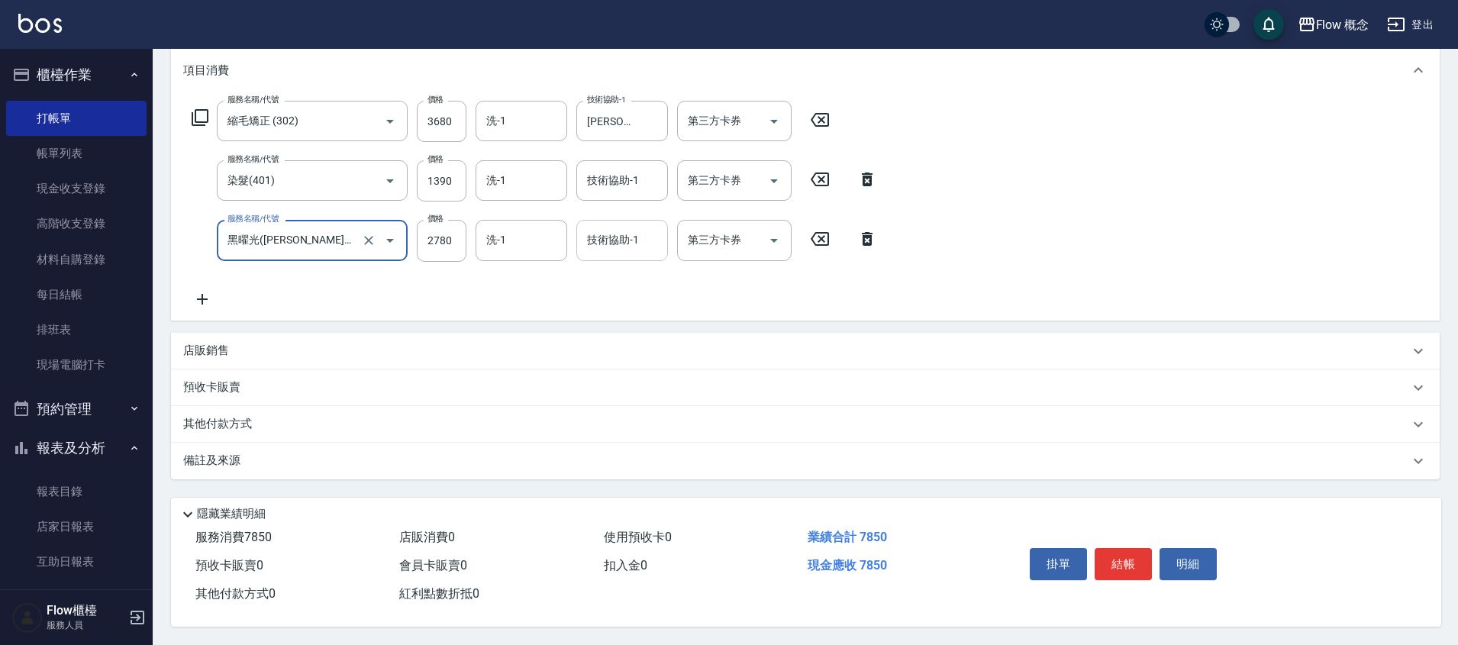
type input "黑曜光([PERSON_NAME])(520)"
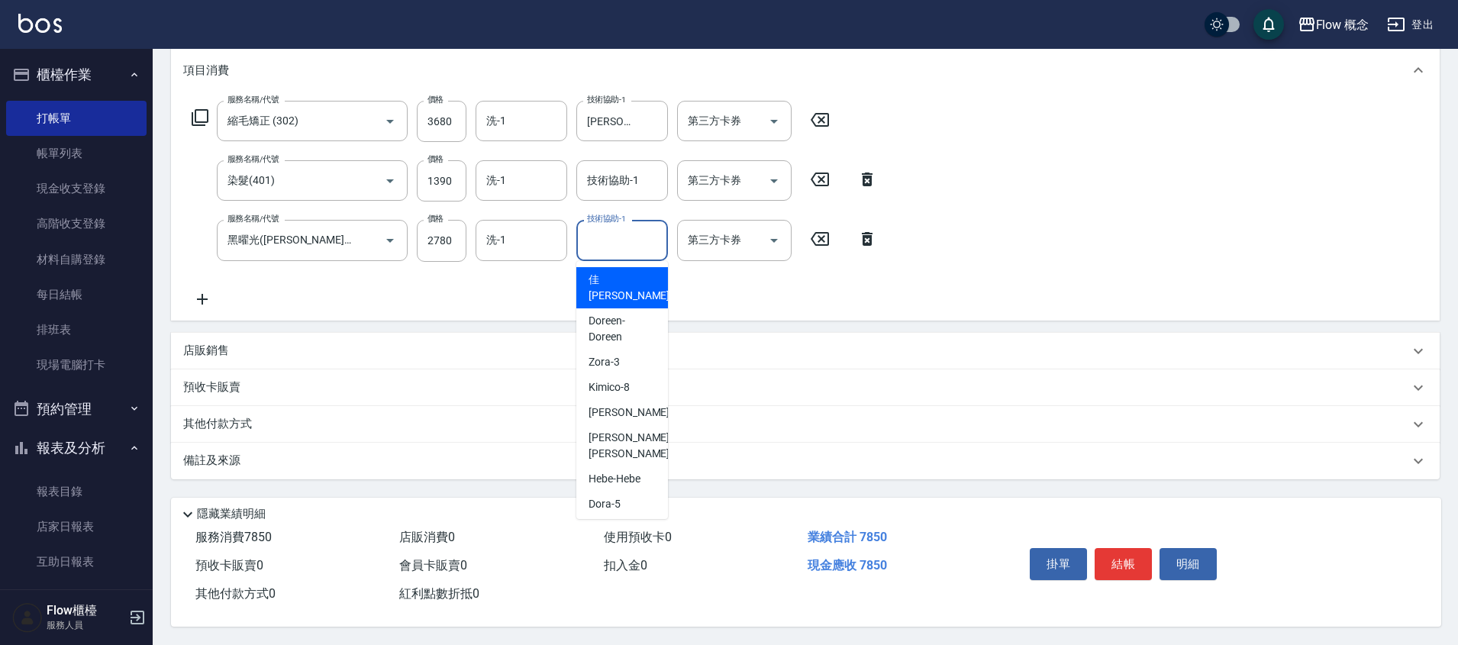
click at [634, 232] on div "技術協助-1 技術協助-1" at bounding box center [622, 240] width 92 height 40
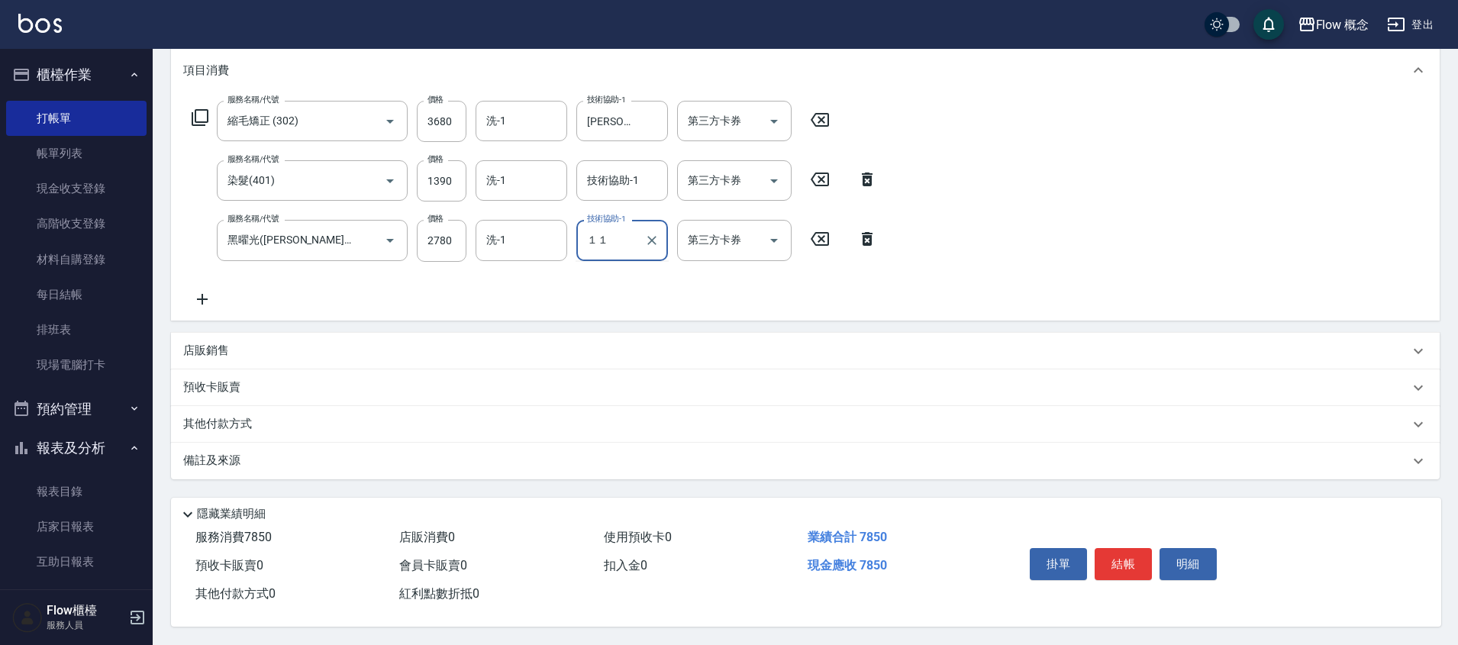
type input "１"
type input "11"
click at [531, 238] on input "洗-1" at bounding box center [522, 240] width 78 height 27
type input "[PERSON_NAME]-11"
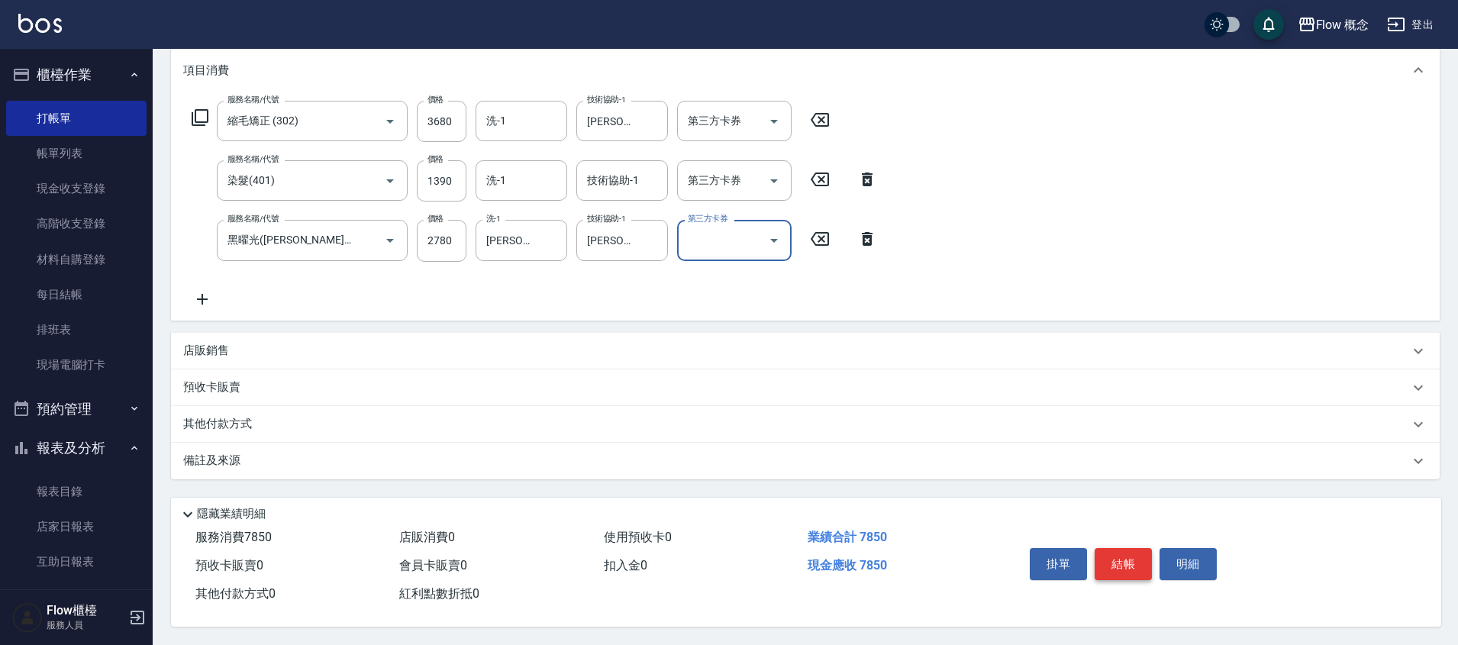
click at [1099, 558] on button "結帳" at bounding box center [1123, 564] width 57 height 32
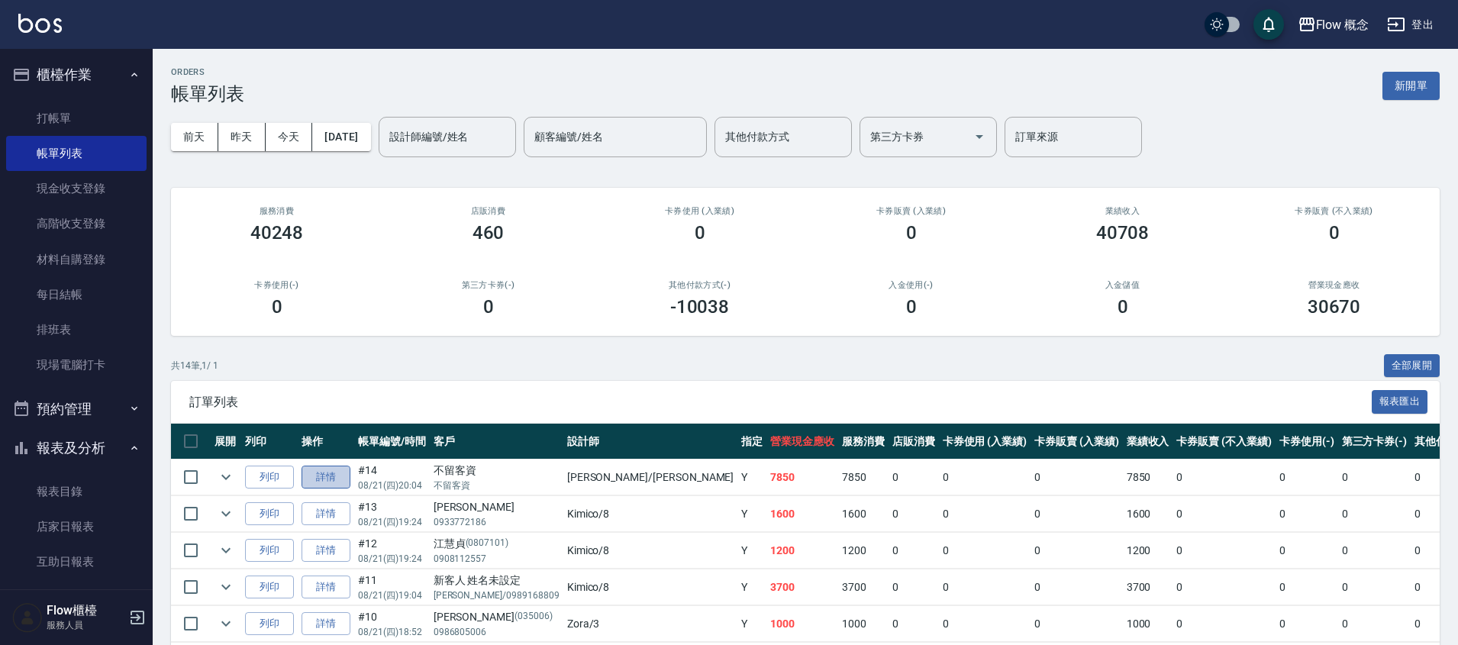
click at [340, 480] on link "詳情" at bounding box center [326, 478] width 49 height 24
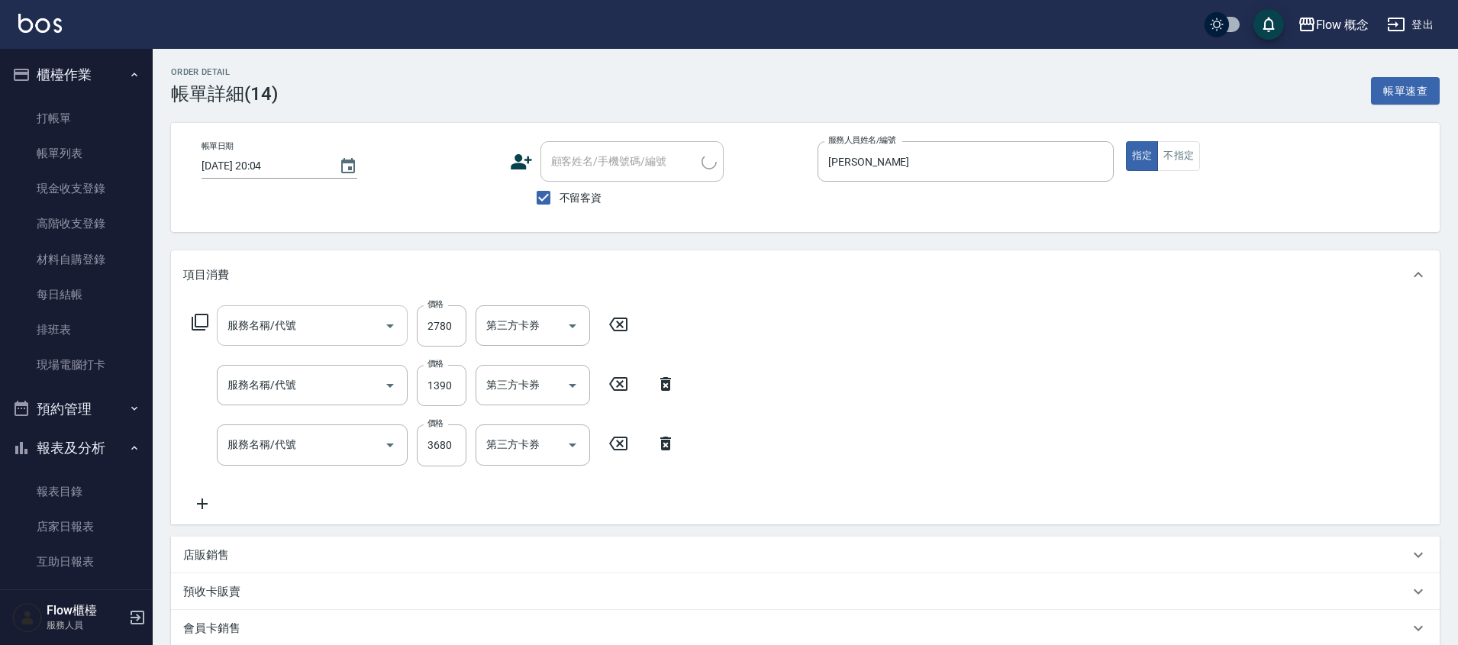
type input "[DATE] 20:04"
checkbox input "true"
type input "[PERSON_NAME]"
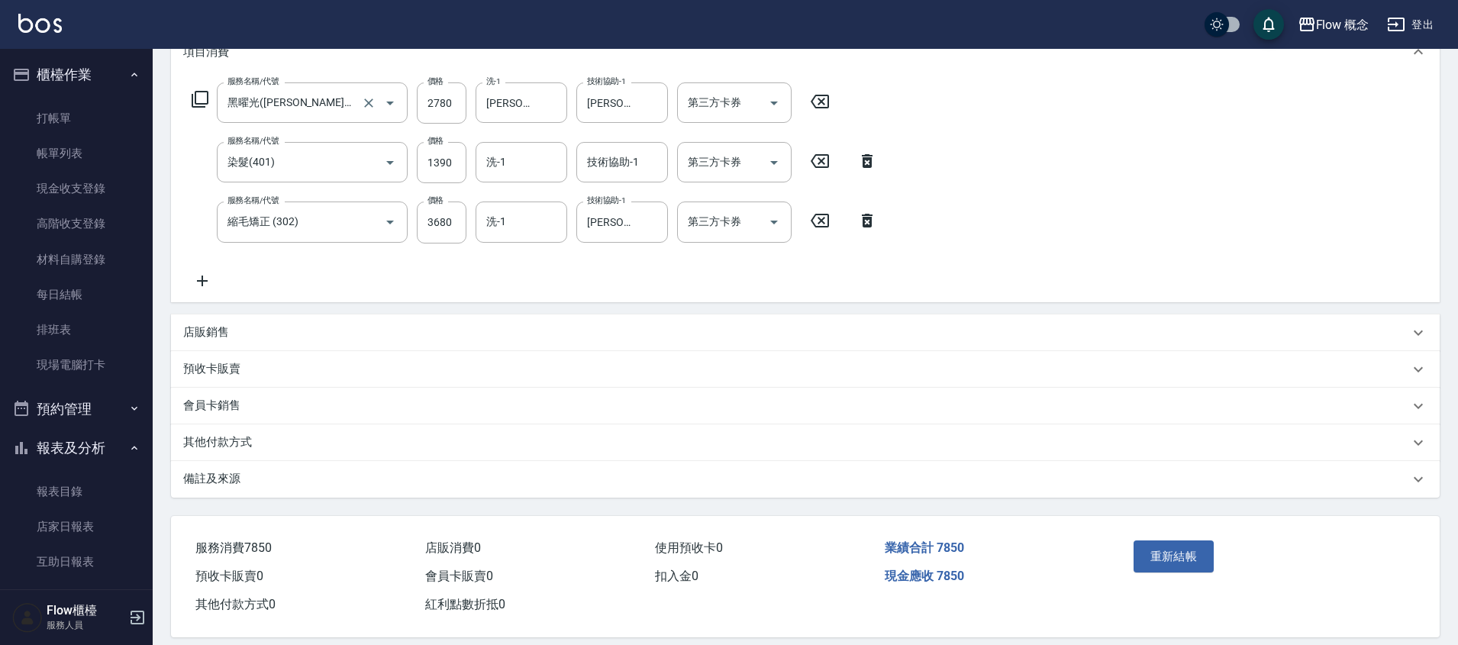
type input "黑曜光([PERSON_NAME])(520)"
type input "染髮(401)"
type input "縮毛矯正 (302)"
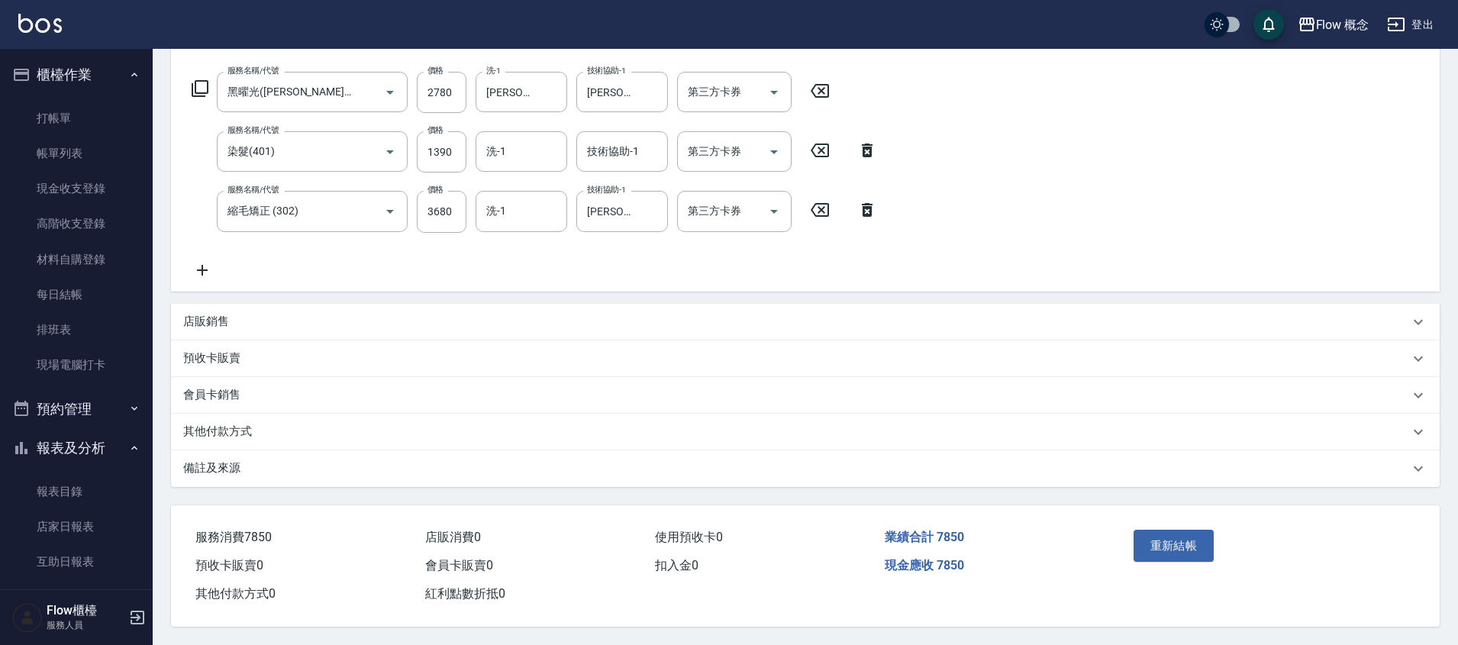
click at [243, 427] on p "其他付款方式" at bounding box center [217, 432] width 69 height 16
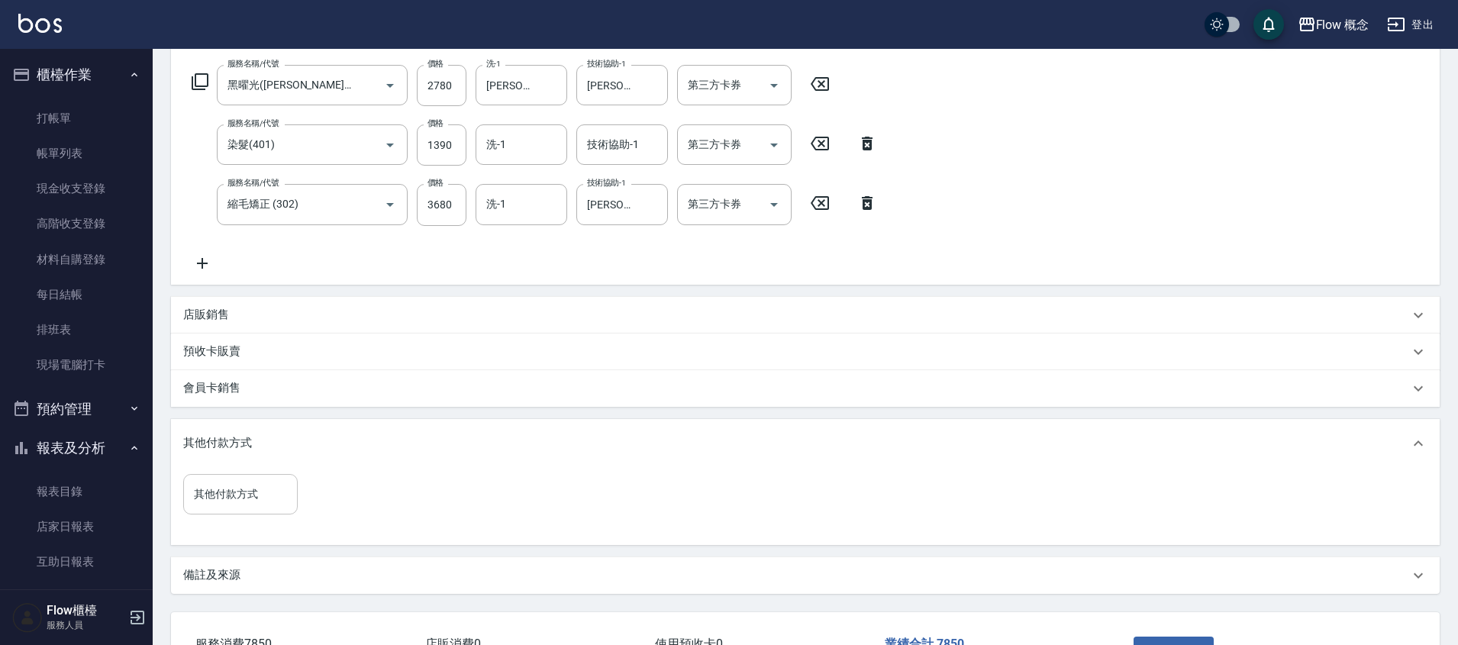
click at [243, 496] on input "其他付款方式" at bounding box center [240, 494] width 101 height 27
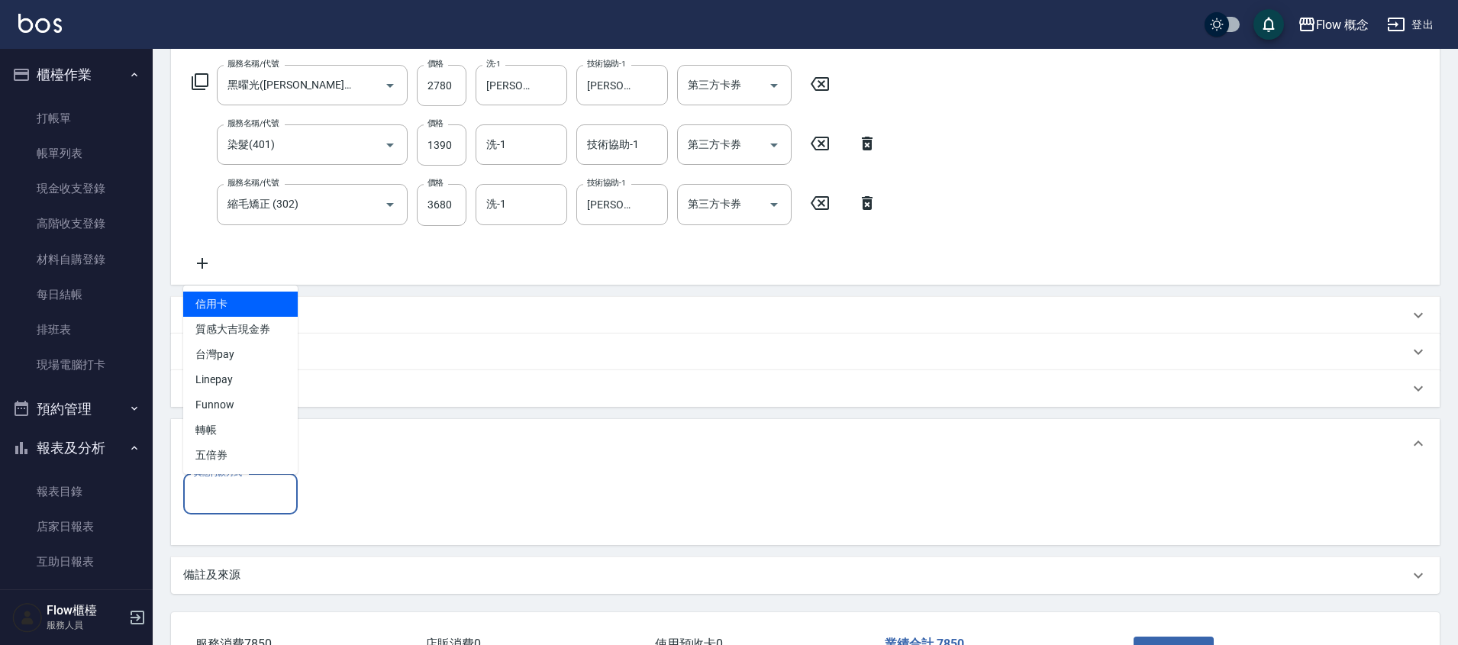
click at [231, 299] on span "信用卡" at bounding box center [240, 304] width 115 height 25
type input "信用卡"
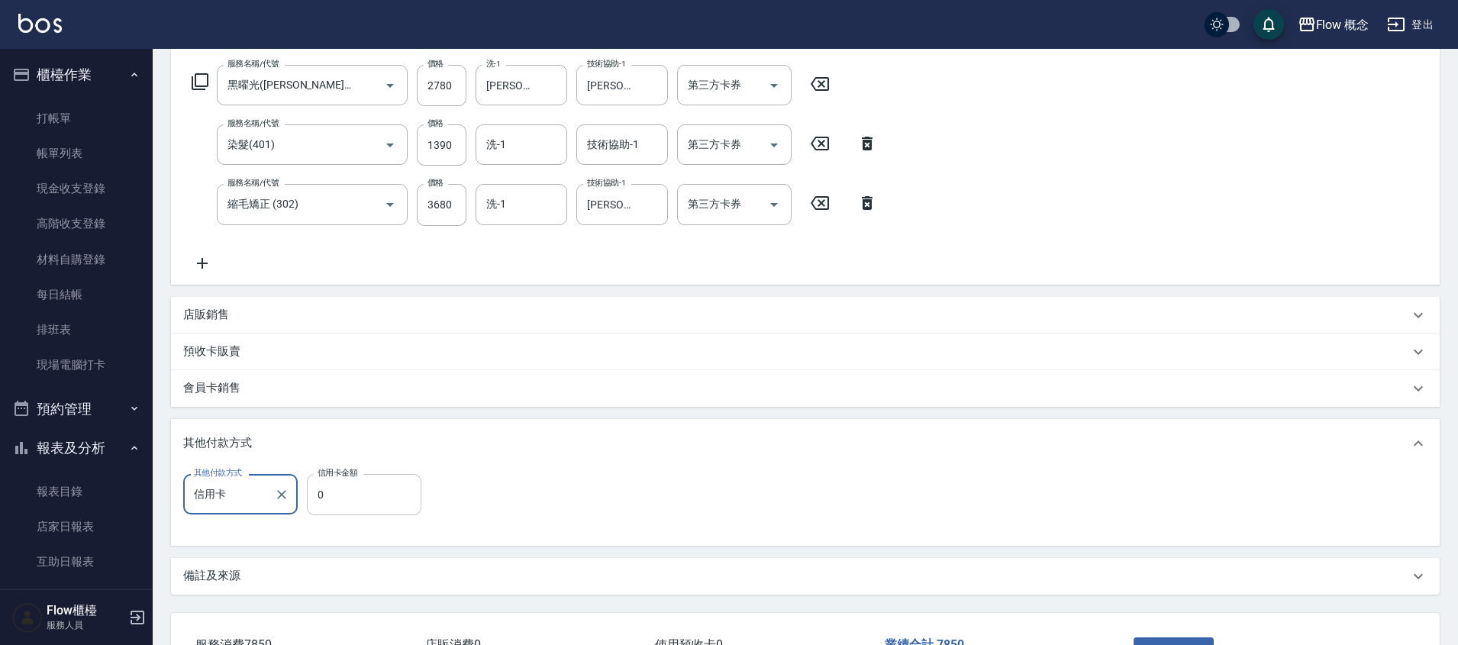
click at [363, 499] on input "0" at bounding box center [364, 494] width 115 height 41
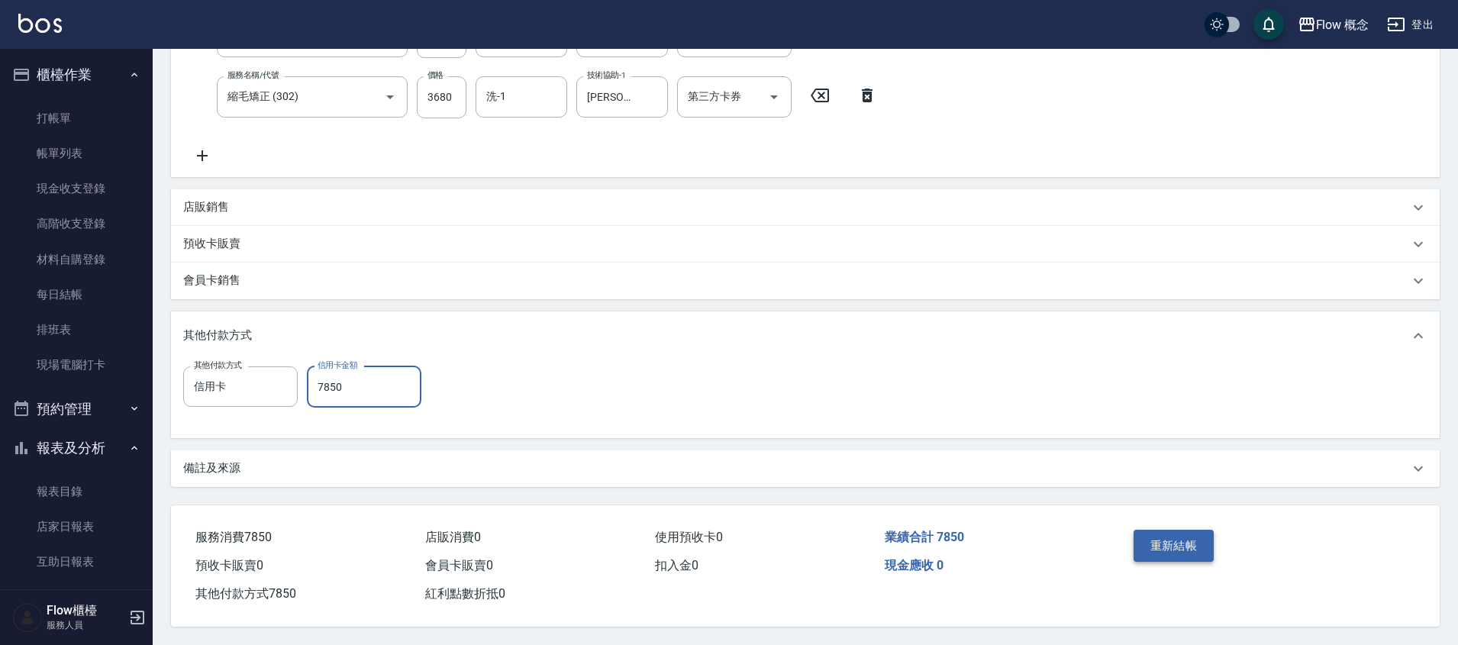
type input "7850"
click at [1153, 551] on button "重新結帳" at bounding box center [1174, 546] width 81 height 32
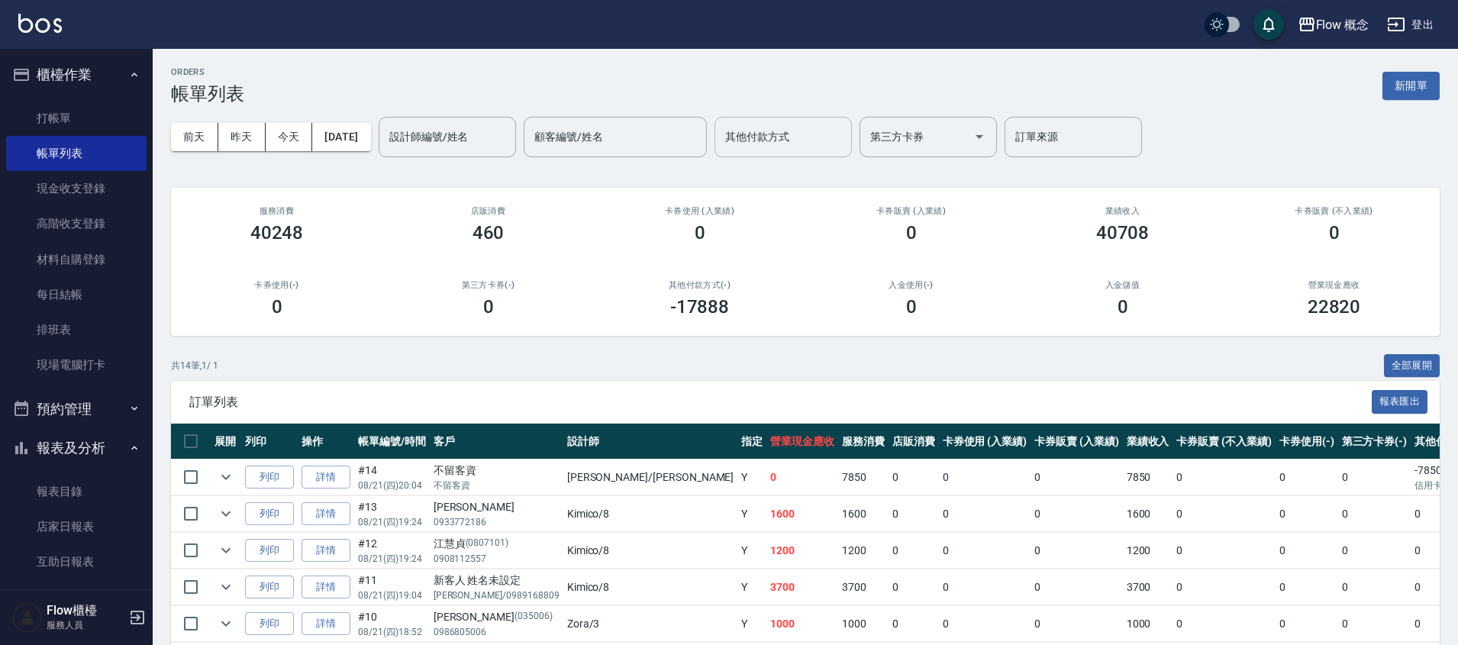
click at [833, 146] on input "其他付款方式" at bounding box center [784, 137] width 124 height 27
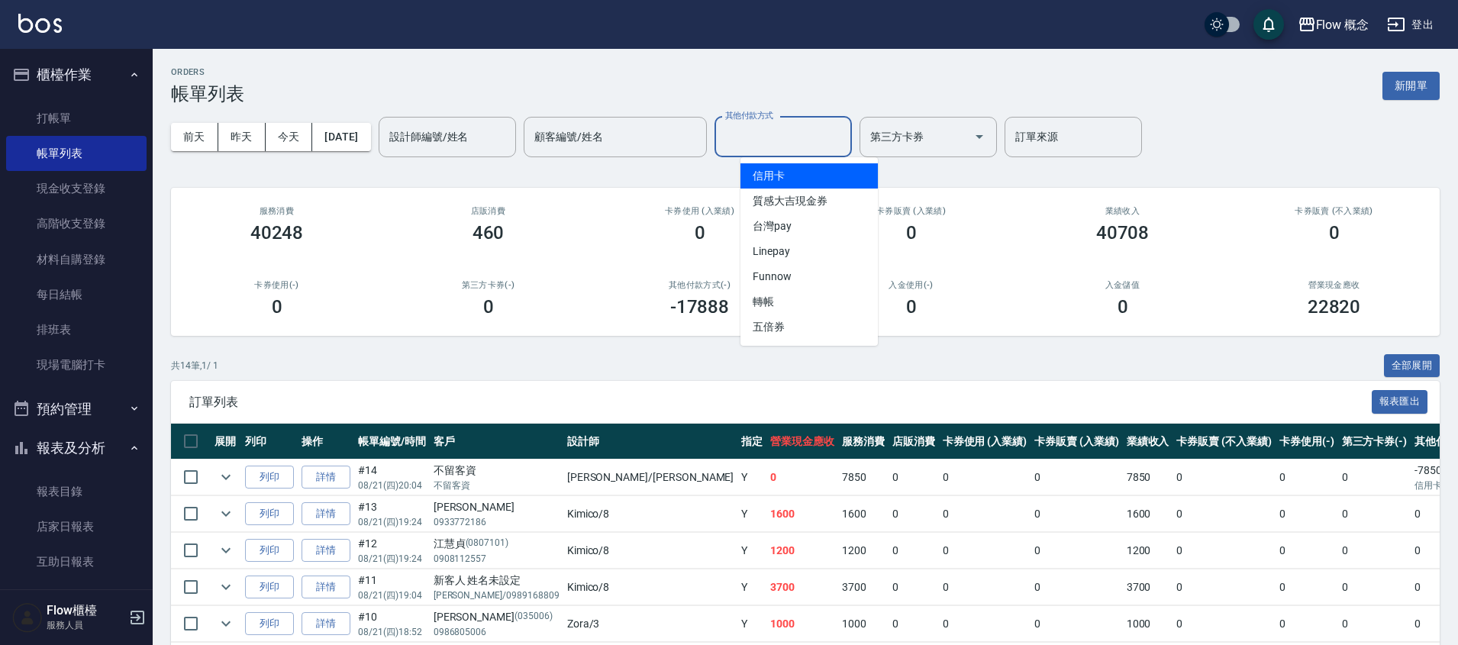
click at [805, 175] on span "信用卡" at bounding box center [809, 175] width 137 height 25
type input "信用卡"
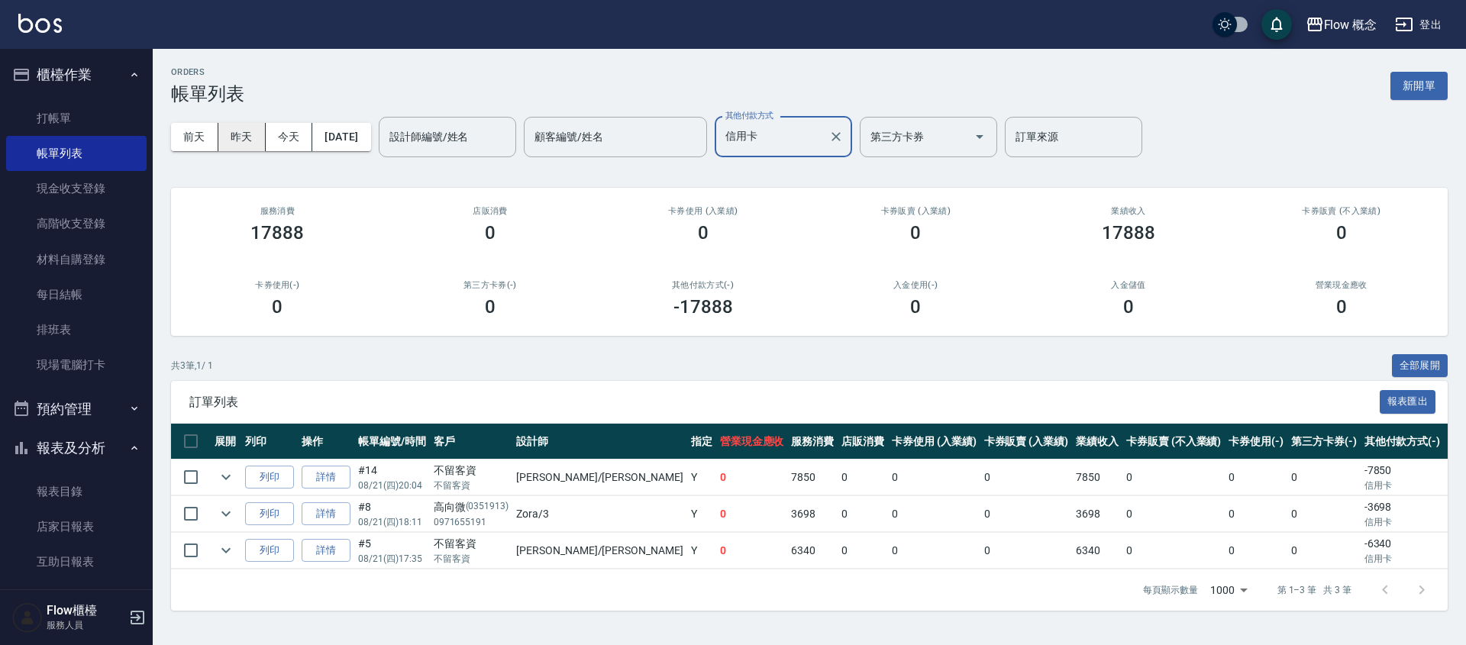
click at [239, 146] on button "昨天" at bounding box center [241, 137] width 47 height 28
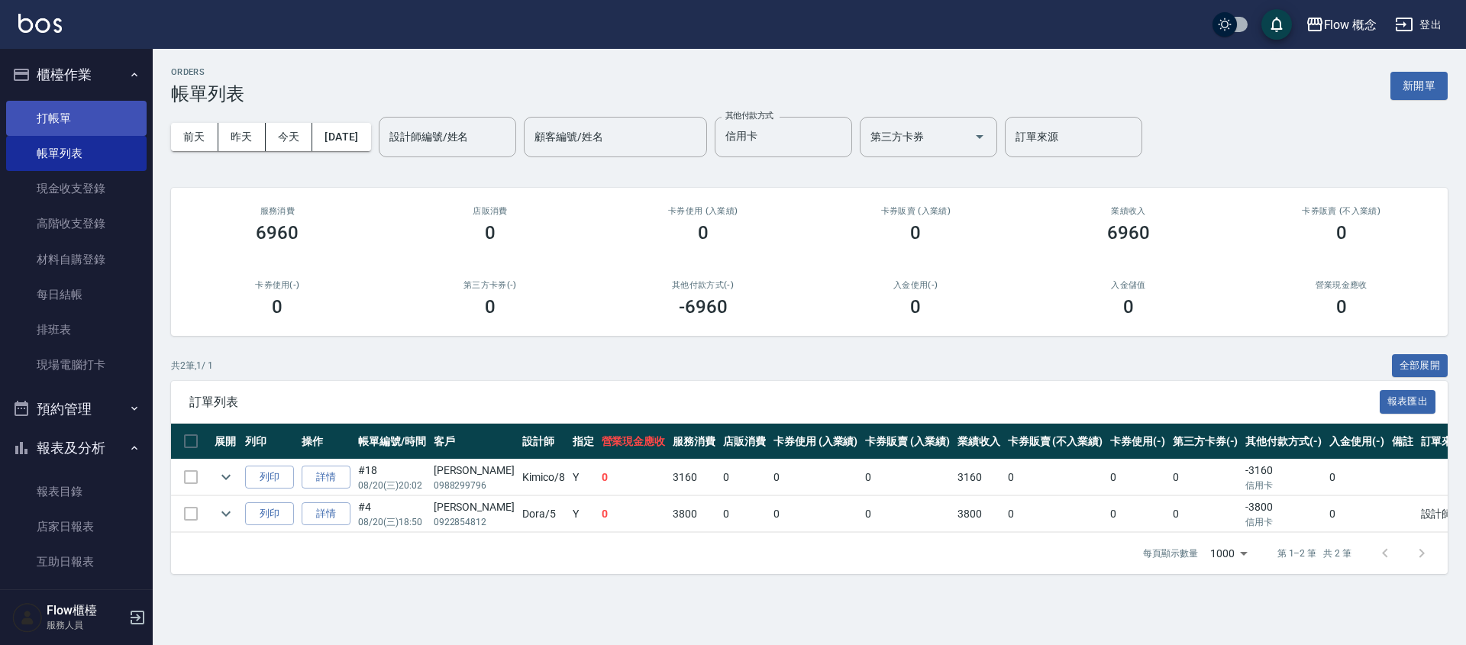
click at [33, 112] on link "打帳單" at bounding box center [76, 118] width 140 height 35
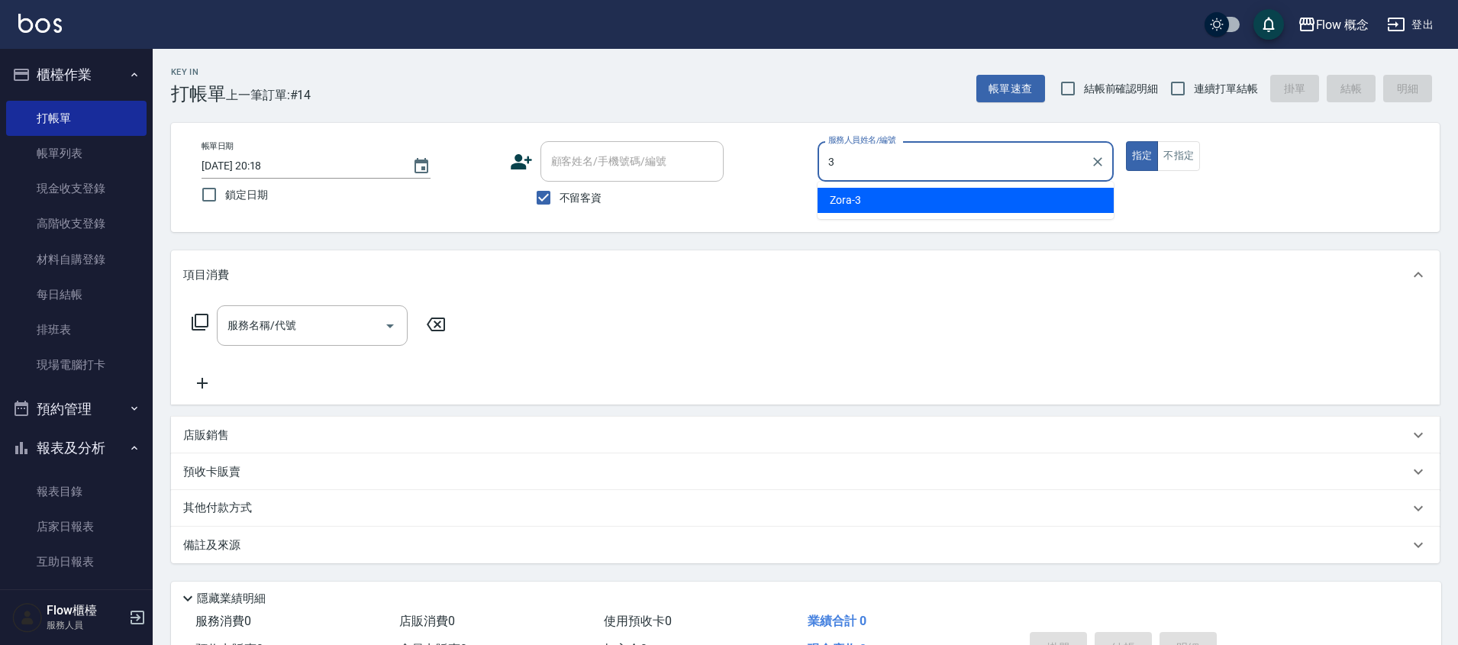
type input "Zora-3"
type button "true"
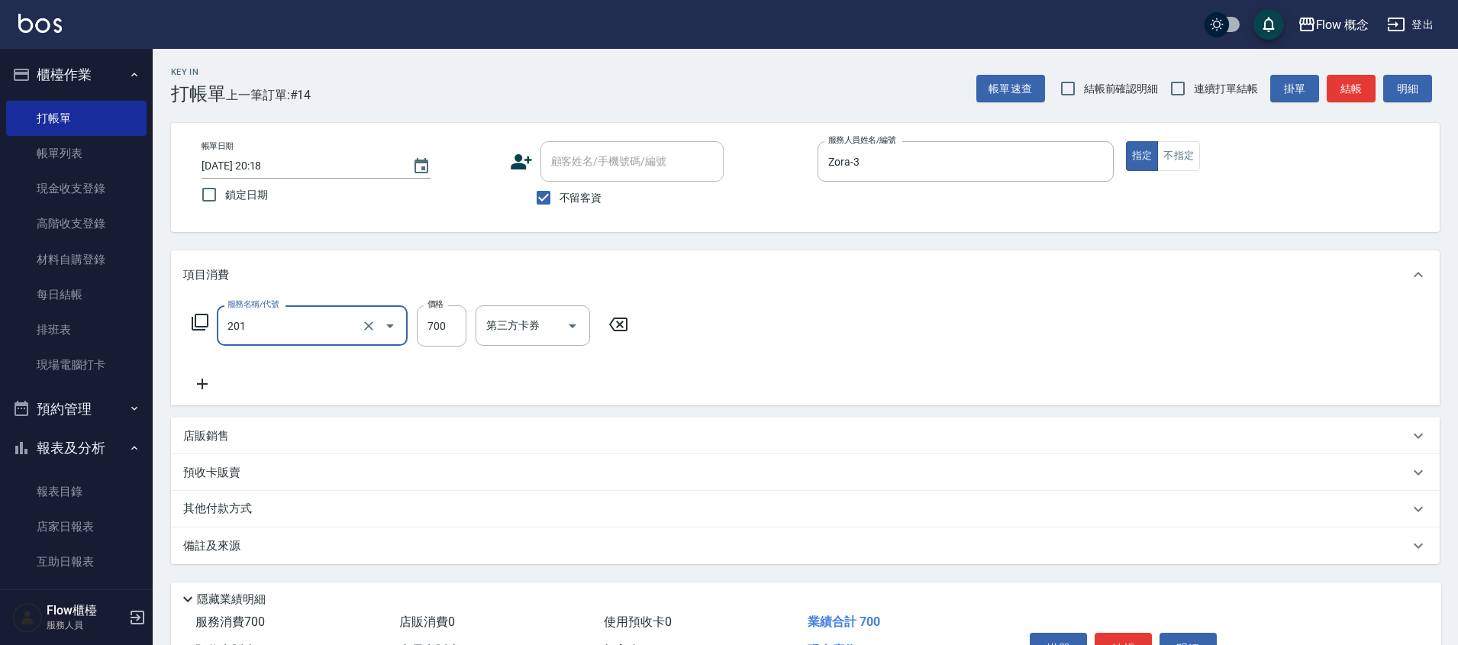
type input "剪髮(201)"
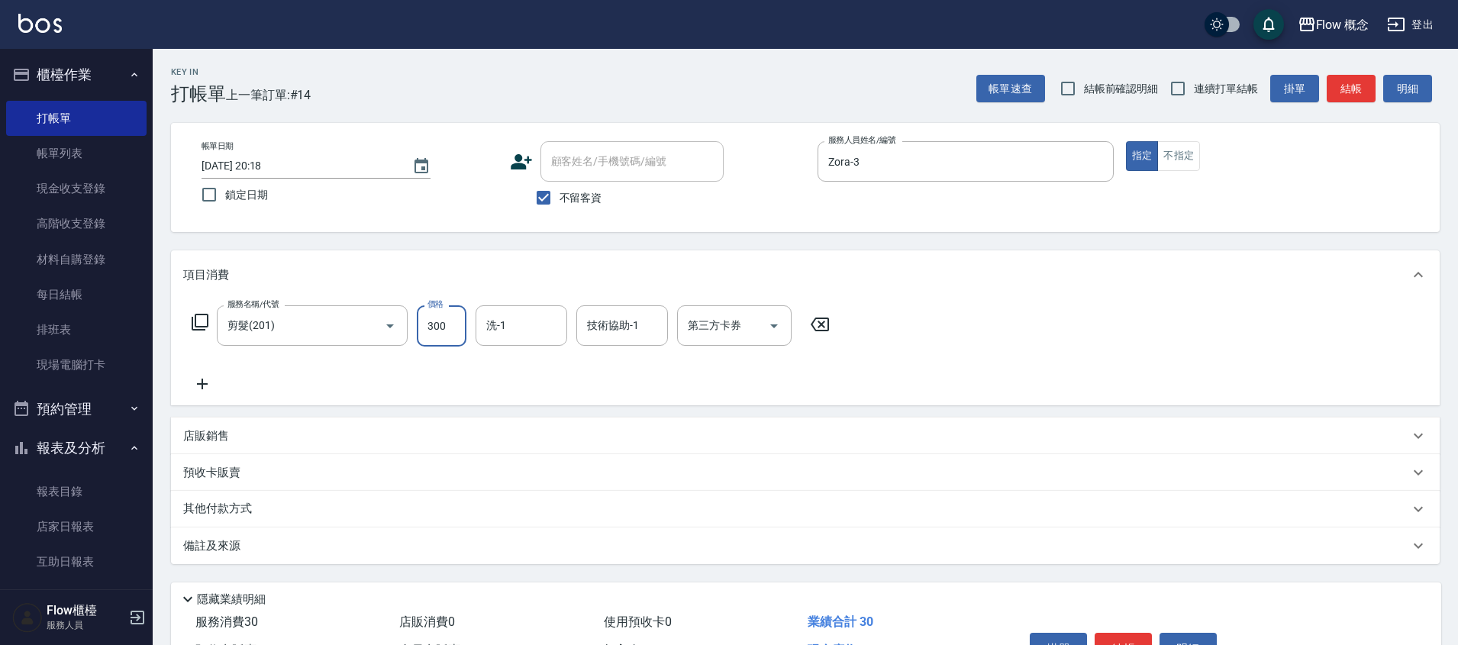
type input "300"
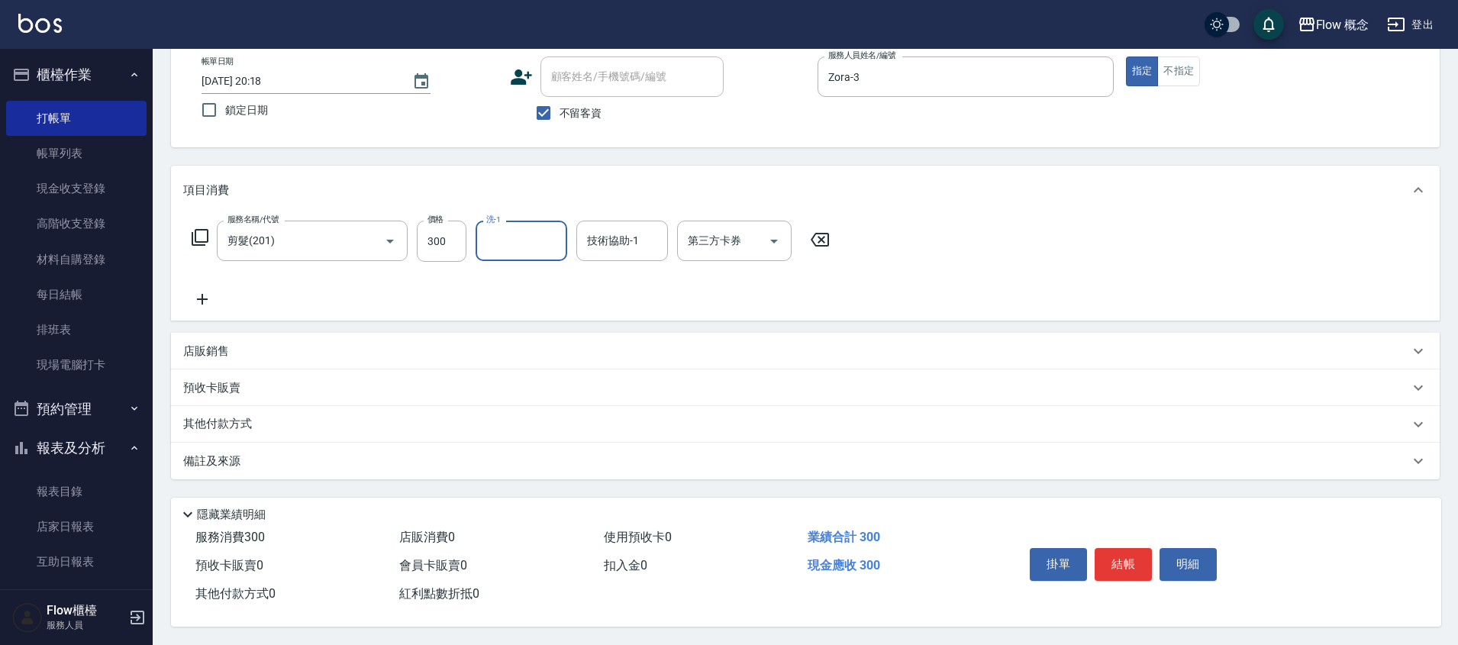
scroll to position [92, 0]
click at [230, 422] on p "其他付款方式" at bounding box center [221, 424] width 76 height 17
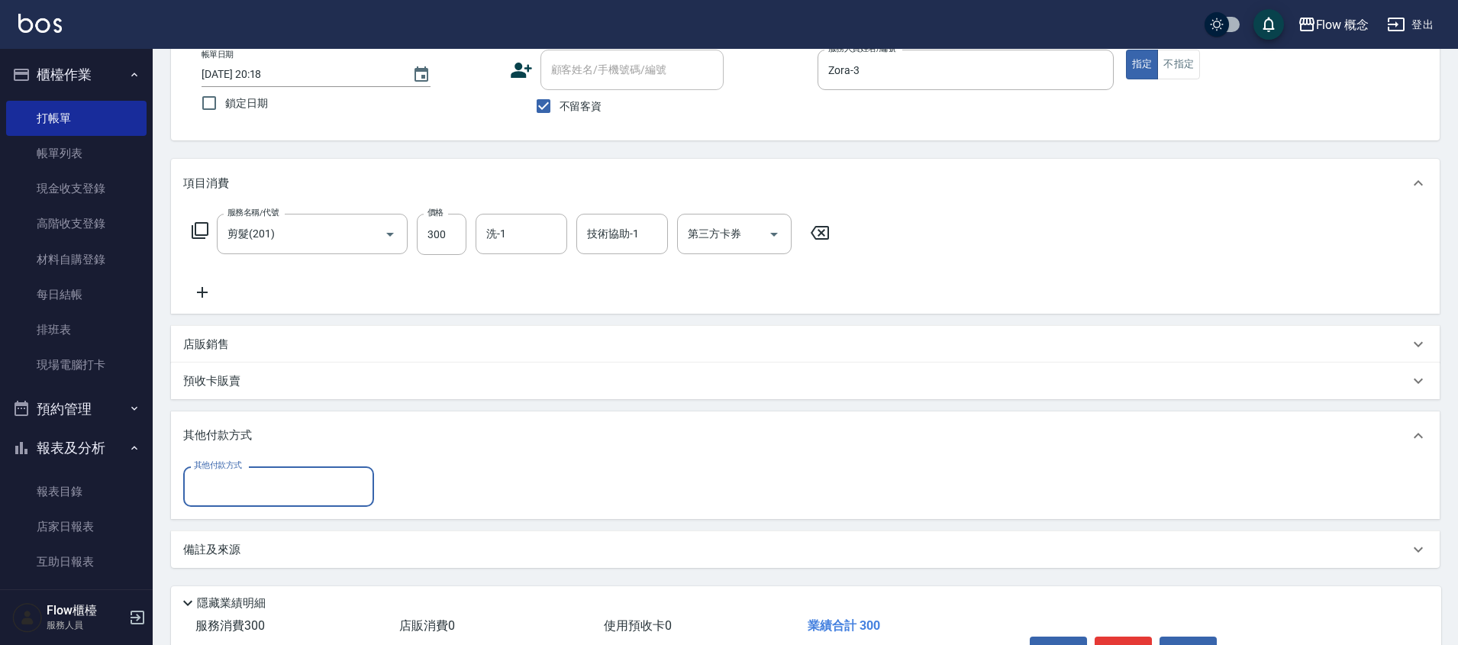
scroll to position [0, 0]
click at [268, 492] on input "其他付款方式" at bounding box center [278, 486] width 177 height 27
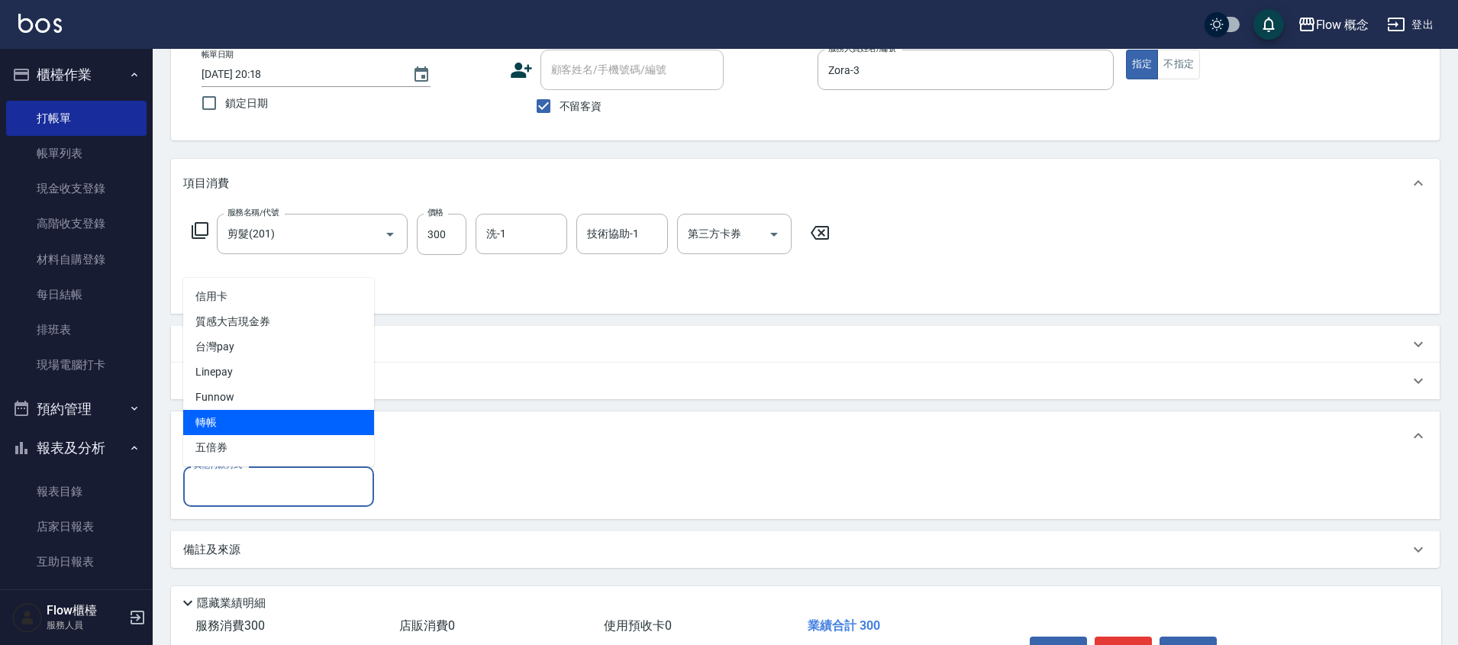
click at [275, 432] on span "轉帳" at bounding box center [278, 422] width 191 height 25
type input "轉帳"
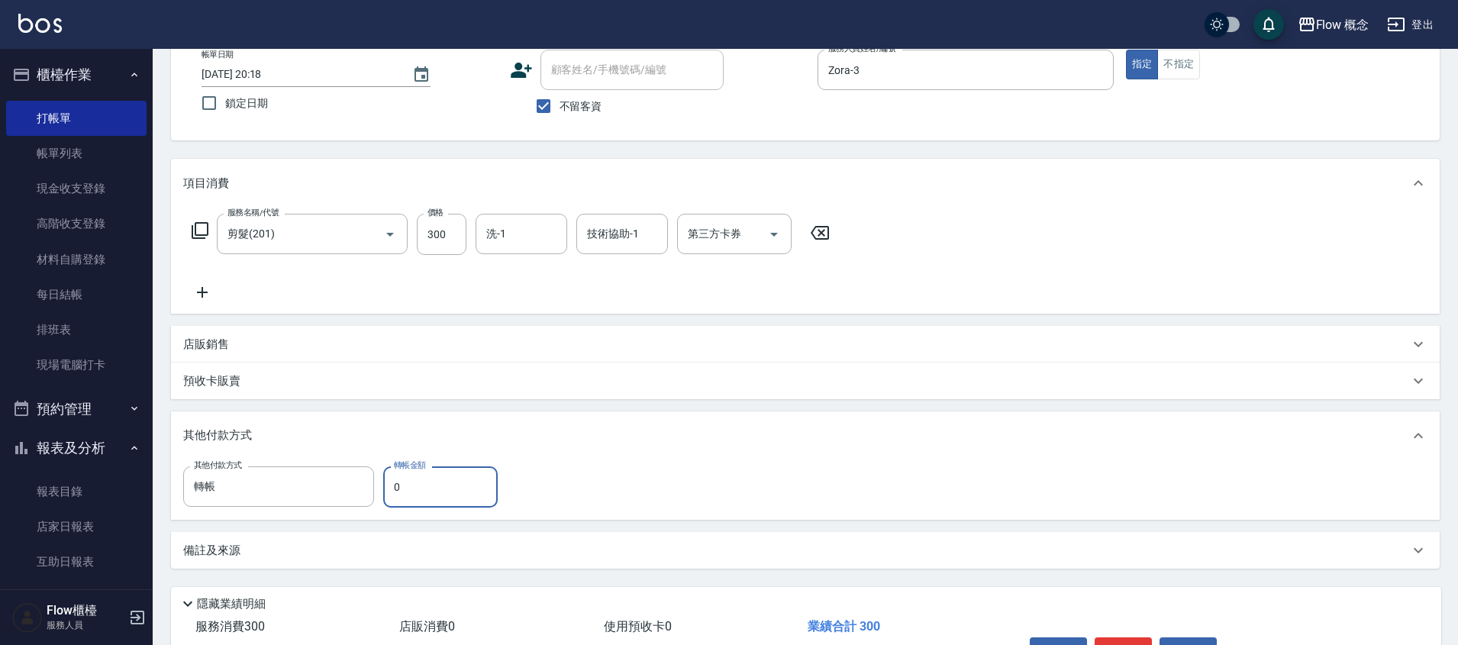
click at [428, 482] on input "0" at bounding box center [440, 487] width 115 height 41
type input "300"
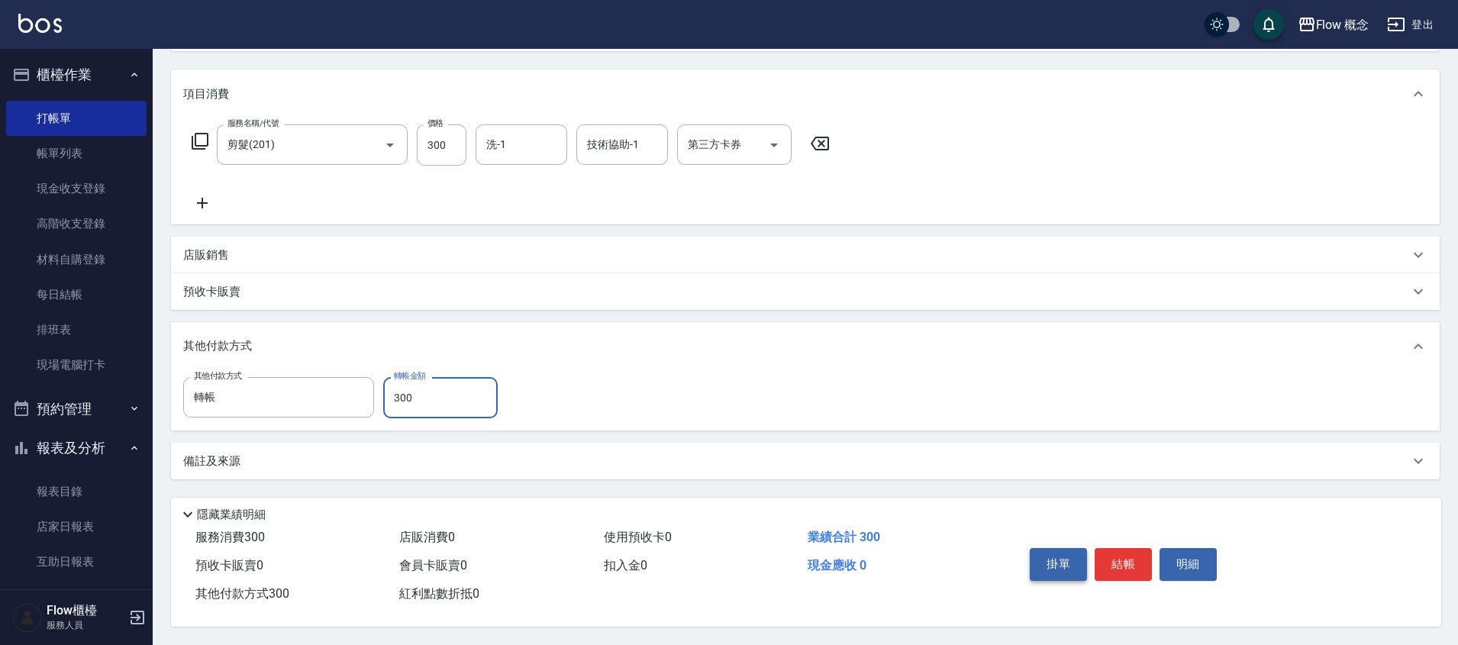
scroll to position [188, 0]
click at [1140, 560] on button "結帳" at bounding box center [1123, 564] width 57 height 32
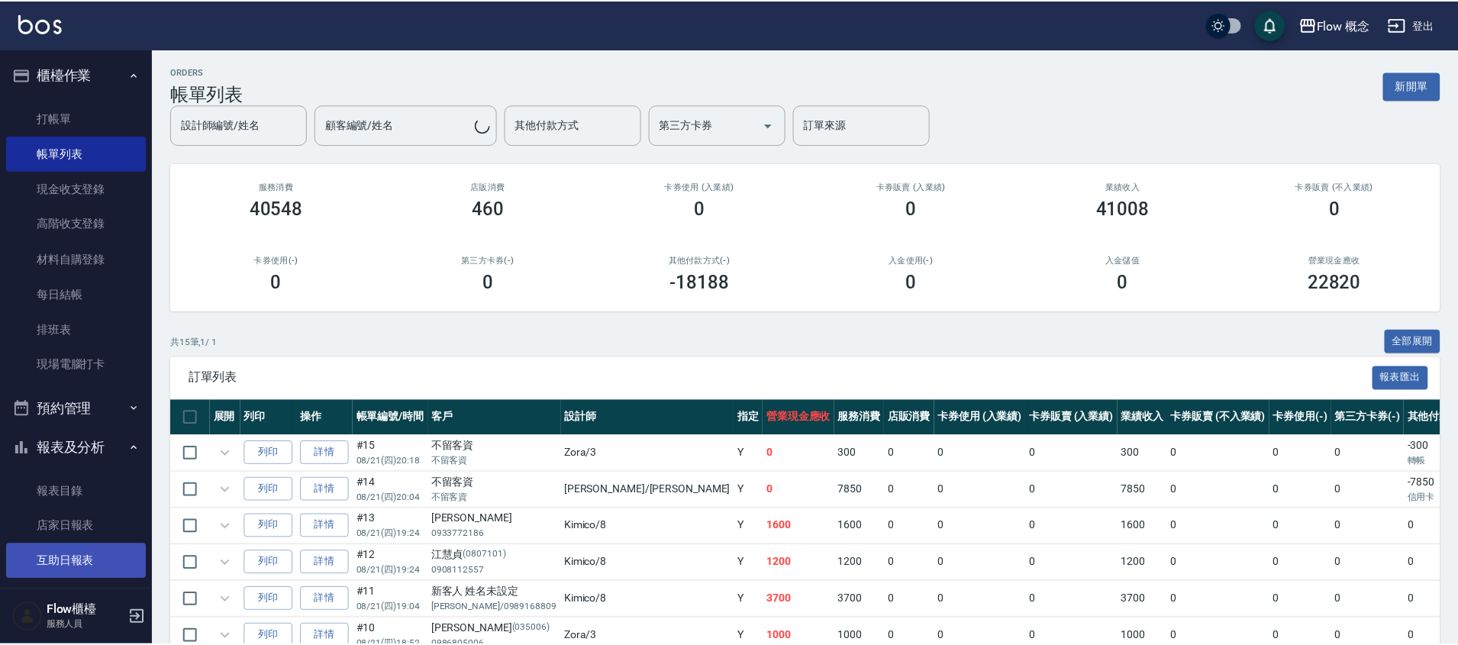
scroll to position [234, 0]
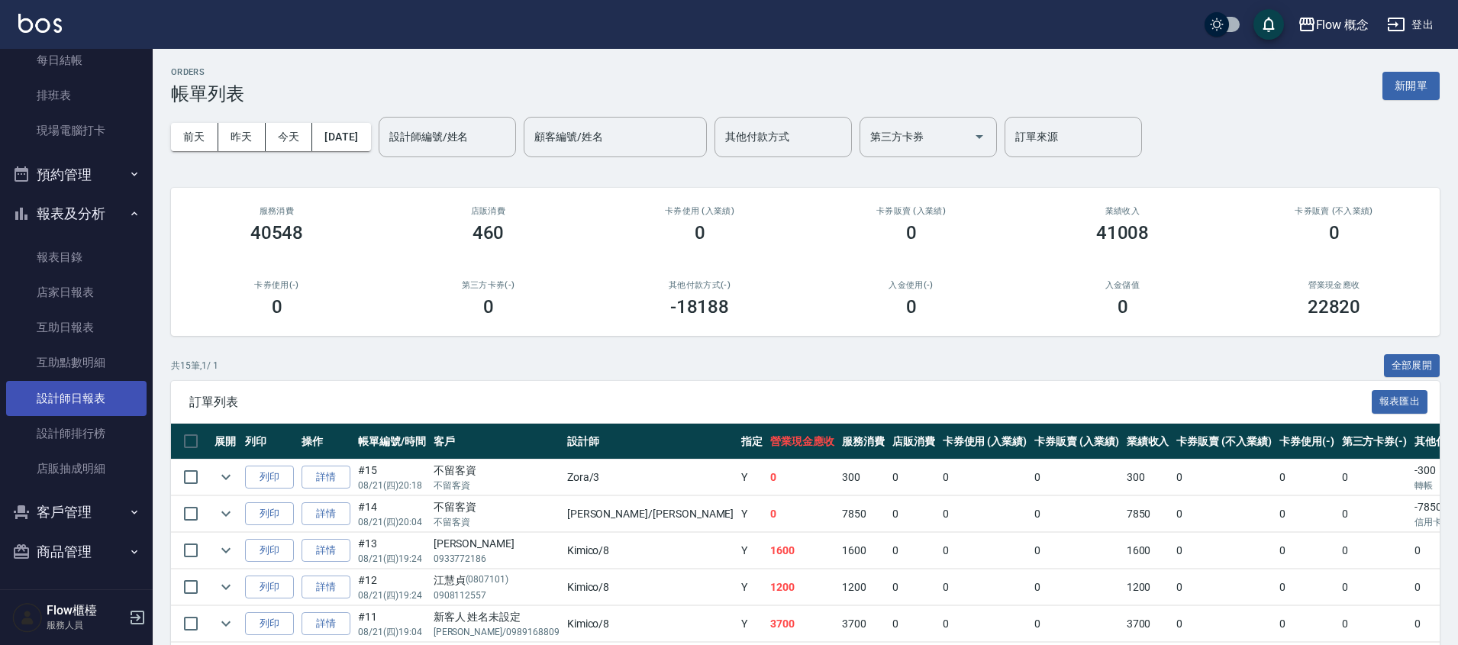
click at [56, 389] on link "設計師日報表" at bounding box center [76, 398] width 140 height 35
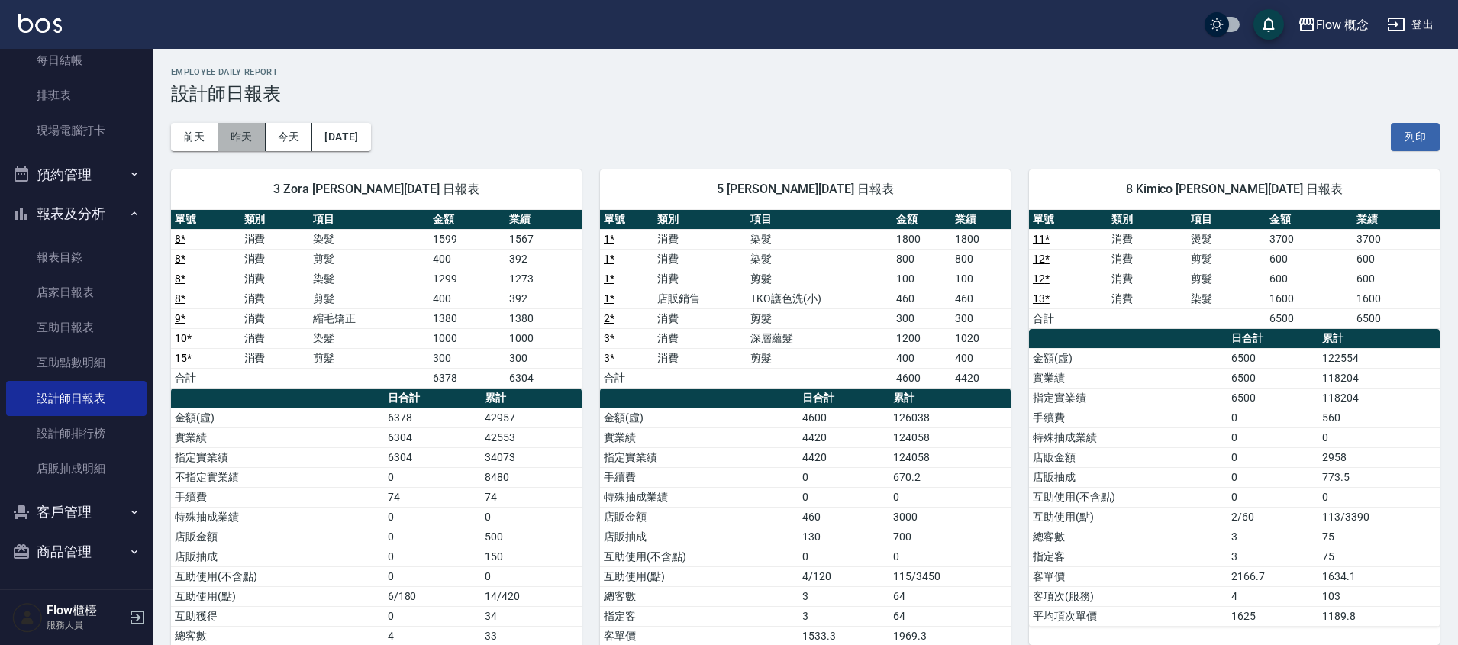
click at [232, 126] on button "昨天" at bounding box center [241, 137] width 47 height 28
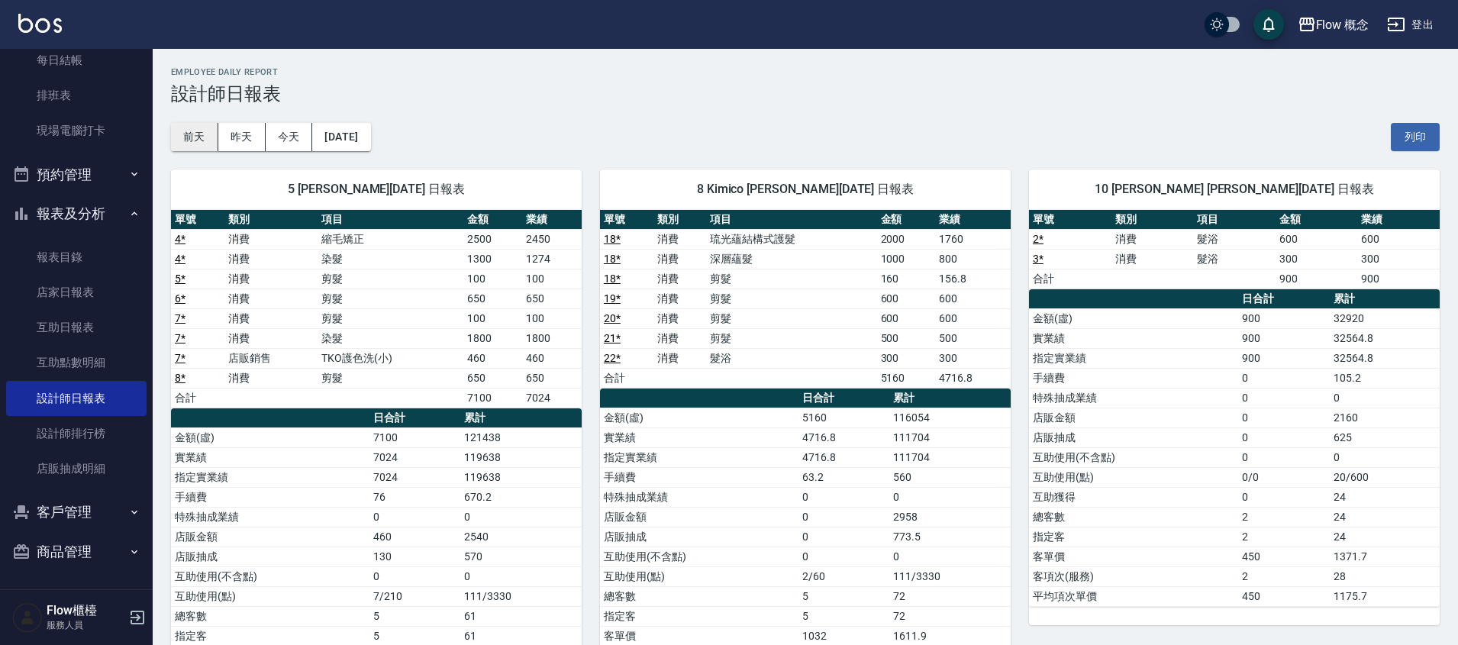
click at [205, 137] on button "前天" at bounding box center [194, 137] width 47 height 28
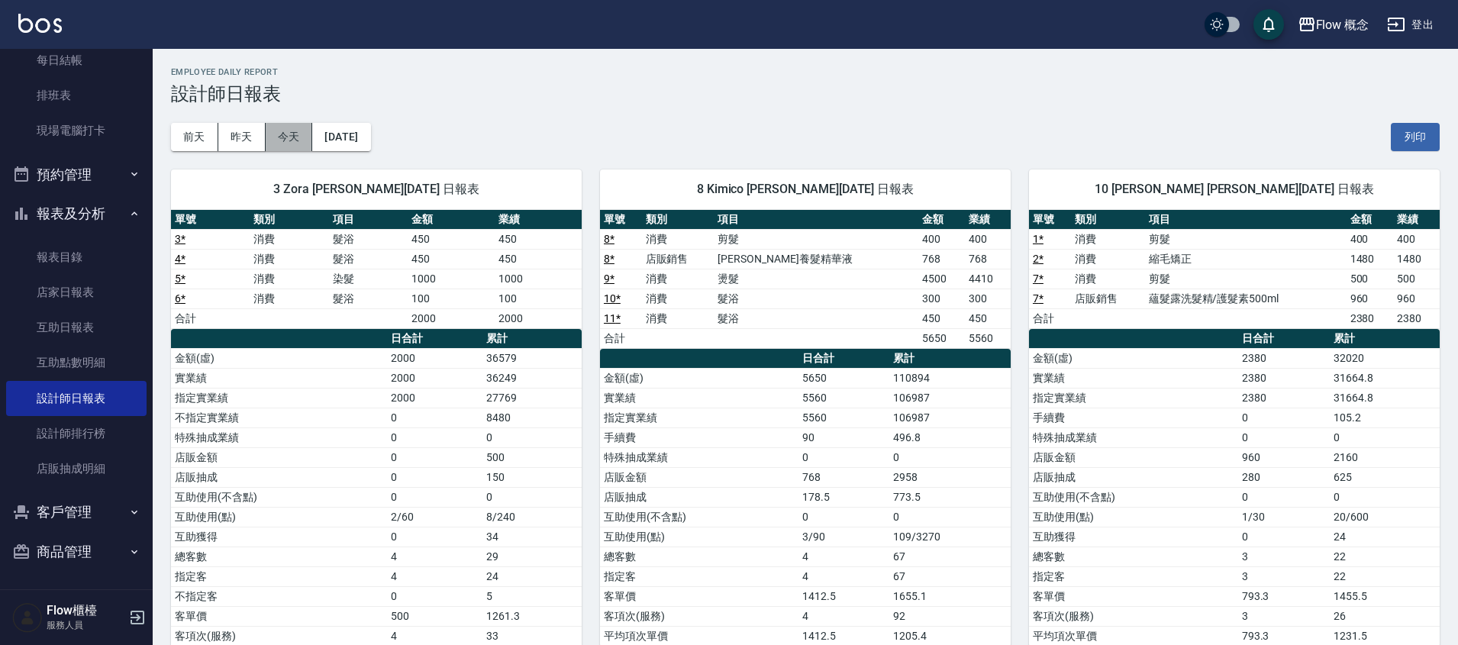
click at [288, 136] on button "今天" at bounding box center [289, 137] width 47 height 28
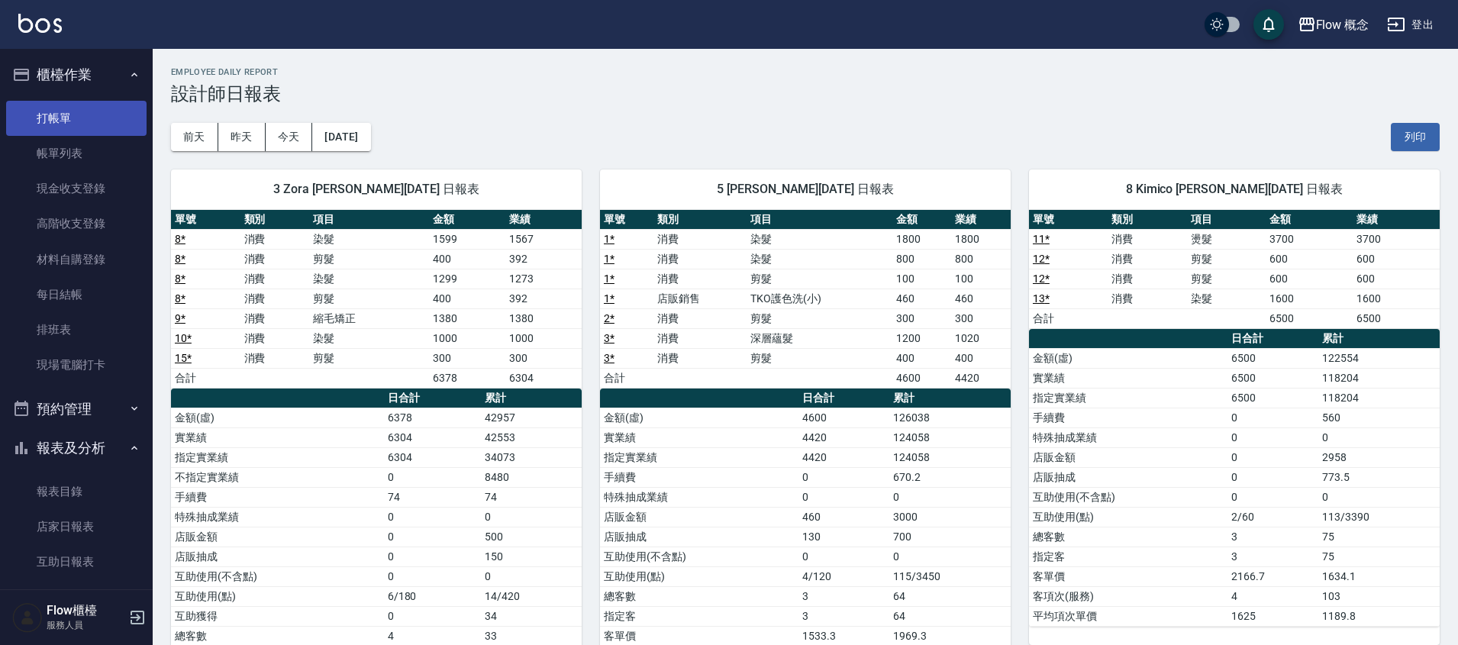
click at [92, 101] on link "打帳單" at bounding box center [76, 118] width 140 height 35
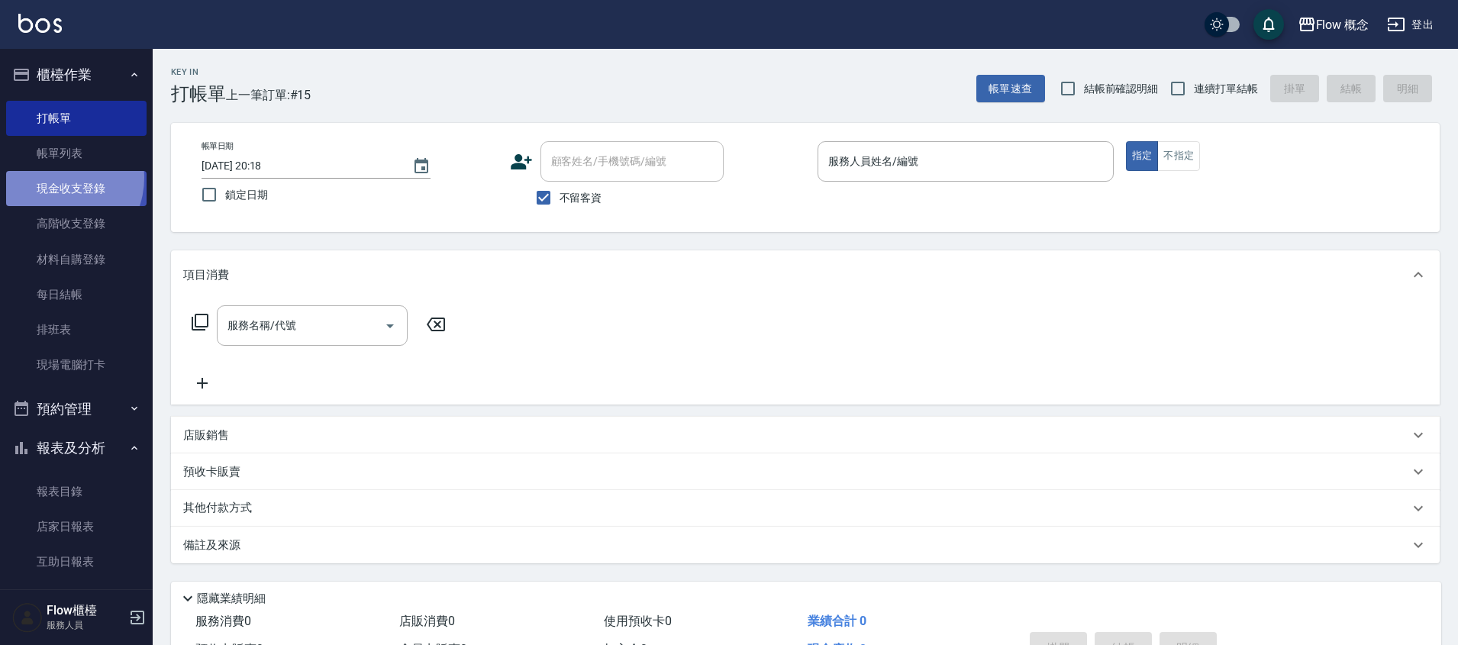
click at [56, 178] on link "現金收支登錄" at bounding box center [76, 188] width 140 height 35
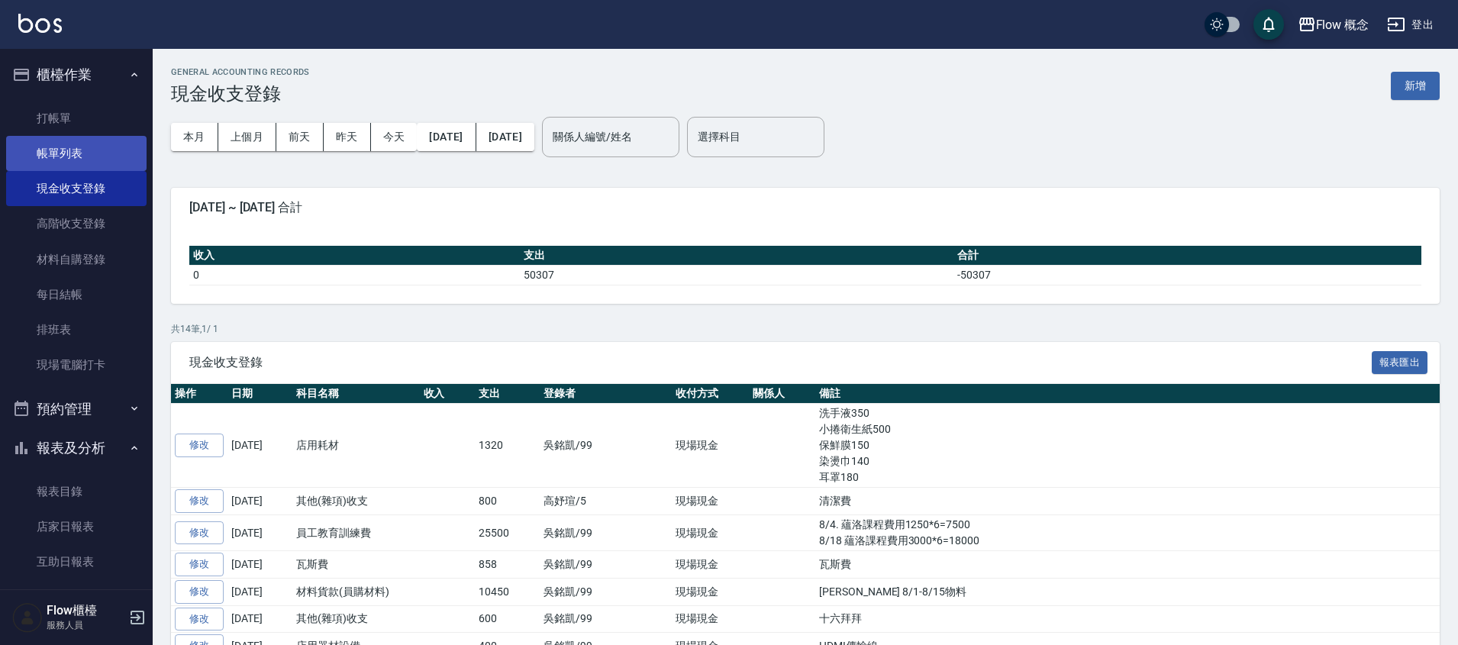
click at [63, 165] on link "帳單列表" at bounding box center [76, 153] width 140 height 35
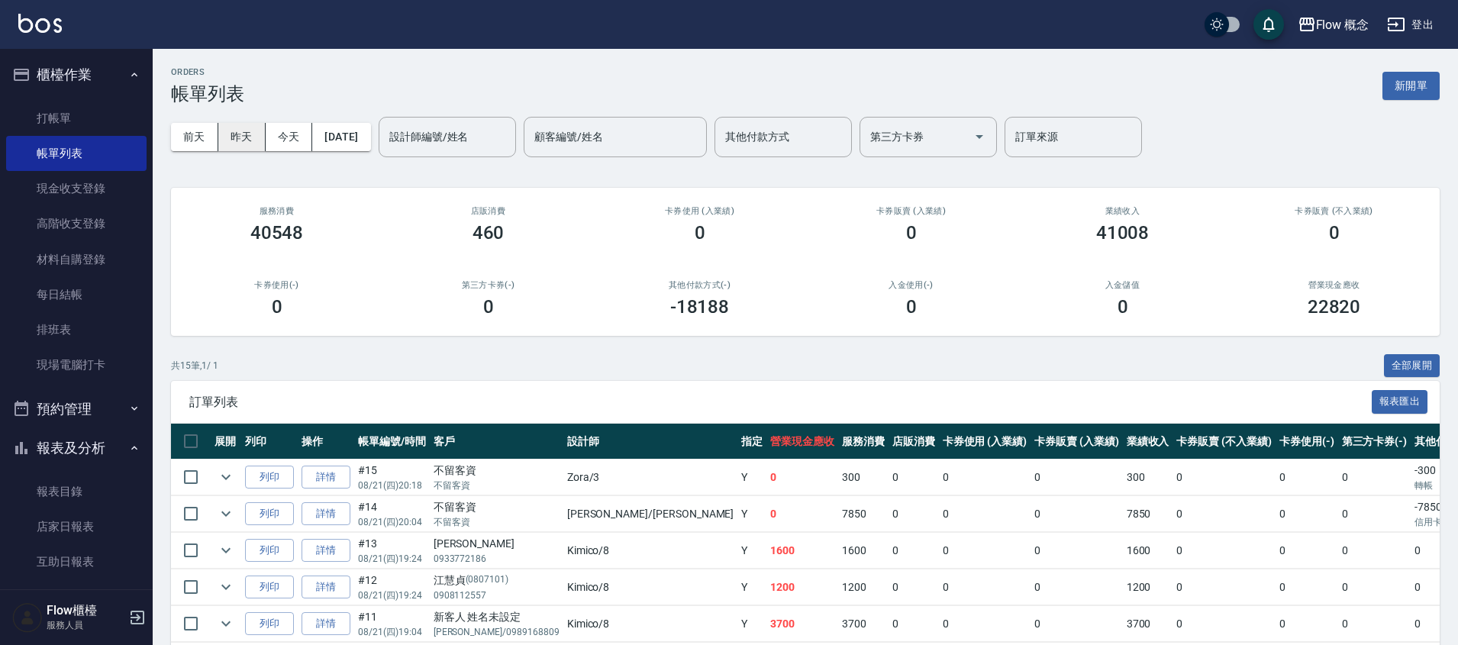
click at [248, 134] on button "昨天" at bounding box center [241, 137] width 47 height 28
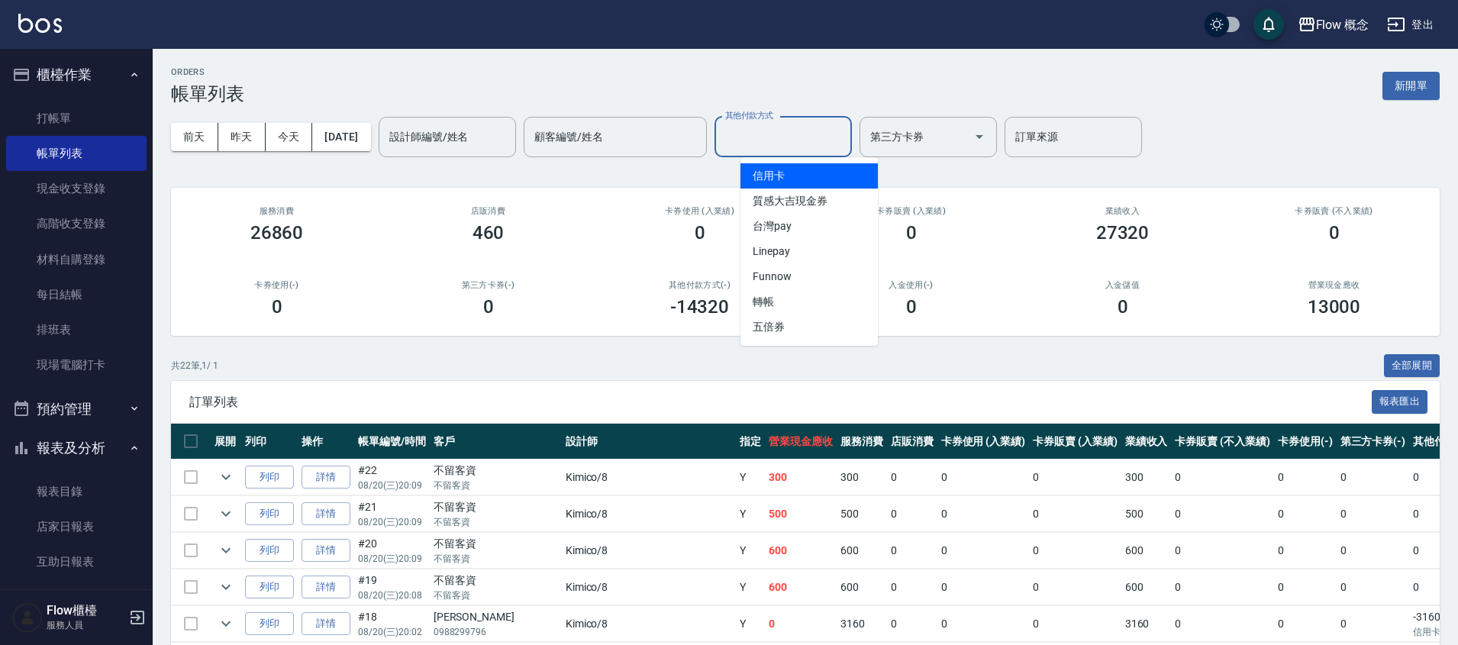
click at [829, 137] on input "其他付款方式" at bounding box center [784, 137] width 124 height 27
click at [812, 172] on span "信用卡" at bounding box center [809, 175] width 137 height 25
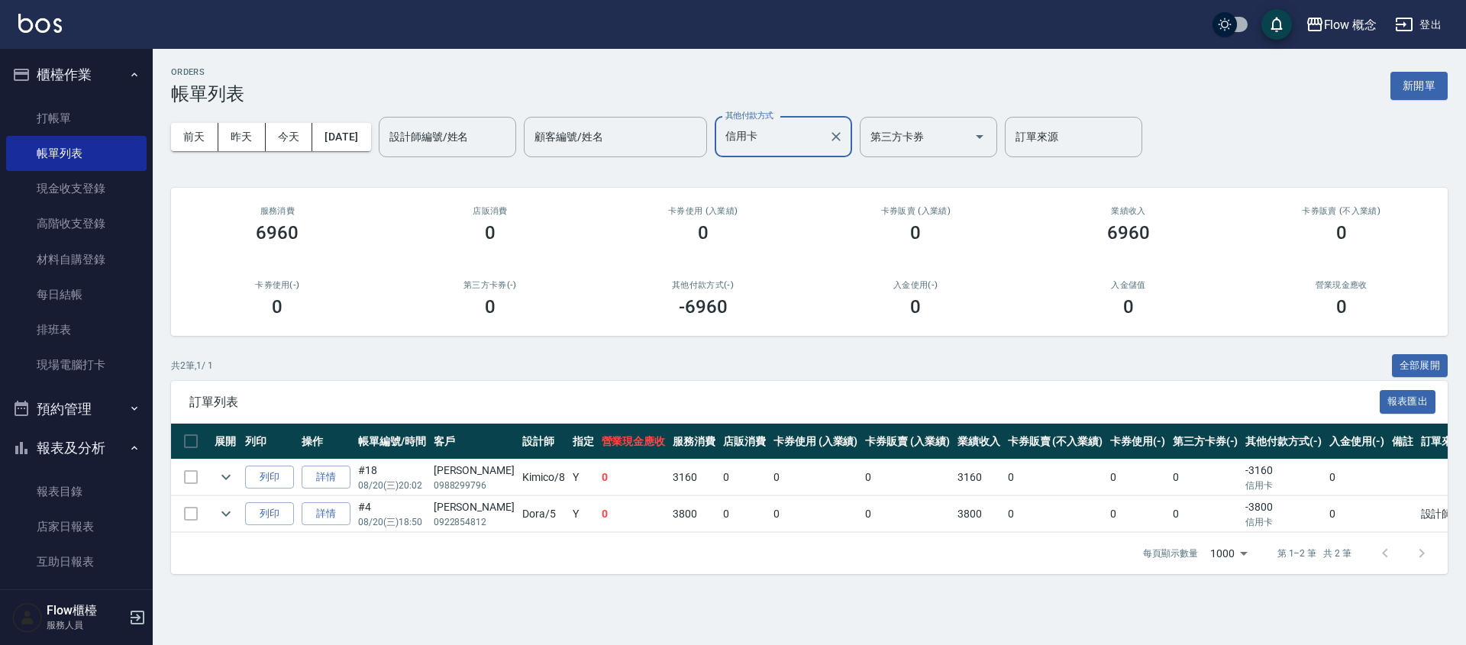
click at [790, 136] on input "信用卡" at bounding box center [772, 137] width 101 height 27
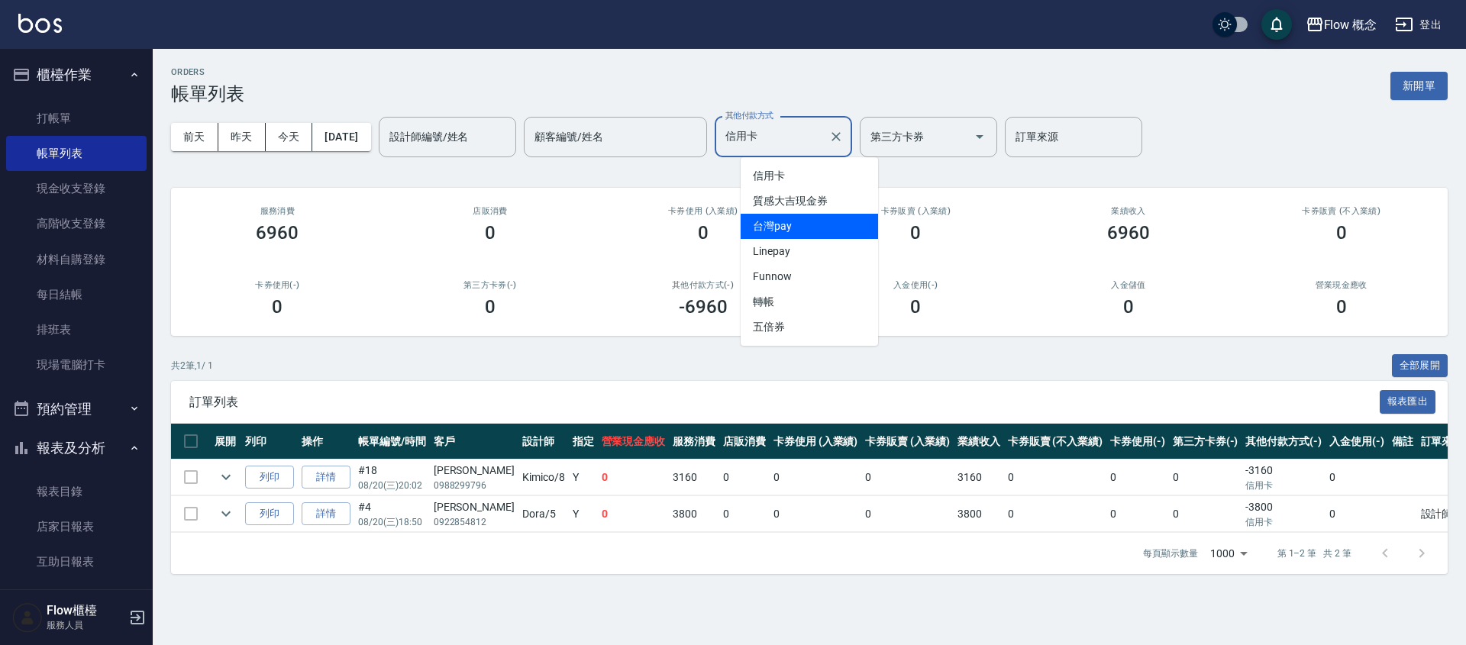
click at [790, 226] on span "台灣pay" at bounding box center [809, 226] width 137 height 25
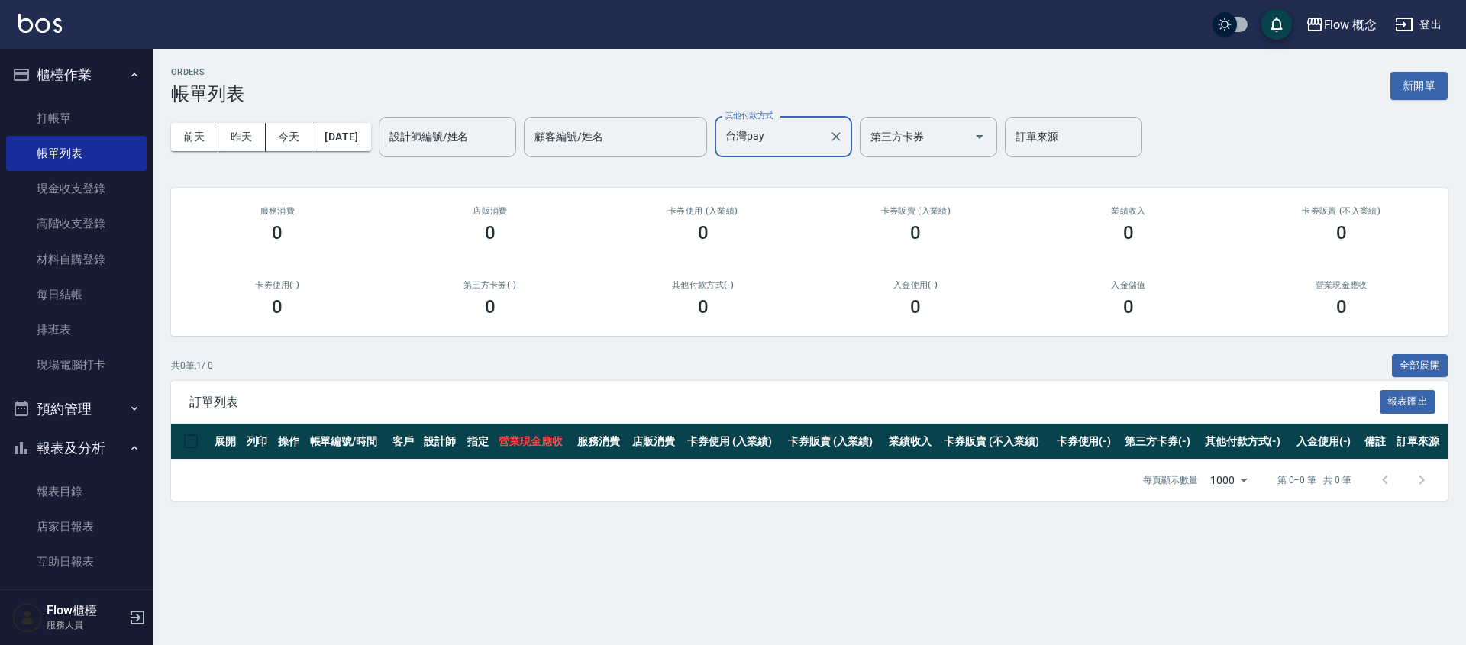
click at [777, 135] on input "台灣pay" at bounding box center [772, 137] width 101 height 27
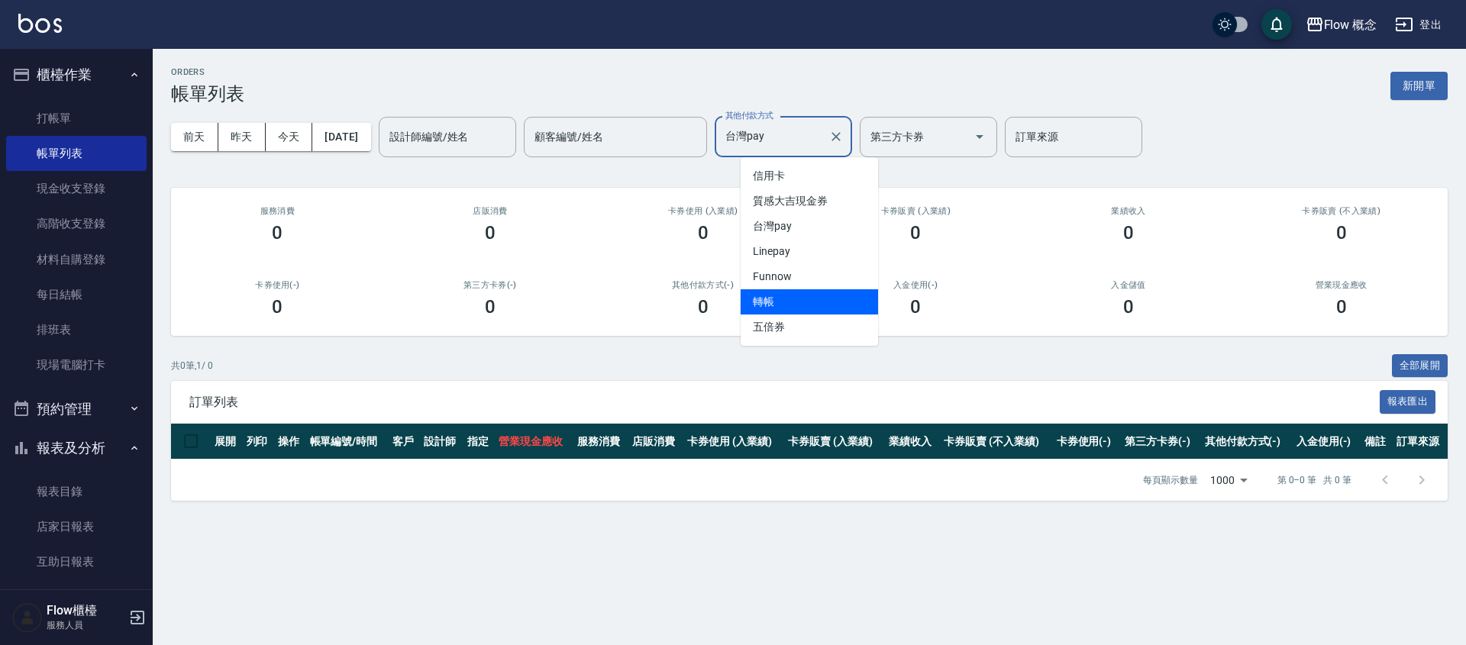
click at [809, 298] on span "轉帳" at bounding box center [809, 301] width 137 height 25
type input "轉帳"
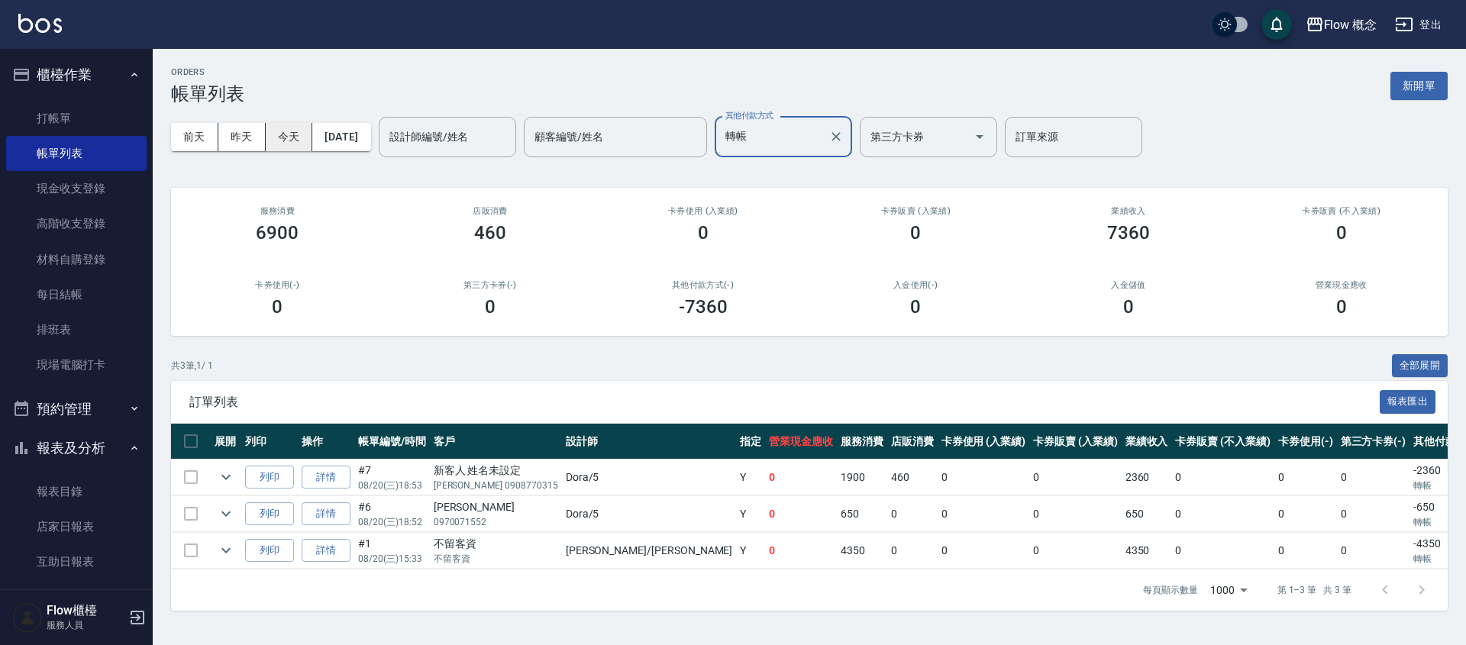
click at [270, 137] on button "今天" at bounding box center [289, 137] width 47 height 28
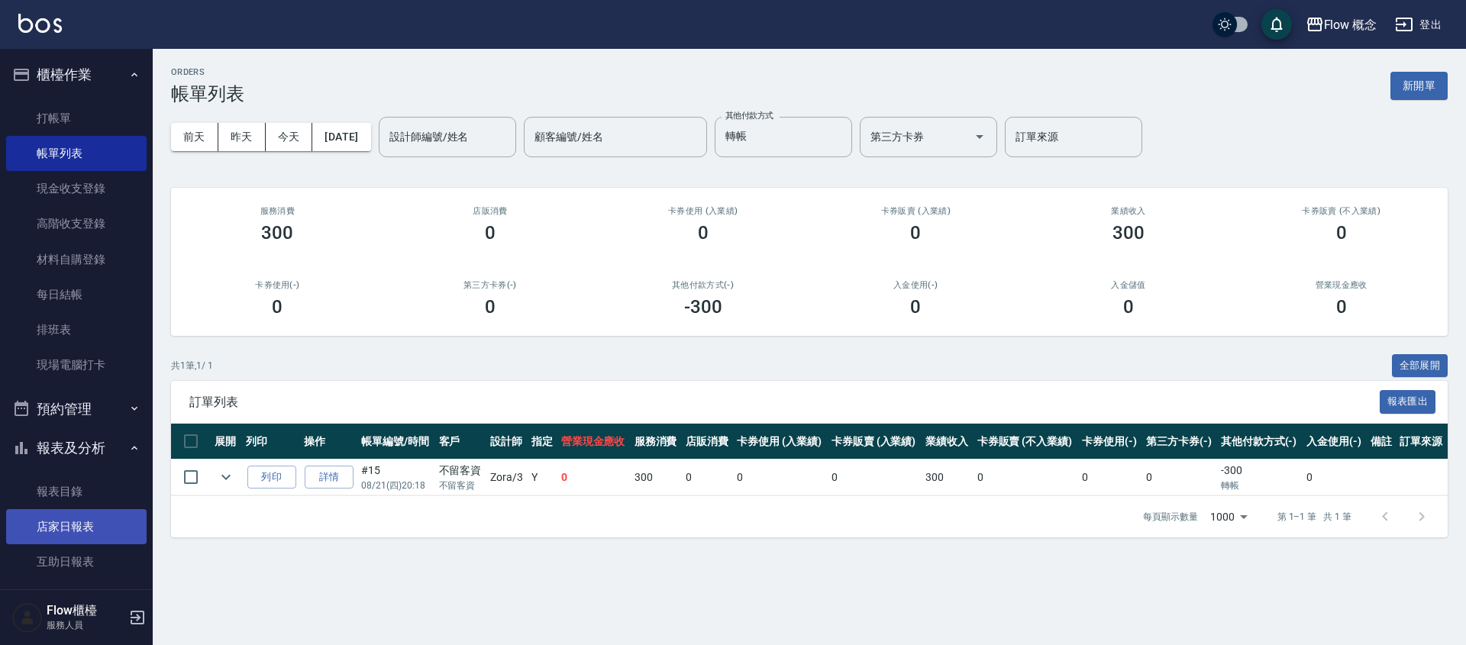
click at [57, 523] on link "店家日報表" at bounding box center [76, 526] width 140 height 35
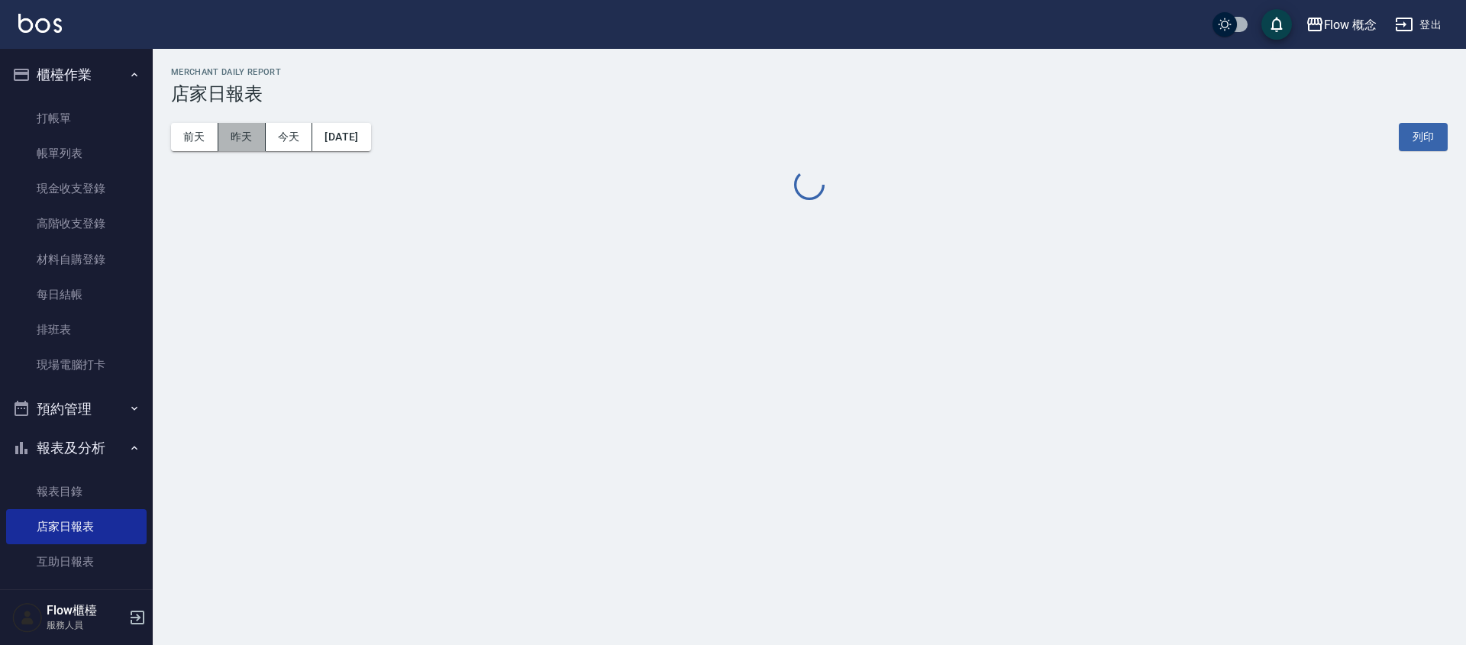
click at [237, 133] on button "昨天" at bounding box center [241, 137] width 47 height 28
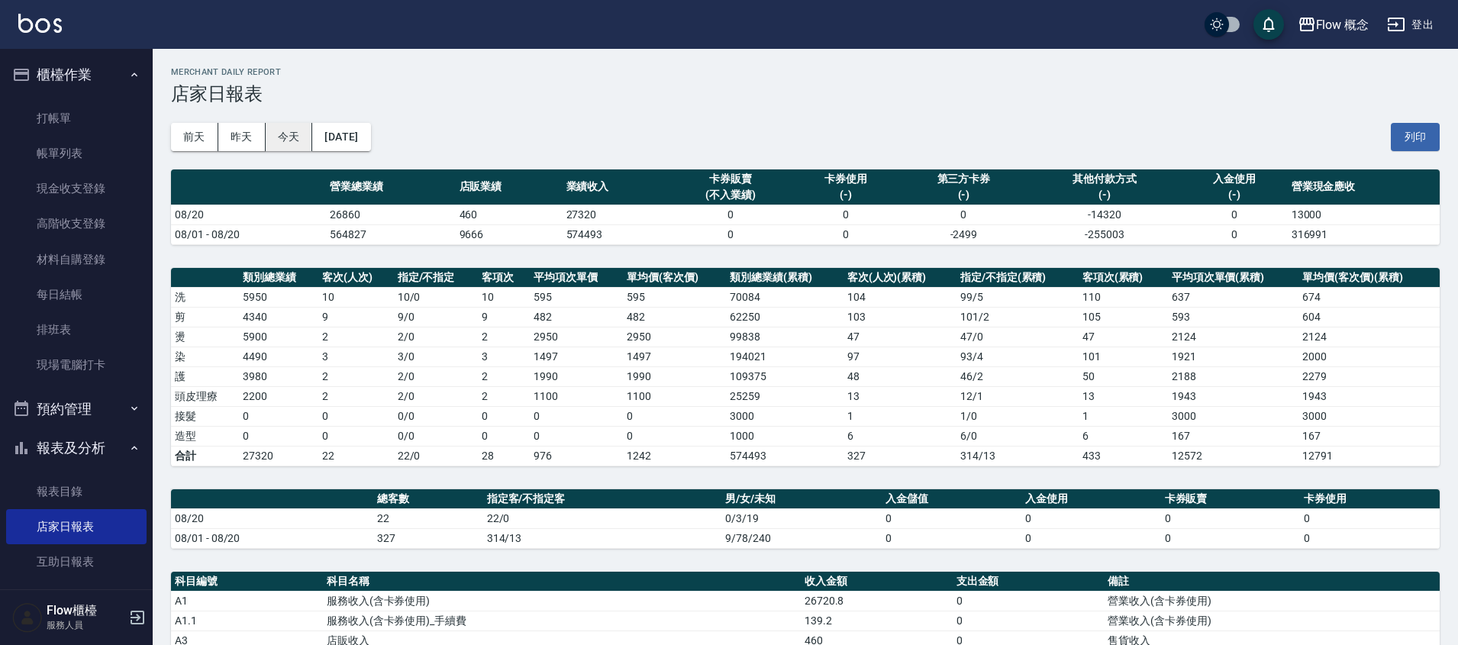
click at [302, 145] on button "今天" at bounding box center [289, 137] width 47 height 28
click at [90, 182] on link "現金收支登錄" at bounding box center [76, 188] width 140 height 35
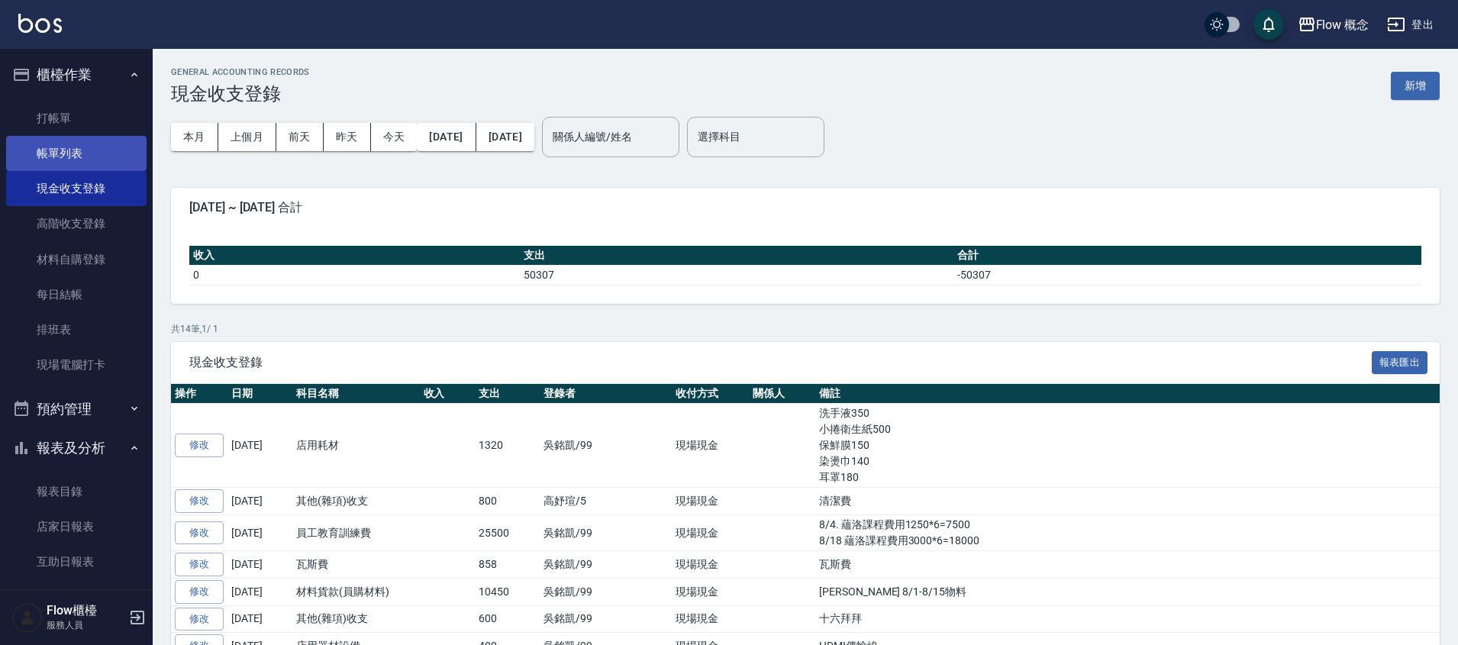
click at [56, 162] on link "帳單列表" at bounding box center [76, 153] width 140 height 35
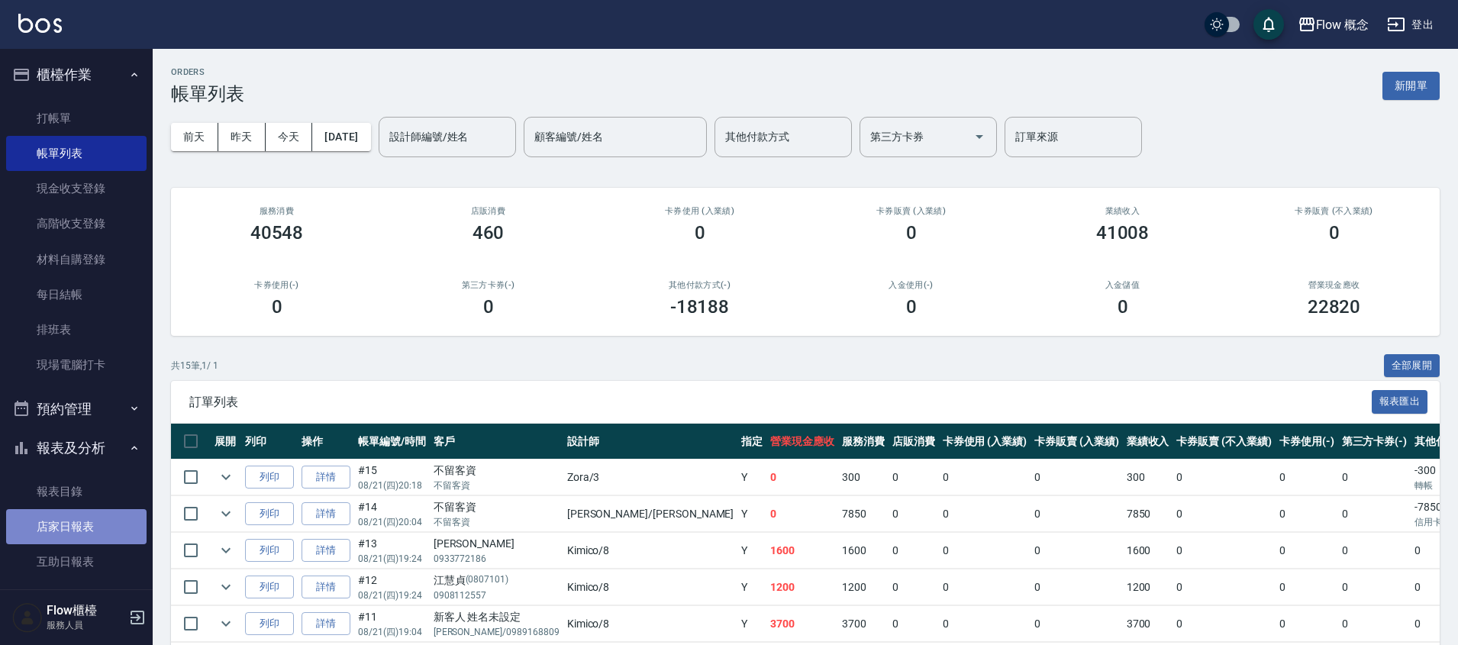
click at [102, 519] on link "店家日報表" at bounding box center [76, 526] width 140 height 35
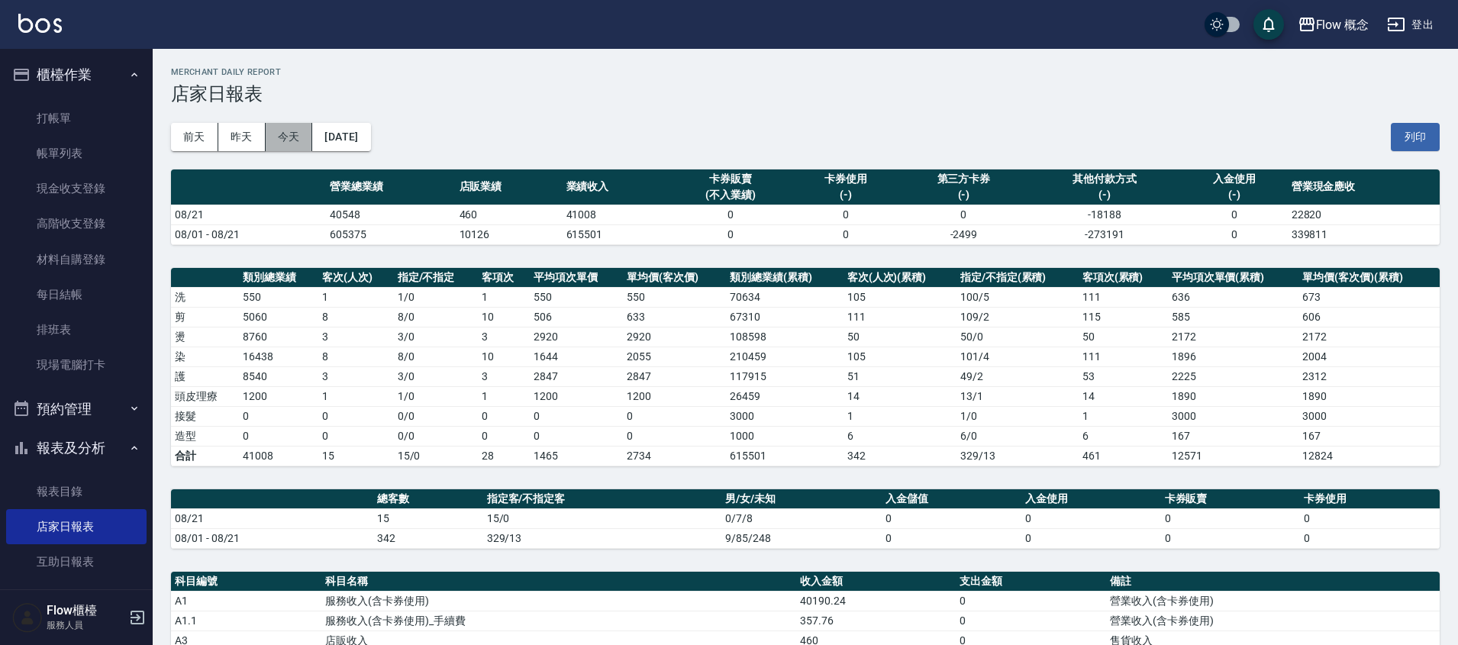
click at [275, 137] on button "今天" at bounding box center [289, 137] width 47 height 28
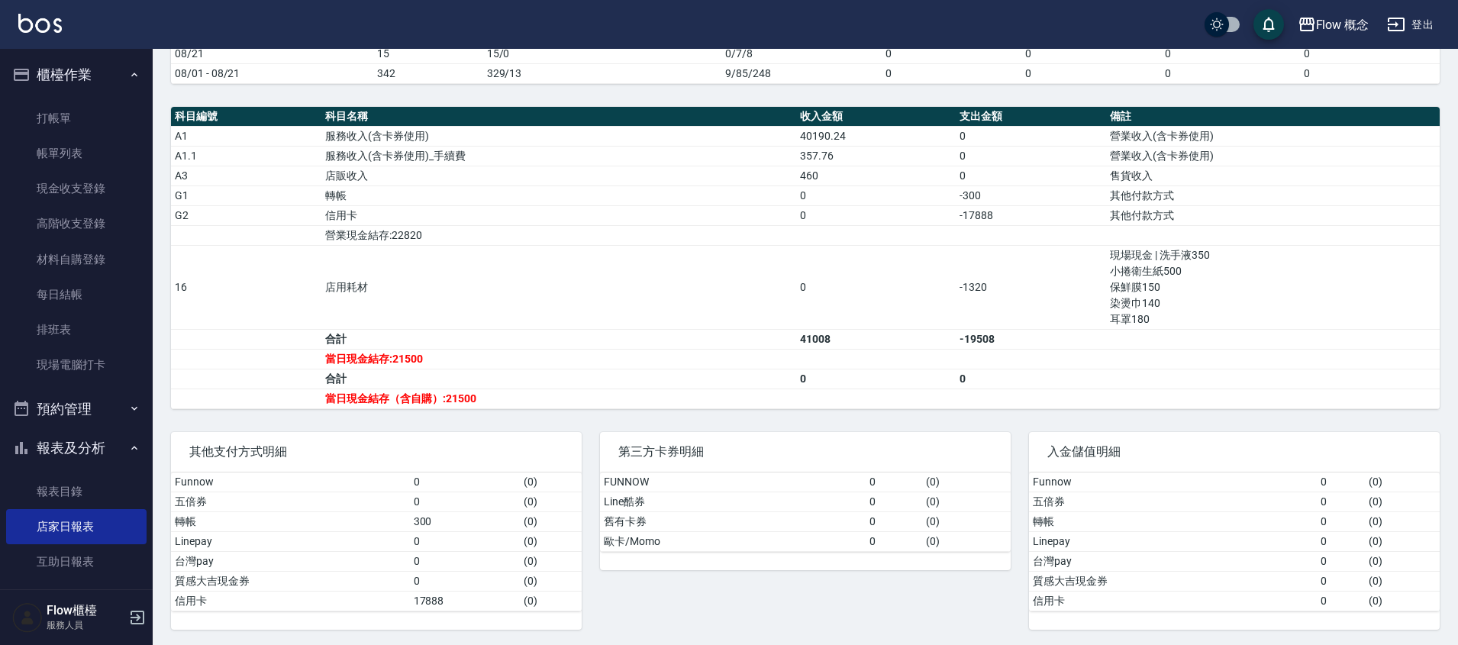
scroll to position [468, 0]
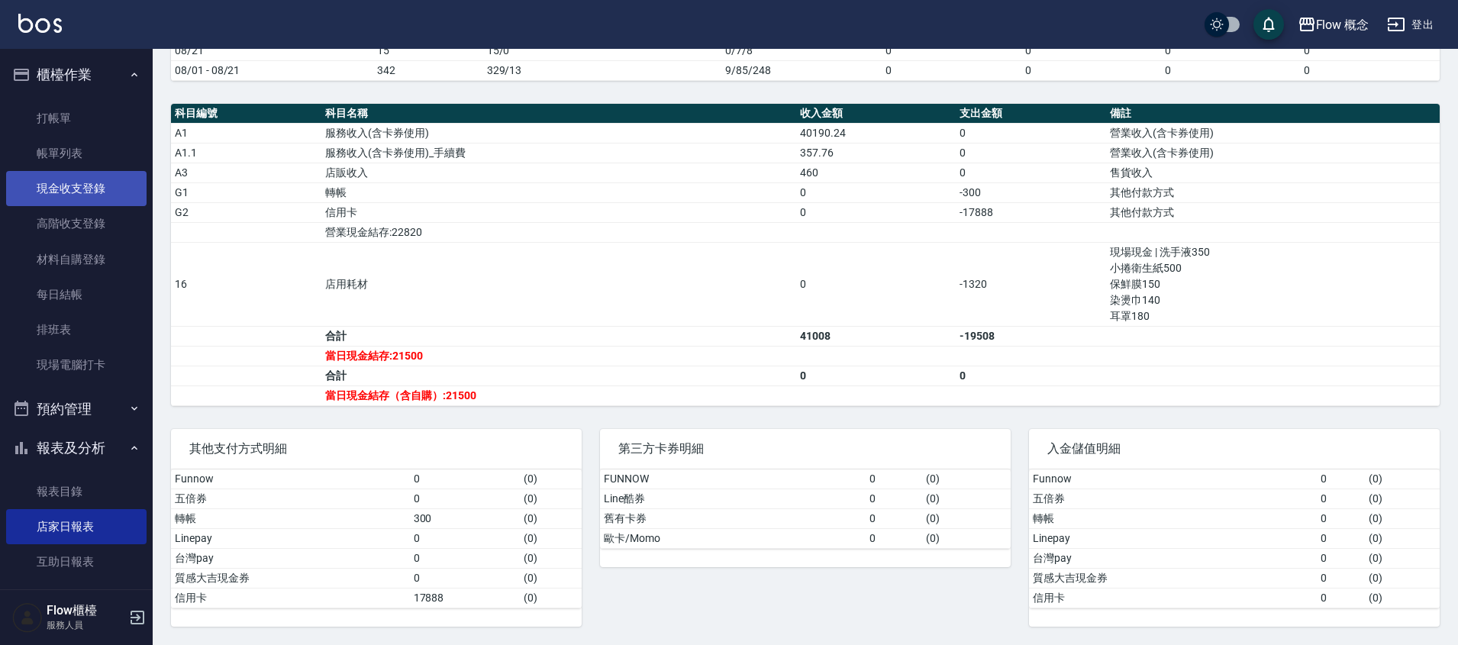
click at [109, 197] on link "現金收支登錄" at bounding box center [76, 188] width 140 height 35
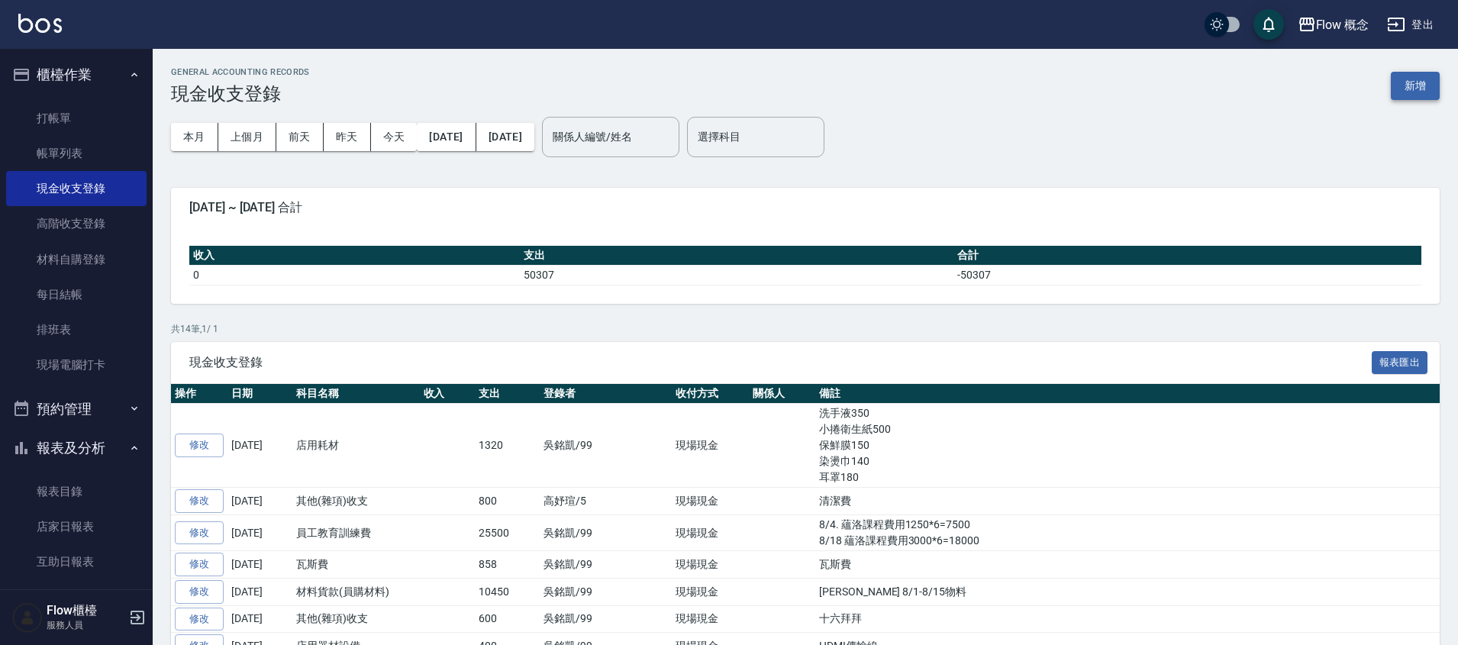
click at [1429, 93] on button "新增" at bounding box center [1415, 86] width 49 height 28
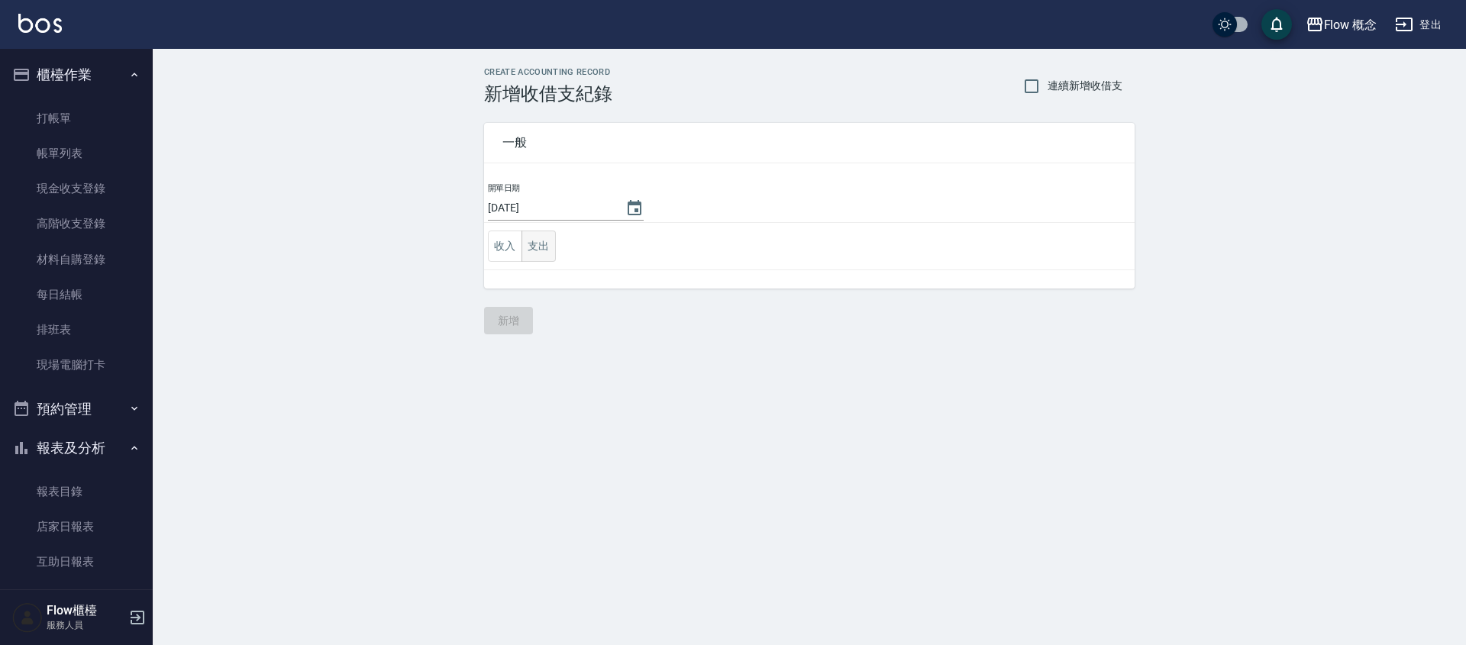
click at [525, 240] on button "支出" at bounding box center [539, 246] width 34 height 31
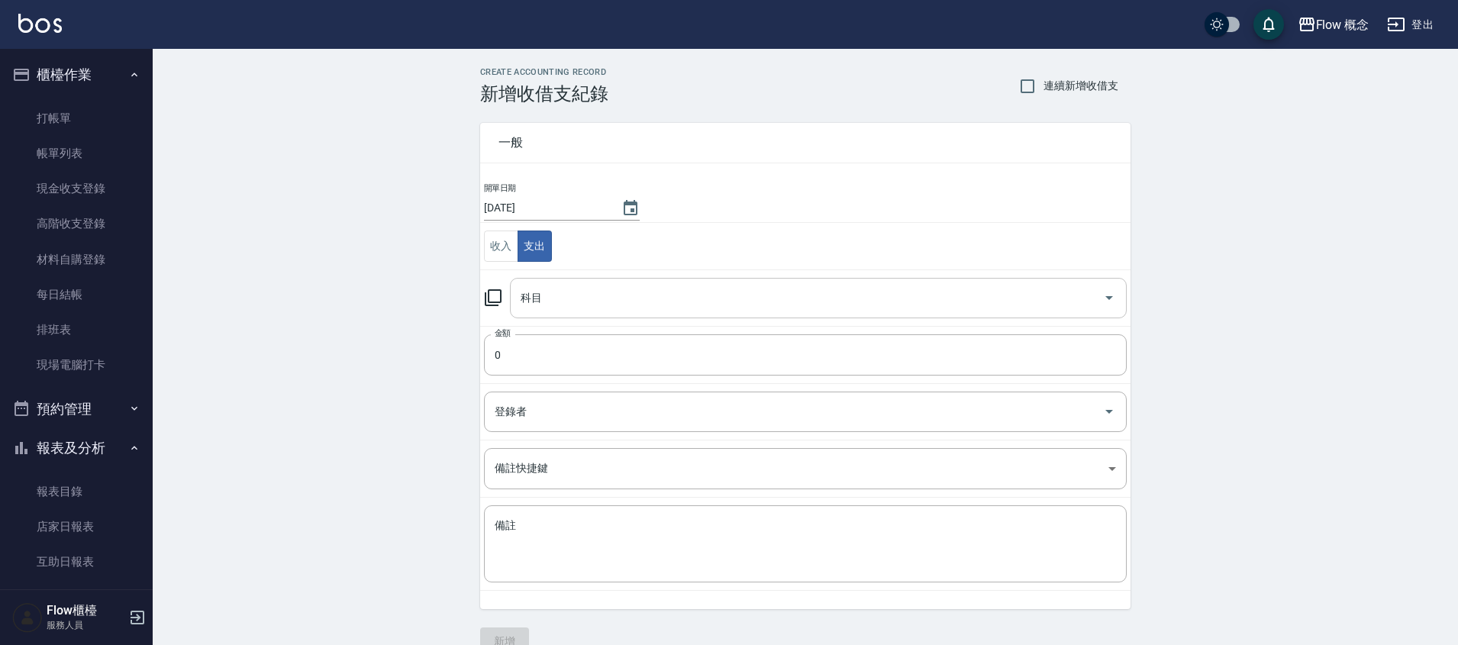
click at [566, 294] on input "科目" at bounding box center [807, 298] width 580 height 27
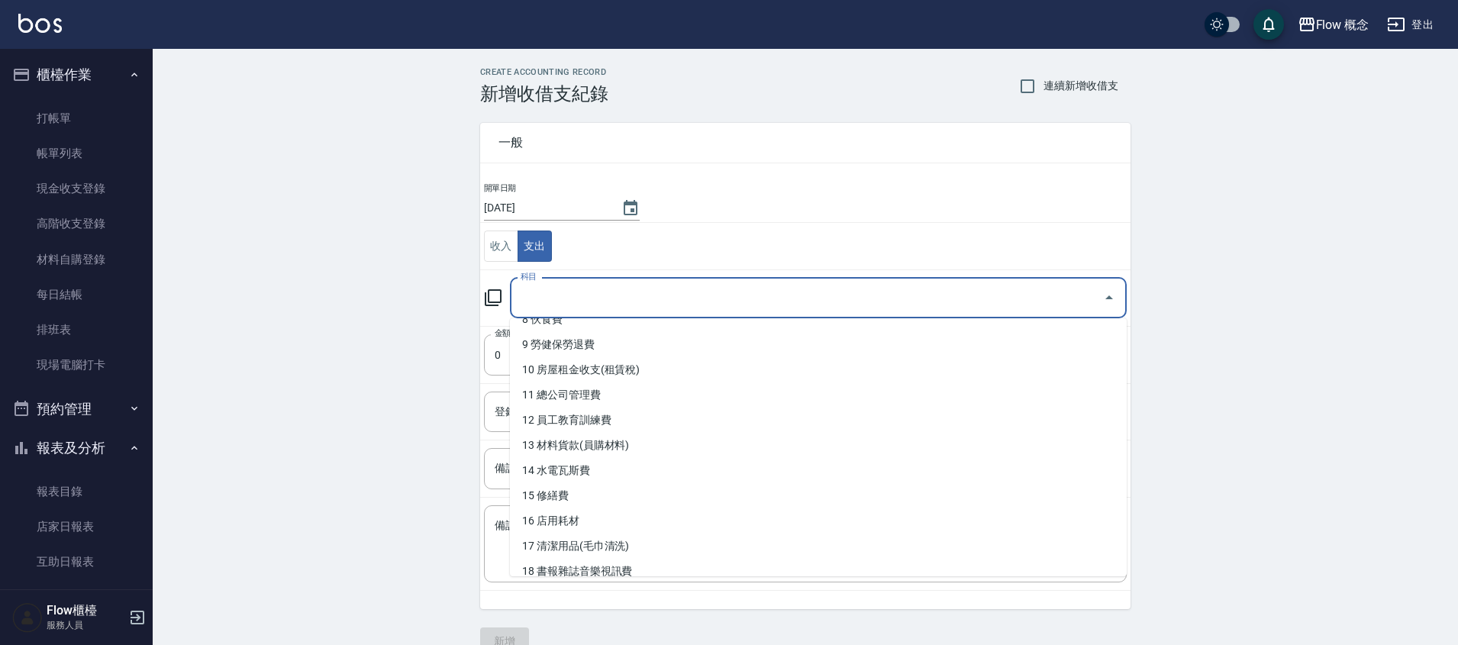
scroll to position [316, 0]
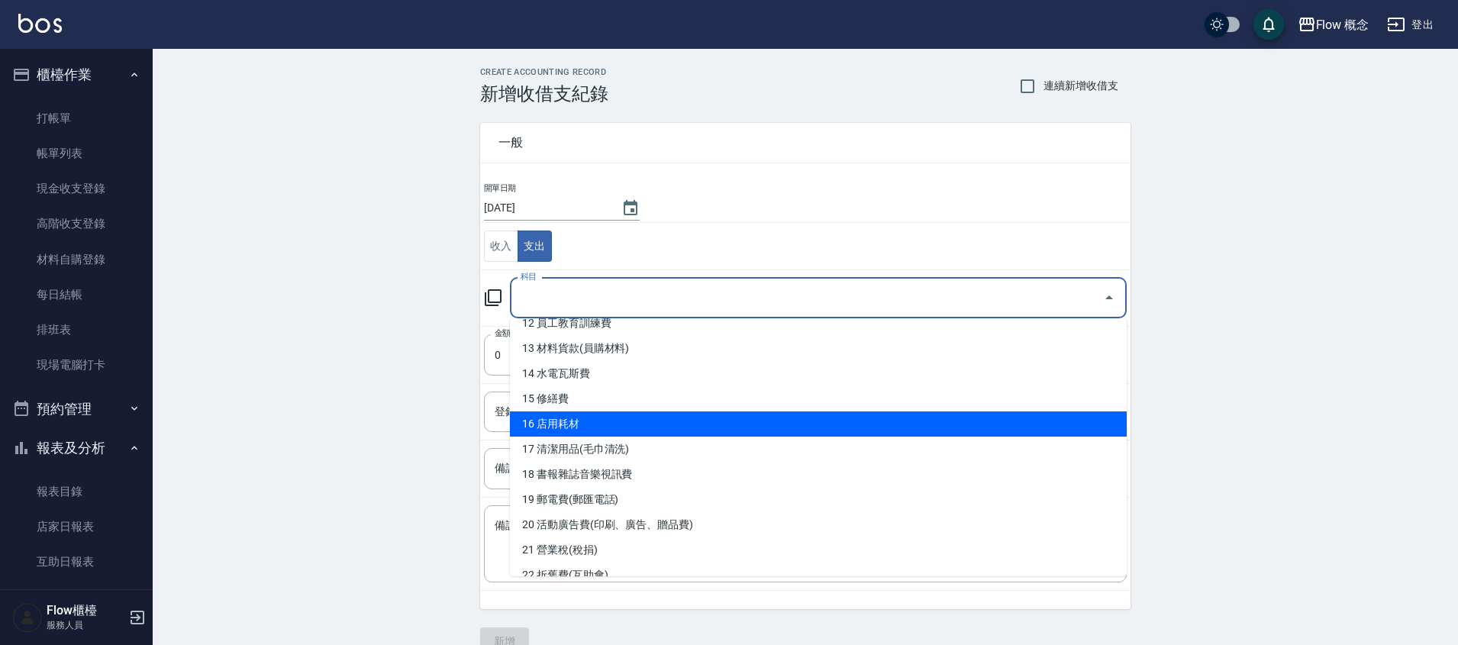
drag, startPoint x: 573, startPoint y: 410, endPoint x: 570, endPoint y: 424, distance: 13.9
click at [570, 424] on ul "0 售貨費用 1 營業收入 2 產品販賣 3 行政幹部薪資 4 設計師薪資 5 助理薪資 6 員工借支 7 業績獎金 8 伙食費 9 勞健保勞退費 10 房屋…" at bounding box center [818, 447] width 617 height 258
click at [570, 424] on li "16 店用耗材" at bounding box center [818, 424] width 617 height 25
type input "16 店用耗材"
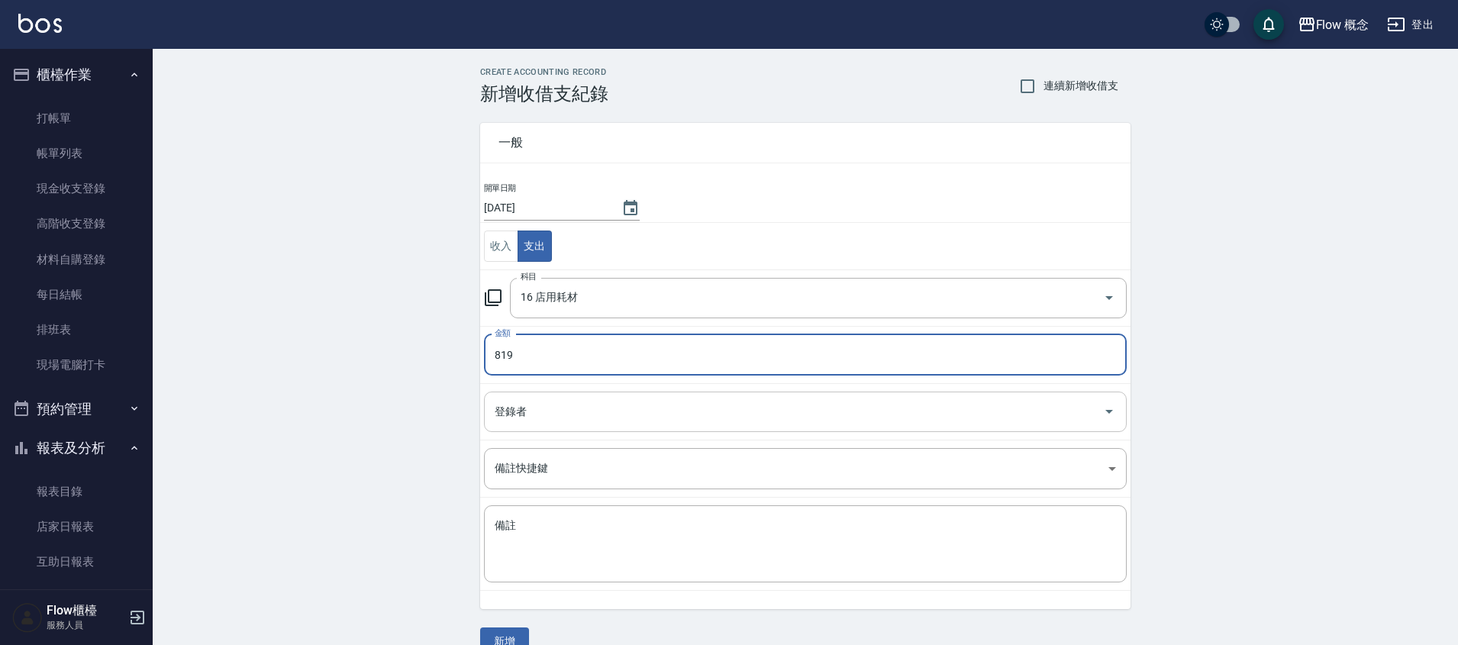
type input "819"
click at [512, 408] on input "登錄者" at bounding box center [794, 412] width 606 height 27
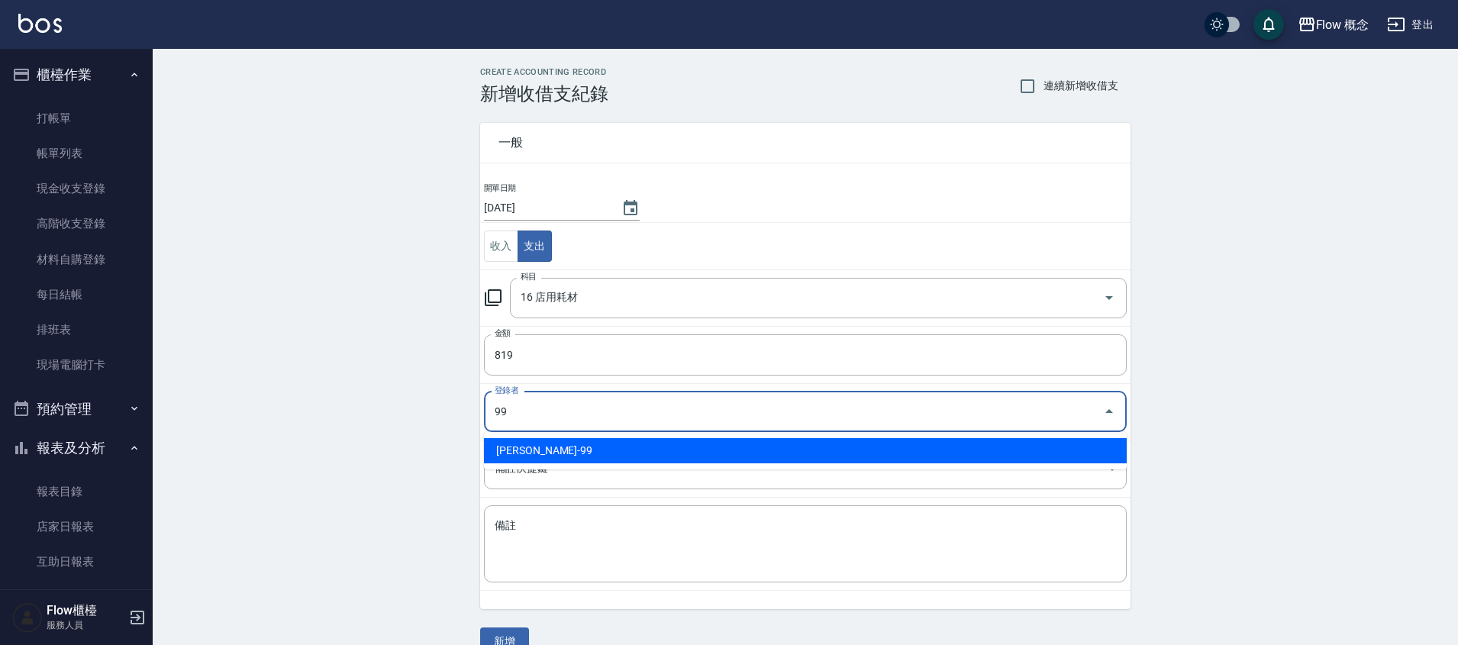
type input "[PERSON_NAME]-99"
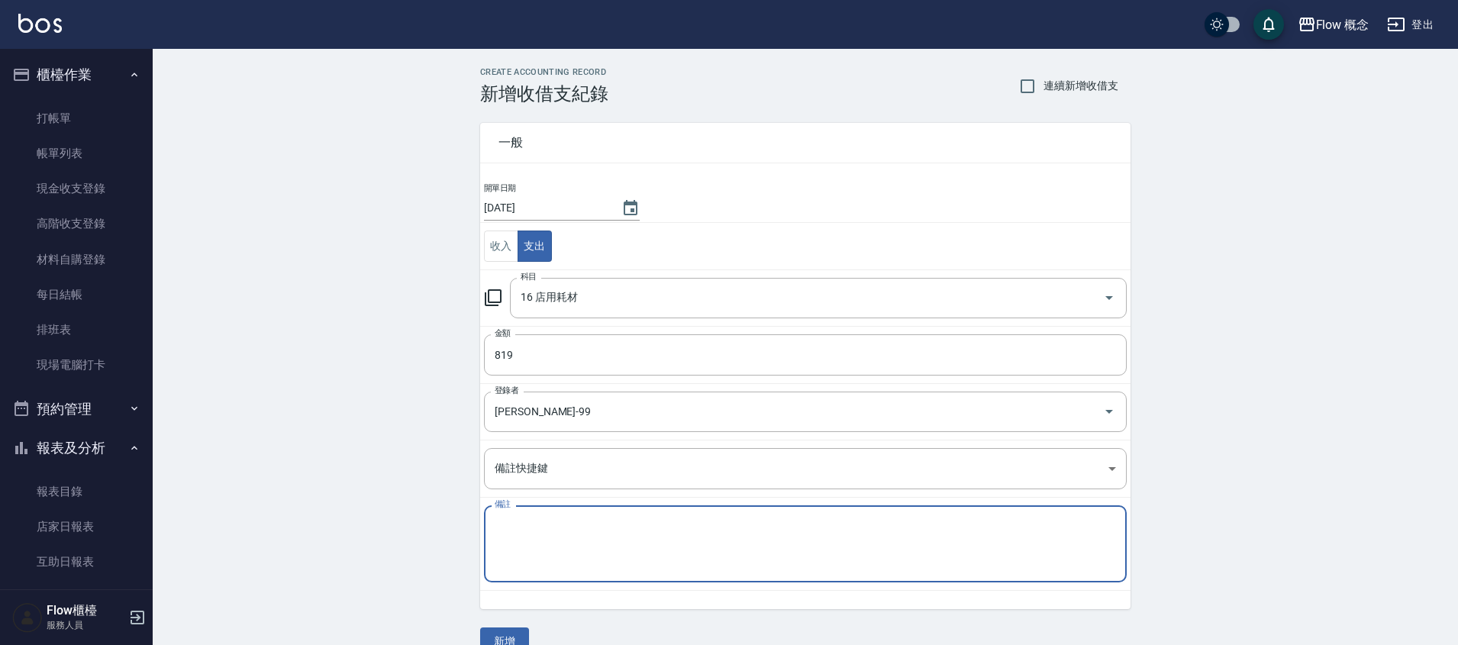
click at [584, 544] on textarea "備註" at bounding box center [806, 544] width 622 height 52
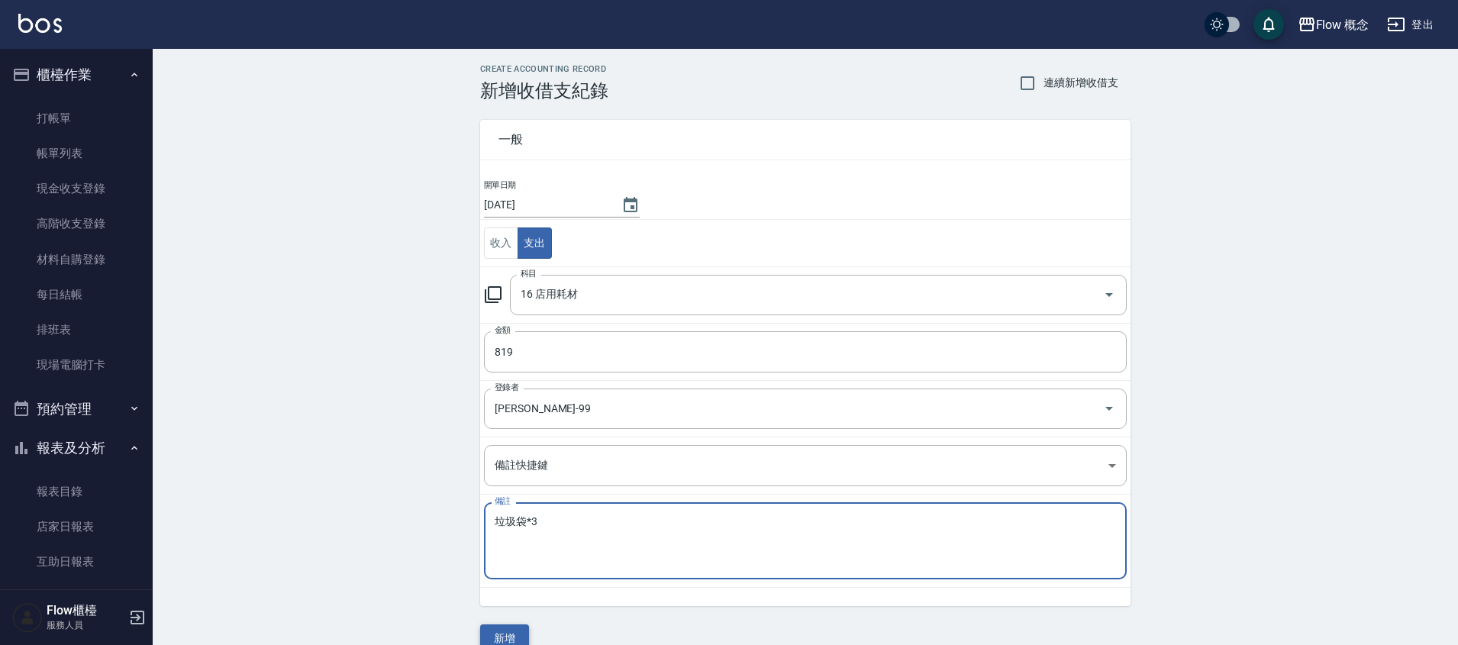
type textarea "垃圾袋*3"
click at [515, 633] on button "新增" at bounding box center [504, 639] width 49 height 28
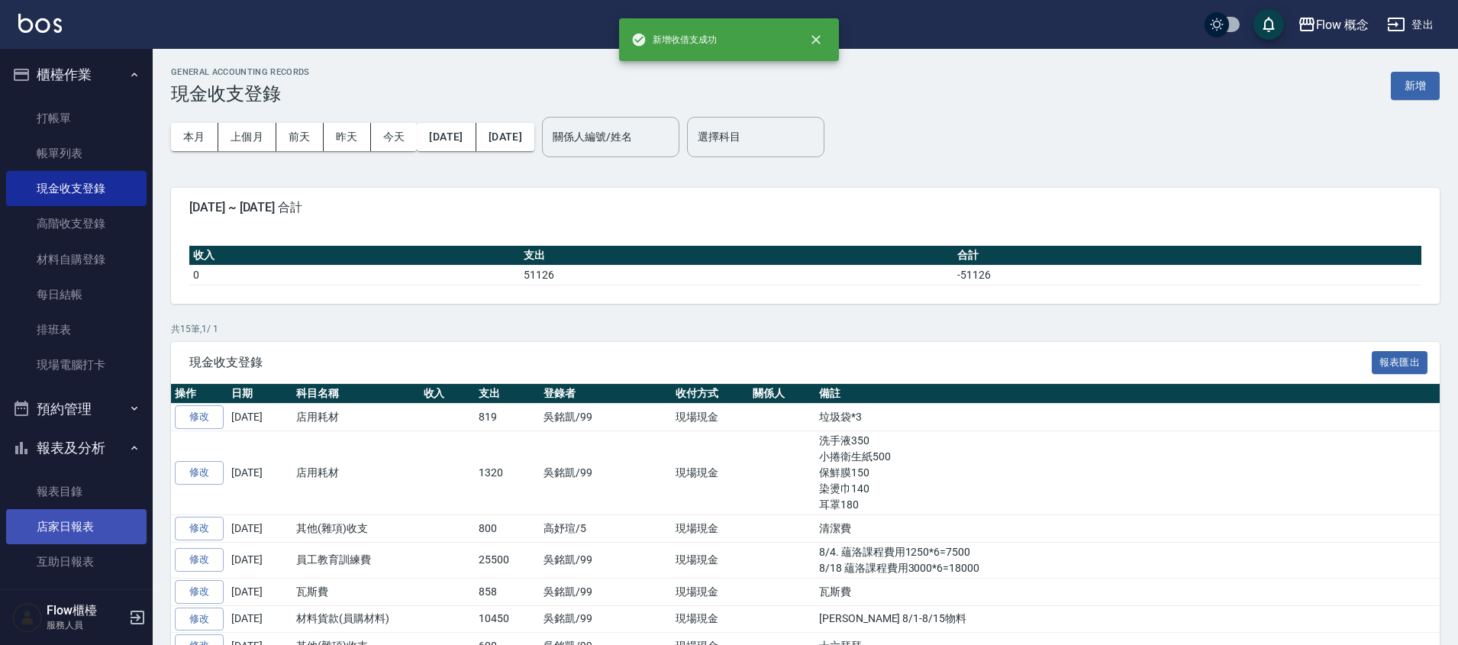
click at [95, 534] on link "店家日報表" at bounding box center [76, 526] width 140 height 35
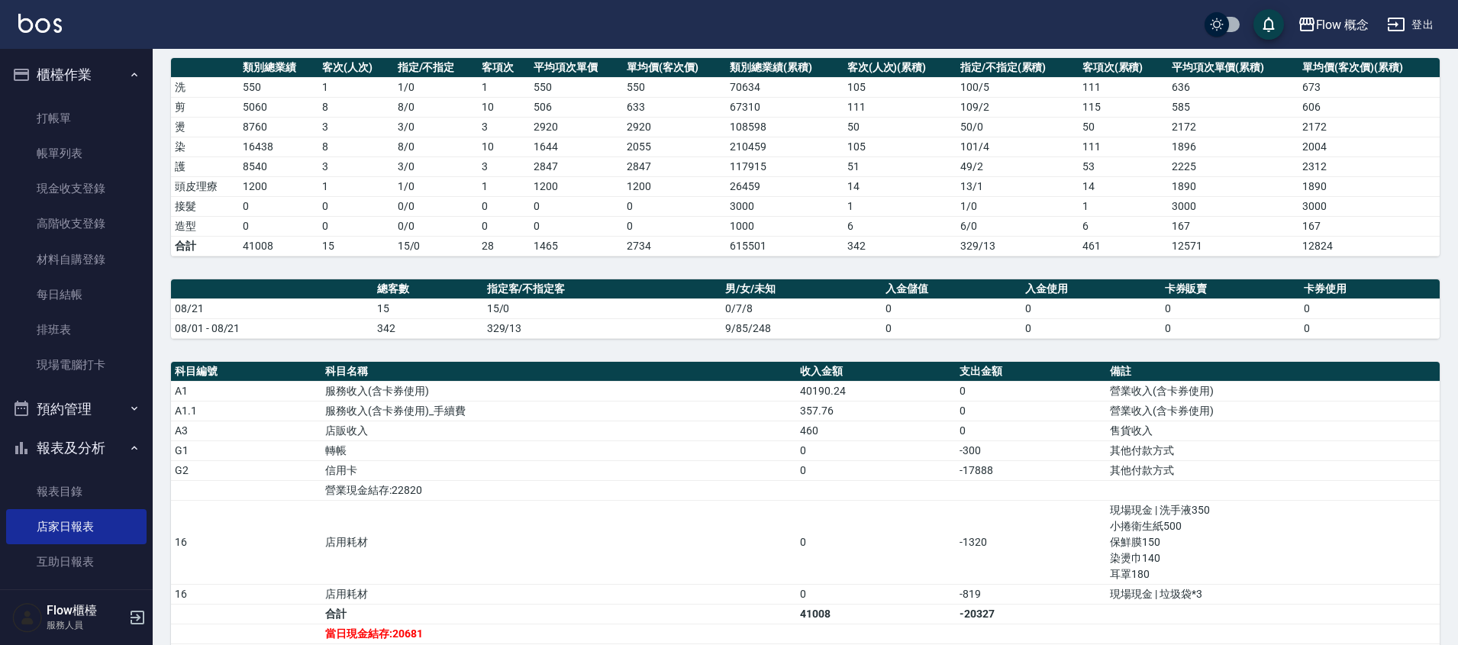
scroll to position [316, 0]
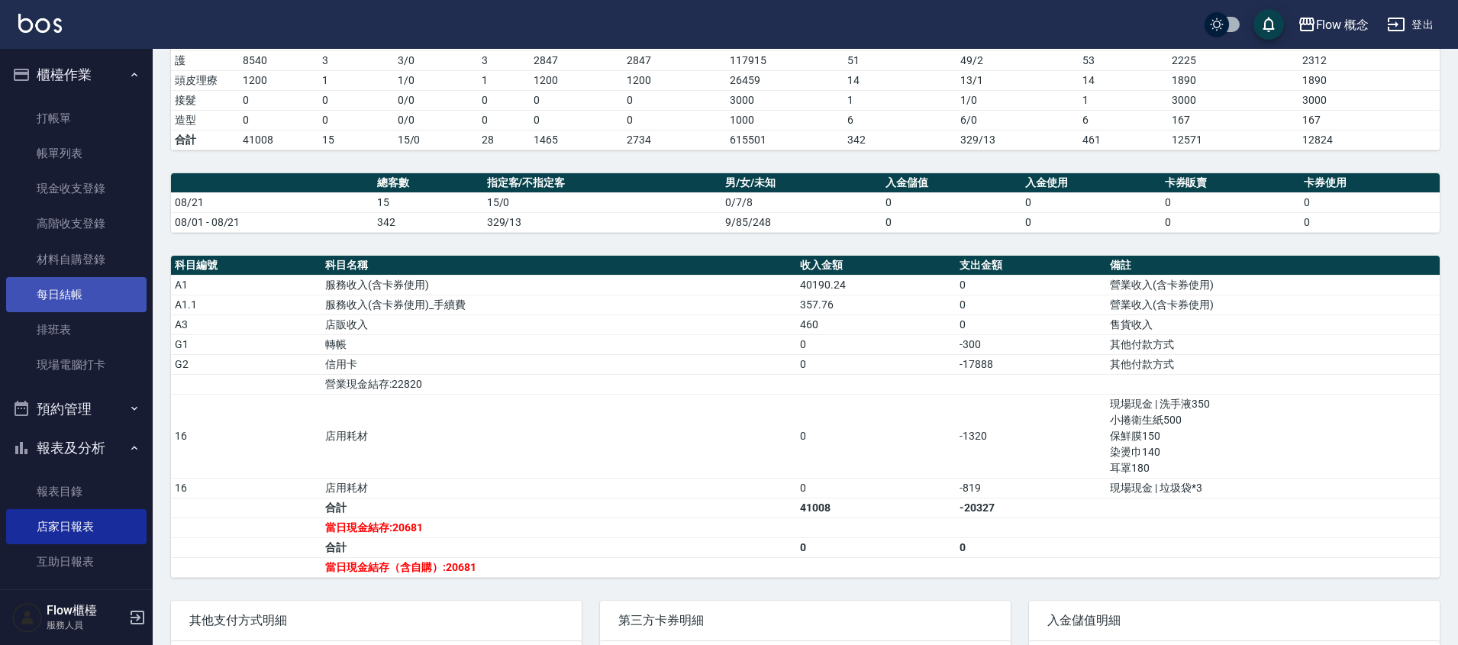
click at [98, 292] on link "每日結帳" at bounding box center [76, 294] width 140 height 35
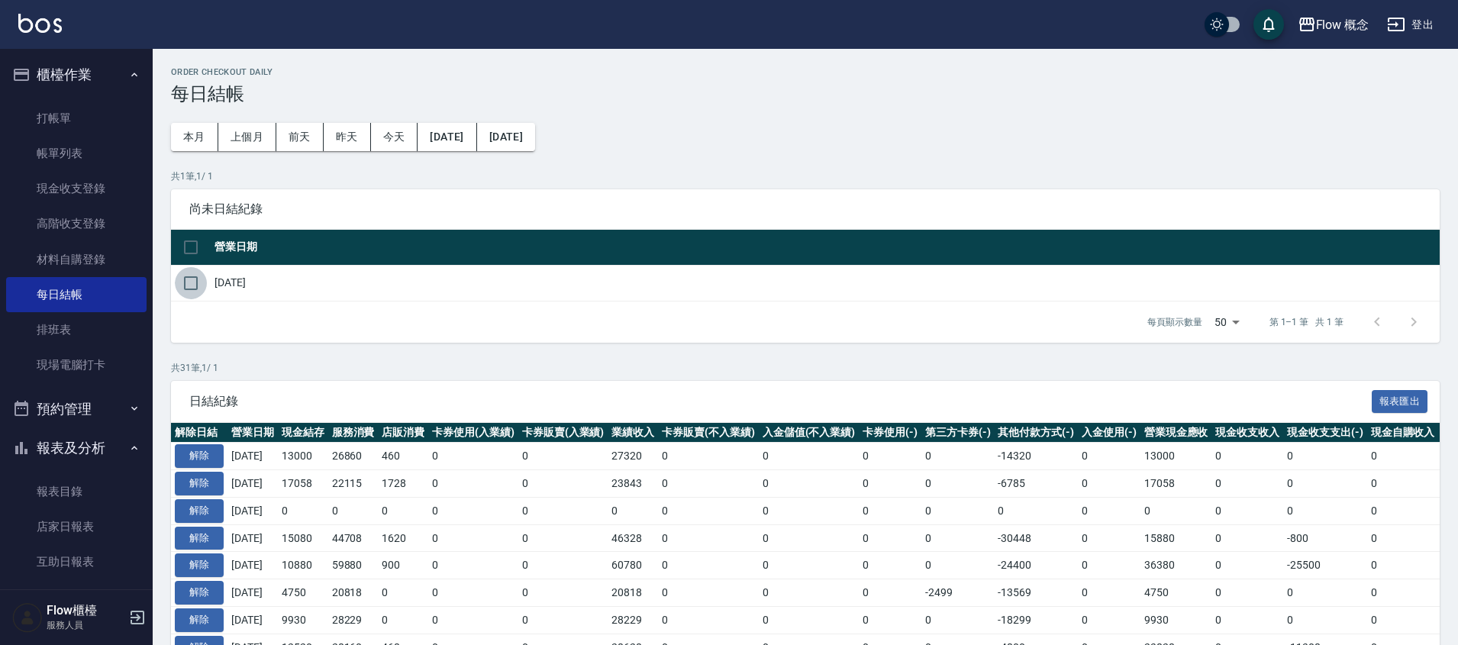
click at [189, 279] on input "checkbox" at bounding box center [191, 283] width 32 height 32
checkbox input "true"
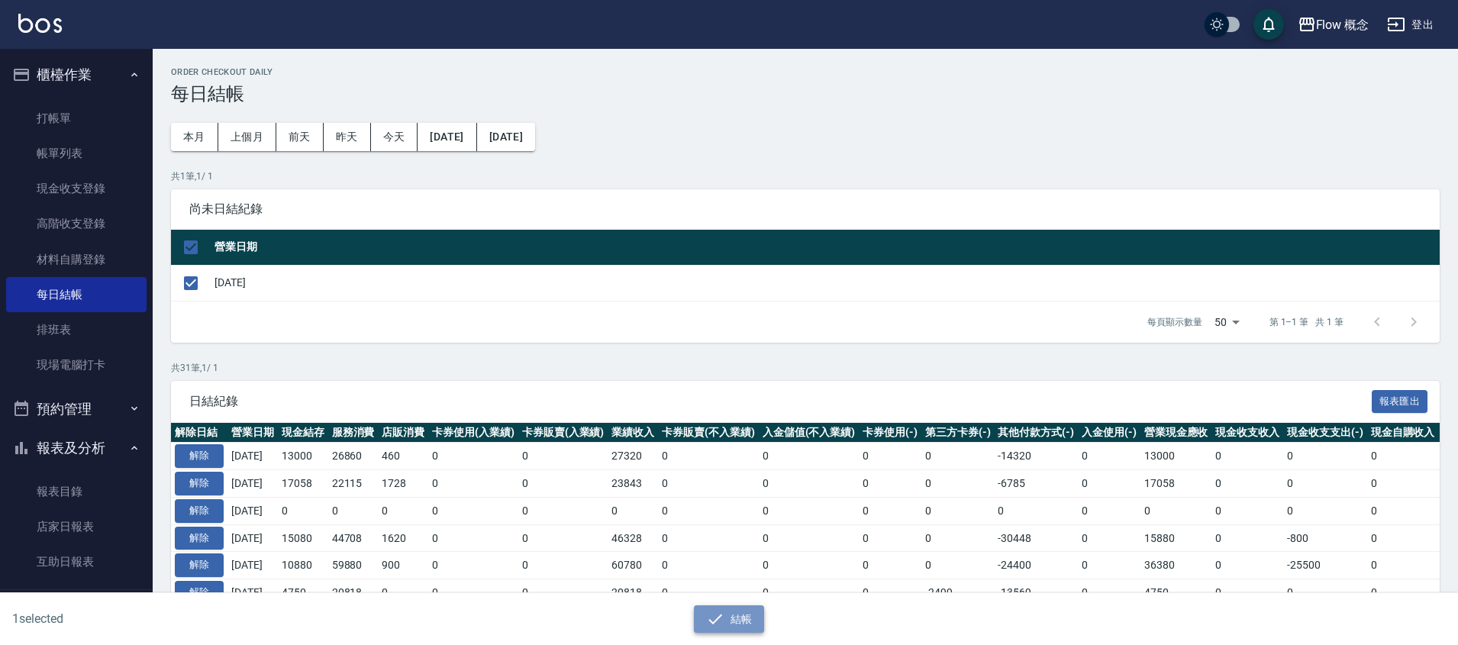
click at [750, 611] on button "結帳" at bounding box center [729, 619] width 71 height 28
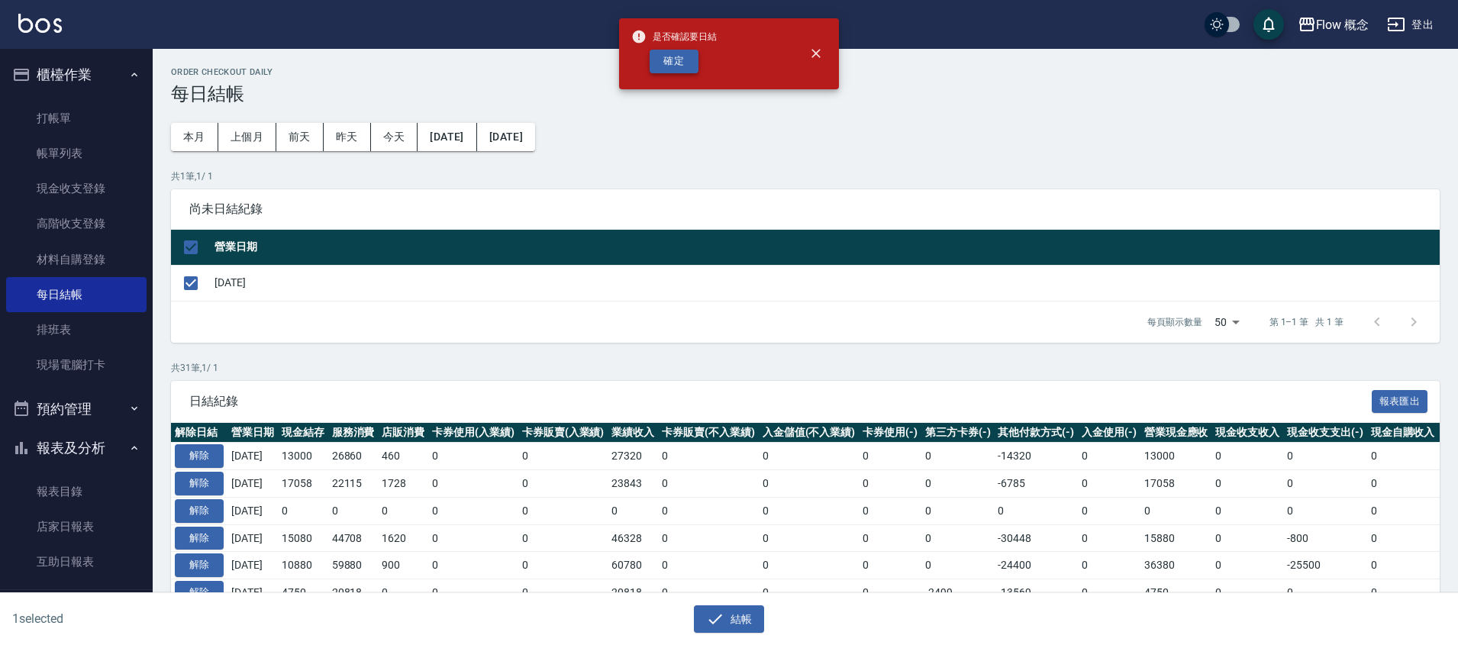
click at [680, 66] on button "確定" at bounding box center [674, 62] width 49 height 24
checkbox input "false"
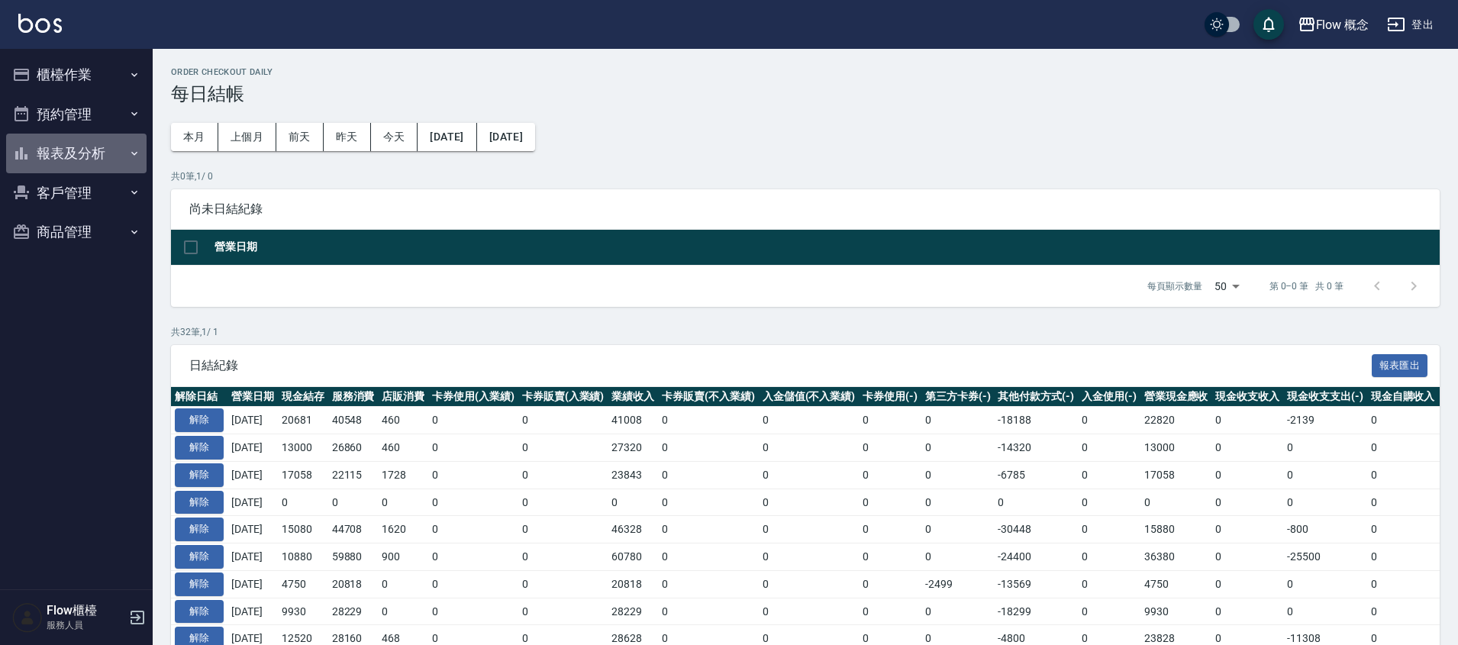
click at [126, 153] on button "報表及分析" at bounding box center [76, 154] width 140 height 40
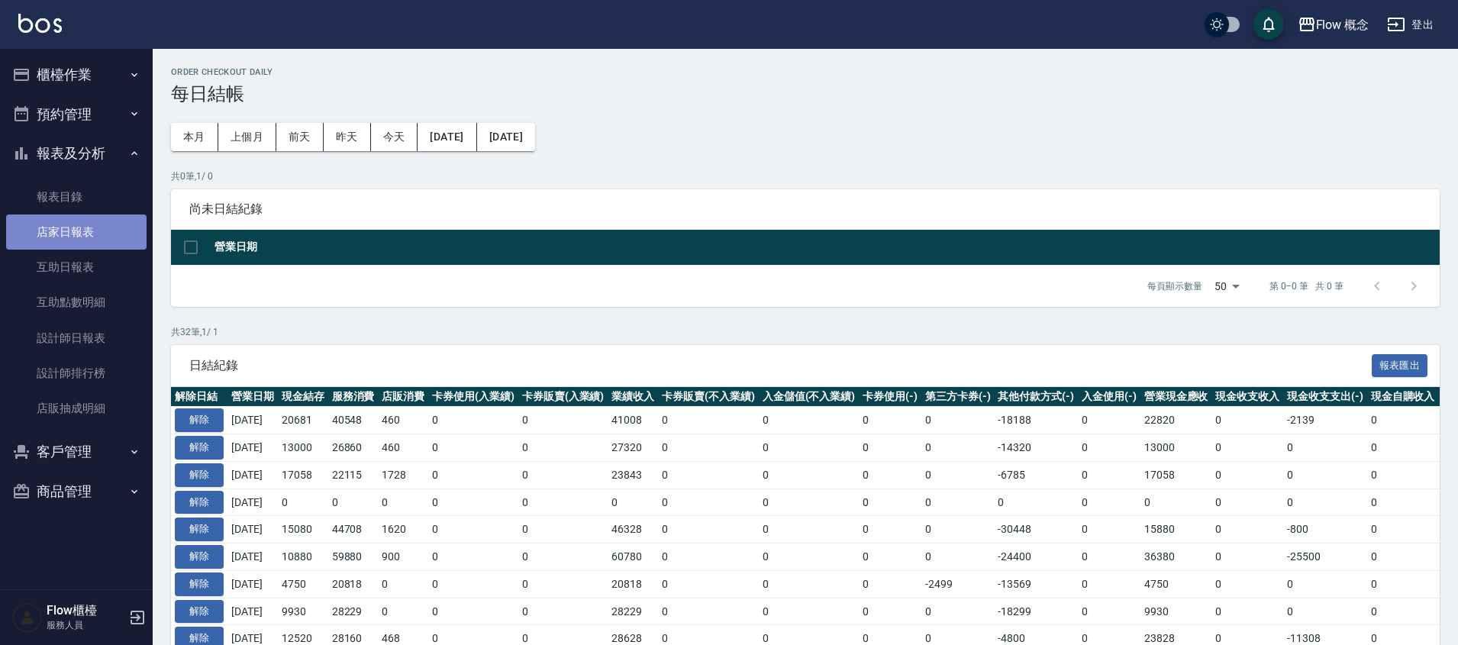
click at [117, 220] on link "店家日報表" at bounding box center [76, 232] width 140 height 35
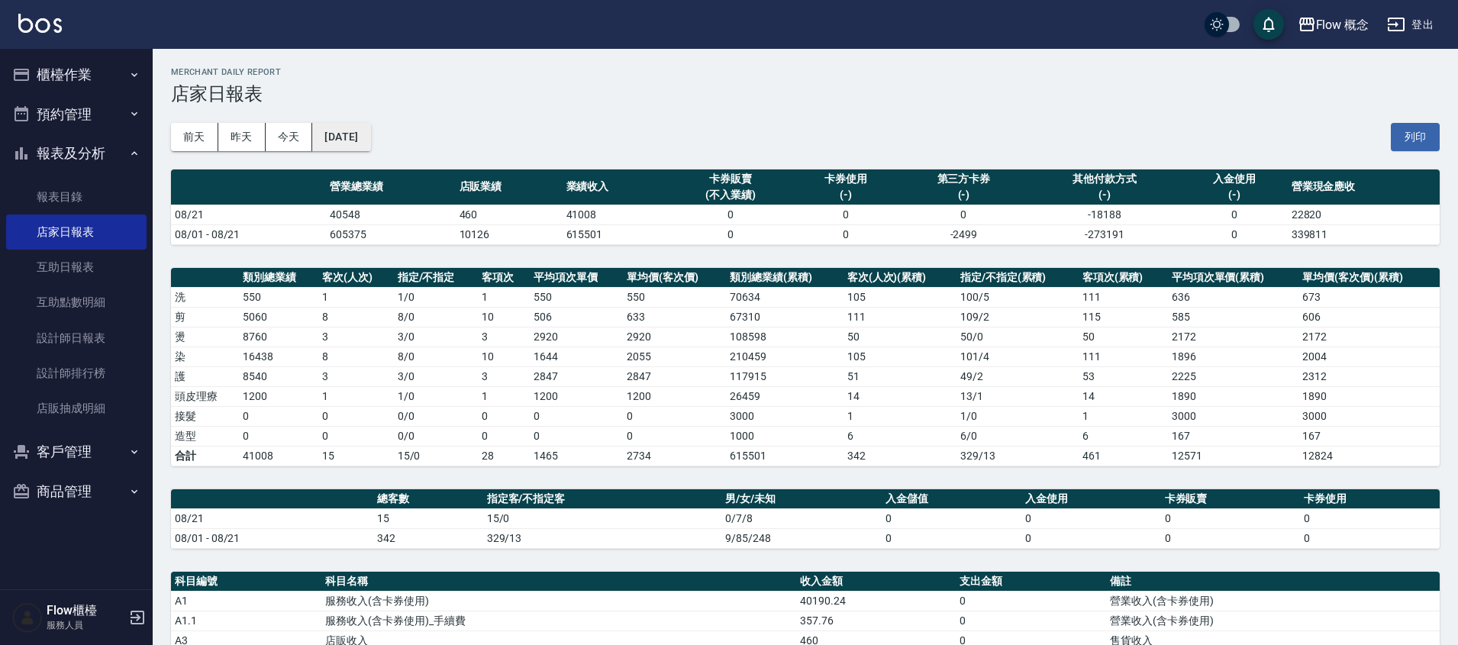
click at [370, 140] on button "[DATE]" at bounding box center [341, 137] width 58 height 28
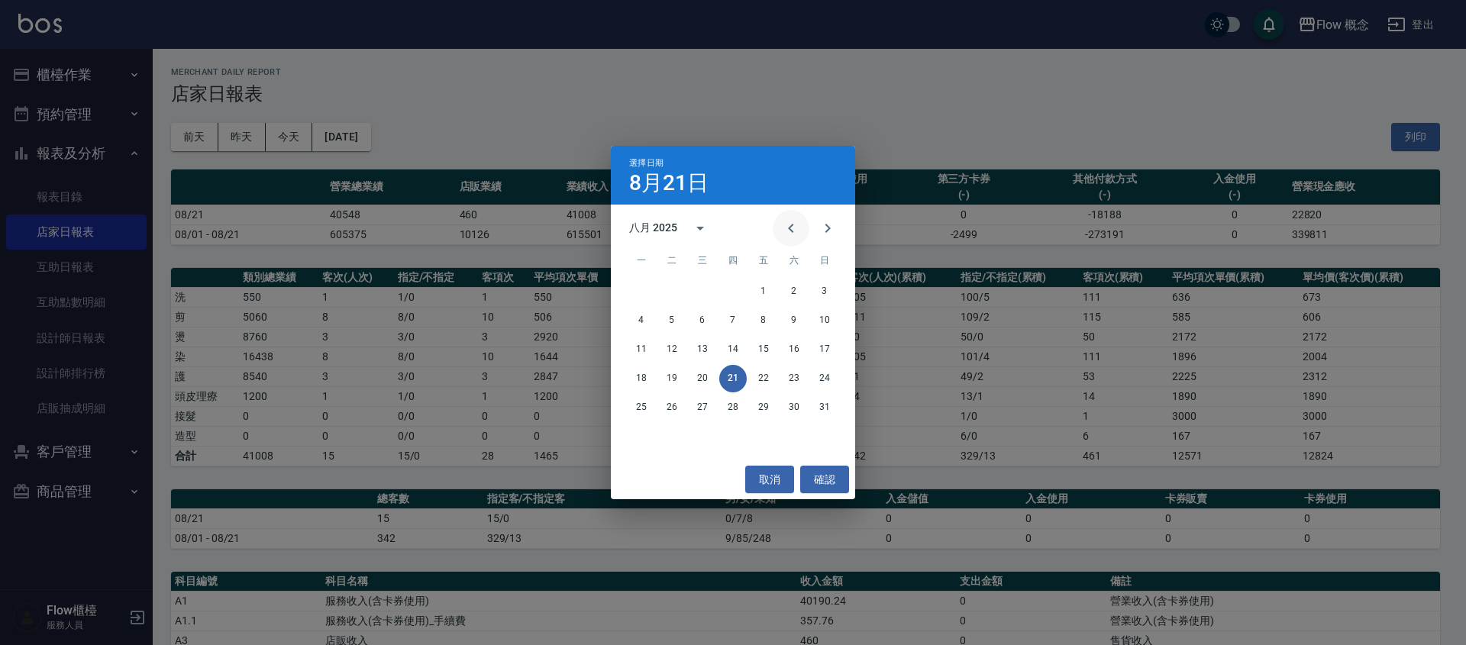
click at [790, 230] on icon "Previous month" at bounding box center [791, 228] width 18 height 18
click at [674, 379] on button "22" at bounding box center [671, 378] width 27 height 27
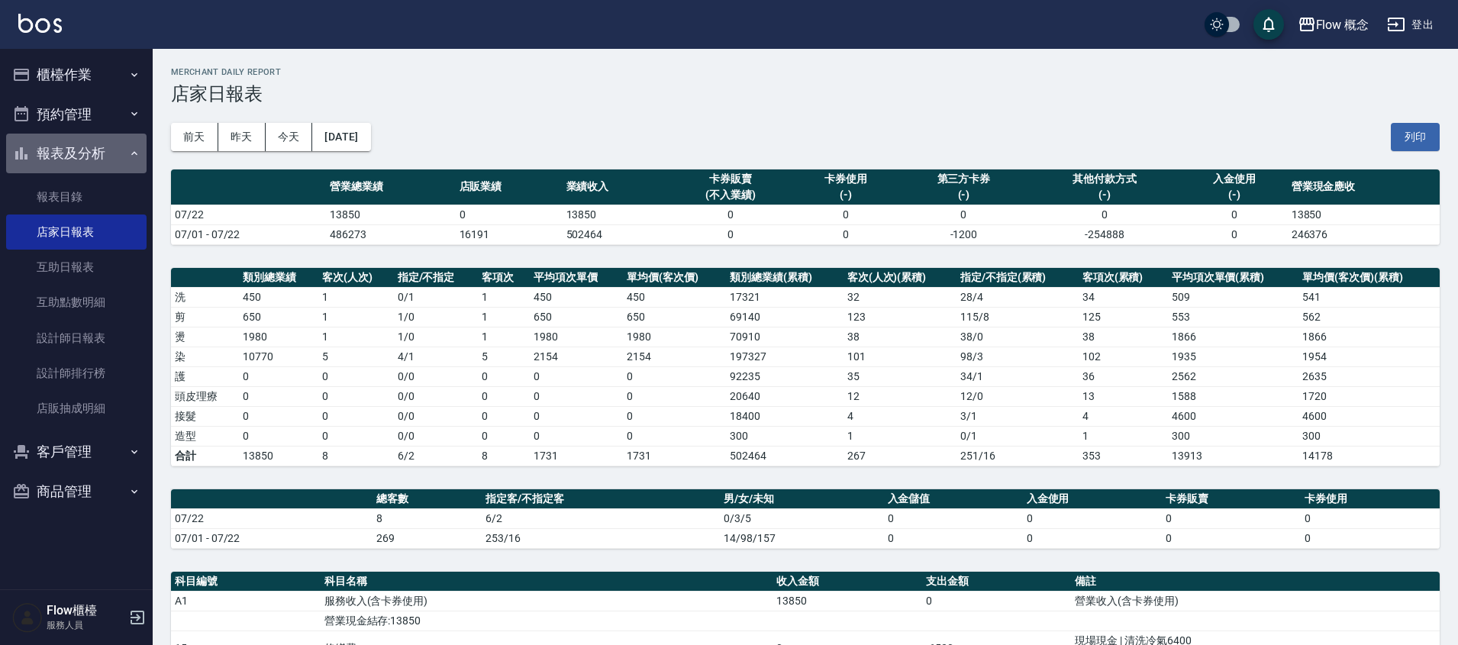
click at [92, 164] on button "報表及分析" at bounding box center [76, 154] width 140 height 40
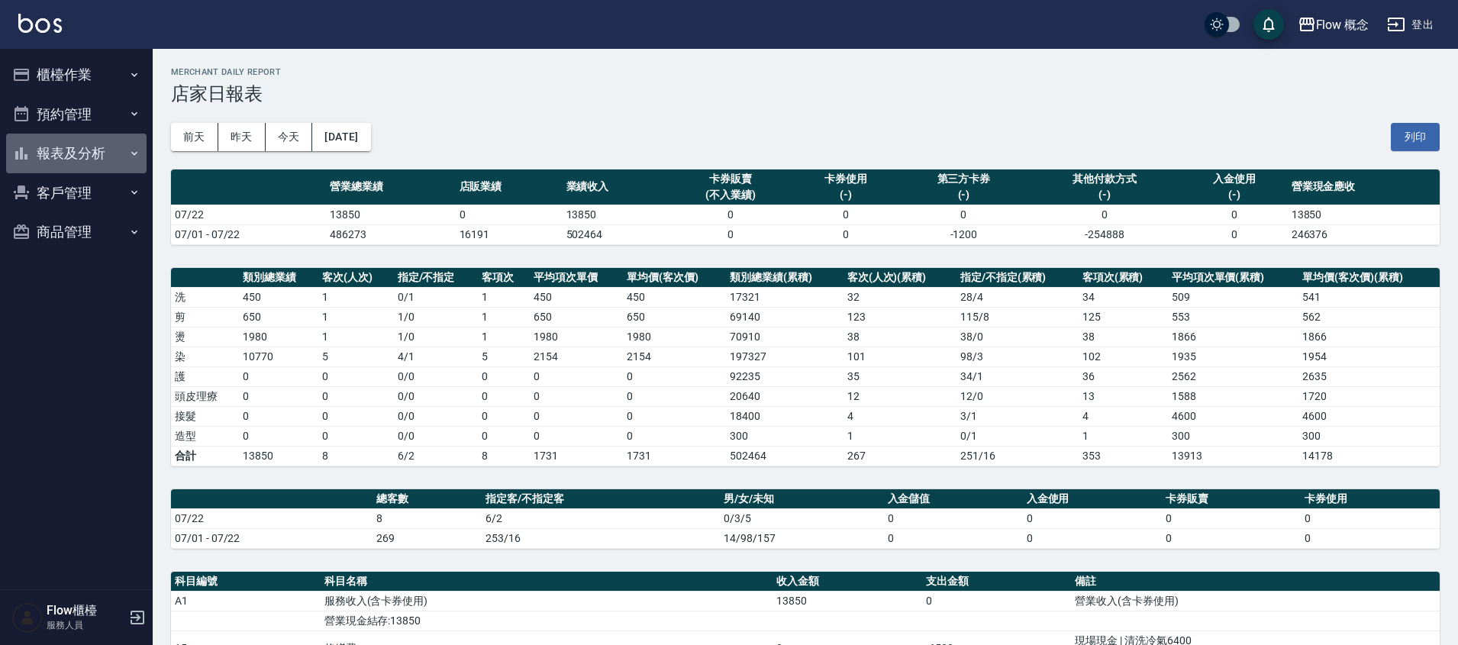
click at [92, 164] on button "報表及分析" at bounding box center [76, 154] width 140 height 40
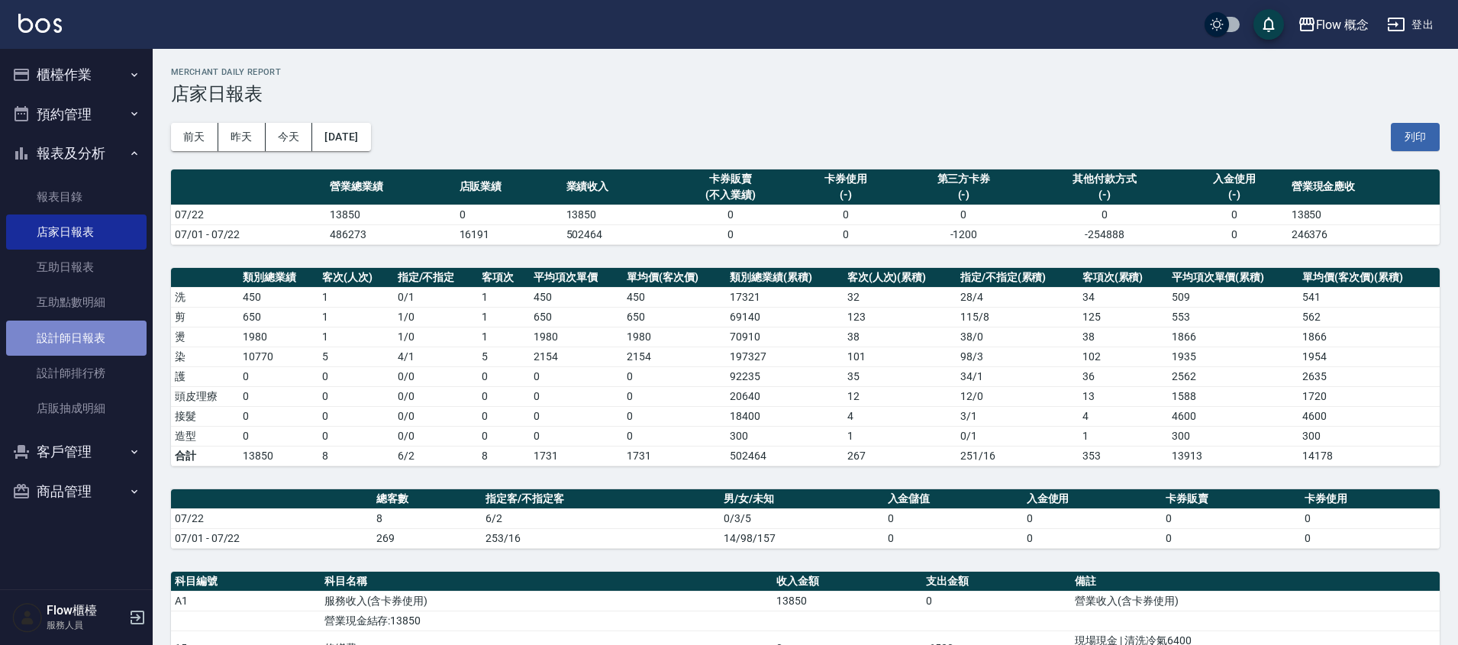
click at [95, 337] on link "設計師日報表" at bounding box center [76, 338] width 140 height 35
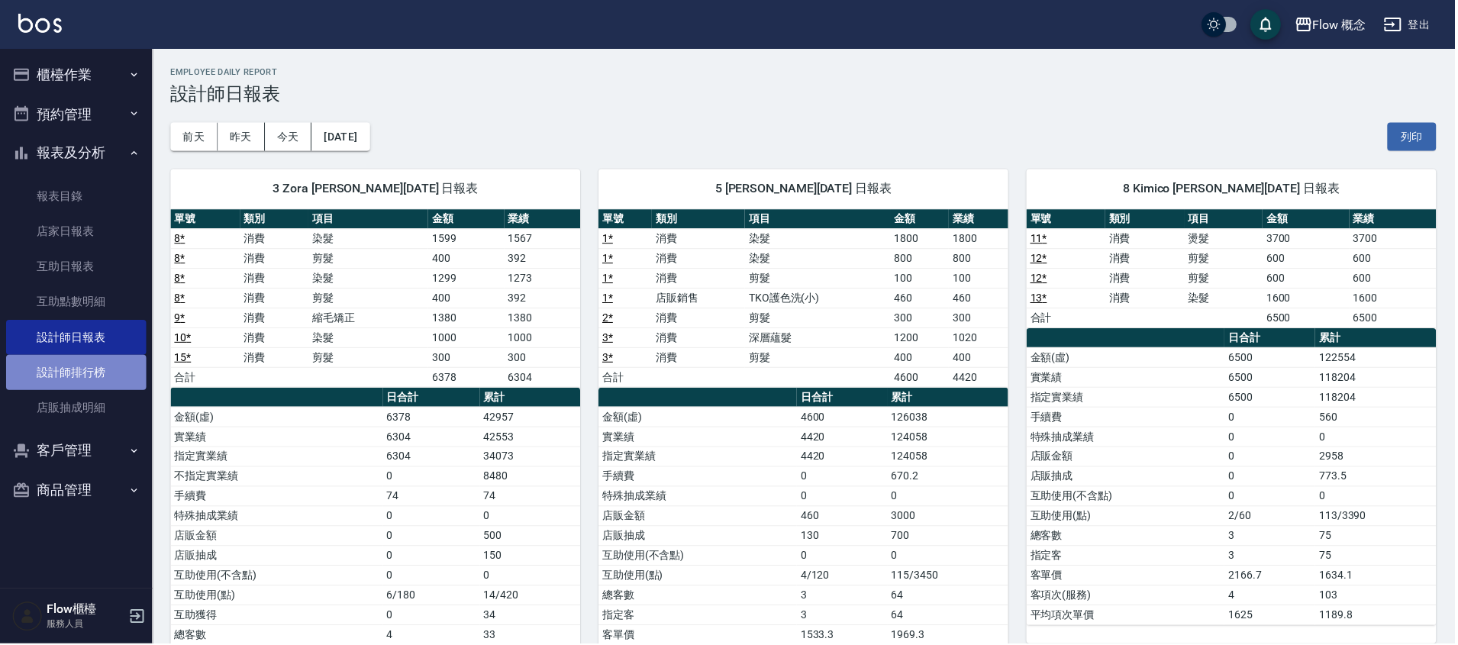
click at [98, 360] on link "設計師排行榜" at bounding box center [76, 373] width 140 height 35
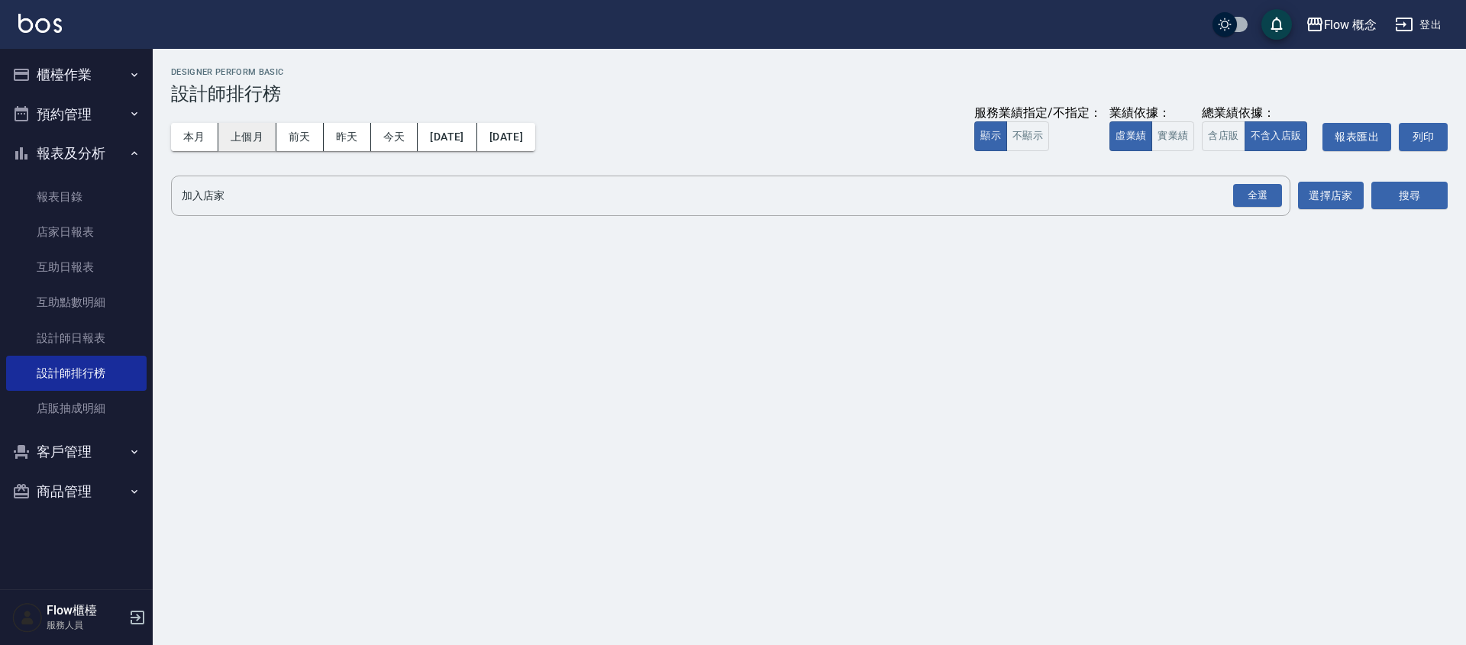
click at [219, 140] on button "上個月" at bounding box center [247, 137] width 58 height 28
click at [206, 144] on button "本月" at bounding box center [194, 137] width 47 height 28
click at [1177, 131] on button "實業績" at bounding box center [1172, 136] width 43 height 30
click at [1252, 189] on div "全選" at bounding box center [1257, 196] width 49 height 24
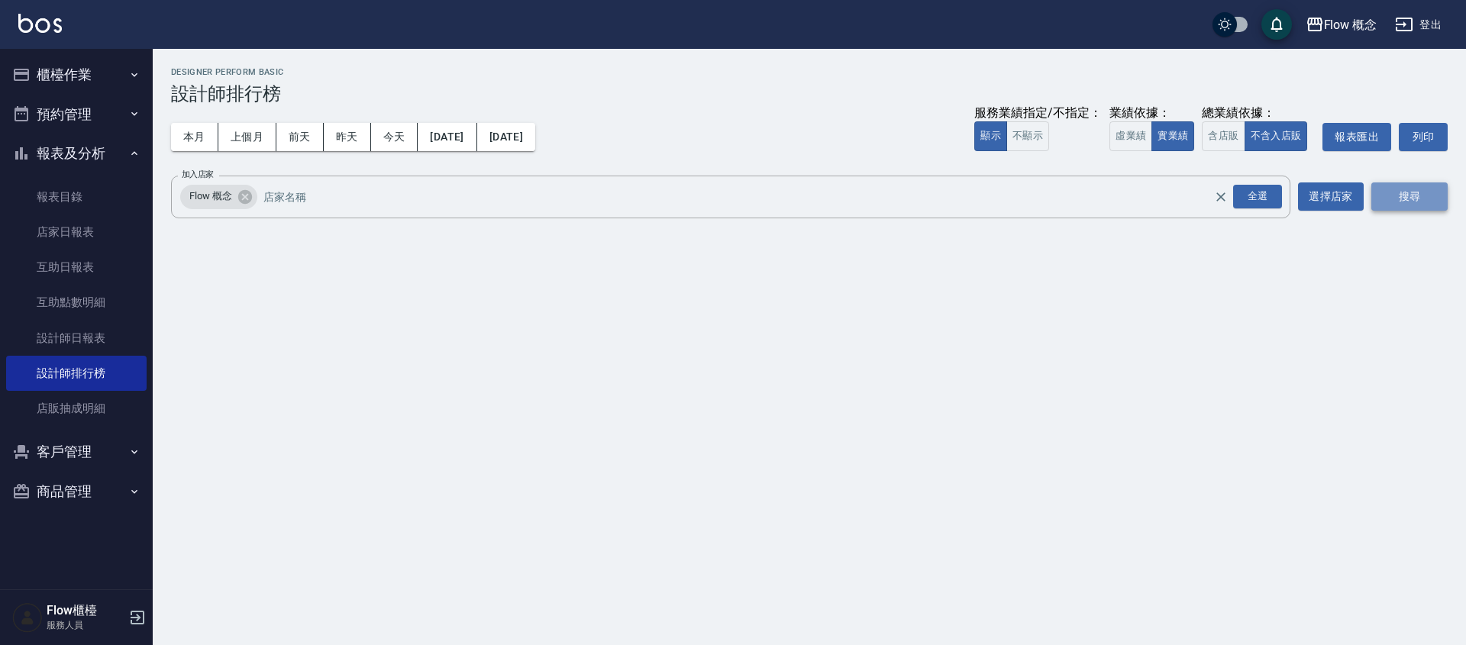
click at [1427, 185] on button "搜尋" at bounding box center [1409, 196] width 76 height 28
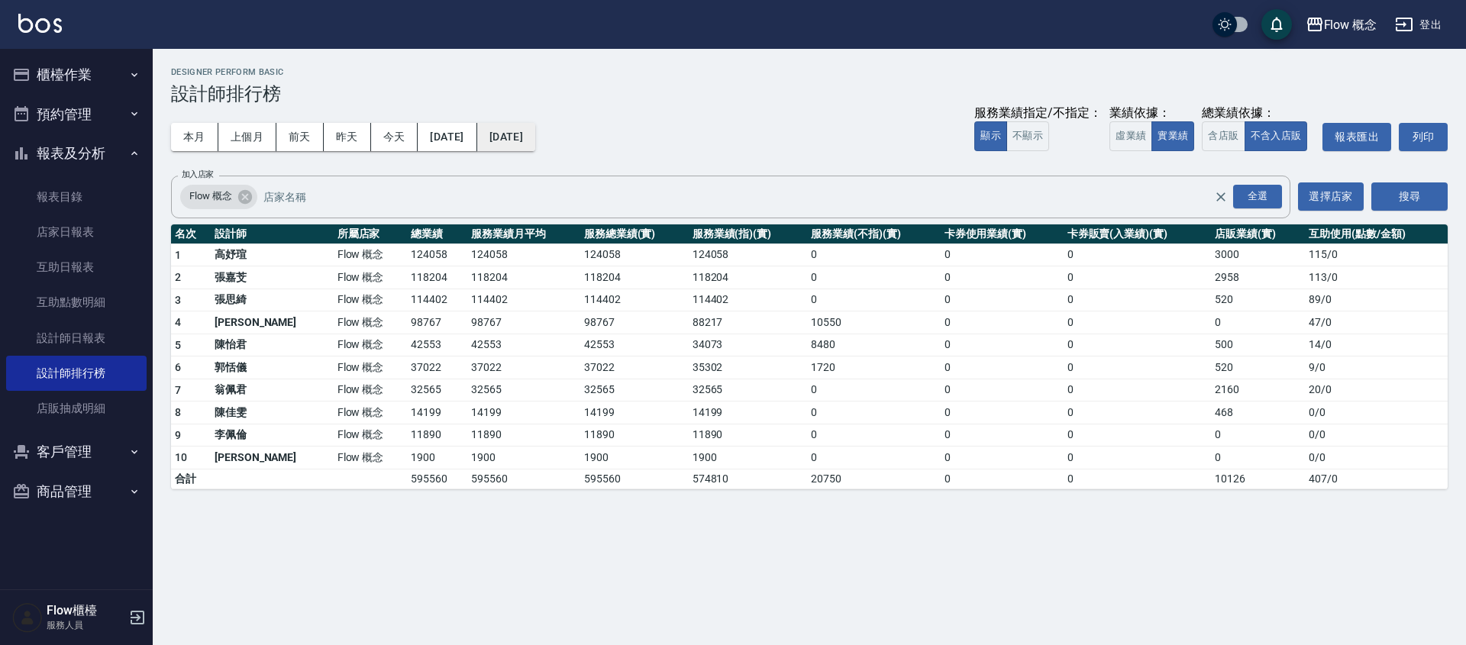
click at [535, 140] on button "2025/08/31" at bounding box center [506, 137] width 58 height 28
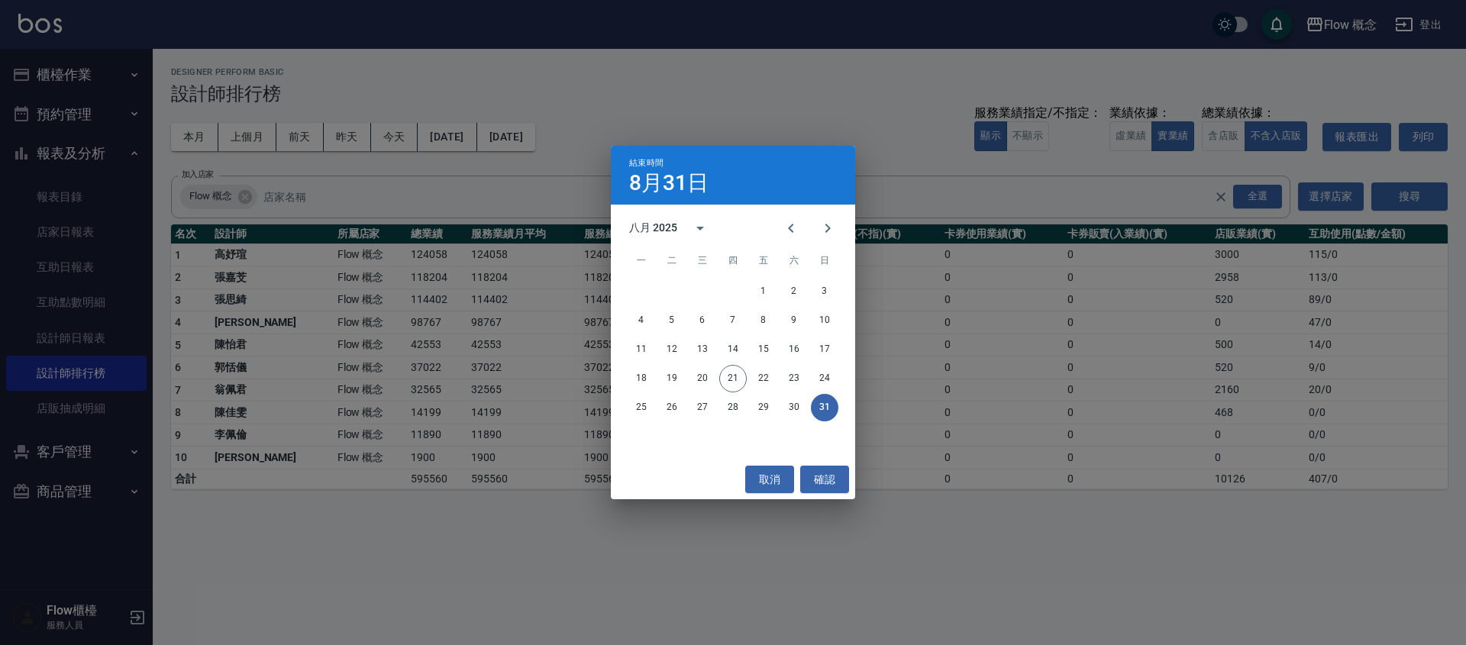
click at [722, 126] on div "結束時間 8月31日 八月 2025 一 二 三 四 五 六 日 1 2 3 4 5 6 7 8 9 10 11 12 13 14 15 16 17 18 1…" at bounding box center [733, 322] width 1466 height 645
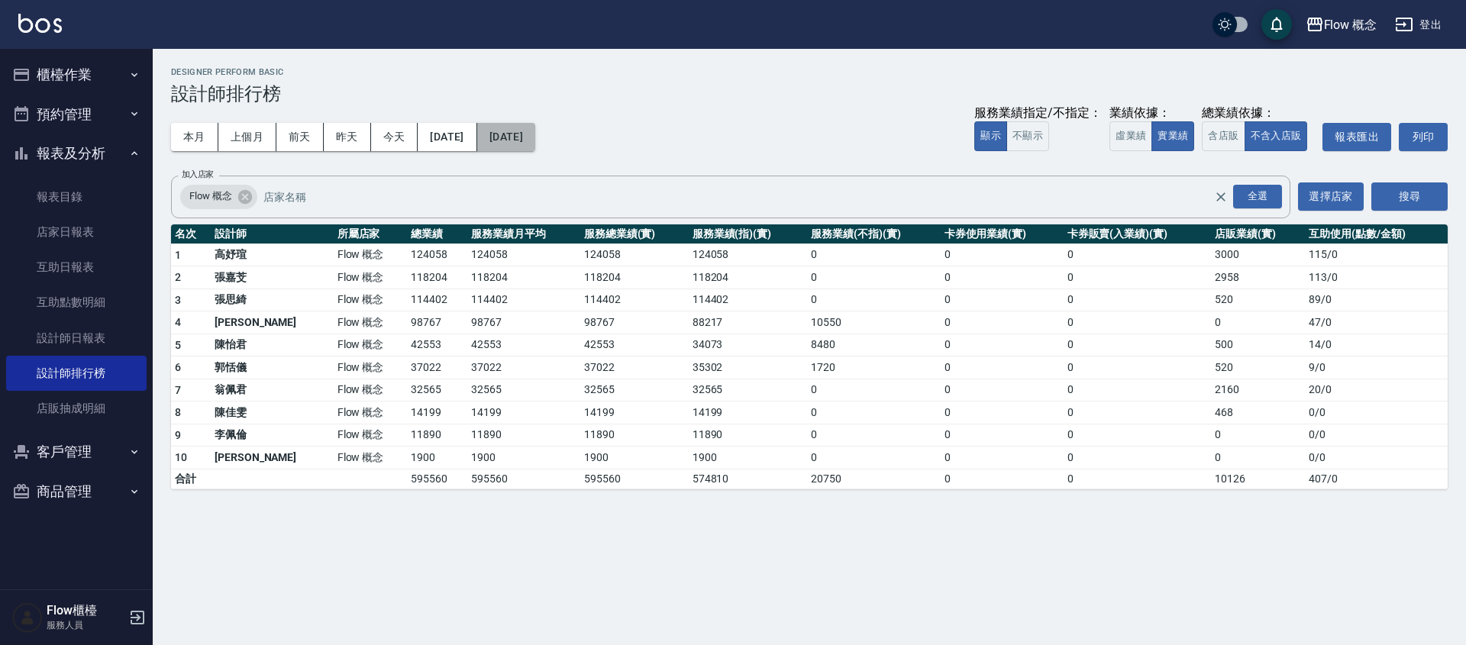
click at [535, 140] on button "2025/08/31" at bounding box center [506, 137] width 58 height 28
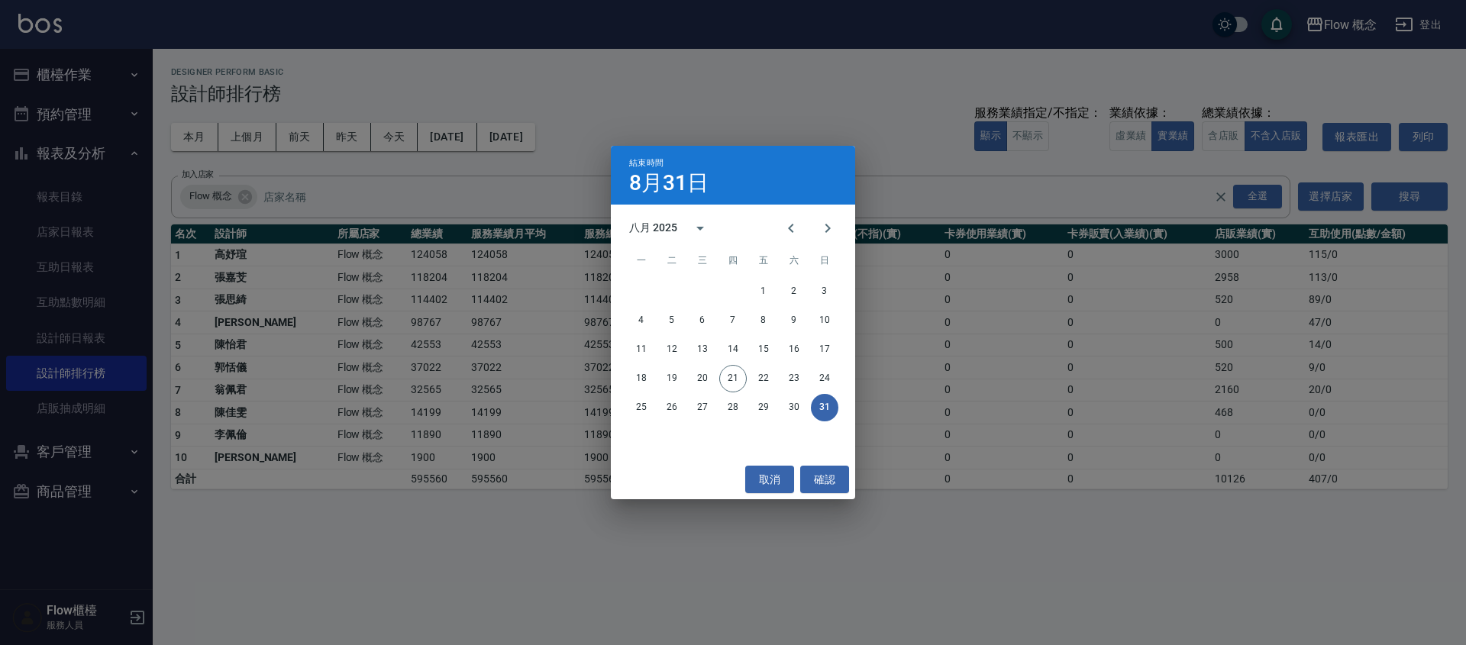
click at [652, 80] on div "結束時間 8月31日 八月 2025 一 二 三 四 五 六 日 1 2 3 4 5 6 7 8 9 10 11 12 13 14 15 16 17 18 1…" at bounding box center [733, 322] width 1466 height 645
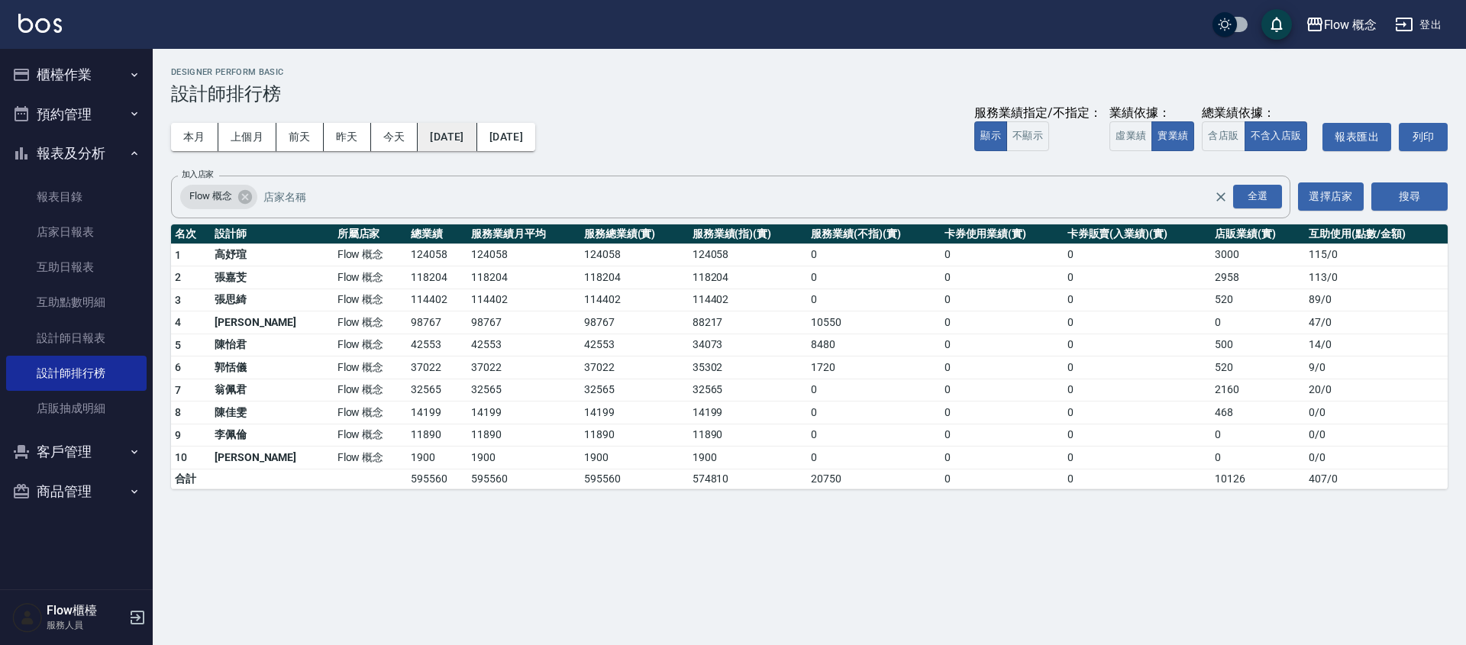
click at [476, 144] on button "[DATE]" at bounding box center [447, 137] width 59 height 28
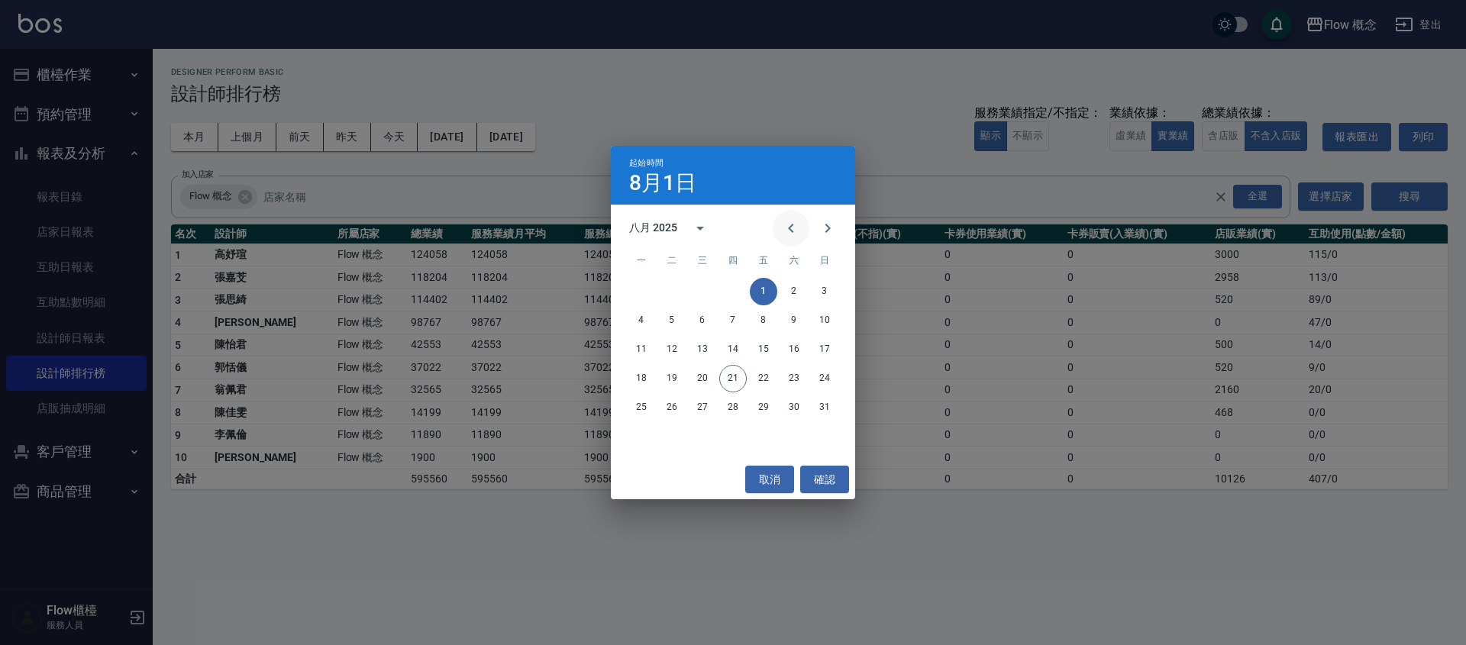
click at [794, 231] on icon "Previous month" at bounding box center [791, 228] width 18 height 18
click at [670, 289] on button "1" at bounding box center [671, 291] width 27 height 27
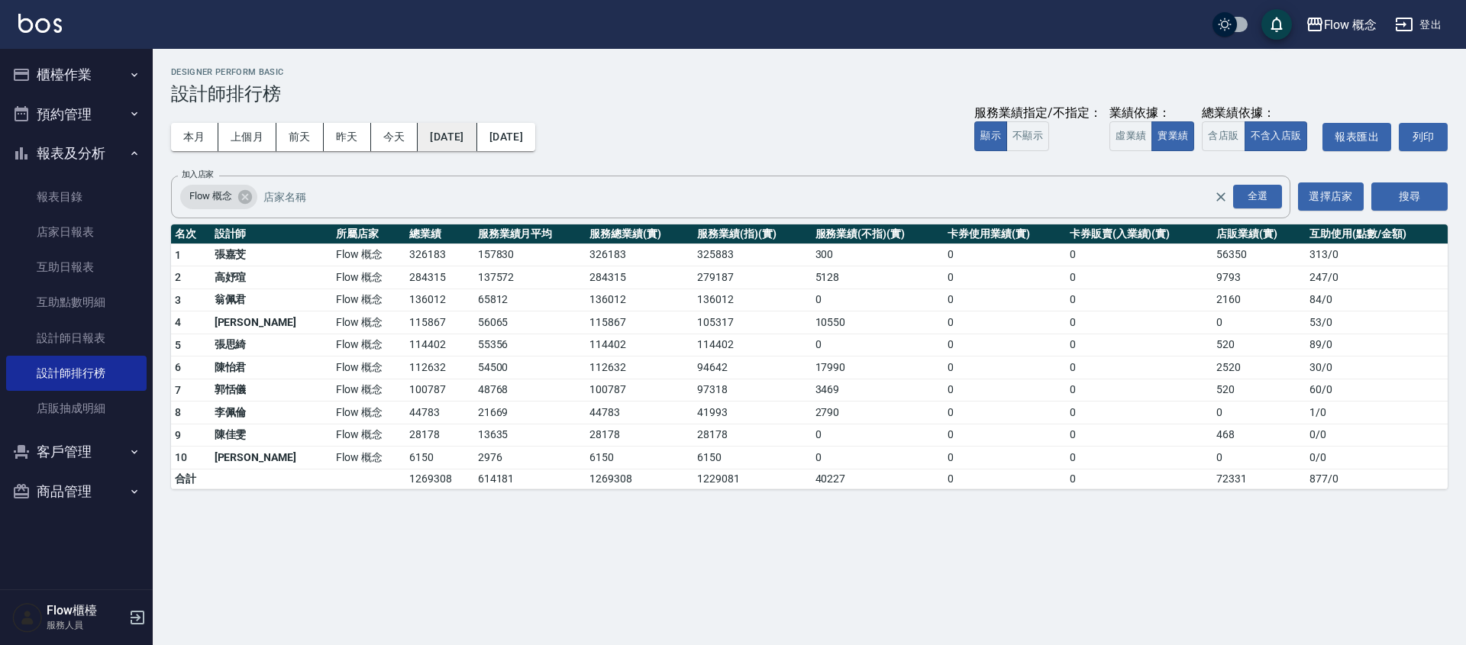
click at [473, 145] on button "2025/07/01" at bounding box center [447, 137] width 59 height 28
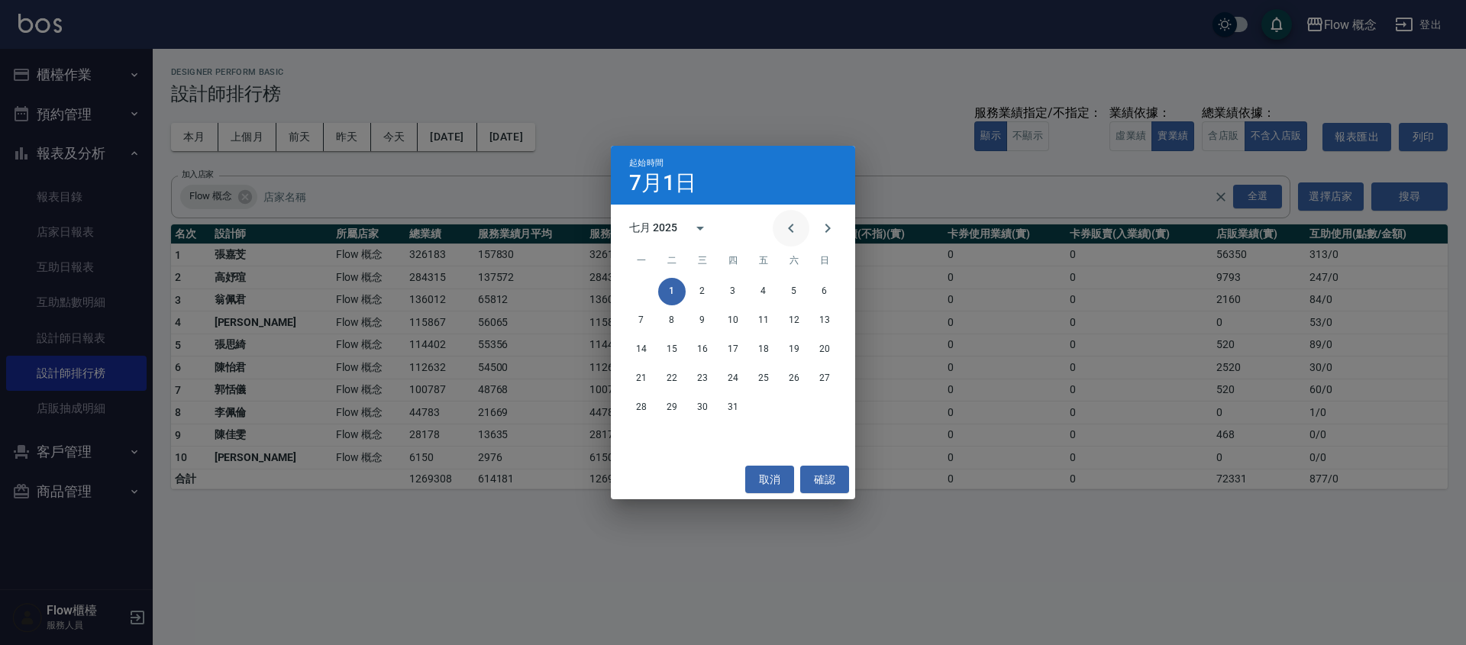
click at [799, 224] on icon "Previous month" at bounding box center [791, 228] width 18 height 18
click at [838, 231] on button "Next month" at bounding box center [827, 228] width 37 height 37
click at [639, 377] on button "21" at bounding box center [641, 378] width 27 height 27
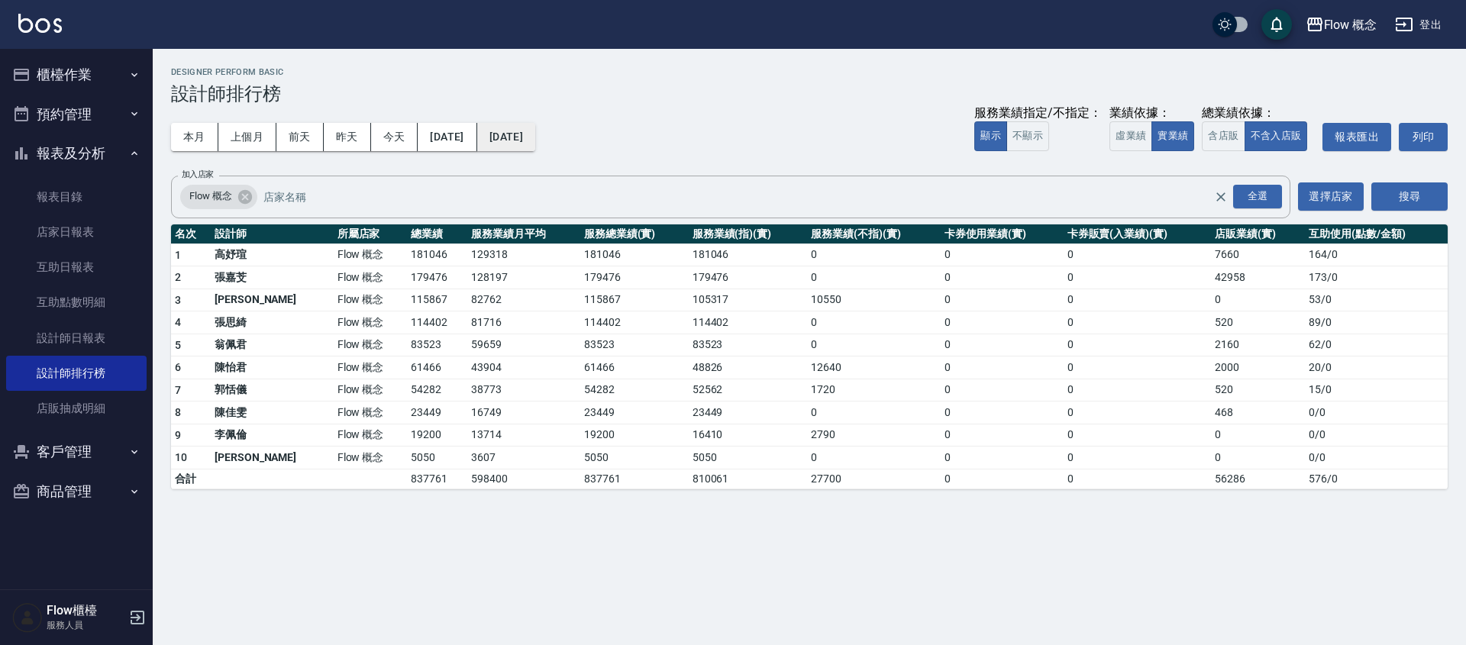
click at [522, 134] on button "2025/08/31" at bounding box center [506, 137] width 58 height 28
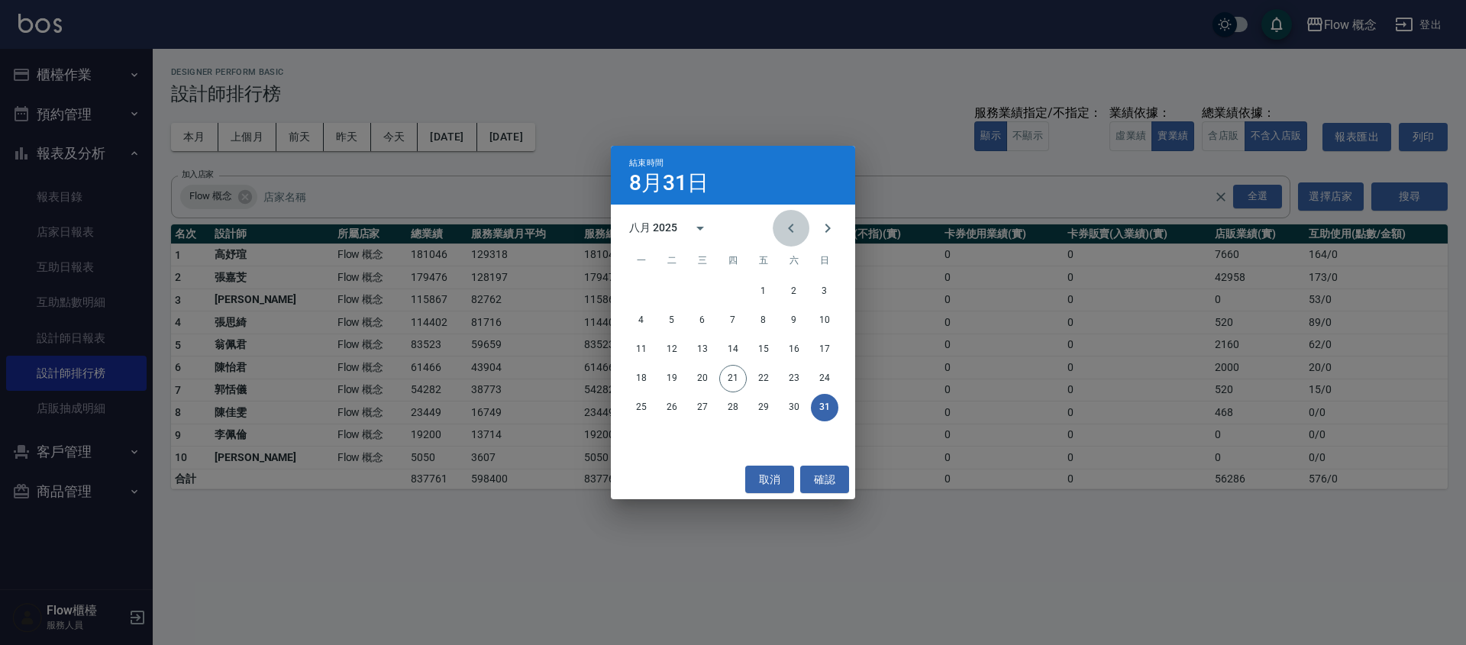
click at [780, 221] on button "Previous month" at bounding box center [791, 228] width 37 height 37
click at [648, 382] on button "21" at bounding box center [641, 378] width 27 height 27
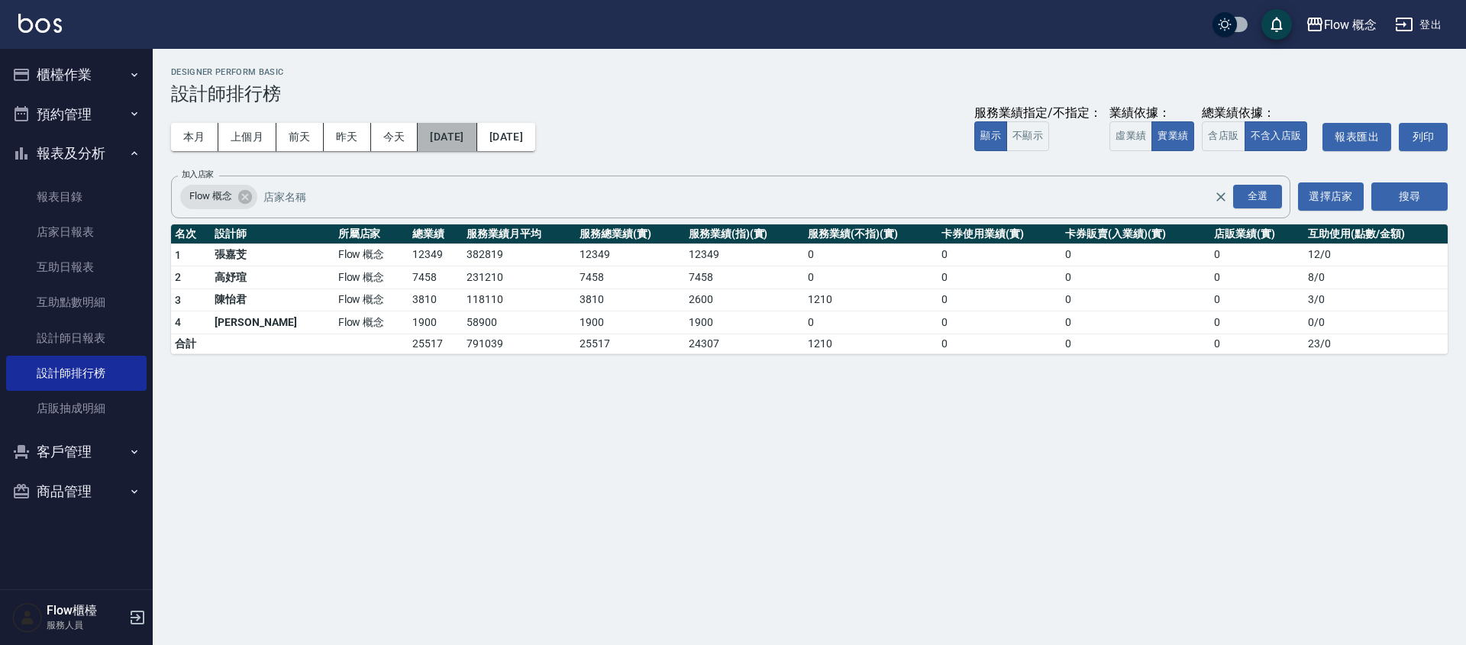
click at [476, 132] on button "[DATE]" at bounding box center [447, 137] width 59 height 28
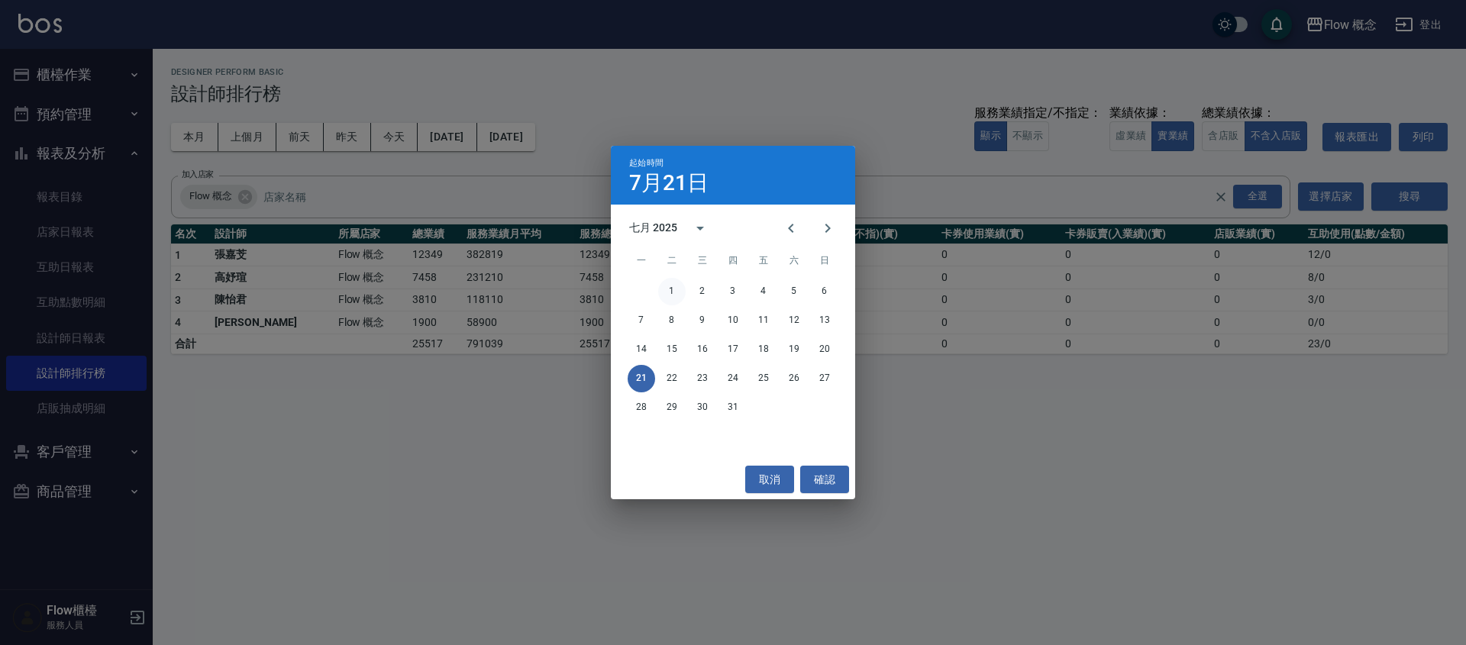
click at [676, 295] on button "1" at bounding box center [671, 291] width 27 height 27
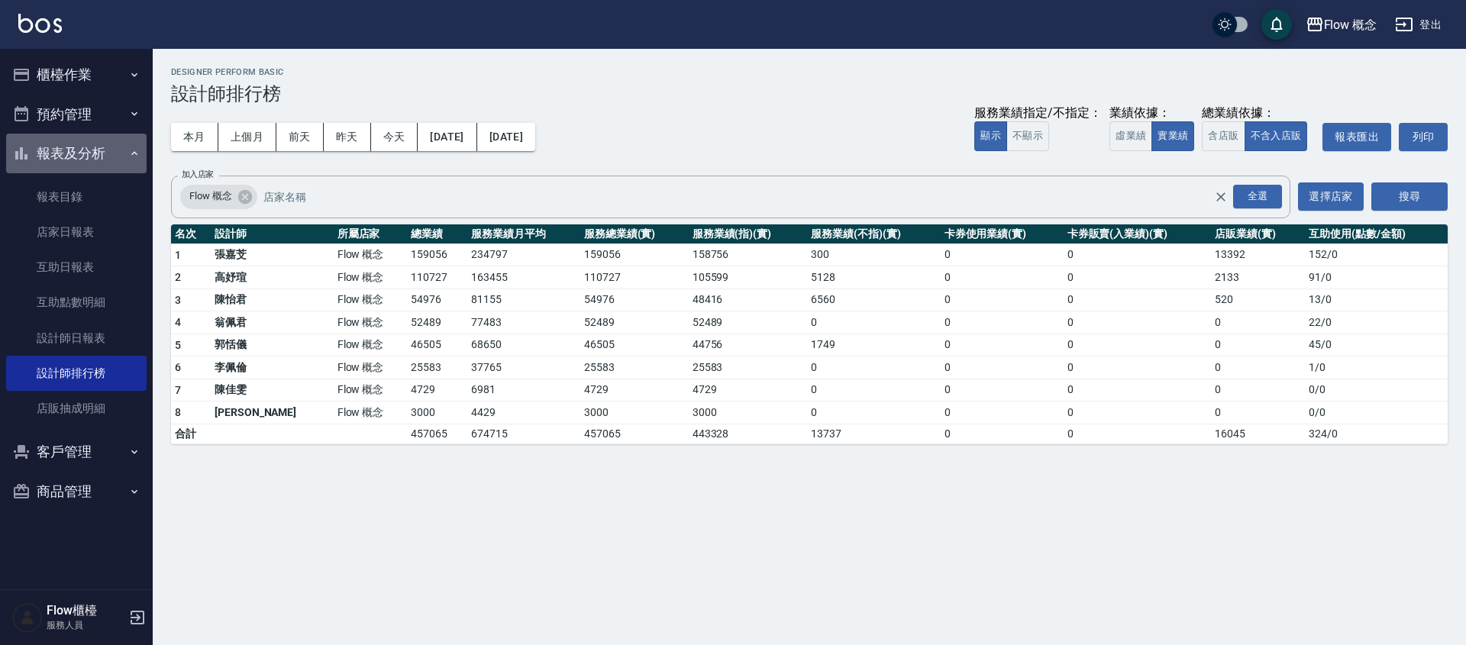
click at [79, 160] on button "報表及分析" at bounding box center [76, 154] width 140 height 40
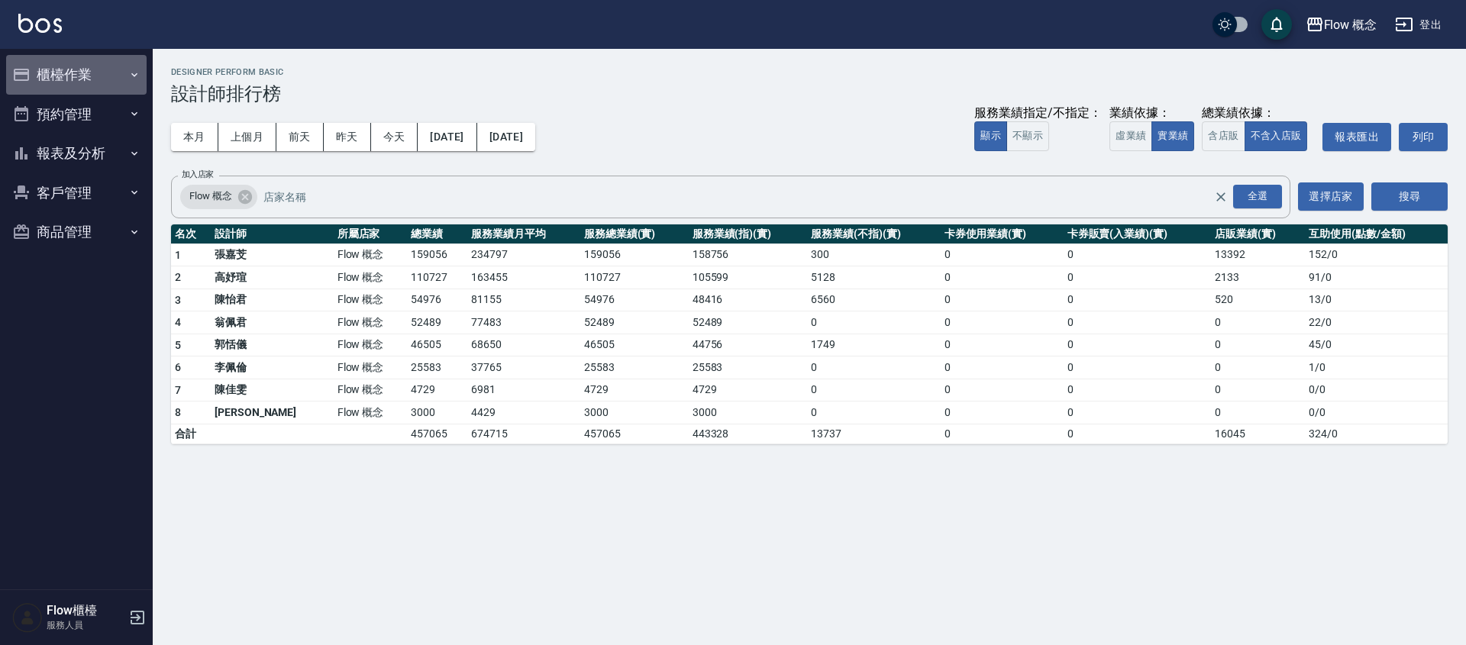
click at [91, 72] on button "櫃檯作業" at bounding box center [76, 75] width 140 height 40
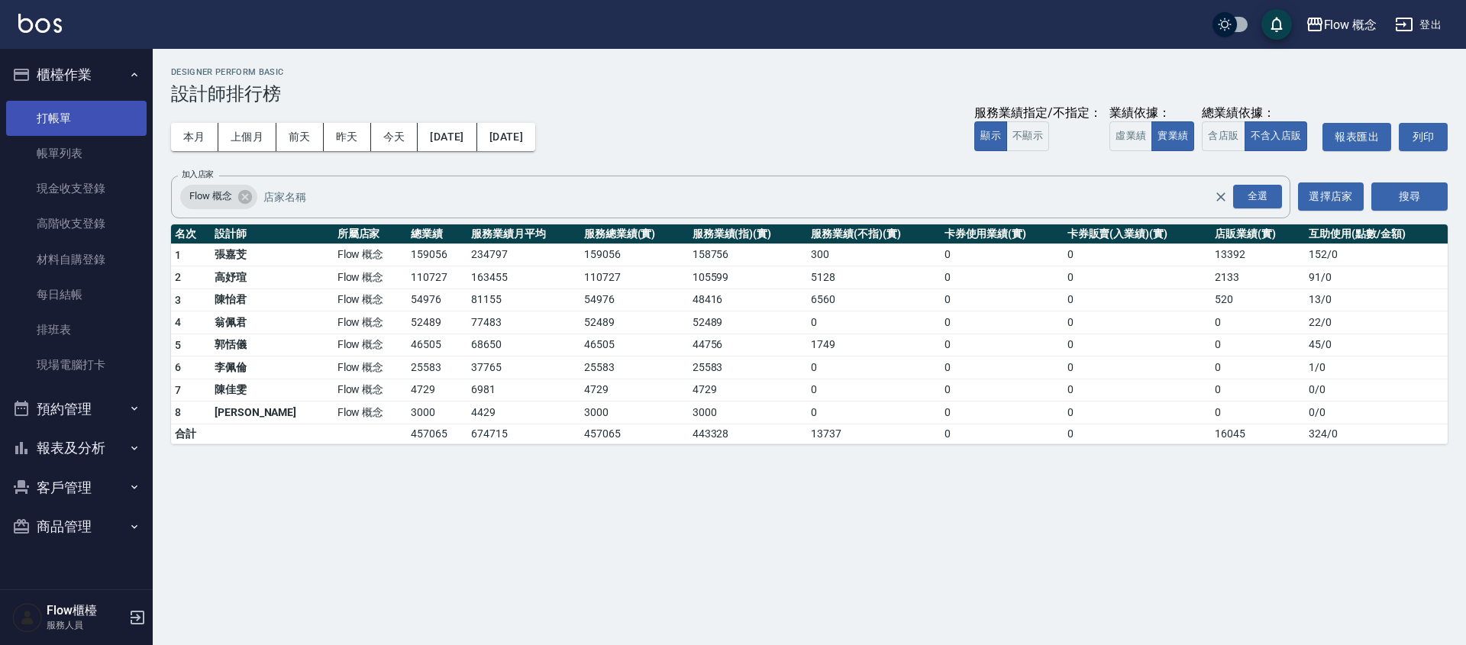
click at [82, 120] on link "打帳單" at bounding box center [76, 118] width 140 height 35
